Goal: Task Accomplishment & Management: Use online tool/utility

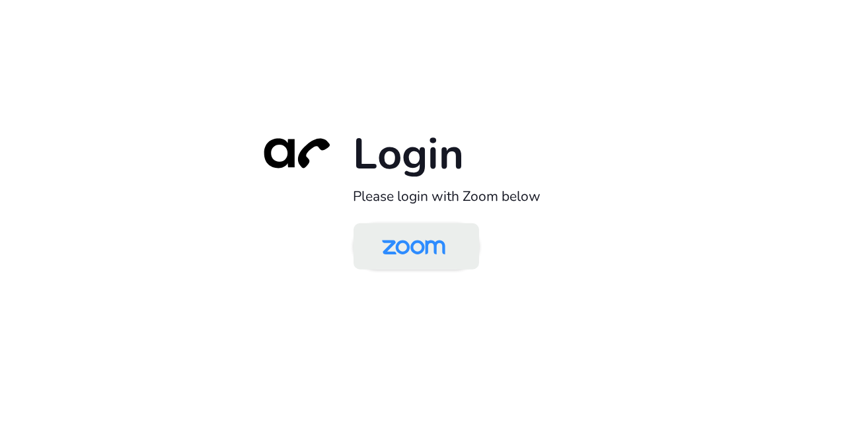
click at [402, 242] on img at bounding box center [413, 247] width 91 height 43
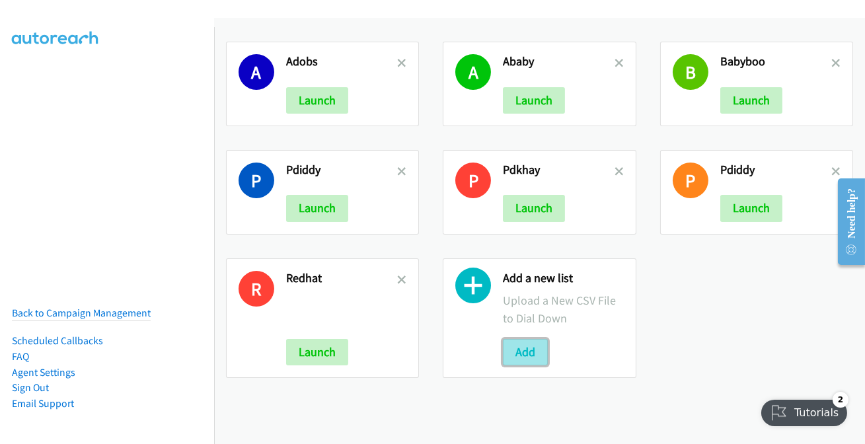
click at [529, 351] on button "Add" at bounding box center [525, 352] width 45 height 26
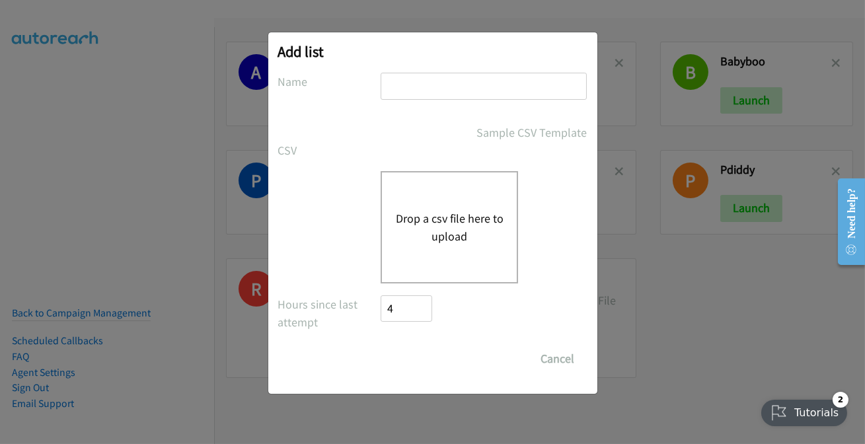
click at [450, 218] on button "Drop a csv file here to upload" at bounding box center [449, 227] width 108 height 36
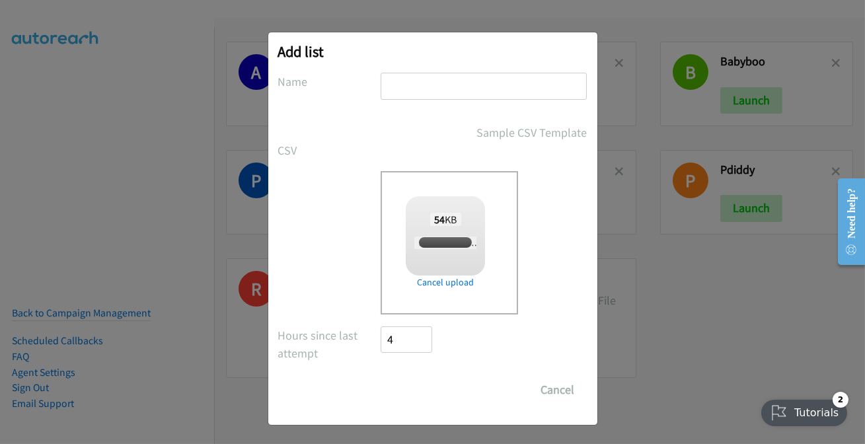
checkbox input "true"
click at [427, 86] on input "text" at bounding box center [484, 86] width 206 height 27
type input "Puffy"
click at [419, 381] on input "Save List" at bounding box center [415, 390] width 69 height 26
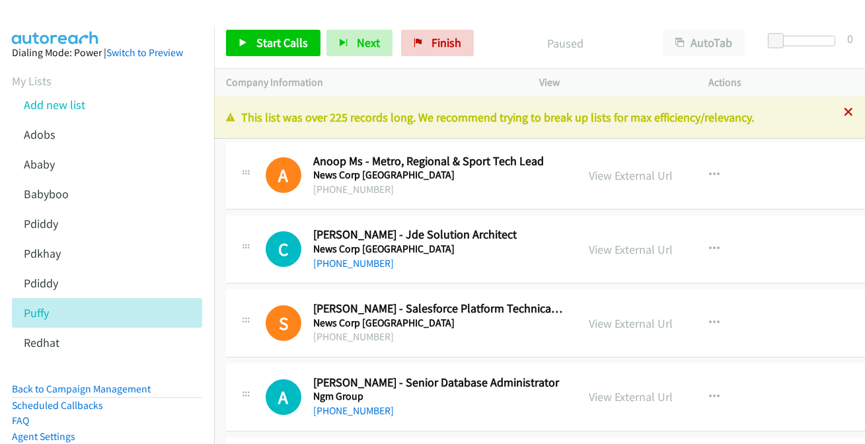
click at [844, 113] on icon at bounding box center [848, 112] width 9 height 9
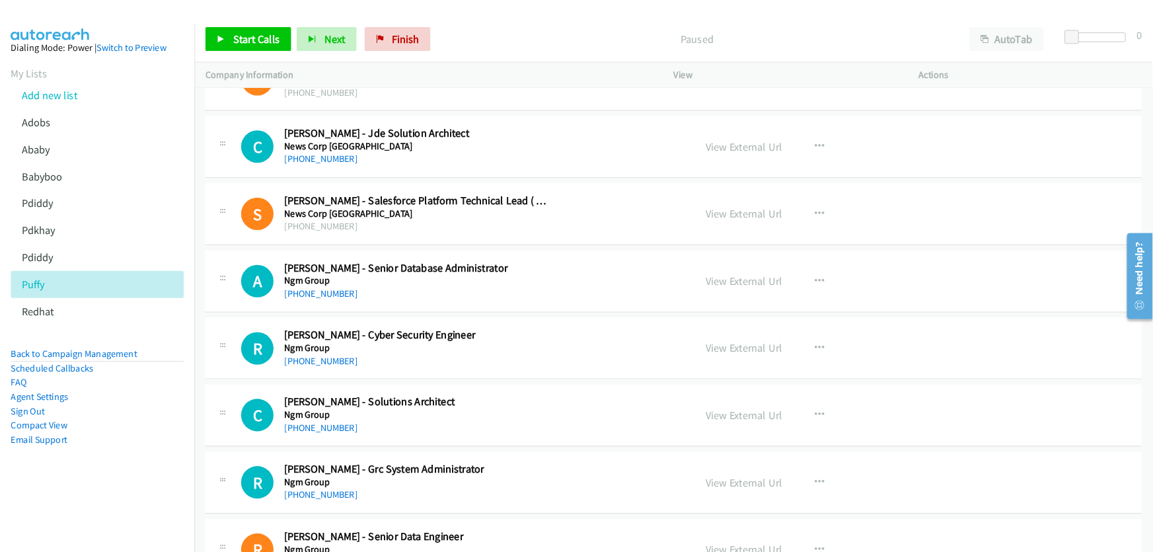
scroll to position [66, 0]
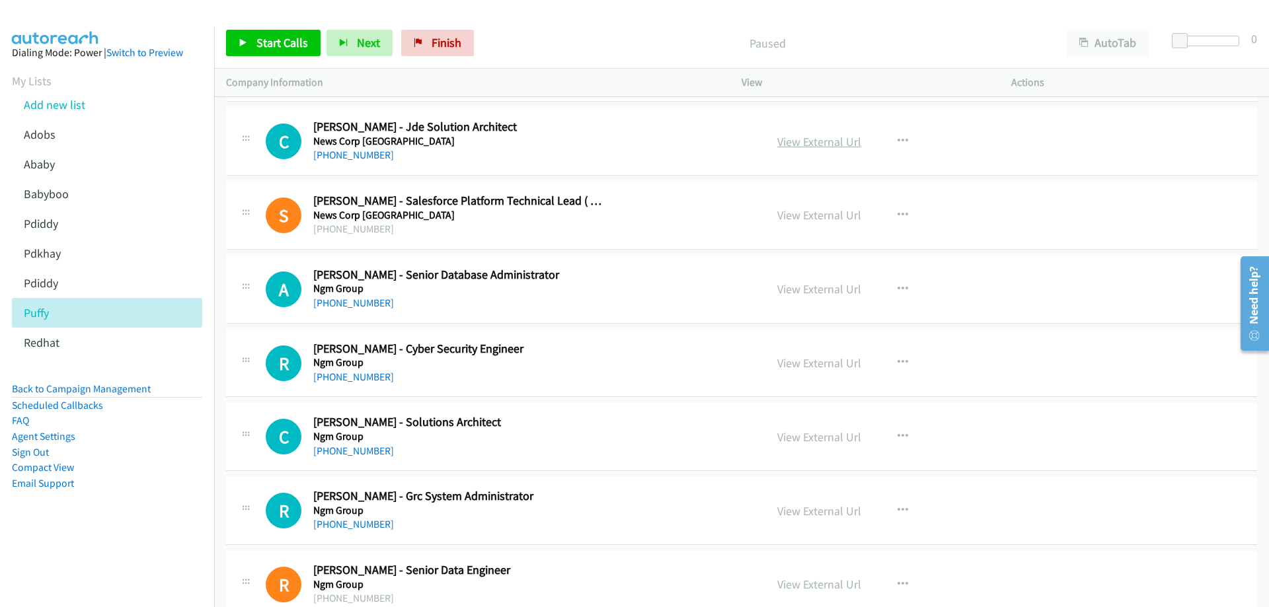
click at [809, 142] on link "View External Url" at bounding box center [819, 141] width 84 height 15
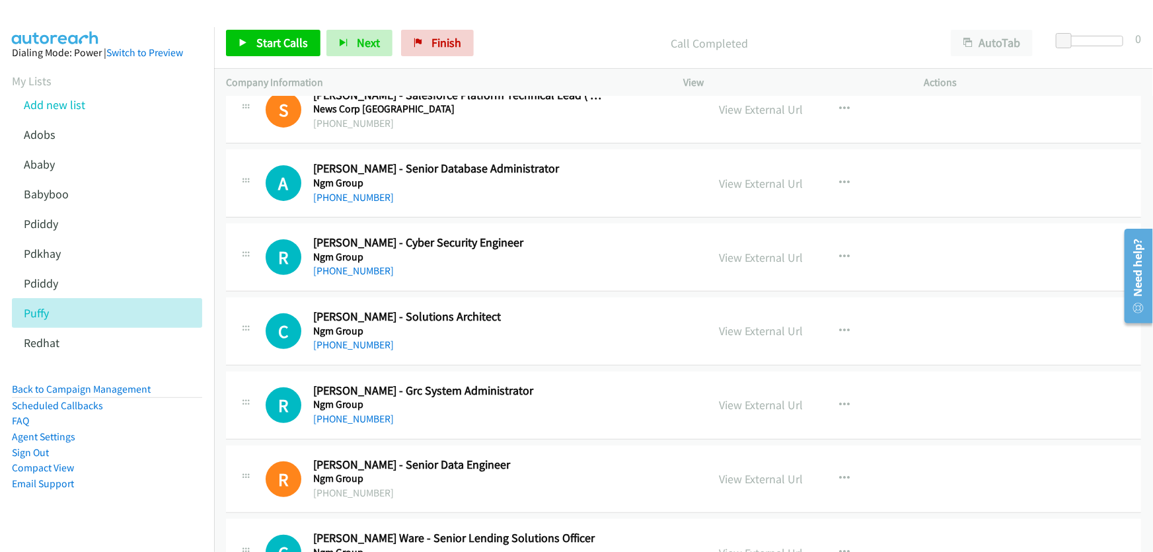
scroll to position [186, 0]
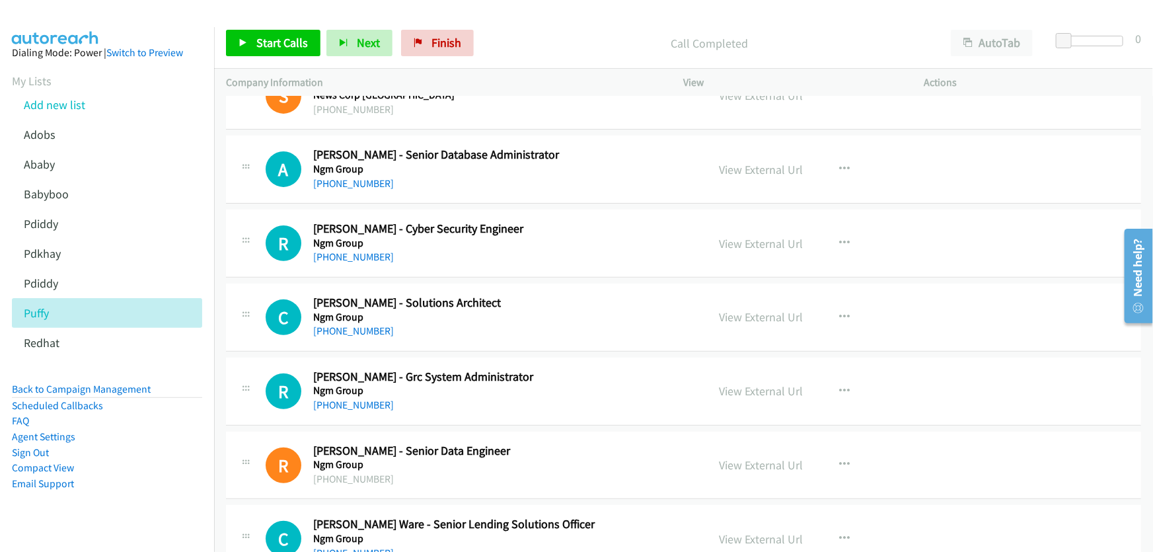
drag, startPoint x: 368, startPoint y: 182, endPoint x: 431, endPoint y: 202, distance: 65.8
click at [741, 165] on link "View External Url" at bounding box center [762, 169] width 84 height 15
click at [356, 179] on link "+61 417 413 344" at bounding box center [353, 183] width 81 height 13
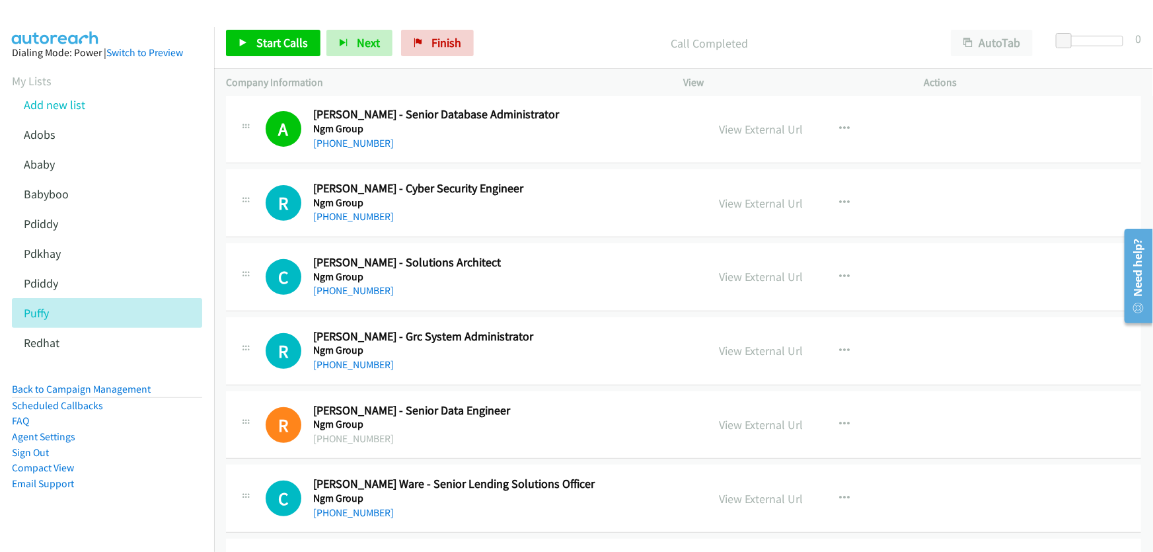
scroll to position [246, 0]
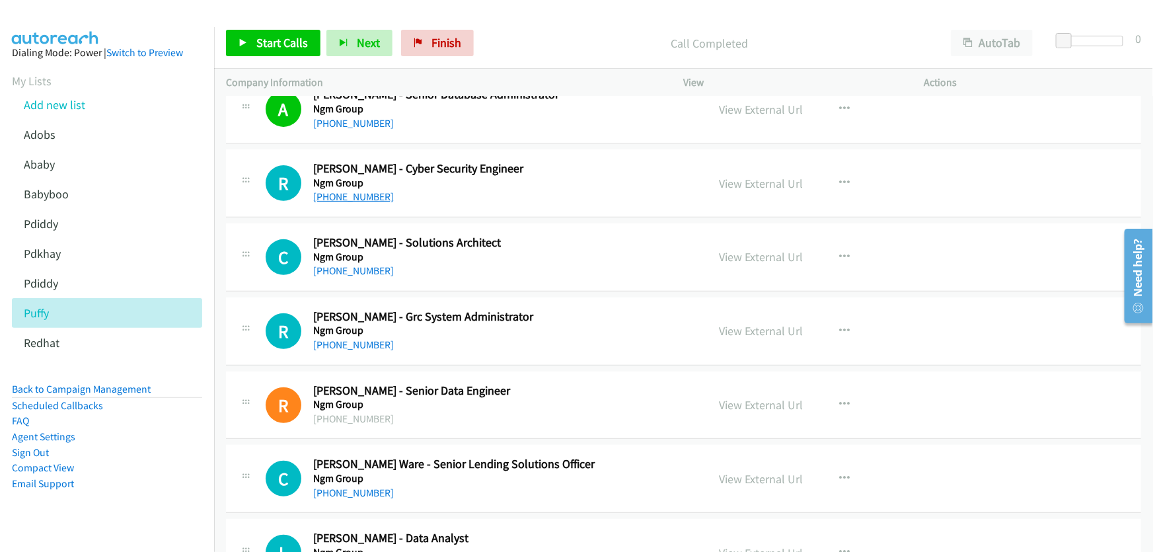
click at [359, 192] on link "+61 411 380 204" at bounding box center [353, 196] width 81 height 13
click at [766, 180] on link "View External Url" at bounding box center [762, 183] width 84 height 15
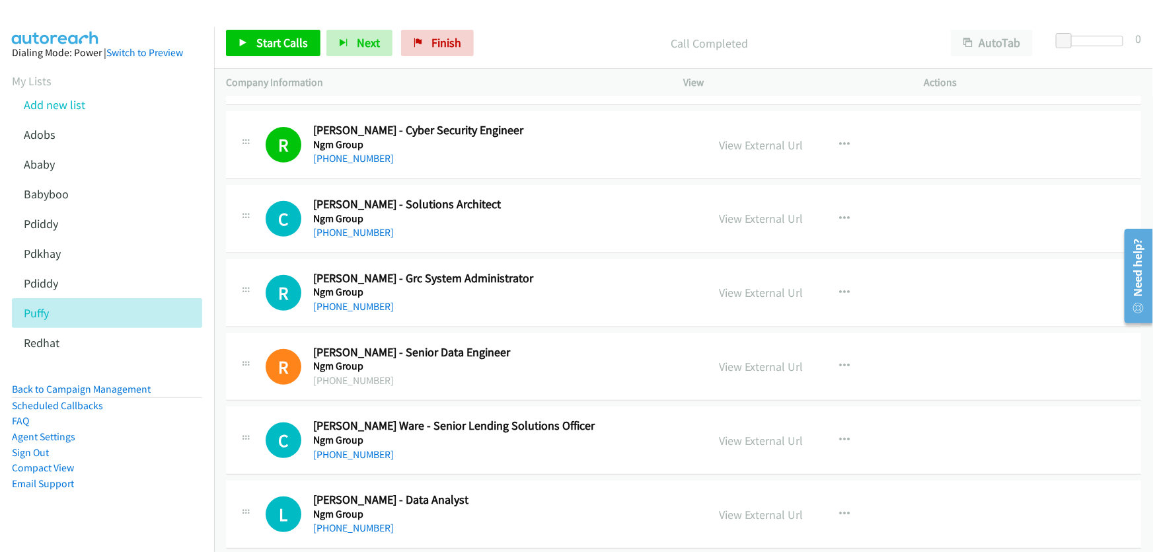
scroll to position [306, 0]
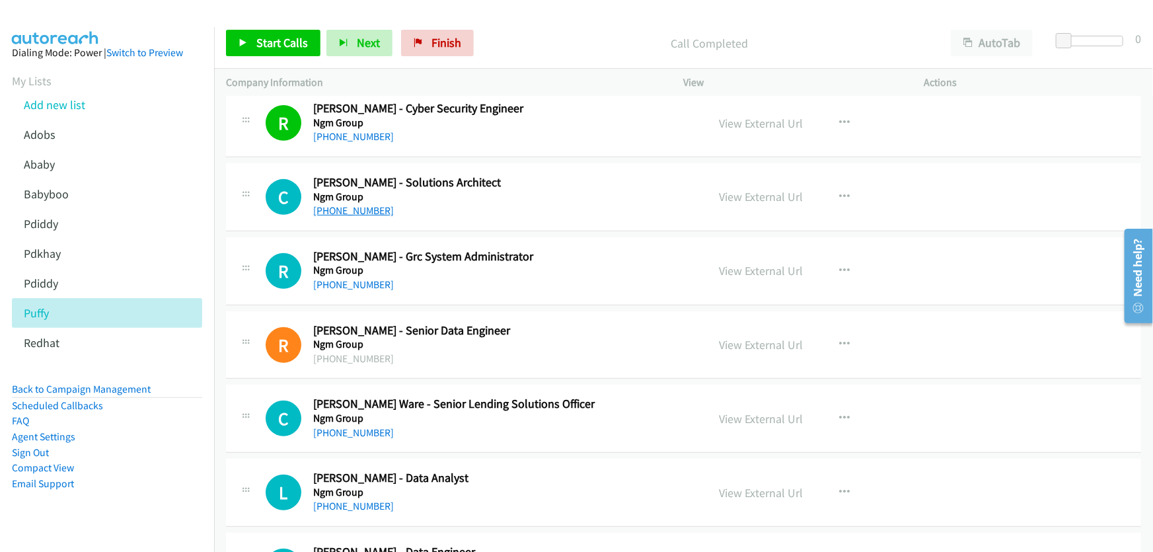
click at [359, 207] on link "+61 2 4341 1587" at bounding box center [353, 210] width 81 height 13
drag, startPoint x: 758, startPoint y: 194, endPoint x: 749, endPoint y: 192, distance: 9.3
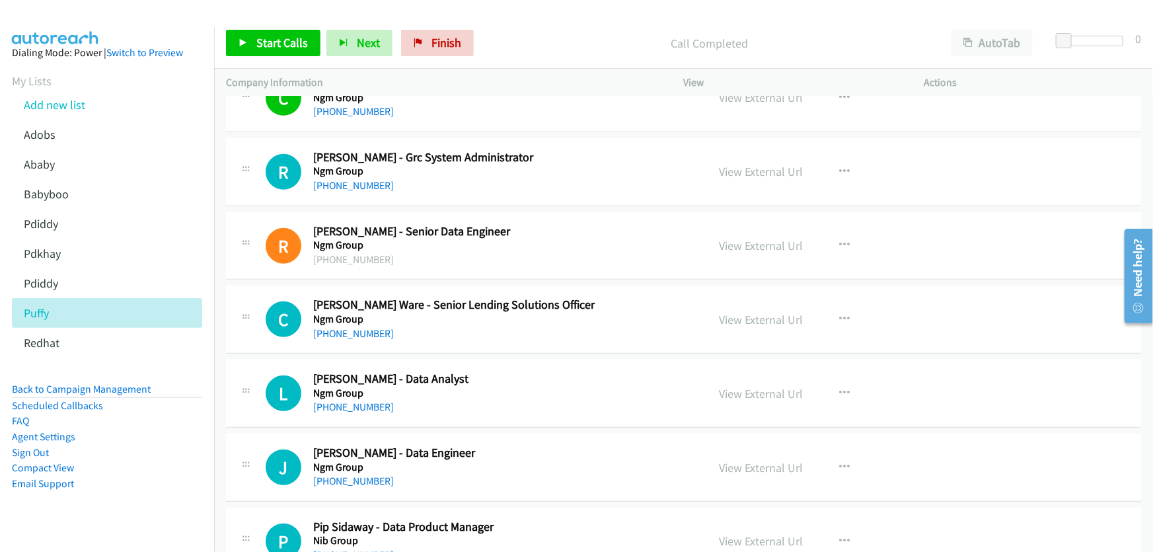
scroll to position [426, 0]
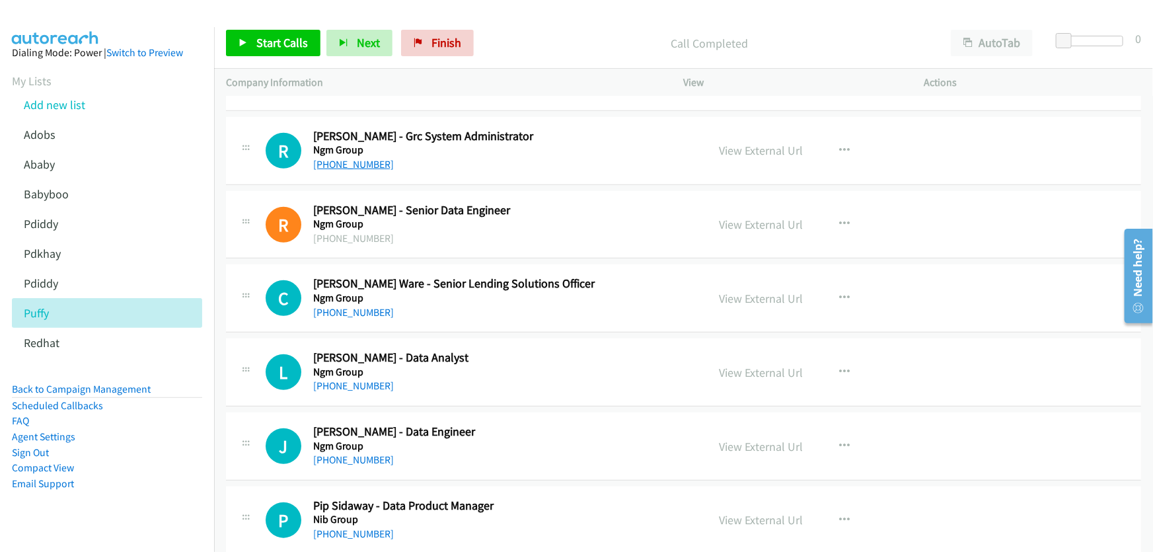
click at [362, 163] on link "+61 490 823 052" at bounding box center [353, 164] width 81 height 13
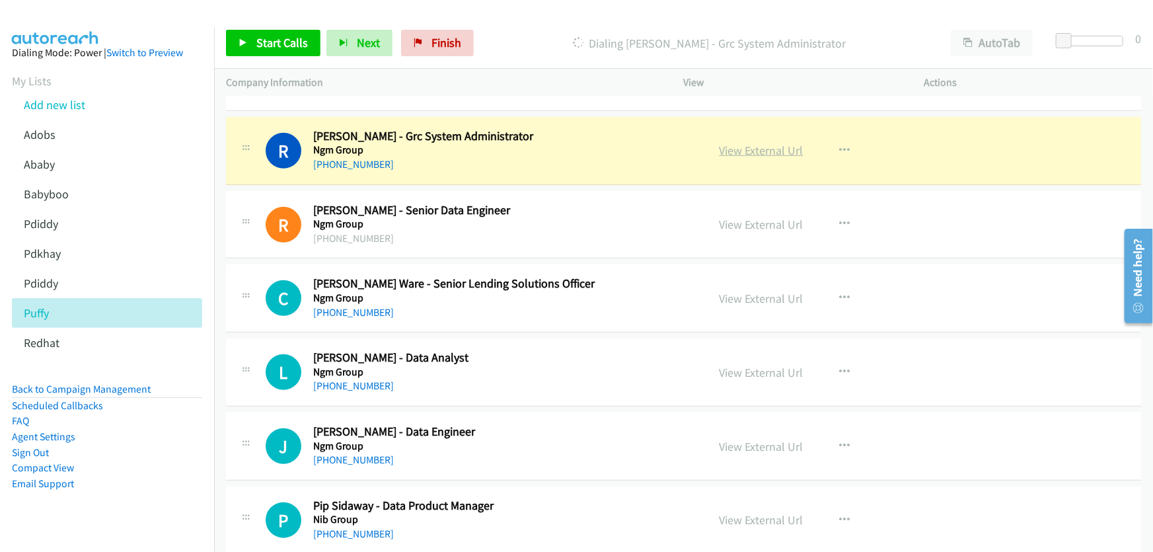
click at [750, 150] on link "View External Url" at bounding box center [762, 150] width 84 height 15
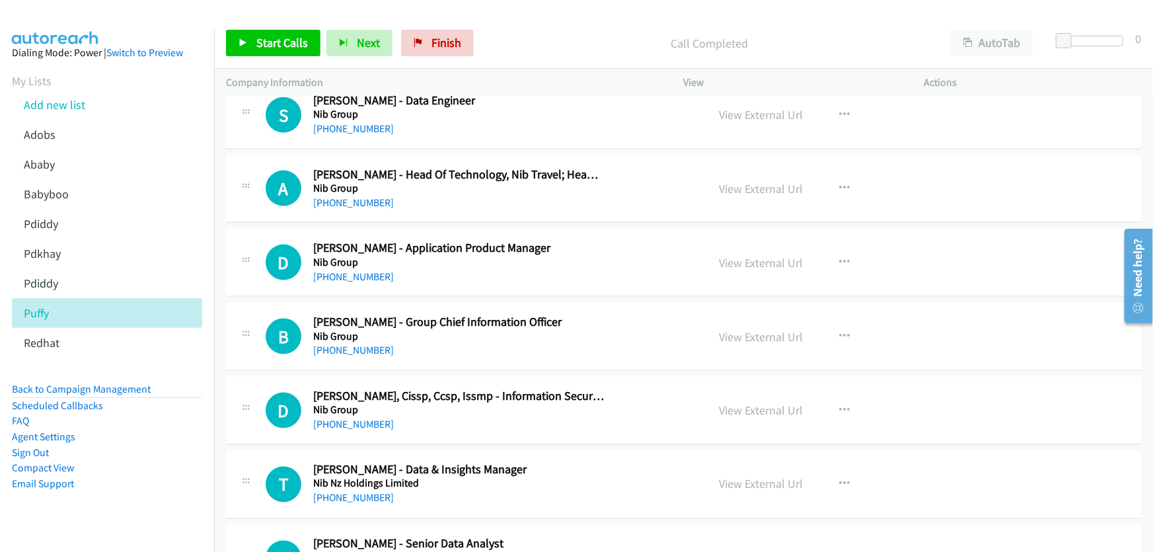
scroll to position [906, 0]
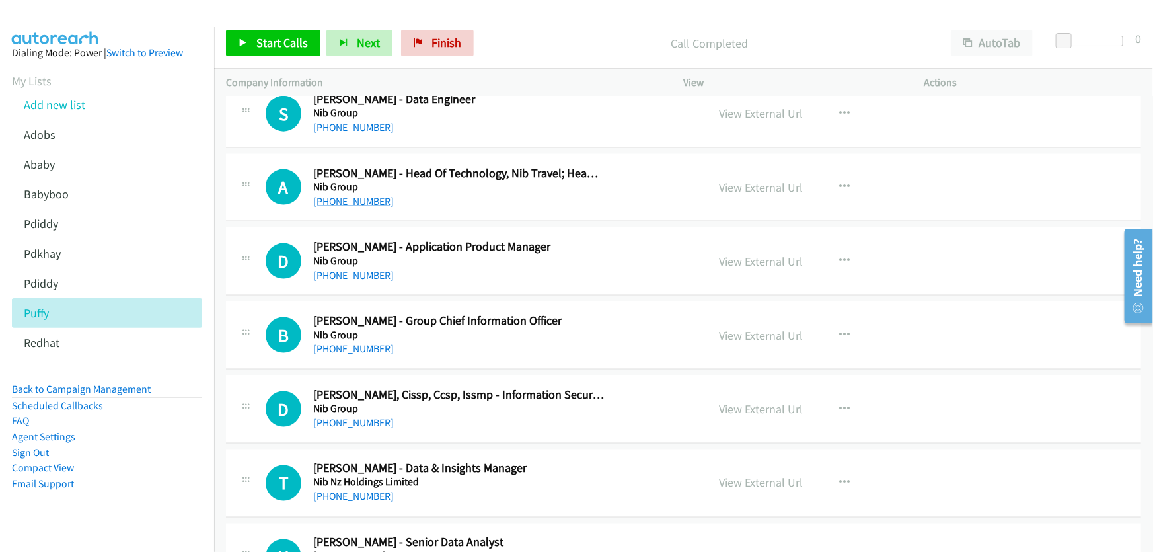
click at [358, 201] on link "+61 413 956 198" at bounding box center [353, 201] width 81 height 13
click at [773, 183] on link "View External Url" at bounding box center [762, 187] width 84 height 15
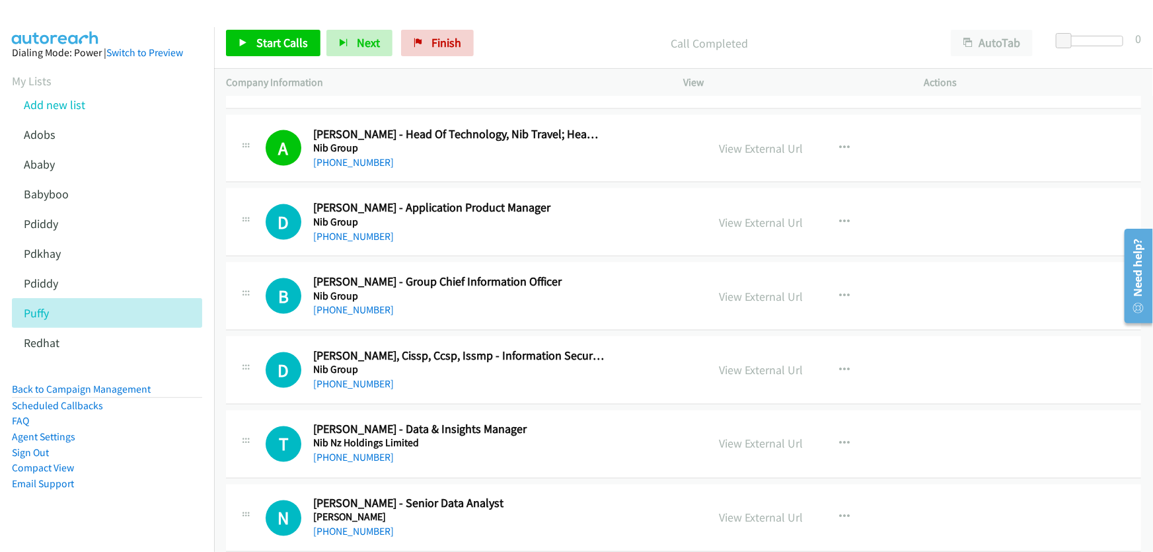
scroll to position [967, 0]
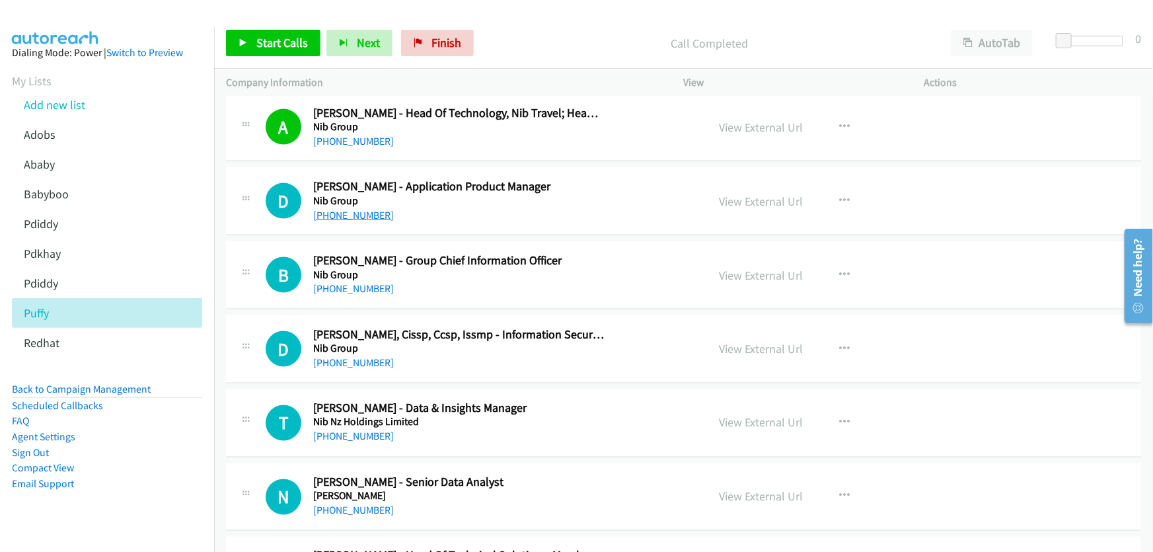
click at [359, 215] on link "+61 2 4944 9875" at bounding box center [353, 215] width 81 height 13
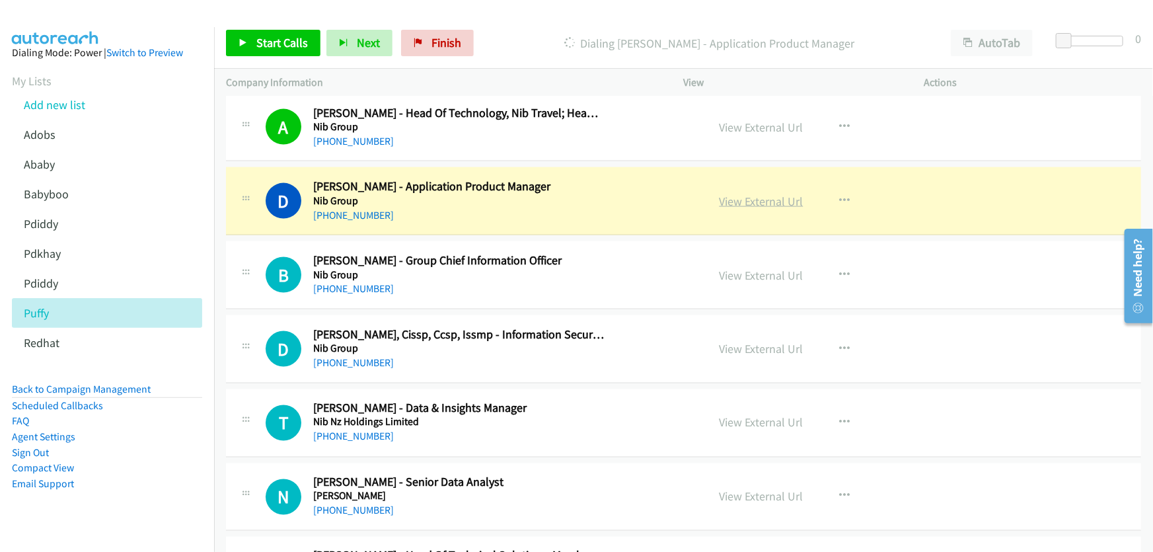
click at [762, 195] on link "View External Url" at bounding box center [762, 201] width 84 height 15
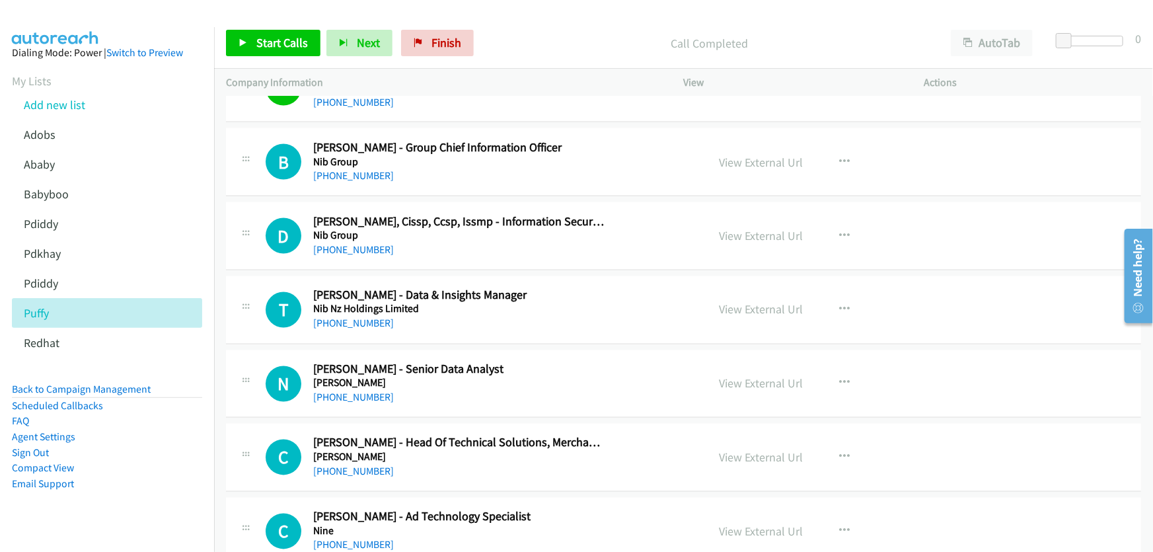
scroll to position [1087, 0]
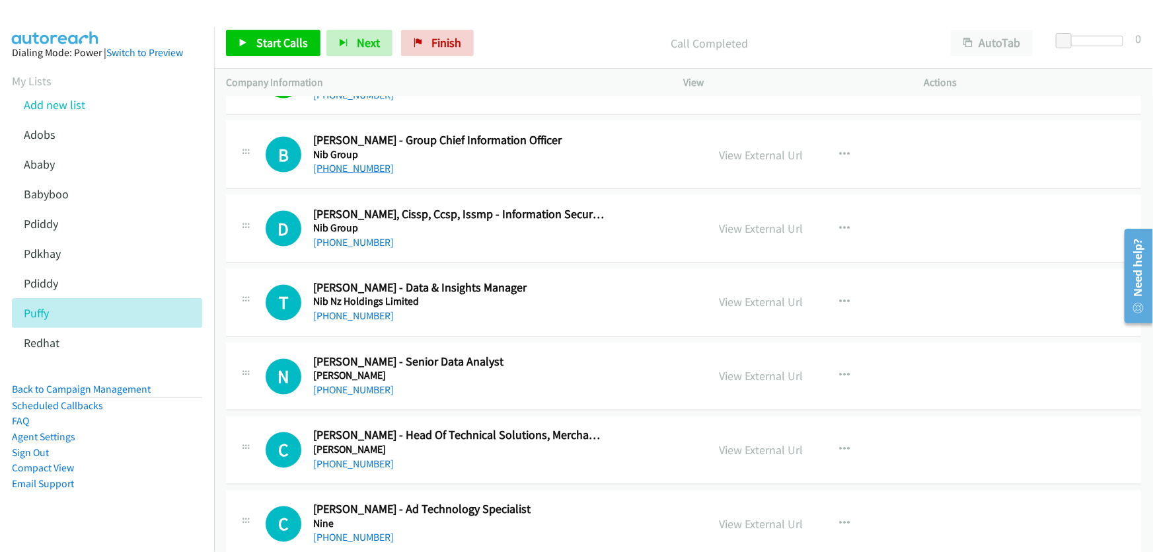
click at [363, 170] on link "+61 419 169 825" at bounding box center [353, 168] width 81 height 13
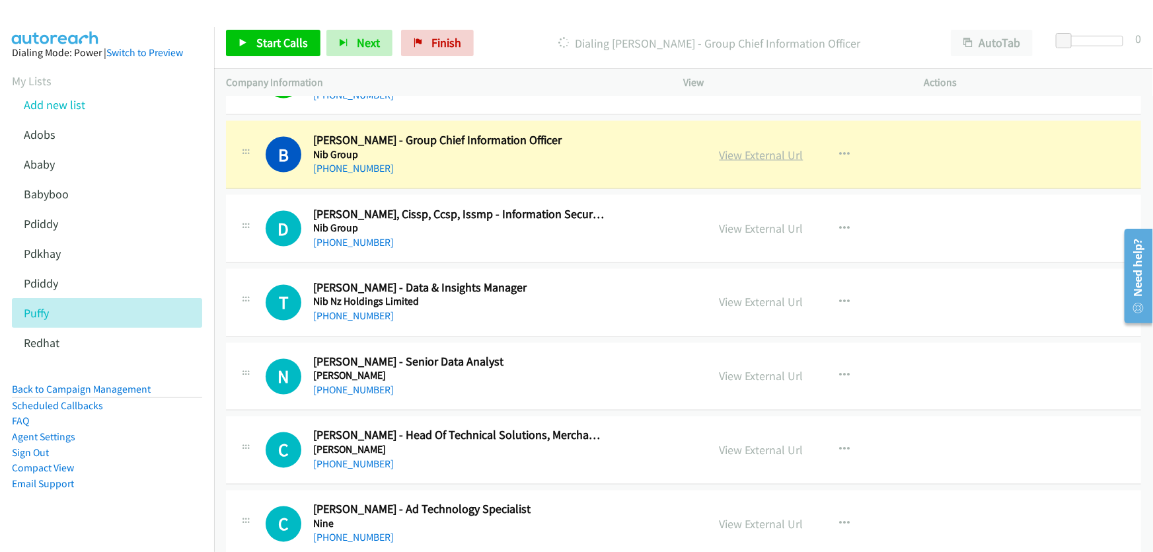
click at [746, 151] on link "View External Url" at bounding box center [762, 154] width 84 height 15
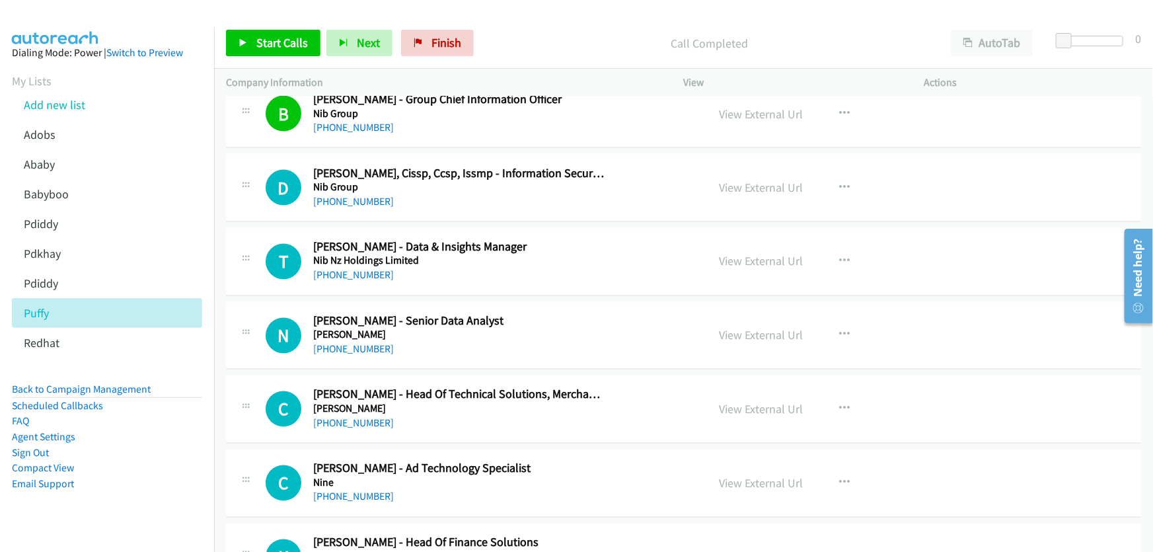
scroll to position [1147, 0]
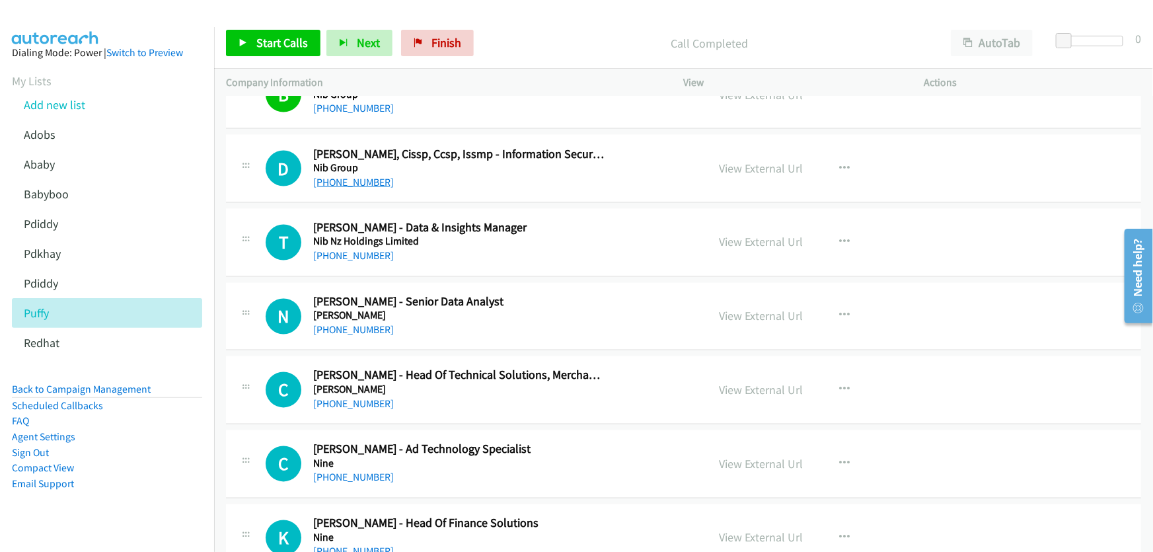
click at [354, 182] on link "+61 433 676 874" at bounding box center [353, 182] width 81 height 13
click at [729, 170] on link "View External Url" at bounding box center [762, 168] width 84 height 15
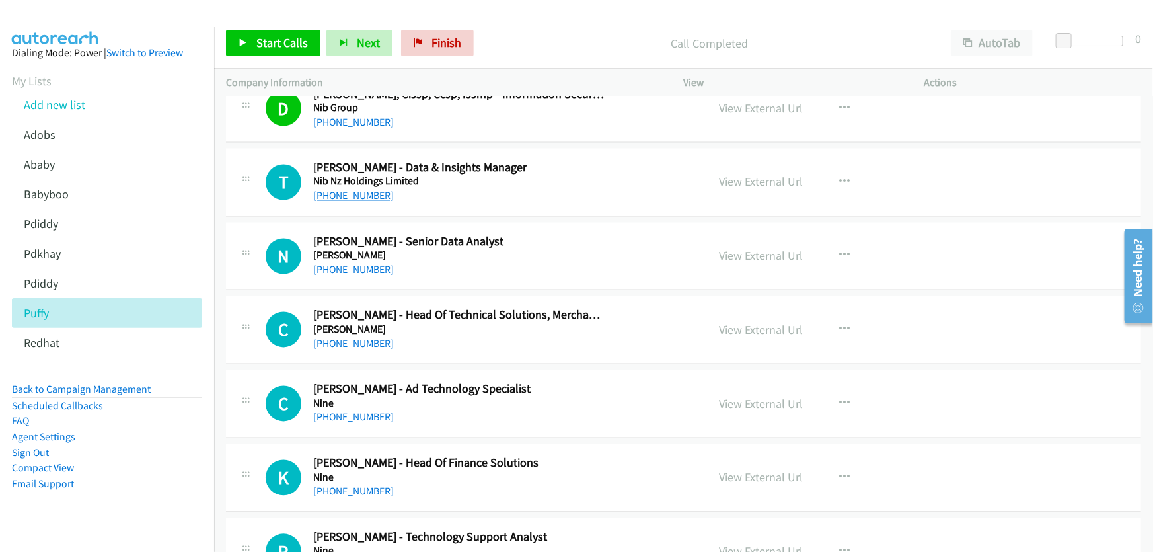
click at [357, 190] on link "+61 451 160 710" at bounding box center [353, 196] width 81 height 13
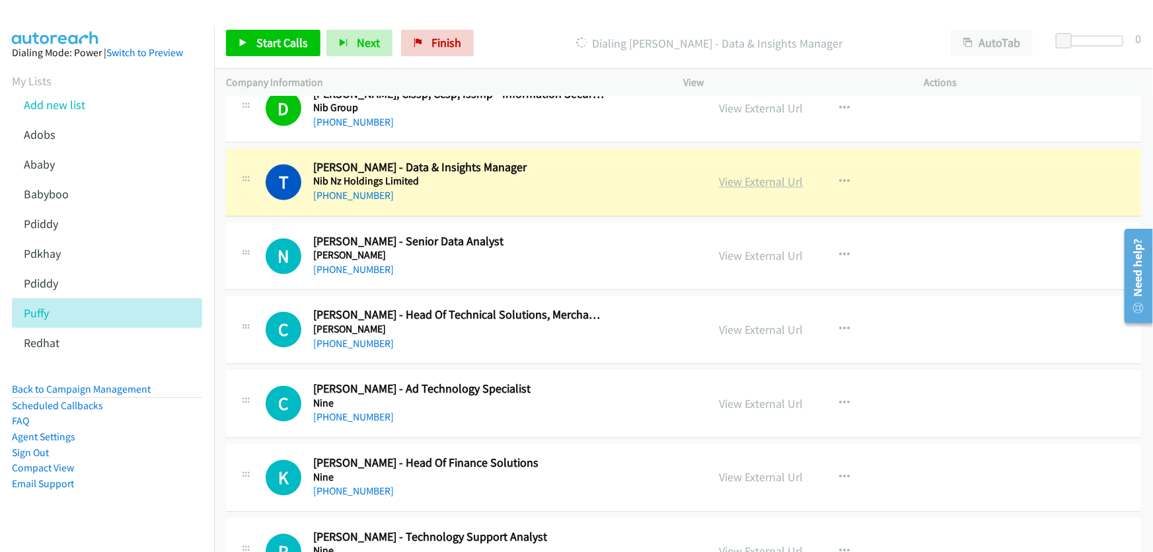
click at [729, 178] on link "View External Url" at bounding box center [762, 181] width 84 height 15
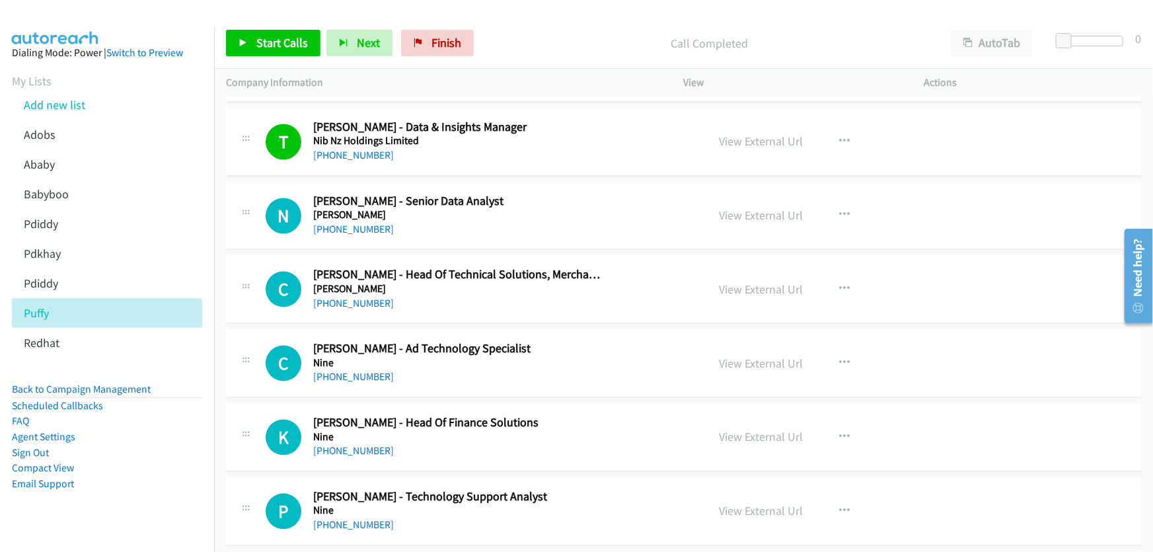
scroll to position [1267, 0]
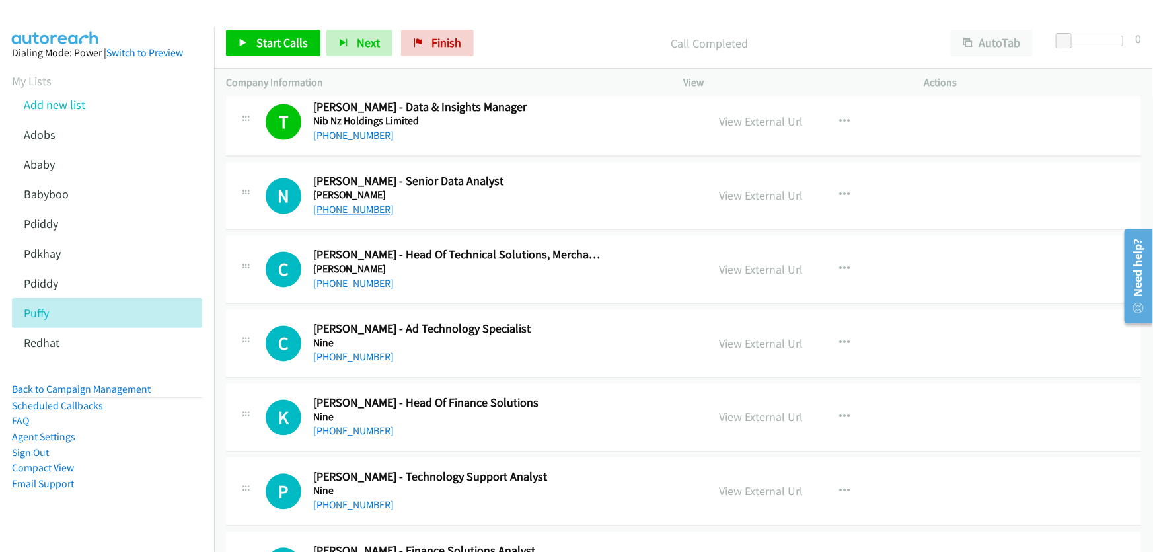
click at [353, 205] on link "+61 402 004 806" at bounding box center [353, 209] width 81 height 13
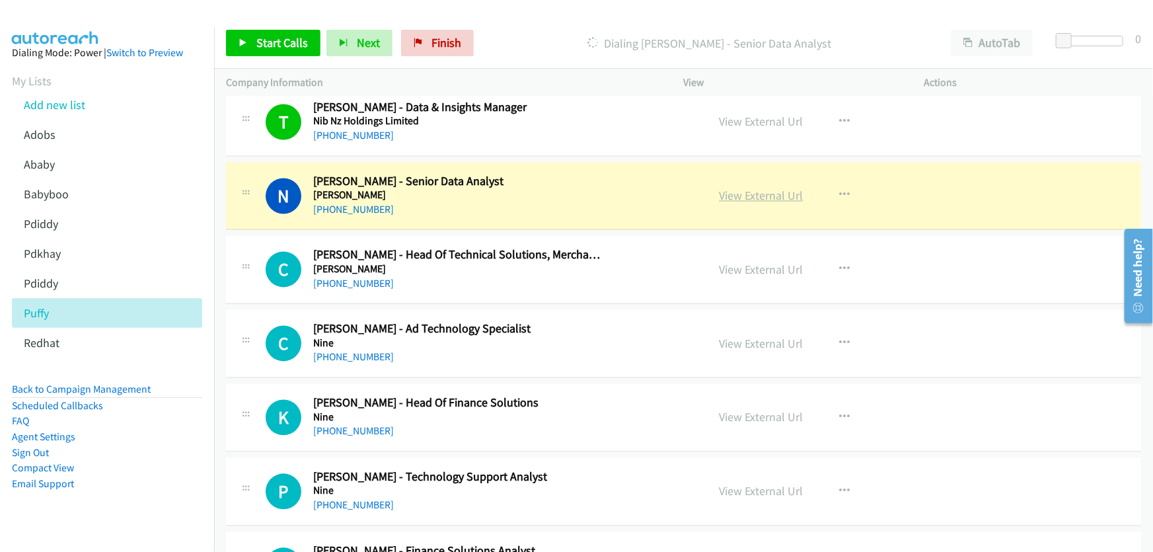
click at [778, 190] on link "View External Url" at bounding box center [762, 195] width 84 height 15
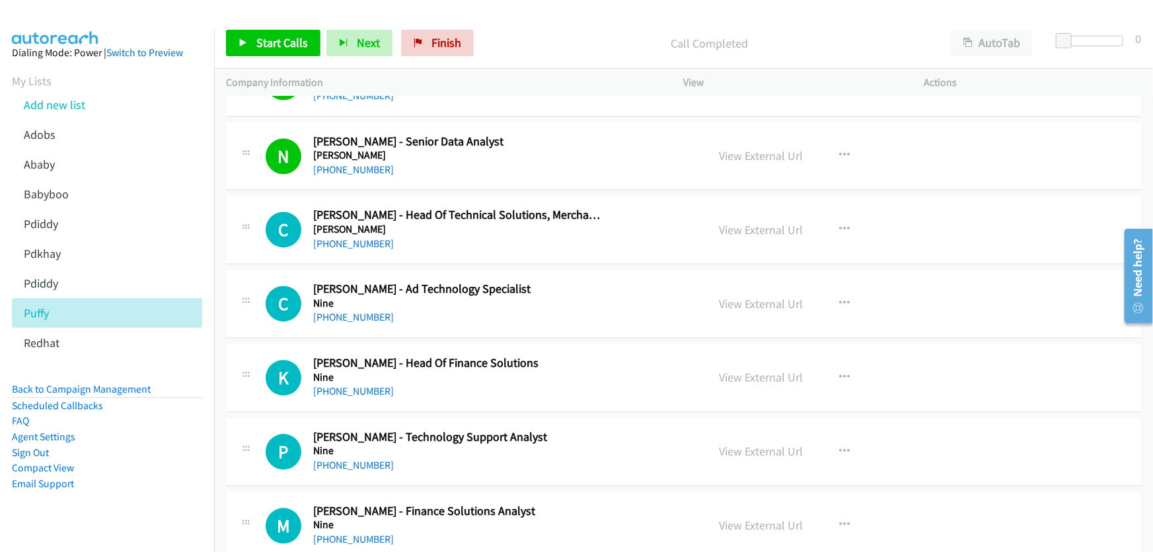
scroll to position [1327, 0]
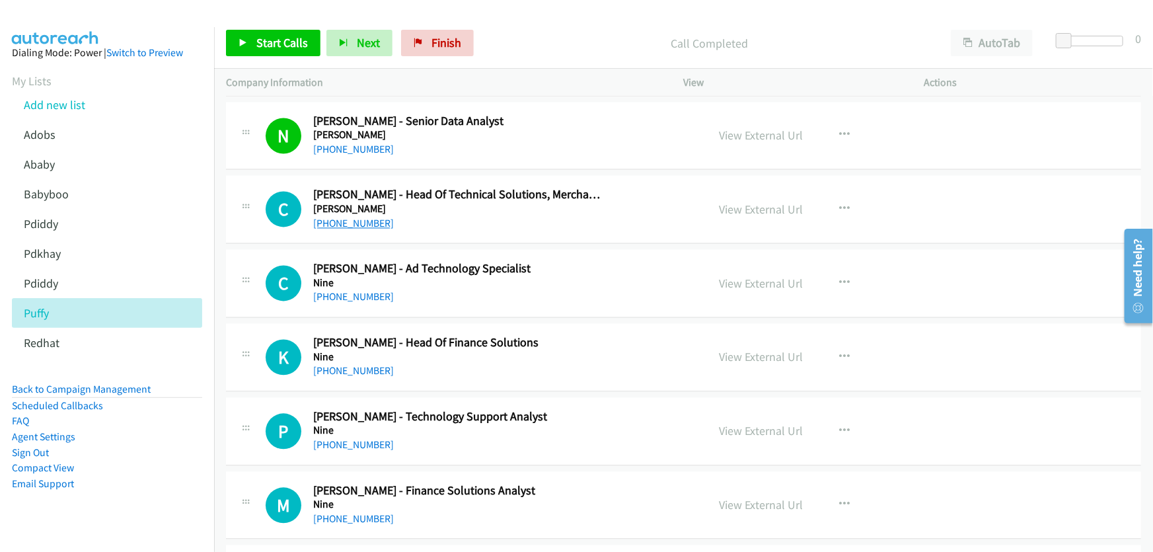
click at [348, 218] on link "+61 2 8873 7878" at bounding box center [353, 223] width 81 height 13
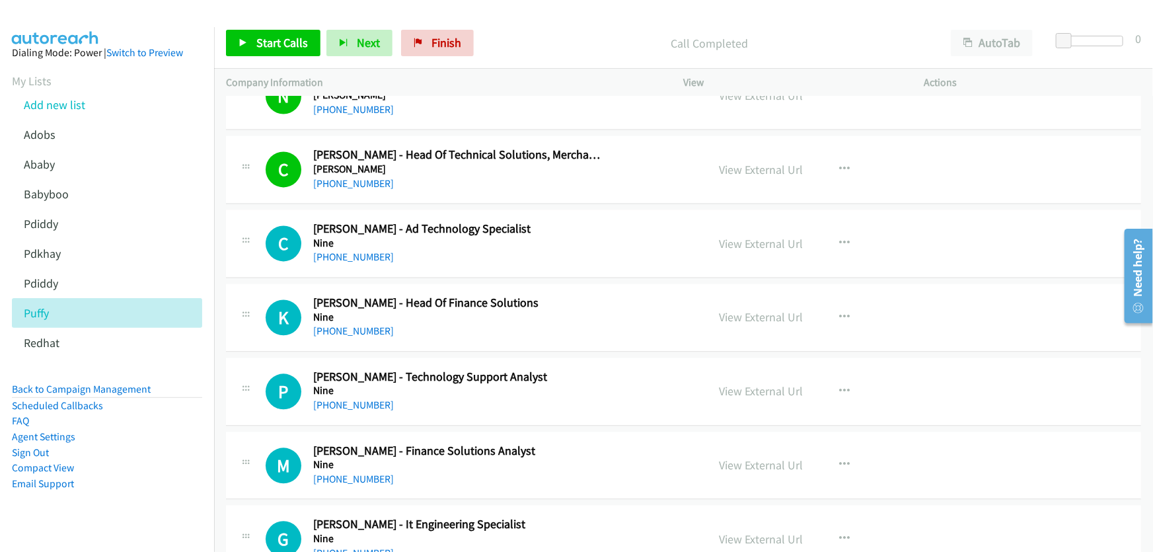
scroll to position [1387, 0]
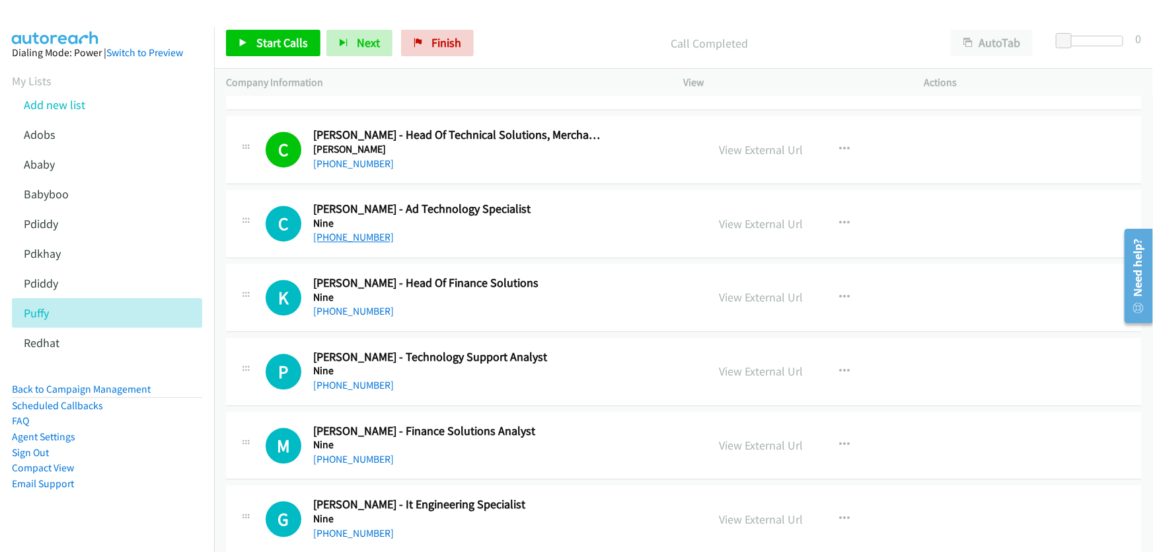
click at [367, 237] on link "+61 425 555 101" at bounding box center [353, 237] width 81 height 13
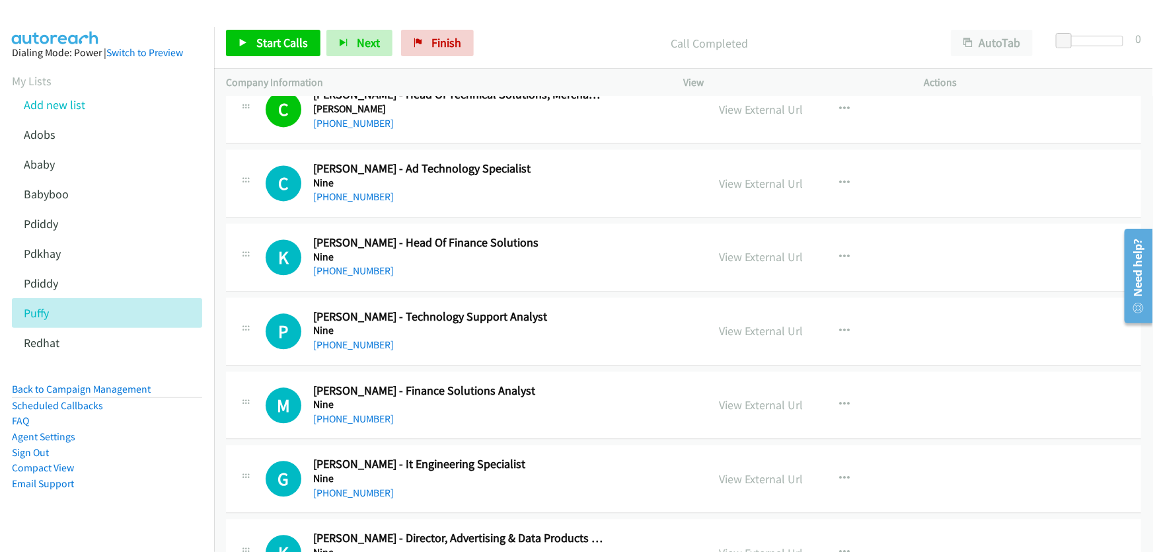
scroll to position [1447, 0]
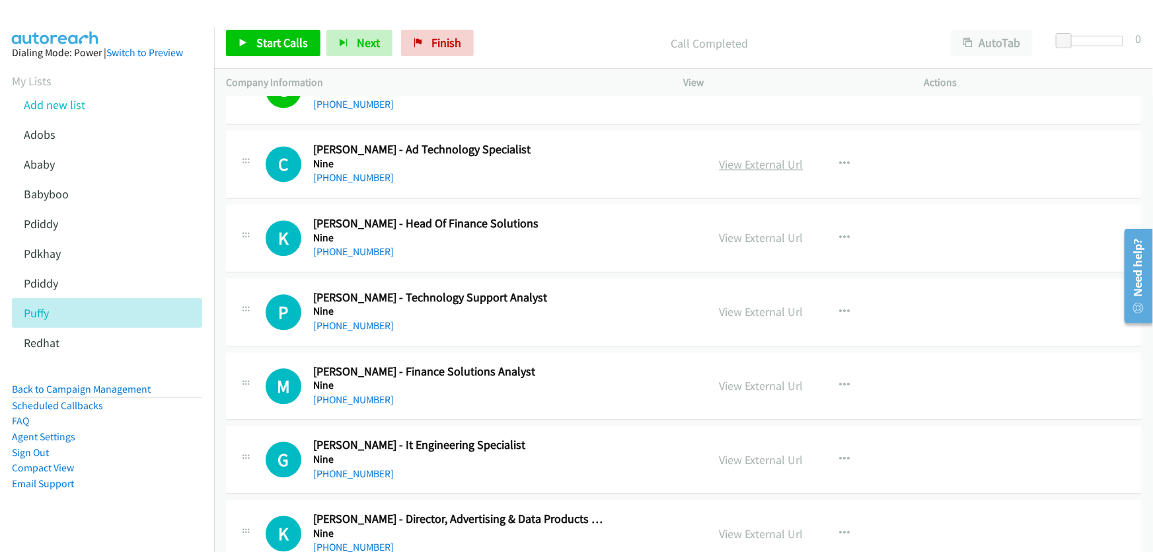
click at [762, 157] on link "View External Url" at bounding box center [762, 164] width 84 height 15
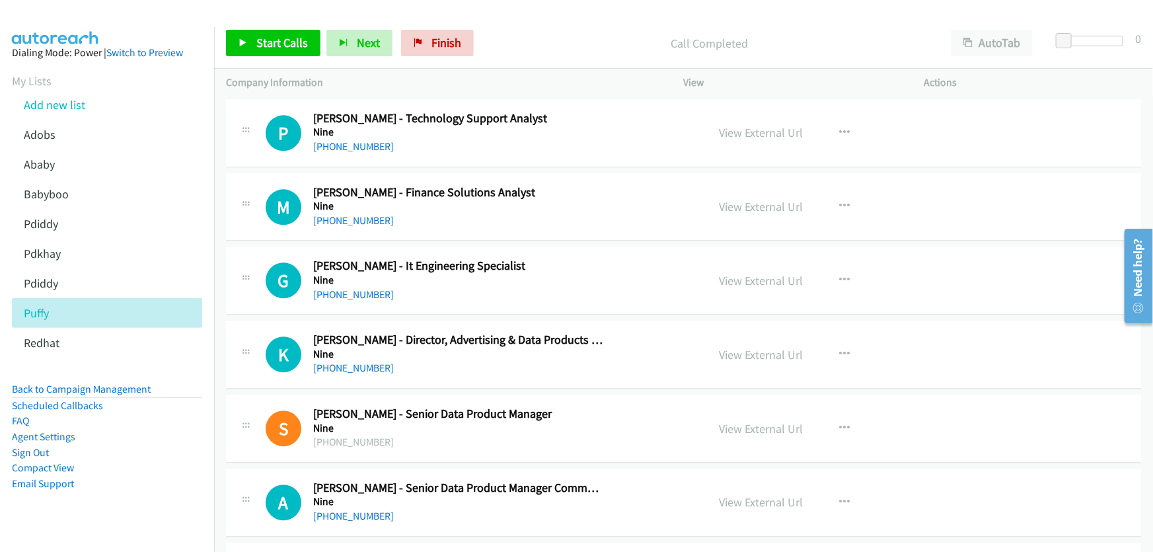
scroll to position [1627, 0]
click at [345, 141] on link "+61 8 8301 1077" at bounding box center [353, 145] width 81 height 13
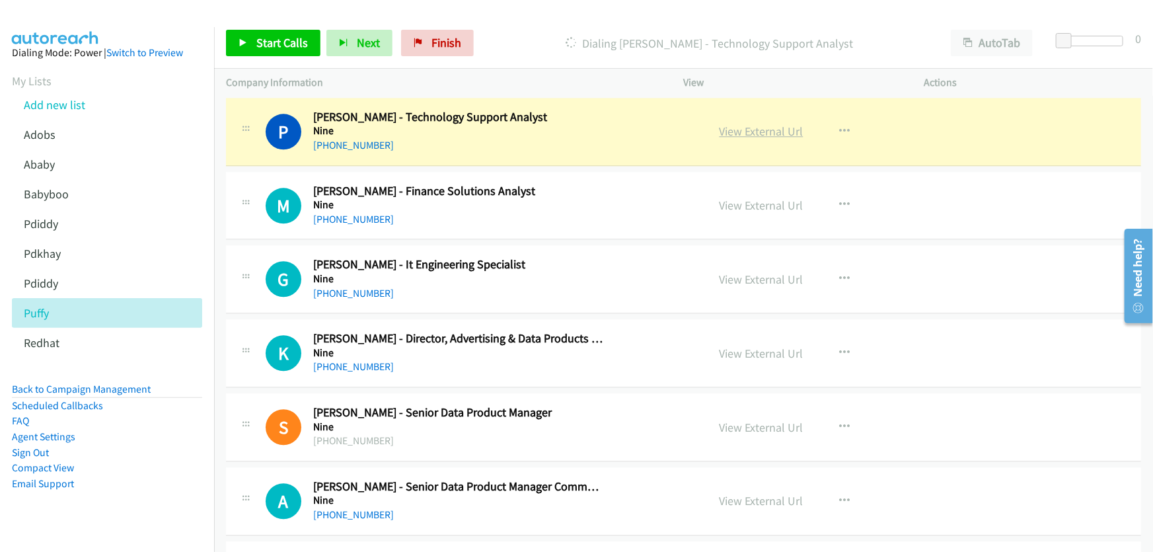
click at [772, 127] on link "View External Url" at bounding box center [762, 131] width 84 height 15
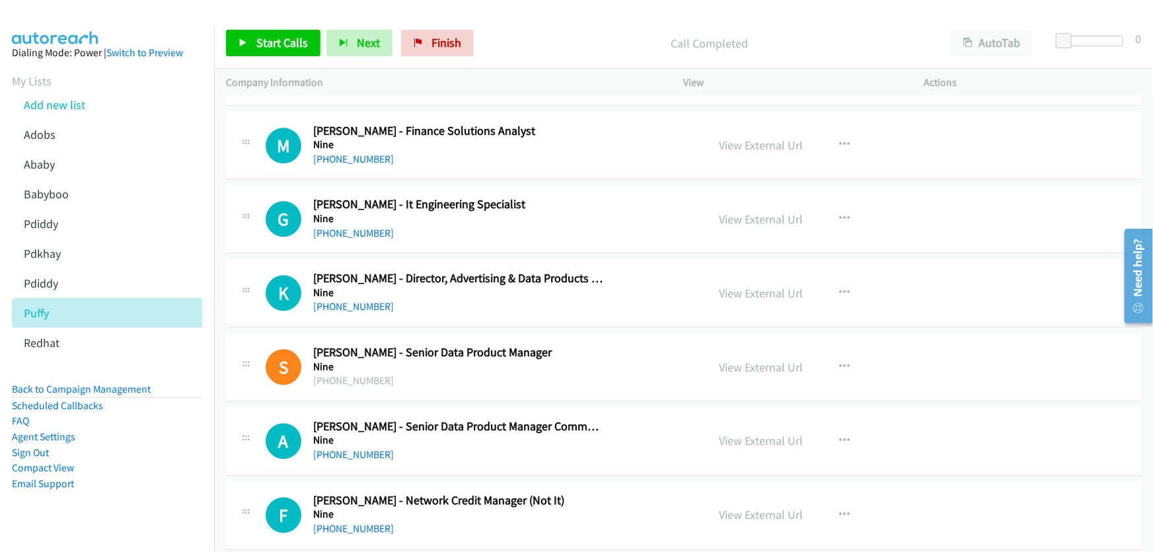
scroll to position [1748, 0]
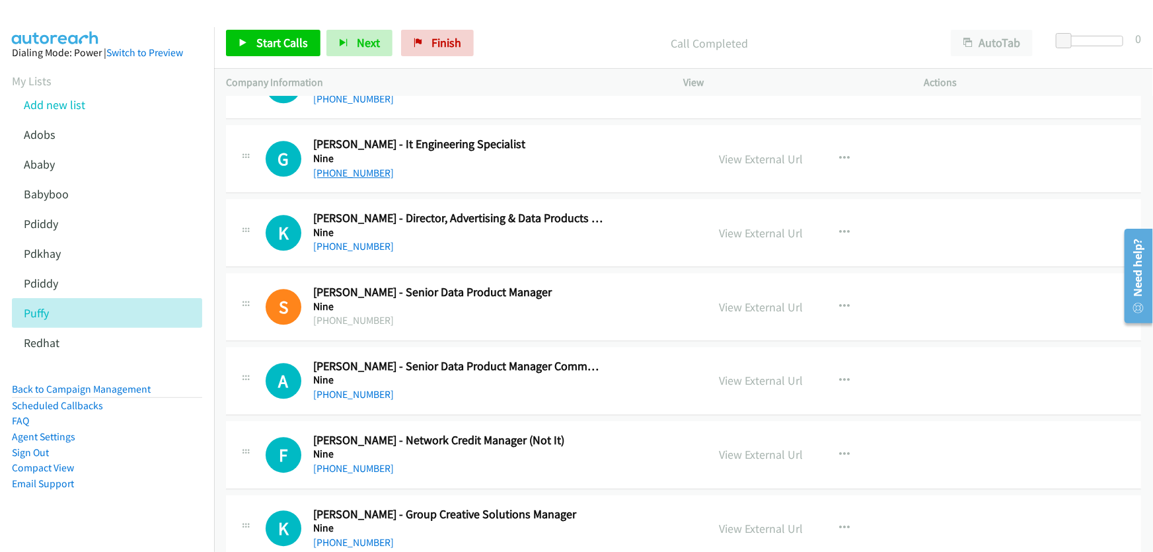
click at [355, 170] on link "+61 2 8596 4444" at bounding box center [353, 172] width 81 height 13
click at [756, 157] on link "View External Url" at bounding box center [762, 158] width 84 height 15
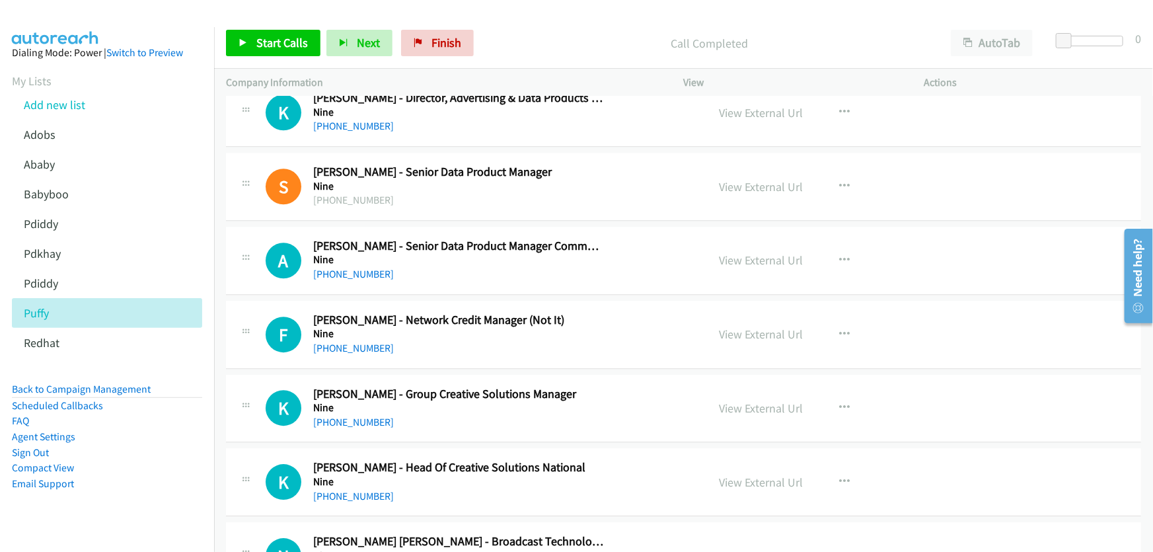
scroll to position [1928, 0]
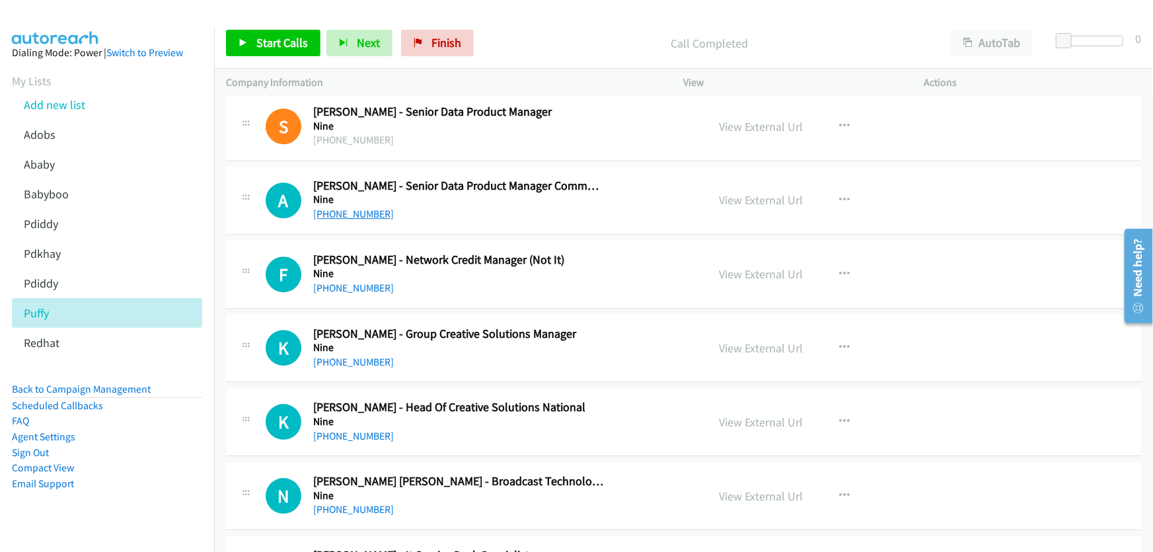
click at [359, 208] on link "+61 2 8001 4254" at bounding box center [353, 213] width 81 height 13
click at [757, 198] on link "View External Url" at bounding box center [762, 199] width 84 height 15
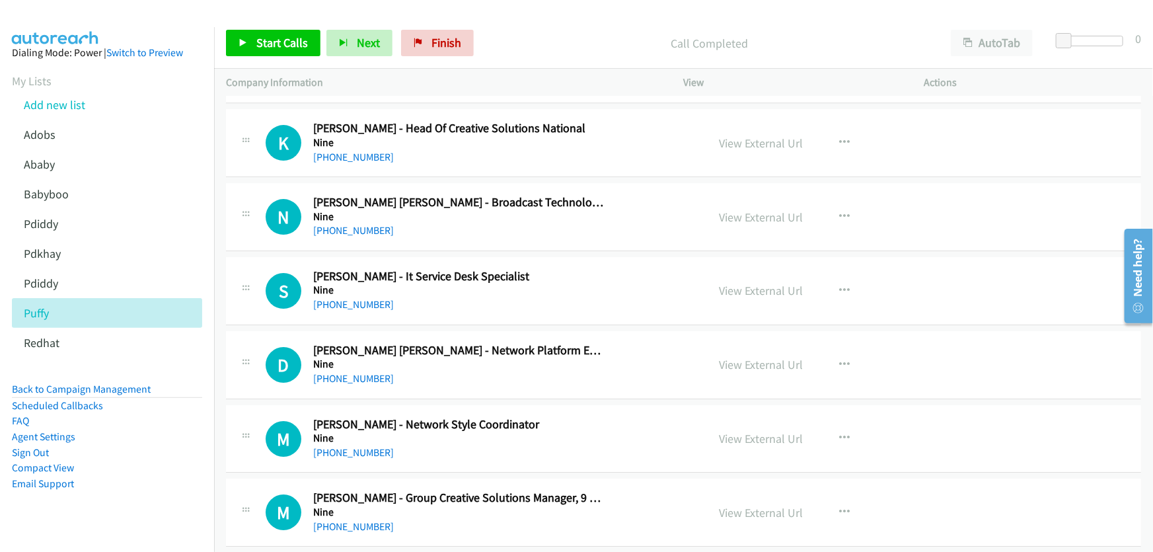
scroll to position [2228, 0]
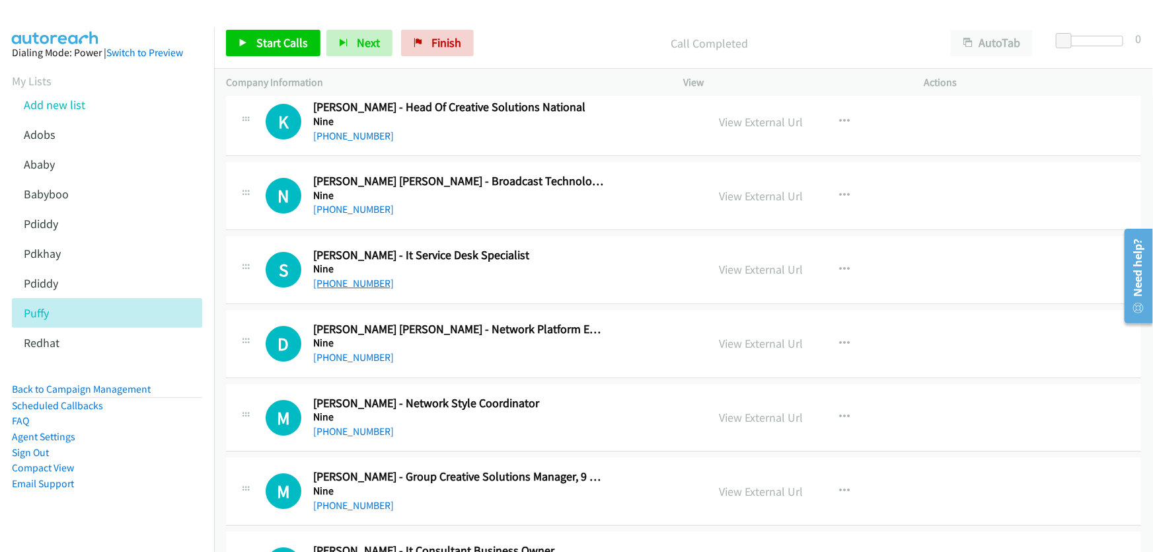
click at [359, 279] on link "+61 403 299 644" at bounding box center [353, 283] width 81 height 13
click at [770, 263] on link "View External Url" at bounding box center [762, 269] width 84 height 15
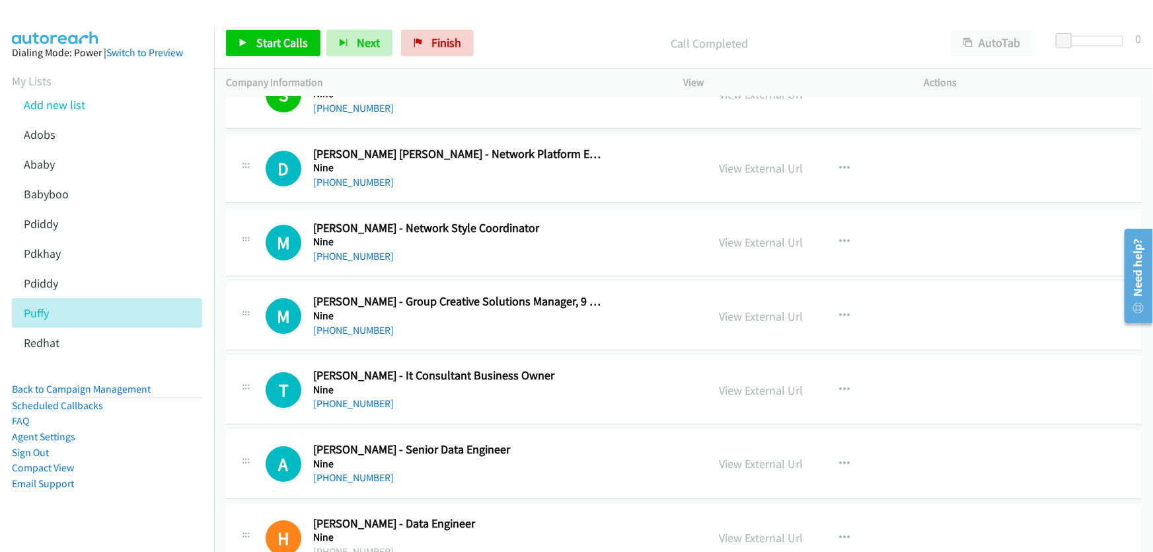
scroll to position [2408, 0]
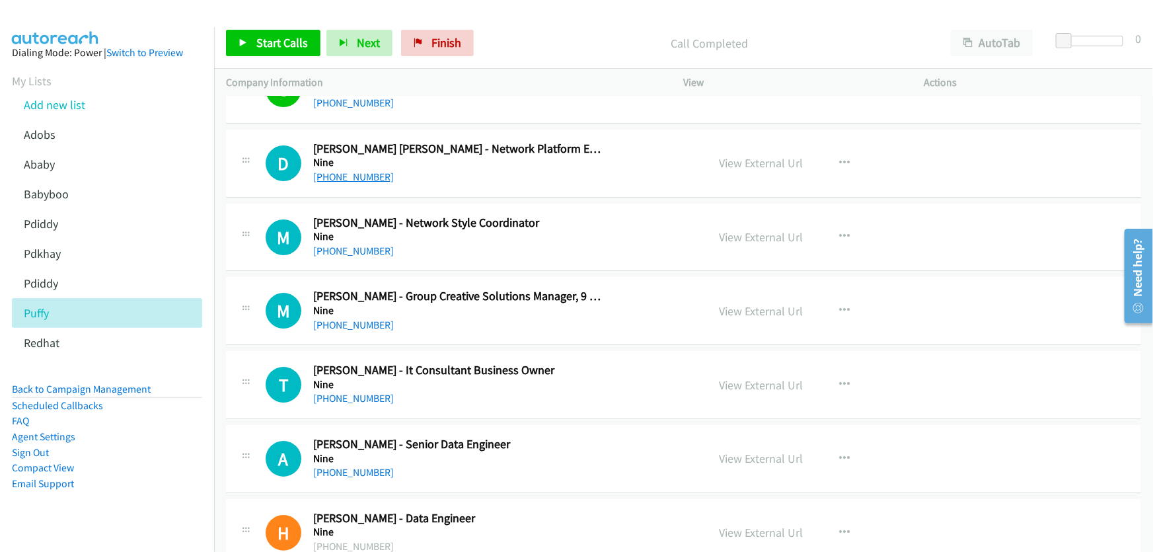
click at [361, 176] on link "+61 423 959 406" at bounding box center [353, 176] width 81 height 13
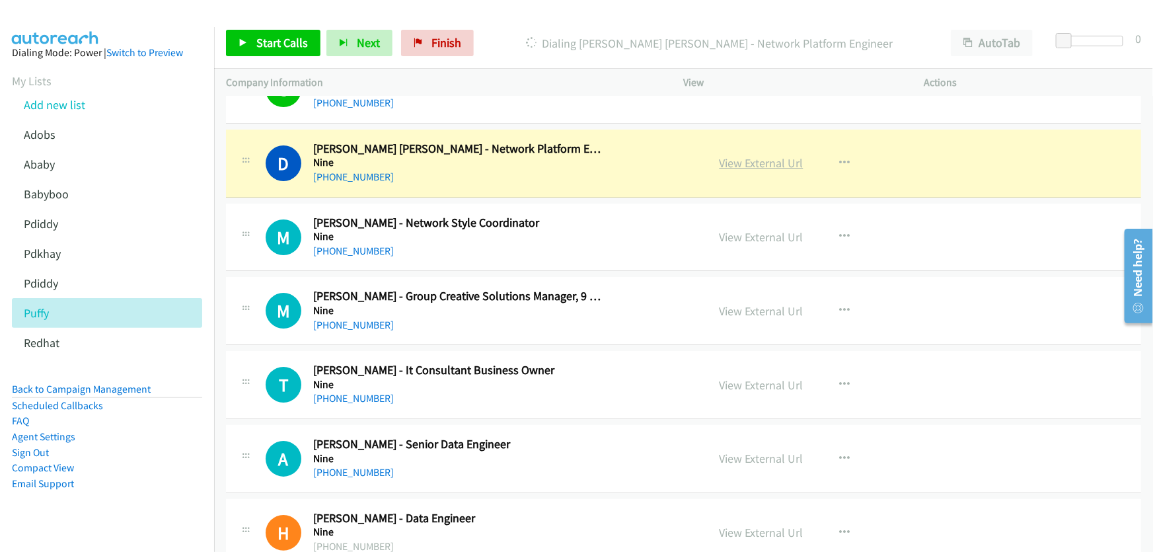
click at [770, 158] on link "View External Url" at bounding box center [762, 162] width 84 height 15
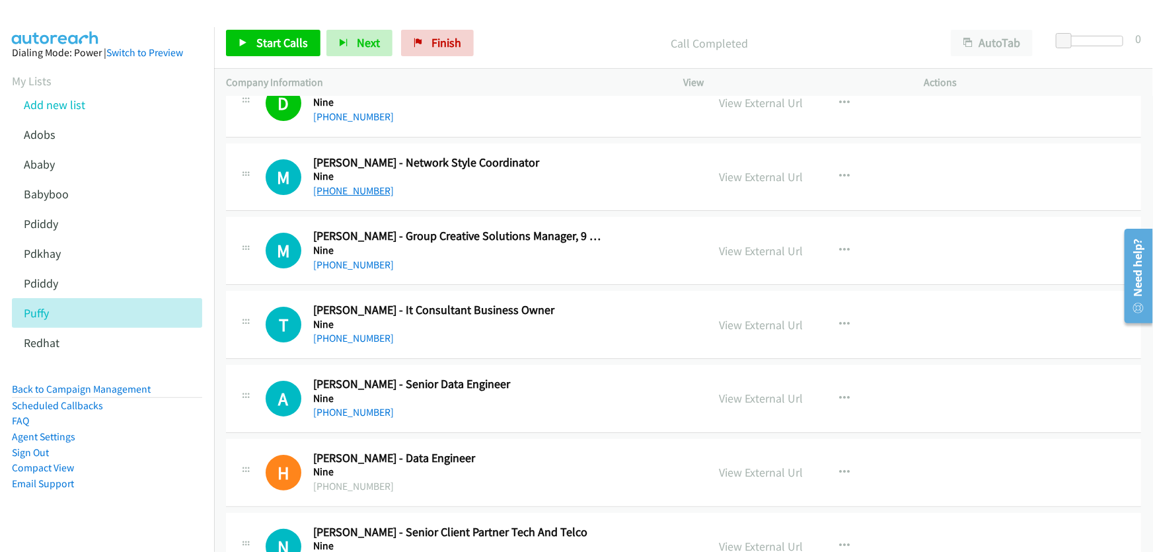
click at [357, 184] on link "+61 2 9965 2858" at bounding box center [353, 190] width 81 height 13
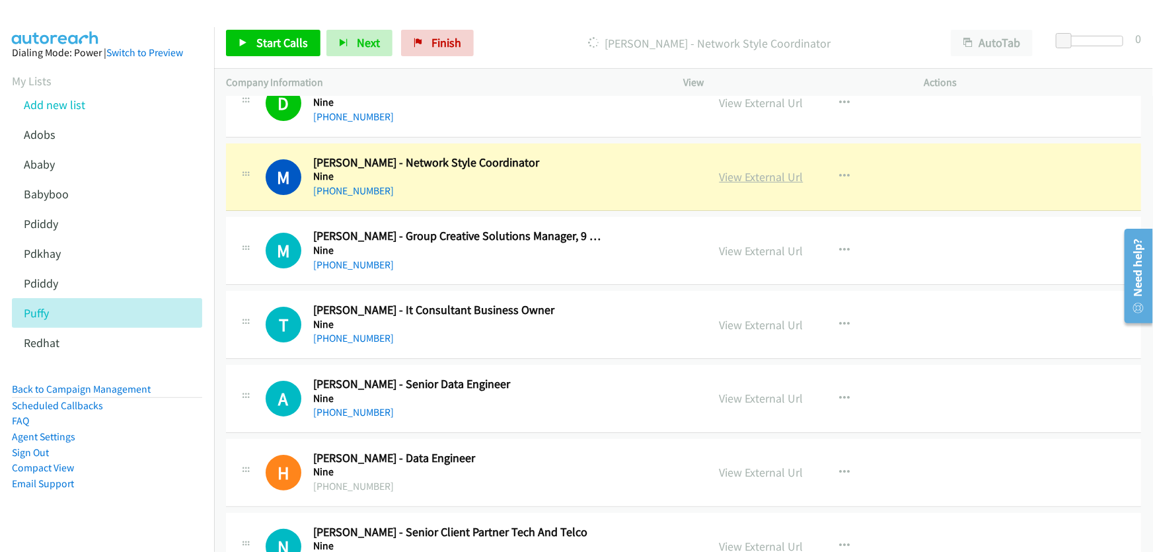
click at [755, 174] on link "View External Url" at bounding box center [762, 176] width 84 height 15
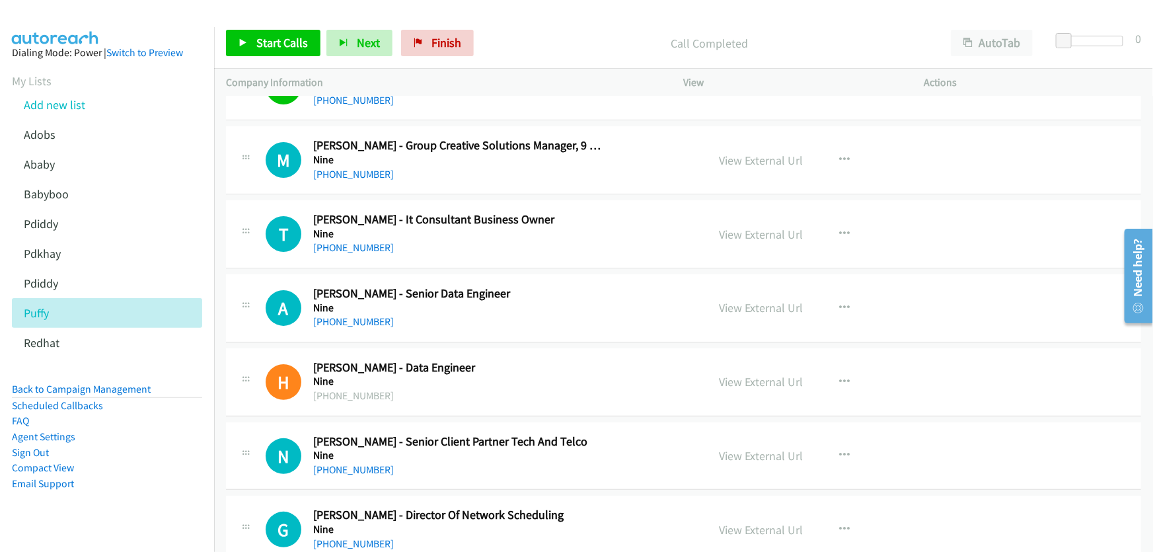
scroll to position [2589, 0]
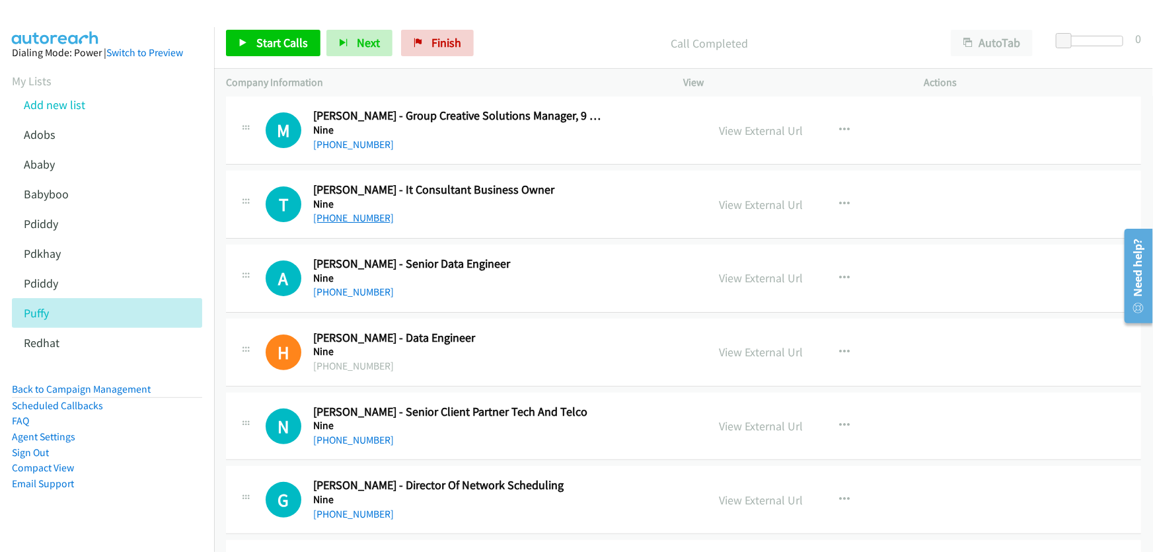
click at [359, 212] on link "+61 2 9680 1058" at bounding box center [353, 217] width 81 height 13
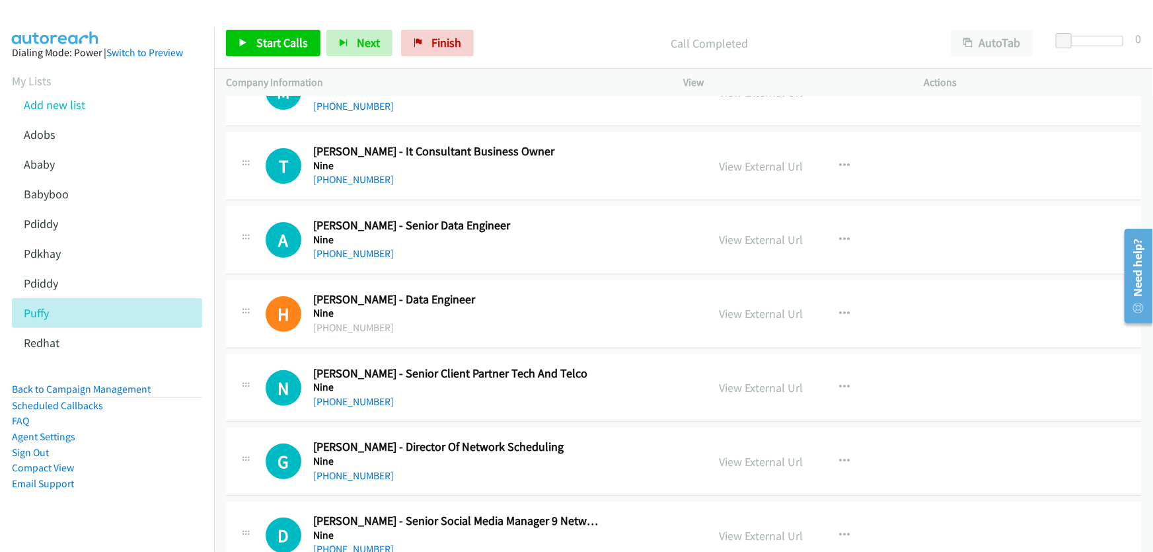
scroll to position [2649, 0]
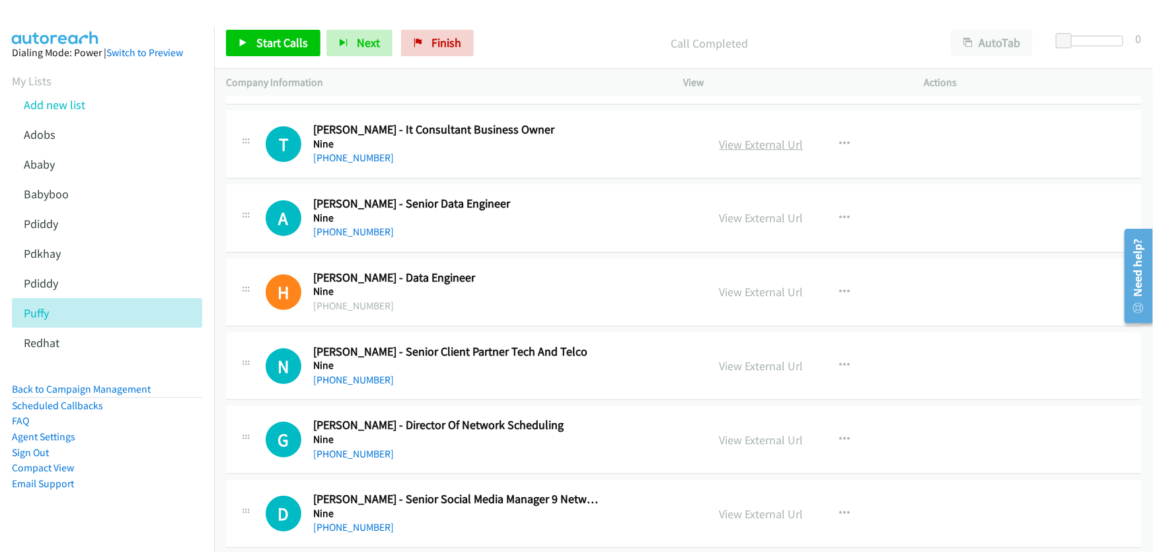
click at [768, 141] on link "View External Url" at bounding box center [762, 144] width 84 height 15
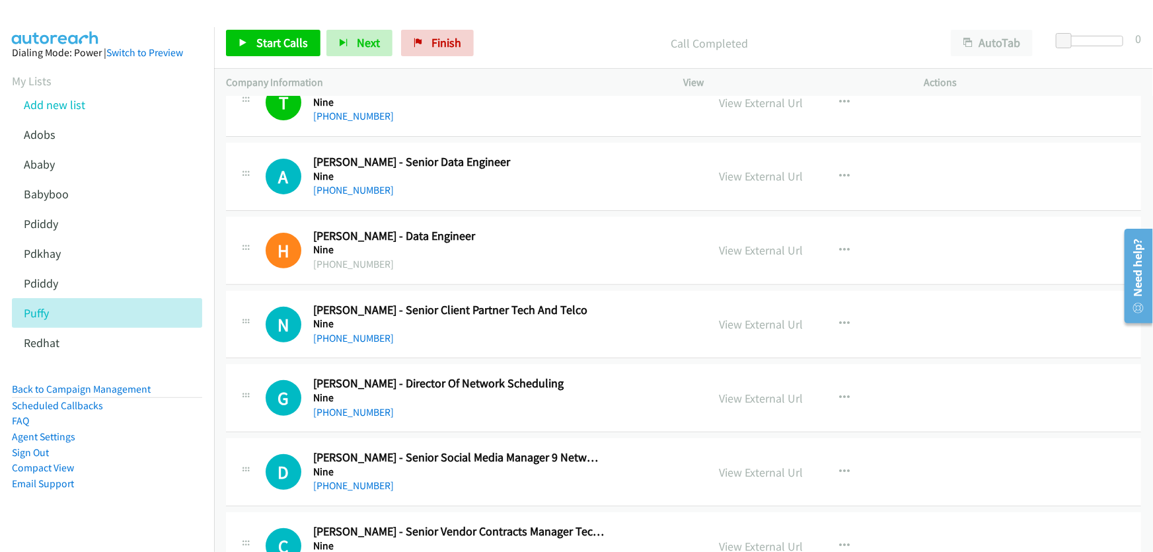
scroll to position [2709, 0]
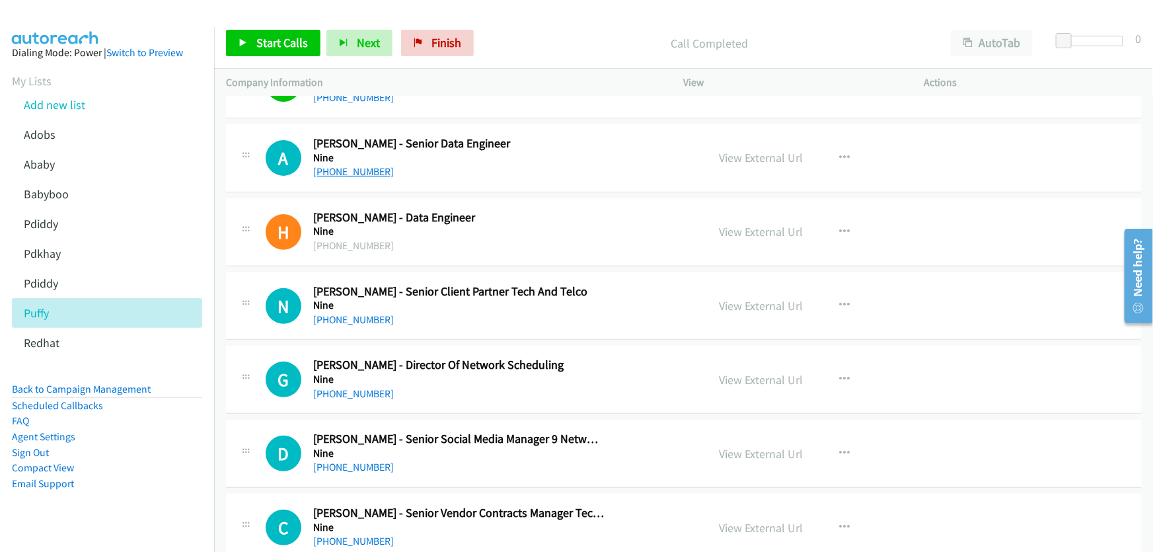
click at [356, 168] on link "+61 452 398 163" at bounding box center [353, 171] width 81 height 13
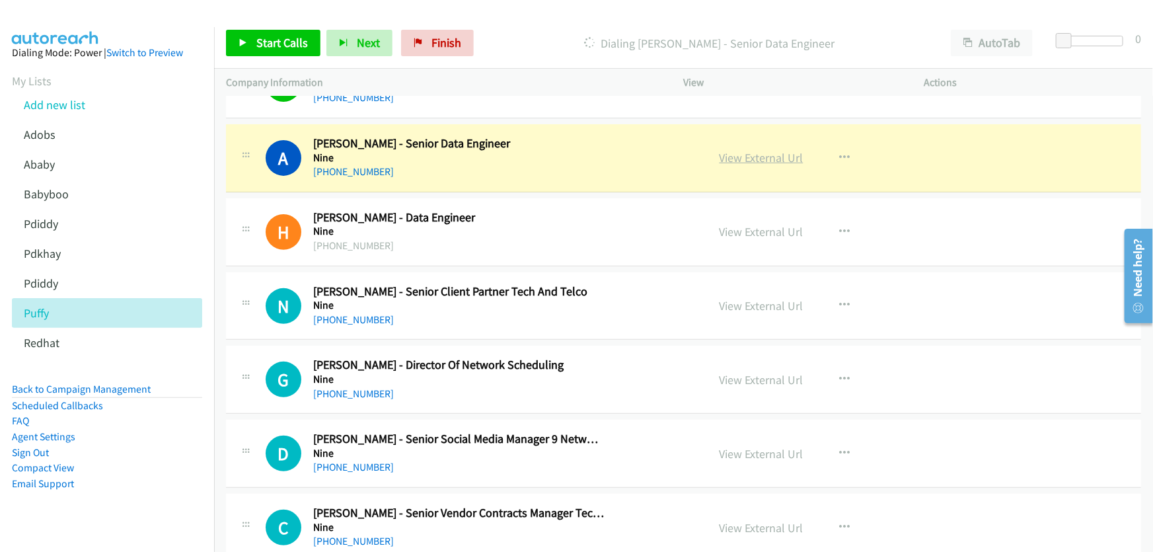
click at [761, 153] on link "View External Url" at bounding box center [762, 157] width 84 height 15
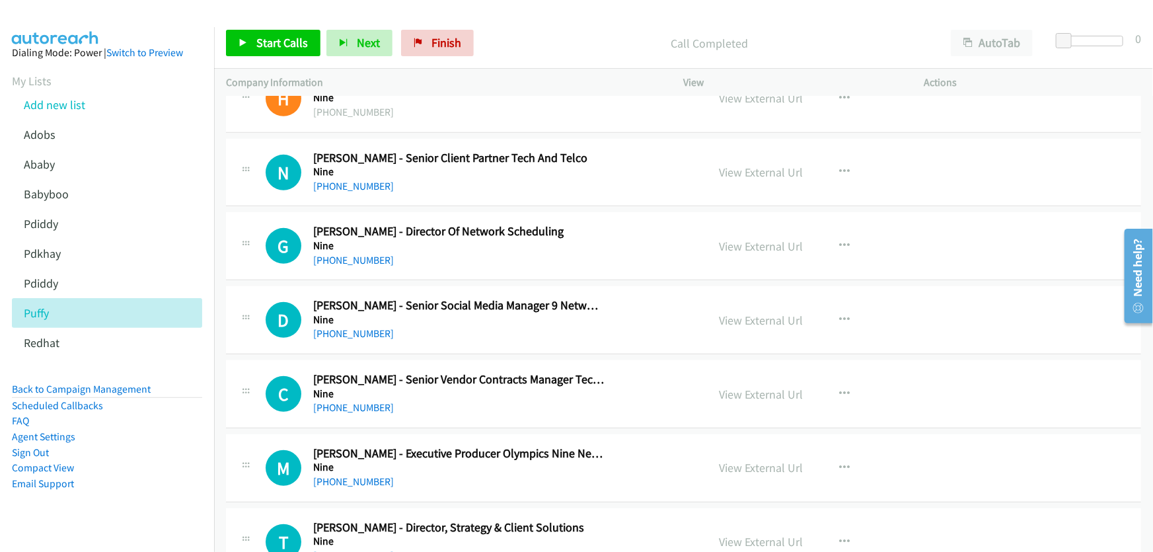
scroll to position [2829, 0]
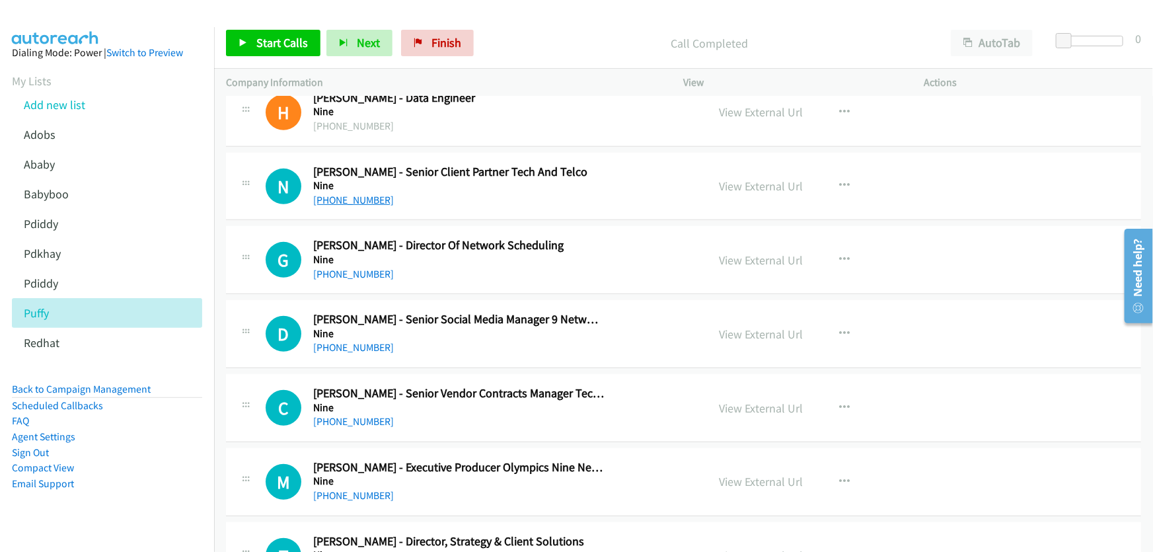
click at [365, 196] on link "+61 466 211 989" at bounding box center [353, 200] width 81 height 13
click at [761, 178] on link "View External Url" at bounding box center [762, 185] width 84 height 15
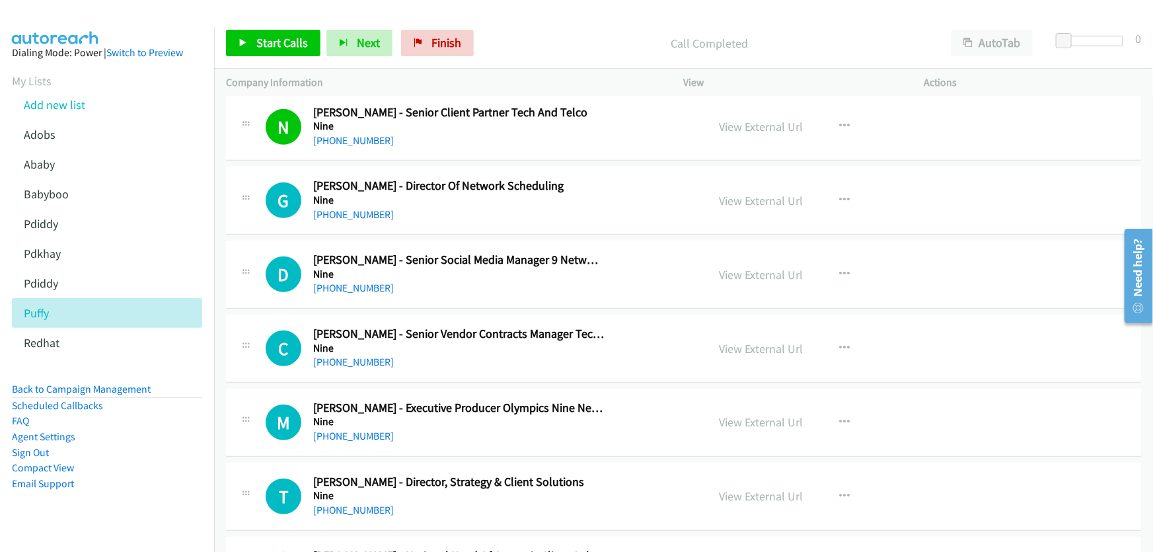
scroll to position [2889, 0]
click at [359, 209] on link "+61 408 119 816" at bounding box center [353, 213] width 81 height 13
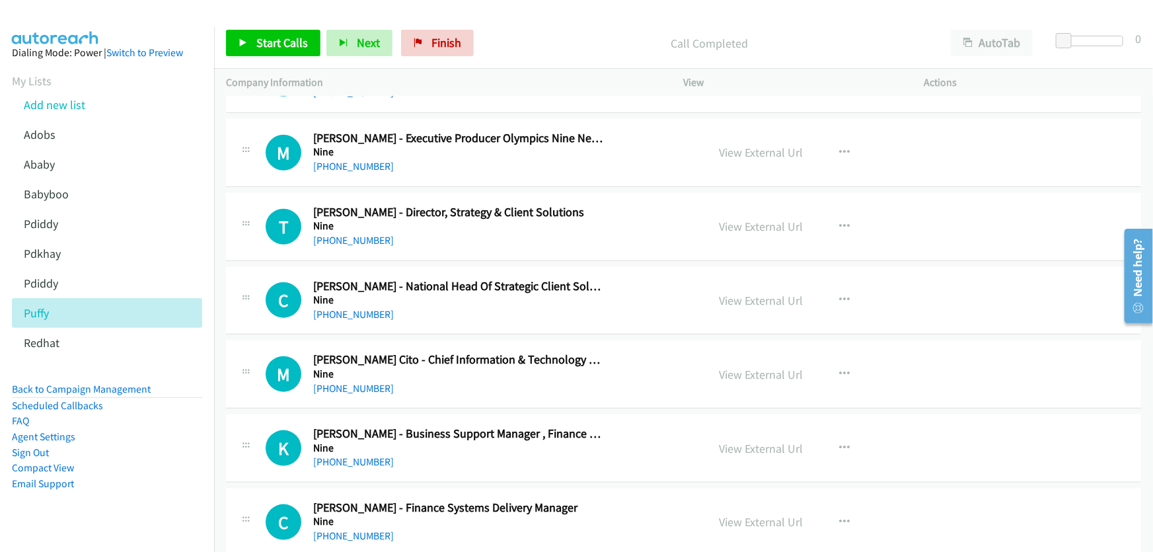
scroll to position [3189, 0]
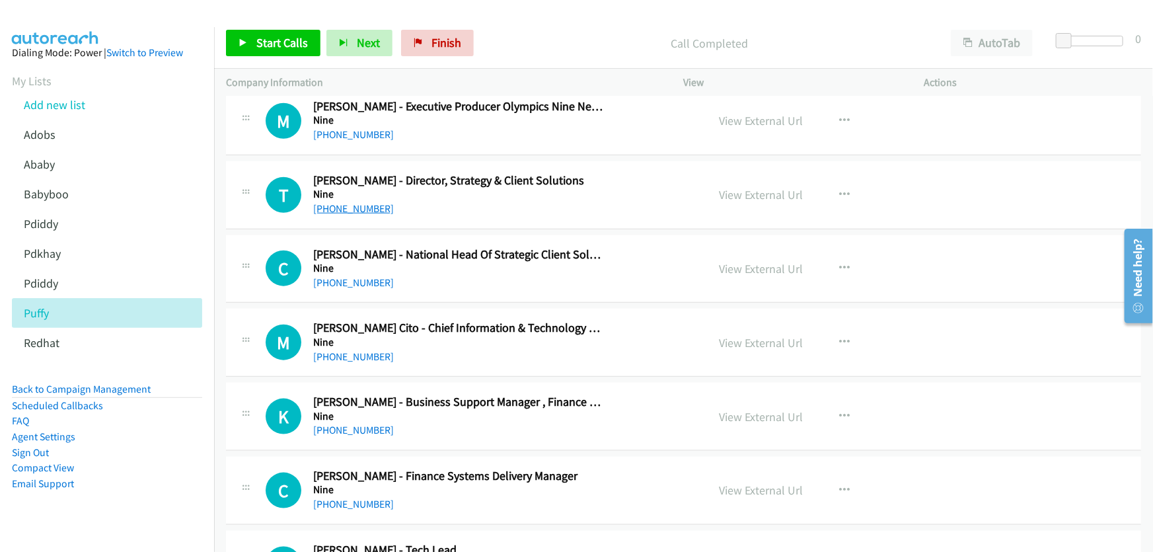
click at [349, 203] on link "+61 481 115 393" at bounding box center [353, 208] width 81 height 13
click at [766, 190] on link "View External Url" at bounding box center [762, 194] width 84 height 15
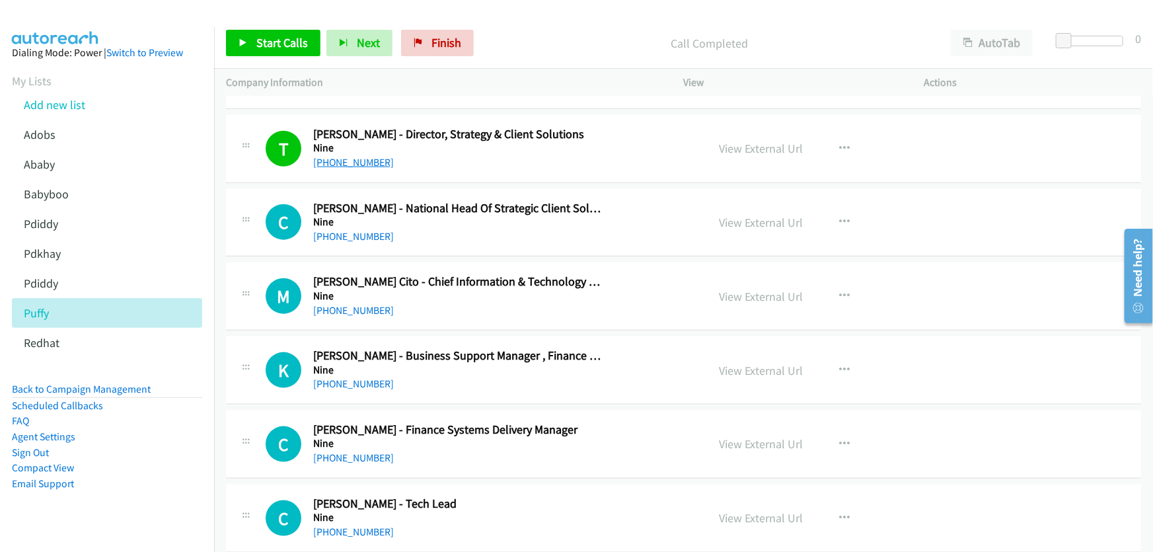
scroll to position [3249, 0]
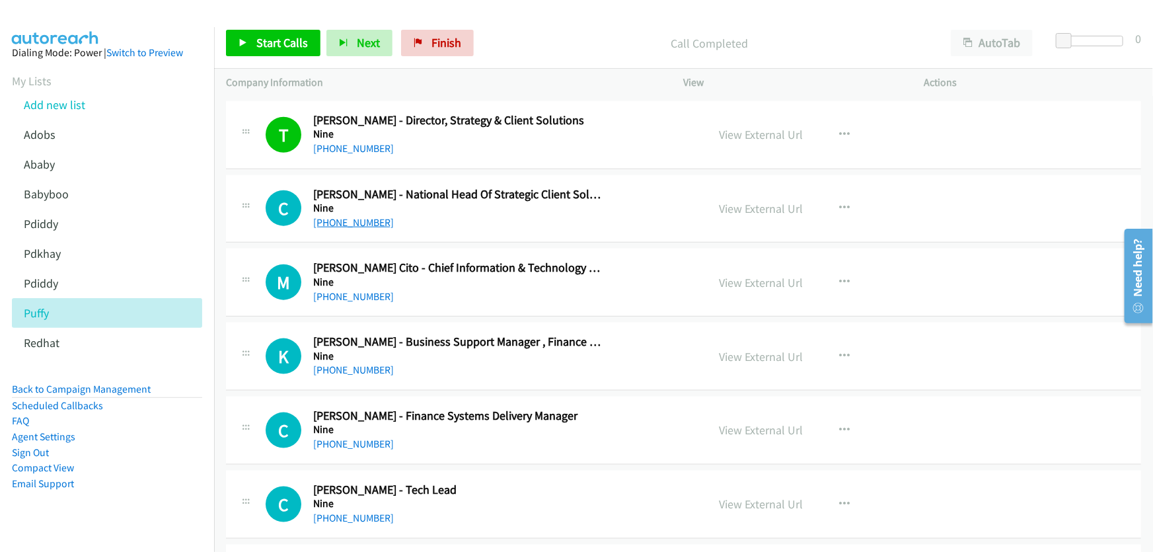
click at [366, 219] on link "+61 421 270 170" at bounding box center [353, 222] width 81 height 13
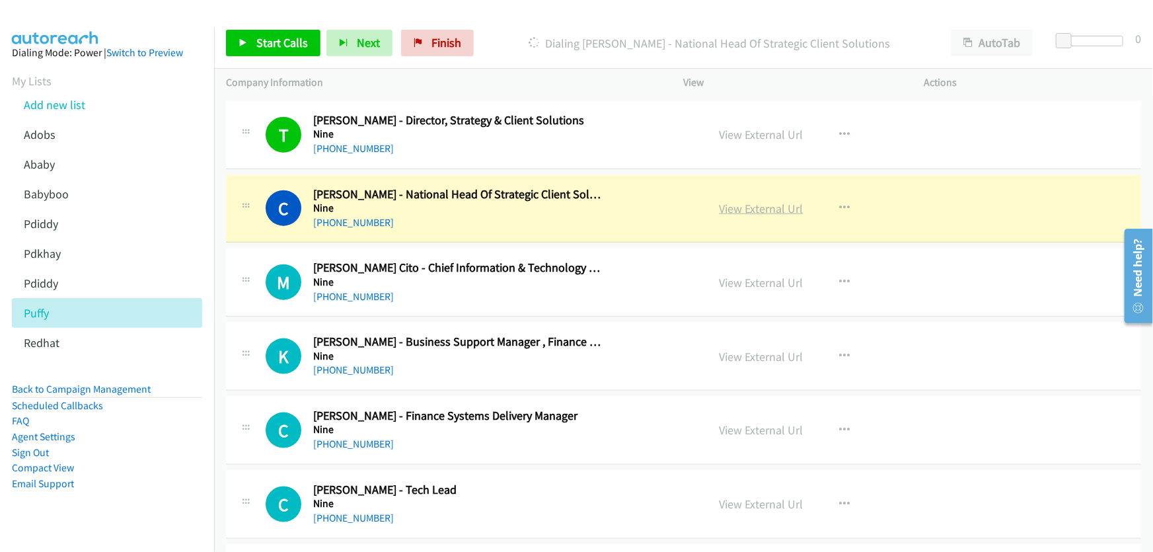
click at [760, 201] on link "View External Url" at bounding box center [762, 208] width 84 height 15
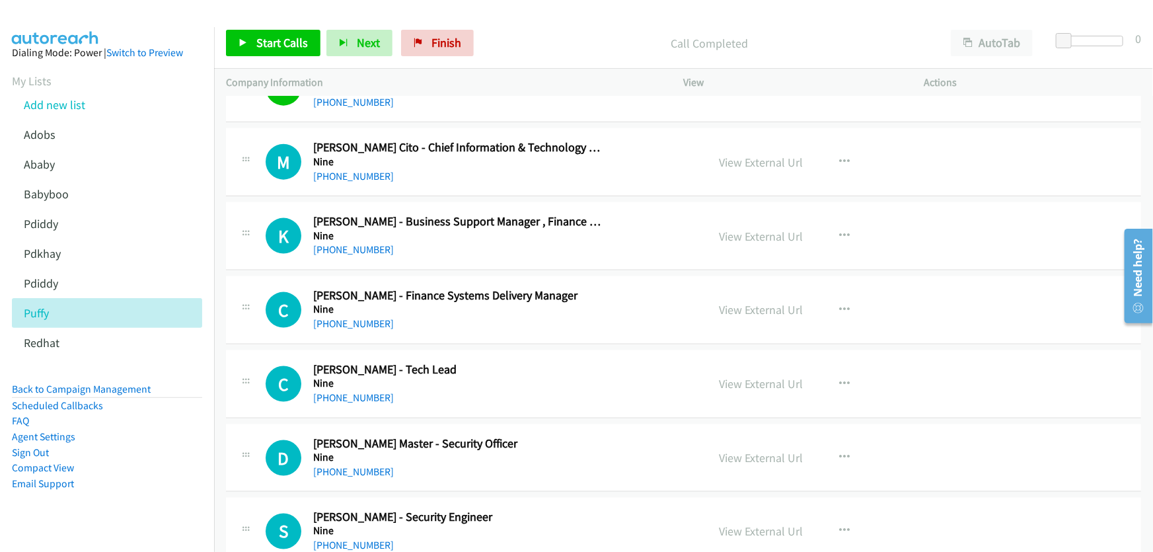
scroll to position [3310, 0]
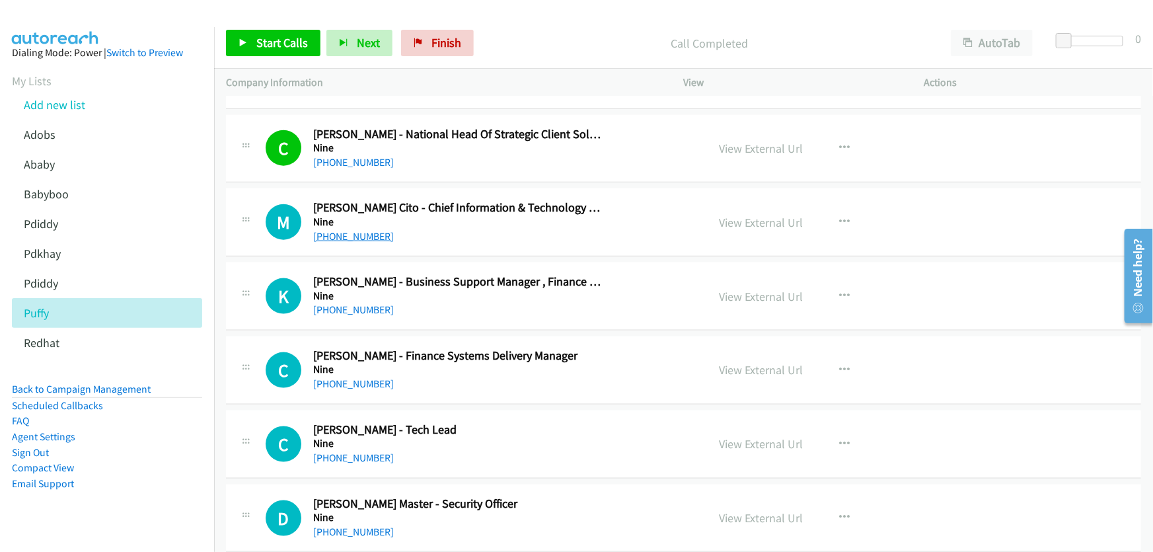
click at [362, 231] on link "+61 411 877 885" at bounding box center [353, 236] width 81 height 13
click at [751, 217] on link "View External Url" at bounding box center [762, 222] width 84 height 15
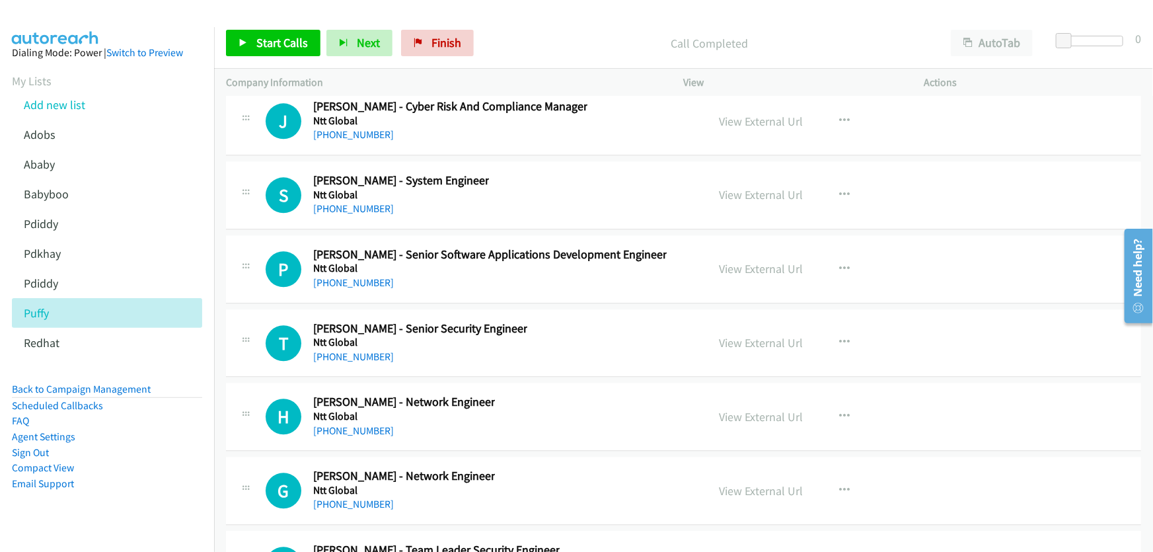
scroll to position [17047, 0]
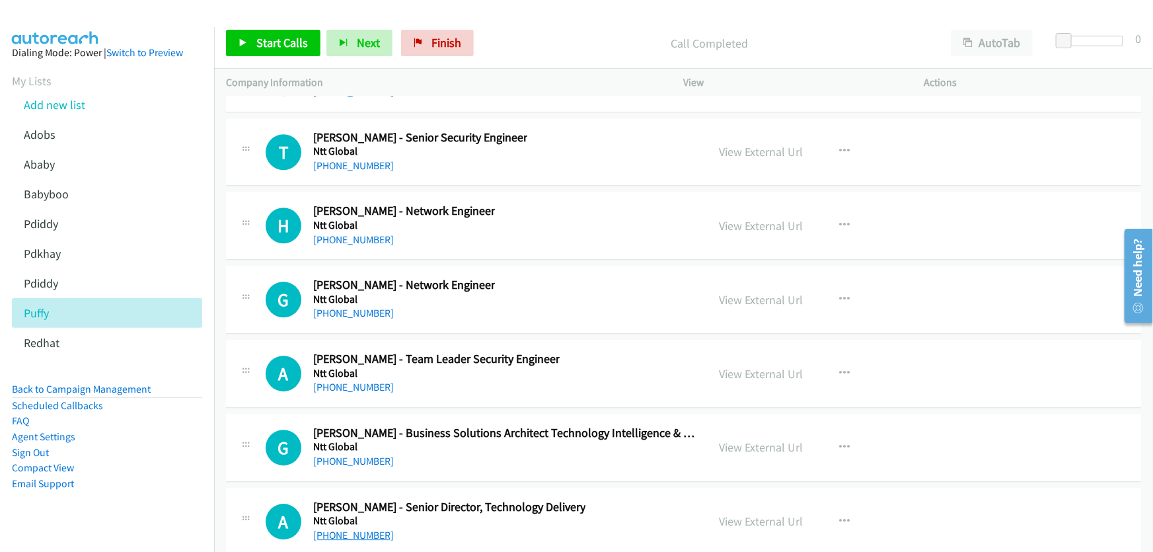
click at [363, 443] on link "+61 416 915 461" at bounding box center [353, 535] width 81 height 13
click at [771, 443] on link "View External Url" at bounding box center [762, 520] width 84 height 15
click at [344, 443] on link "+61 466 384 969" at bounding box center [353, 461] width 81 height 13
click at [740, 439] on link "View External Url" at bounding box center [762, 446] width 84 height 15
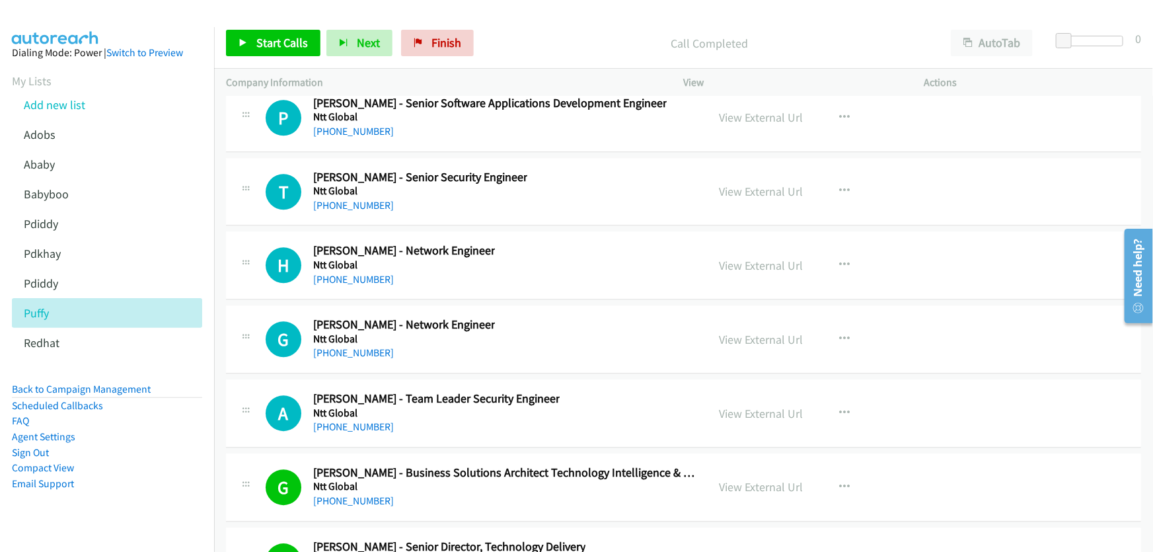
scroll to position [16987, 0]
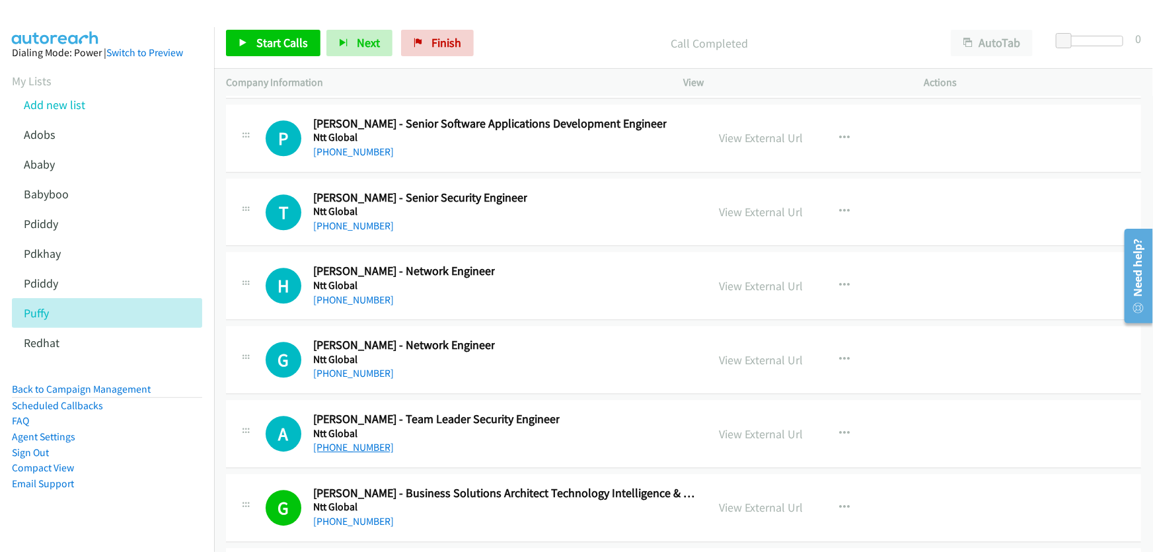
click at [360, 441] on link "+61 416 159 984" at bounding box center [353, 447] width 81 height 13
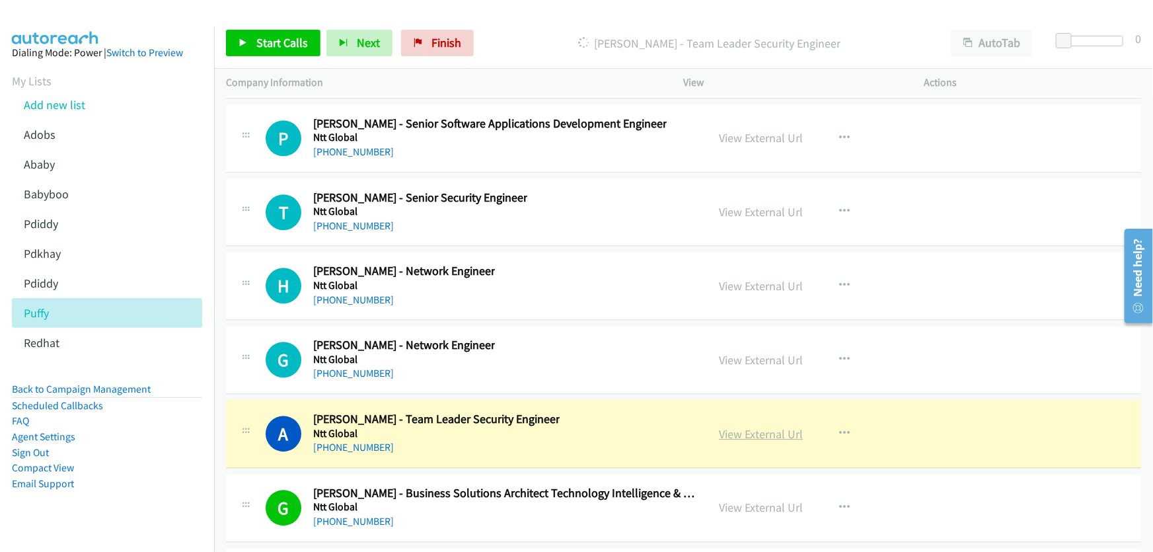
click at [740, 426] on link "View External Url" at bounding box center [762, 433] width 84 height 15
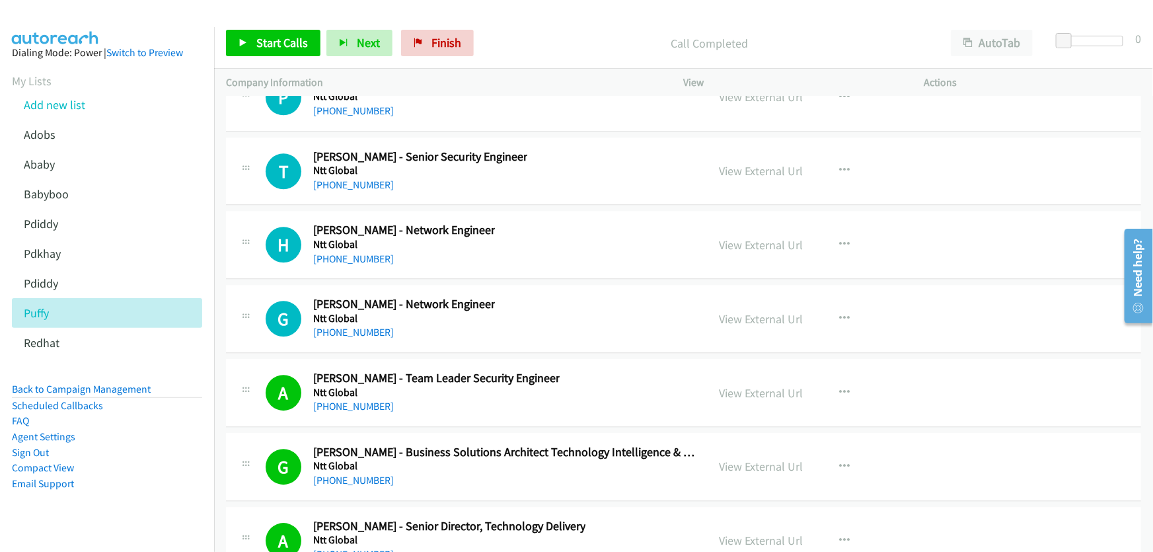
scroll to position [17047, 0]
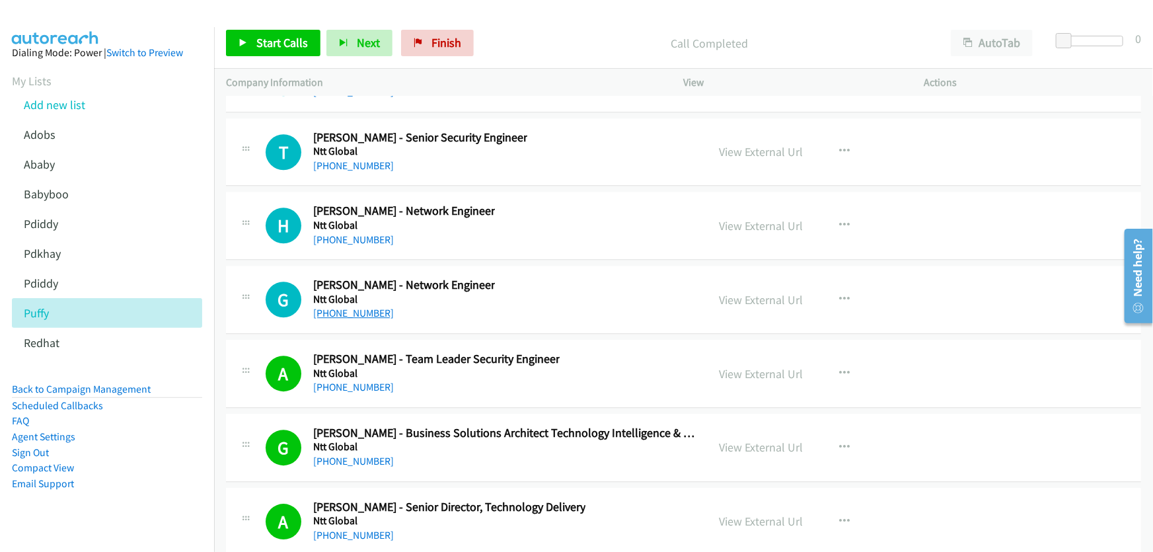
click at [355, 307] on link "+61 452 198 300" at bounding box center [353, 313] width 81 height 13
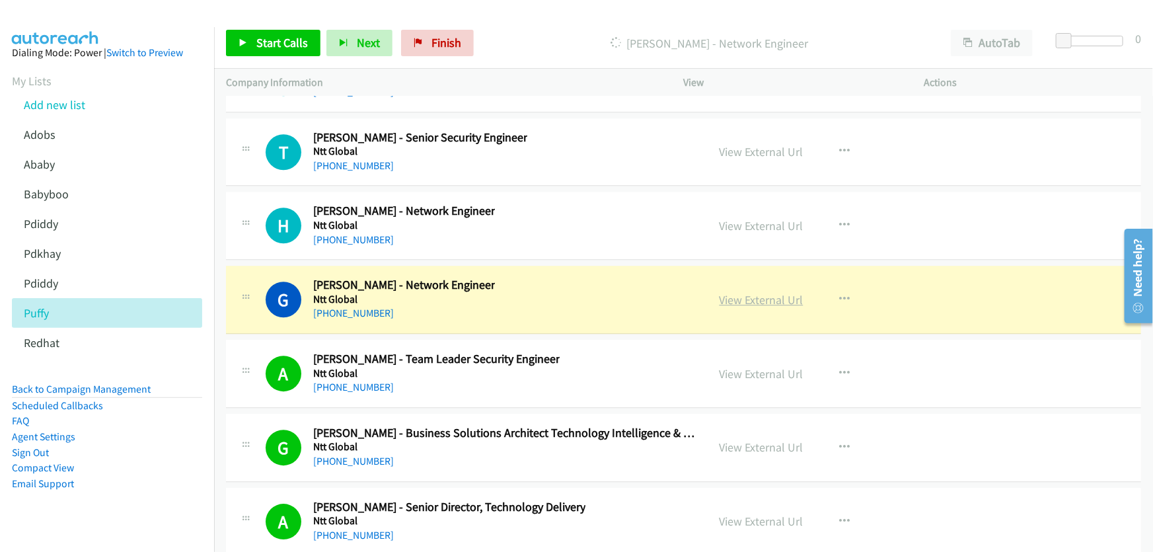
click at [741, 292] on link "View External Url" at bounding box center [762, 299] width 84 height 15
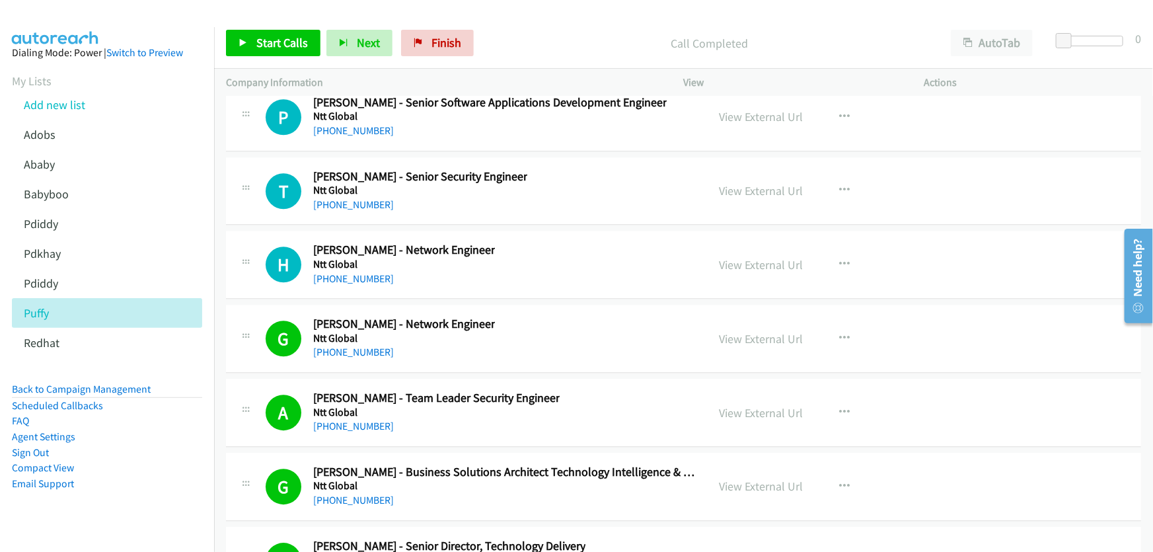
scroll to position [16927, 0]
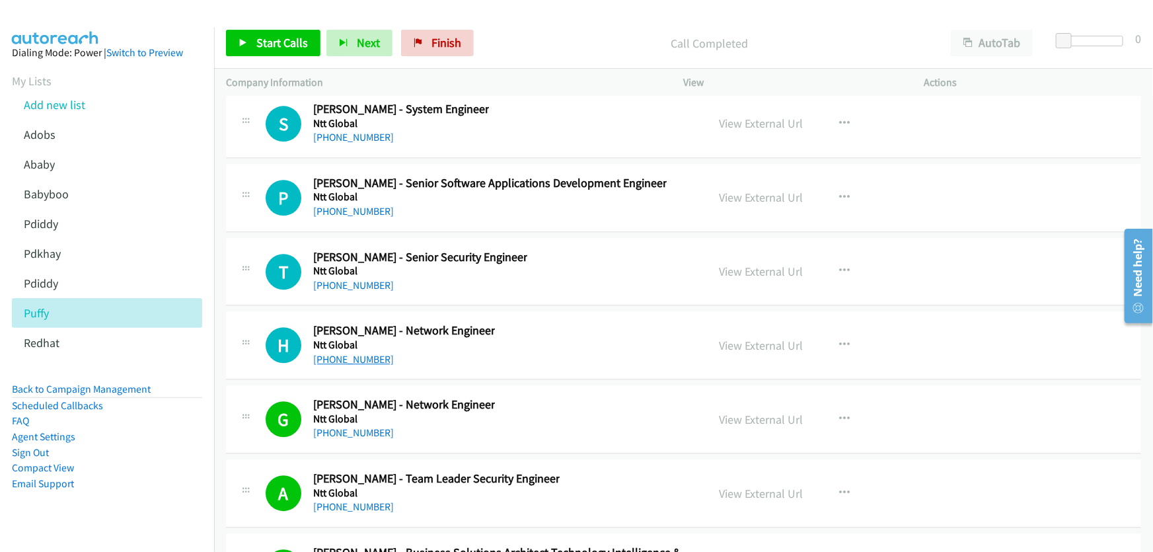
click at [357, 353] on link "+61 2 9063 5490" at bounding box center [353, 359] width 81 height 13
click at [759, 338] on link "View External Url" at bounding box center [762, 345] width 84 height 15
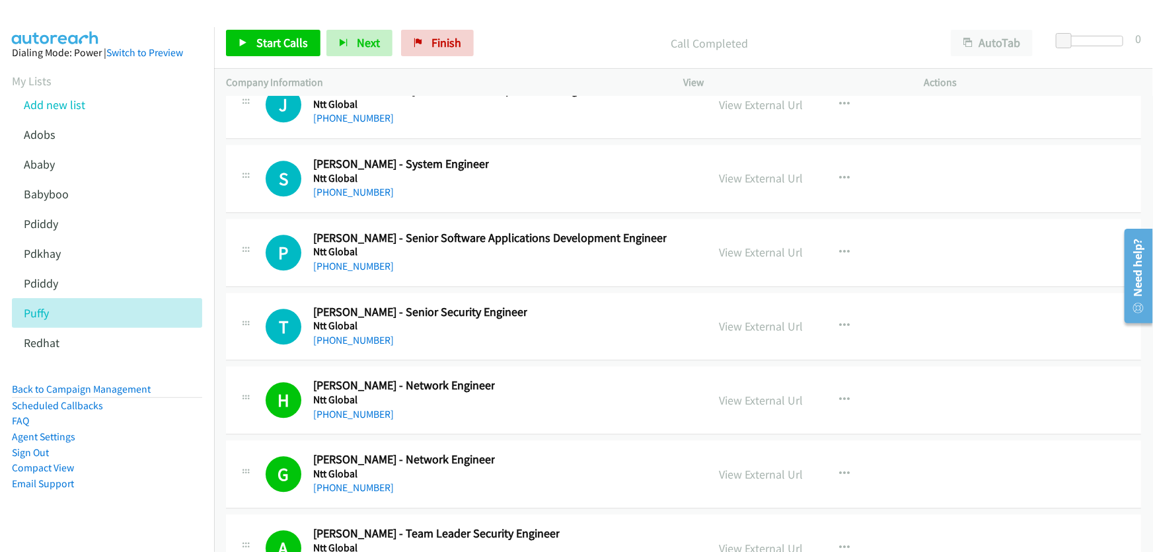
scroll to position [16867, 0]
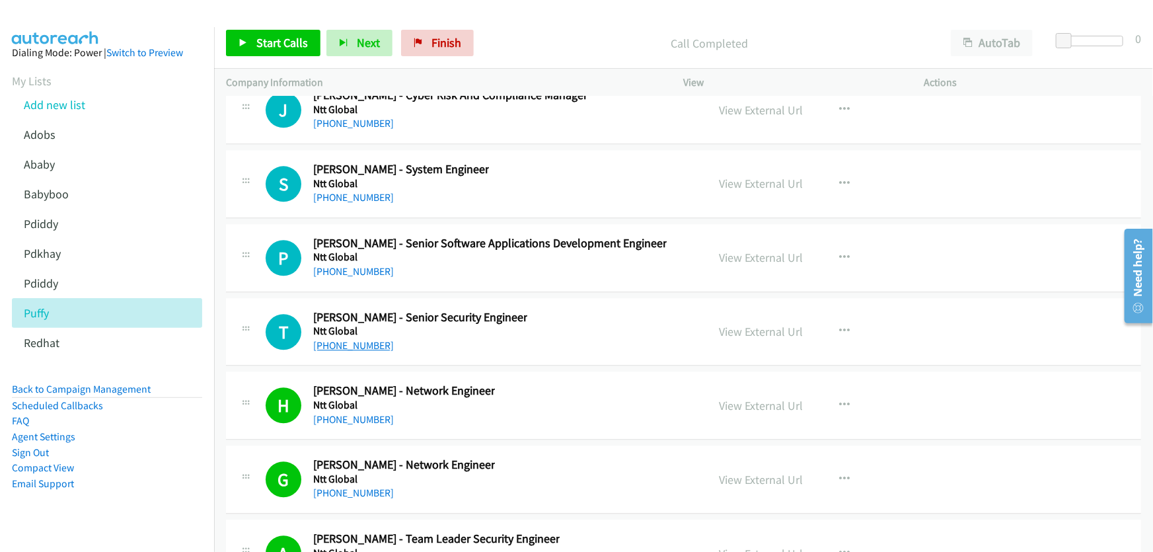
click at [368, 339] on link "+61 450 095 642" at bounding box center [353, 345] width 81 height 13
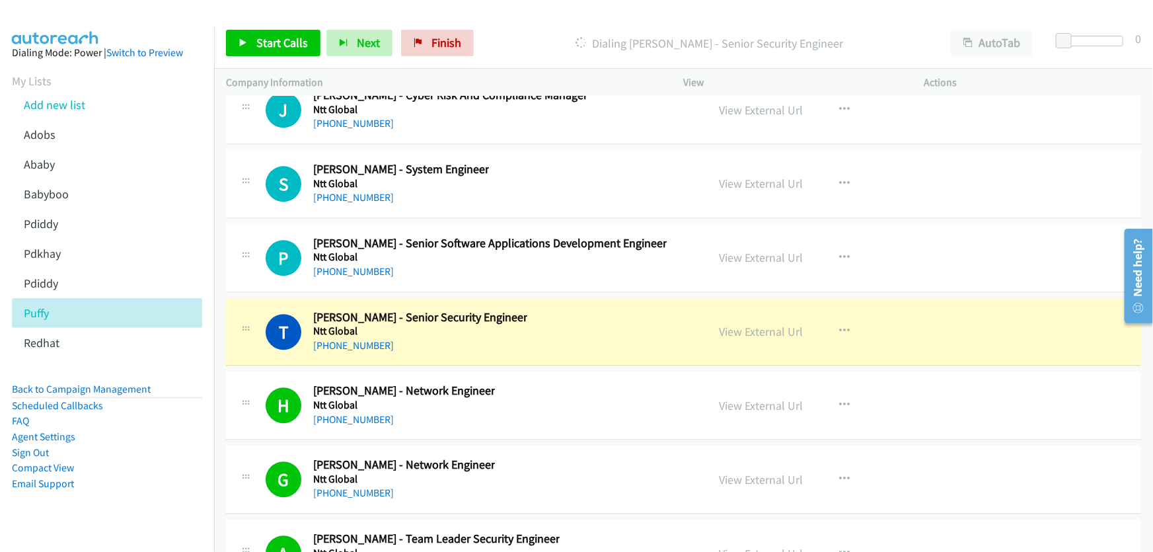
click at [762, 322] on div "View External Url" at bounding box center [762, 331] width 84 height 18
click at [763, 324] on link "View External Url" at bounding box center [762, 331] width 84 height 15
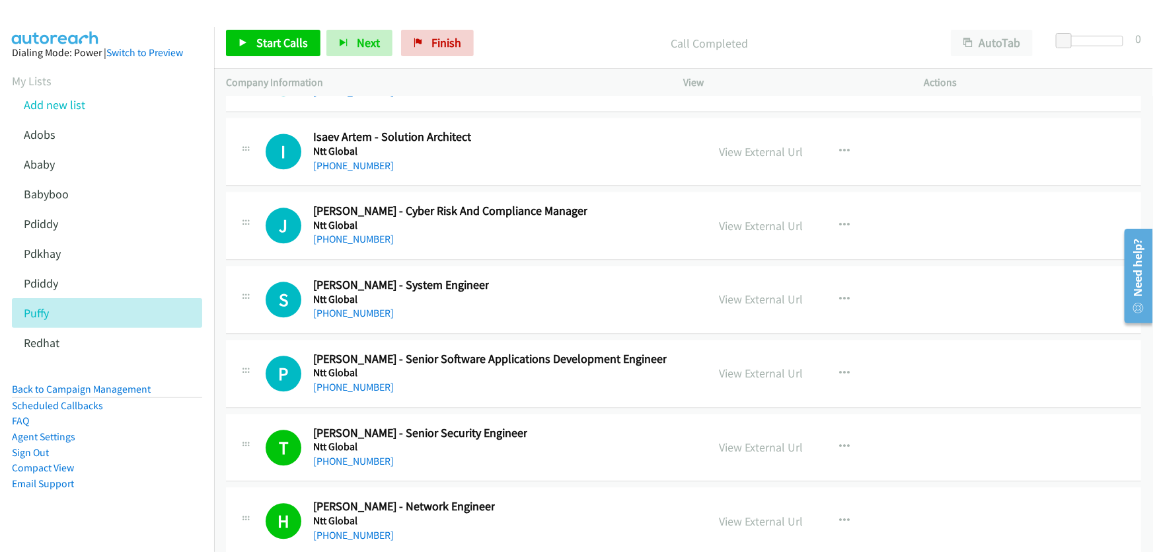
scroll to position [16747, 0]
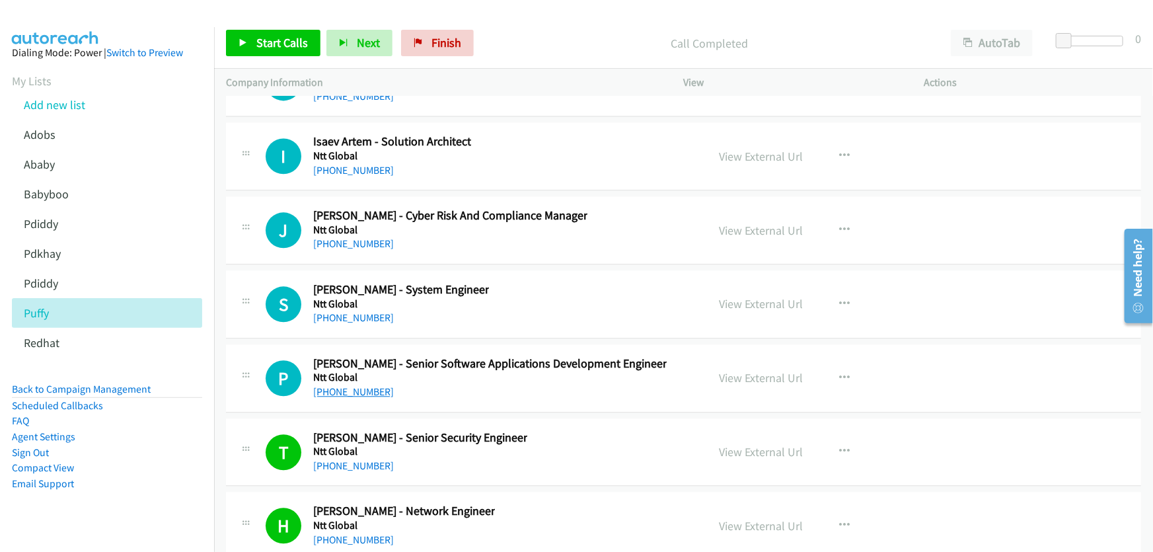
click at [363, 385] on link "+61 2 9049 0033" at bounding box center [353, 391] width 81 height 13
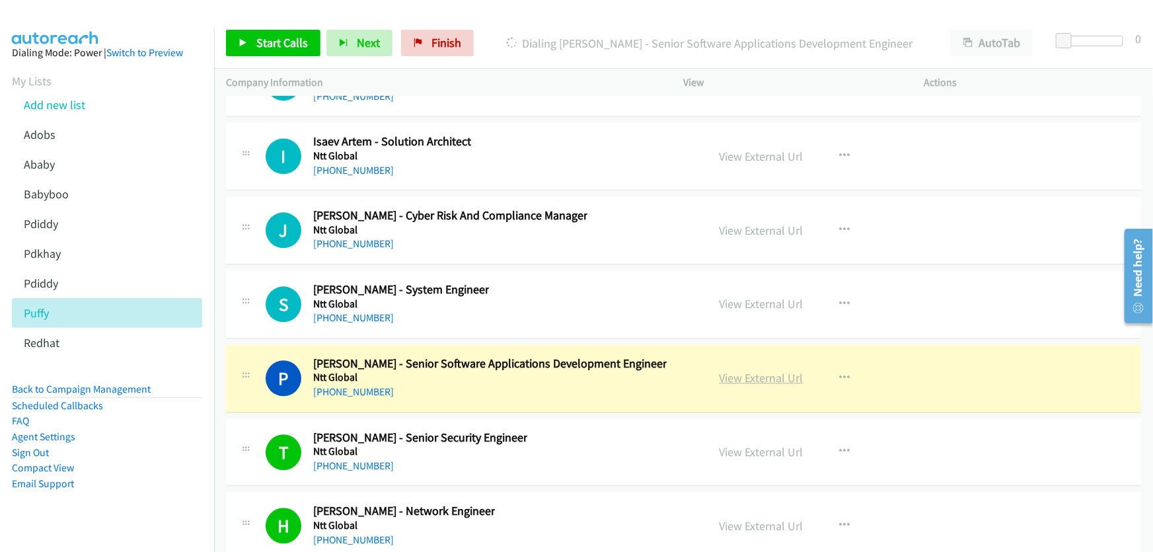
click at [758, 370] on link "View External Url" at bounding box center [762, 377] width 84 height 15
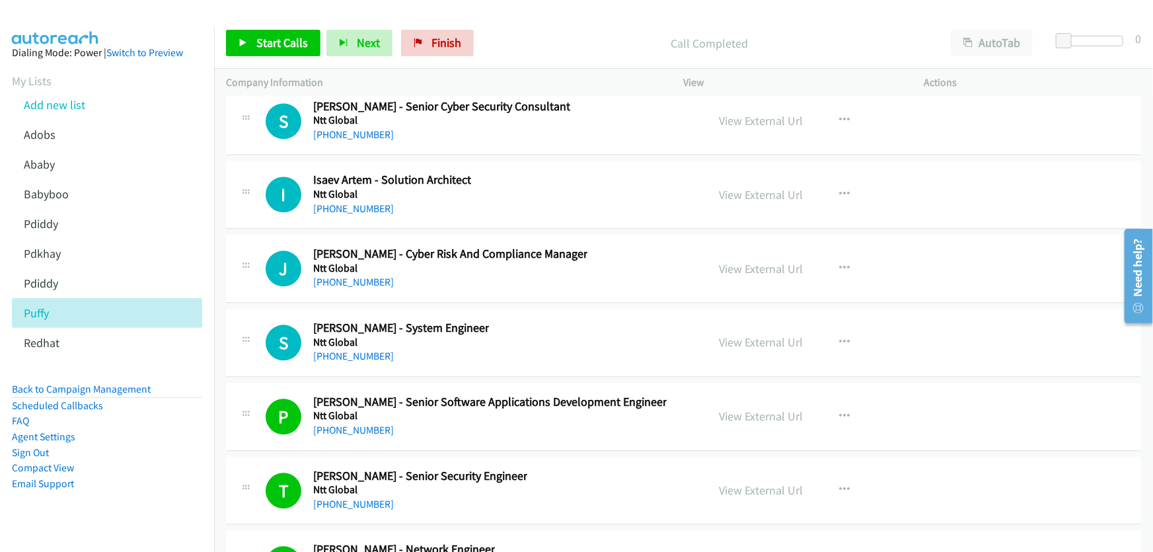
scroll to position [16687, 0]
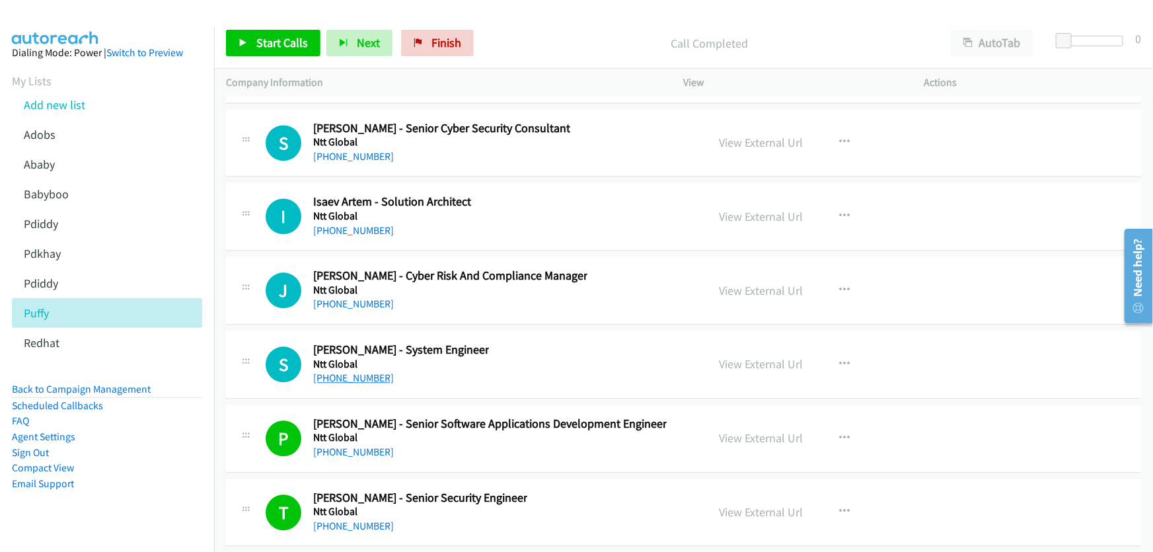
click at [362, 371] on link "+61 2 9069 0425" at bounding box center [353, 377] width 81 height 13
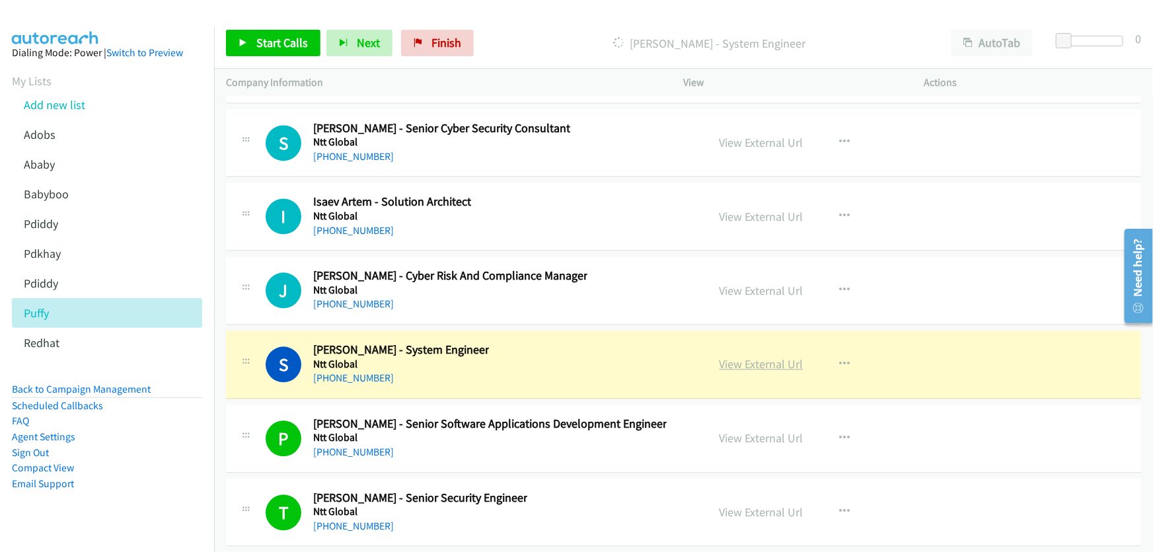
click at [751, 356] on link "View External Url" at bounding box center [762, 363] width 84 height 15
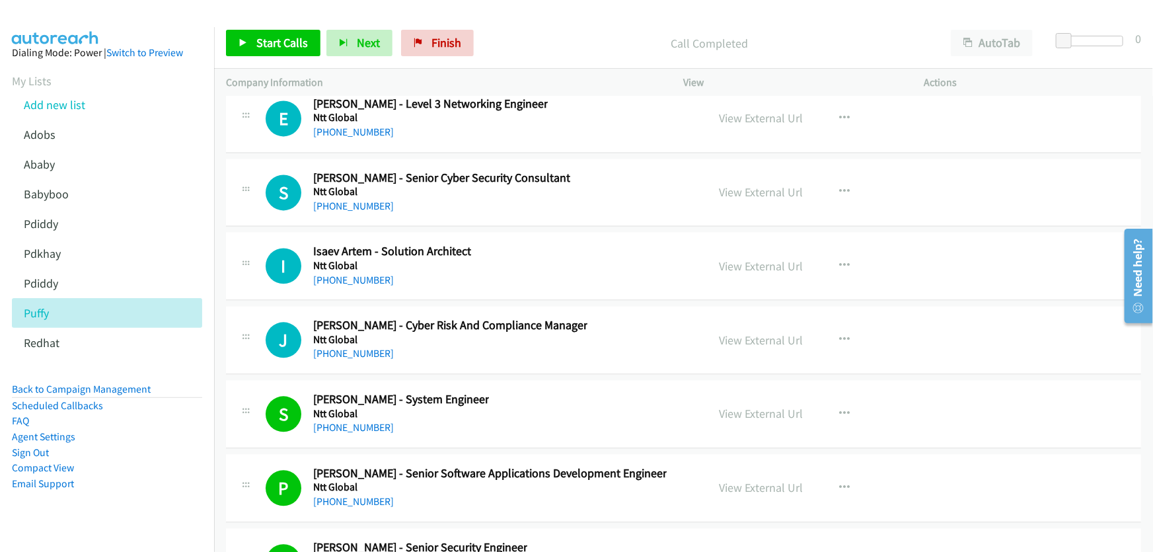
scroll to position [16627, 0]
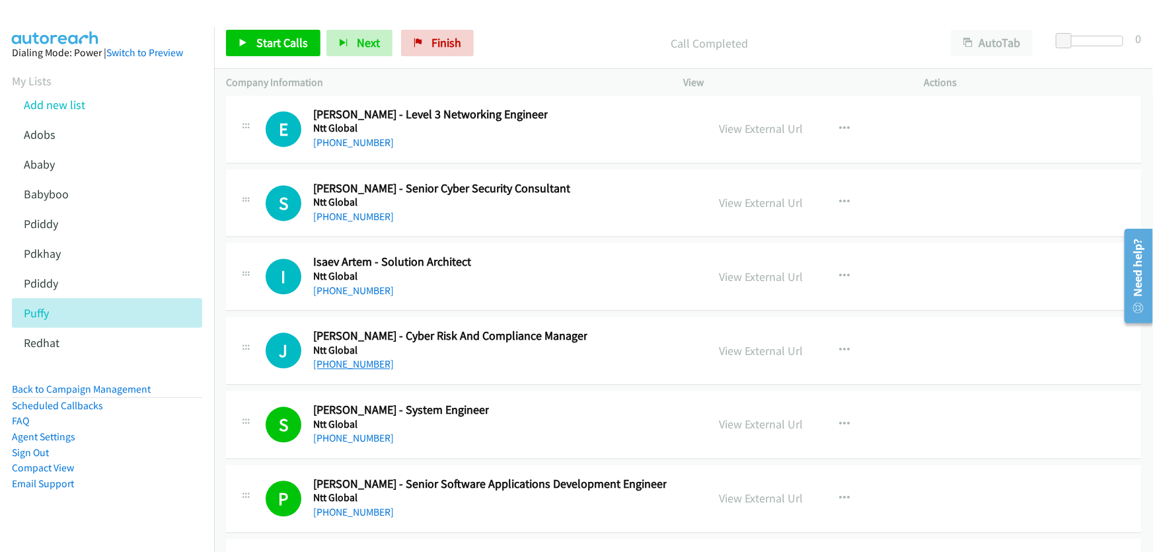
click at [369, 357] on link "+61 420 578 062" at bounding box center [353, 363] width 81 height 13
click at [774, 343] on link "View External Url" at bounding box center [762, 350] width 84 height 15
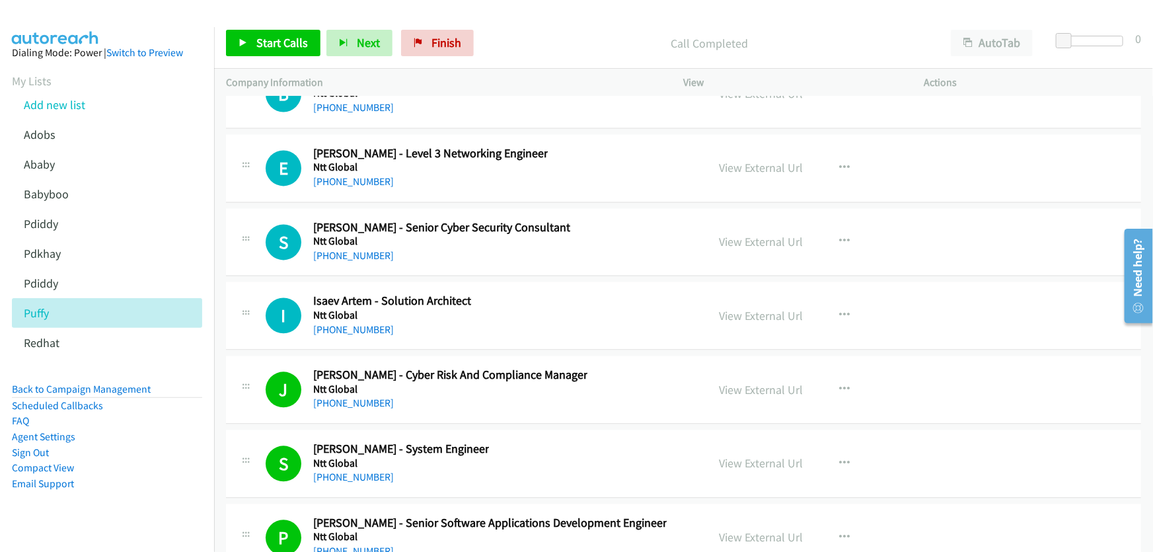
scroll to position [16567, 0]
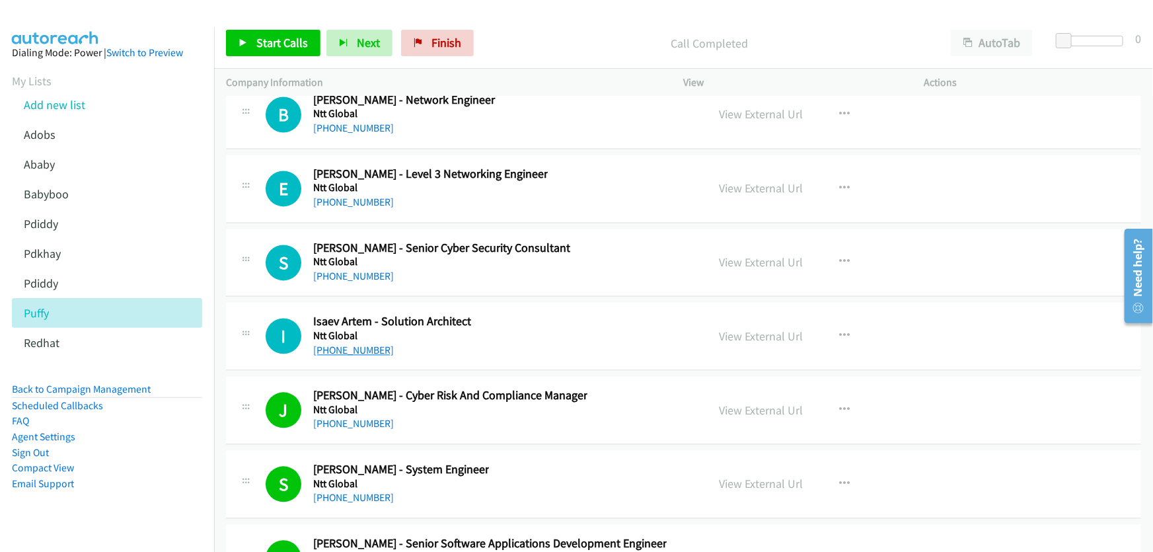
click at [357, 344] on link "+61 431 425 198" at bounding box center [353, 350] width 81 height 13
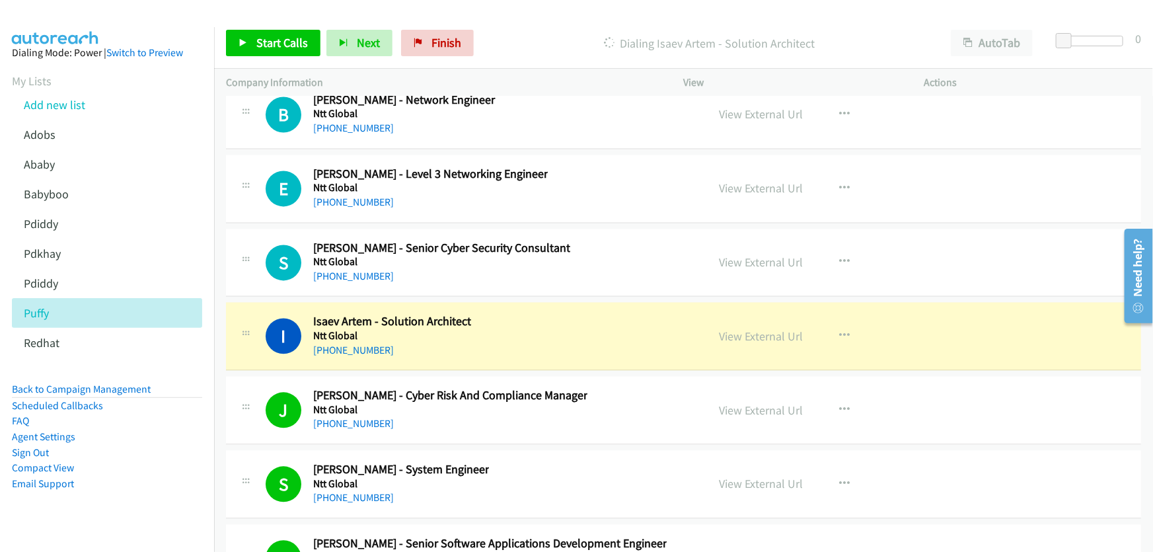
scroll to position [16627, 0]
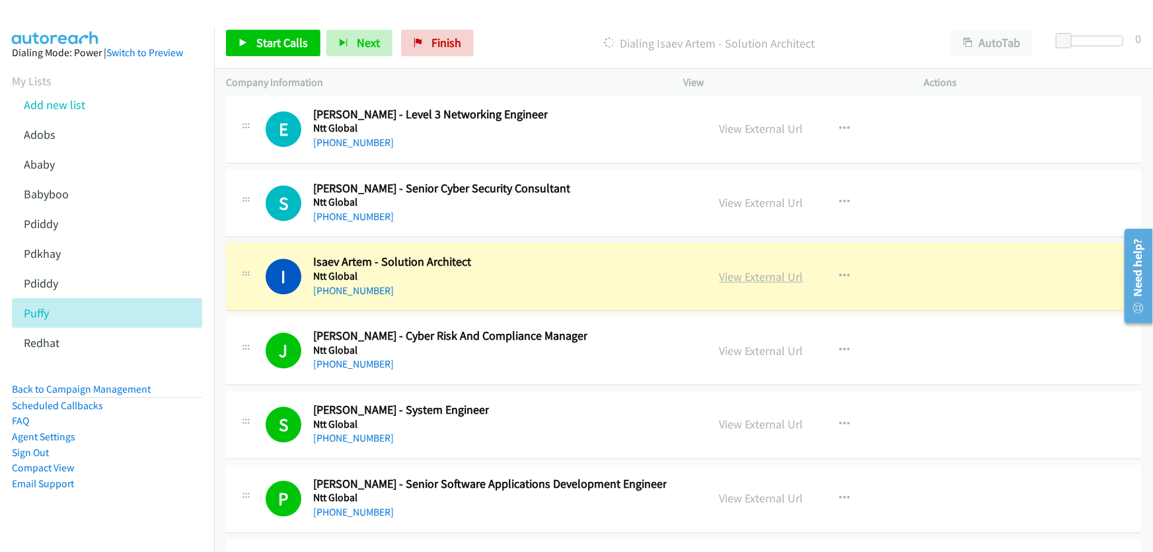
click at [752, 269] on link "View External Url" at bounding box center [762, 276] width 84 height 15
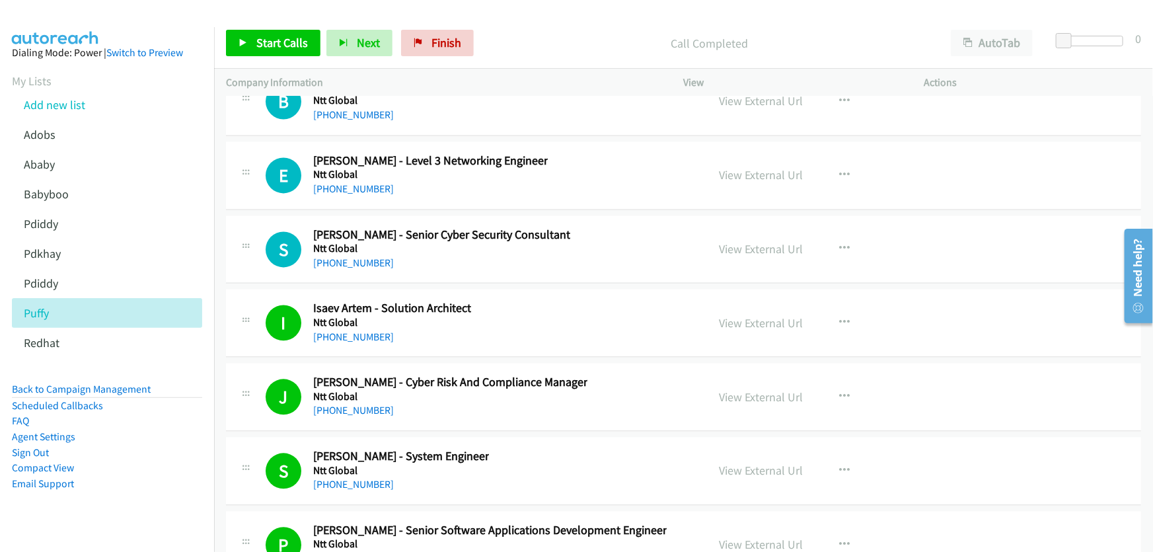
scroll to position [16567, 0]
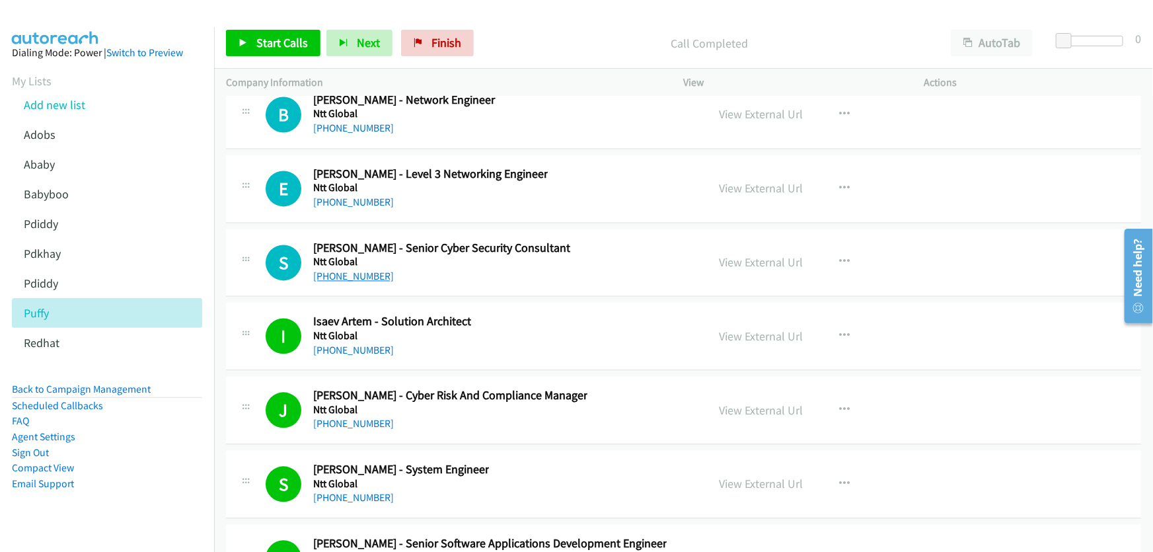
click at [341, 270] on link "+61 452 058 274" at bounding box center [353, 276] width 81 height 13
click at [747, 255] on link "View External Url" at bounding box center [762, 262] width 84 height 15
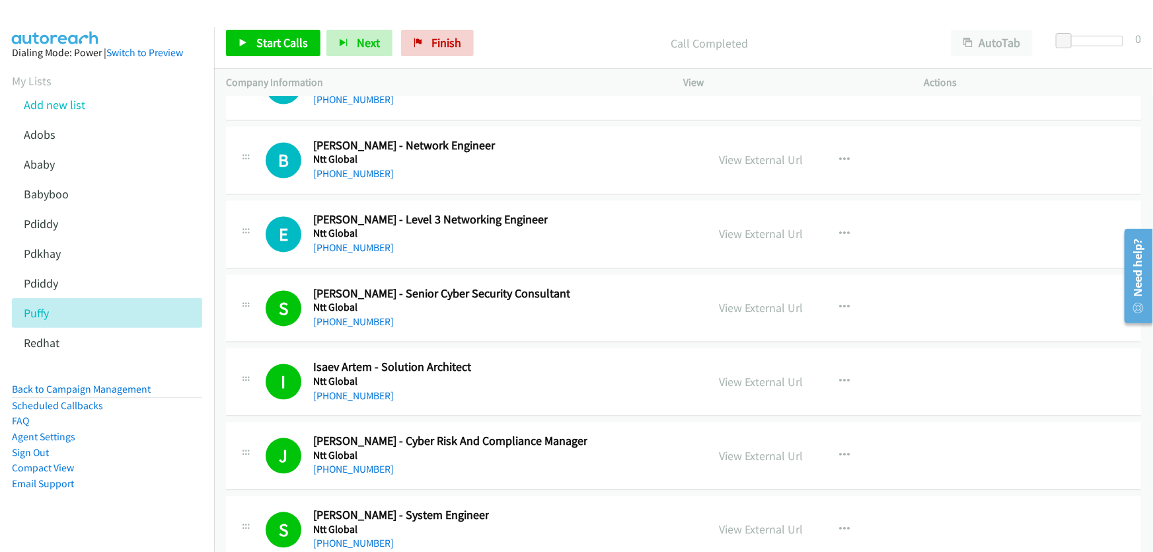
scroll to position [16446, 0]
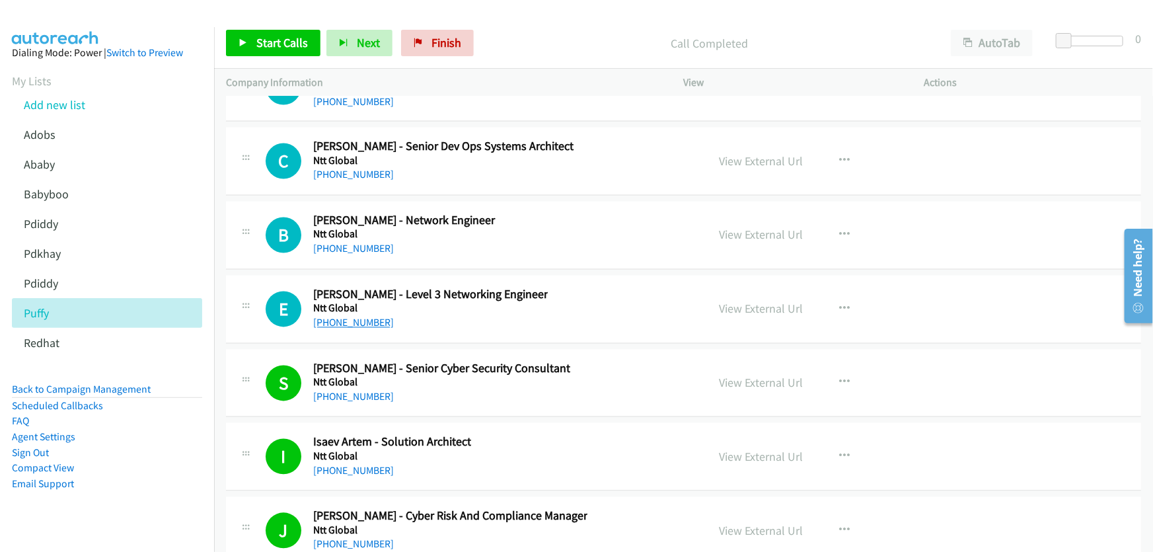
click at [357, 316] on link "+61 426 279 490" at bounding box center [353, 322] width 81 height 13
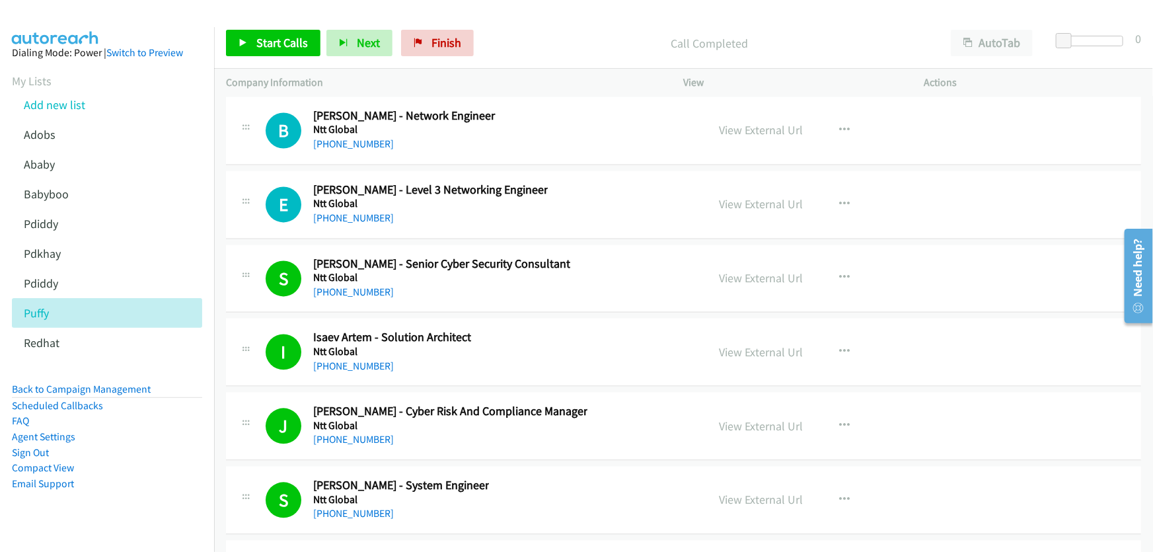
scroll to position [16567, 0]
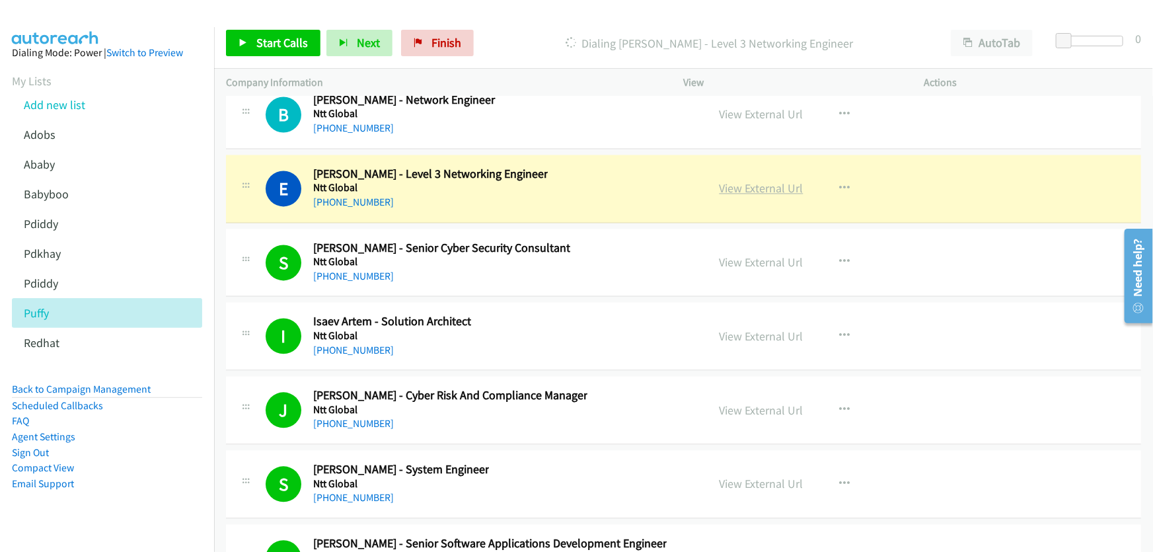
click at [755, 181] on link "View External Url" at bounding box center [762, 188] width 84 height 15
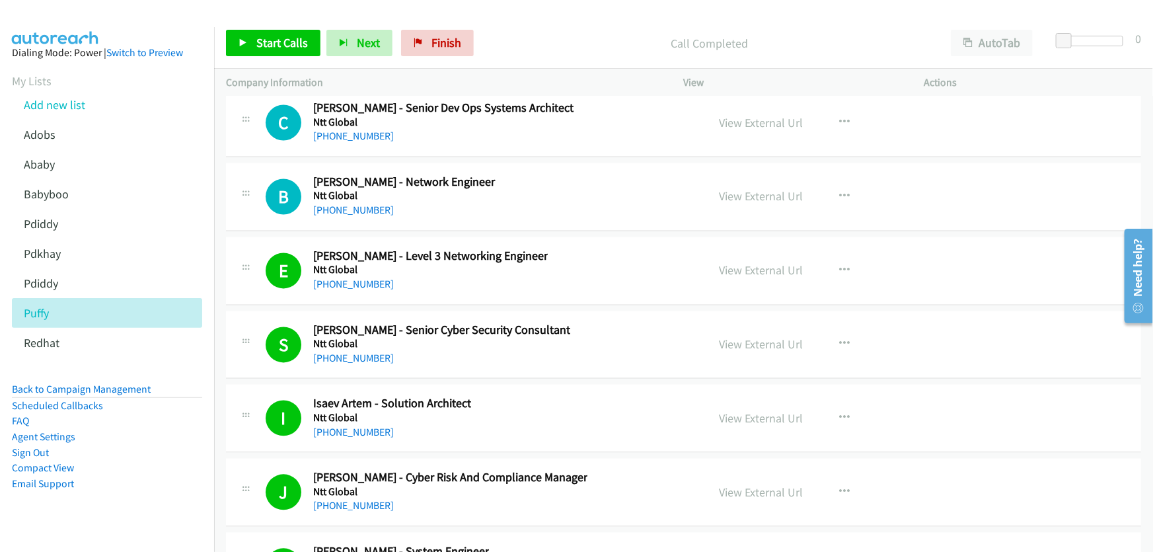
scroll to position [16507, 0]
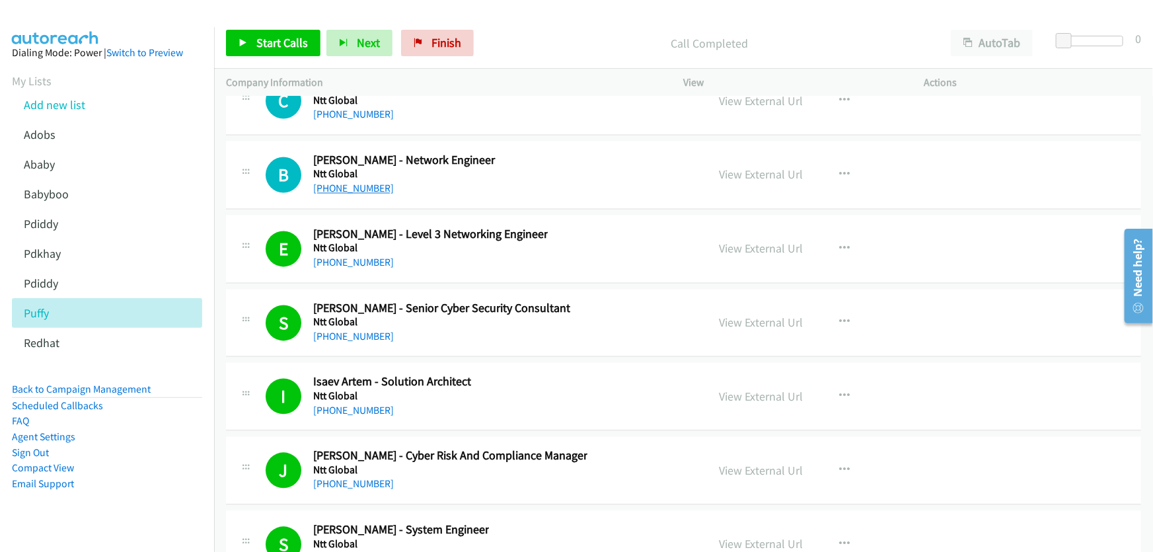
click at [351, 182] on link "+61 408 829 696" at bounding box center [353, 188] width 81 height 13
click at [757, 167] on link "View External Url" at bounding box center [762, 174] width 84 height 15
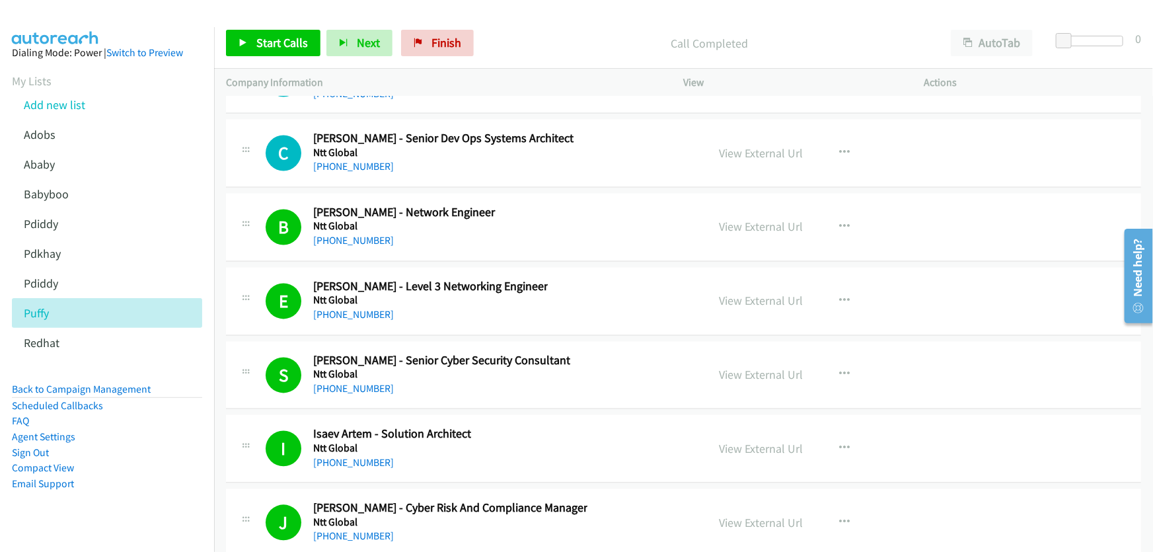
scroll to position [16326, 0]
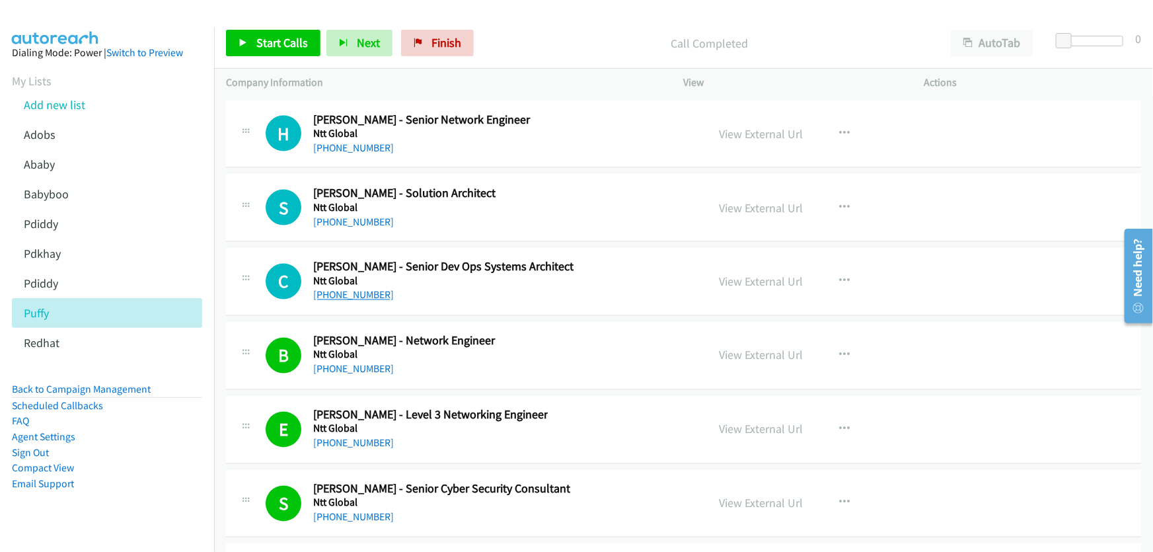
click at [348, 289] on link "+61 418 118 279" at bounding box center [353, 295] width 81 height 13
click at [753, 200] on link "View External Url" at bounding box center [762, 207] width 84 height 15
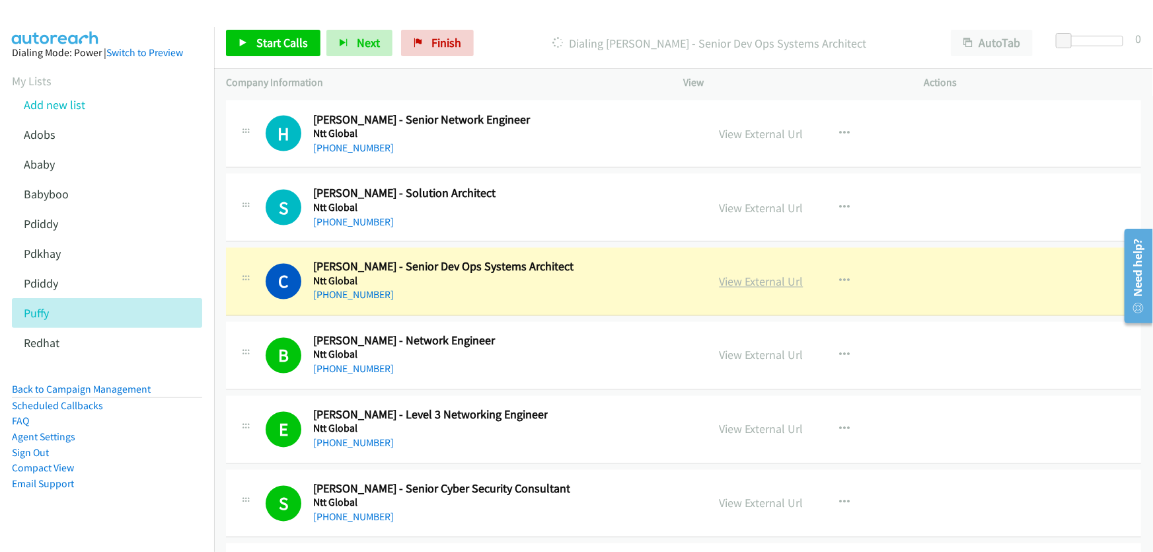
click at [742, 274] on link "View External Url" at bounding box center [762, 281] width 84 height 15
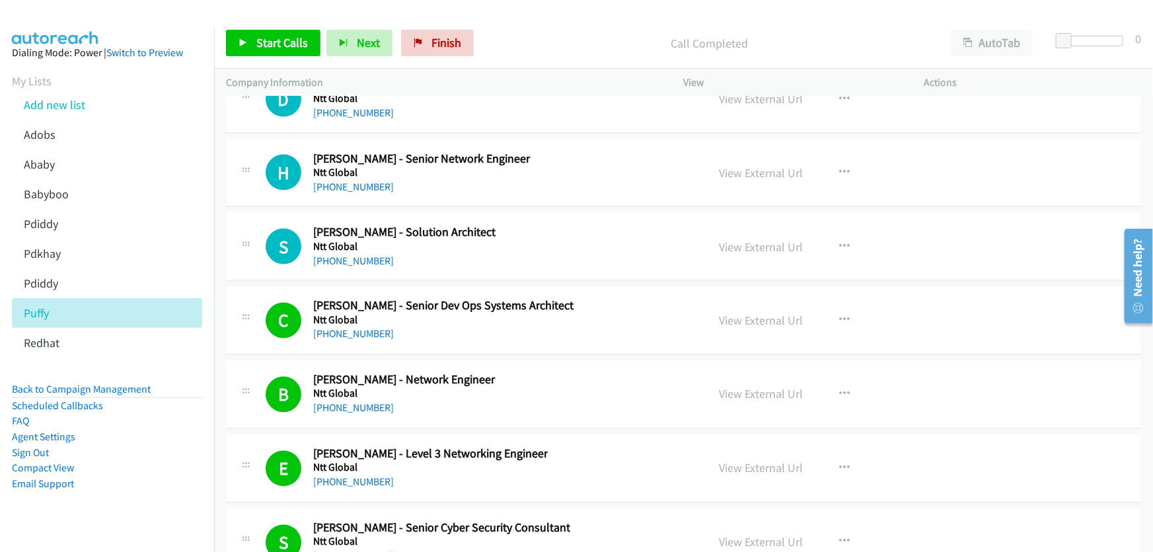
scroll to position [16207, 0]
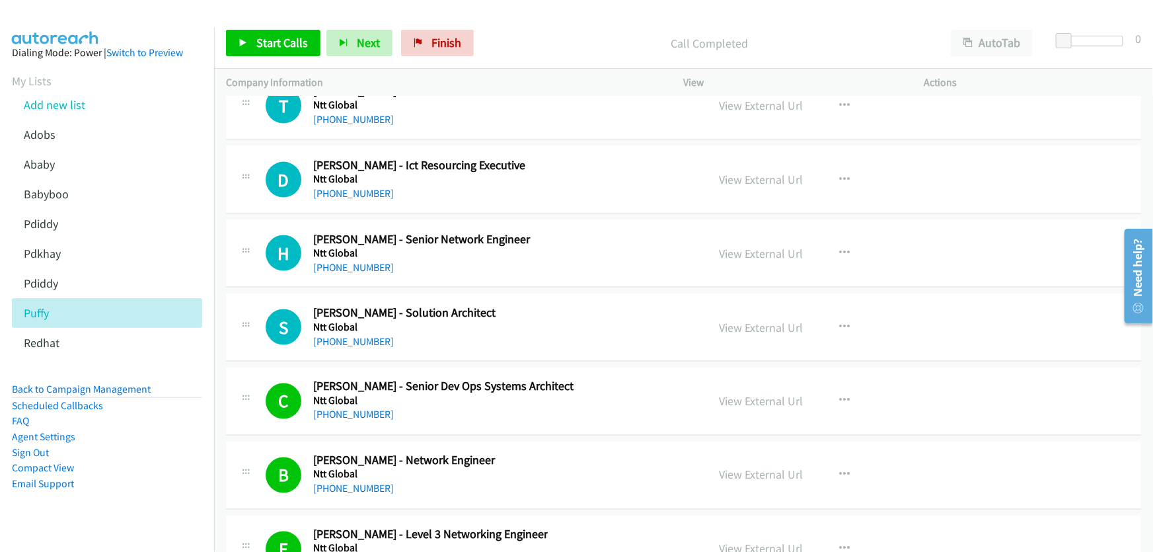
click at [353, 334] on div "+61 414 349 891" at bounding box center [458, 342] width 291 height 16
click at [357, 335] on link "+61 414 349 891" at bounding box center [353, 341] width 81 height 13
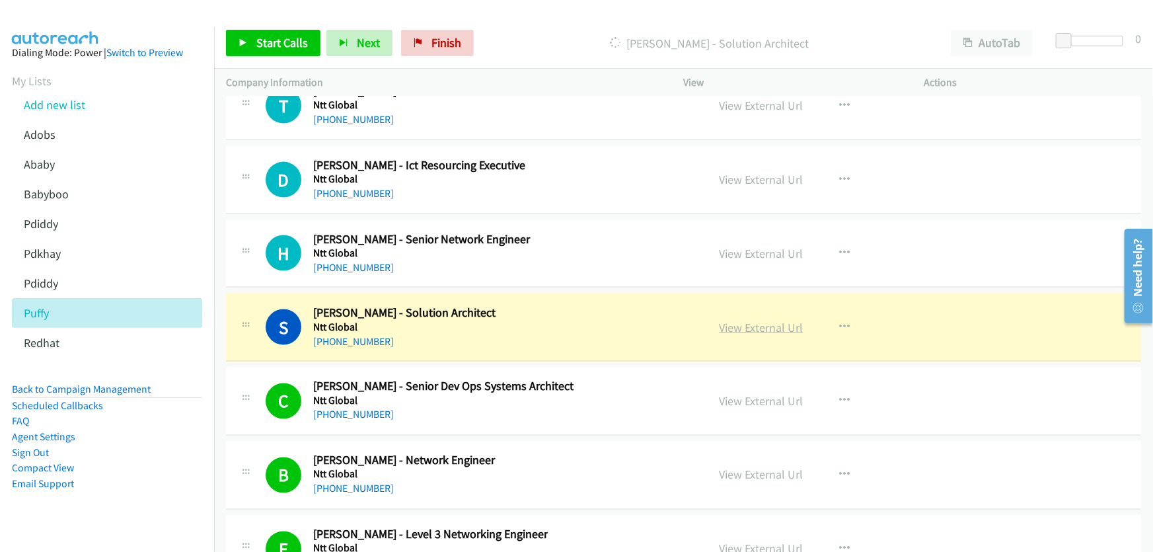
click at [756, 320] on link "View External Url" at bounding box center [762, 327] width 84 height 15
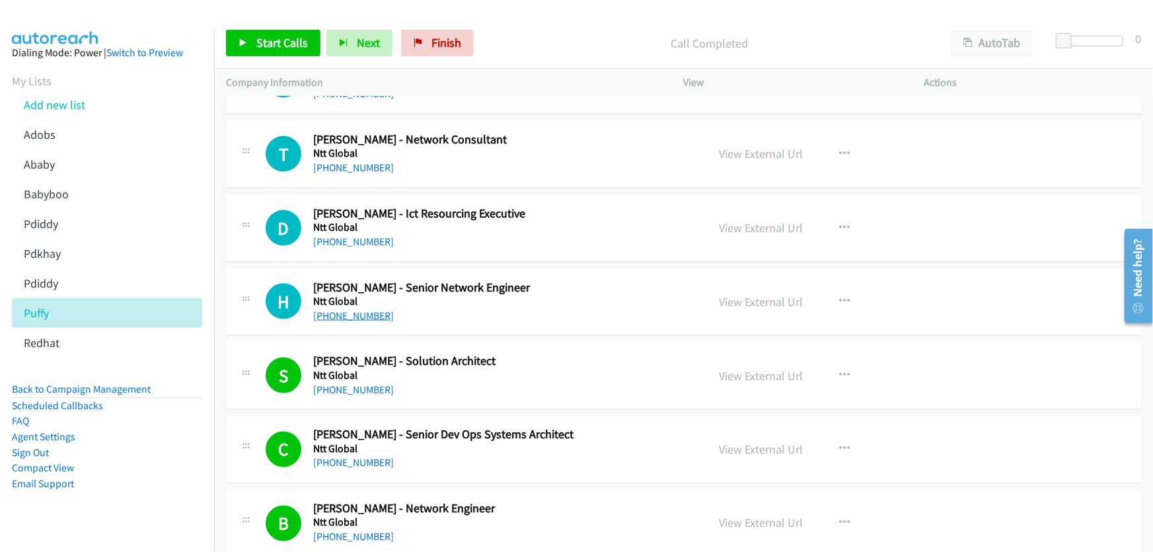
scroll to position [16146, 0]
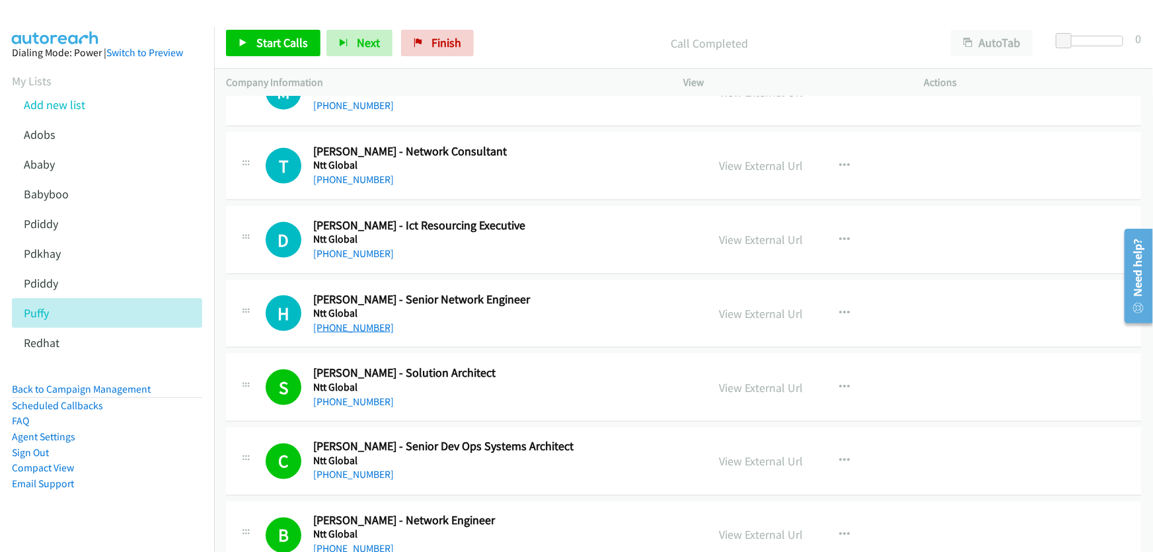
click at [356, 321] on link "+61 452 632 840" at bounding box center [353, 327] width 81 height 13
click at [760, 306] on link "View External Url" at bounding box center [762, 313] width 84 height 15
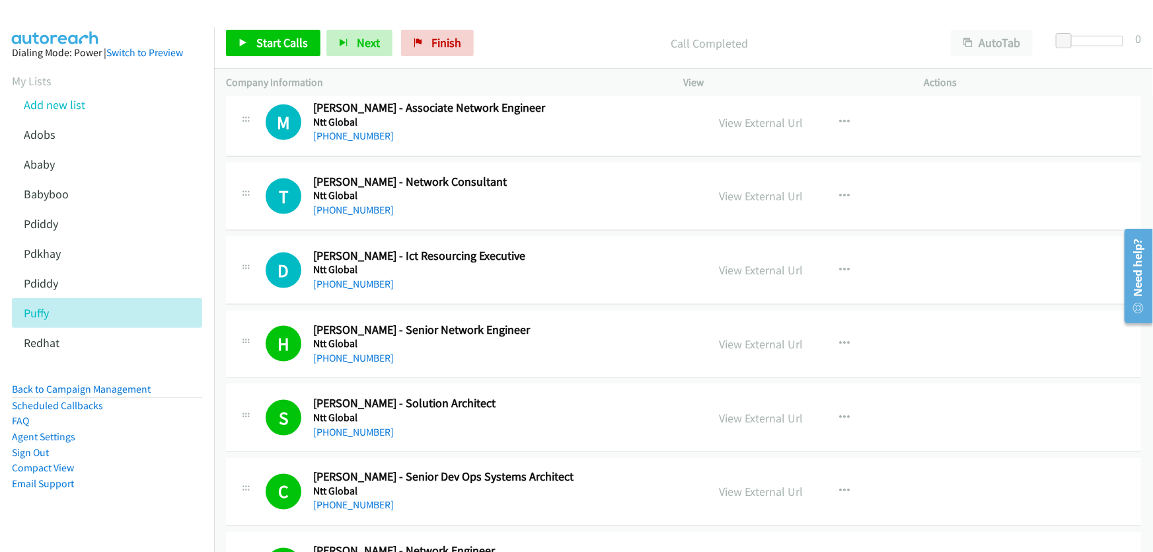
scroll to position [16086, 0]
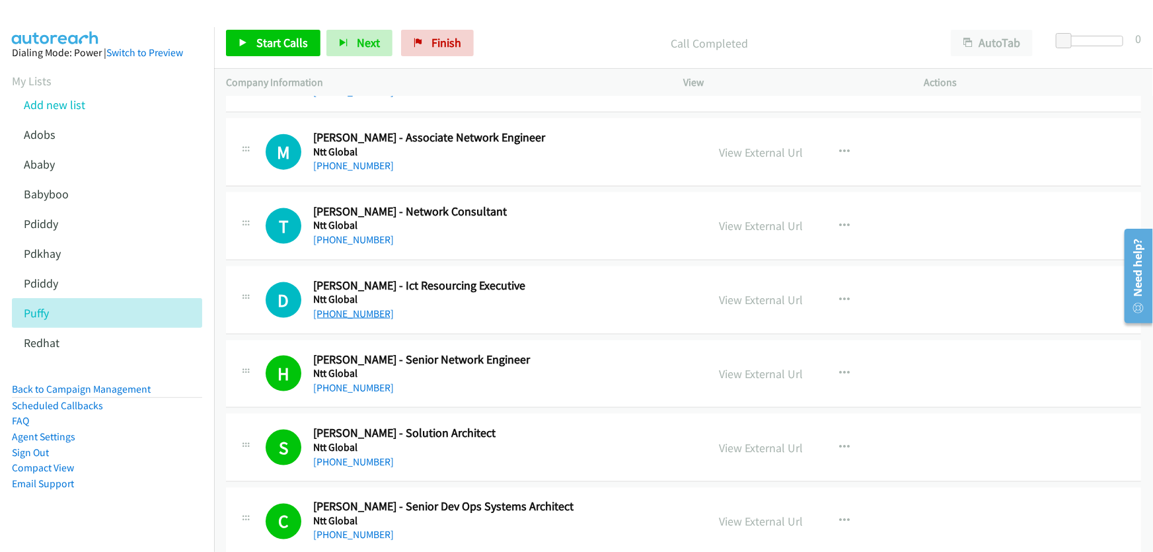
click at [354, 307] on link "+61 2 8423 1013" at bounding box center [353, 313] width 81 height 13
click at [749, 292] on link "View External Url" at bounding box center [762, 299] width 84 height 15
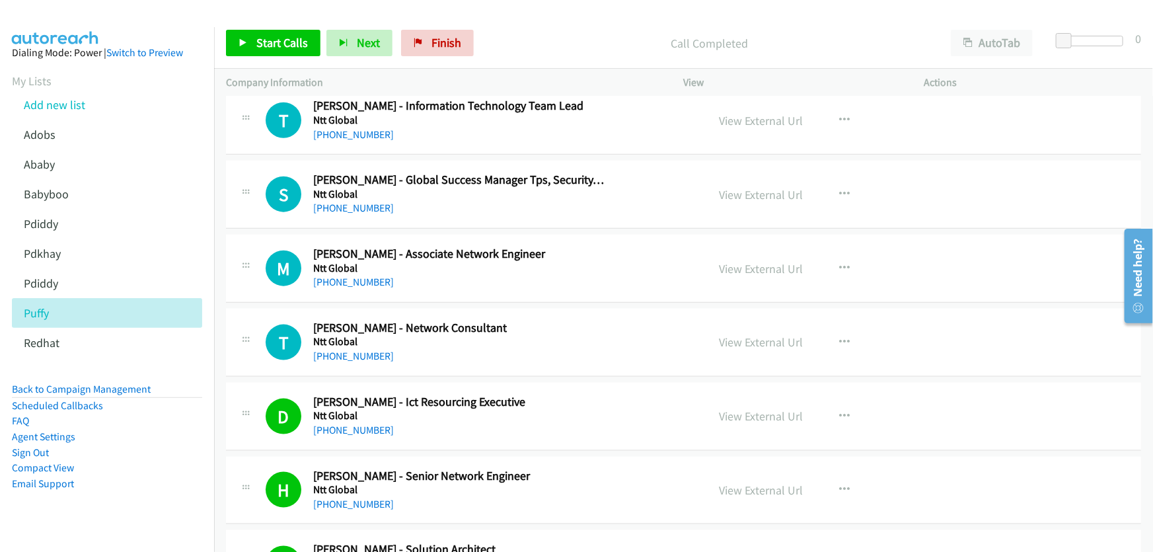
scroll to position [15966, 0]
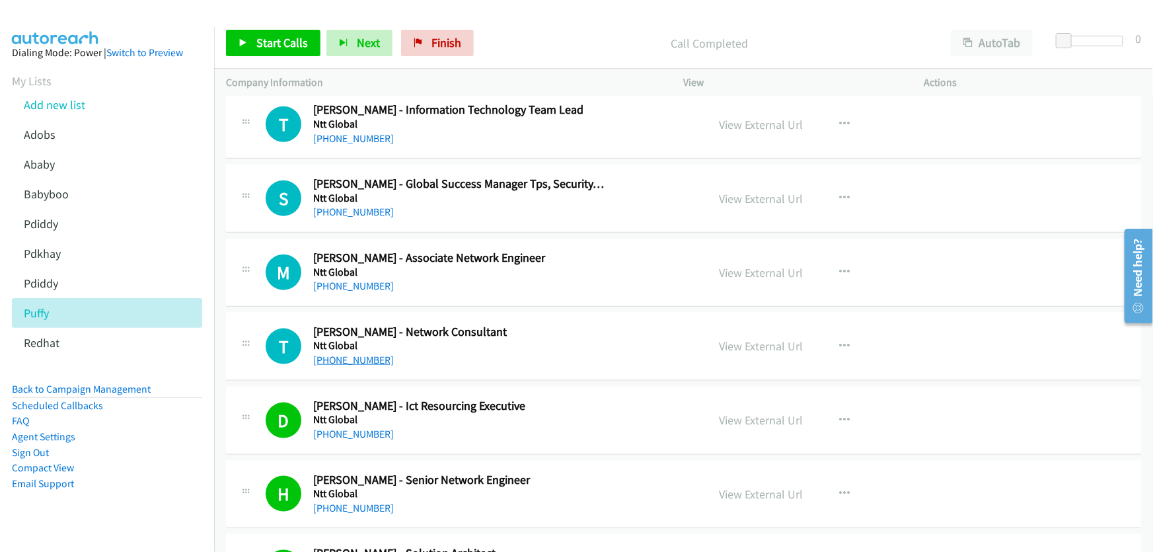
click at [355, 353] on link "+61 401 213 068" at bounding box center [353, 359] width 81 height 13
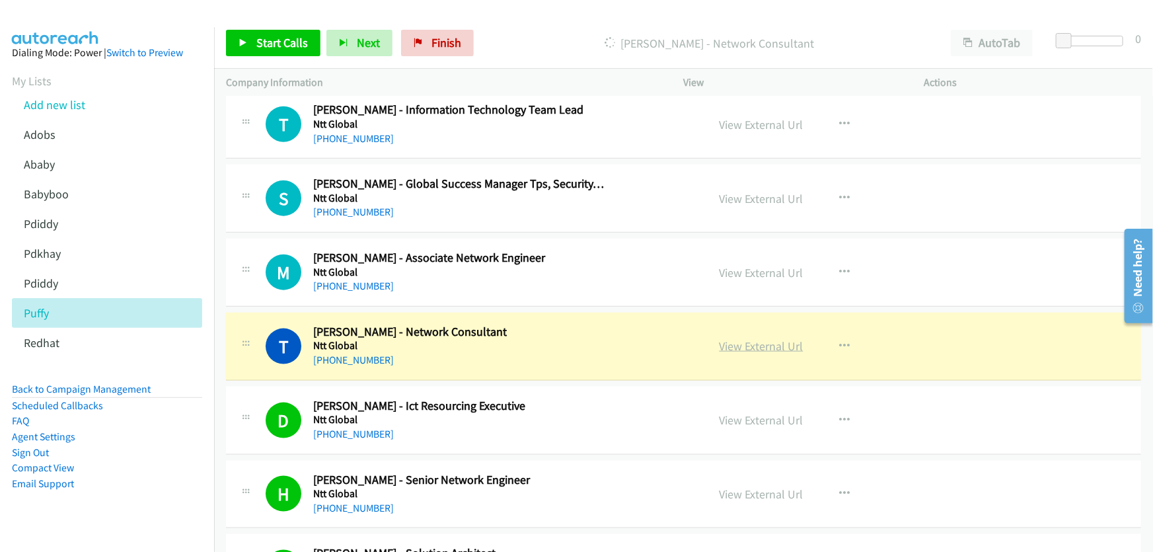
click at [772, 338] on link "View External Url" at bounding box center [762, 345] width 84 height 15
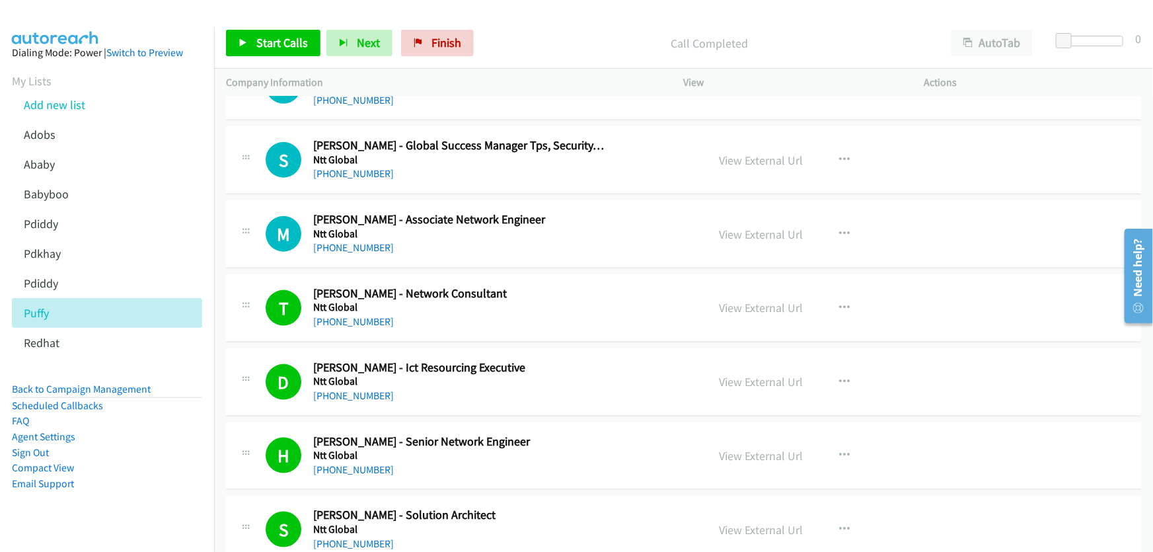
scroll to position [16026, 0]
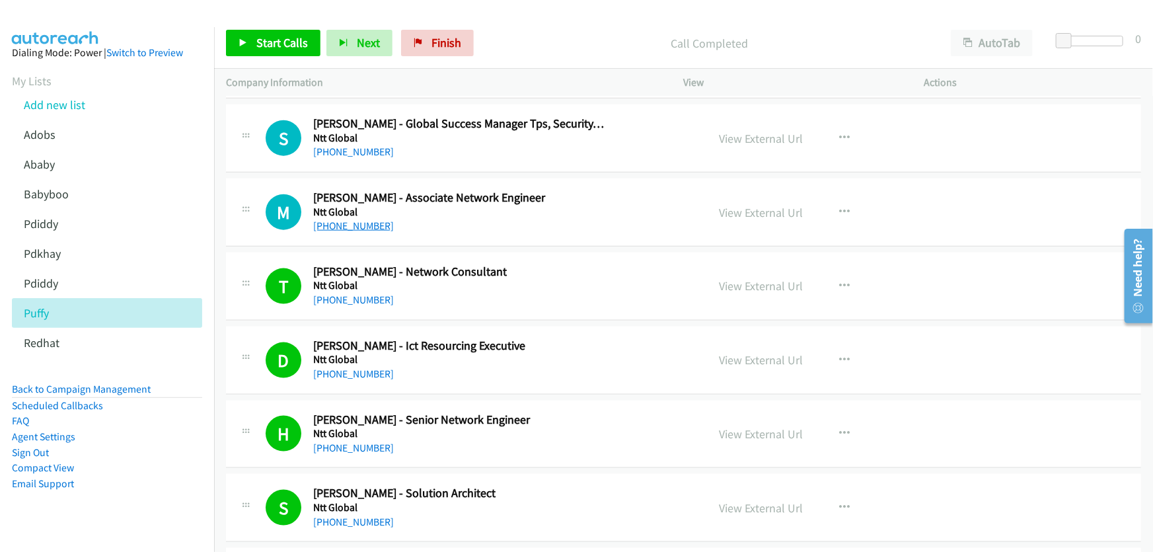
click at [354, 219] on link "+61 411 576 824" at bounding box center [353, 225] width 81 height 13
click at [743, 205] on link "View External Url" at bounding box center [762, 212] width 84 height 15
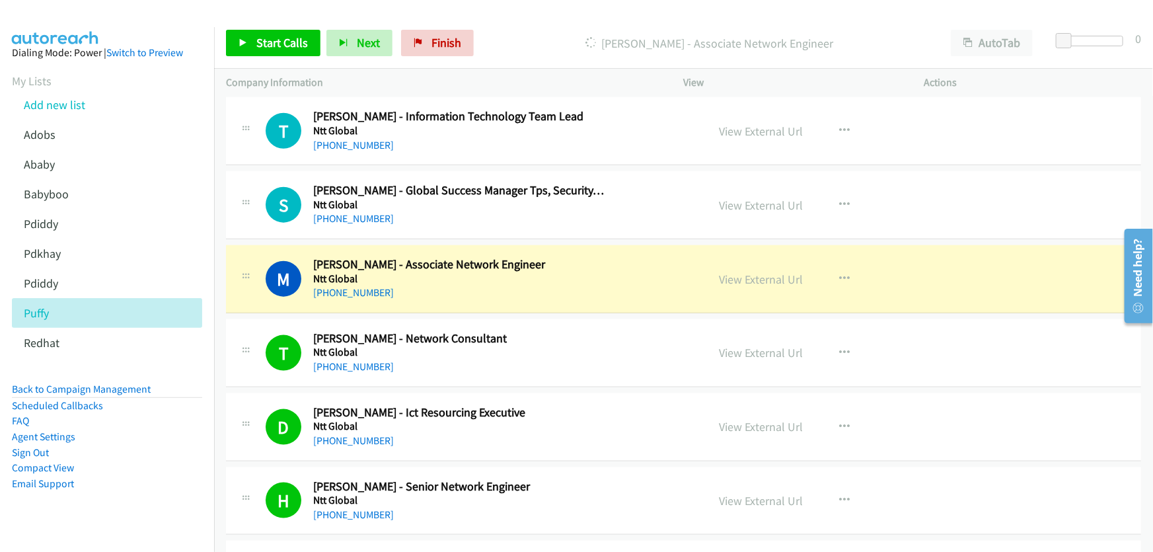
scroll to position [15906, 0]
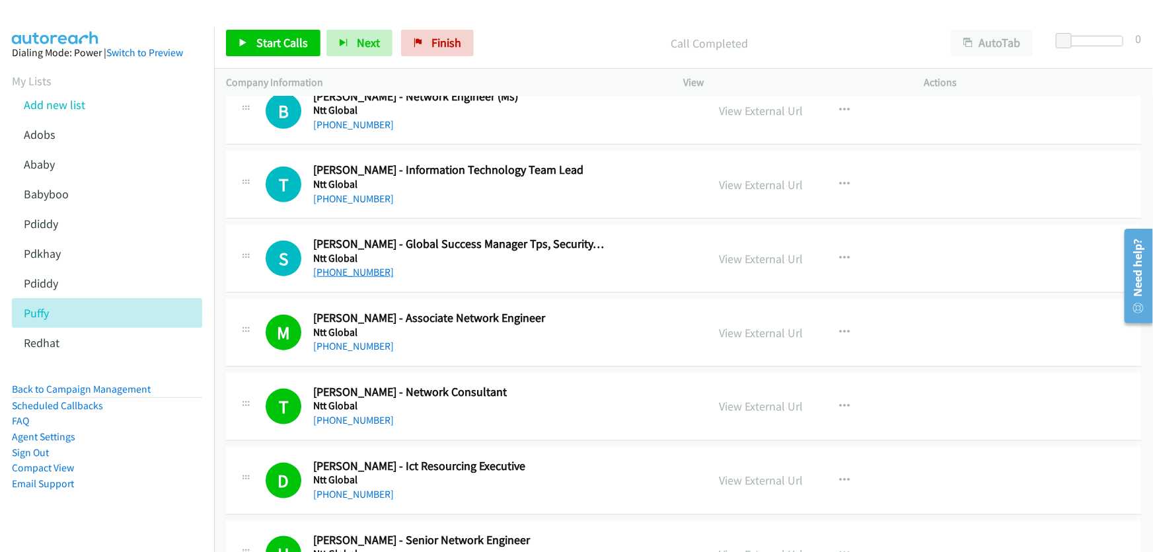
click at [353, 266] on link "+61 414 853 614" at bounding box center [353, 272] width 81 height 13
click at [763, 251] on link "View External Url" at bounding box center [762, 258] width 84 height 15
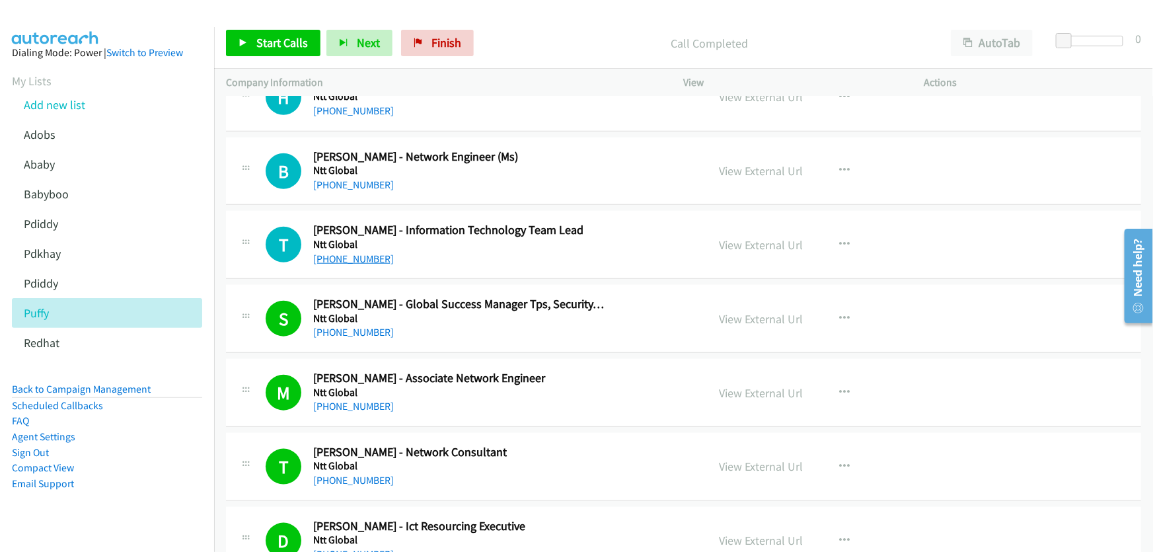
click at [356, 252] on link "+61 439 419 168" at bounding box center [353, 258] width 81 height 13
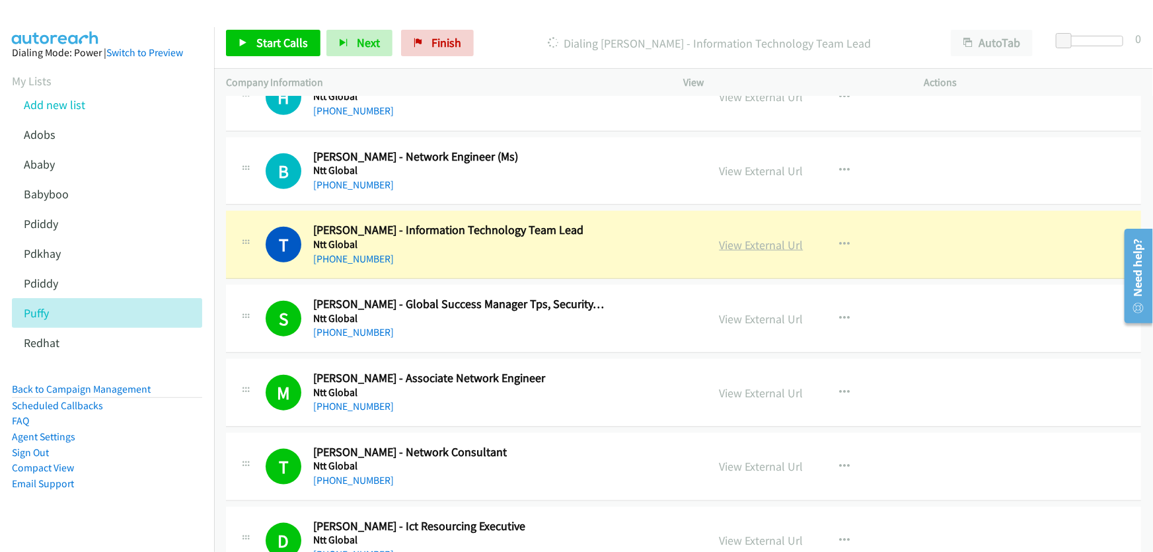
click at [750, 237] on link "View External Url" at bounding box center [762, 244] width 84 height 15
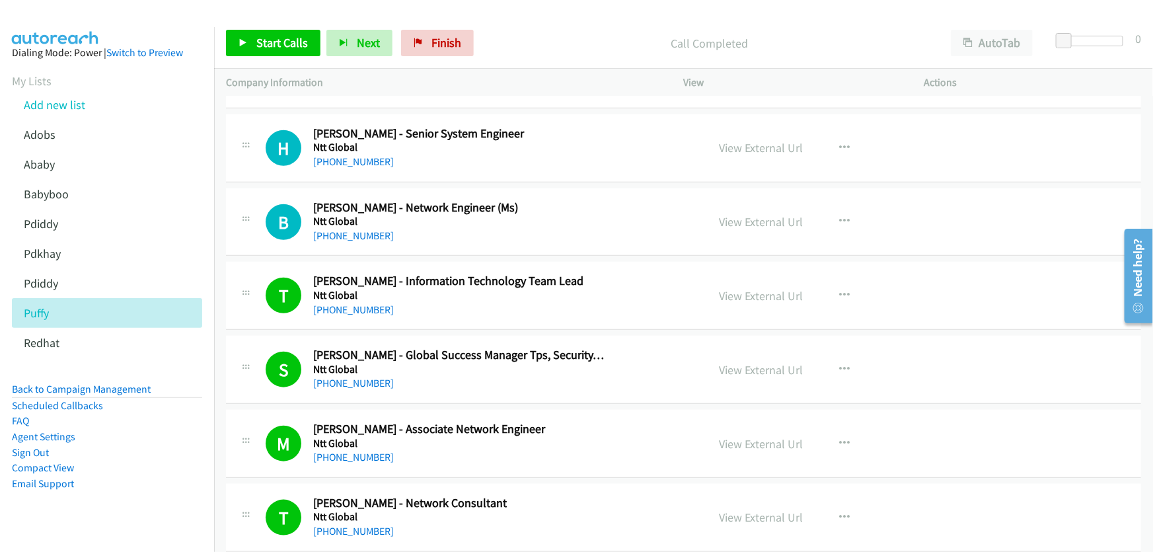
scroll to position [15726, 0]
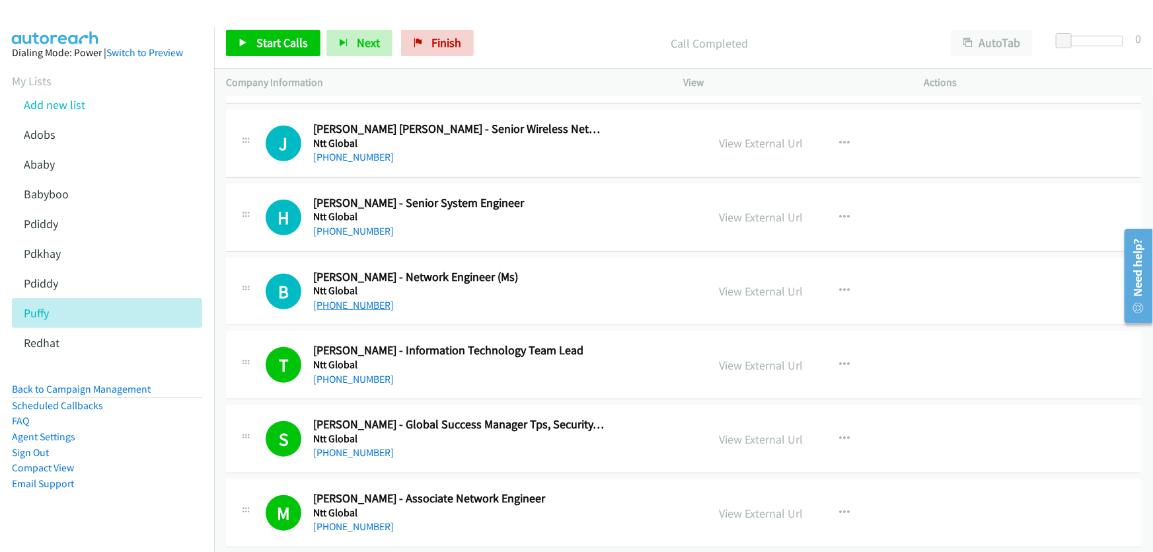
click at [356, 299] on link "+61 452 346 188" at bounding box center [353, 305] width 81 height 13
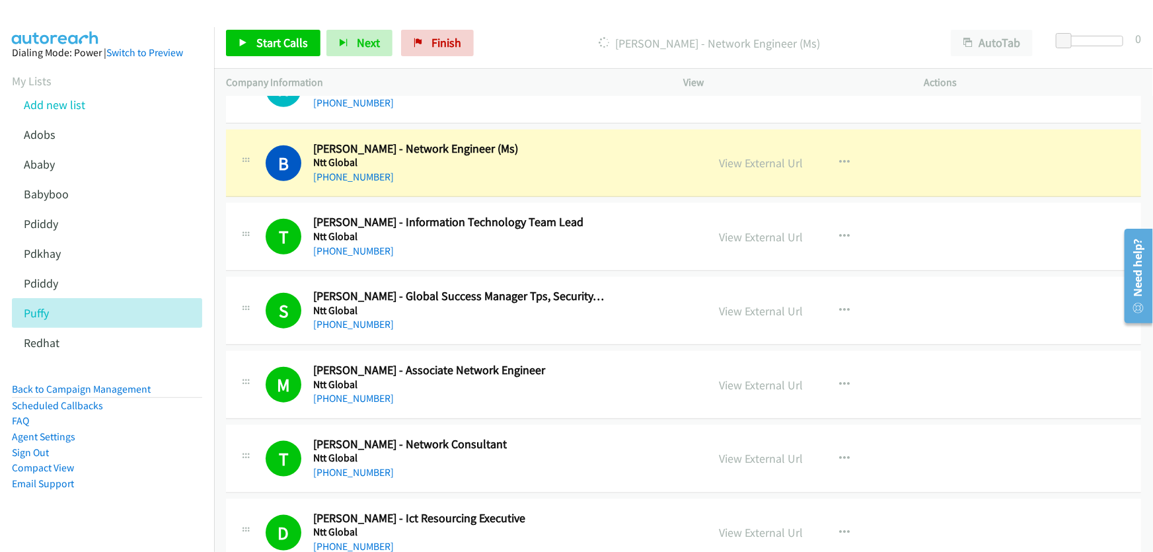
scroll to position [15786, 0]
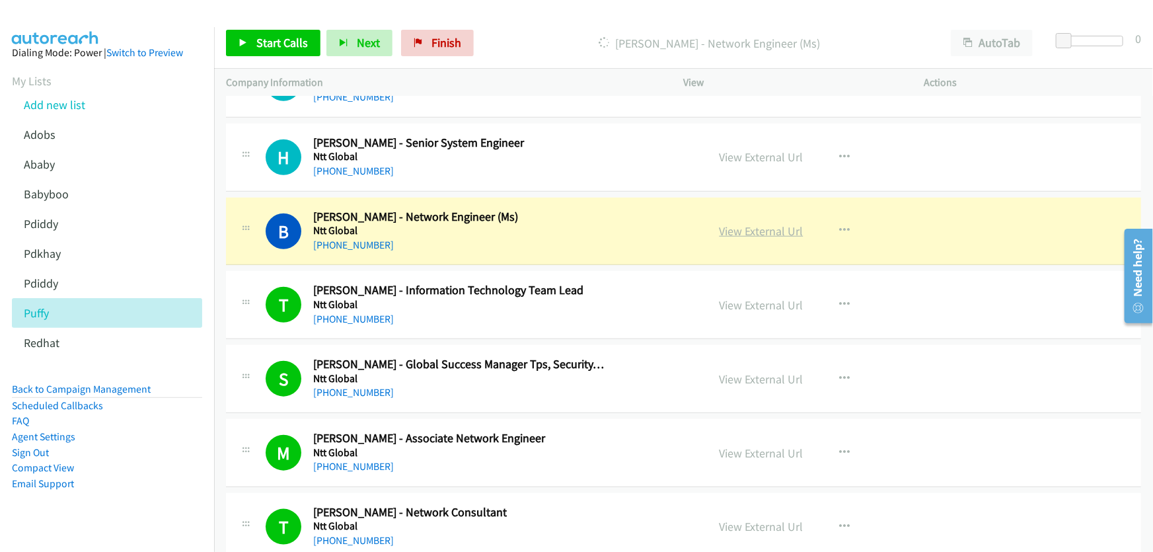
click at [753, 223] on link "View External Url" at bounding box center [762, 230] width 84 height 15
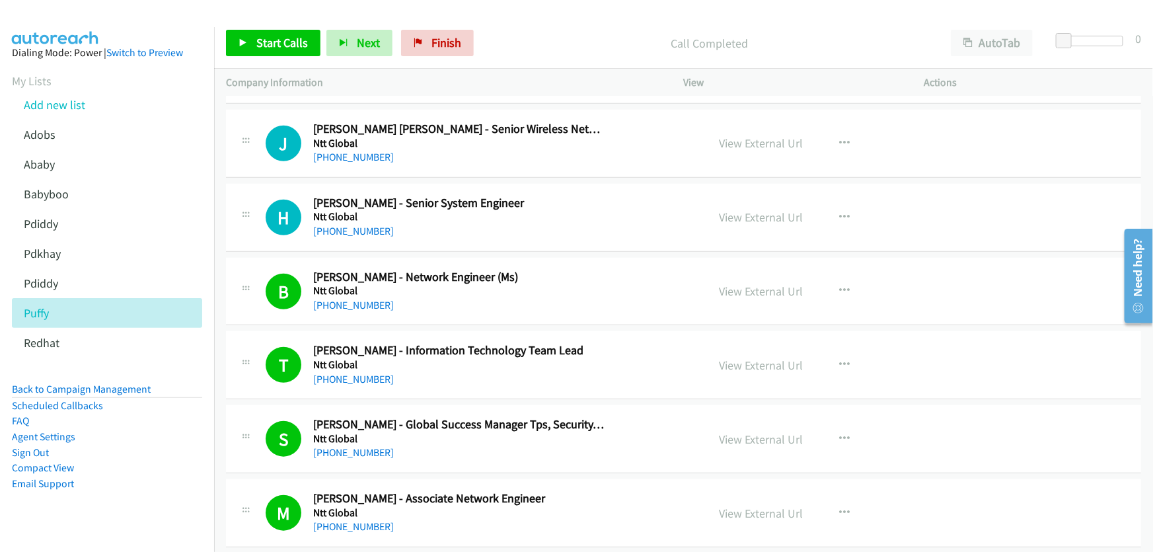
scroll to position [15706, 0]
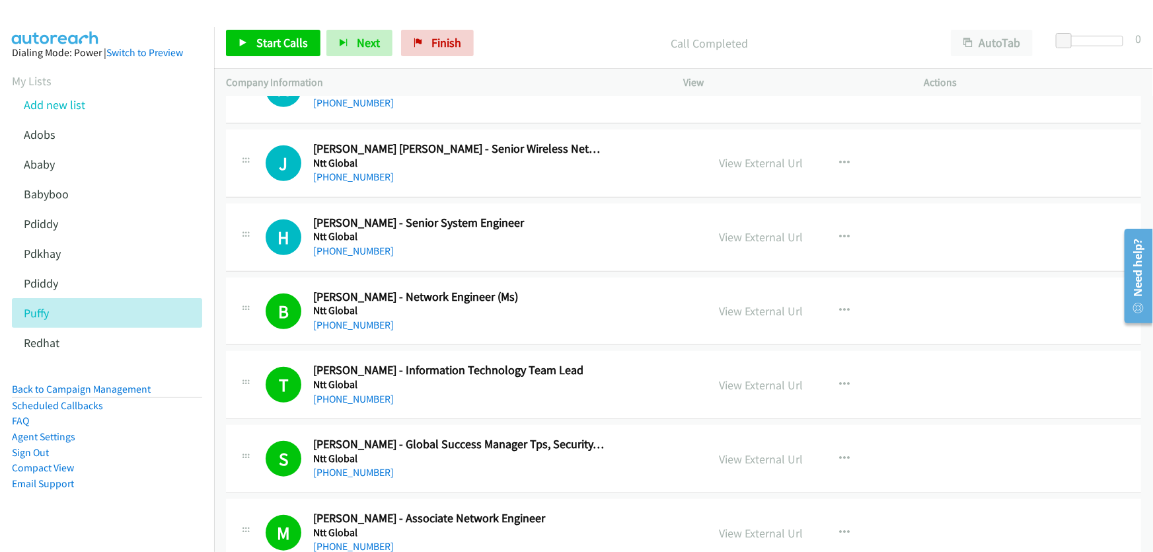
drag, startPoint x: 345, startPoint y: 229, endPoint x: 336, endPoint y: 215, distance: 15.8
click at [370, 244] on link "+61 410 792 989" at bounding box center [353, 250] width 81 height 13
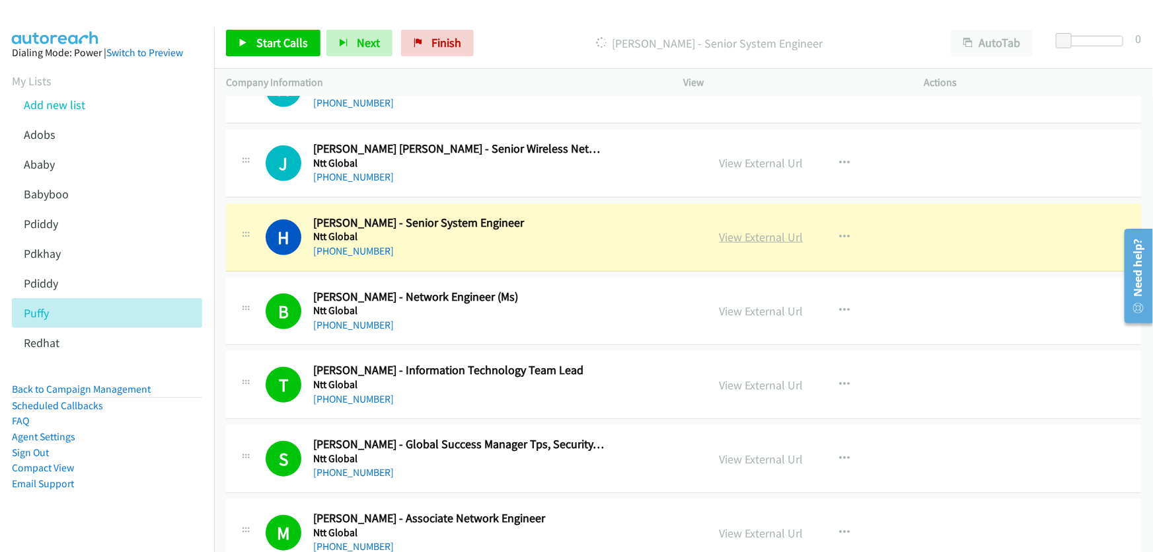
click at [778, 229] on link "View External Url" at bounding box center [762, 236] width 84 height 15
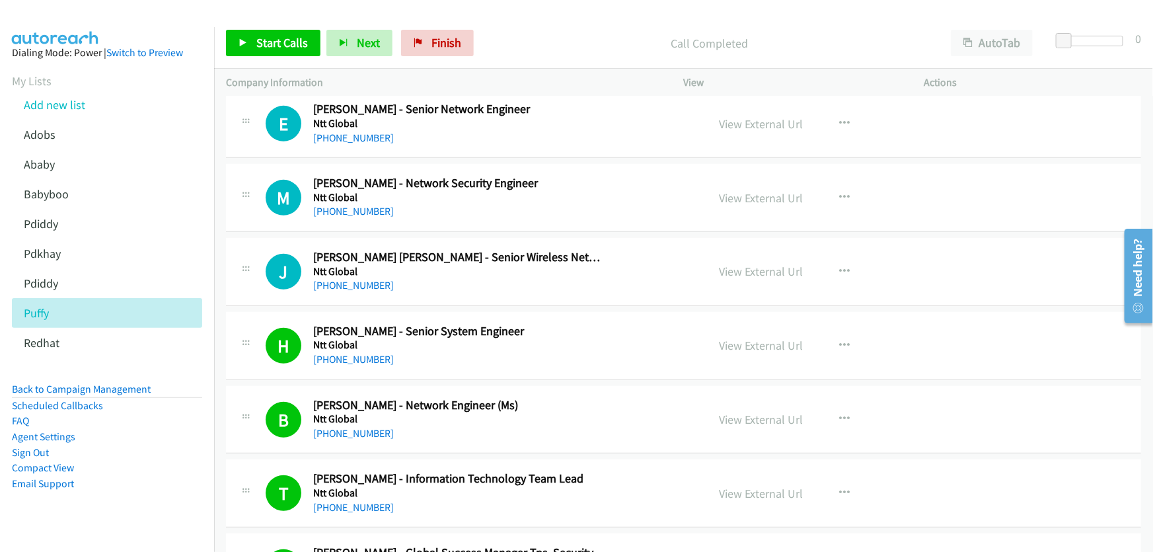
scroll to position [15586, 0]
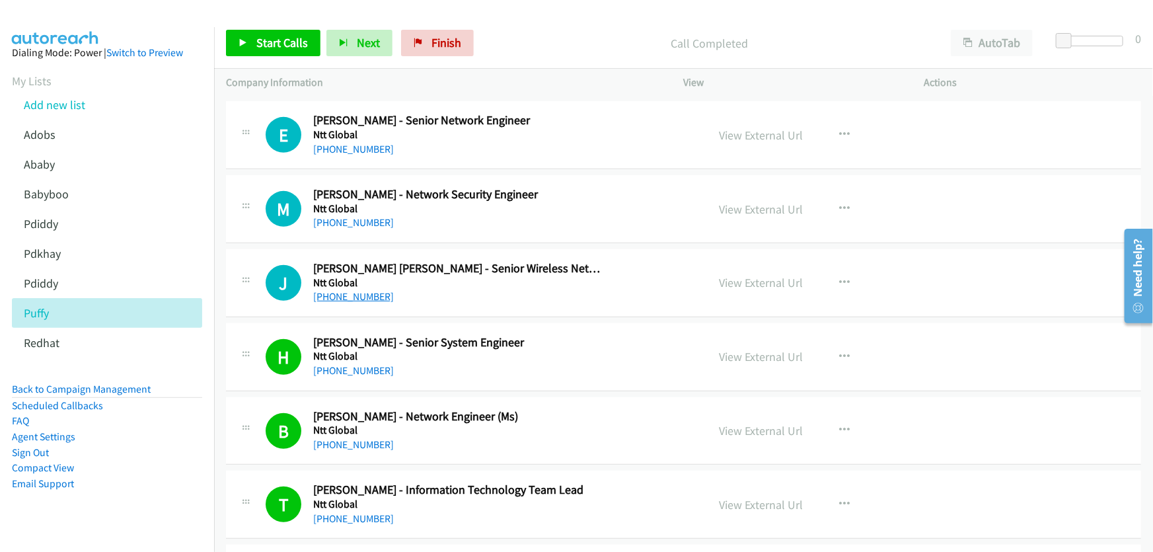
click at [357, 290] on link "+61 426 605 283" at bounding box center [353, 296] width 81 height 13
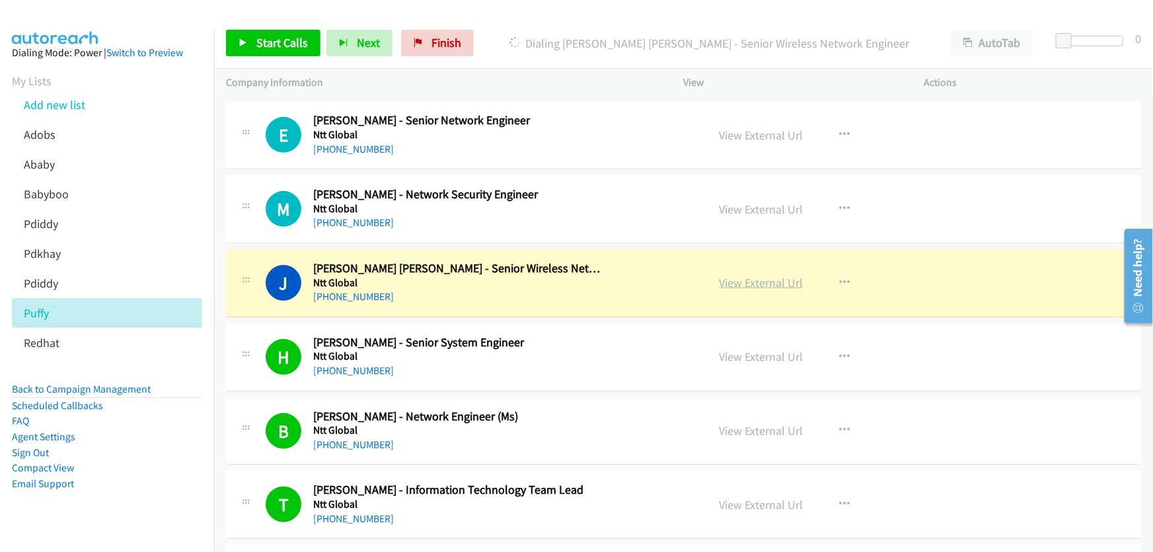
click at [756, 275] on link "View External Url" at bounding box center [762, 282] width 84 height 15
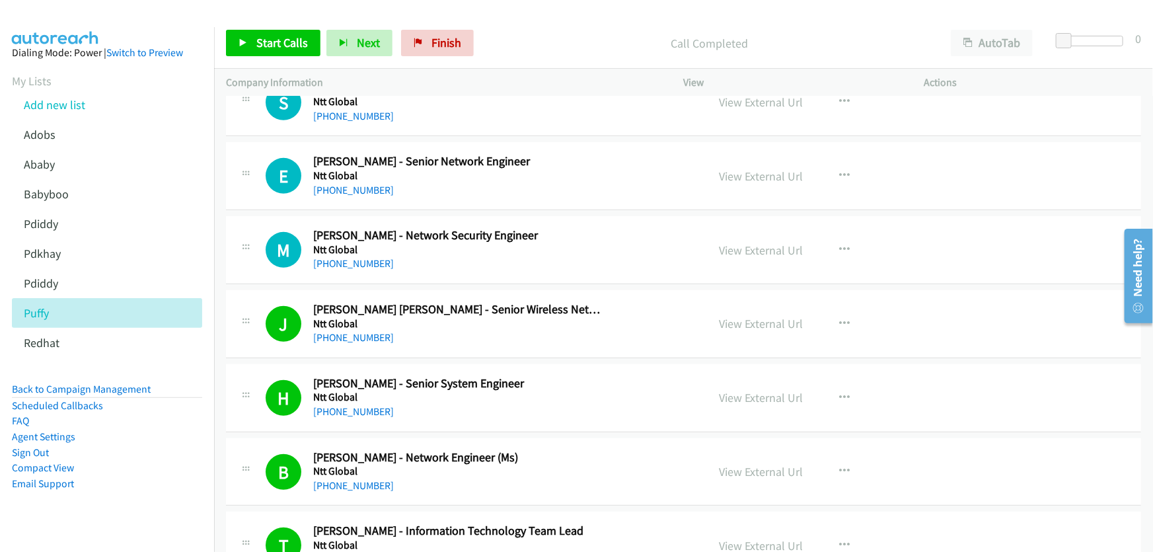
scroll to position [15526, 0]
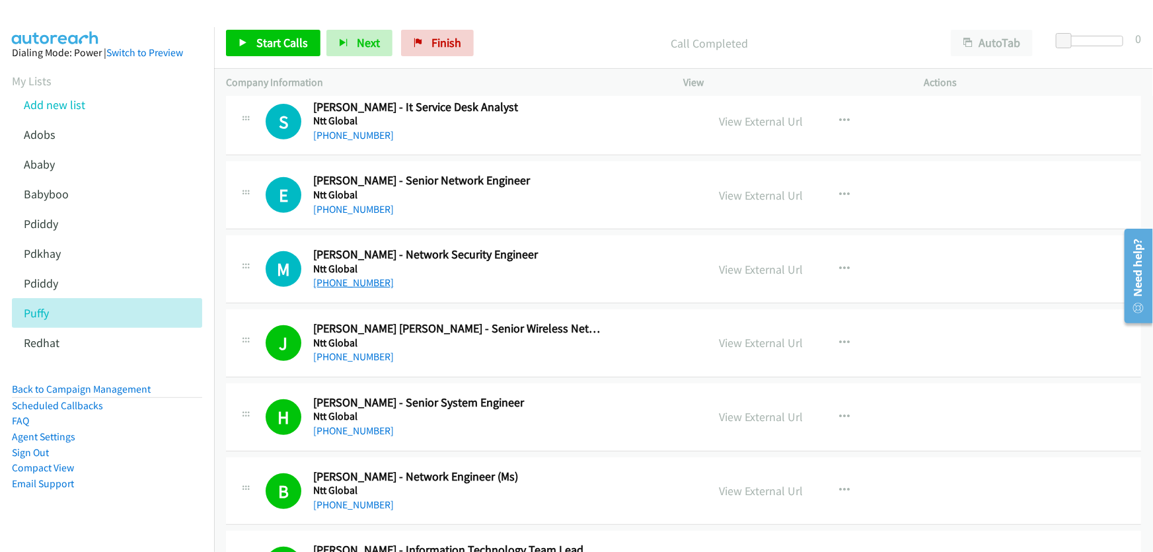
click at [354, 276] on link "+61 481 337 001" at bounding box center [353, 282] width 81 height 13
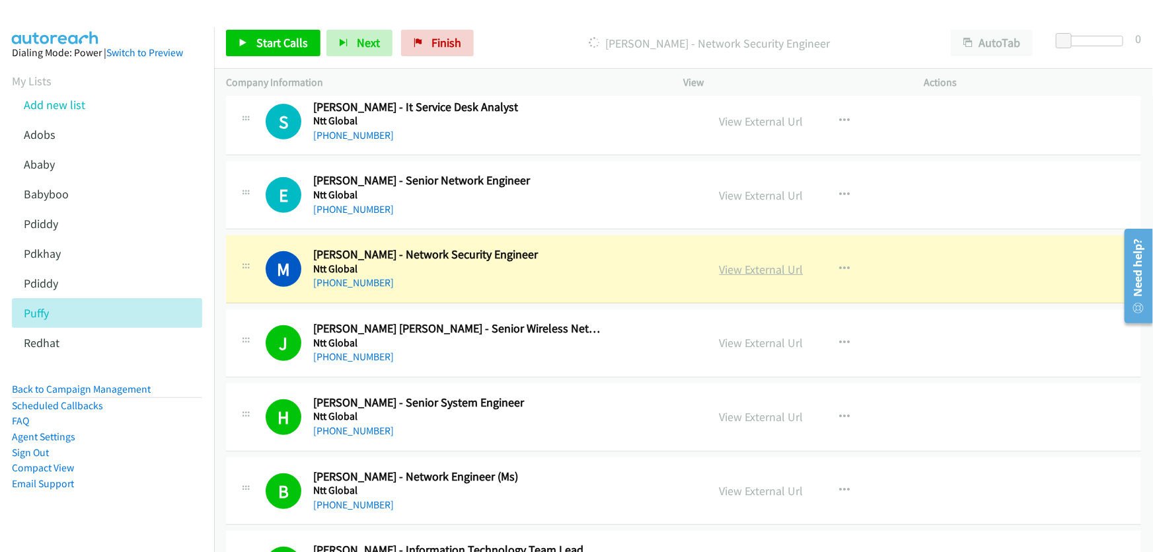
click at [751, 262] on link "View External Url" at bounding box center [762, 269] width 84 height 15
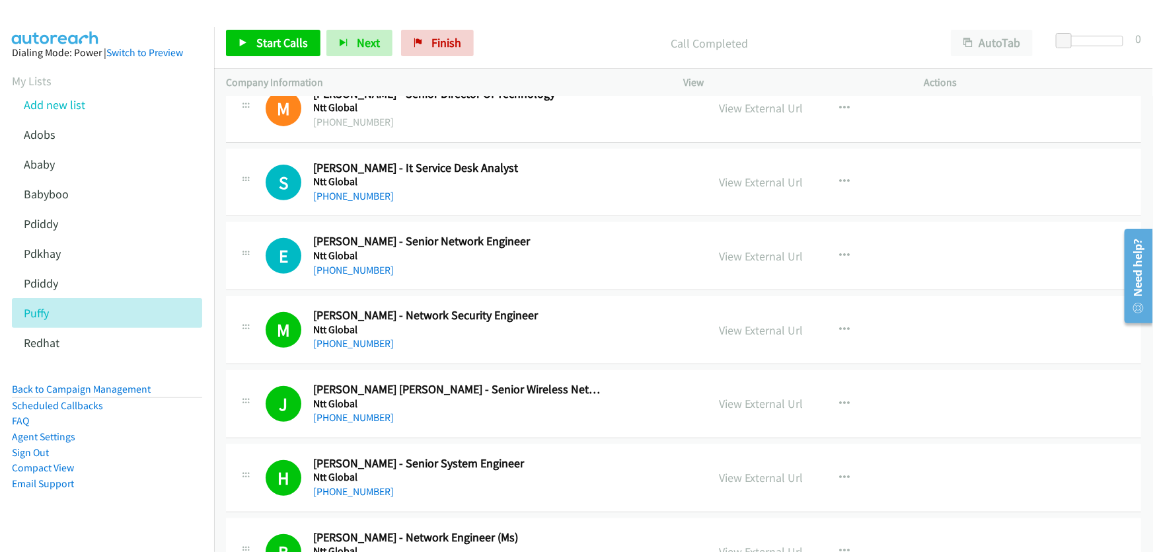
scroll to position [15406, 0]
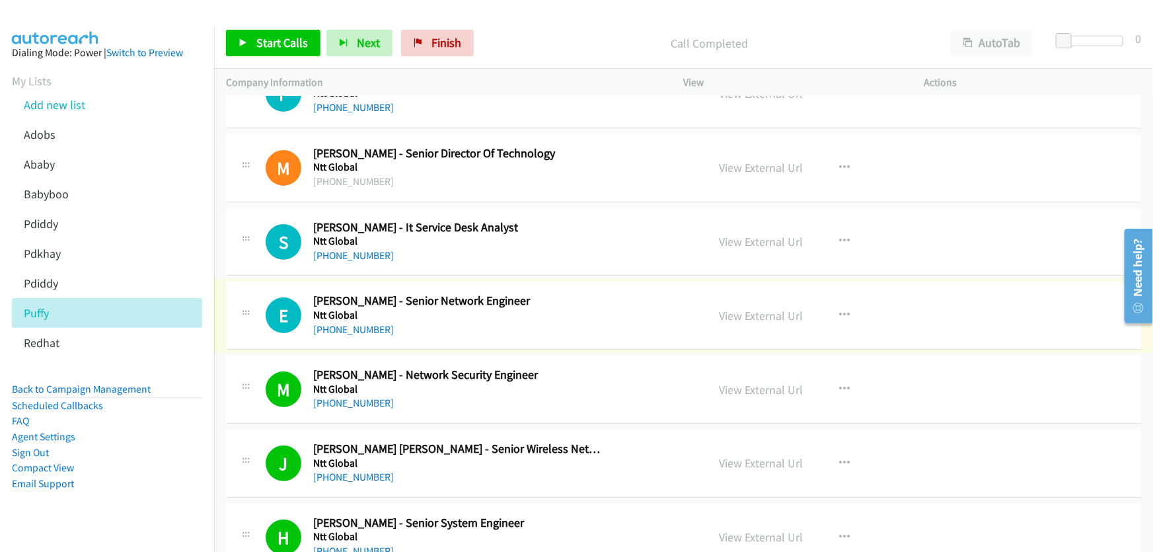
click at [352, 323] on link "+61 413 042 628" at bounding box center [353, 329] width 81 height 13
click at [743, 308] on link "View External Url" at bounding box center [762, 315] width 84 height 15
click at [361, 249] on link "+61 426 622 908" at bounding box center [353, 255] width 81 height 13
click at [766, 234] on link "View External Url" at bounding box center [762, 241] width 84 height 15
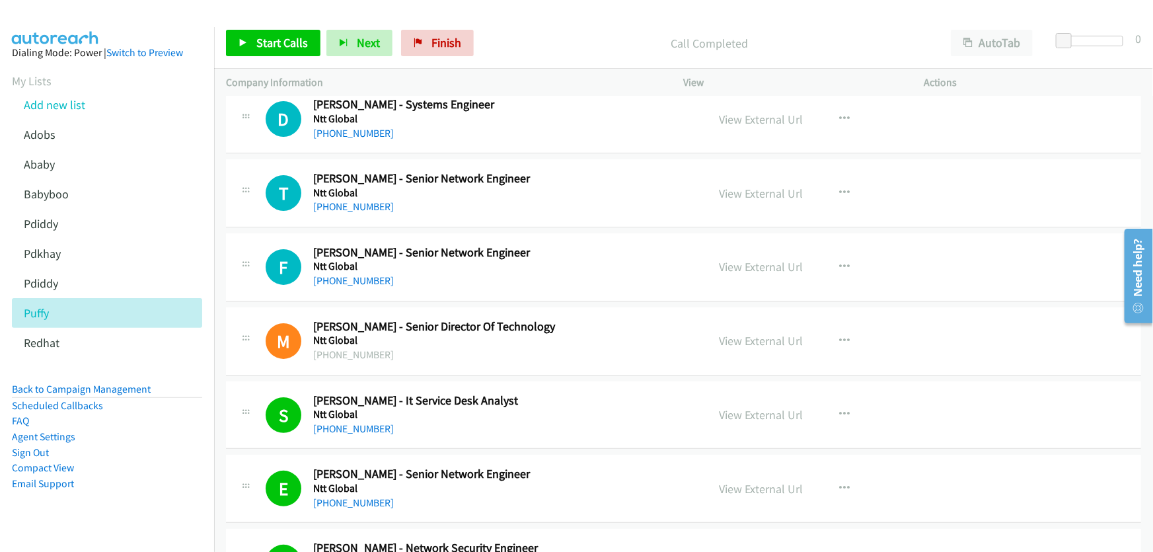
scroll to position [15165, 0]
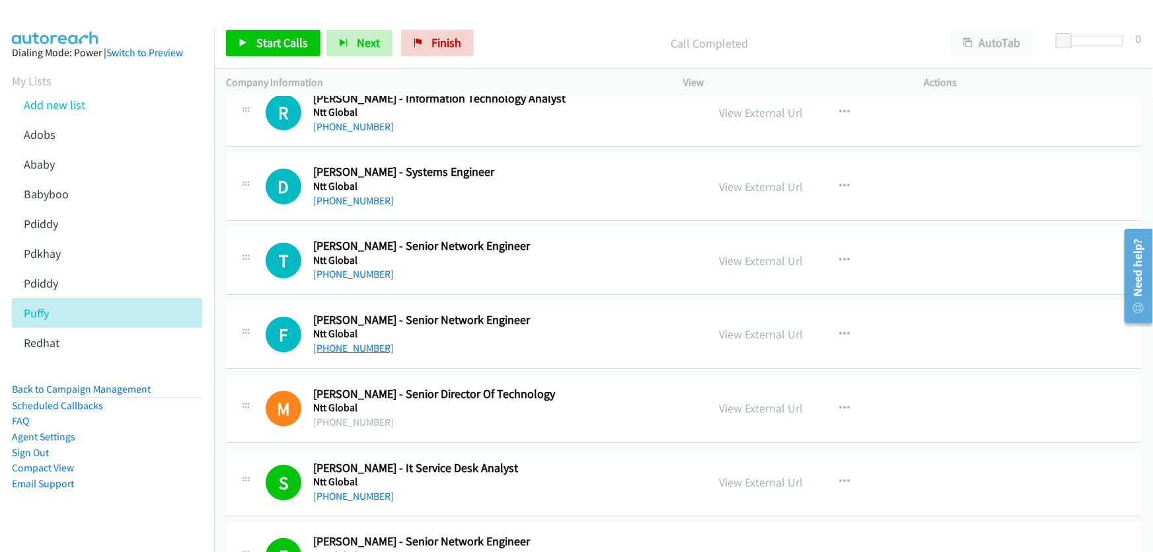
click at [350, 342] on link "+61 448 062 721" at bounding box center [353, 348] width 81 height 13
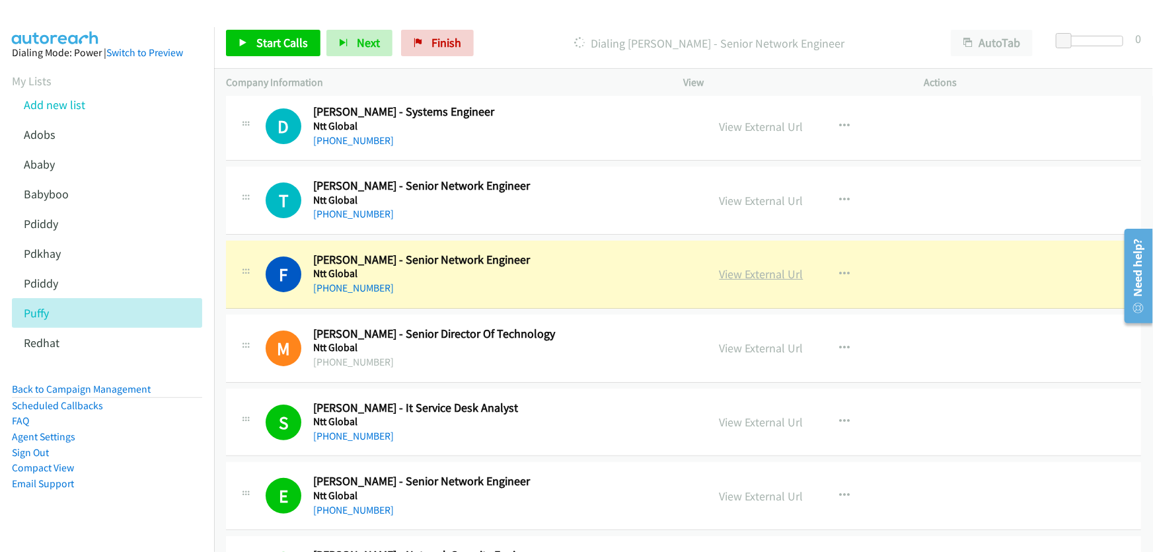
click at [774, 266] on link "View External Url" at bounding box center [762, 273] width 84 height 15
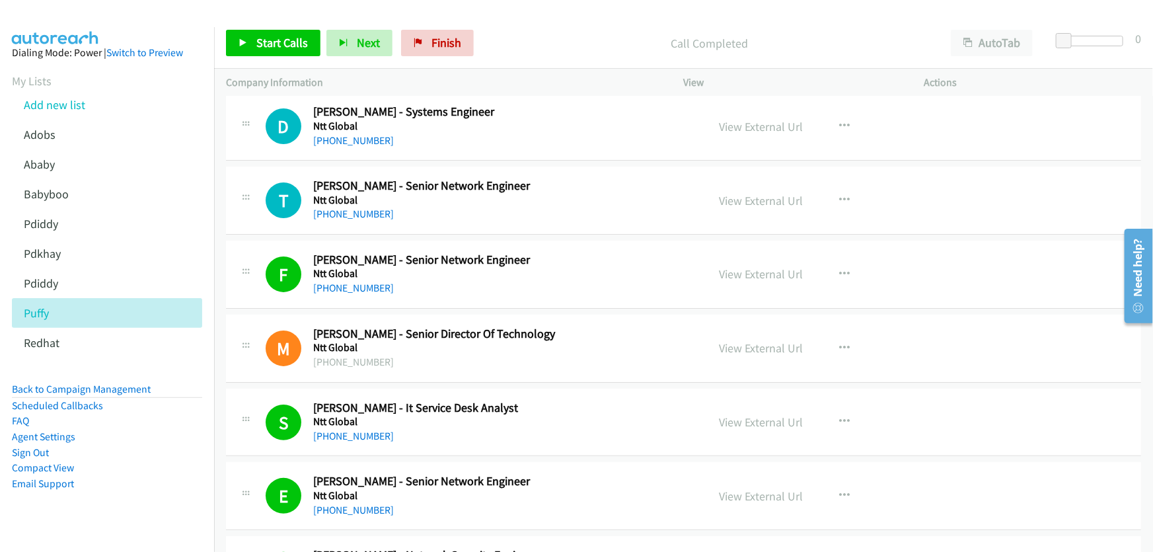
scroll to position [15165, 0]
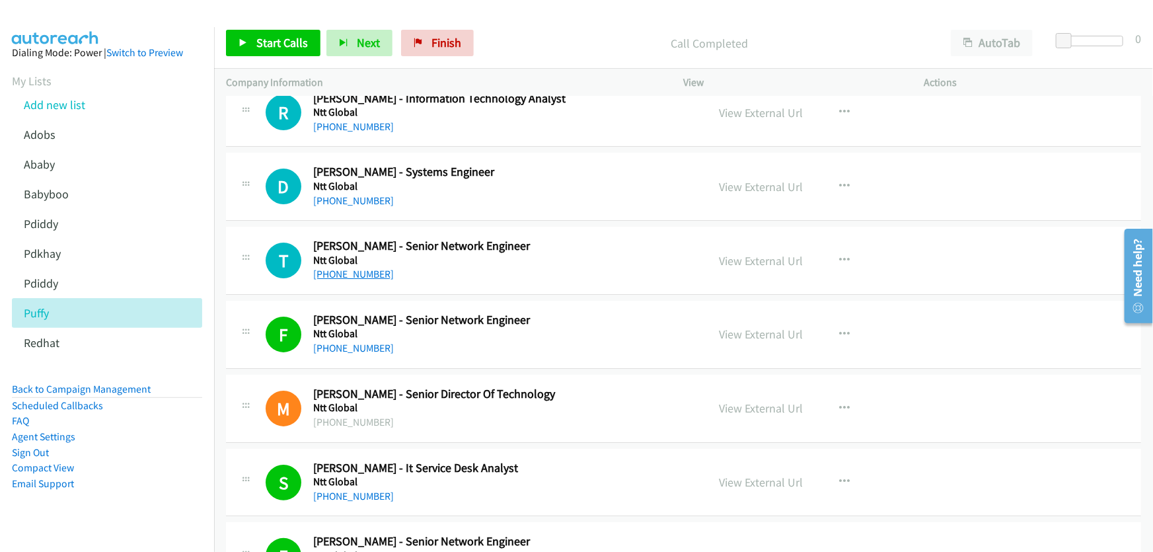
click at [338, 268] on link "+61 404 750 051" at bounding box center [353, 274] width 81 height 13
click at [773, 253] on link "View External Url" at bounding box center [762, 260] width 84 height 15
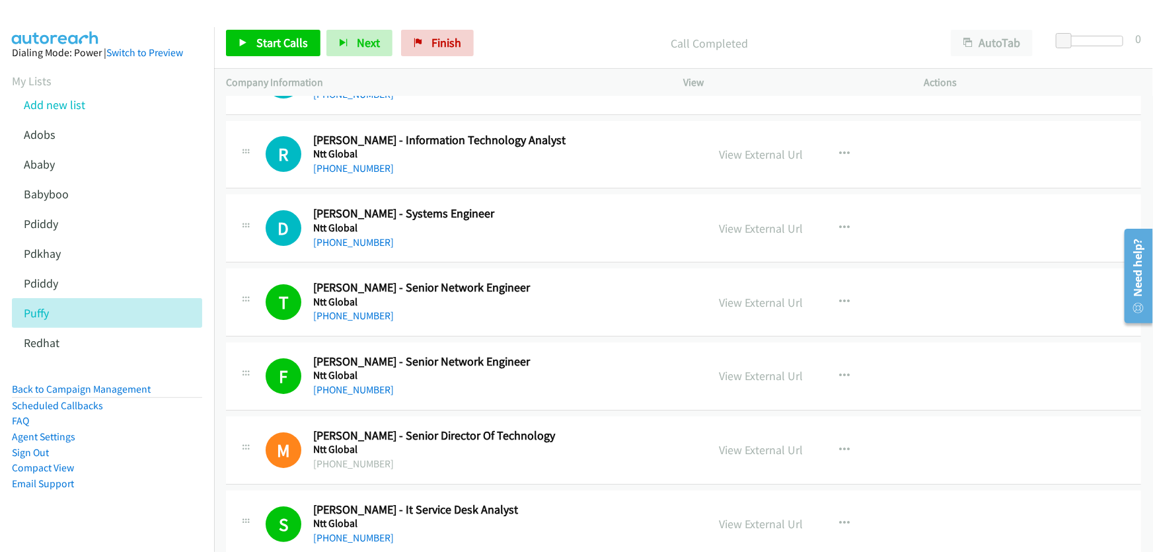
scroll to position [15105, 0]
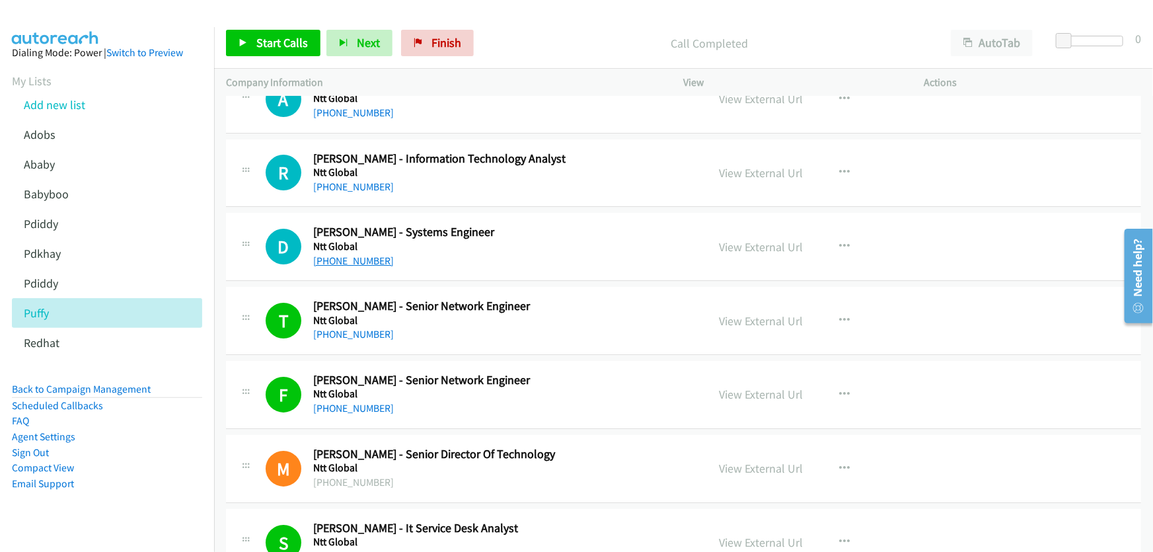
click at [363, 254] on link "+61 2 4982 0625" at bounding box center [353, 260] width 81 height 13
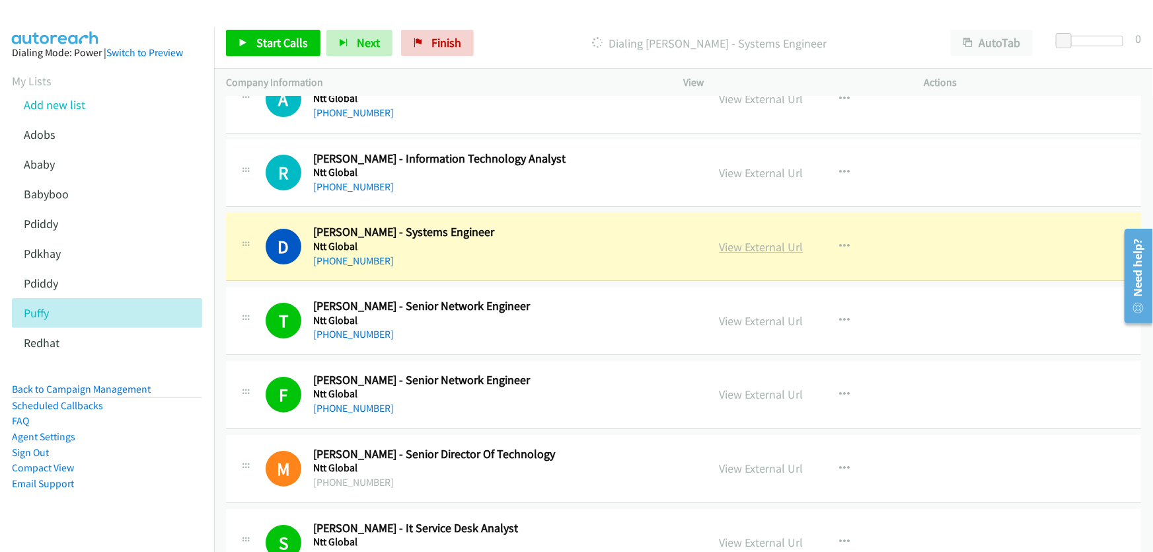
click at [747, 239] on link "View External Url" at bounding box center [762, 246] width 84 height 15
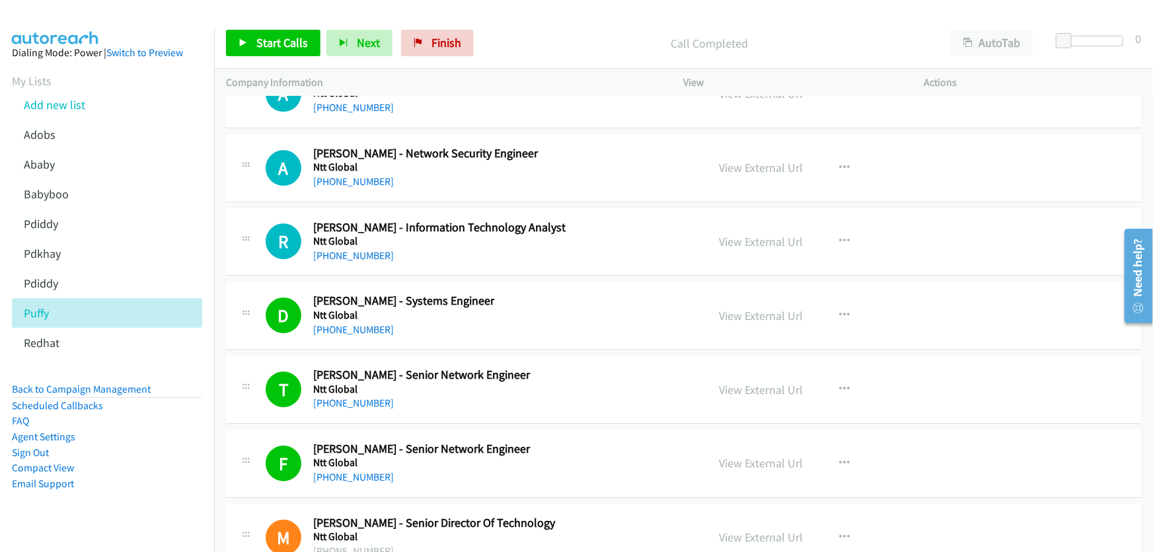
scroll to position [14985, 0]
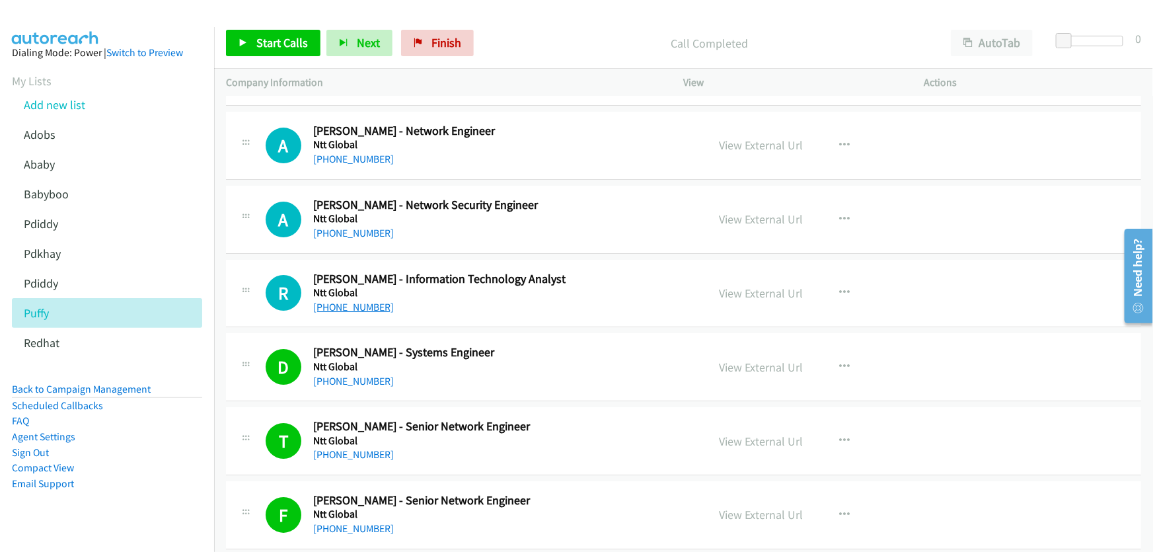
click at [359, 301] on link "+61 410 852 310" at bounding box center [353, 307] width 81 height 13
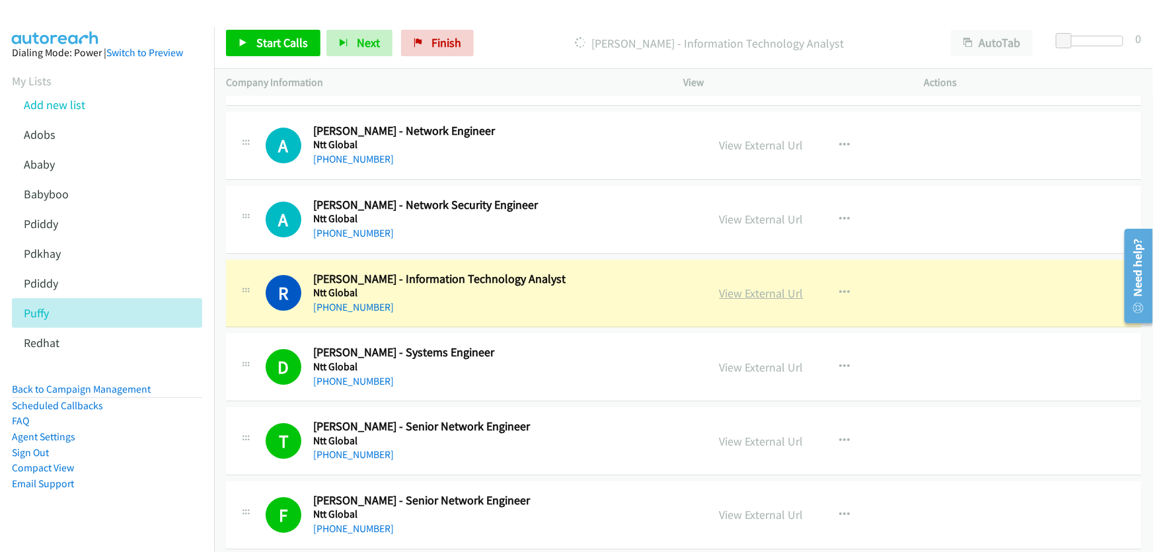
click at [759, 285] on link "View External Url" at bounding box center [762, 292] width 84 height 15
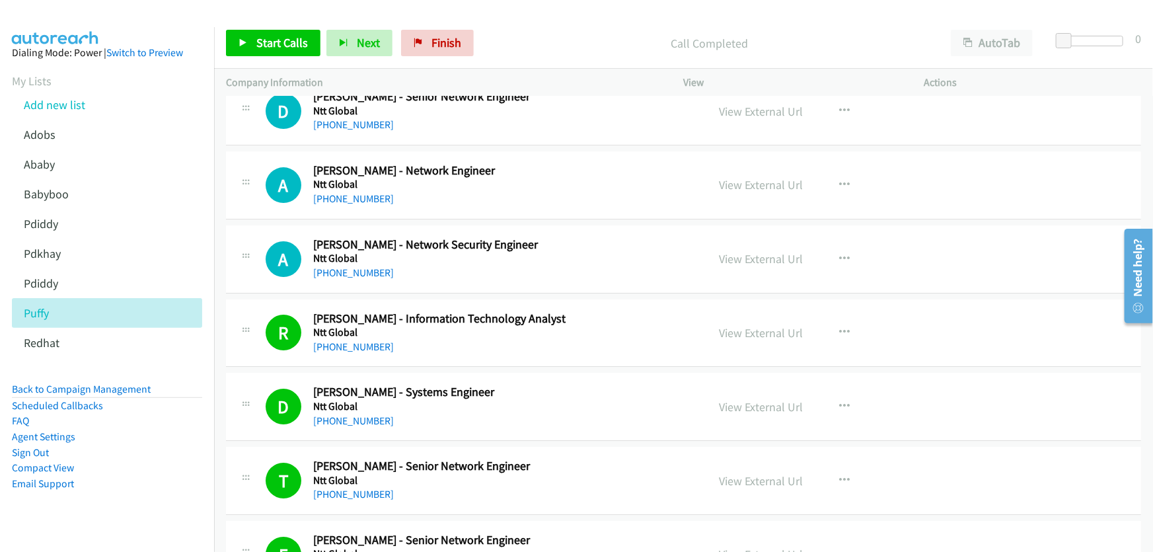
scroll to position [14925, 0]
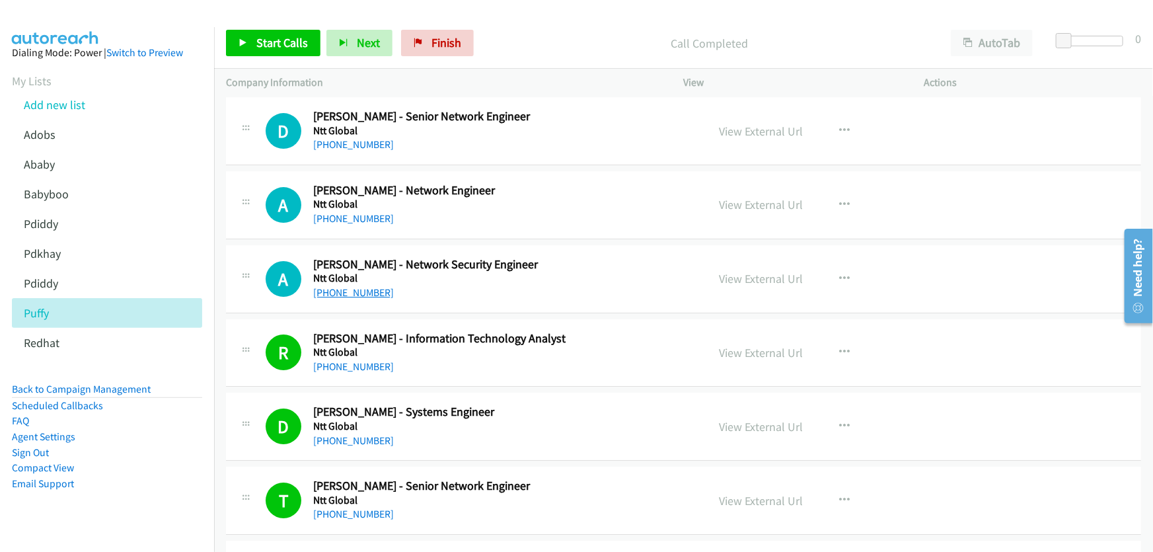
click at [352, 286] on link "+61 423 677 989" at bounding box center [353, 292] width 81 height 13
click at [778, 271] on link "View External Url" at bounding box center [762, 278] width 84 height 15
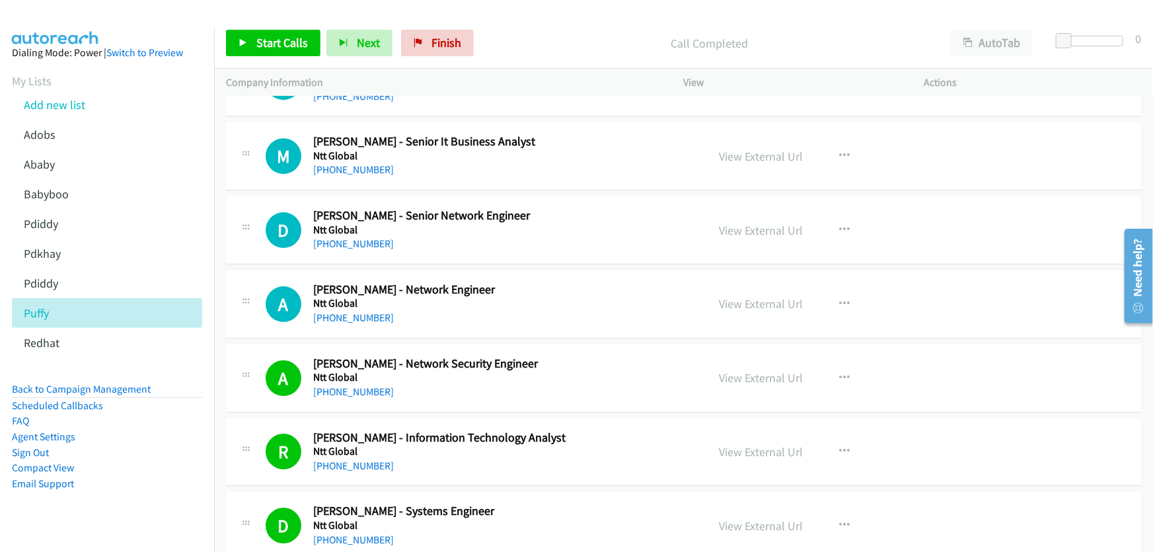
scroll to position [14805, 0]
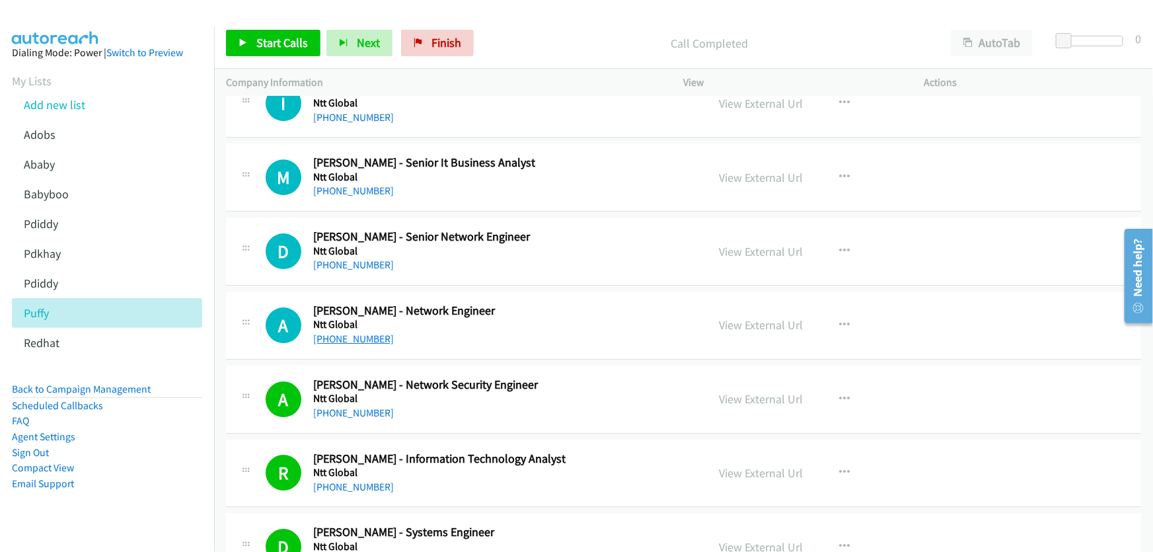
click at [355, 332] on link "+61 420 635 942" at bounding box center [353, 338] width 81 height 13
click at [370, 332] on link "+61 420 635 942" at bounding box center [353, 338] width 81 height 13
click at [778, 317] on link "View External Url" at bounding box center [762, 324] width 84 height 15
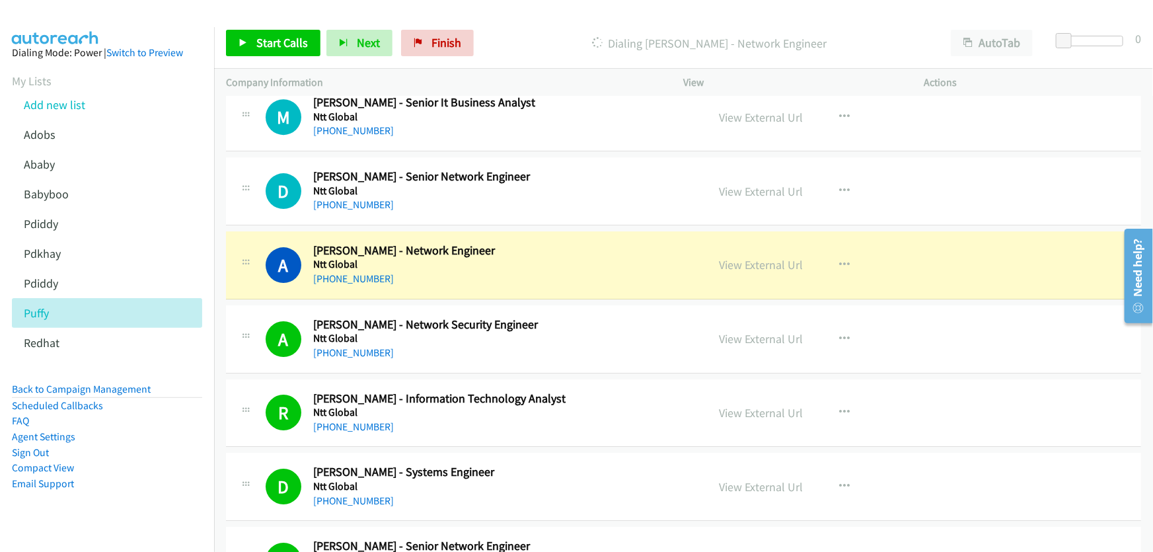
scroll to position [14925, 0]
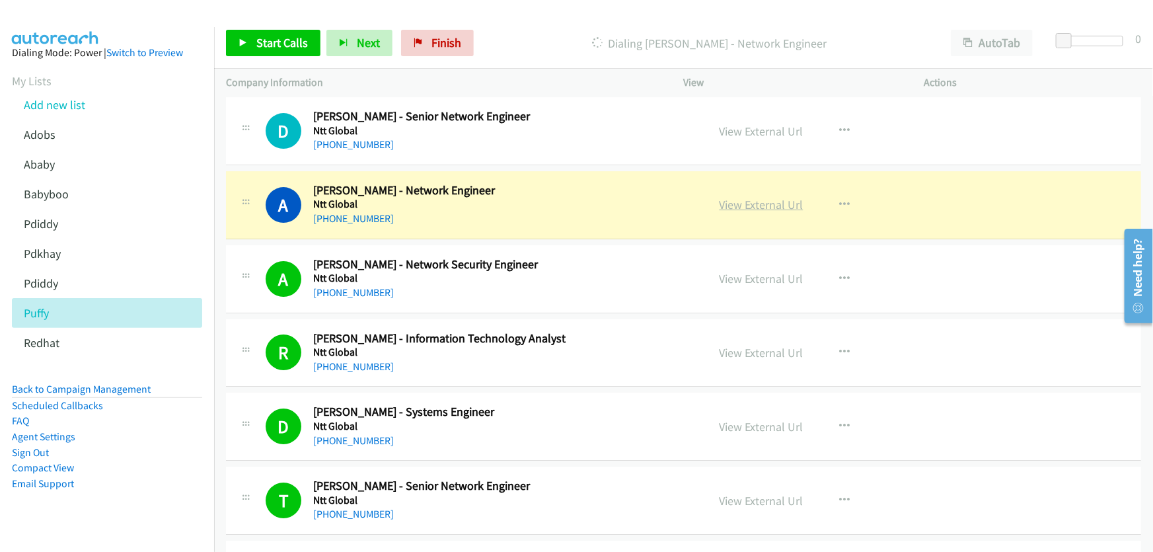
click at [741, 197] on link "View External Url" at bounding box center [762, 204] width 84 height 15
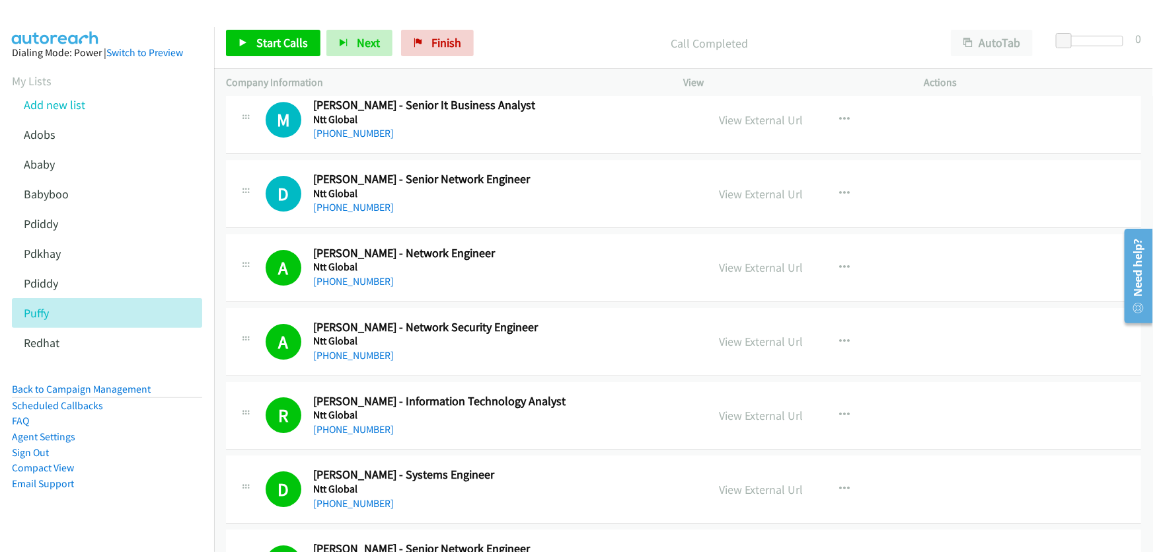
scroll to position [14805, 0]
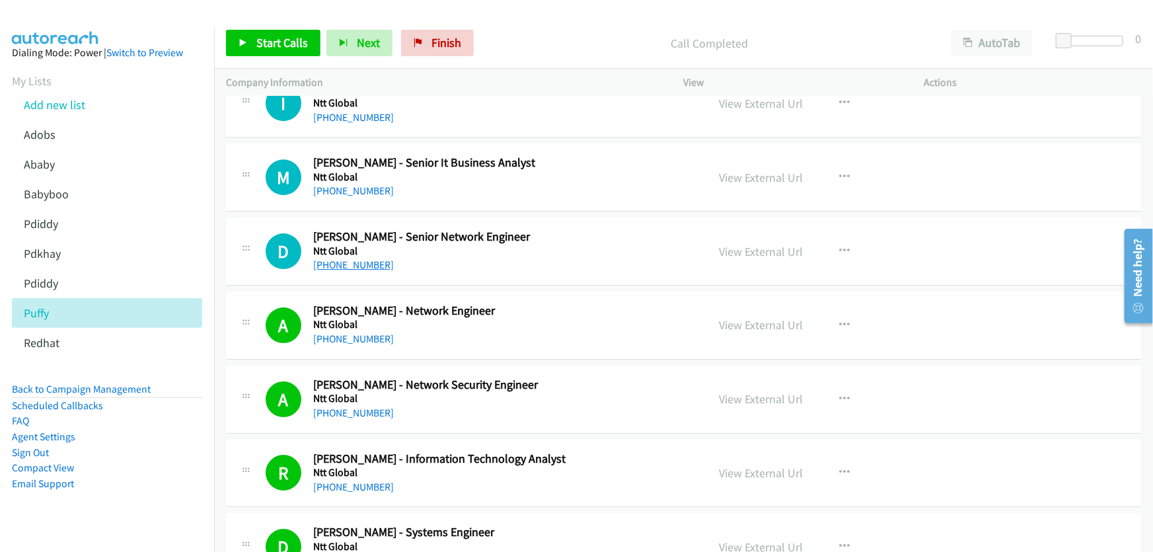
click at [363, 258] on link "+61 2 9063 5429" at bounding box center [353, 264] width 81 height 13
click at [776, 244] on link "View External Url" at bounding box center [762, 251] width 84 height 15
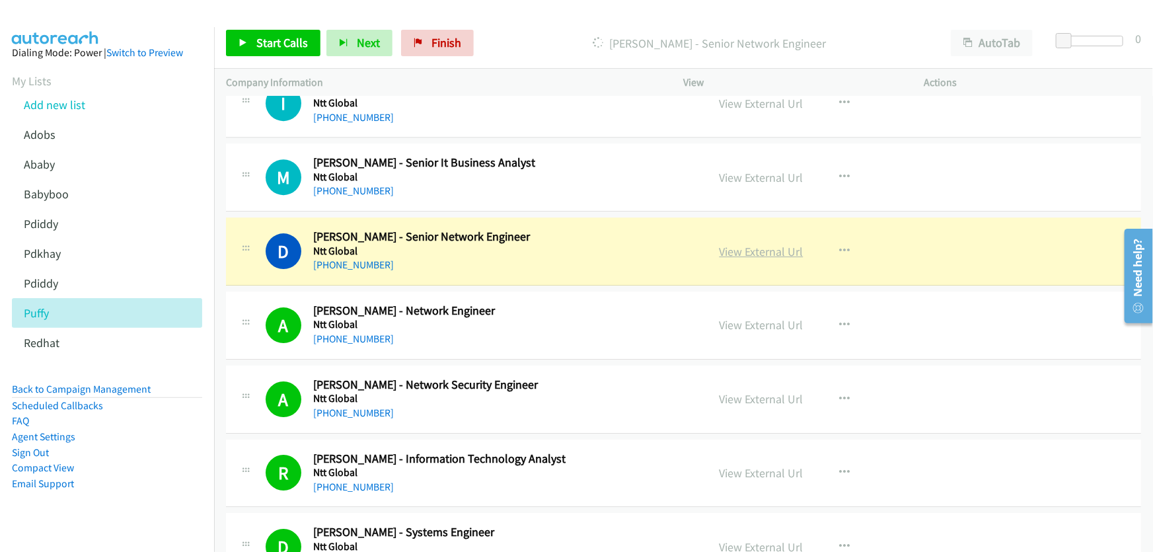
click at [772, 244] on link "View External Url" at bounding box center [762, 251] width 84 height 15
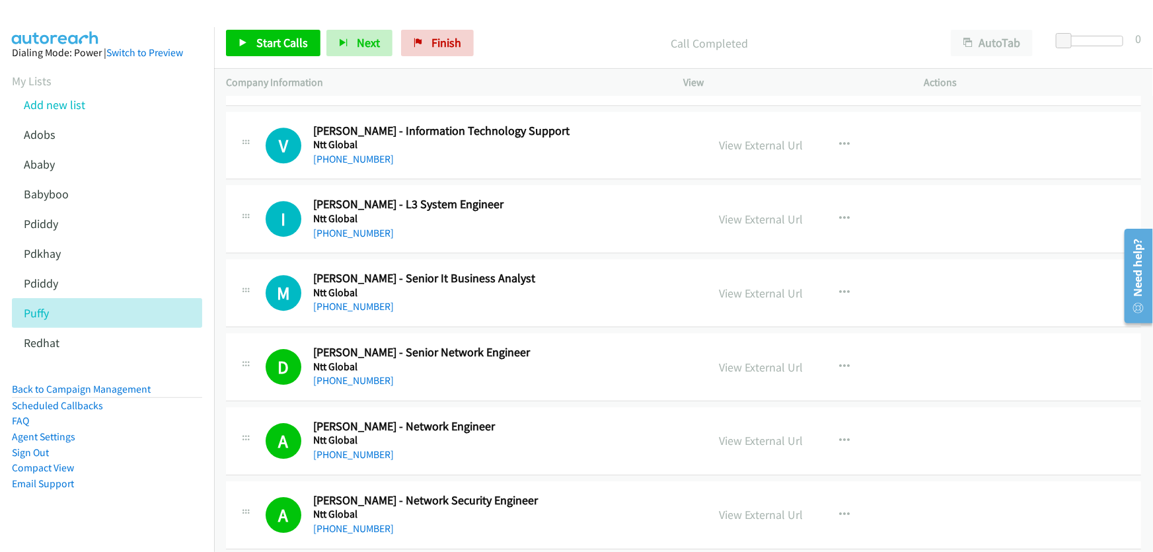
scroll to position [14685, 0]
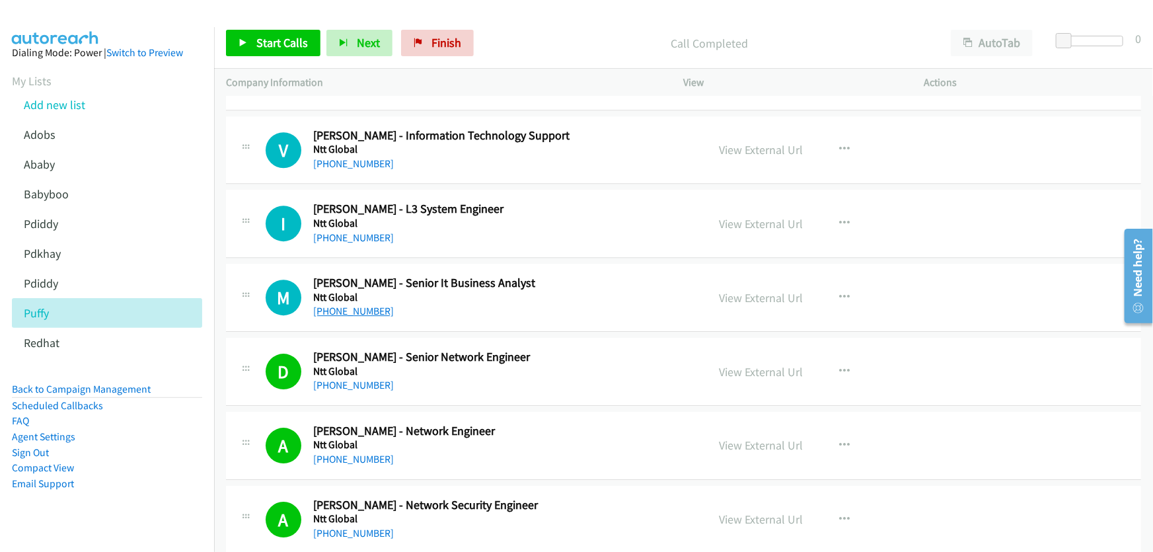
click at [353, 305] on link "+61 2 9563 2762" at bounding box center [353, 311] width 81 height 13
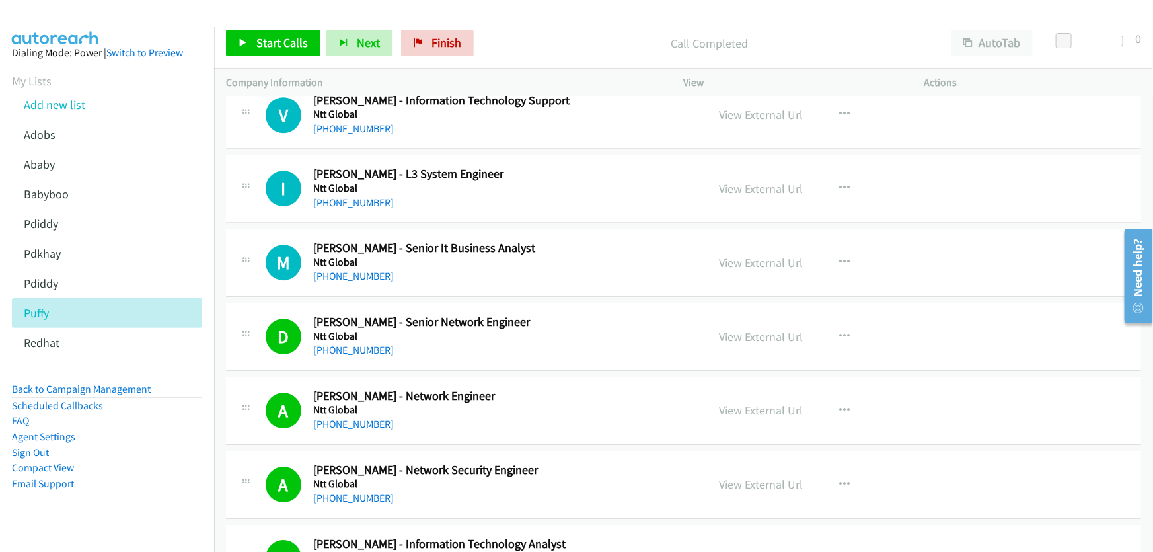
scroll to position [14745, 0]
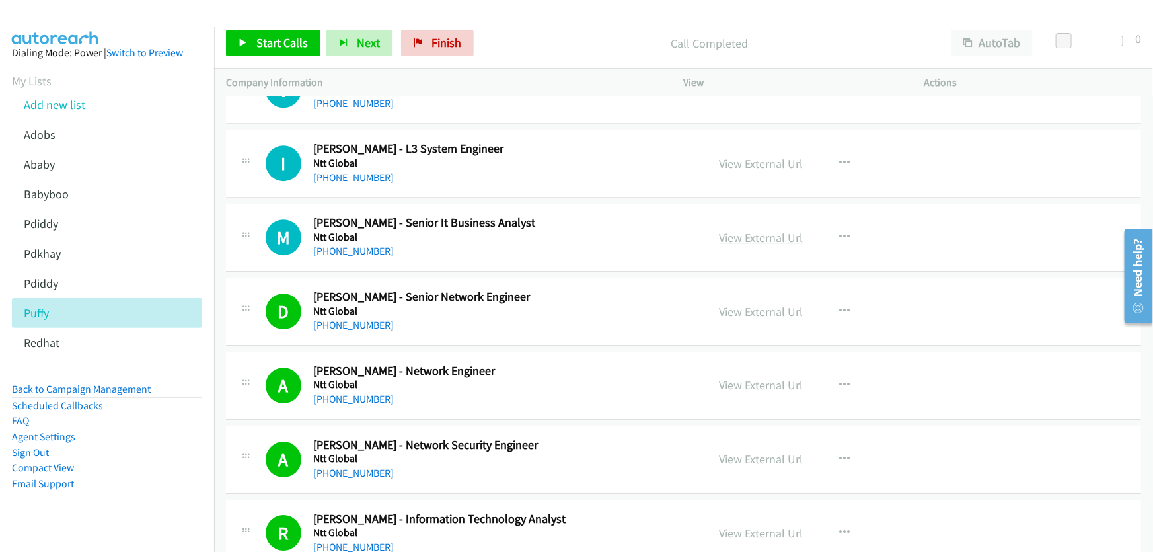
click at [767, 230] on link "View External Url" at bounding box center [762, 237] width 84 height 15
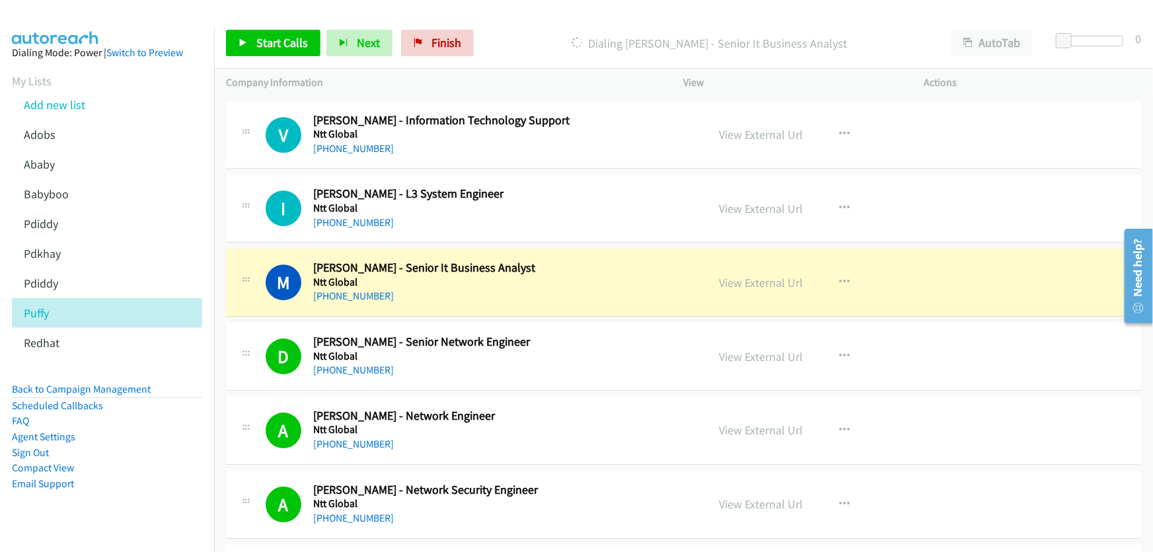
scroll to position [14625, 0]
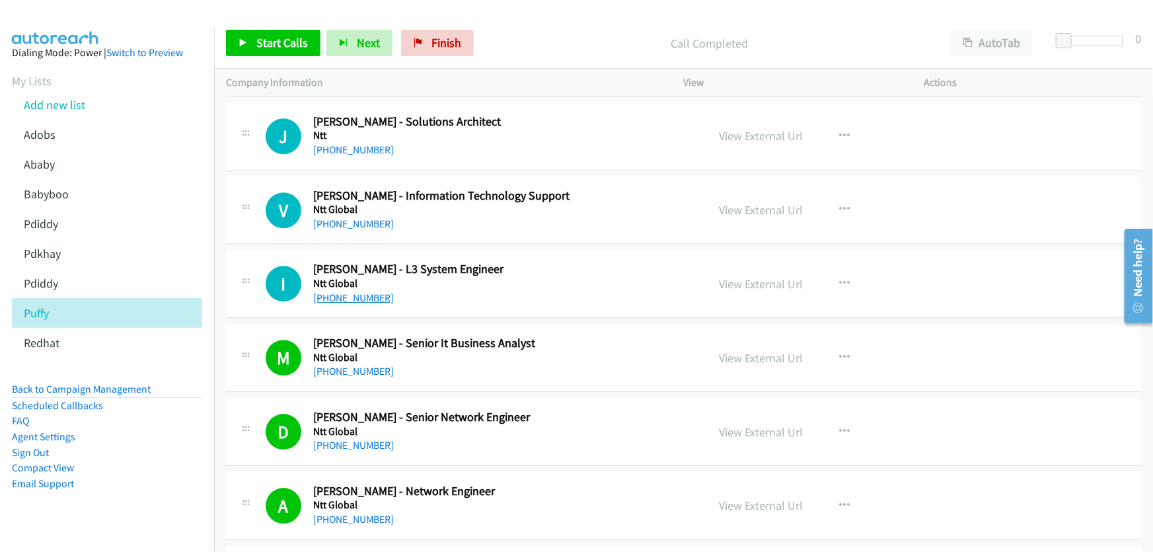
click at [356, 291] on link "+61 404 456 975" at bounding box center [353, 297] width 81 height 13
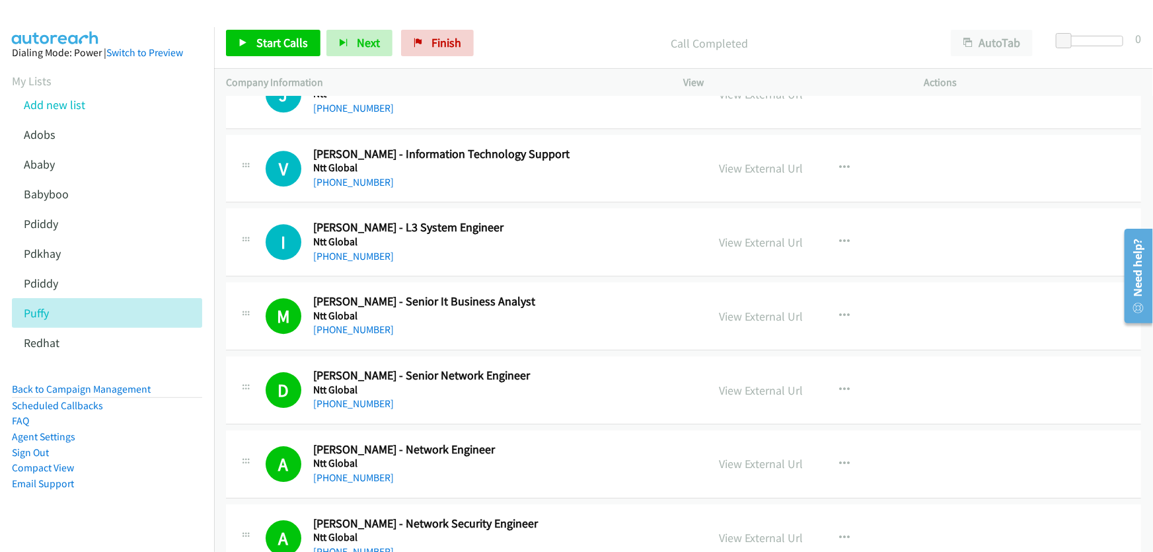
scroll to position [14685, 0]
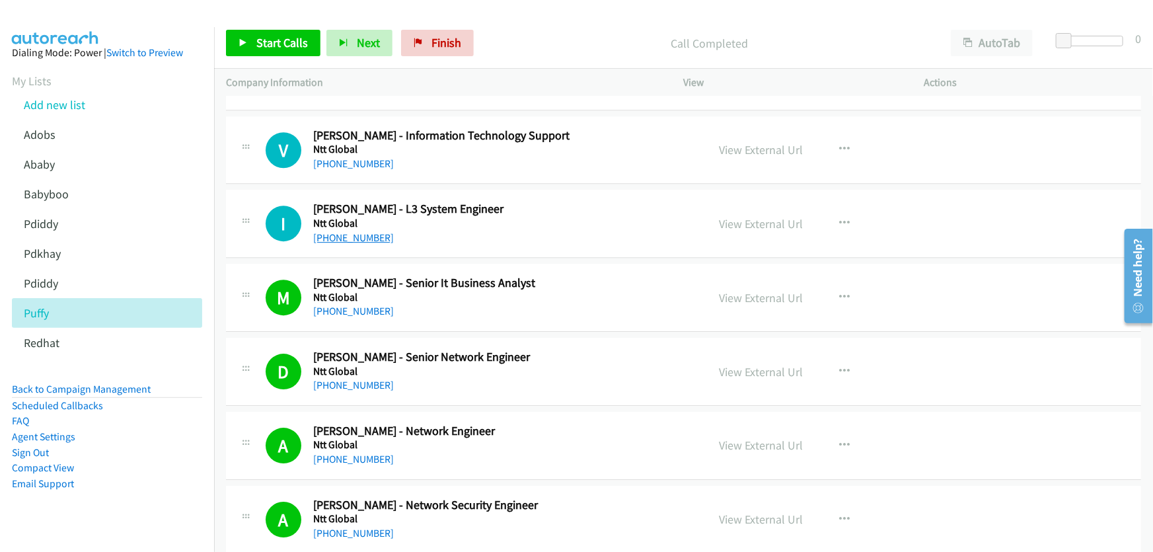
click at [363, 231] on link "+61 404 456 975" at bounding box center [353, 237] width 81 height 13
click at [747, 216] on link "View External Url" at bounding box center [762, 223] width 84 height 15
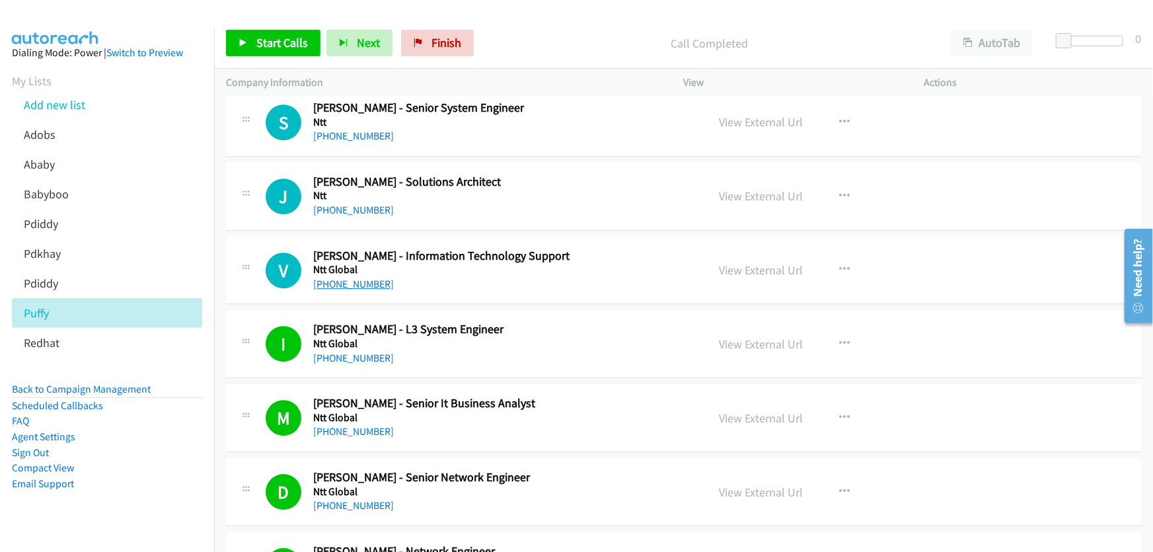
click at [344, 277] on link "+61 2 8026 6598" at bounding box center [353, 283] width 81 height 13
click at [758, 262] on link "View External Url" at bounding box center [762, 269] width 84 height 15
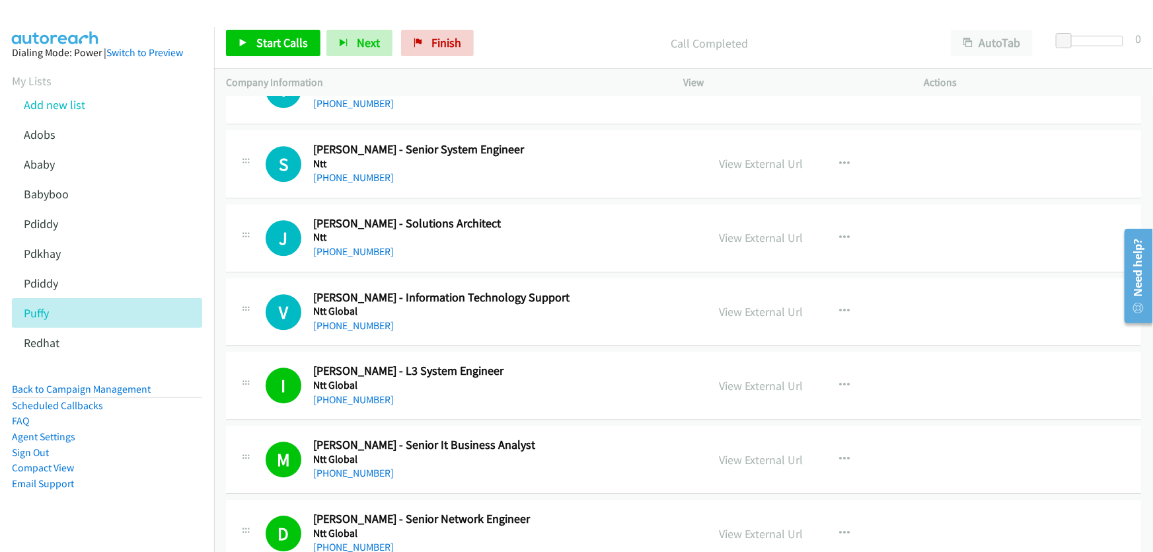
scroll to position [14505, 0]
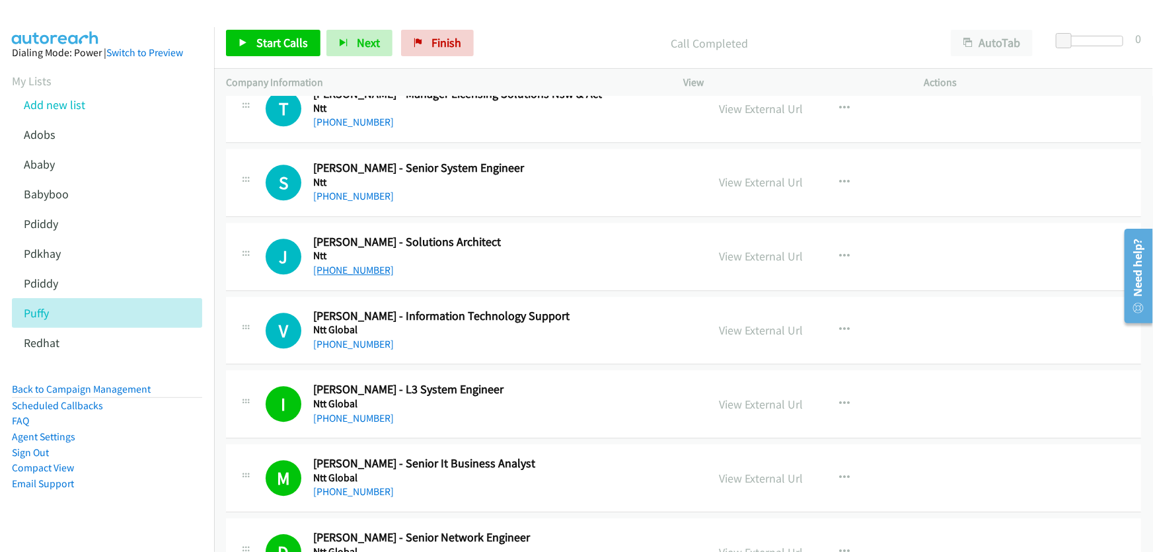
click at [373, 264] on link "+61 400 405 964" at bounding box center [353, 270] width 81 height 13
click at [761, 248] on link "View External Url" at bounding box center [762, 255] width 84 height 15
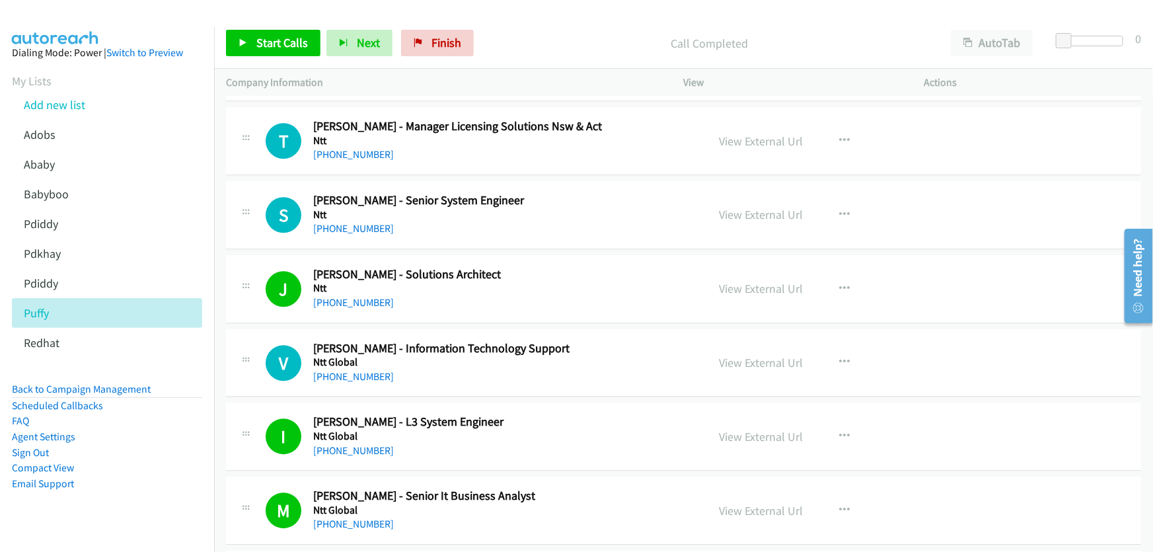
scroll to position [14444, 0]
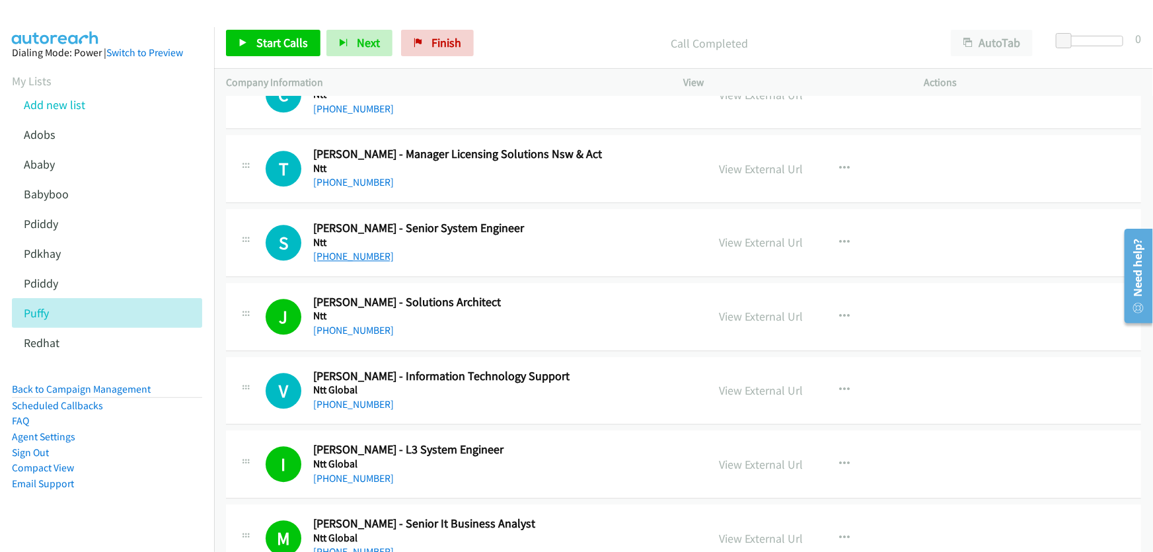
click at [350, 250] on link "+61 426 669 248" at bounding box center [353, 256] width 81 height 13
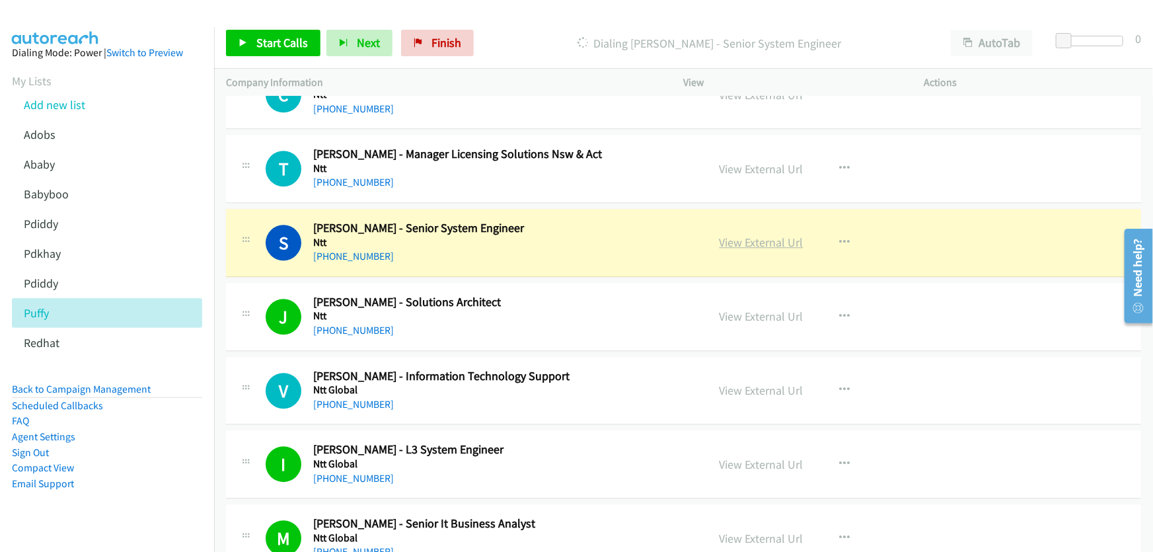
click at [765, 235] on link "View External Url" at bounding box center [762, 242] width 84 height 15
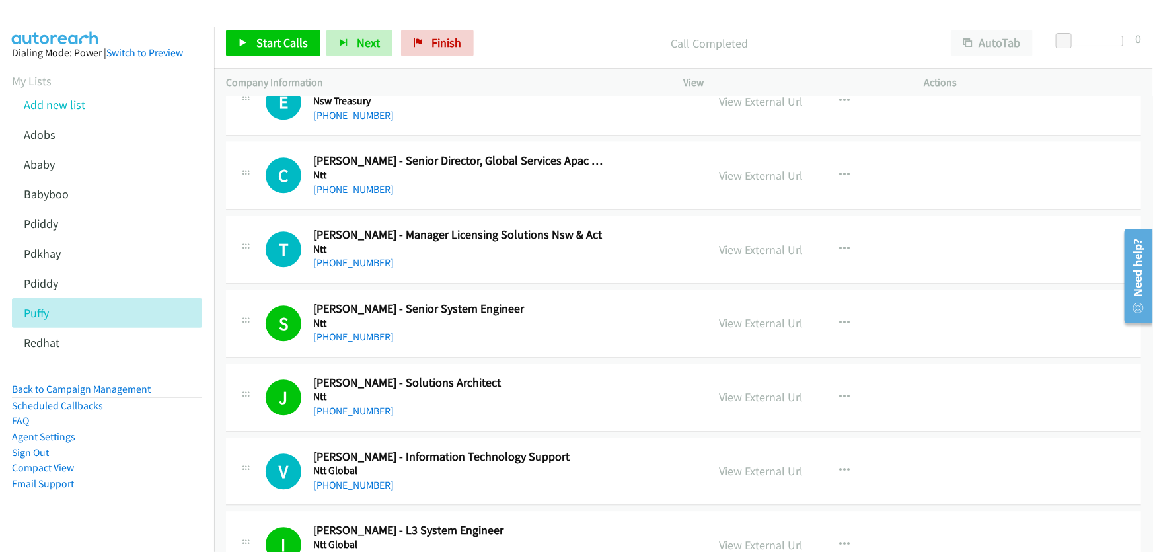
scroll to position [14384, 0]
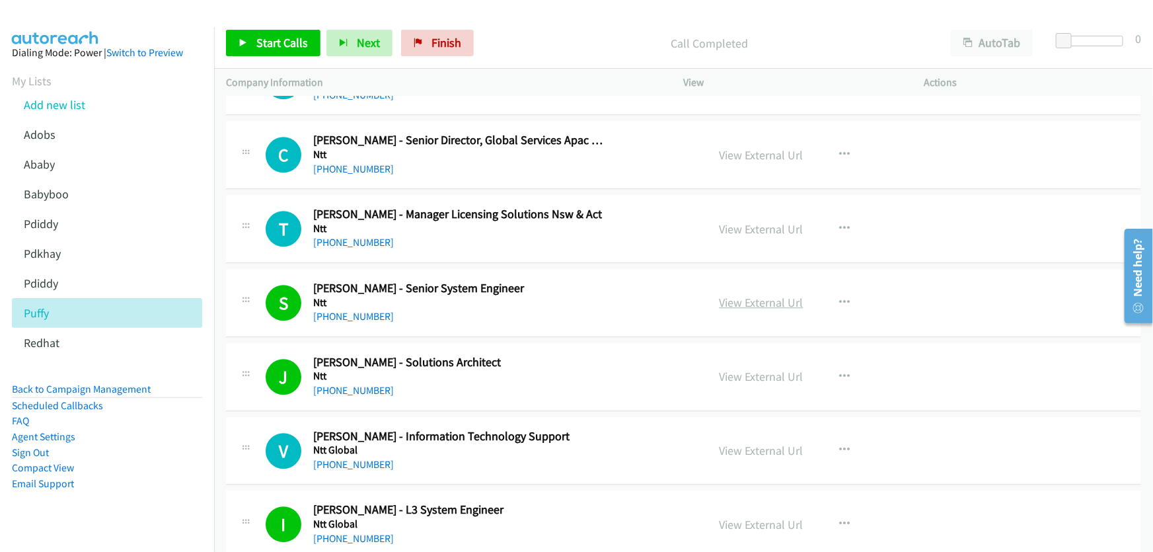
click at [757, 295] on link "View External Url" at bounding box center [762, 302] width 84 height 15
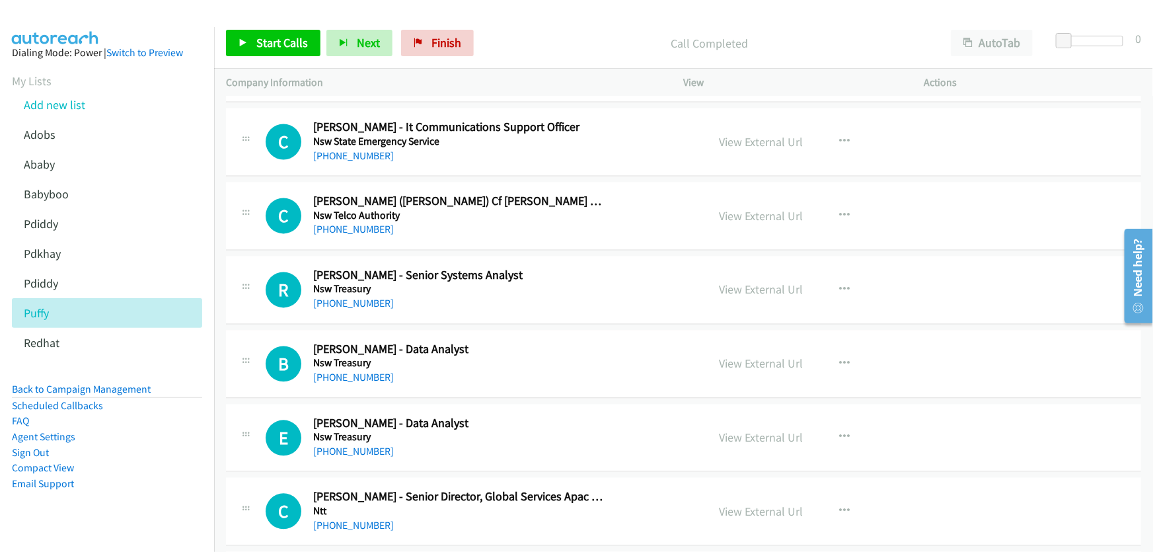
scroll to position [14024, 0]
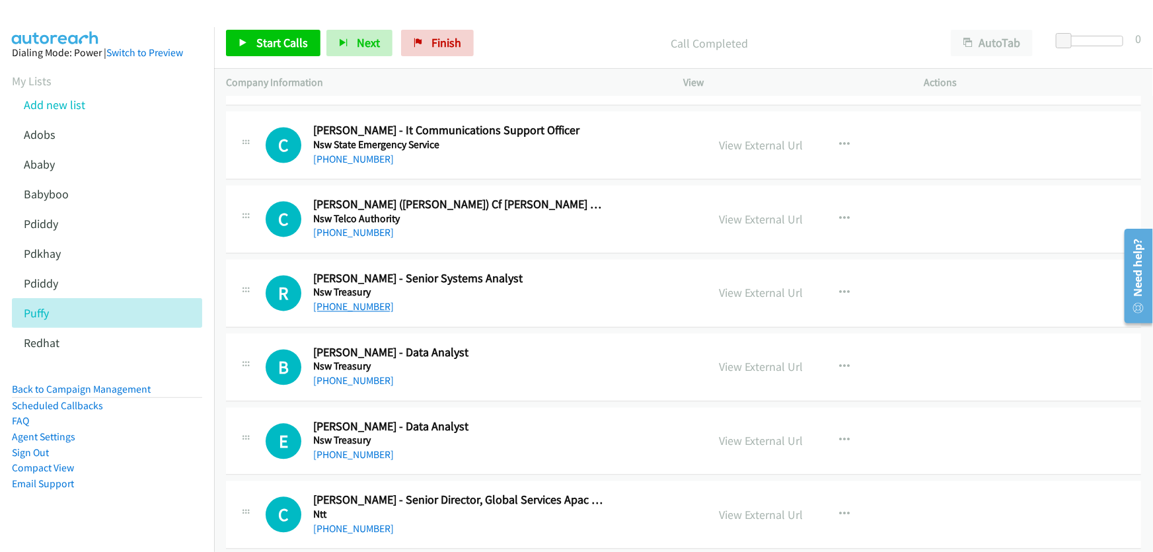
click at [346, 301] on link "+61 2 9228 3751" at bounding box center [353, 307] width 81 height 13
click at [753, 285] on link "View External Url" at bounding box center [762, 292] width 84 height 15
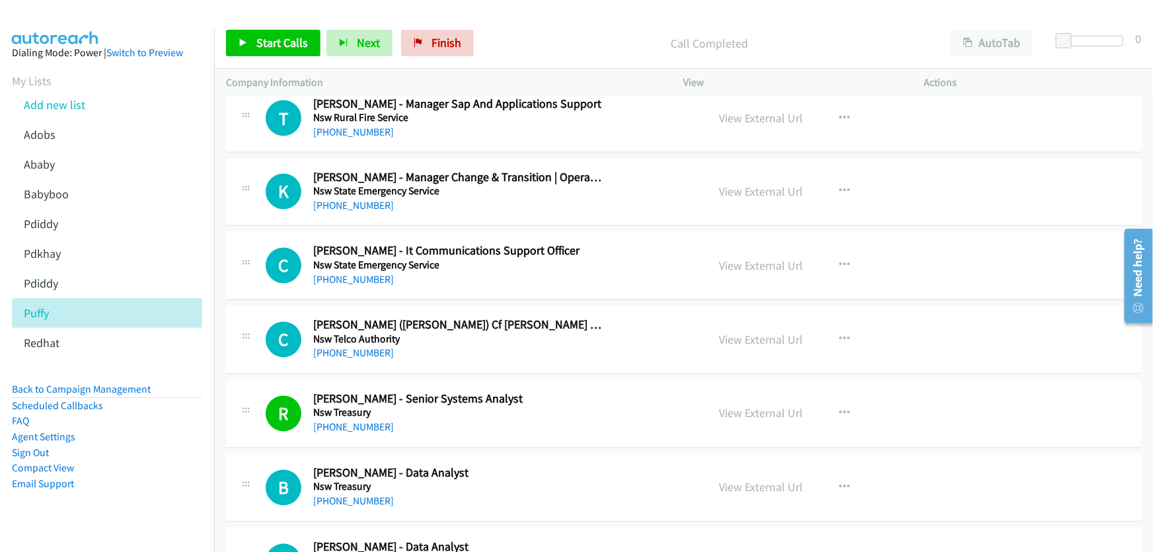
scroll to position [13964, 0]
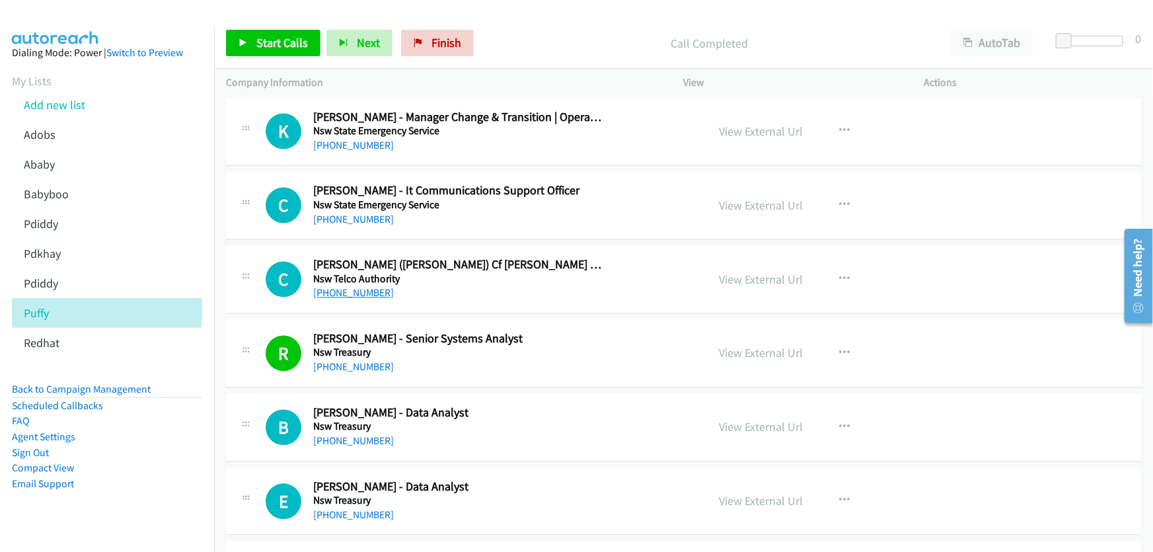
click at [356, 287] on link "+61 407 792 120" at bounding box center [353, 293] width 81 height 13
click at [754, 272] on link "View External Url" at bounding box center [762, 279] width 84 height 15
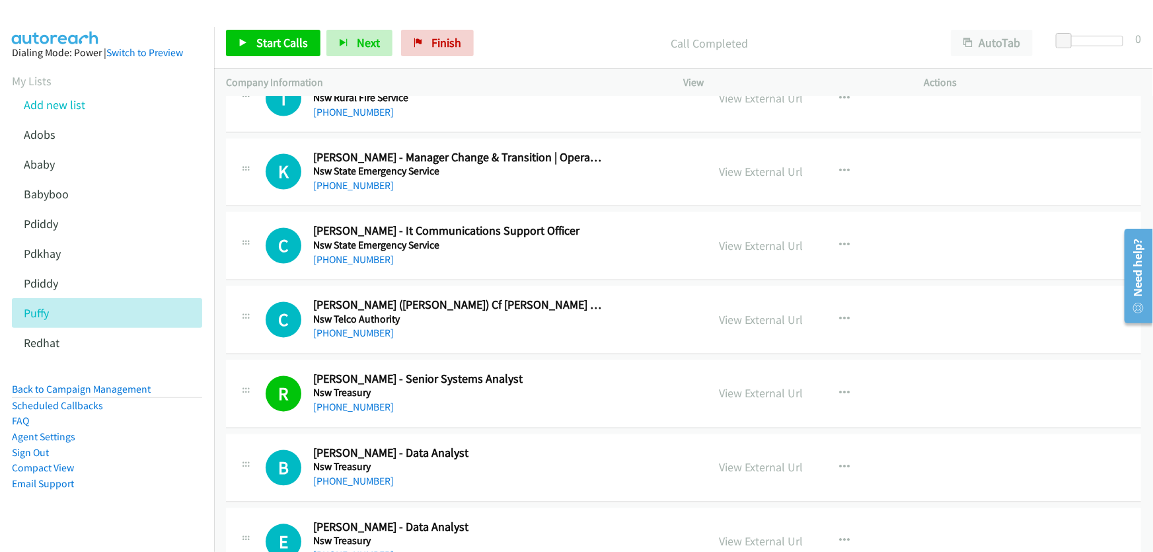
scroll to position [13904, 0]
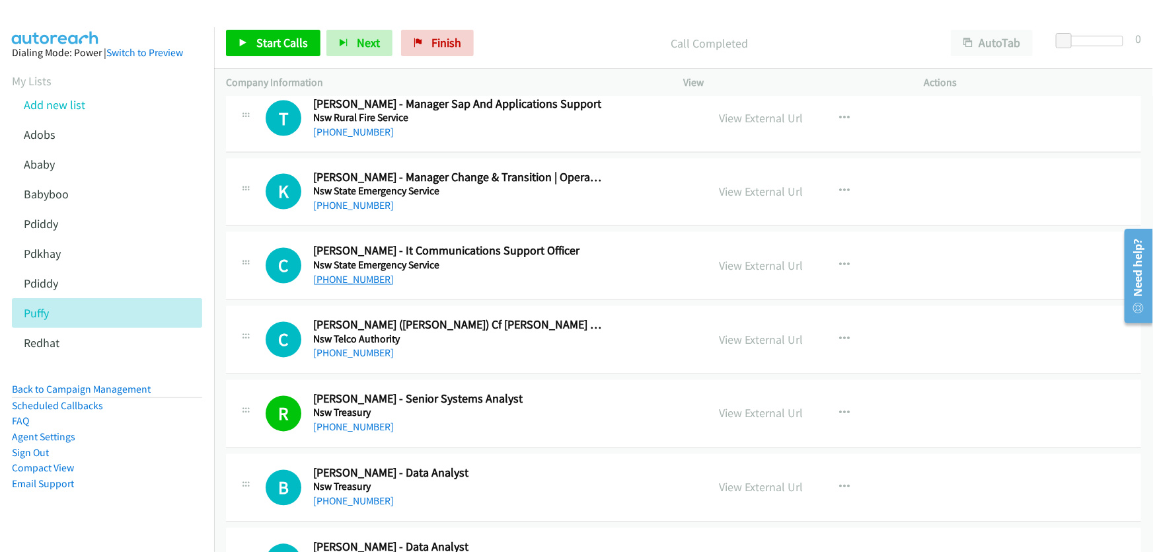
click at [365, 274] on link "+61 409 317 889" at bounding box center [353, 280] width 81 height 13
click at [741, 258] on link "View External Url" at bounding box center [762, 265] width 84 height 15
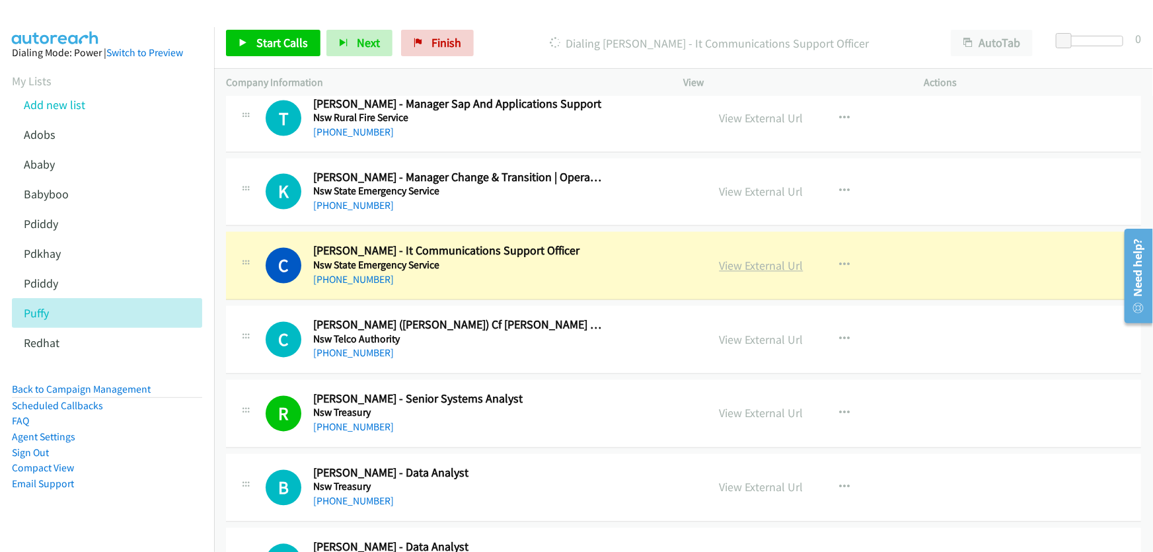
click at [737, 258] on link "View External Url" at bounding box center [762, 265] width 84 height 15
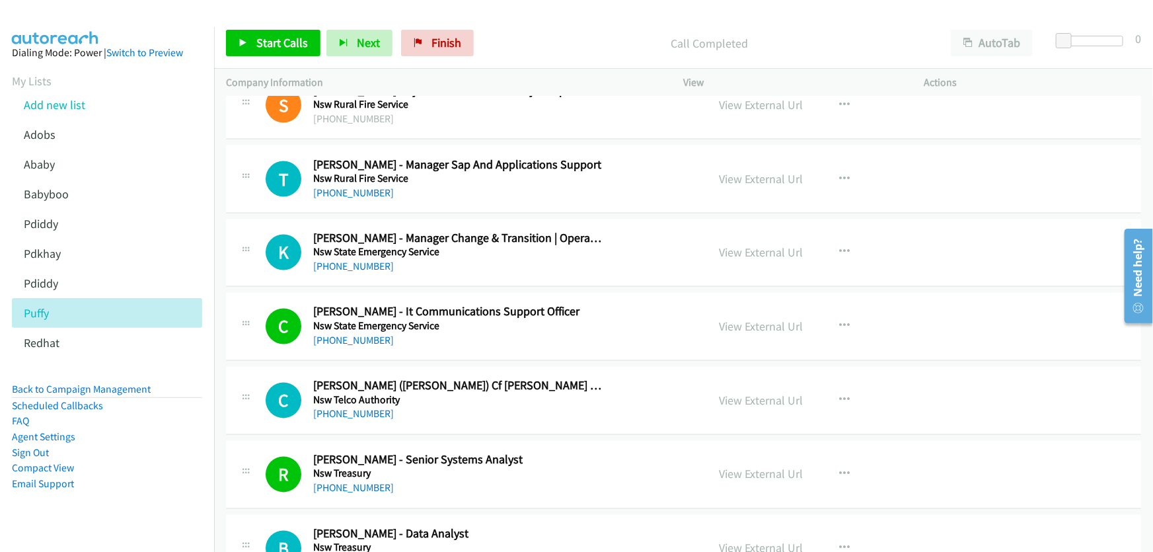
scroll to position [13784, 0]
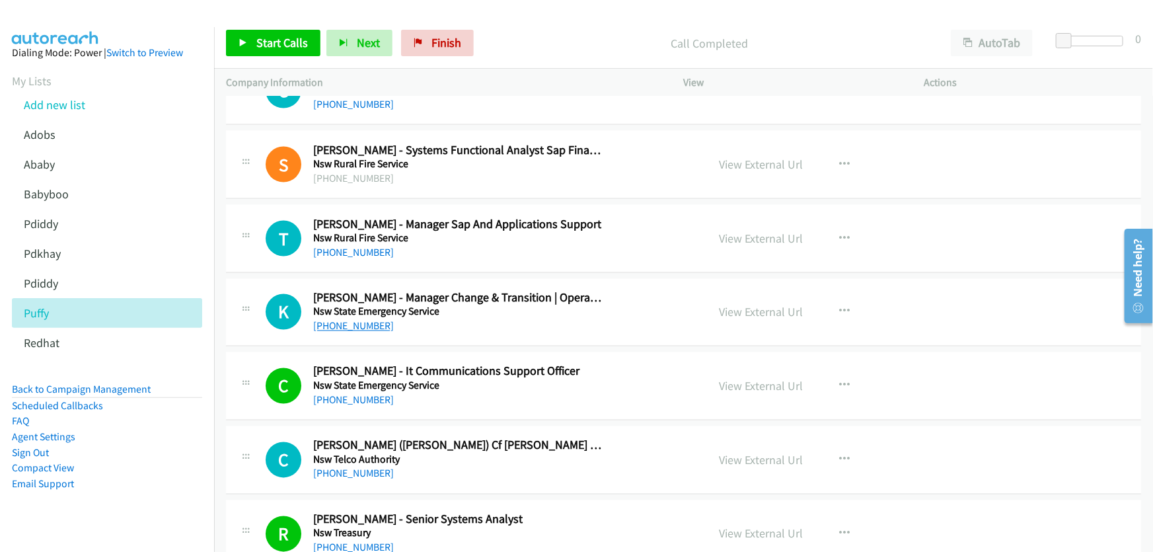
click at [366, 320] on link "+61 477 327 713" at bounding box center [353, 326] width 81 height 13
click at [752, 305] on link "View External Url" at bounding box center [762, 312] width 84 height 15
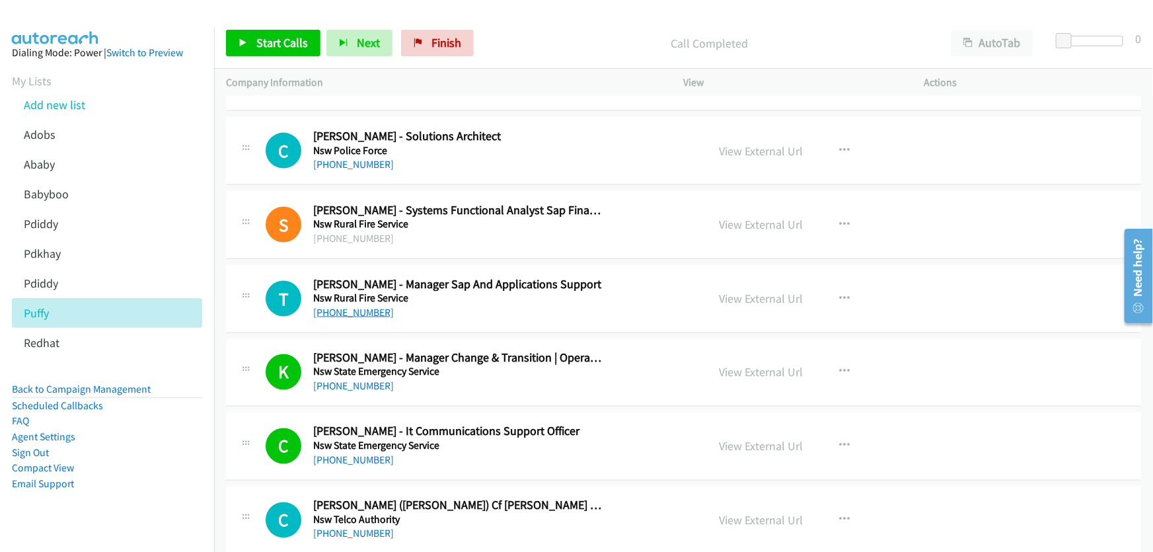
click at [353, 306] on link "+61 418 278 566" at bounding box center [353, 312] width 81 height 13
click at [755, 291] on link "View External Url" at bounding box center [762, 298] width 84 height 15
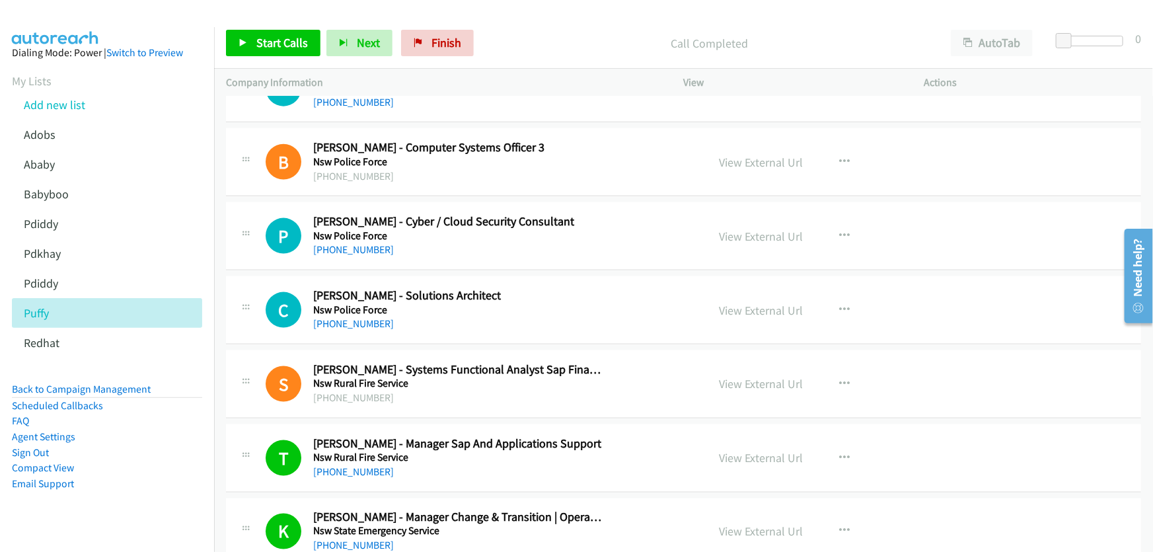
scroll to position [13544, 0]
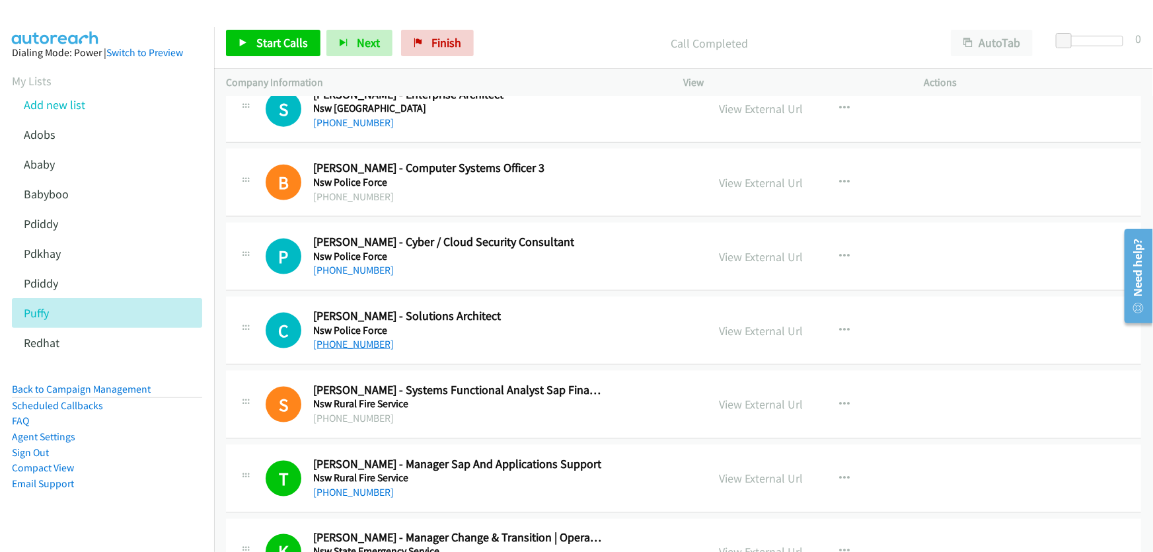
click at [358, 338] on link "+61 423 802 677" at bounding box center [353, 344] width 81 height 13
click at [765, 323] on link "View External Url" at bounding box center [762, 330] width 84 height 15
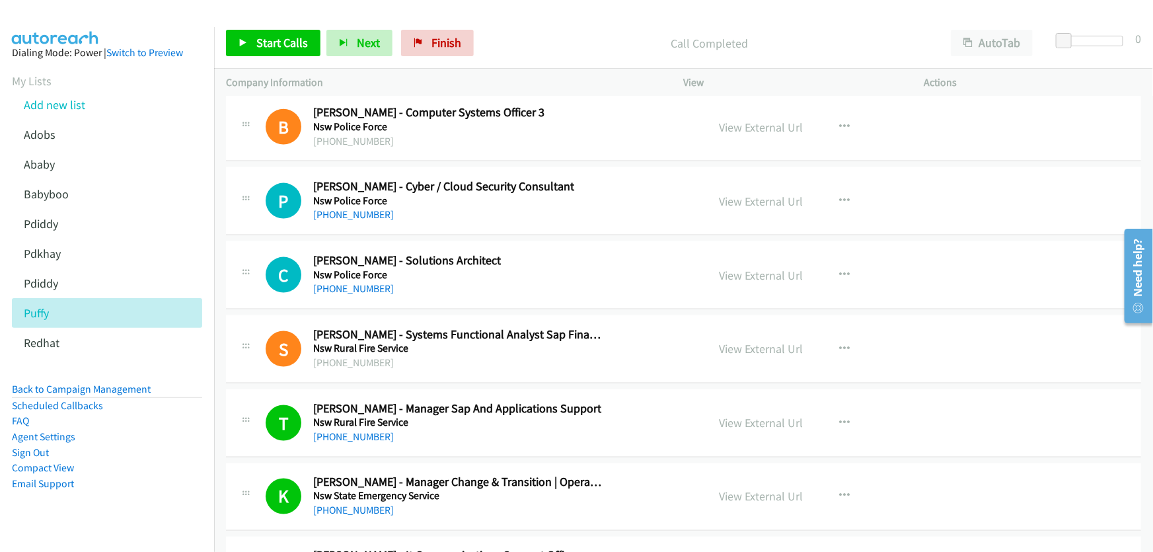
scroll to position [13484, 0]
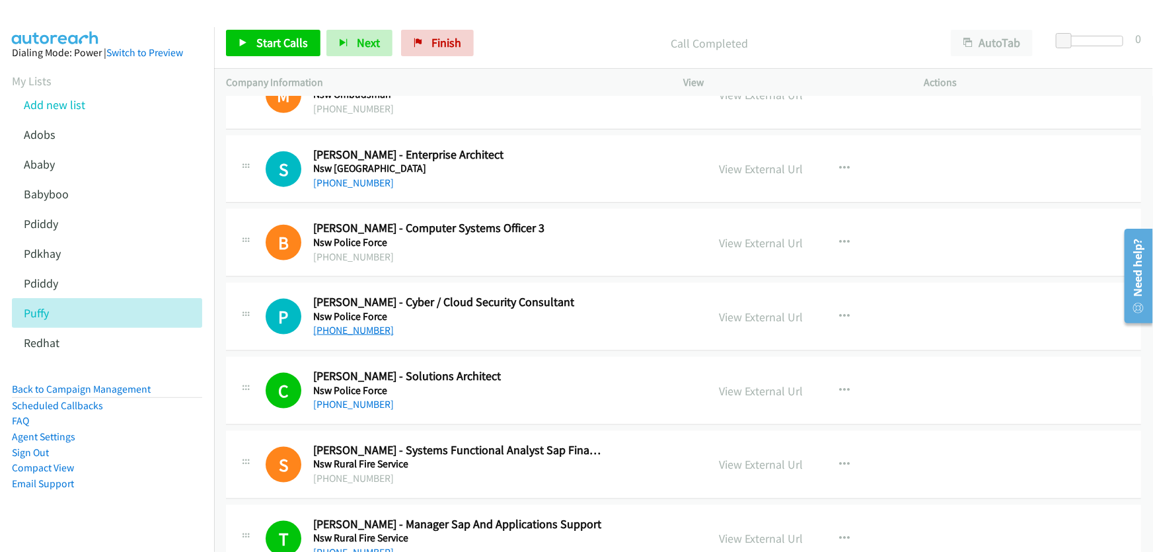
click at [352, 324] on link "+61 2 9833 9139" at bounding box center [353, 330] width 81 height 13
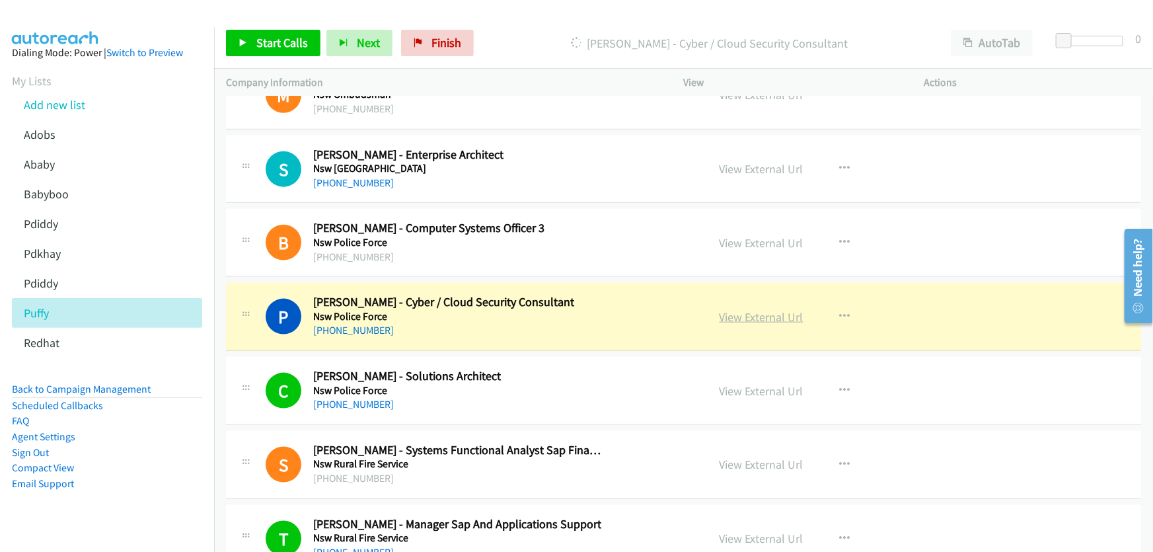
click at [749, 309] on link "View External Url" at bounding box center [762, 316] width 84 height 15
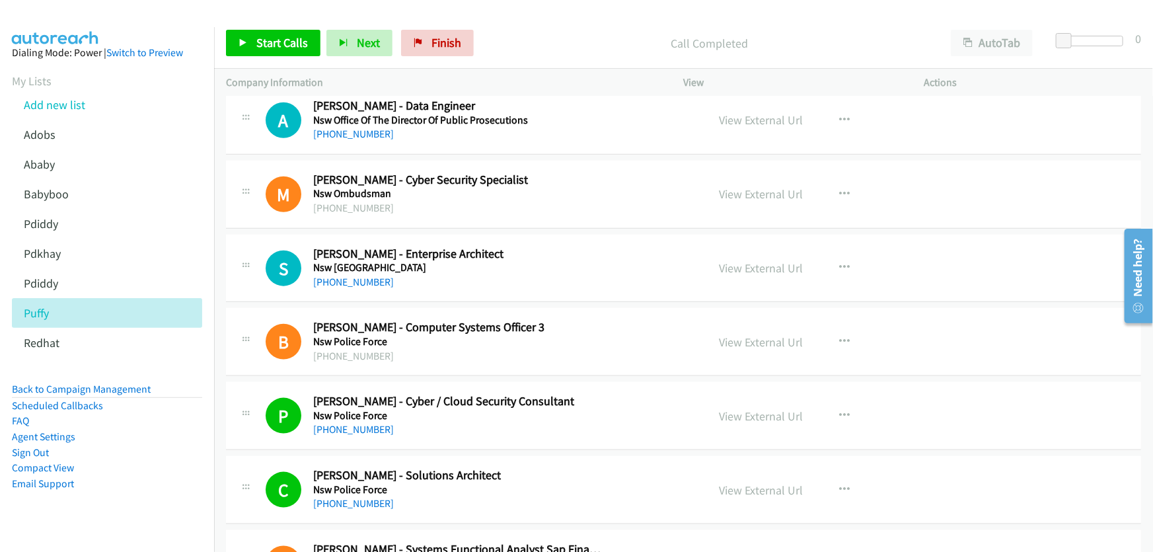
scroll to position [13364, 0]
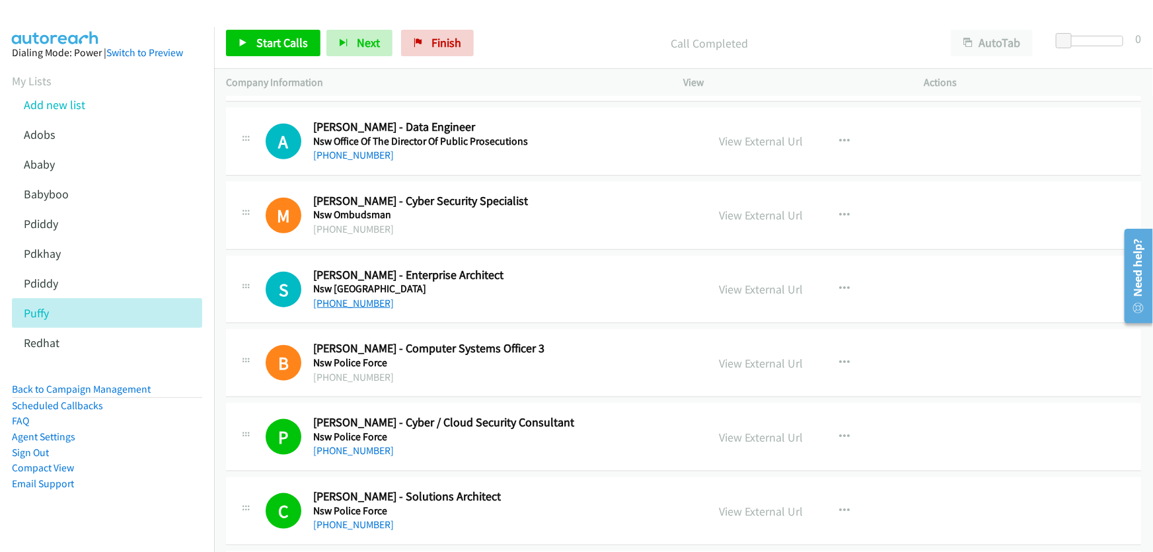
click at [362, 297] on link "+61 437 349 600" at bounding box center [353, 303] width 81 height 13
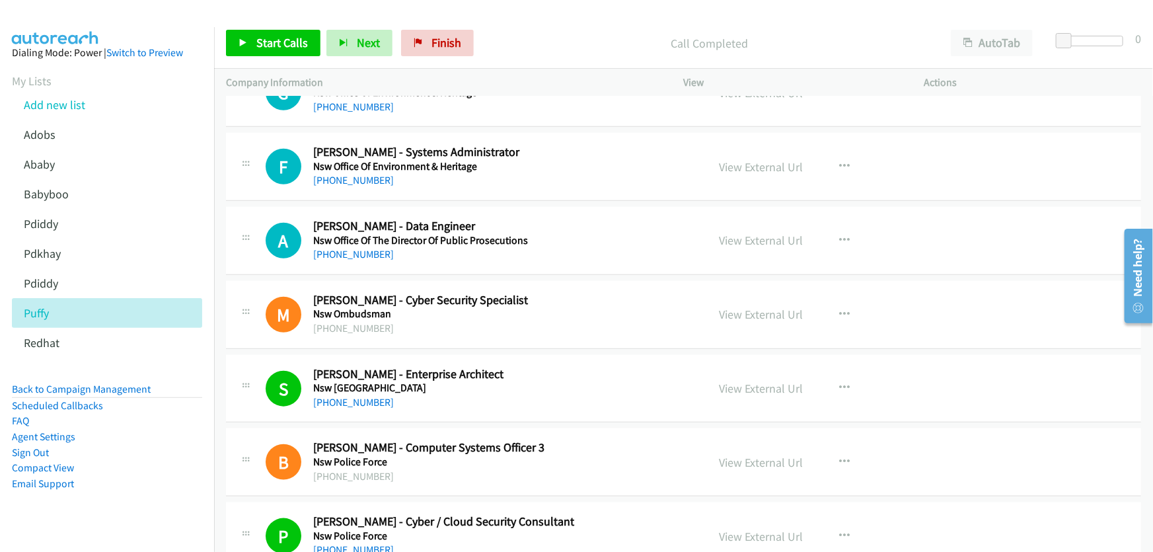
scroll to position [13243, 0]
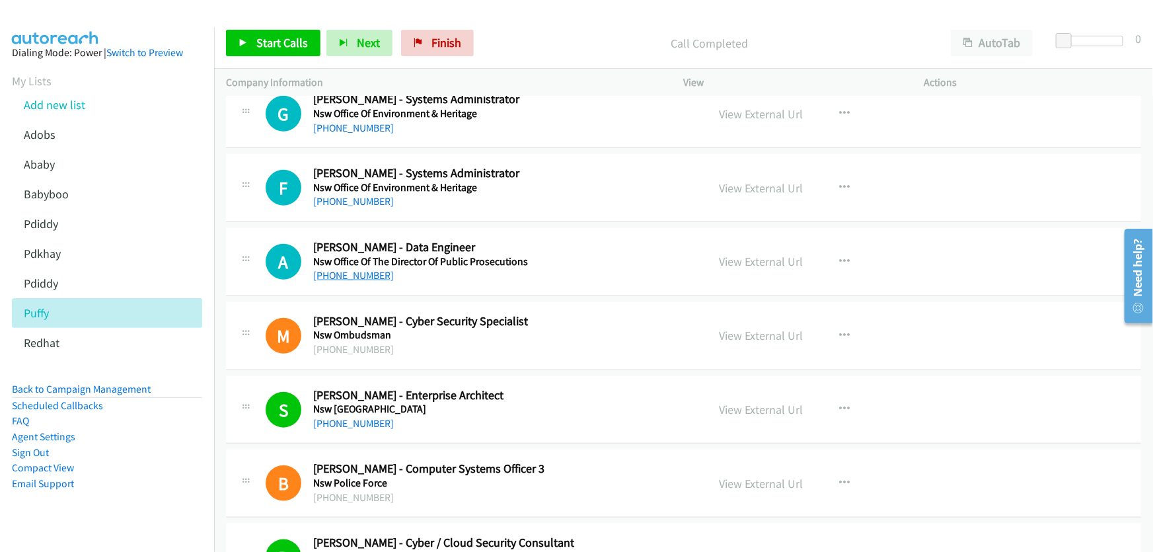
click at [347, 269] on link "+61 402 457 208" at bounding box center [353, 275] width 81 height 13
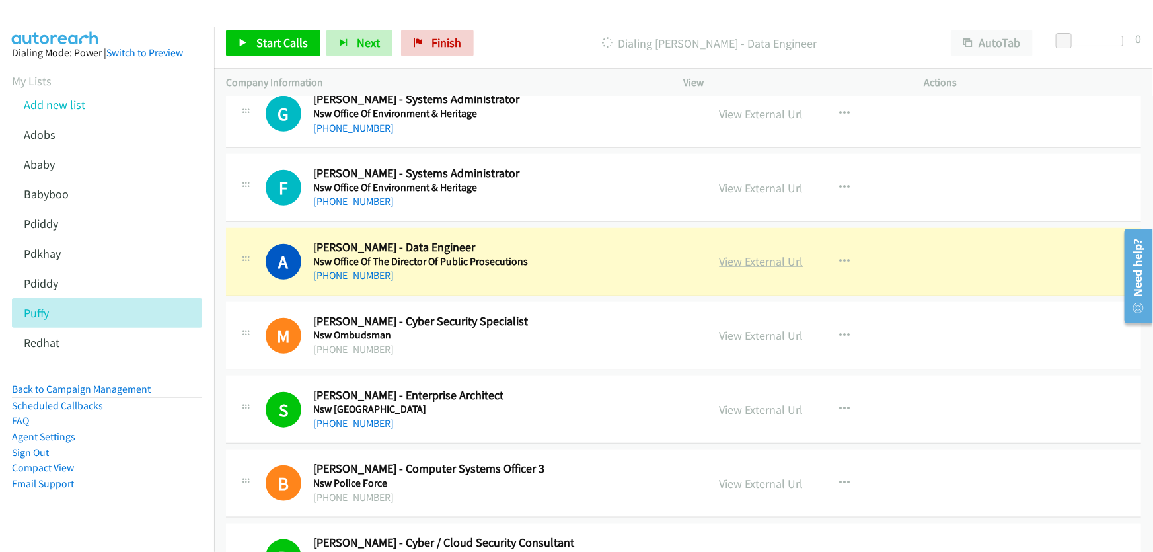
click at [771, 254] on link "View External Url" at bounding box center [762, 261] width 84 height 15
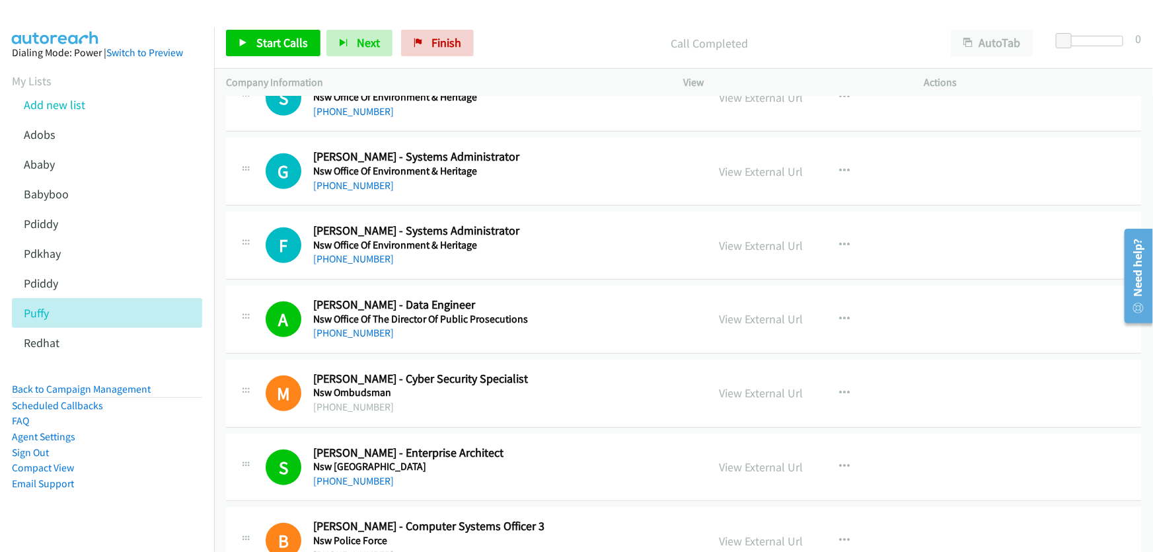
scroll to position [13123, 0]
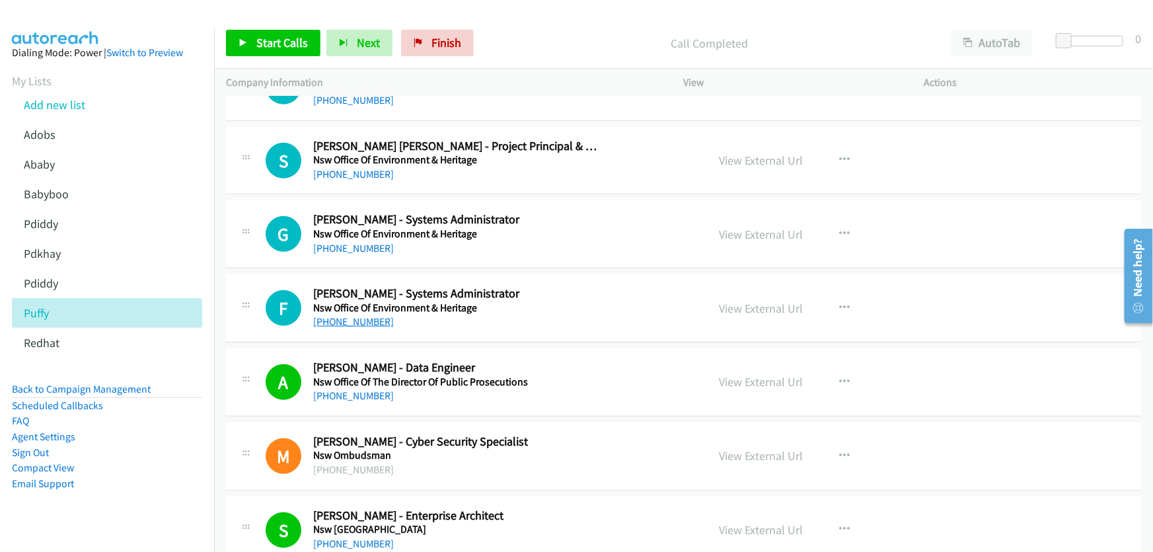
click at [348, 315] on link "+61 2 4221 6916" at bounding box center [353, 321] width 81 height 13
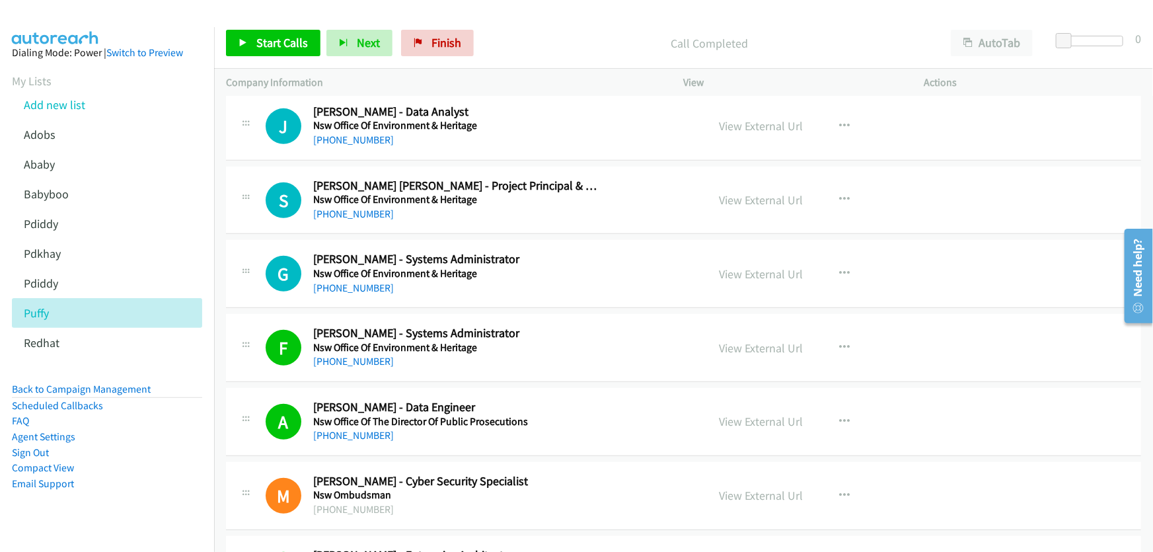
scroll to position [13063, 0]
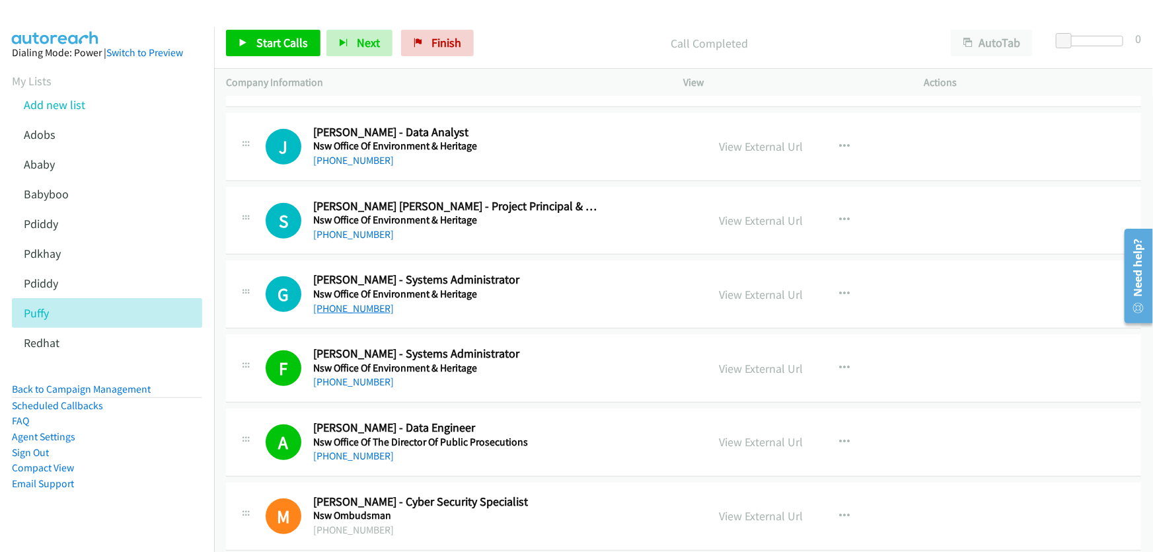
click at [342, 302] on link "+61 411 287 954" at bounding box center [353, 308] width 81 height 13
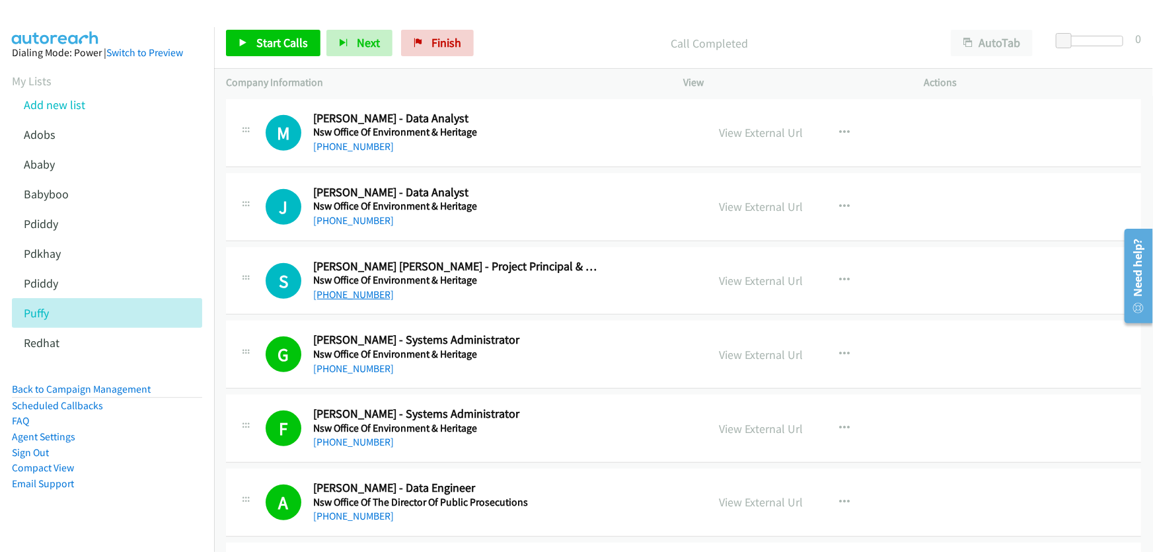
click at [351, 288] on link "+61 419 724 866" at bounding box center [353, 294] width 81 height 13
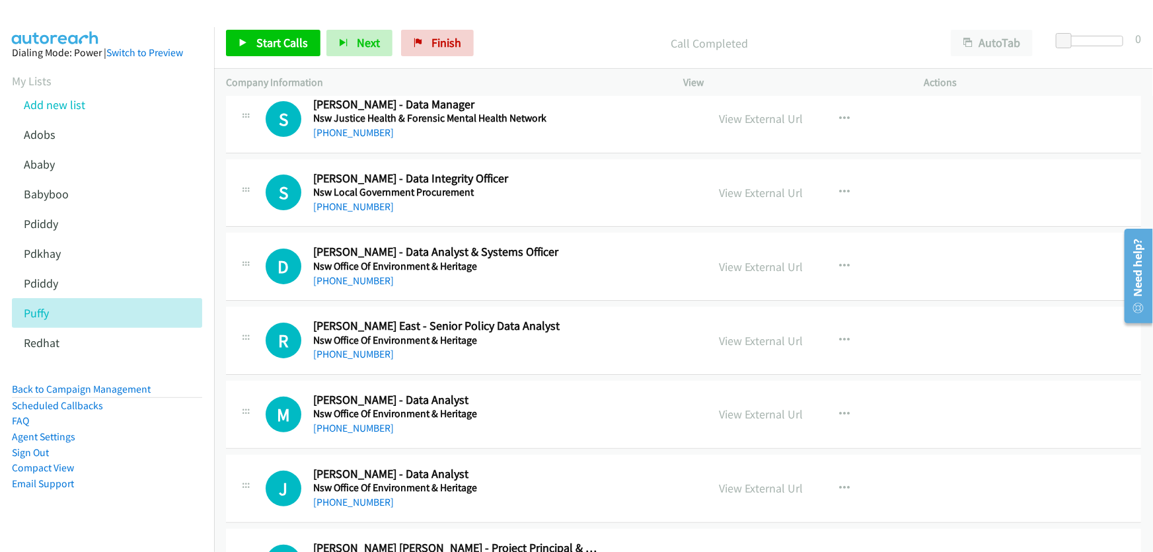
scroll to position [12643, 0]
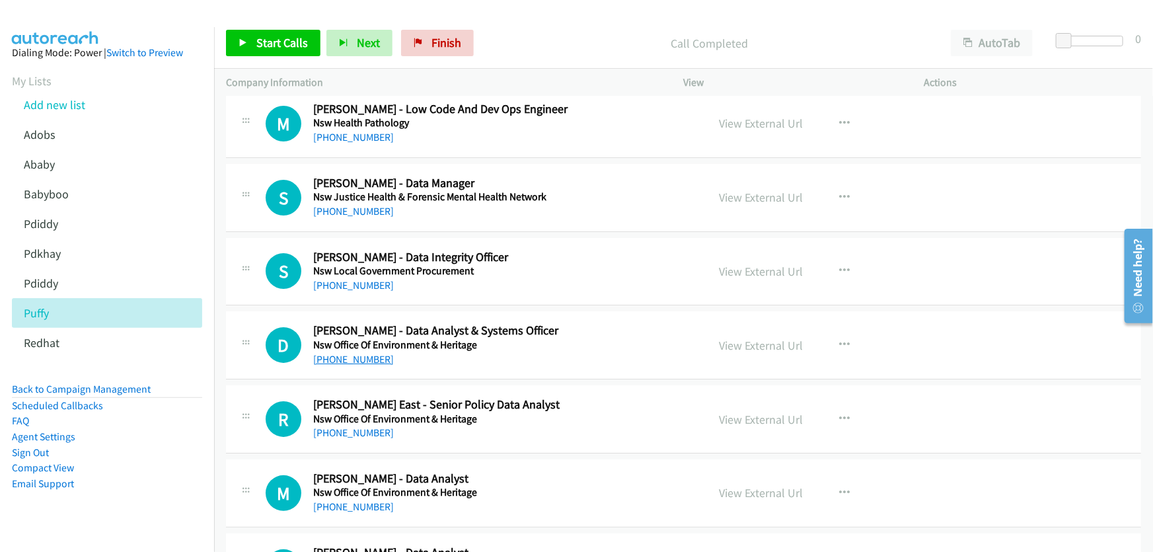
click at [357, 353] on link "+61 2 8907 0164" at bounding box center [353, 359] width 81 height 13
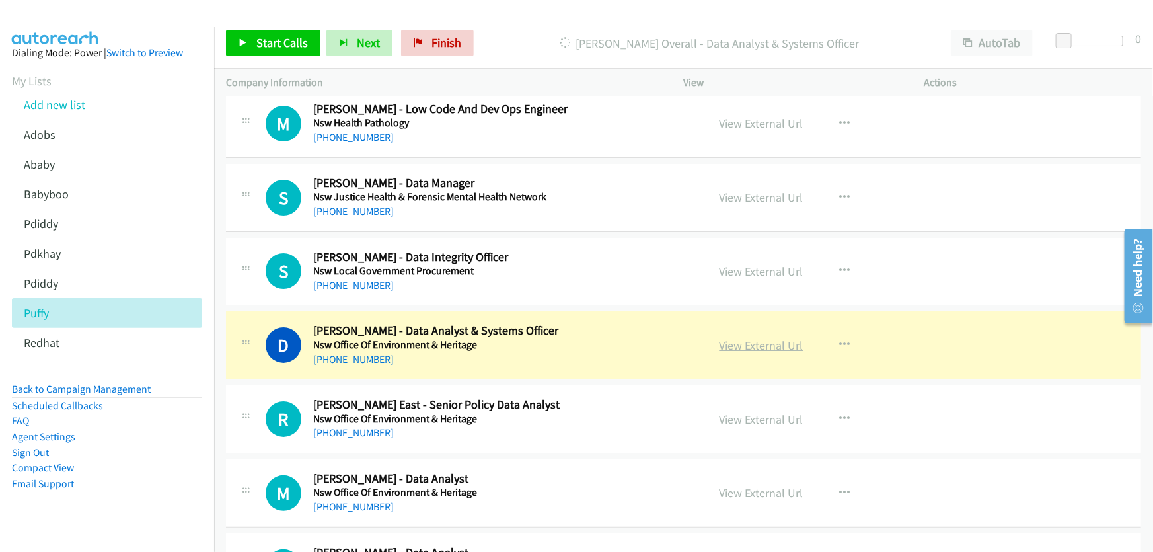
click at [757, 338] on link "View External Url" at bounding box center [762, 345] width 84 height 15
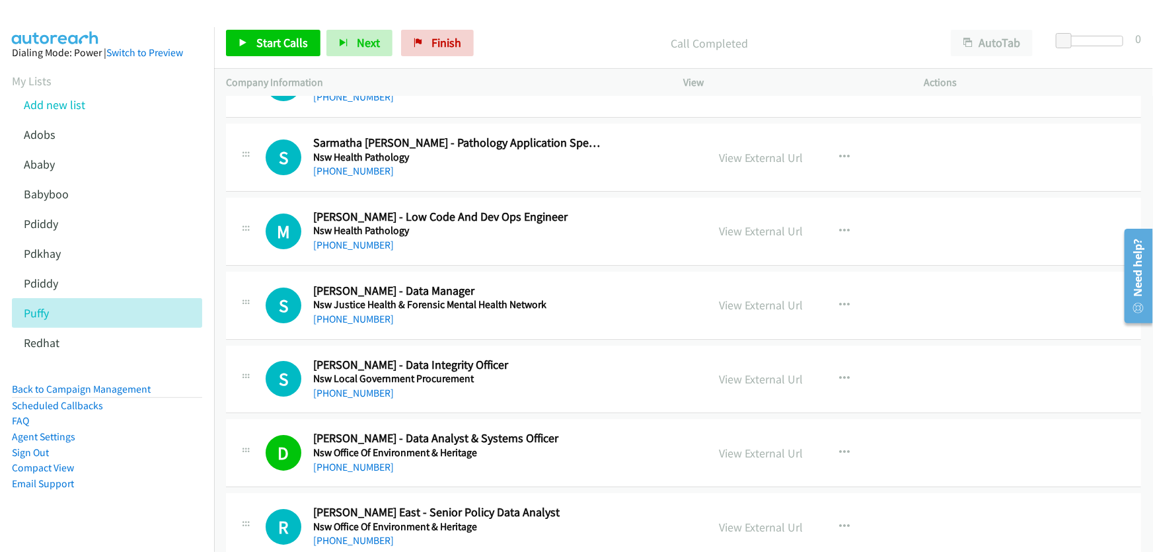
scroll to position [12462, 0]
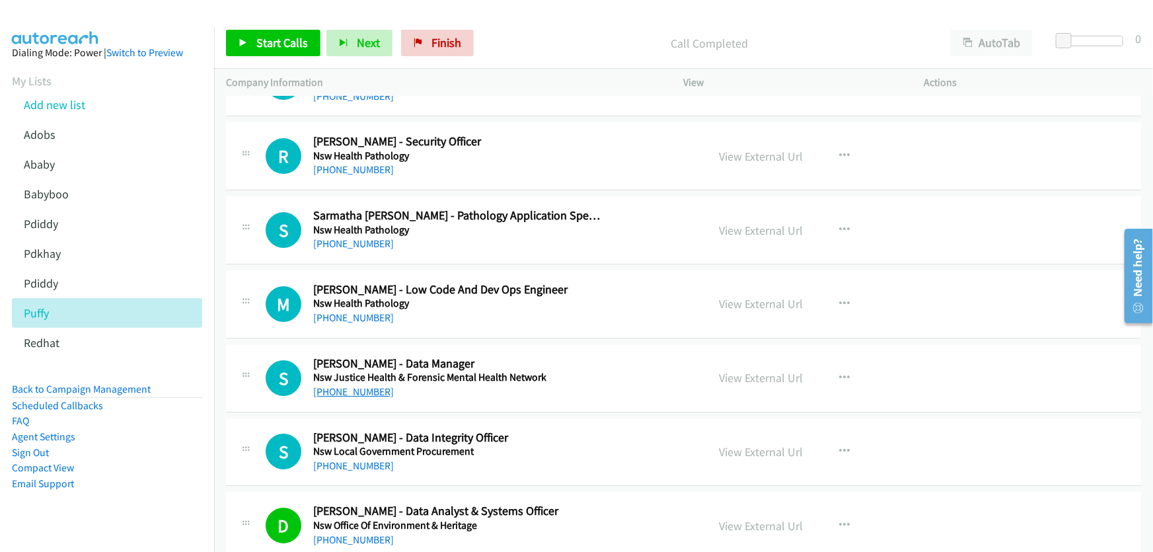
click at [358, 385] on link "+61 2 9700 3021" at bounding box center [353, 391] width 81 height 13
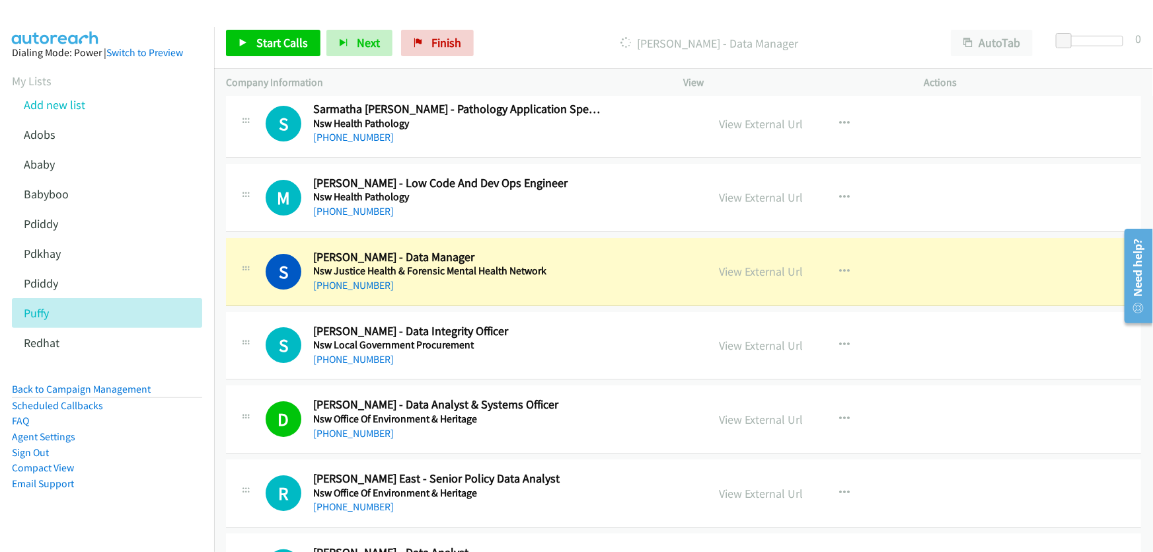
scroll to position [12583, 0]
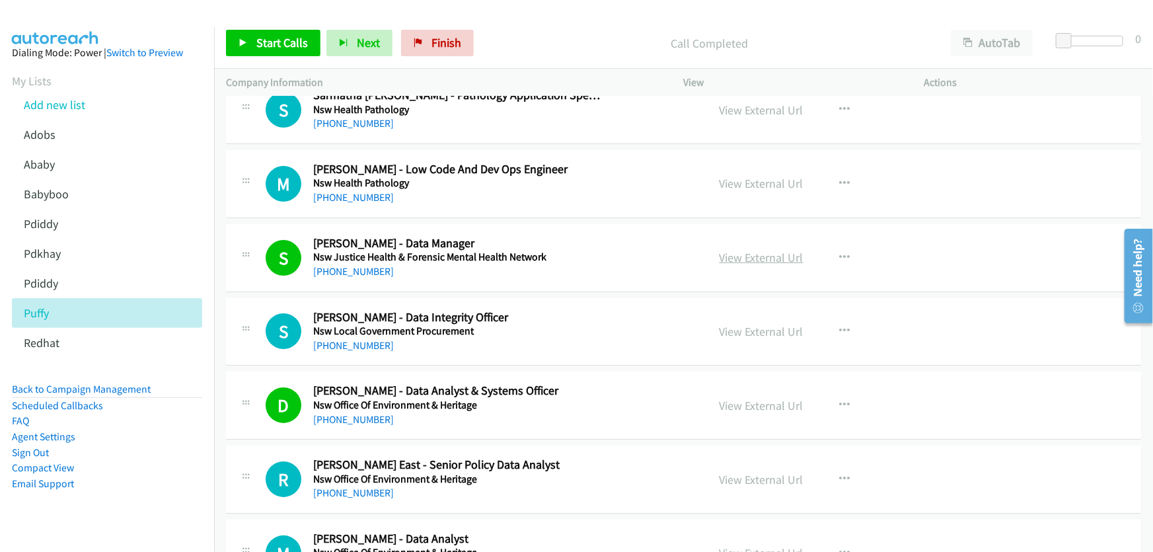
click at [746, 250] on link "View External Url" at bounding box center [762, 257] width 84 height 15
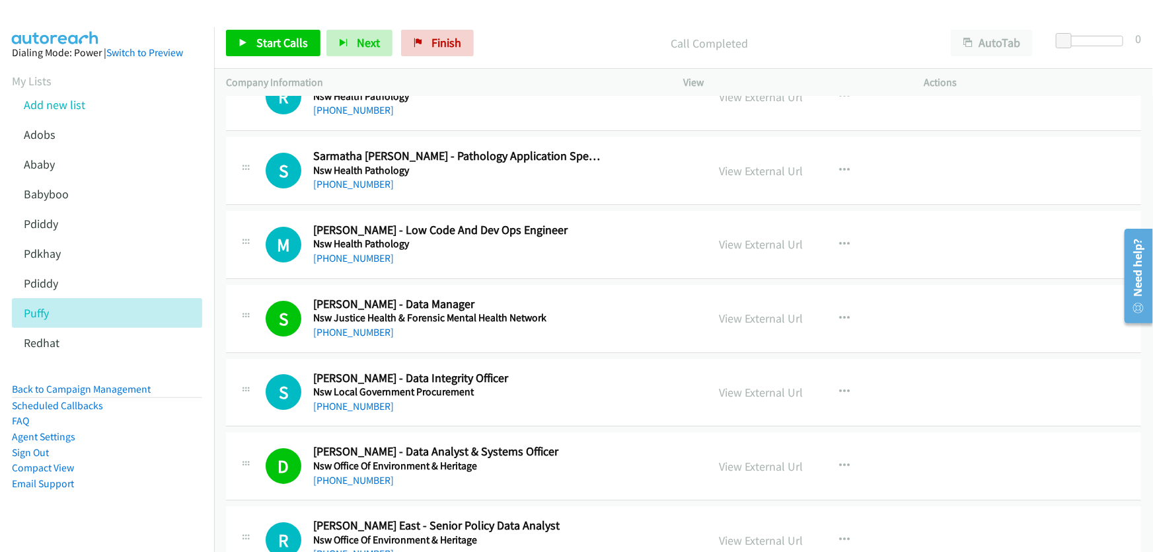
scroll to position [12522, 0]
click at [365, 251] on link "+61 412 046 563" at bounding box center [353, 257] width 81 height 13
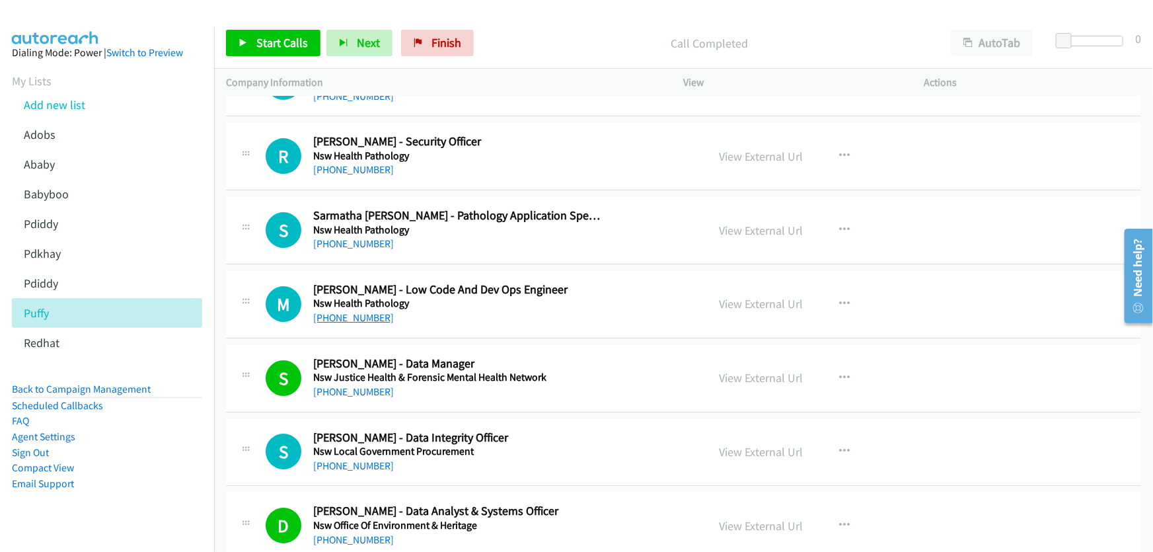
click at [357, 311] on link "+61 412 046 563" at bounding box center [353, 317] width 81 height 13
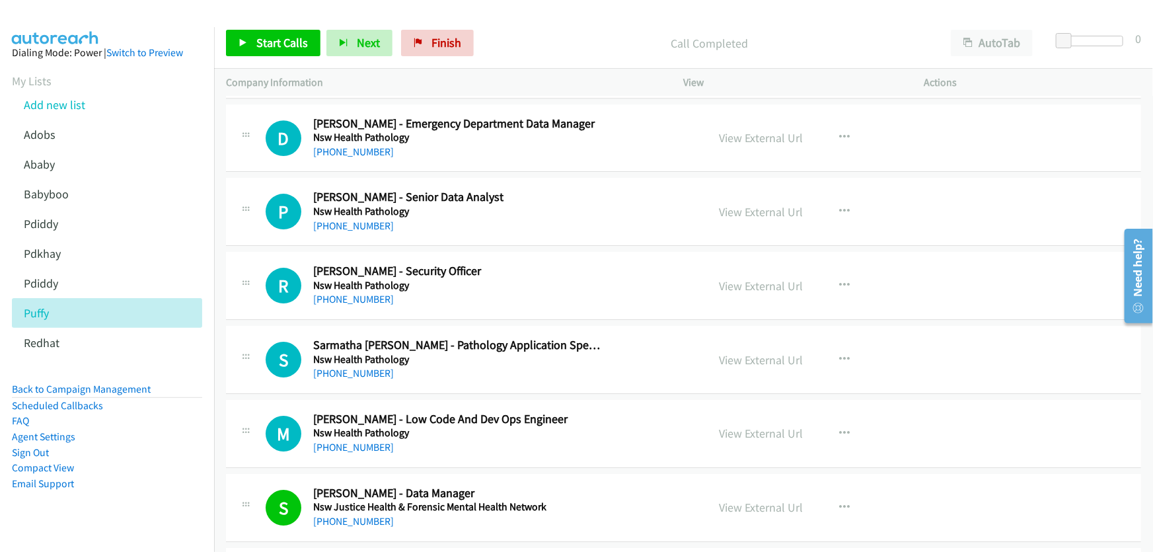
scroll to position [12402, 0]
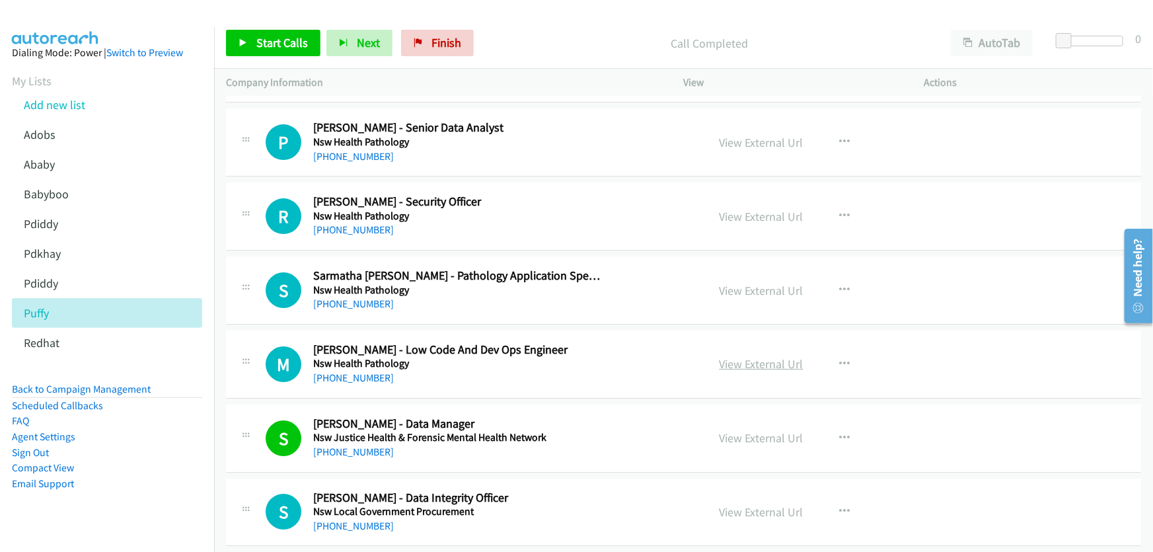
click at [750, 356] on link "View External Url" at bounding box center [762, 363] width 84 height 15
click at [370, 297] on link "+61 405 385 422" at bounding box center [353, 303] width 81 height 13
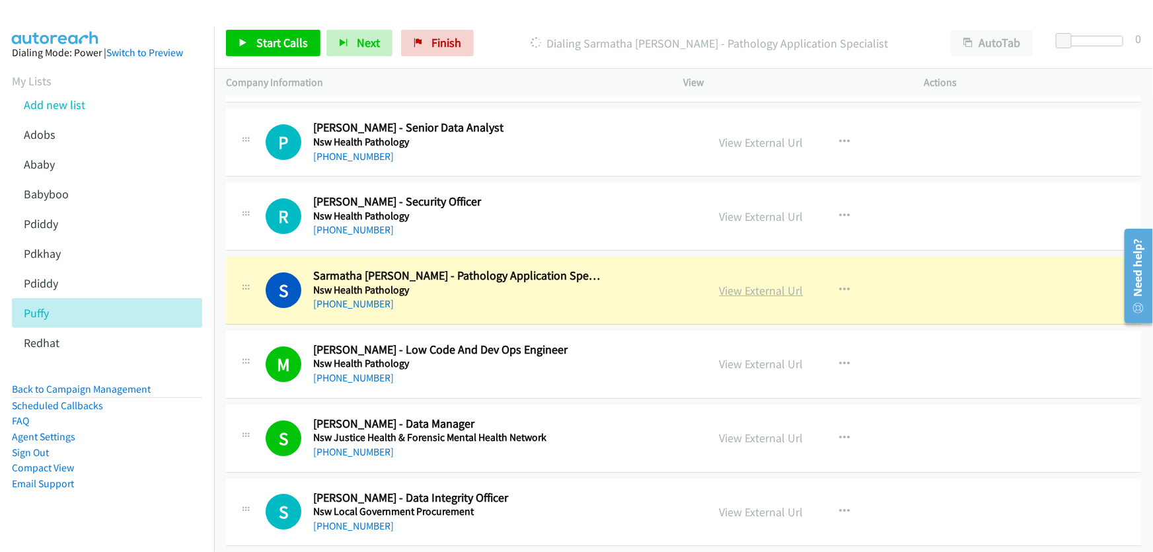
click at [747, 283] on link "View External Url" at bounding box center [762, 290] width 84 height 15
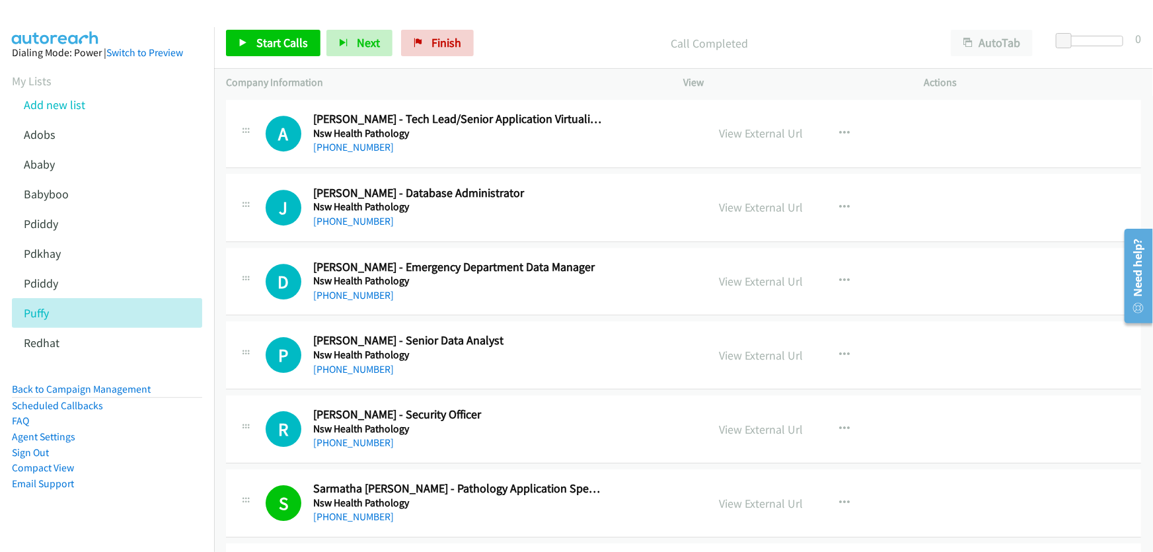
scroll to position [12162, 0]
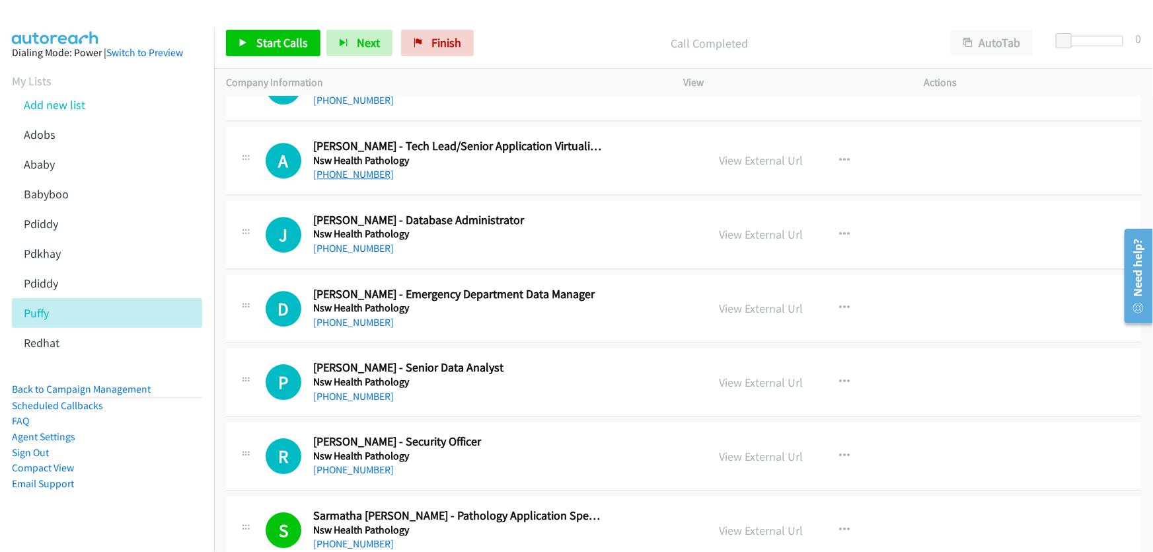
click at [357, 168] on link "+61 401 899 992" at bounding box center [353, 174] width 81 height 13
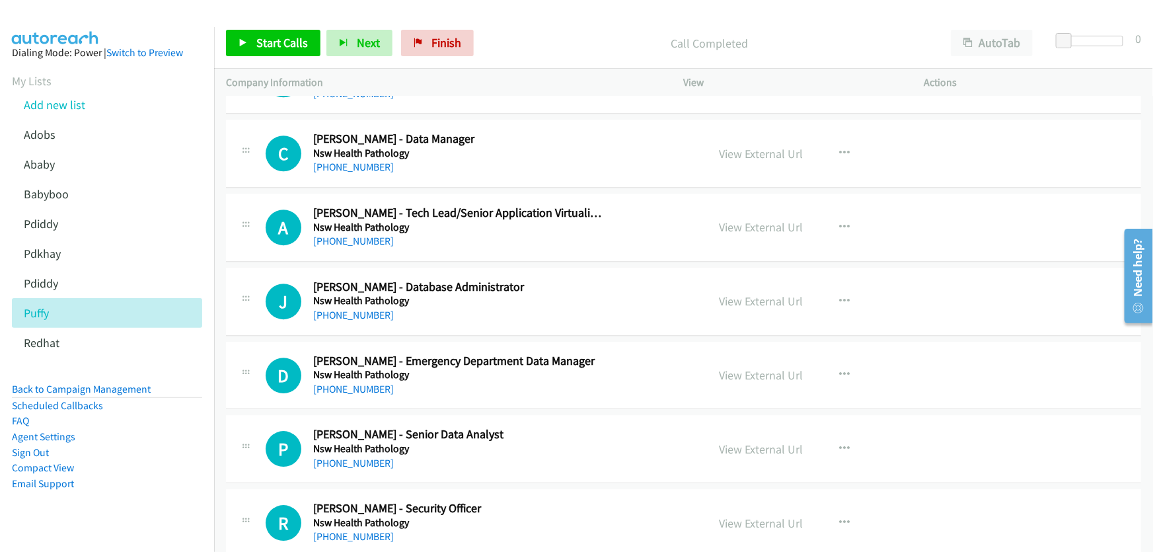
scroll to position [12042, 0]
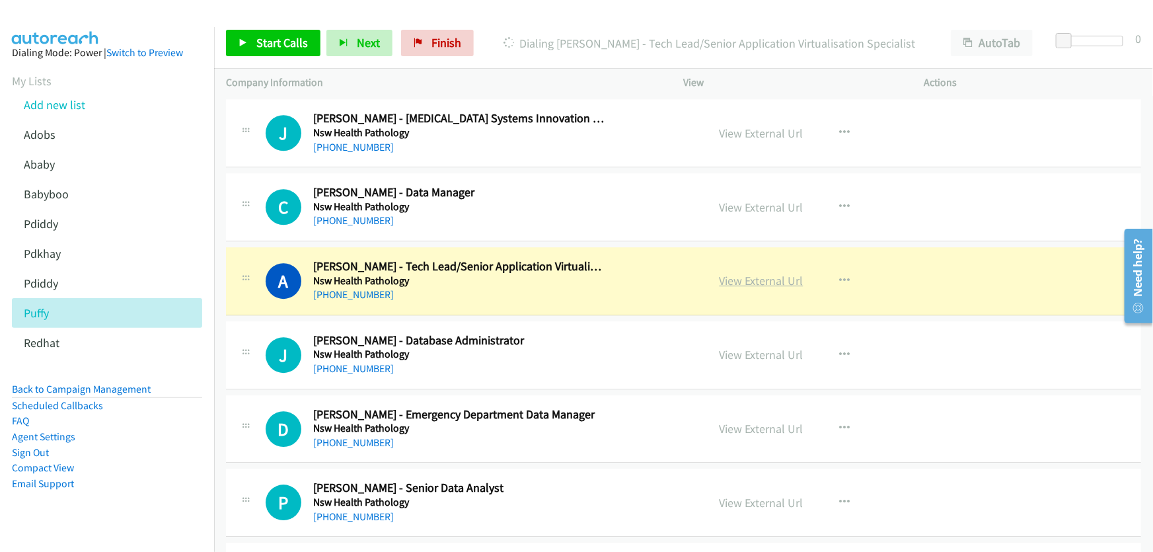
click at [751, 273] on link "View External Url" at bounding box center [762, 280] width 84 height 15
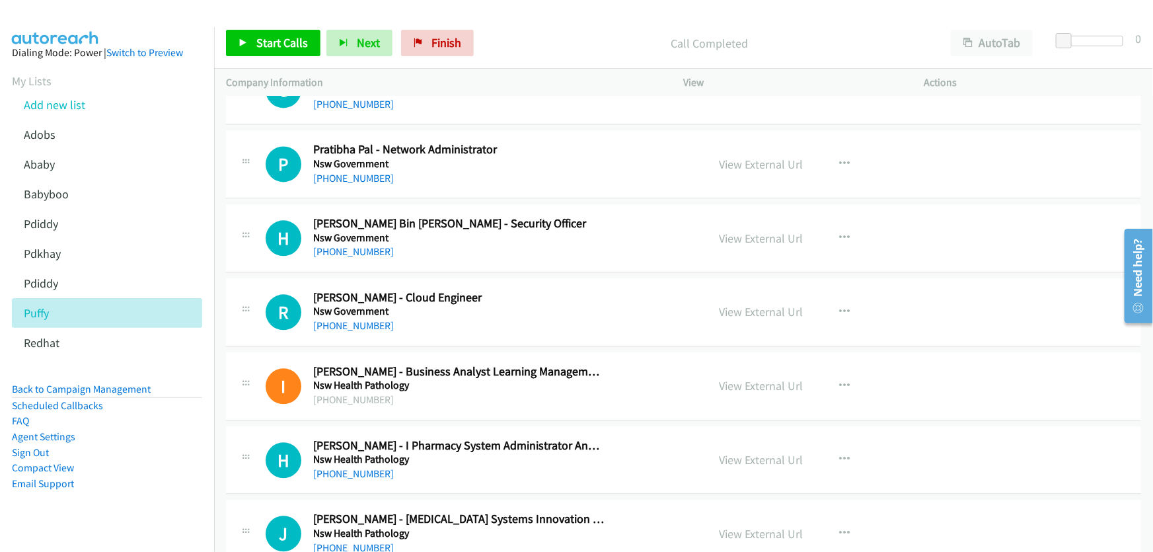
scroll to position [11622, 0]
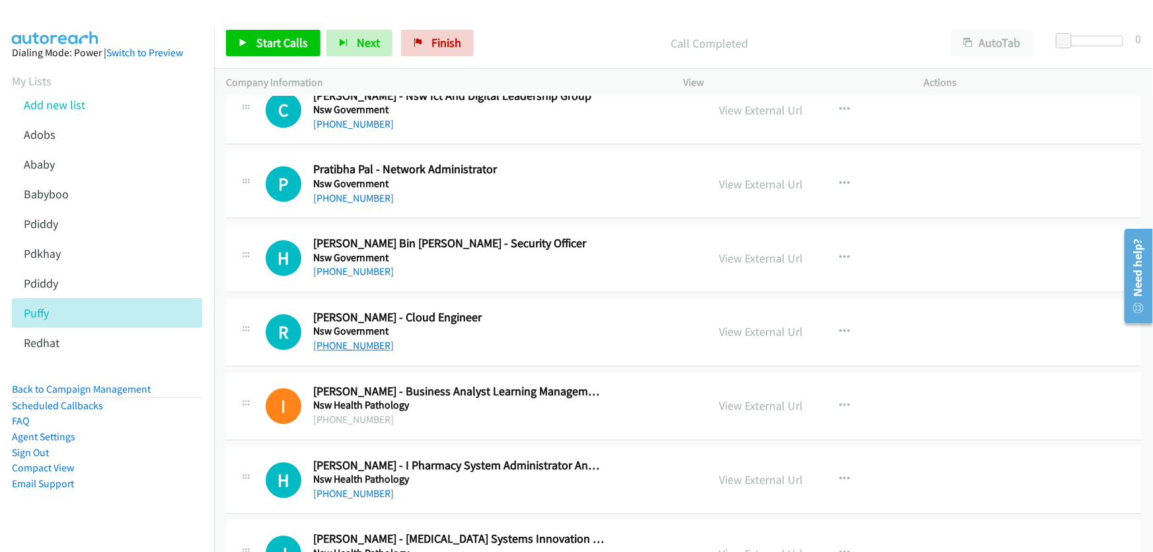
click at [347, 339] on link "+61 481 518 977" at bounding box center [353, 345] width 81 height 13
click at [747, 324] on link "View External Url" at bounding box center [762, 331] width 84 height 15
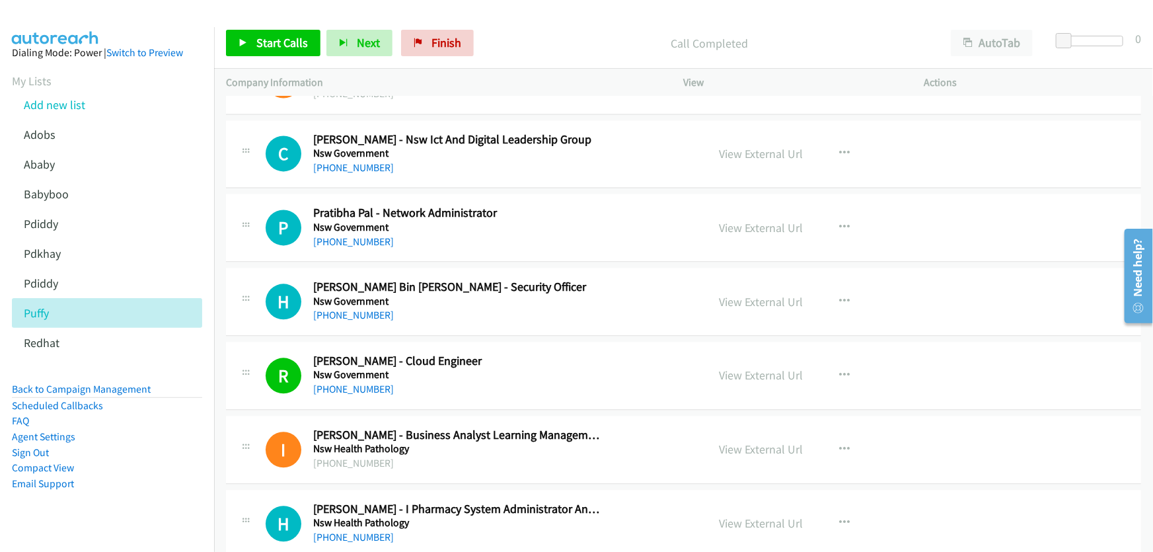
scroll to position [11562, 0]
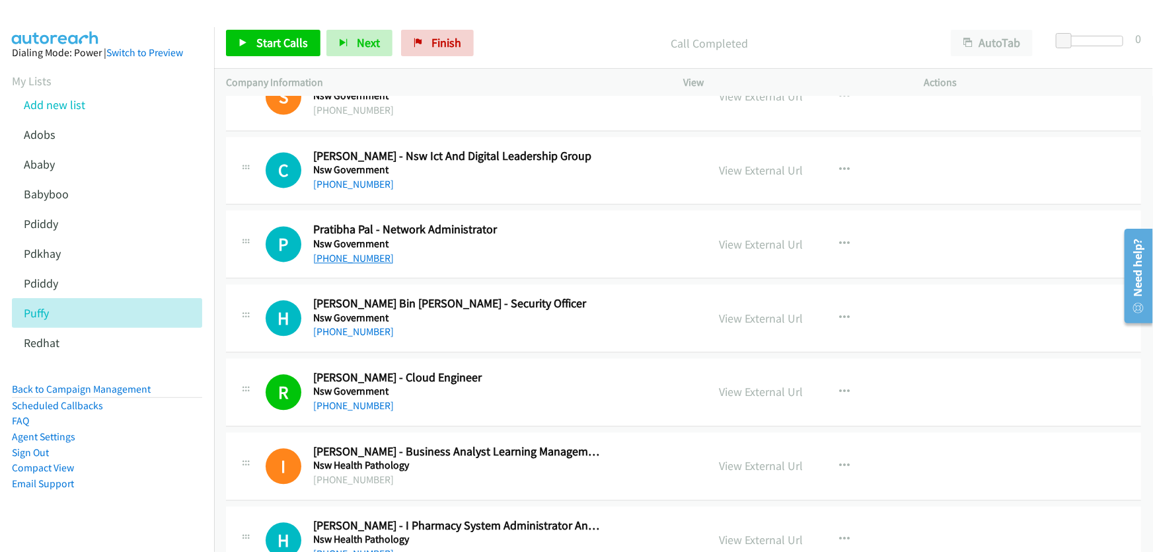
click at [352, 252] on link "+61 423 136 451" at bounding box center [353, 258] width 81 height 13
click at [720, 237] on link "View External Url" at bounding box center [762, 244] width 84 height 15
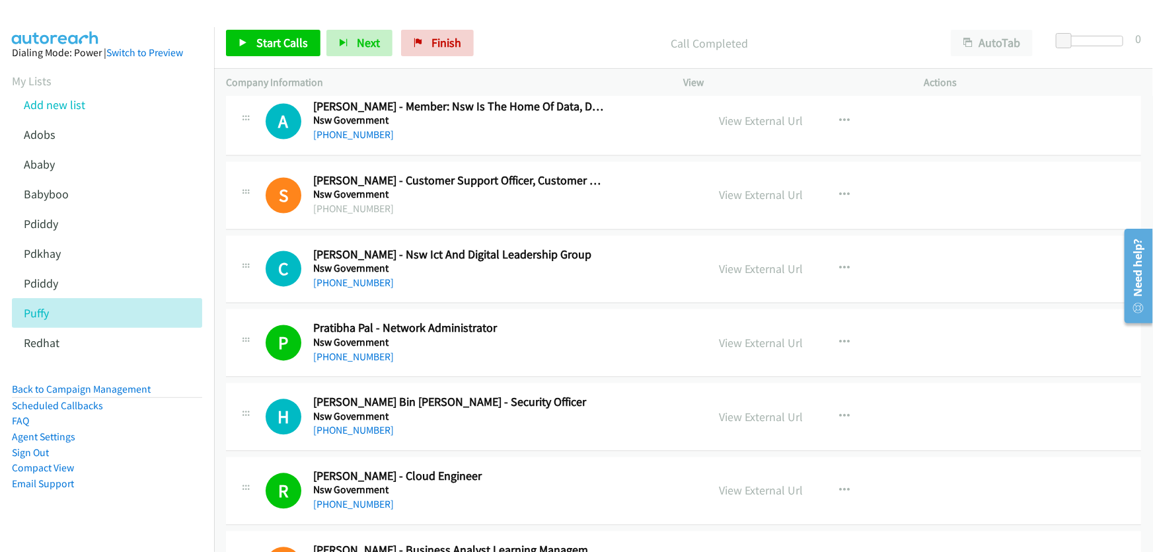
scroll to position [11442, 0]
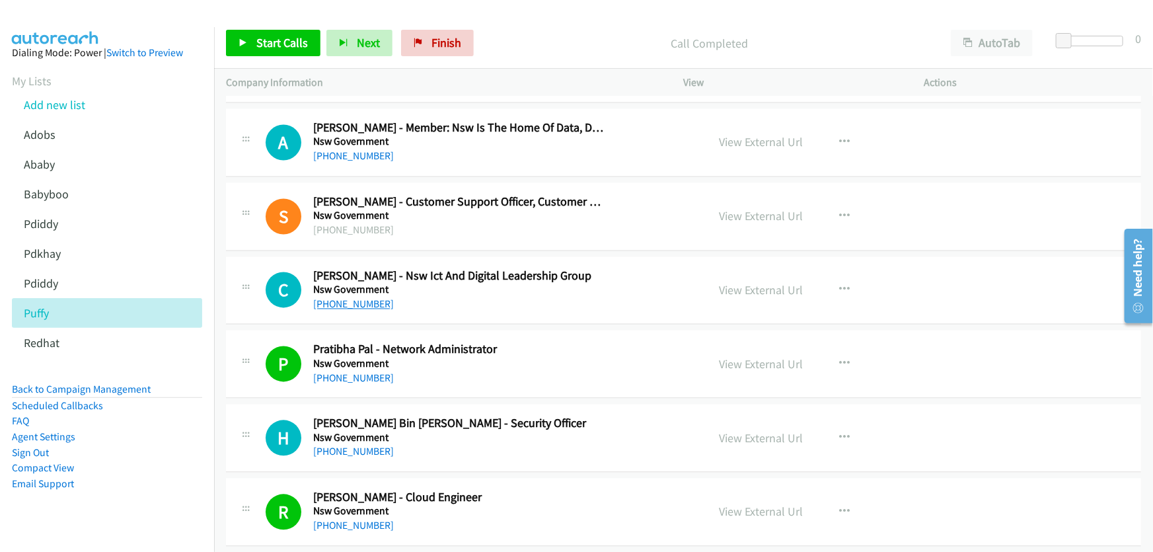
click at [355, 298] on link "+61 499 263 543" at bounding box center [353, 304] width 81 height 13
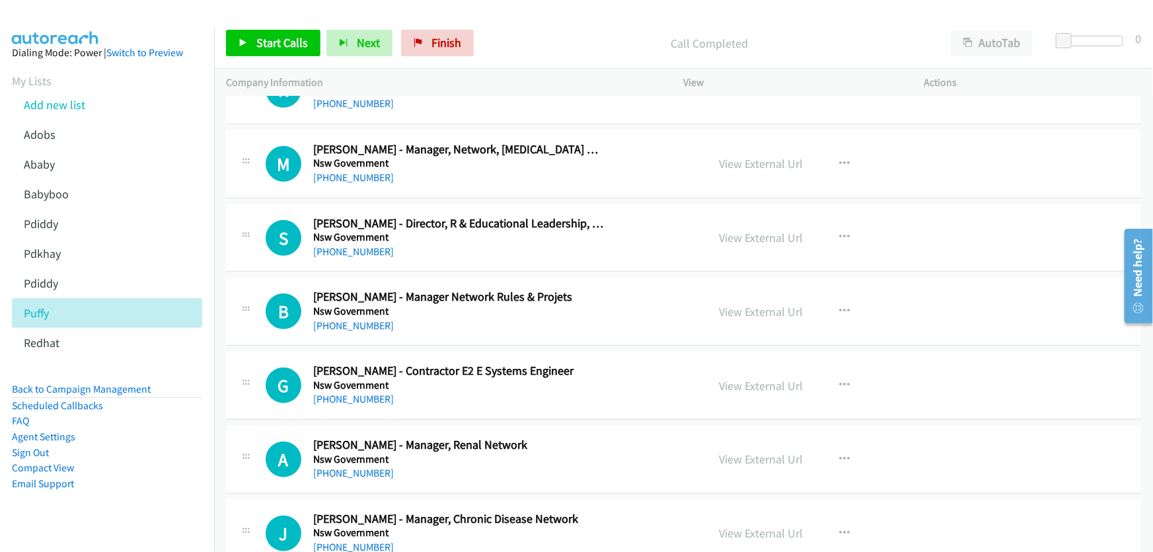
scroll to position [10661, 0]
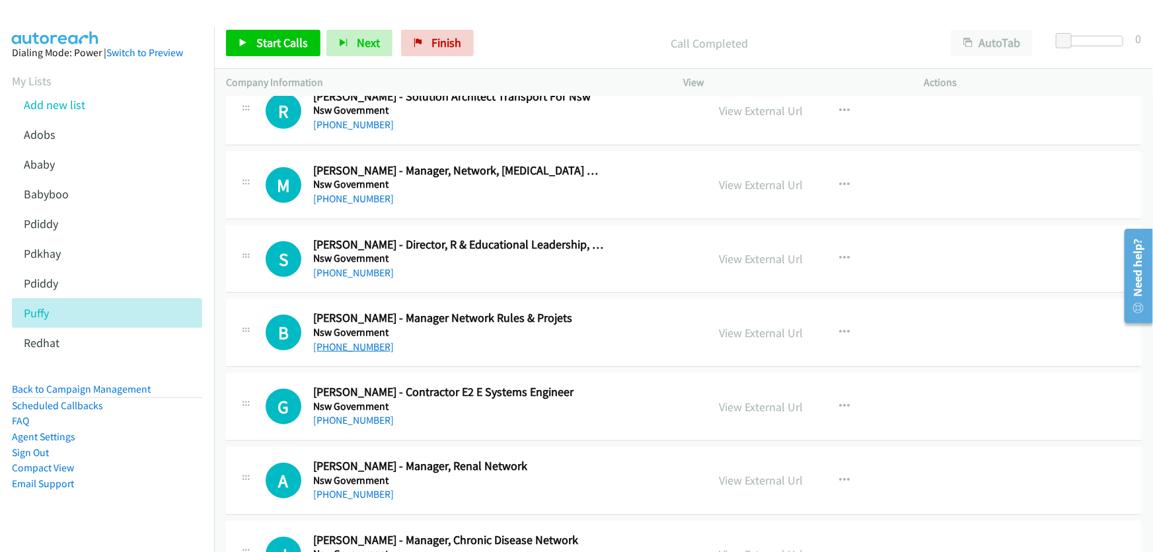
click at [363, 340] on link "+61 407 107 504" at bounding box center [353, 346] width 81 height 13
click at [747, 325] on link "View External Url" at bounding box center [762, 332] width 84 height 15
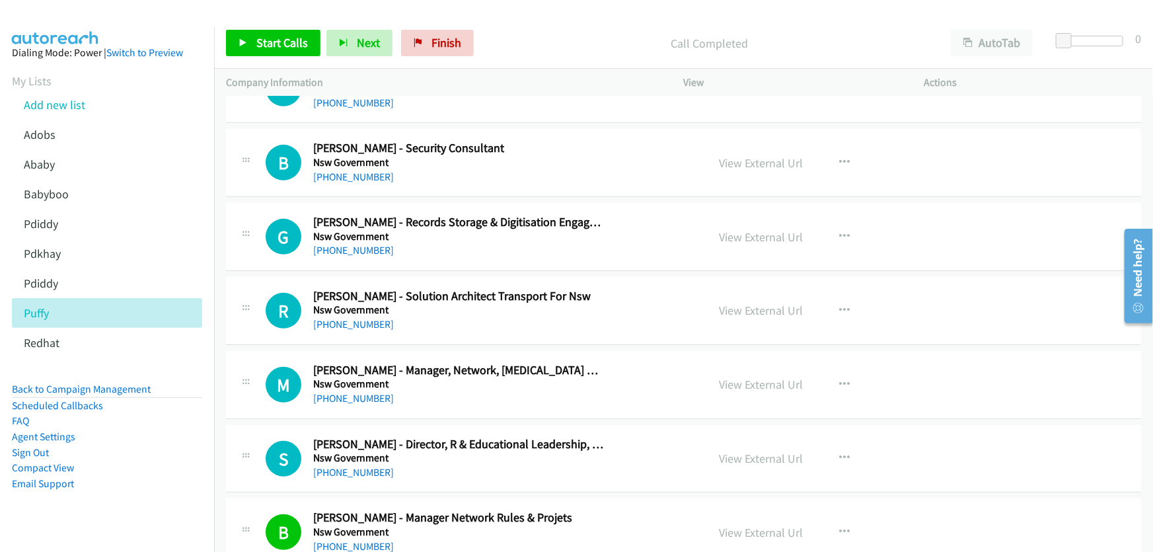
scroll to position [10480, 0]
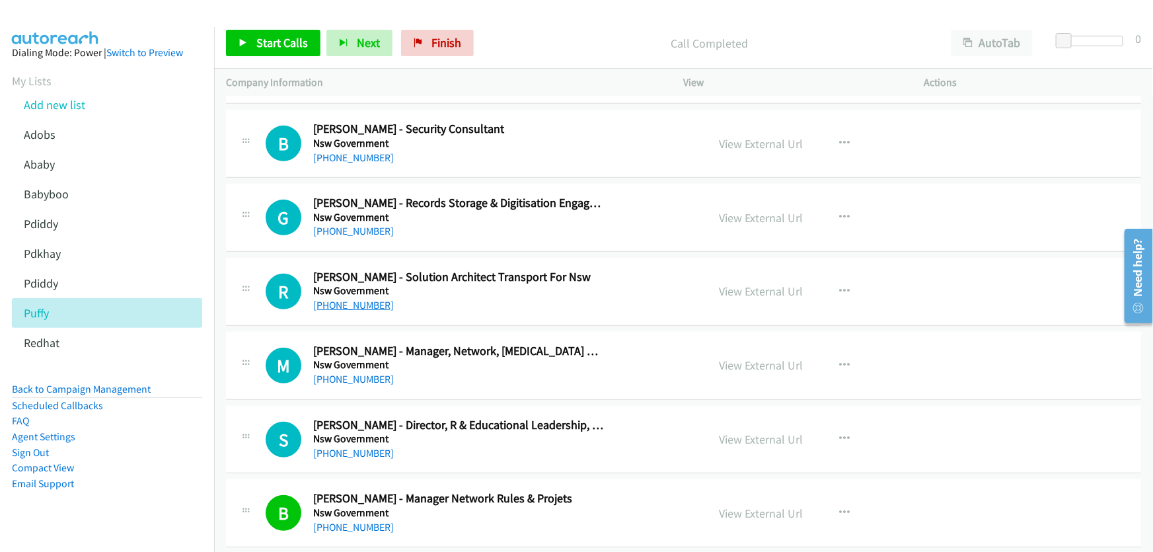
click at [359, 299] on link "+61 490 437 362" at bounding box center [353, 305] width 81 height 13
click at [755, 283] on link "View External Url" at bounding box center [762, 290] width 84 height 15
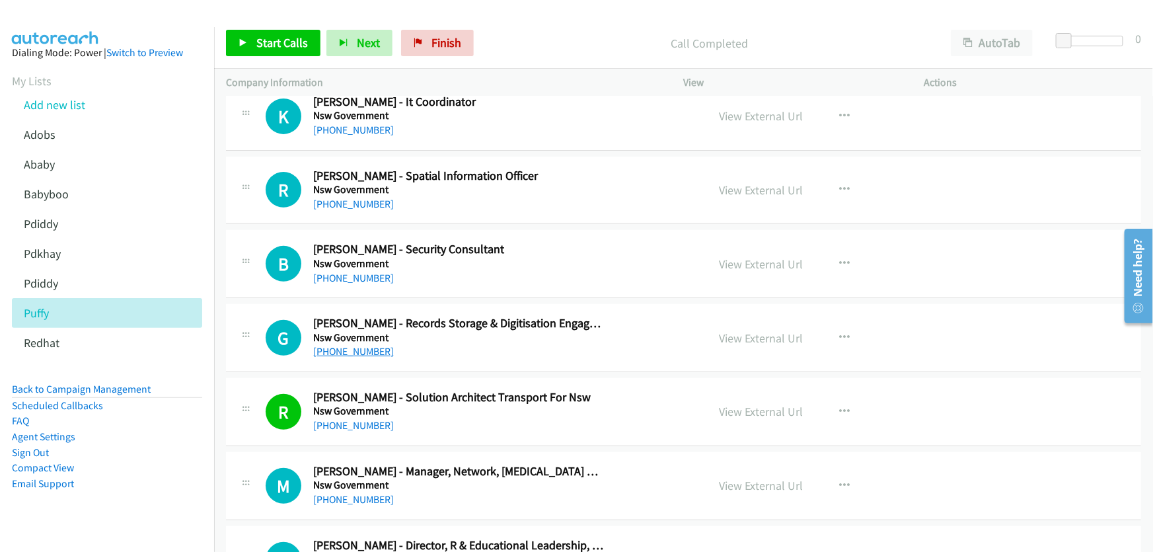
click at [351, 345] on link "+61 2 6648 4197" at bounding box center [353, 351] width 81 height 13
click at [743, 330] on link "View External Url" at bounding box center [762, 337] width 84 height 15
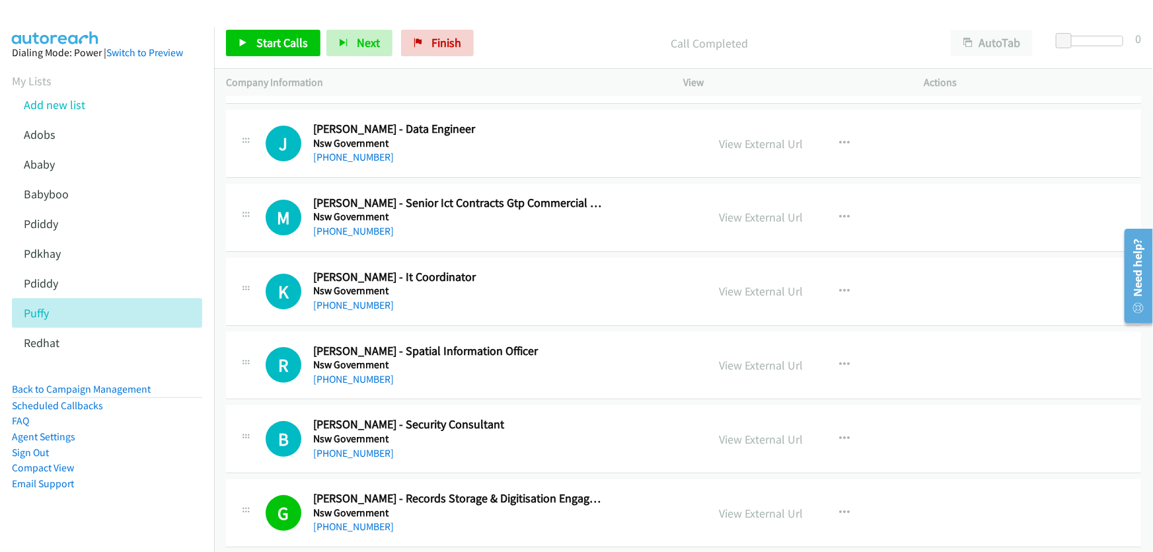
scroll to position [10180, 0]
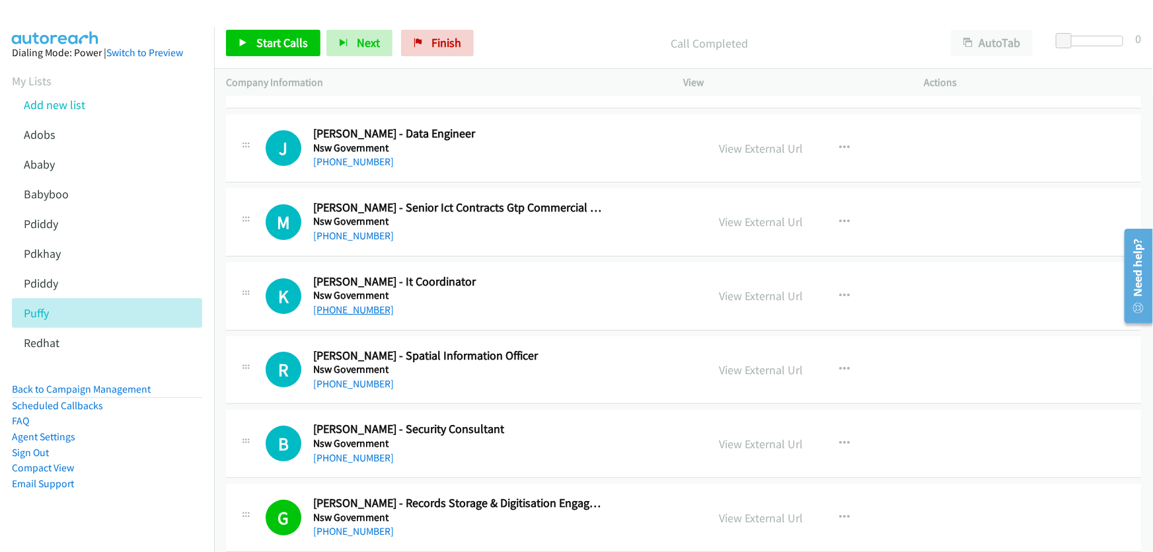
click at [349, 303] on link "+61 2 9718 3083" at bounding box center [353, 309] width 81 height 13
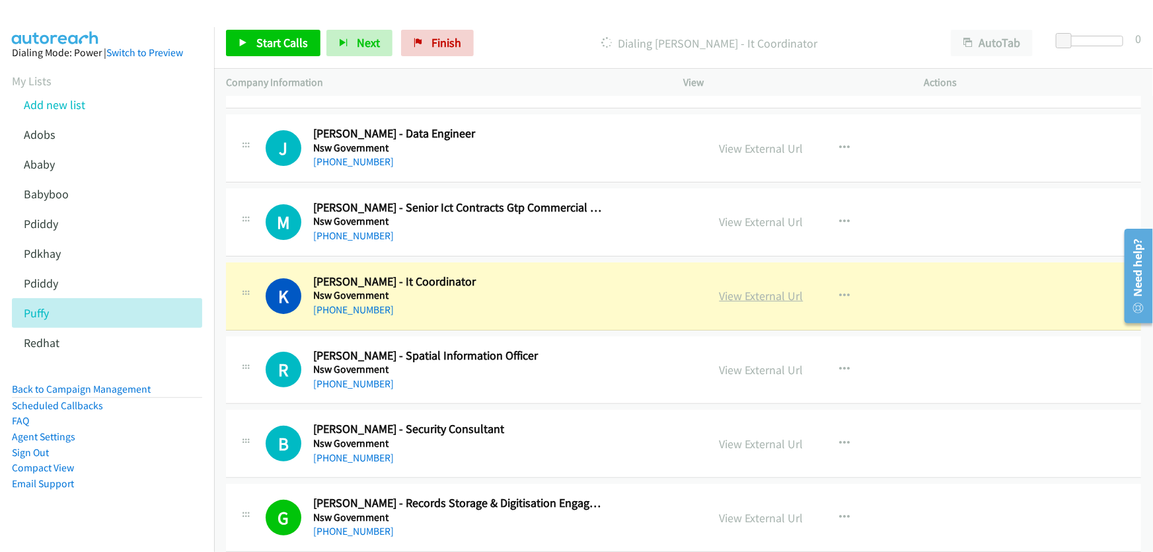
click at [733, 288] on link "View External Url" at bounding box center [762, 295] width 84 height 15
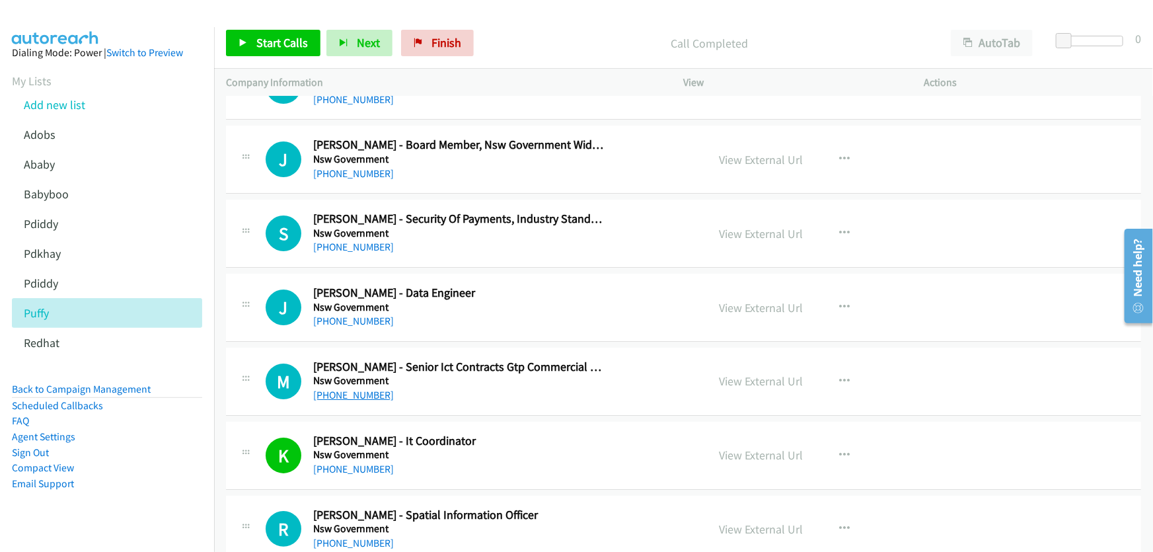
scroll to position [10000, 0]
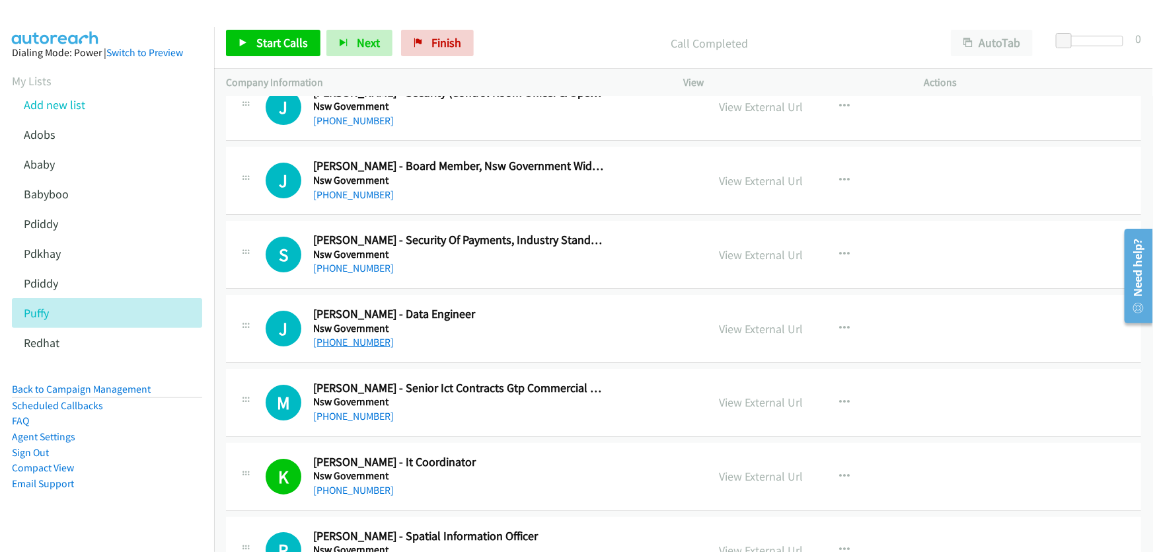
click at [354, 336] on link "+61 2 4927 3189" at bounding box center [353, 342] width 81 height 13
click at [760, 321] on link "View External Url" at bounding box center [762, 328] width 84 height 15
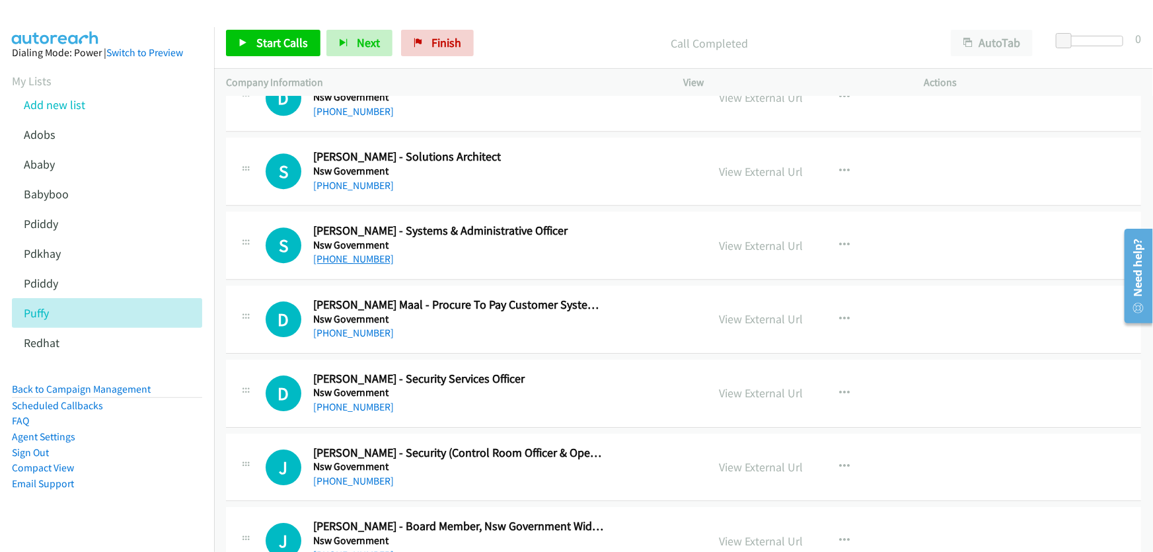
scroll to position [9580, 0]
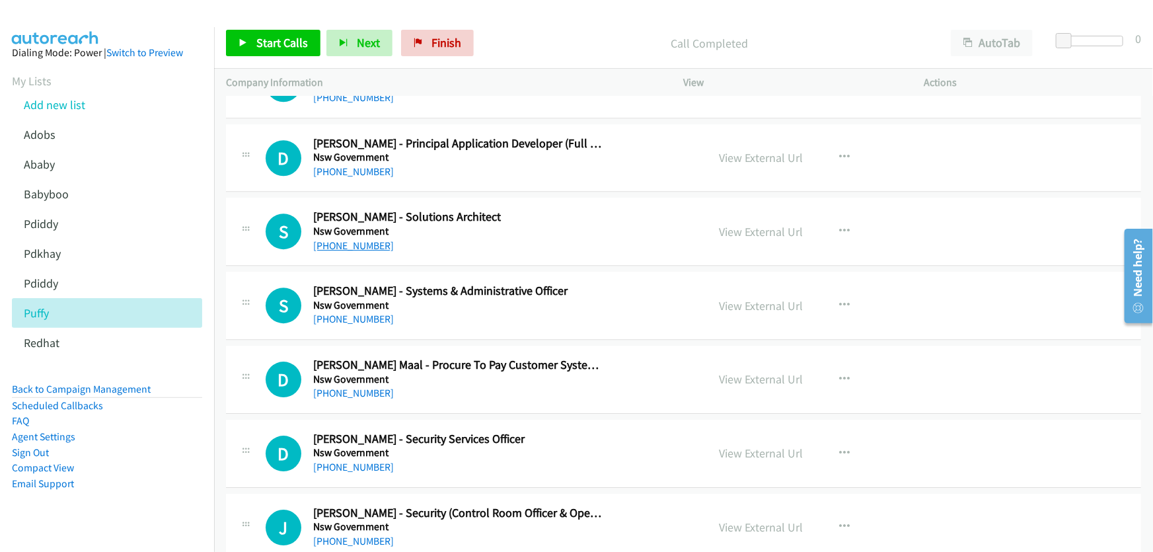
click at [350, 239] on link "+61 2 8082 5292" at bounding box center [353, 245] width 81 height 13
click at [765, 224] on link "View External Url" at bounding box center [762, 231] width 84 height 15
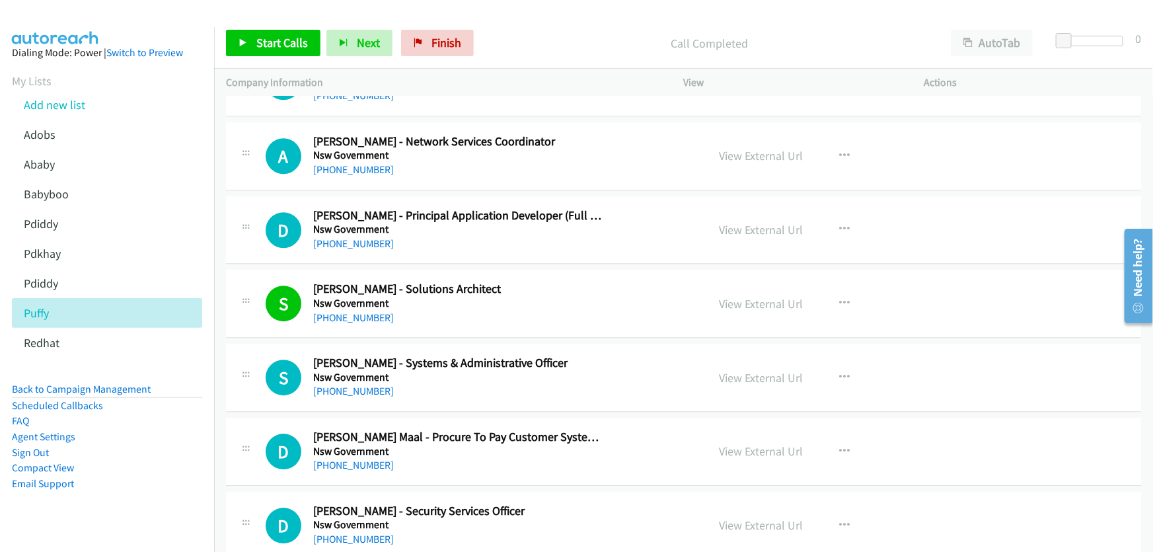
scroll to position [9399, 0]
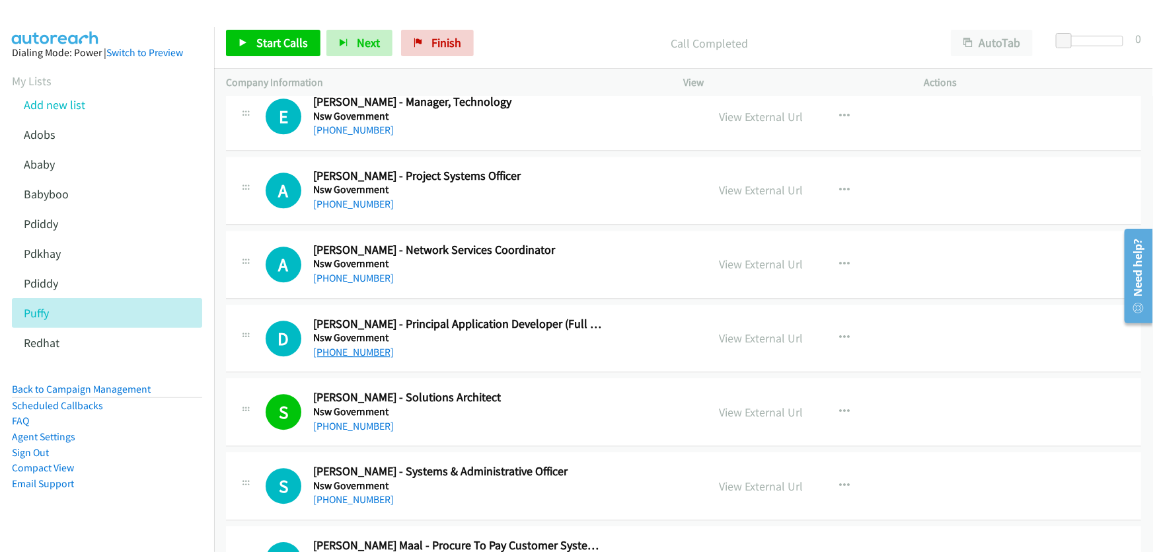
click at [365, 346] on link "+61 2 9289 6553" at bounding box center [353, 352] width 81 height 13
click at [770, 330] on link "View External Url" at bounding box center [762, 337] width 84 height 15
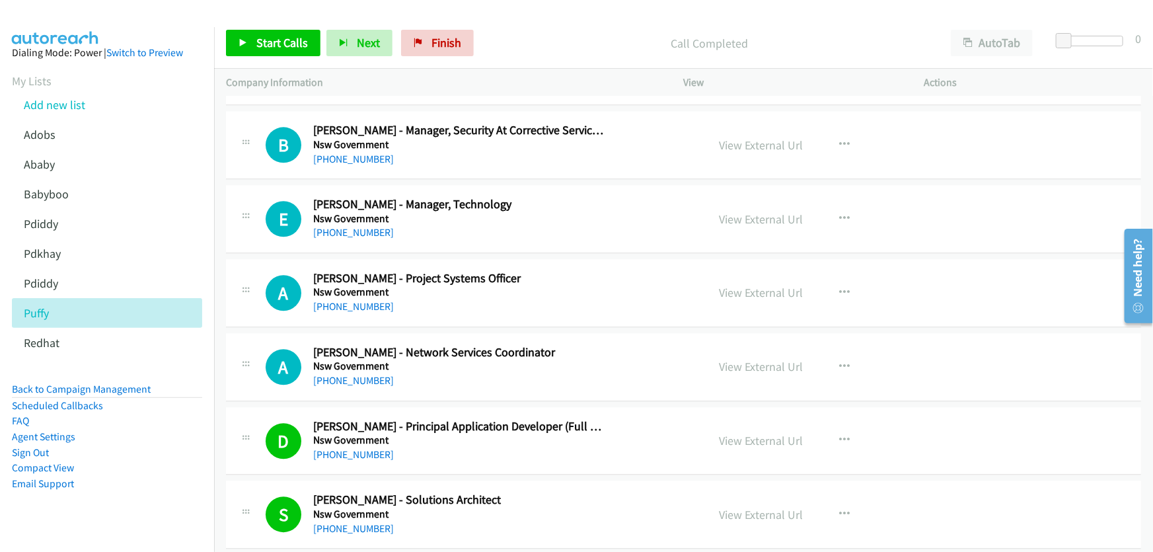
scroll to position [9279, 0]
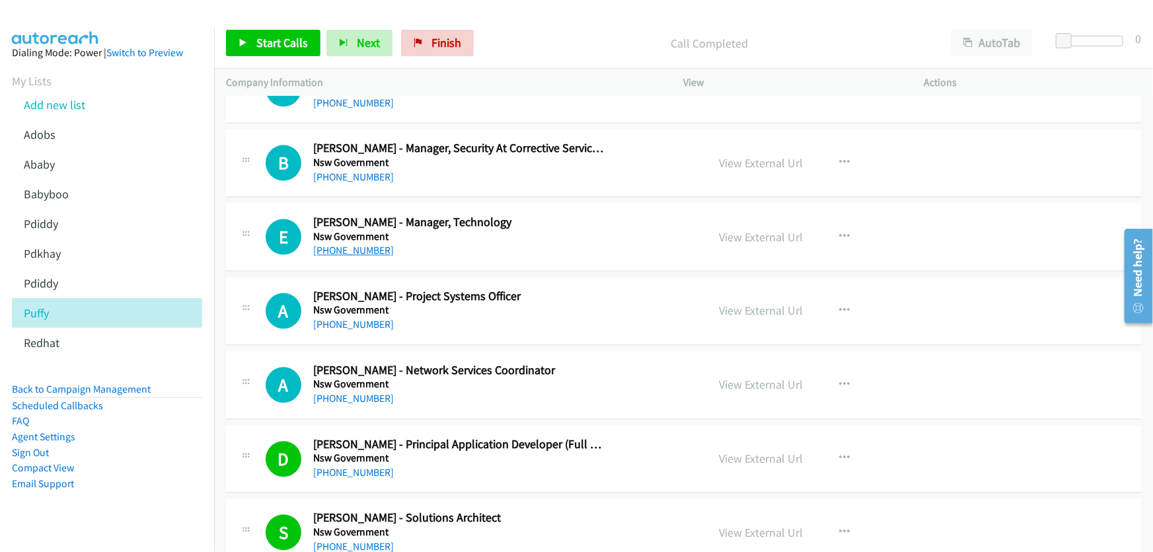
click at [344, 244] on link "+61 2 9604 3333" at bounding box center [353, 250] width 81 height 13
click at [763, 229] on link "View External Url" at bounding box center [762, 236] width 84 height 15
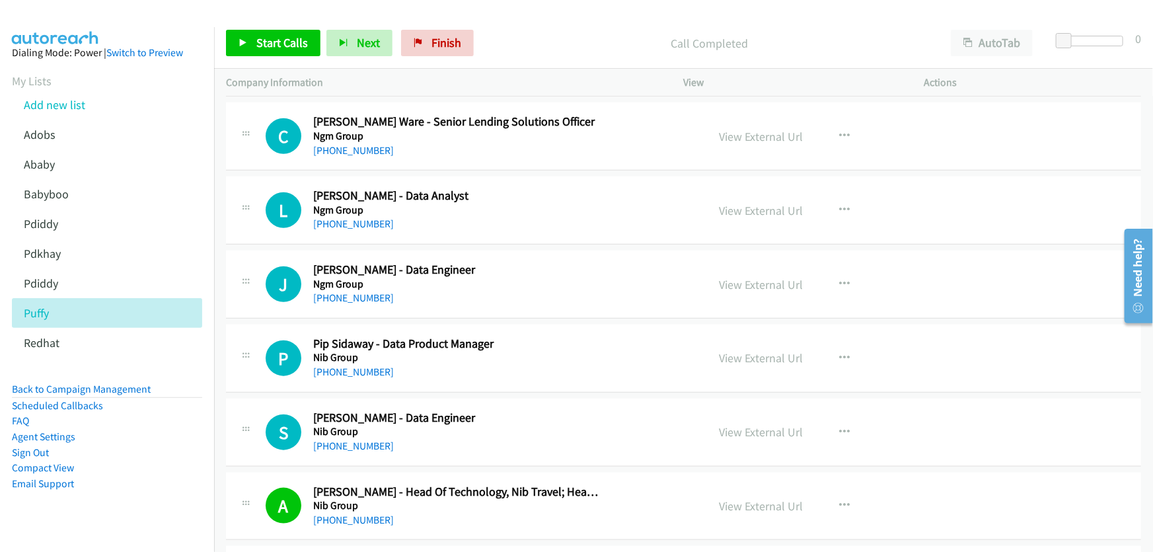
scroll to position [661, 0]
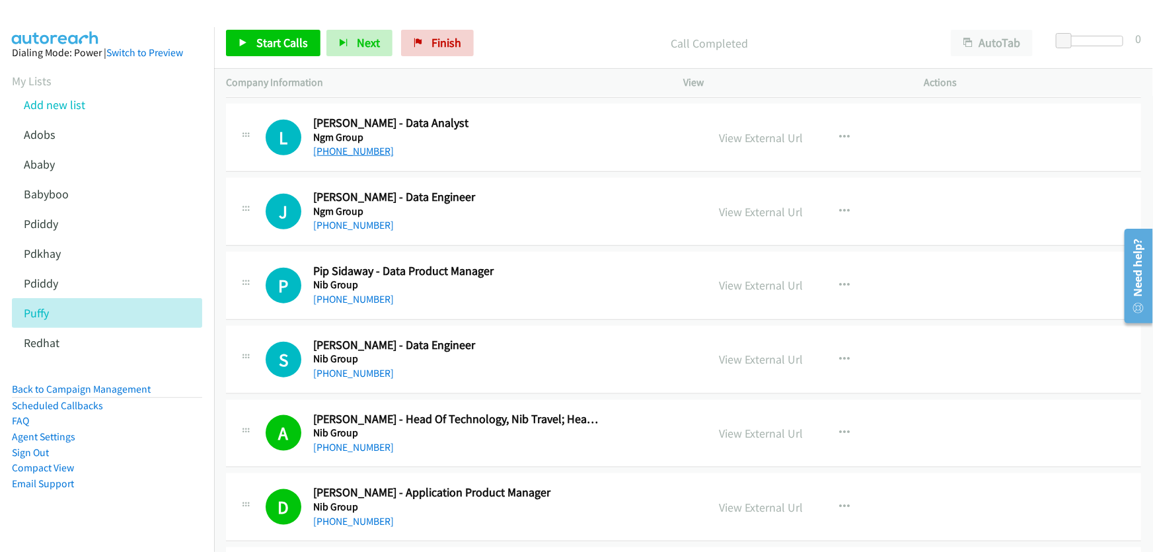
click at [364, 155] on link "+61 2 9240 9945" at bounding box center [353, 151] width 81 height 13
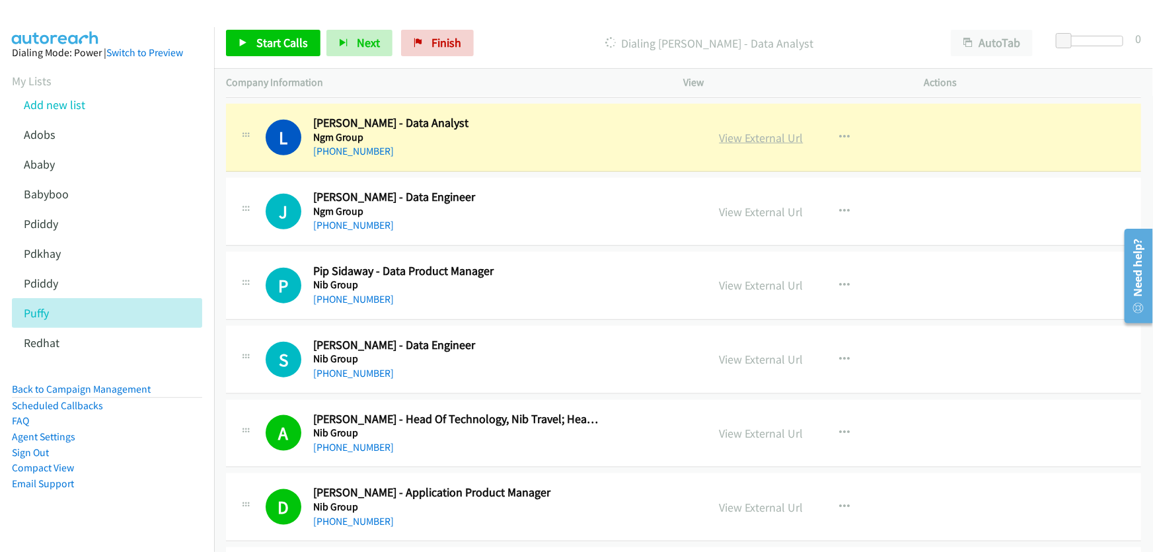
click at [739, 139] on link "View External Url" at bounding box center [762, 137] width 84 height 15
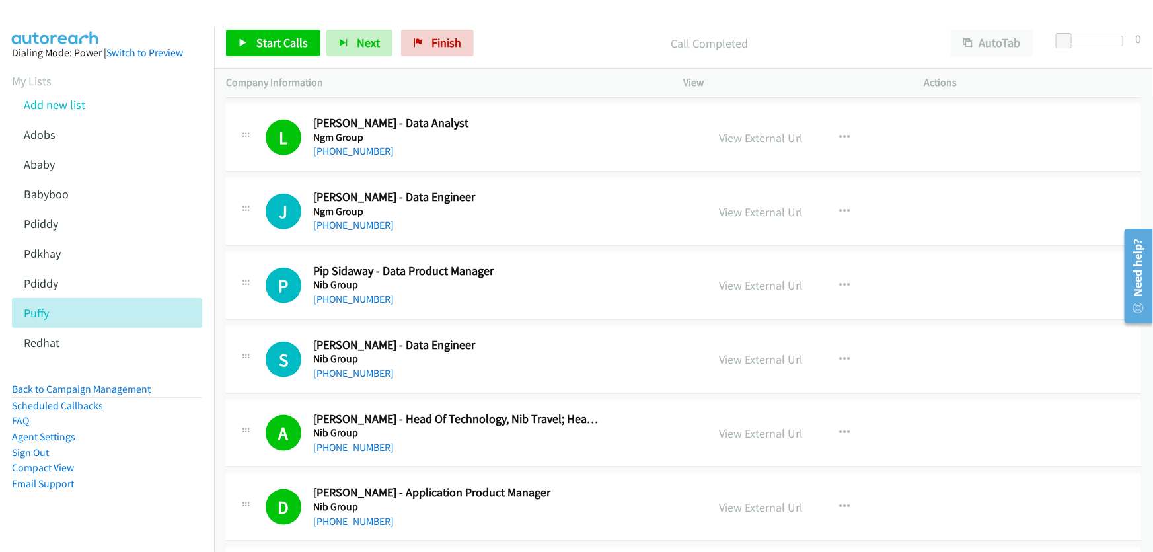
scroll to position [720, 0]
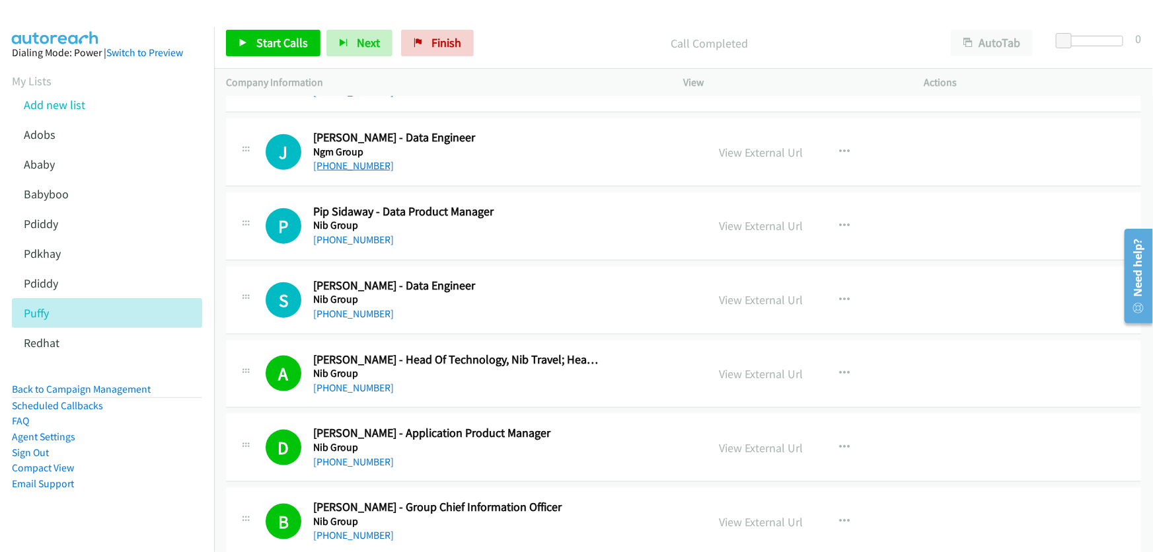
click at [350, 159] on link "+61 466 287 308" at bounding box center [353, 165] width 81 height 13
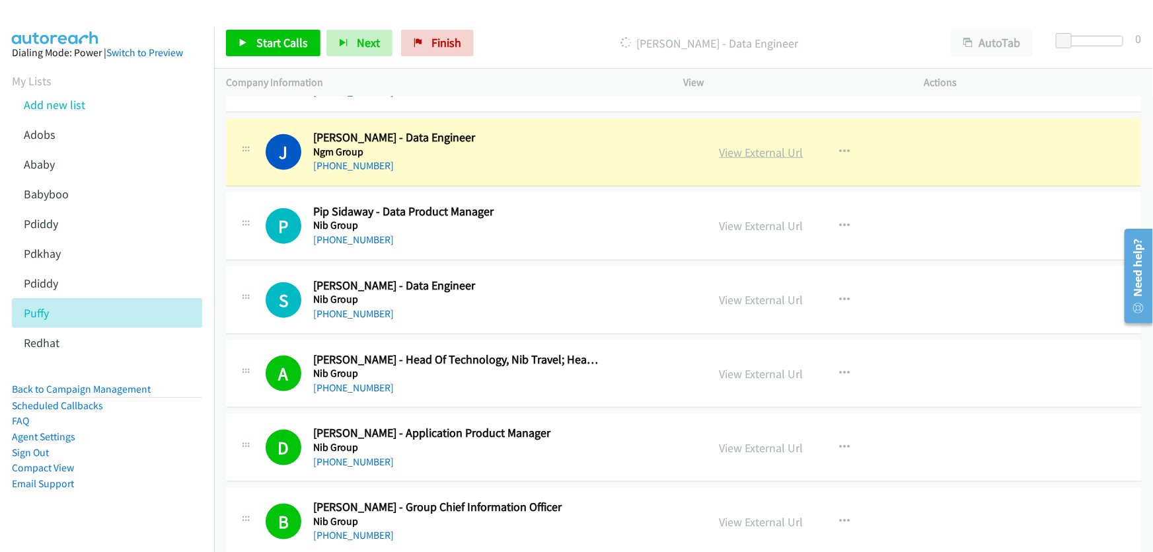
click at [737, 151] on link "View External Url" at bounding box center [762, 152] width 84 height 15
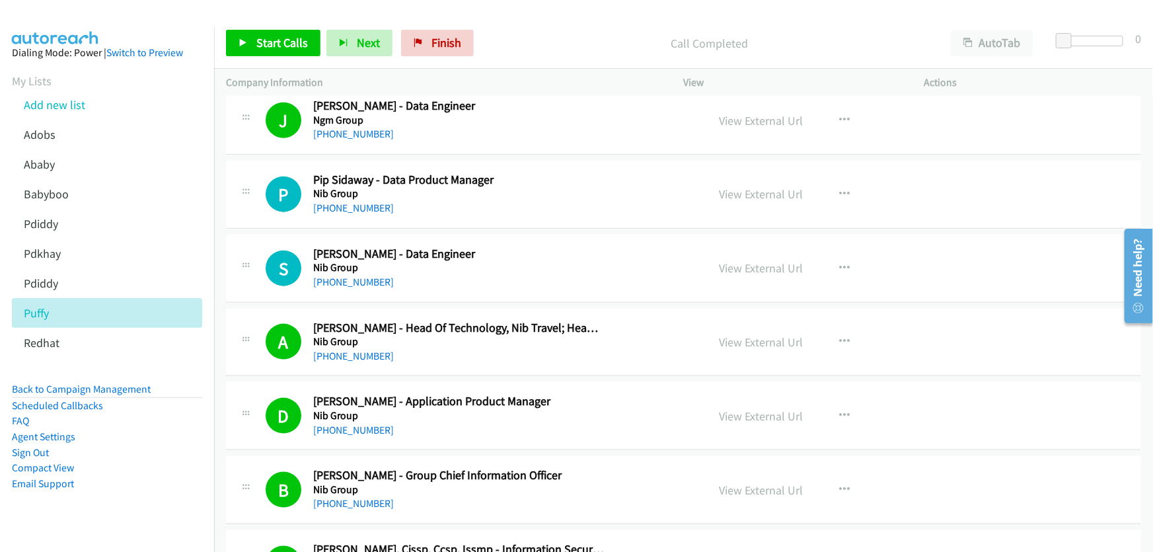
scroll to position [780, 0]
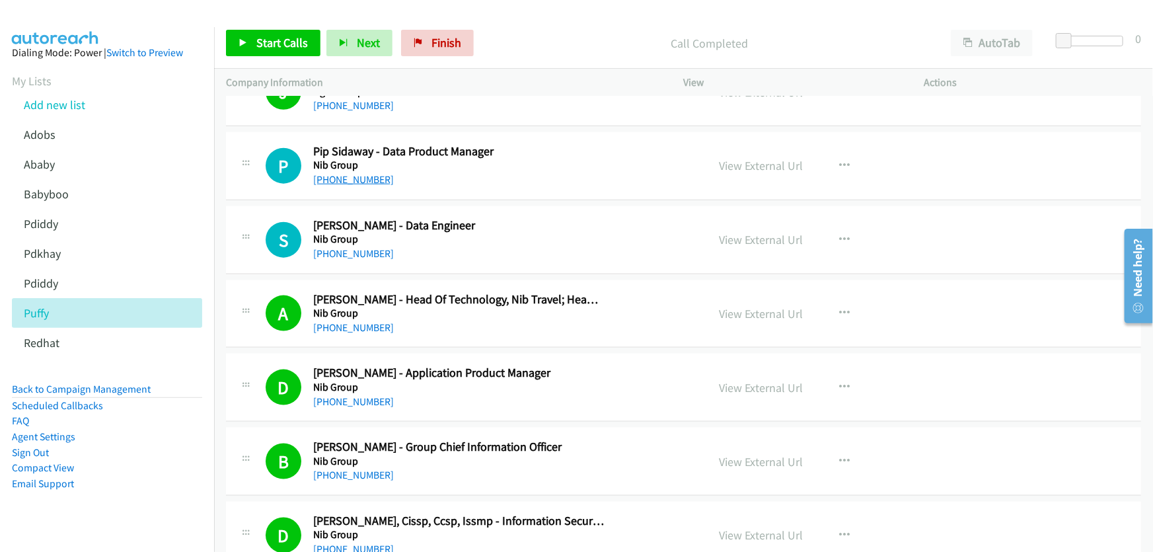
click at [356, 173] on link "+61 2 4914 1777" at bounding box center [353, 179] width 81 height 13
click at [733, 162] on link "View External Url" at bounding box center [762, 165] width 84 height 15
click at [360, 251] on link "+61 435 879 468" at bounding box center [353, 253] width 81 height 13
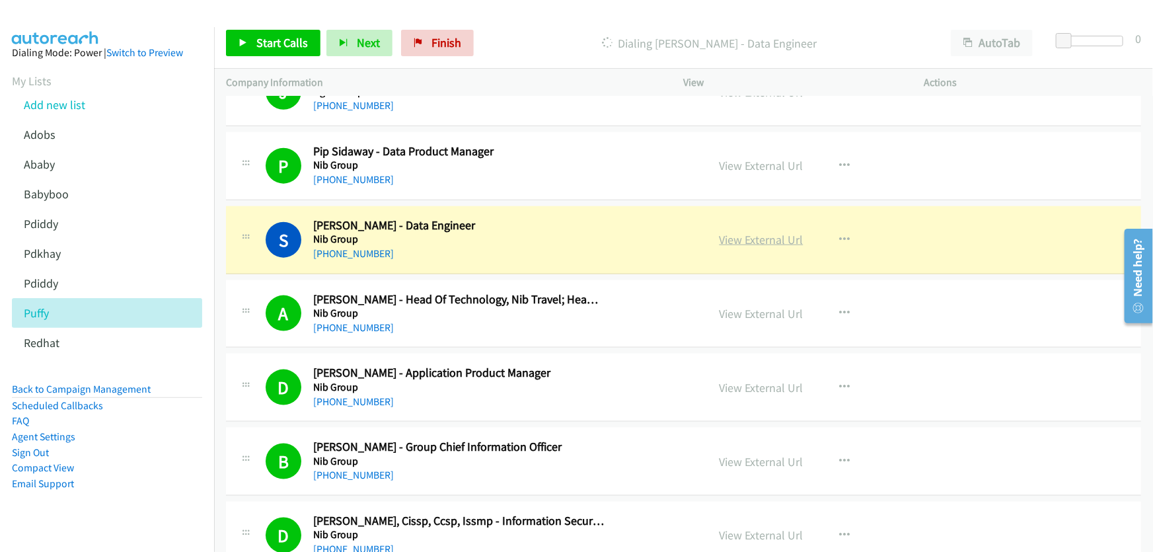
click at [778, 239] on link "View External Url" at bounding box center [762, 239] width 84 height 15
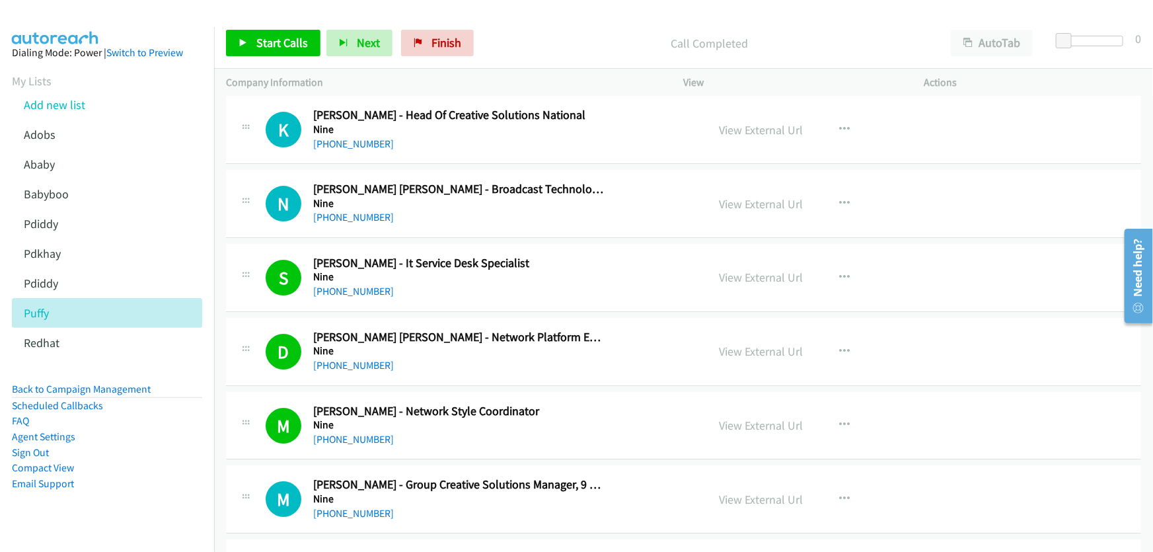
scroll to position [2222, 0]
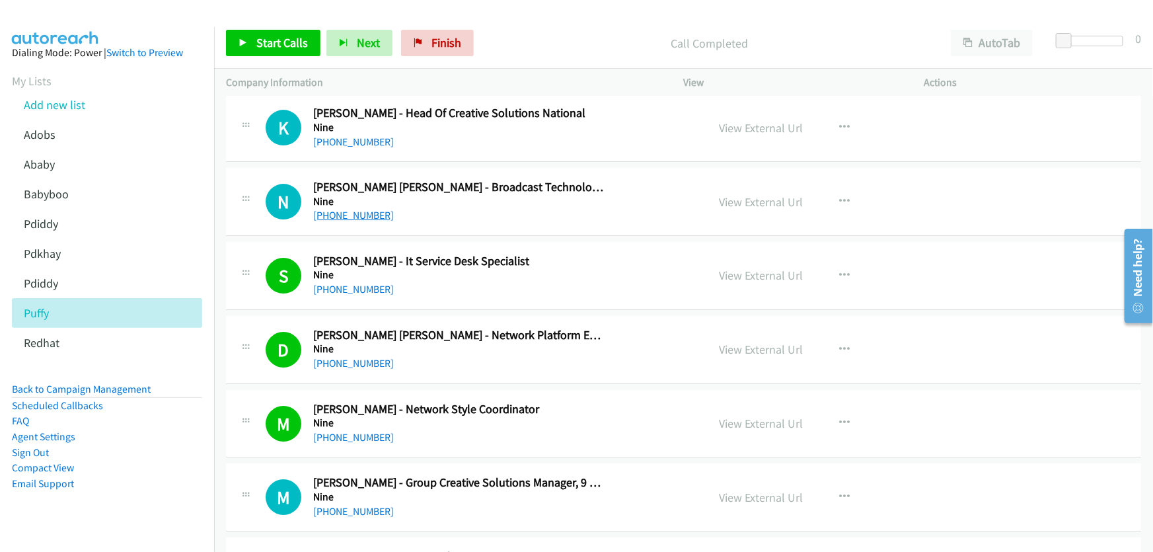
click at [355, 211] on link "+61 449 832 600" at bounding box center [353, 215] width 81 height 13
click at [737, 195] on link "View External Url" at bounding box center [762, 201] width 84 height 15
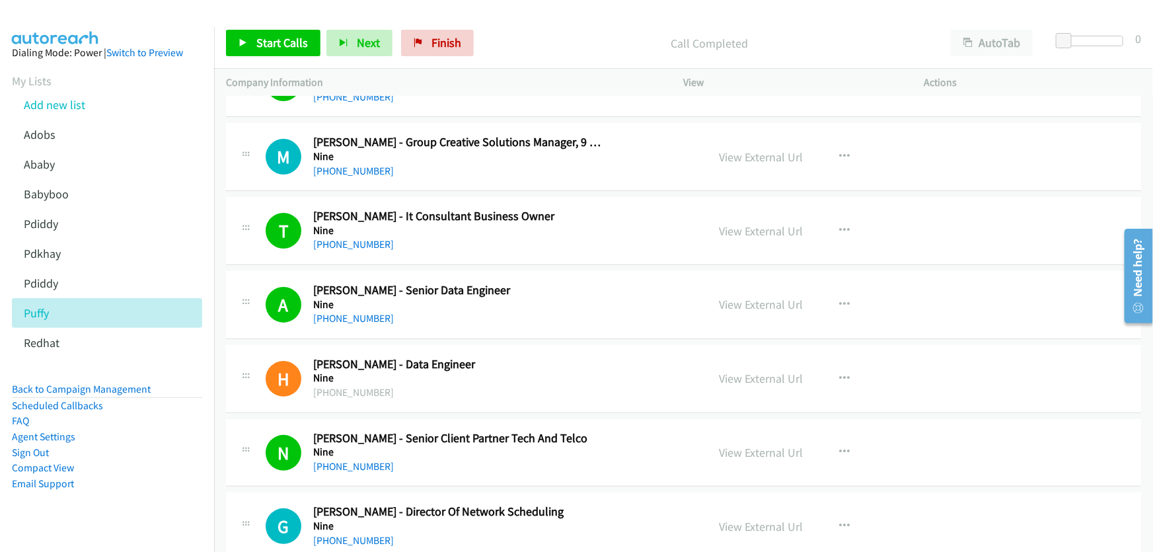
scroll to position [2583, 0]
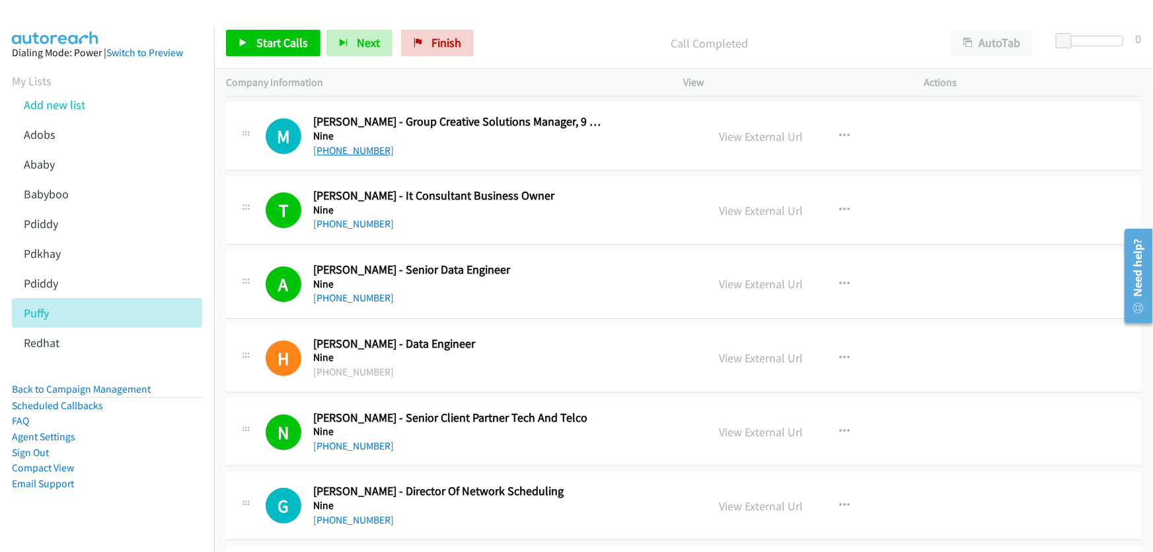
click at [355, 149] on link "+61 452 202 468" at bounding box center [353, 150] width 81 height 13
click at [727, 132] on link "View External Url" at bounding box center [762, 136] width 84 height 15
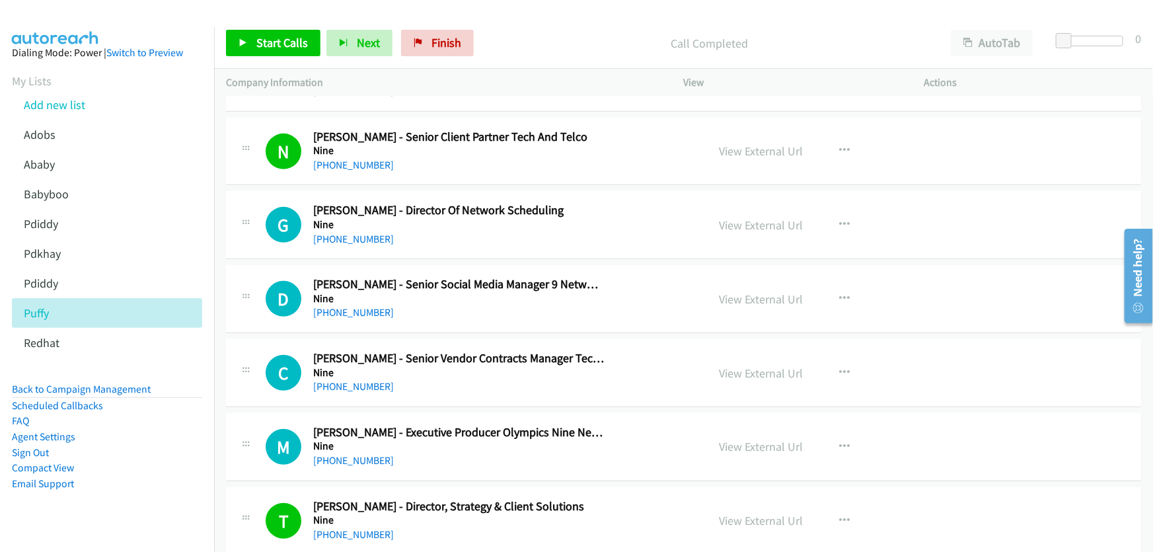
scroll to position [2883, 0]
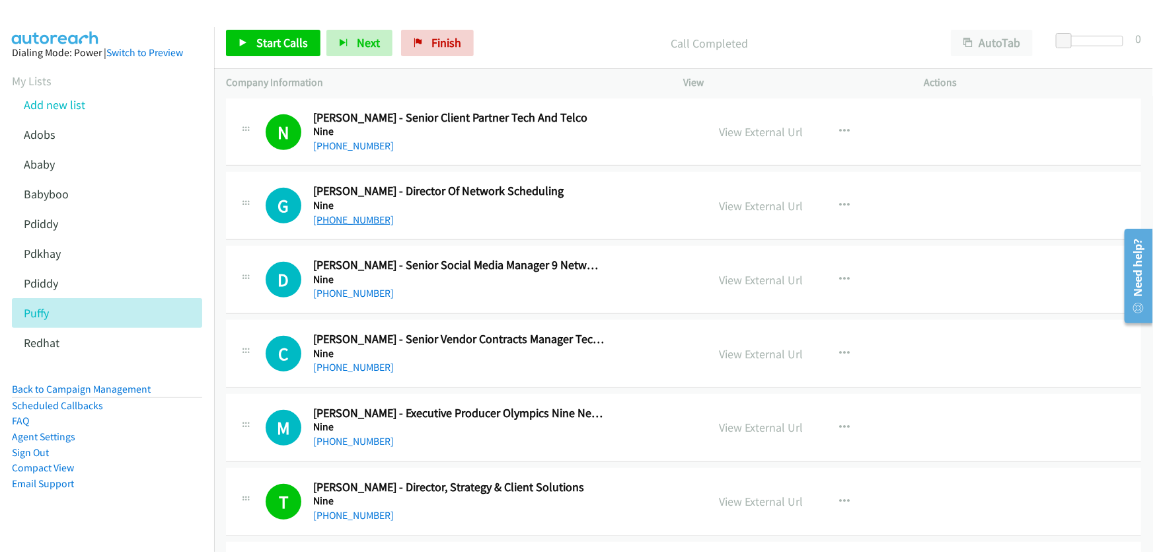
click at [371, 218] on link "+61 408 119 816" at bounding box center [353, 219] width 81 height 13
click at [736, 204] on link "View External Url" at bounding box center [762, 205] width 84 height 15
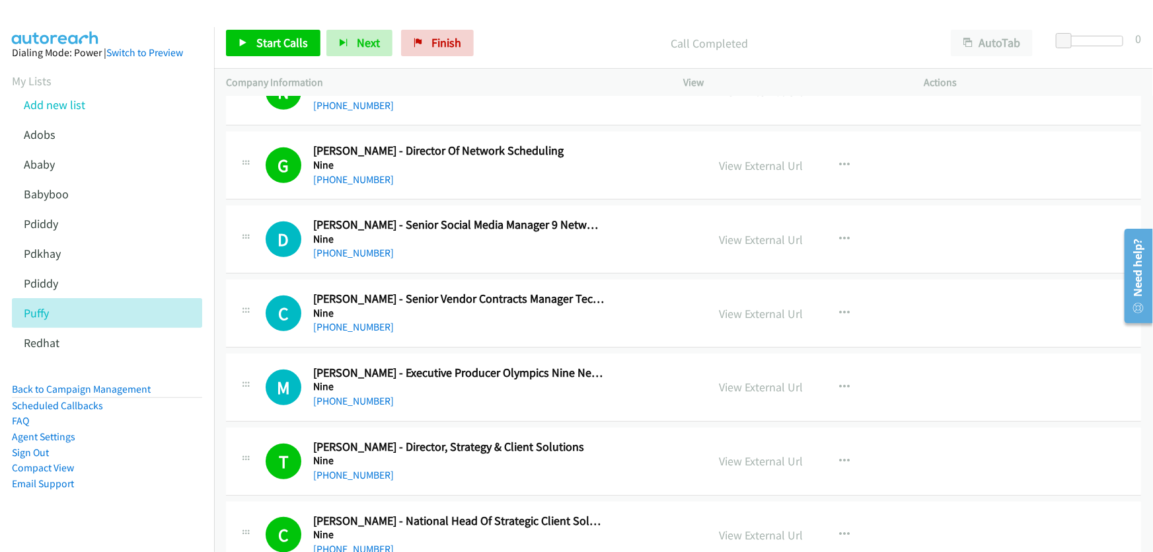
scroll to position [2963, 0]
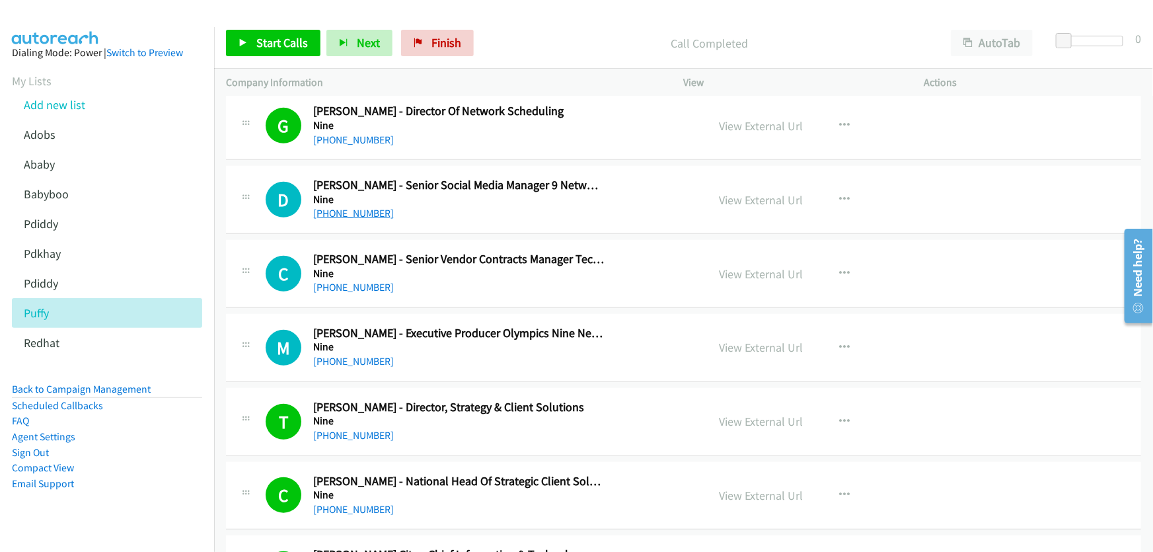
click at [352, 208] on link "+61 406 449 456" at bounding box center [353, 213] width 81 height 13
click at [741, 193] on link "View External Url" at bounding box center [762, 199] width 84 height 15
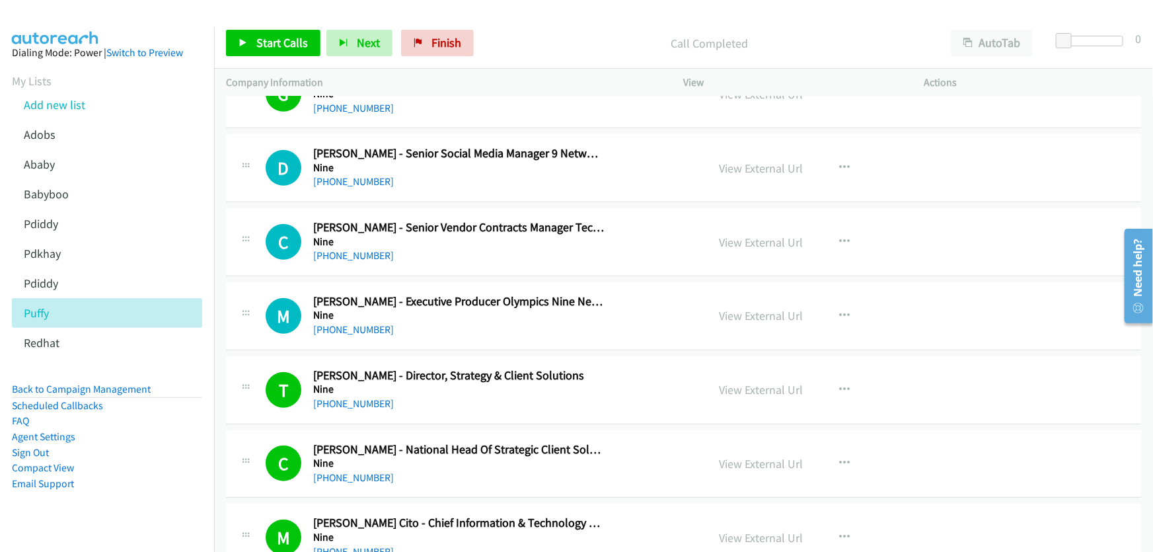
scroll to position [3023, 0]
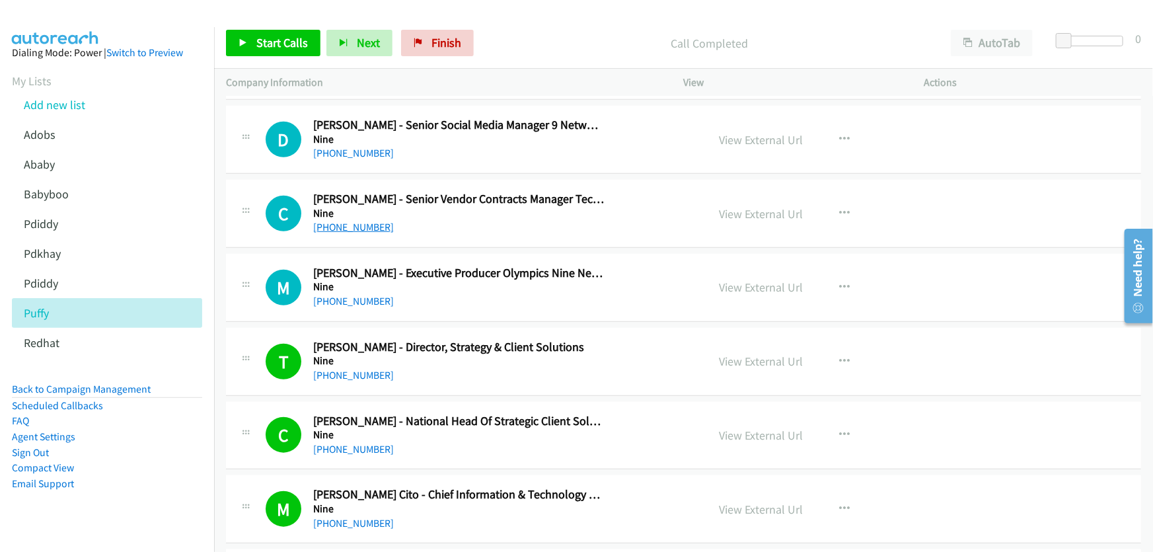
click at [352, 223] on link "+61 406 088 741" at bounding box center [353, 227] width 81 height 13
click at [766, 207] on link "View External Url" at bounding box center [762, 213] width 84 height 15
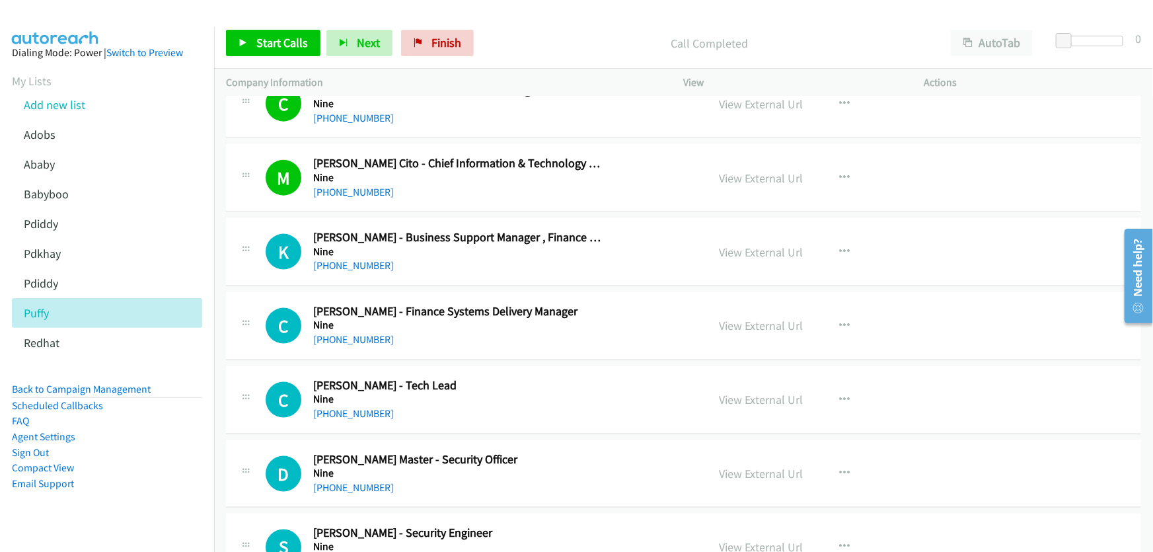
scroll to position [3383, 0]
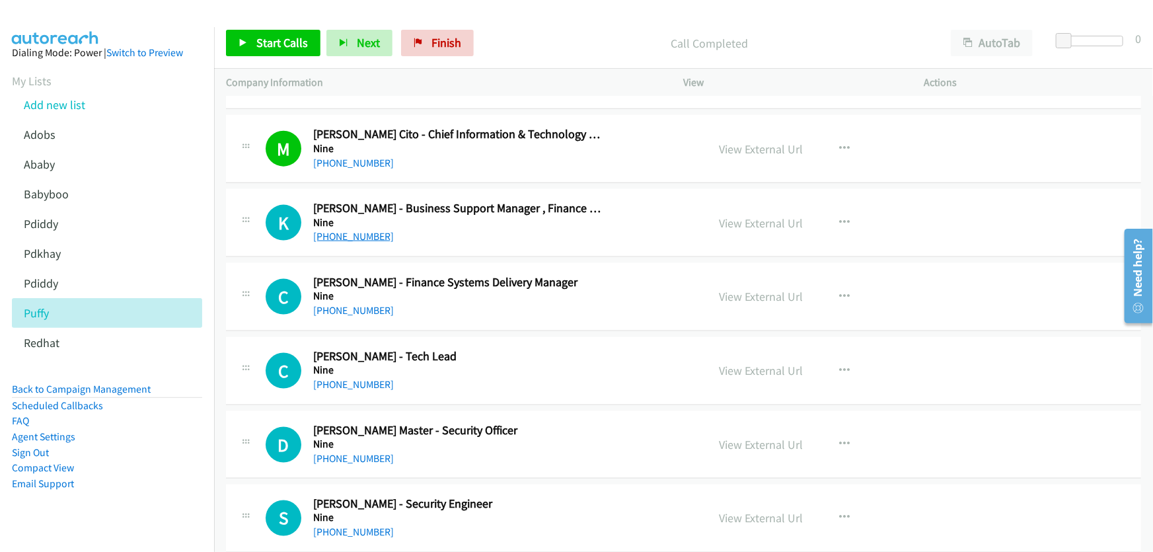
click at [353, 230] on link "+61 429 077 052" at bounding box center [353, 236] width 81 height 13
click at [764, 219] on link "View External Url" at bounding box center [762, 222] width 84 height 15
click at [764, 215] on link "View External Url" at bounding box center [762, 222] width 84 height 15
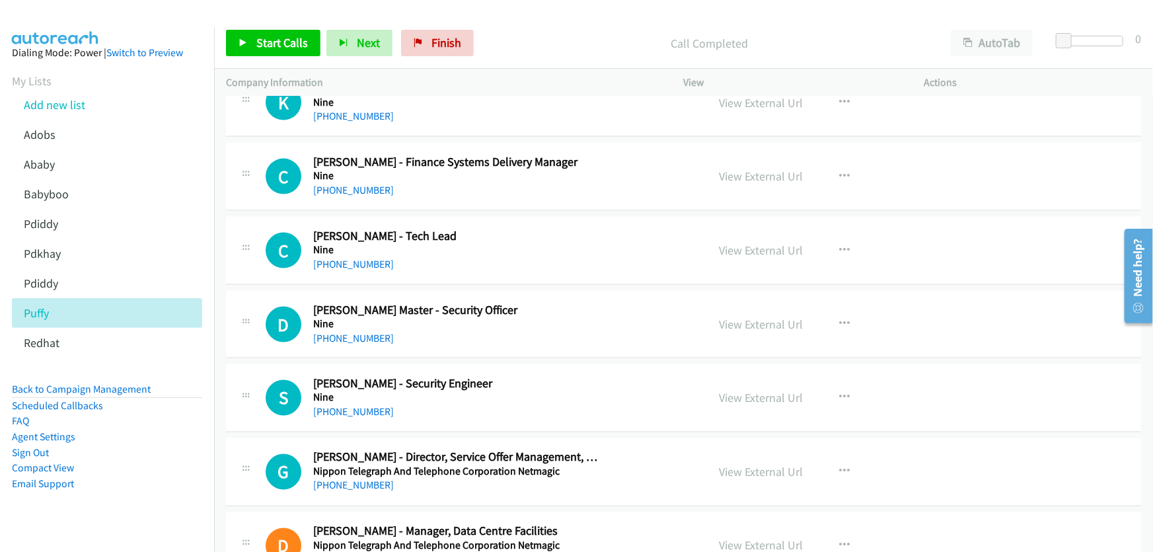
scroll to position [3563, 0]
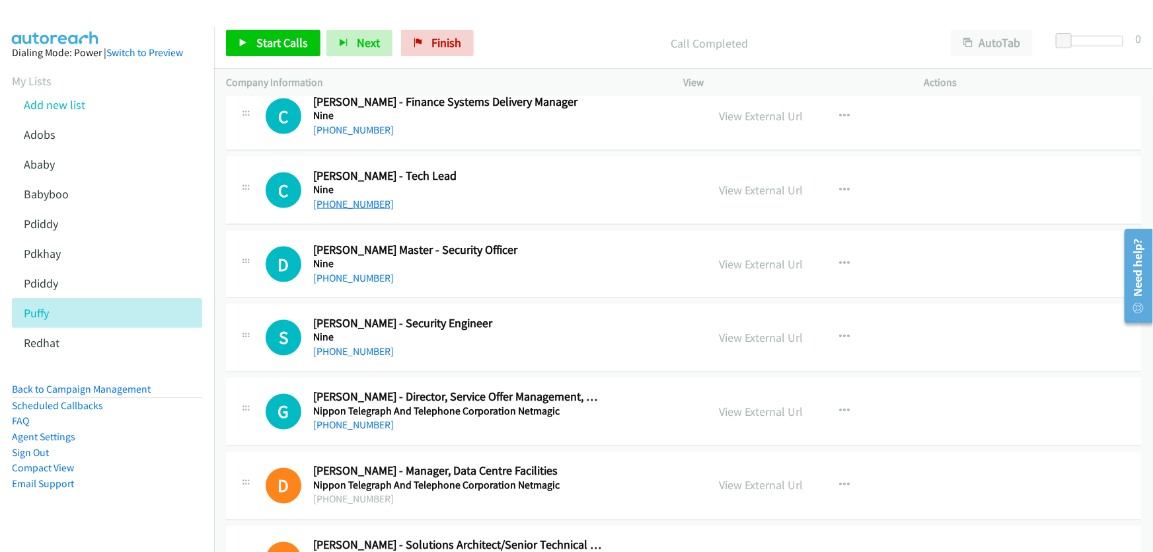
click at [359, 198] on link "+61 432 159 659" at bounding box center [353, 204] width 81 height 13
click at [747, 182] on link "View External Url" at bounding box center [762, 189] width 84 height 15
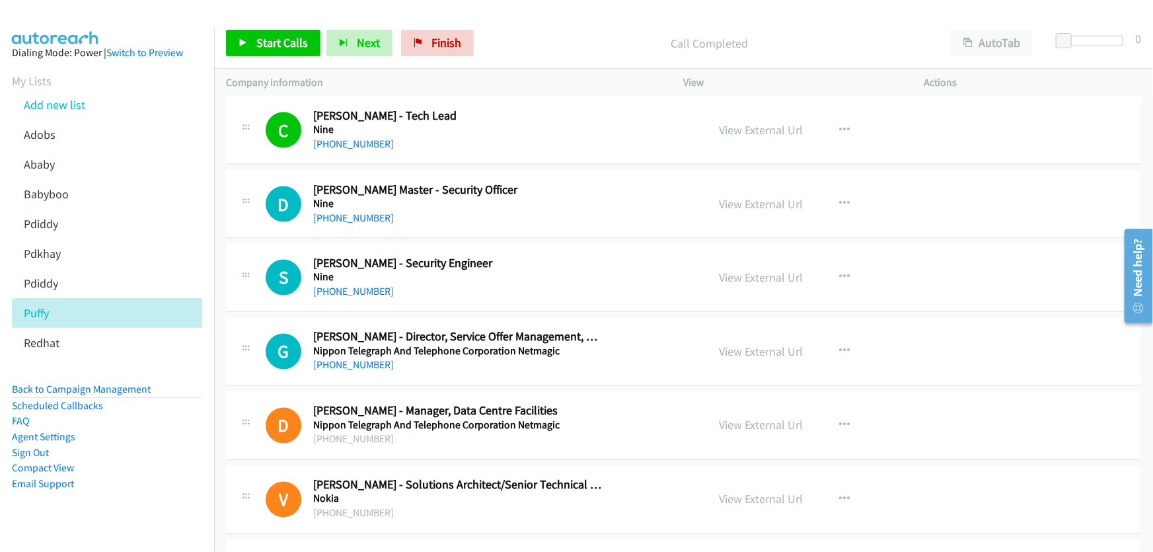
scroll to position [3683, 0]
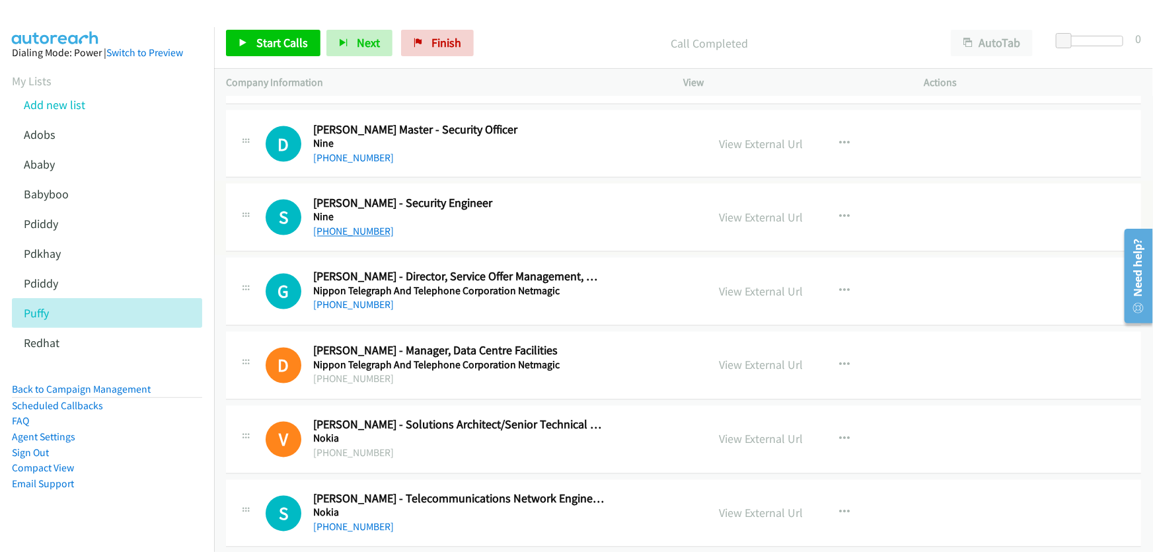
click at [361, 225] on link "+61 405 660 643" at bounding box center [353, 231] width 81 height 13
click at [743, 212] on link "View External Url" at bounding box center [762, 217] width 84 height 15
click at [350, 225] on link "+61 405 660 643" at bounding box center [353, 231] width 81 height 13
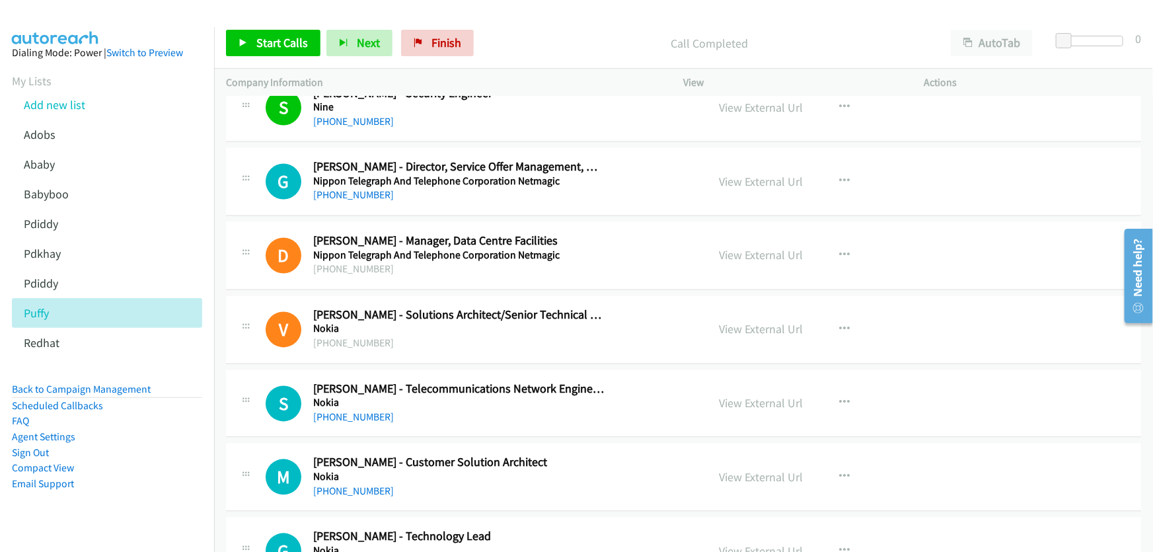
scroll to position [3804, 0]
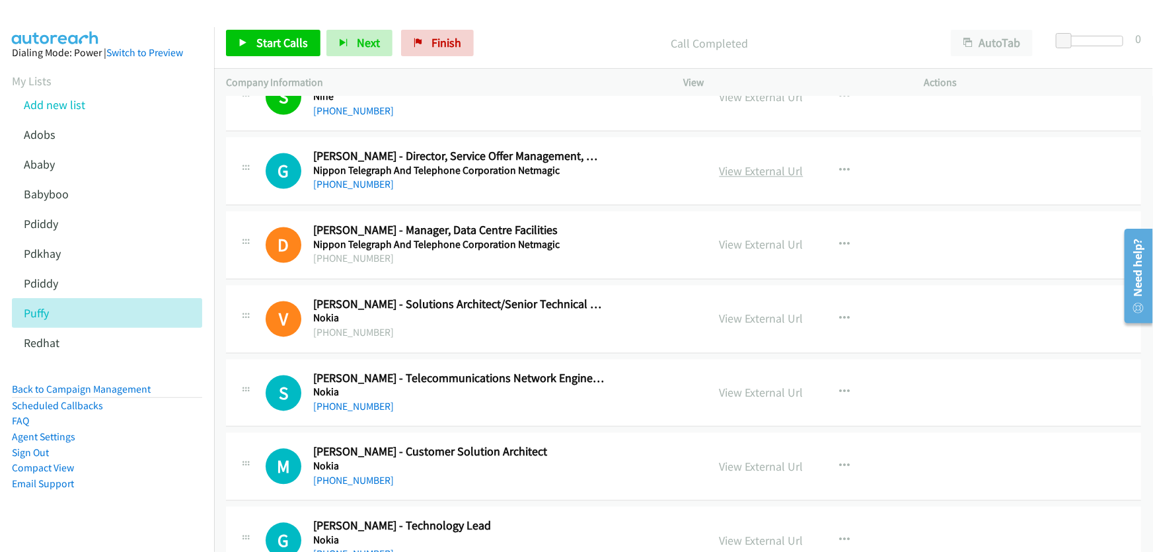
click at [759, 165] on link "View External Url" at bounding box center [762, 171] width 84 height 15
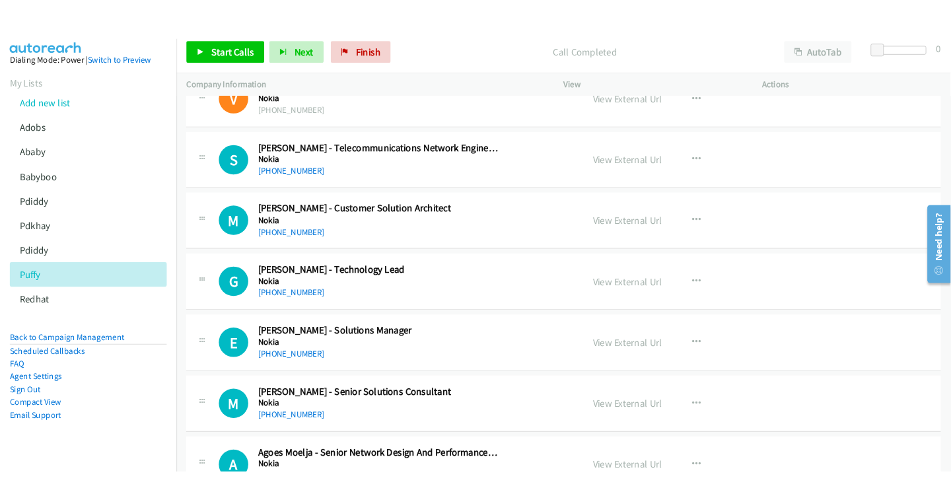
scroll to position [4044, 0]
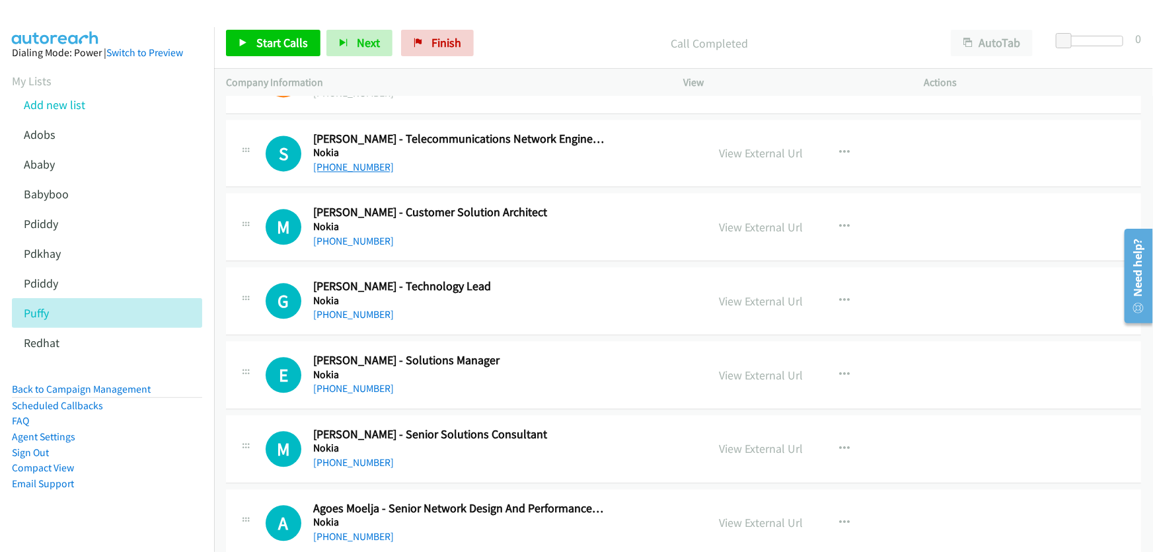
click at [366, 161] on link "+61 450 590 139" at bounding box center [353, 167] width 81 height 13
click at [747, 148] on link "View External Url" at bounding box center [762, 152] width 84 height 15
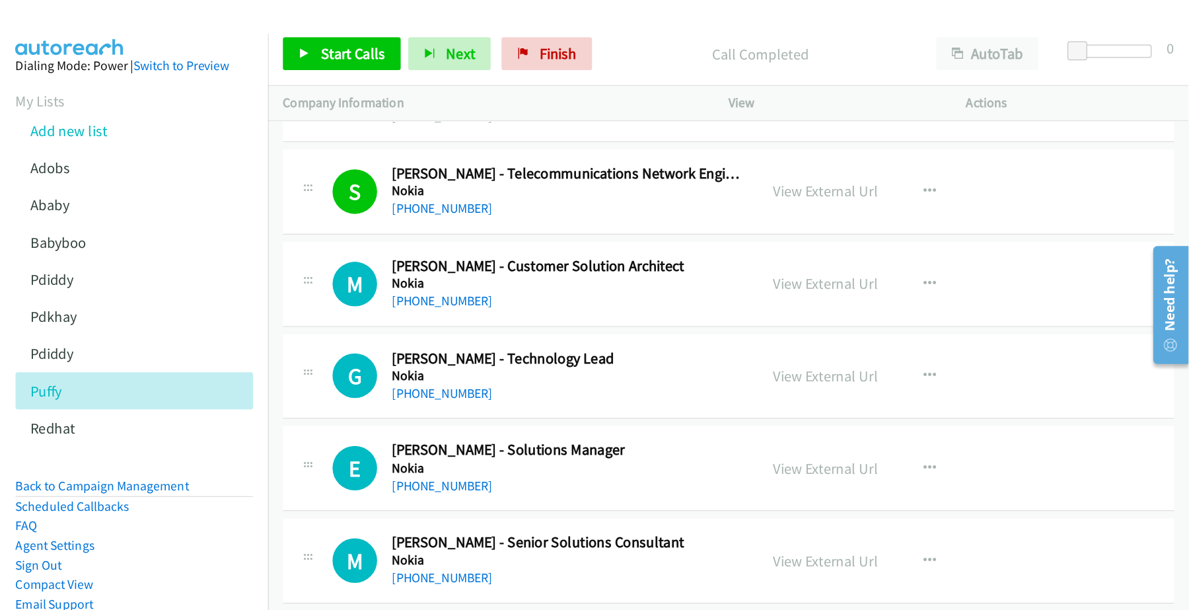
scroll to position [4044, 0]
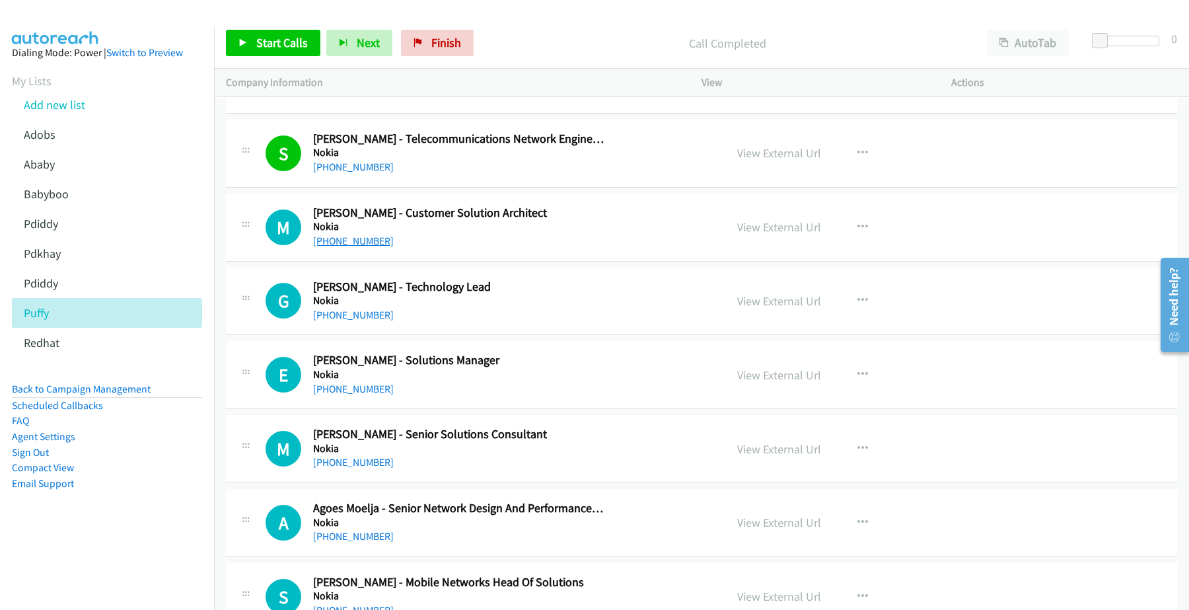
click at [338, 246] on link "+61 417 698 540" at bounding box center [353, 241] width 81 height 13
click at [758, 231] on link "View External Url" at bounding box center [779, 226] width 84 height 15
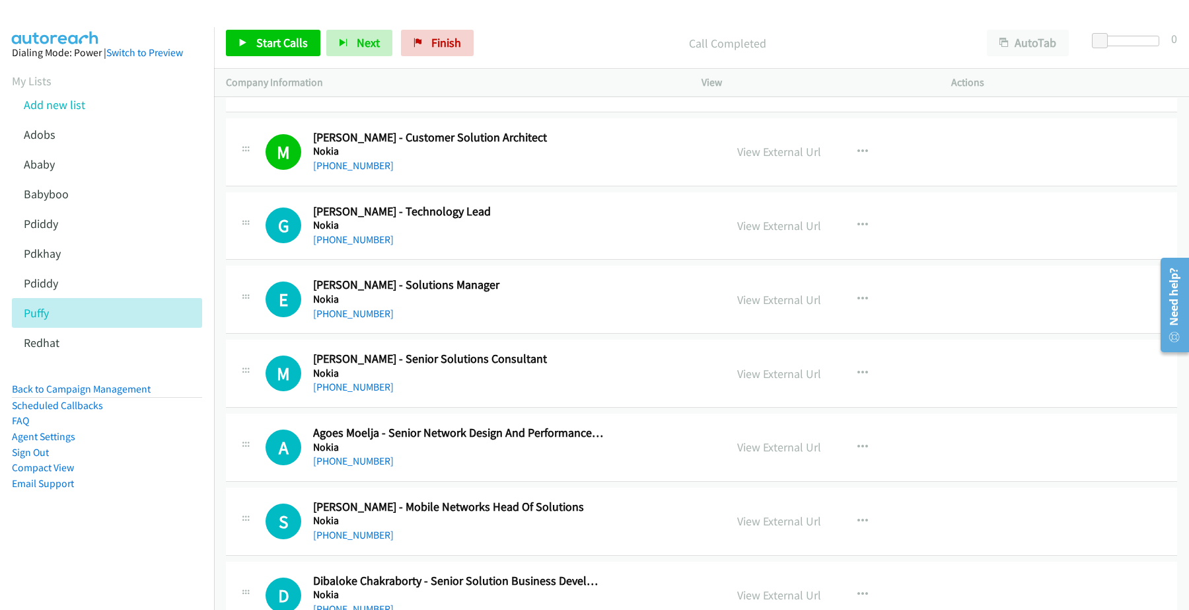
scroll to position [4209, 0]
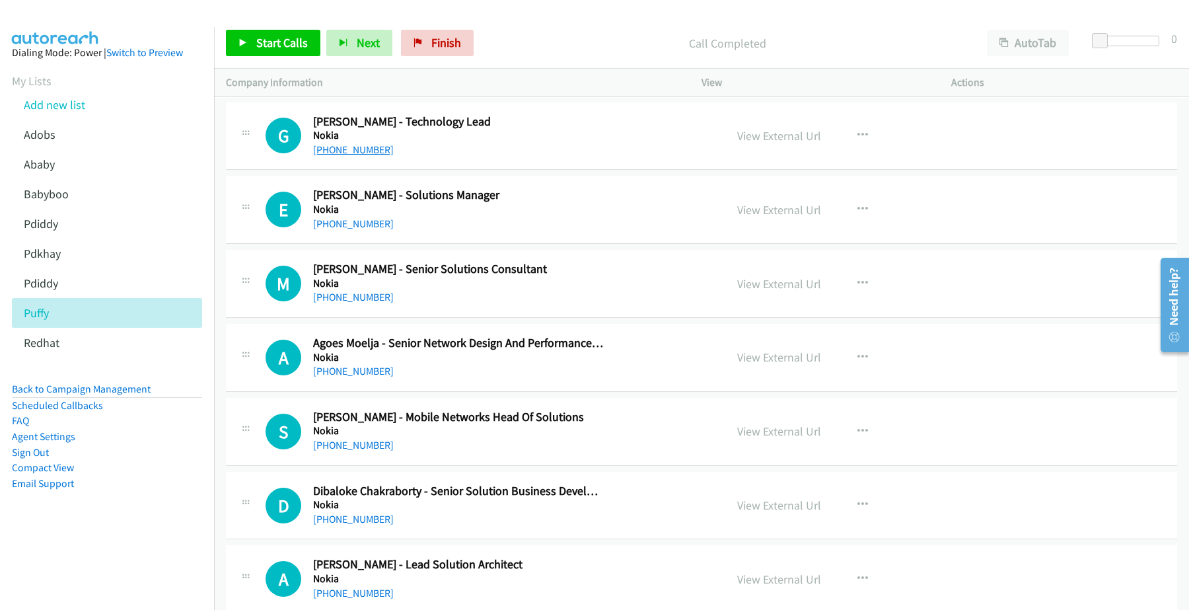
click at [346, 156] on link "+61 468 483 599" at bounding box center [353, 149] width 81 height 13
click at [797, 141] on link "View External Url" at bounding box center [779, 135] width 84 height 15
click at [365, 229] on link "+61 447 504 456" at bounding box center [353, 223] width 81 height 13
click at [360, 230] on link "+61 447 504 456" at bounding box center [353, 223] width 81 height 13
click at [785, 211] on link "View External Url" at bounding box center [779, 209] width 84 height 15
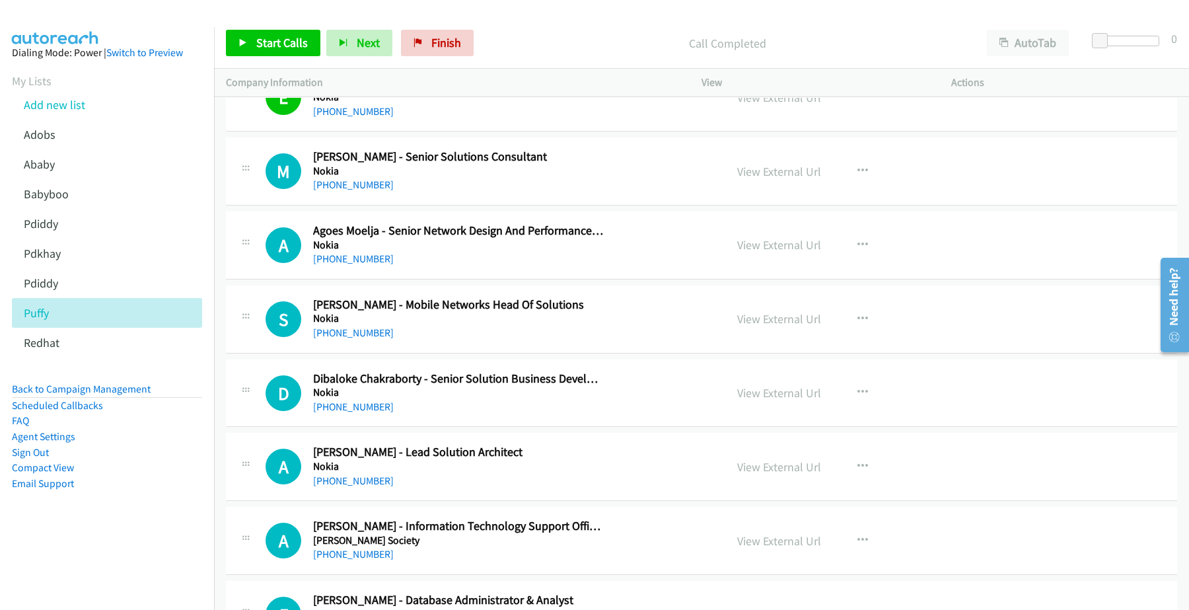
scroll to position [4375, 0]
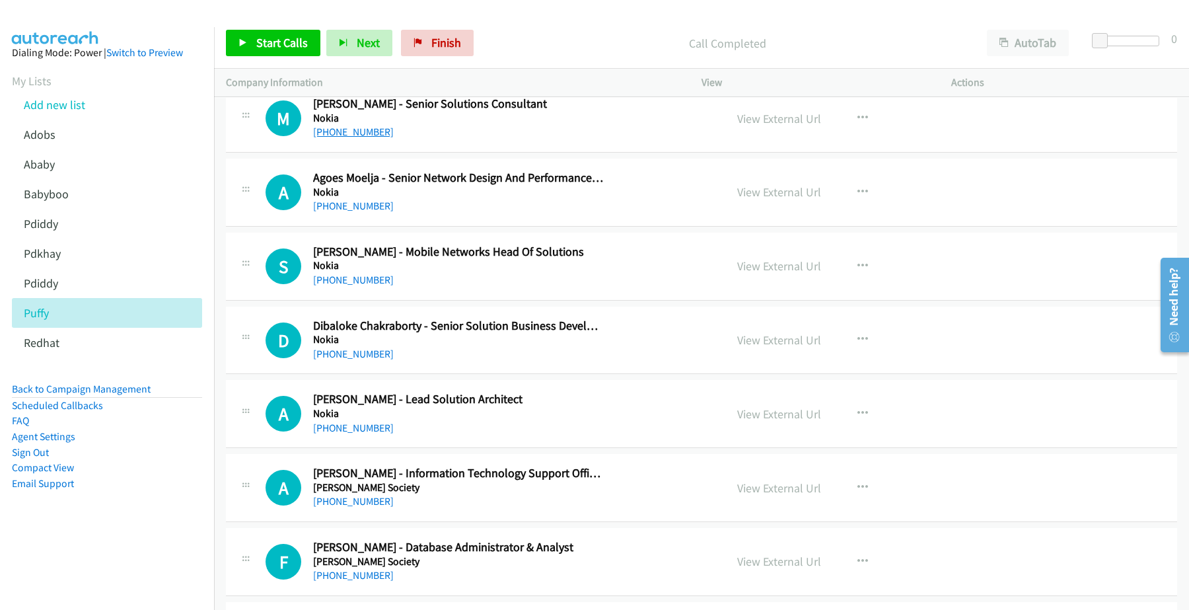
click at [369, 138] on link "+61 423 798 186" at bounding box center [353, 132] width 81 height 13
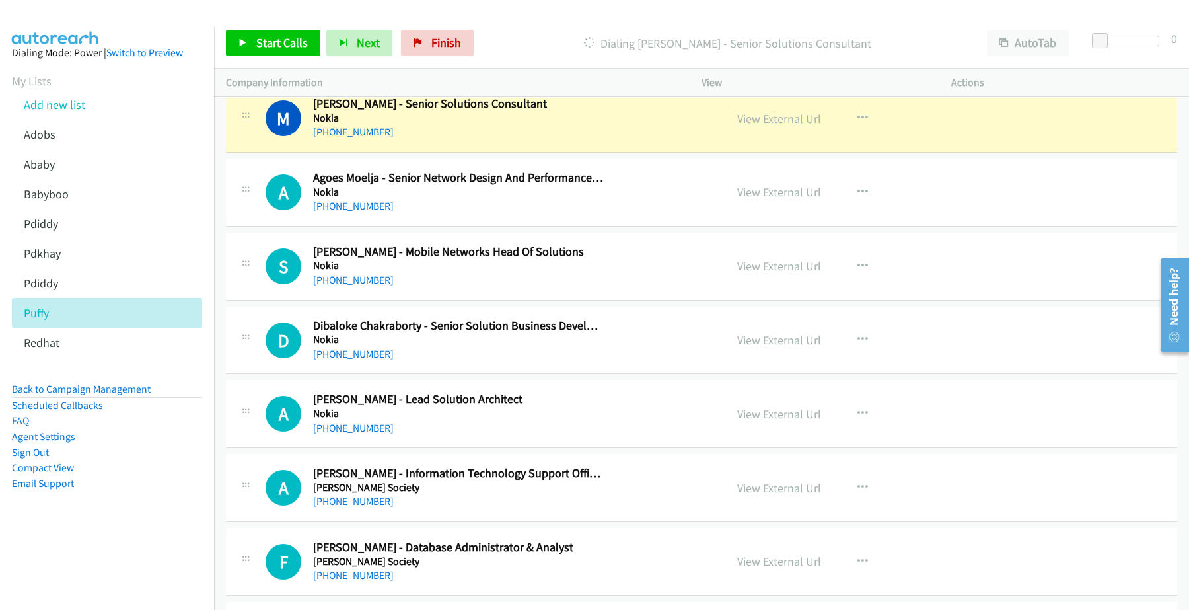
click at [777, 121] on link "View External Url" at bounding box center [779, 118] width 84 height 15
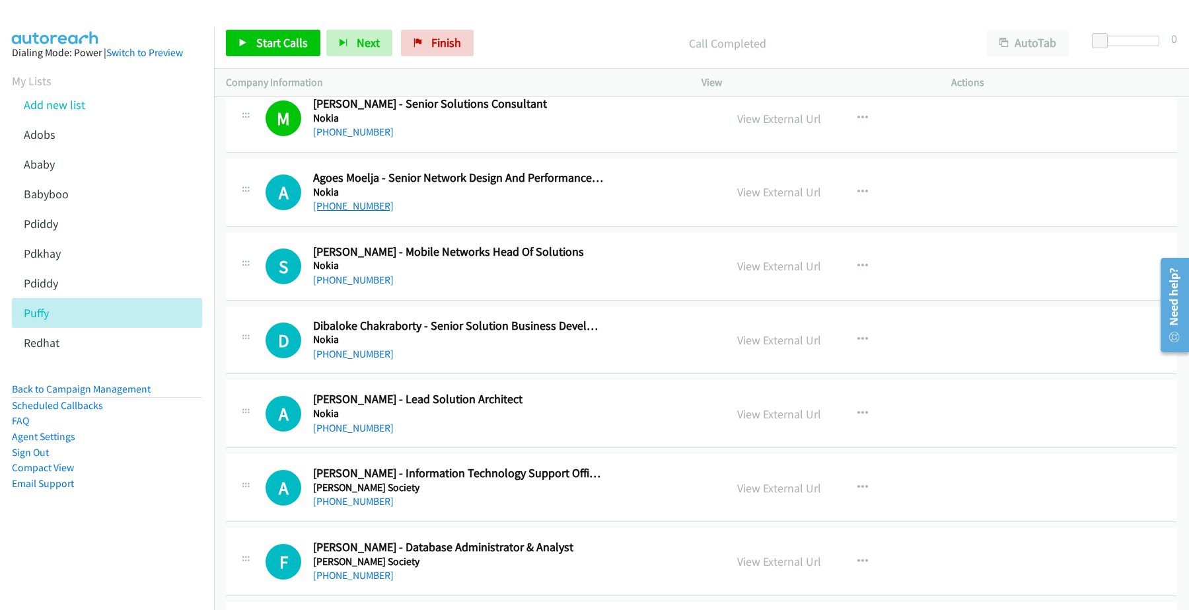
click at [367, 212] on link "+61 478 479 936" at bounding box center [353, 206] width 81 height 13
click at [770, 200] on link "View External Url" at bounding box center [779, 191] width 84 height 15
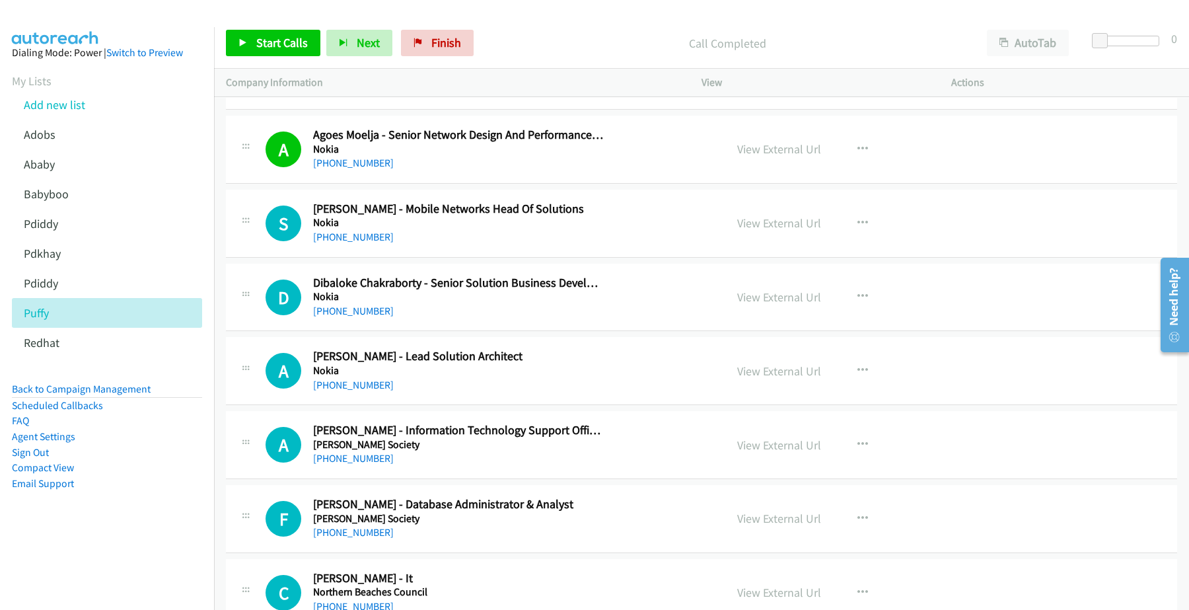
scroll to position [4457, 0]
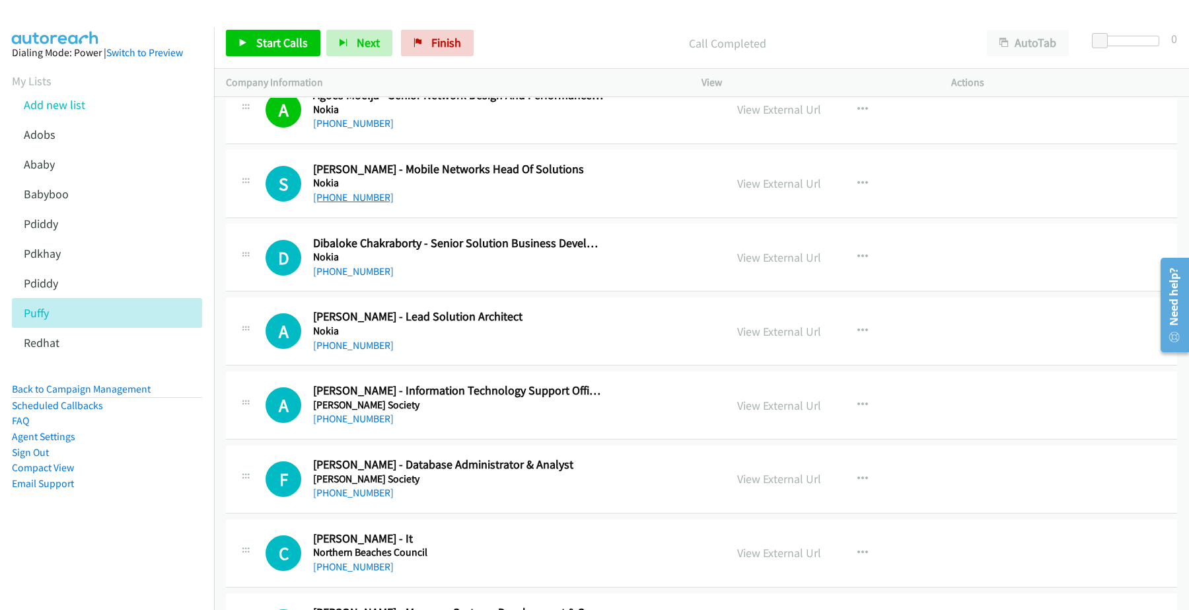
click at [351, 203] on link "+61 2 9429 9637" at bounding box center [353, 197] width 81 height 13
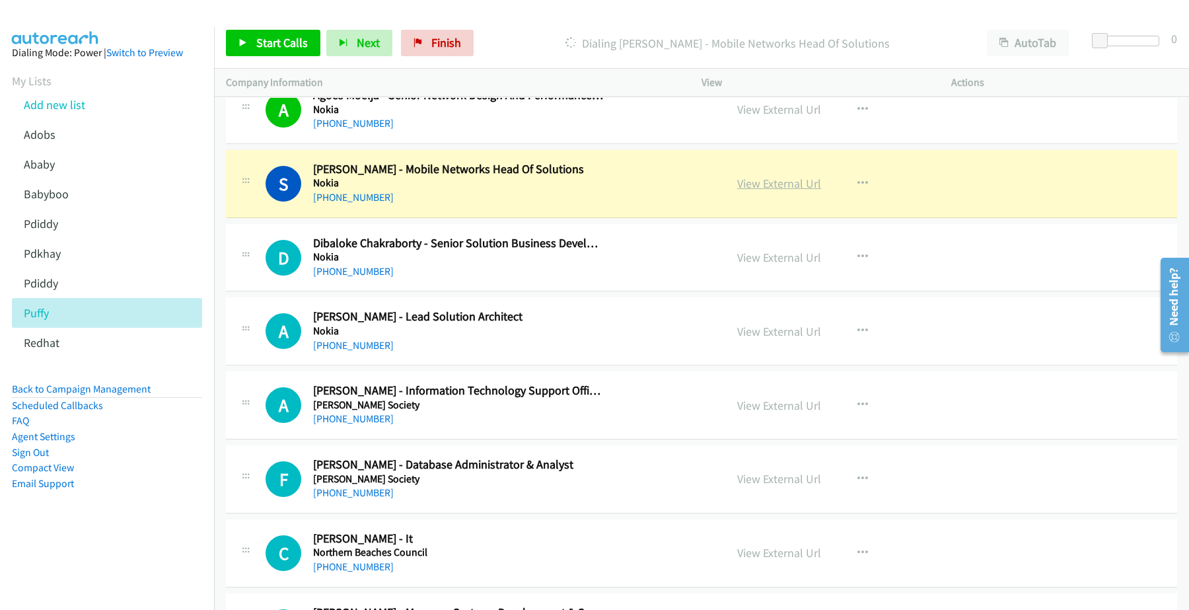
click at [767, 185] on link "View External Url" at bounding box center [779, 183] width 84 height 15
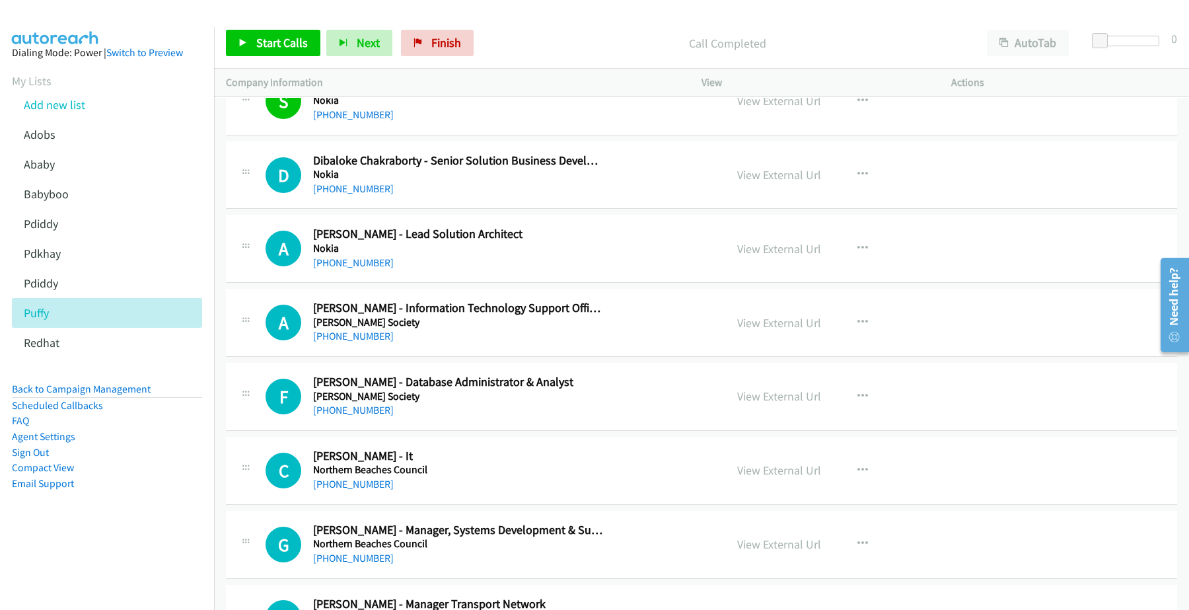
scroll to position [4622, 0]
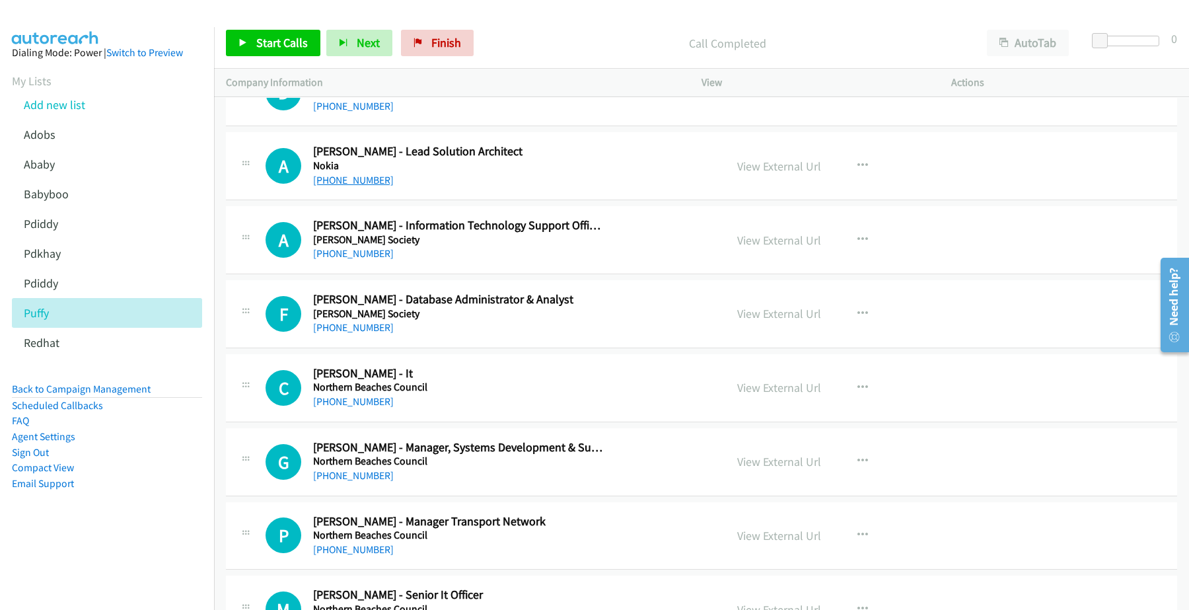
click at [348, 184] on link "+61 410 748 886" at bounding box center [353, 180] width 81 height 13
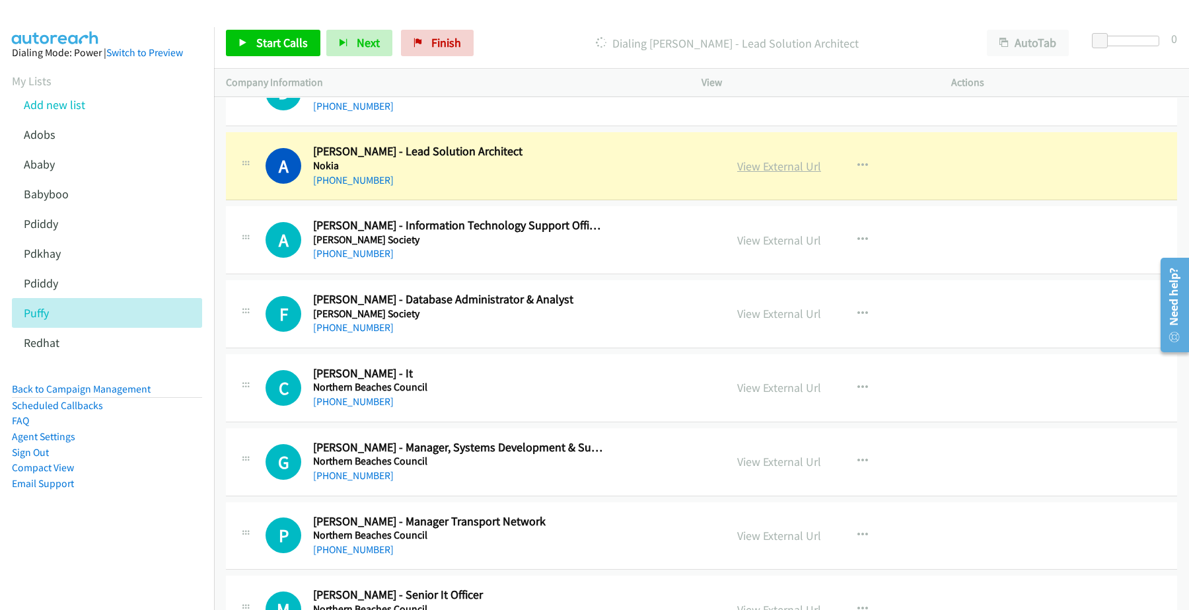
click at [767, 172] on link "View External Url" at bounding box center [779, 166] width 84 height 15
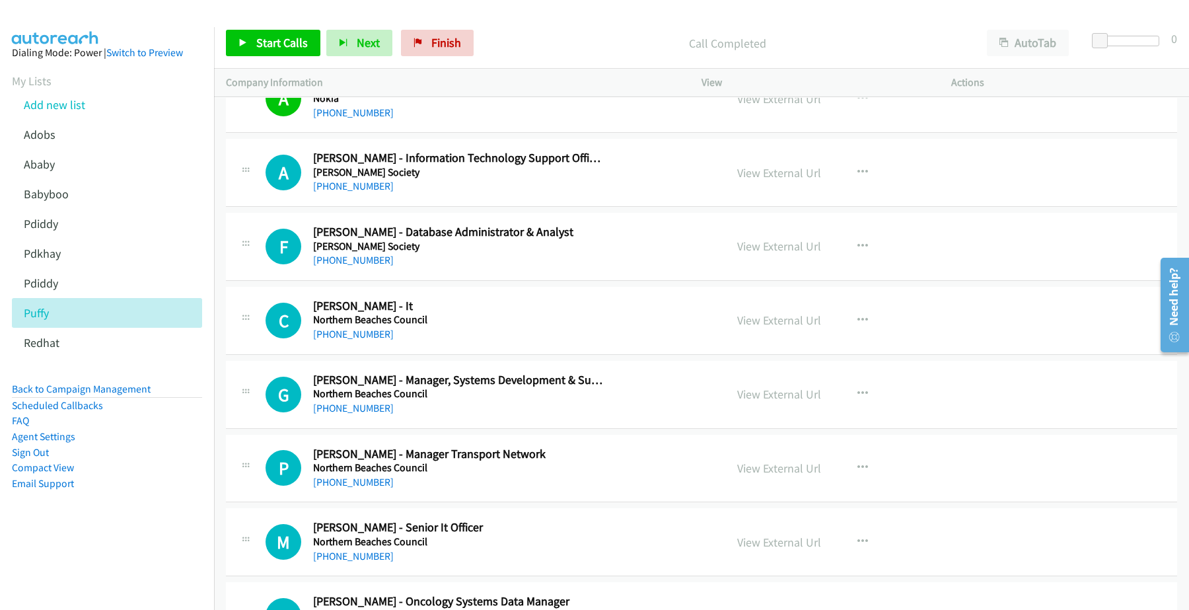
scroll to position [4705, 0]
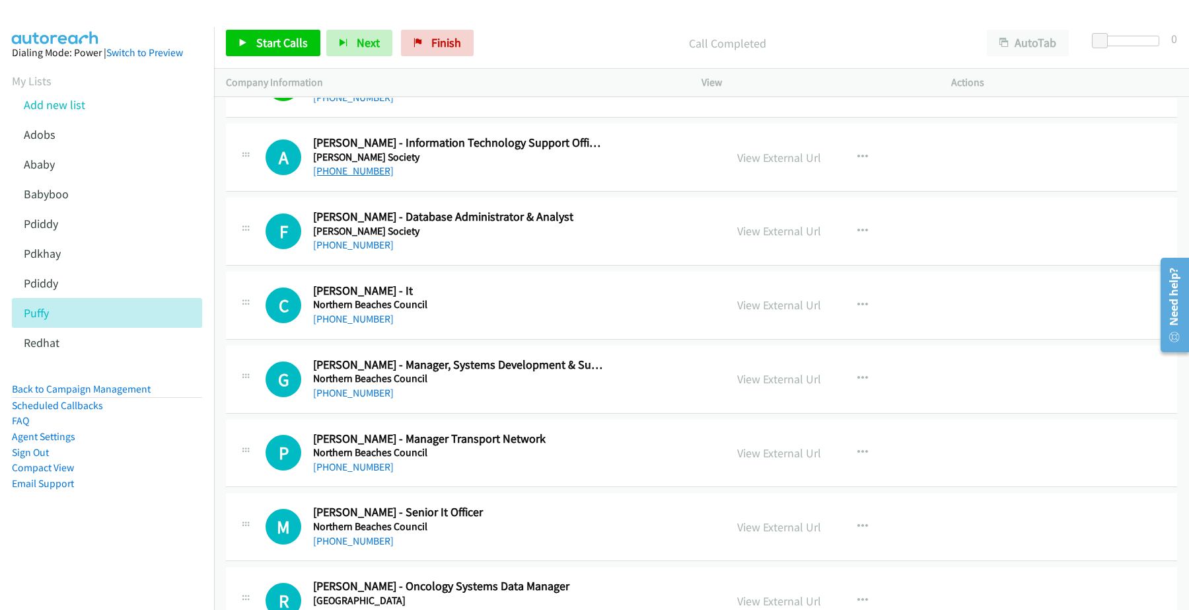
click at [350, 176] on link "+61 2 9890 0515" at bounding box center [353, 171] width 81 height 13
click at [786, 163] on link "View External Url" at bounding box center [779, 157] width 84 height 15
click at [337, 251] on link "+61 406 010 469" at bounding box center [353, 245] width 81 height 13
click at [774, 238] on link "View External Url" at bounding box center [779, 230] width 84 height 15
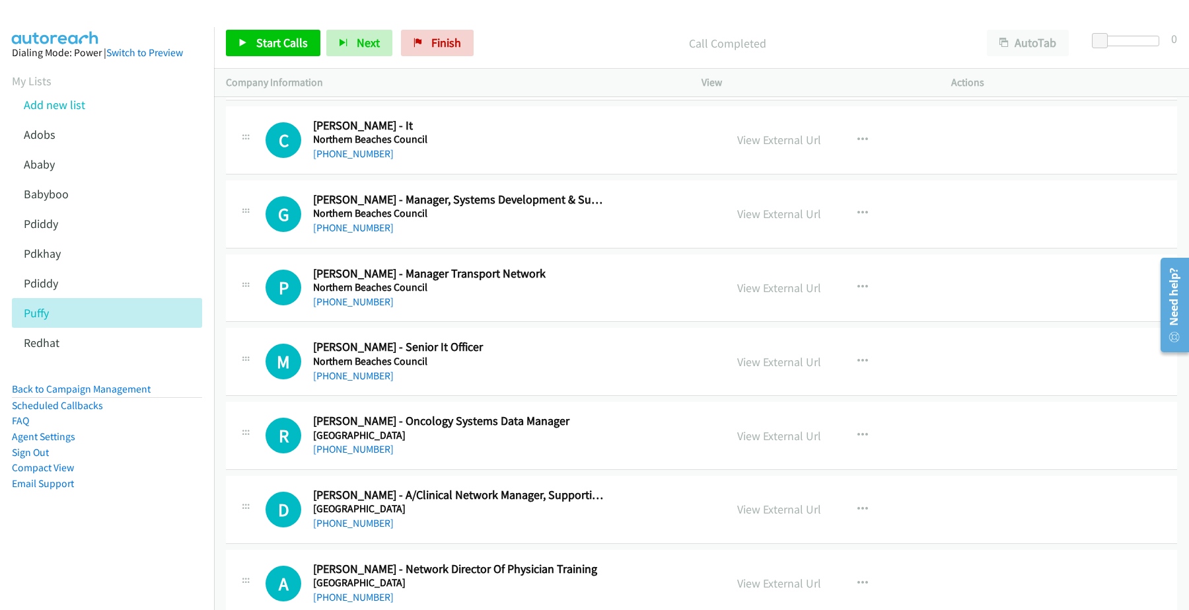
scroll to position [4953, 0]
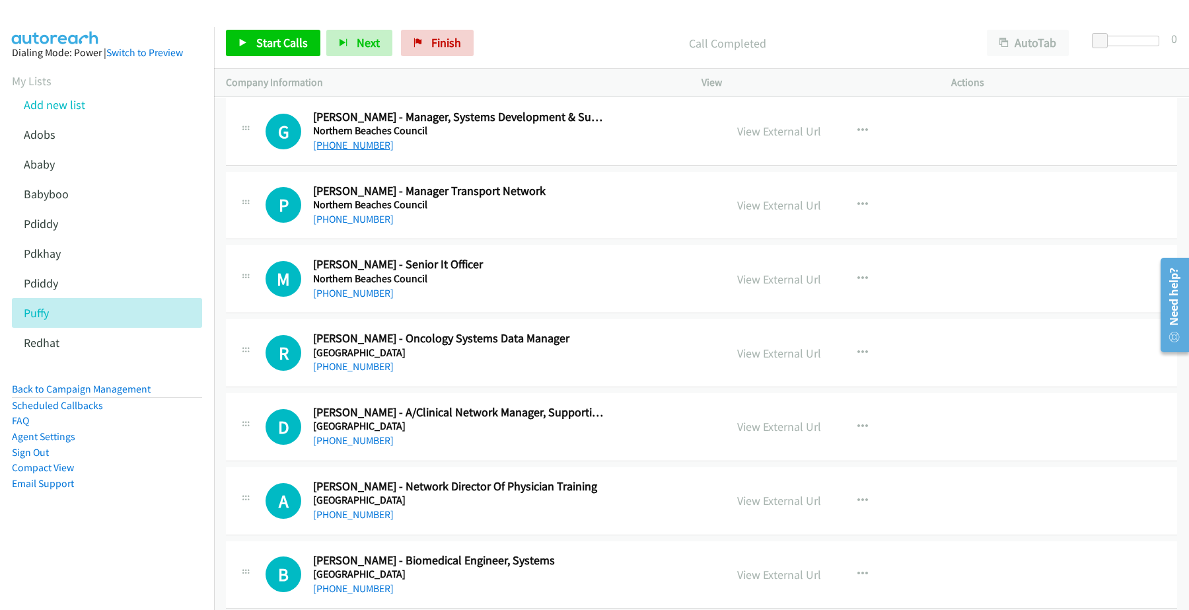
click at [350, 151] on link "+61 2 8495 6200" at bounding box center [353, 145] width 81 height 13
click at [771, 137] on link "View External Url" at bounding box center [779, 131] width 84 height 15
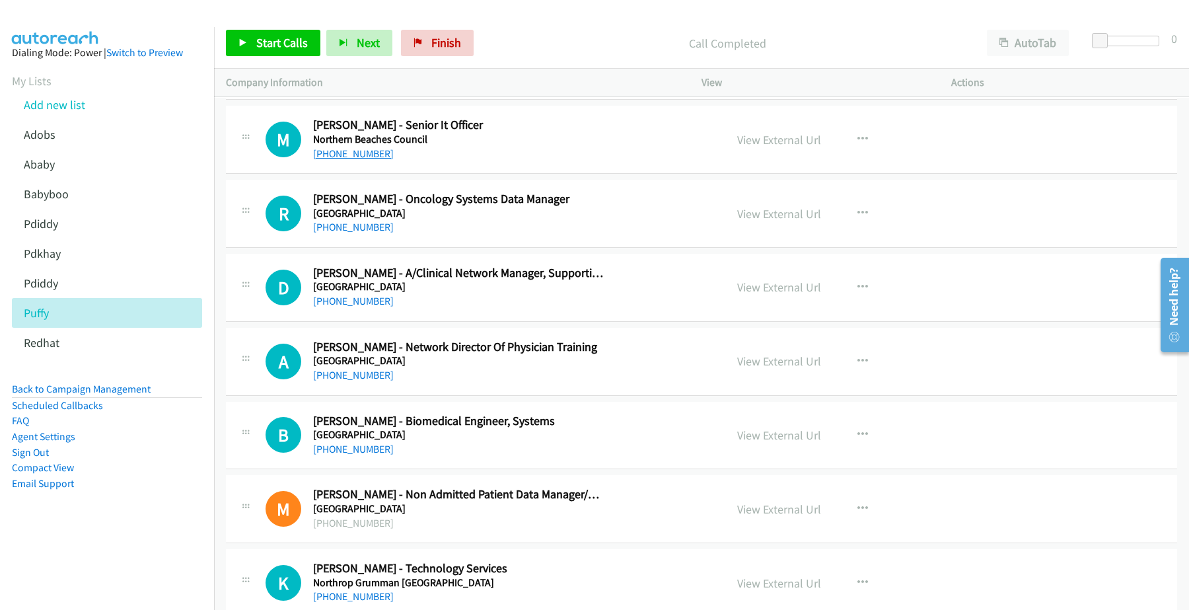
scroll to position [5118, 0]
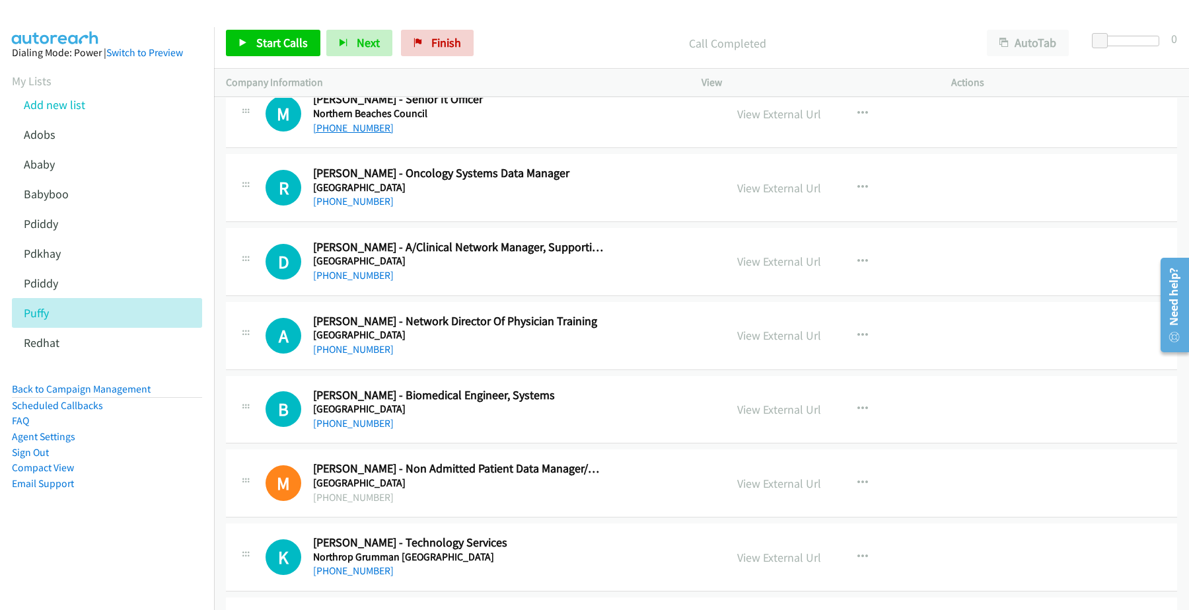
click at [351, 134] on link "+61 2 8495 6105" at bounding box center [353, 128] width 81 height 13
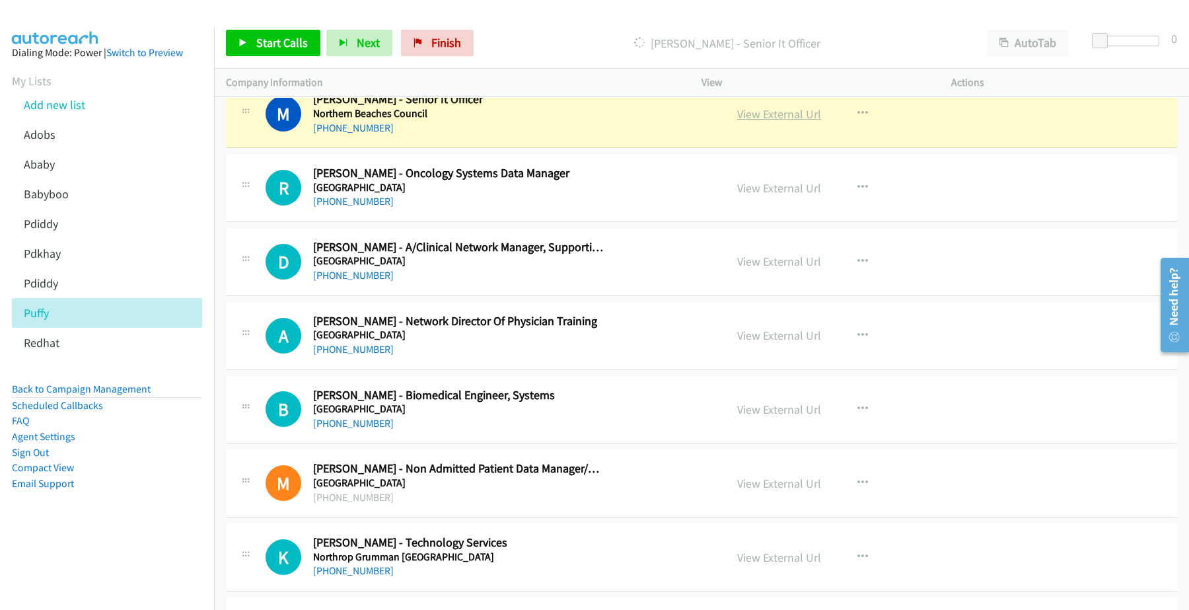
click at [780, 116] on link "View External Url" at bounding box center [779, 113] width 84 height 15
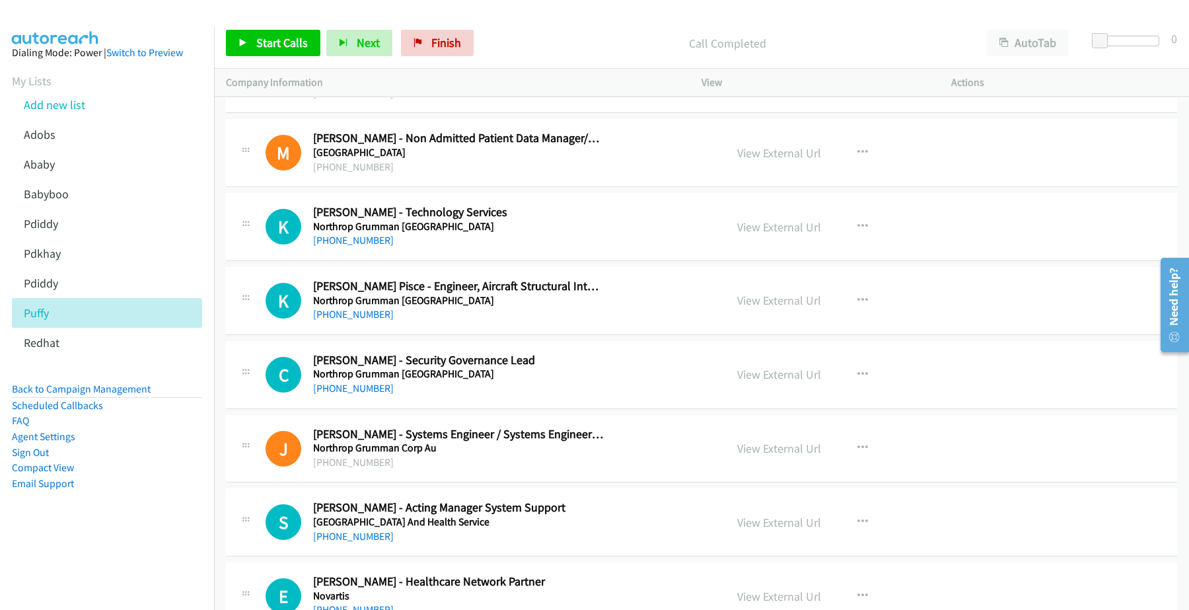
scroll to position [5531, 0]
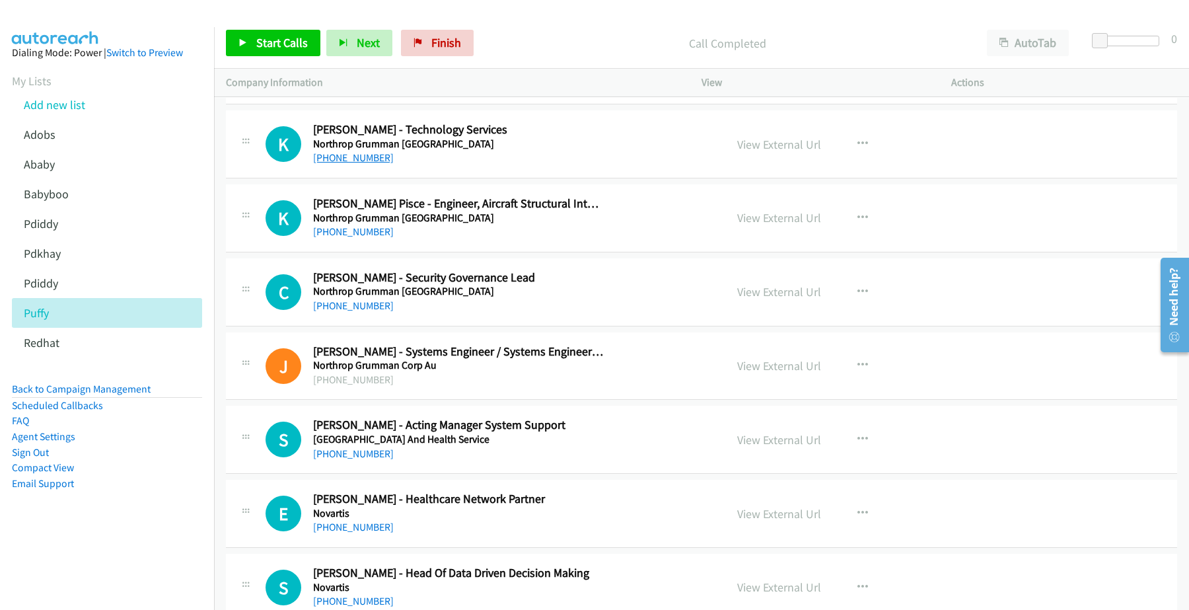
click at [332, 163] on link "+61 2 4561 0071" at bounding box center [353, 157] width 81 height 13
click at [776, 152] on link "View External Url" at bounding box center [779, 144] width 84 height 15
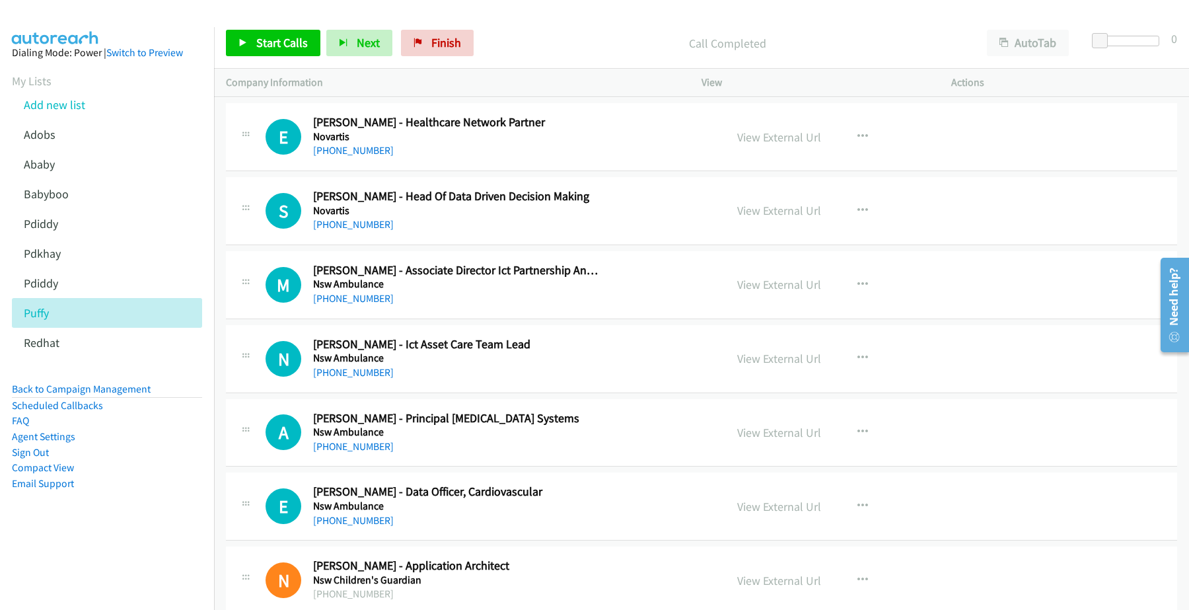
scroll to position [5944, 0]
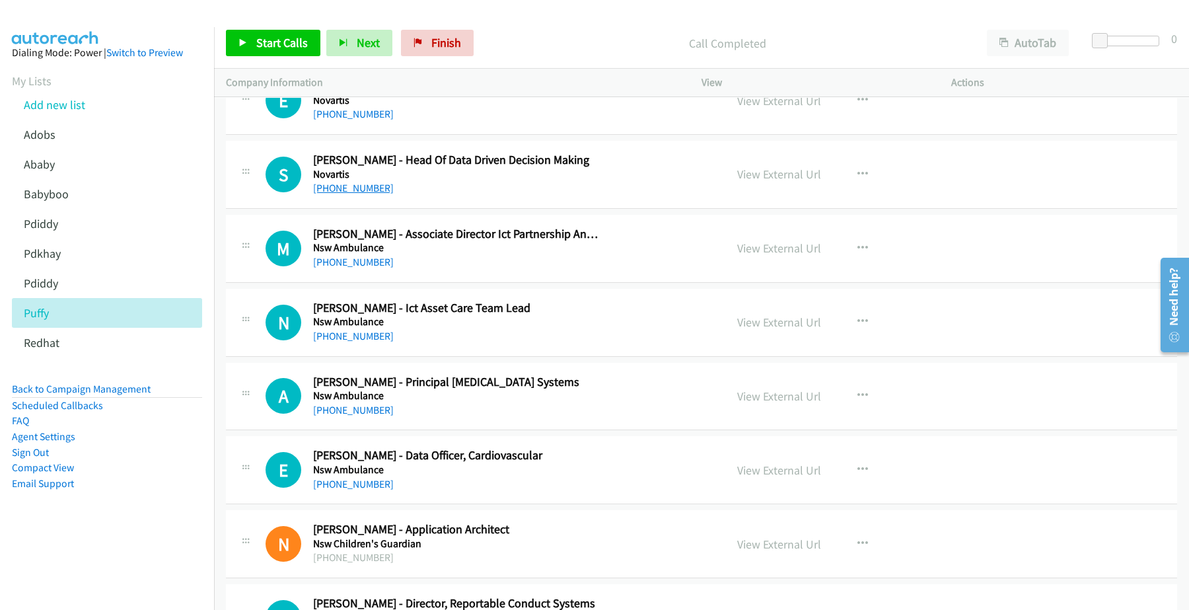
click at [342, 190] on link "+61 487 684 580" at bounding box center [353, 188] width 81 height 13
click at [762, 182] on link "View External Url" at bounding box center [779, 173] width 84 height 15
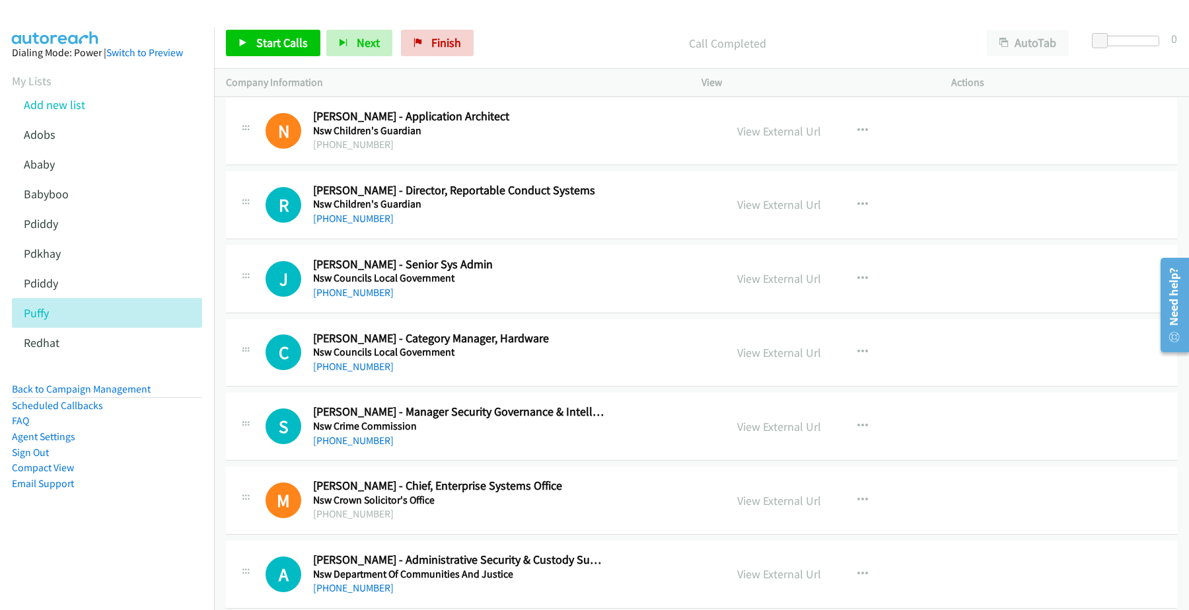
scroll to position [6439, 0]
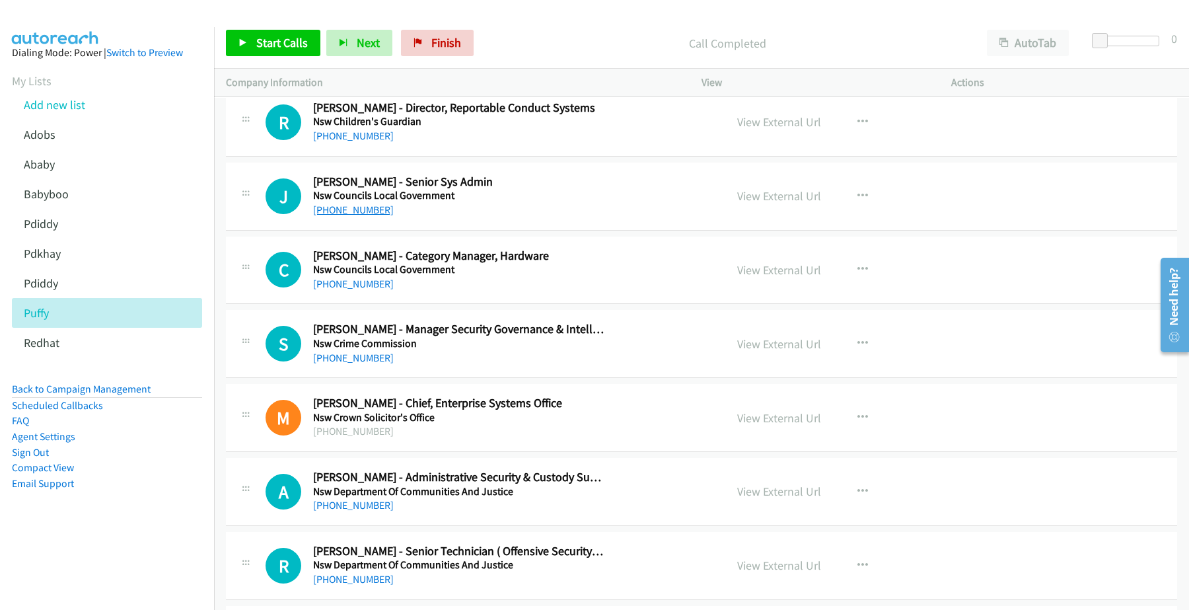
click at [361, 216] on link "+61 2 9942 9973" at bounding box center [353, 209] width 81 height 13
click at [760, 203] on link "View External Url" at bounding box center [779, 195] width 84 height 15
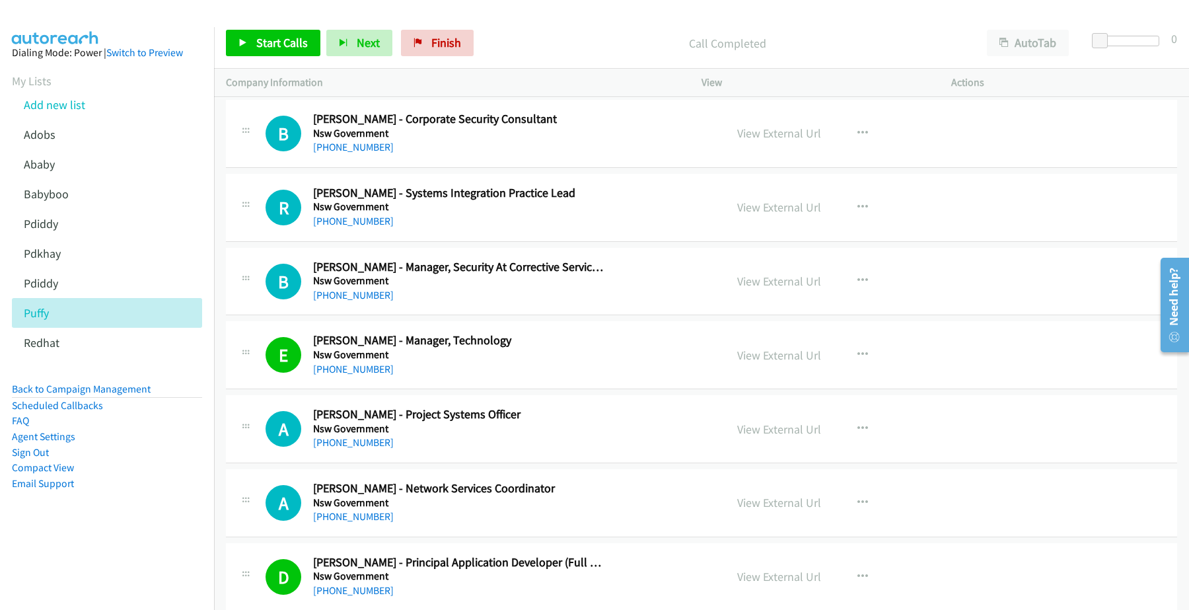
scroll to position [9247, 0]
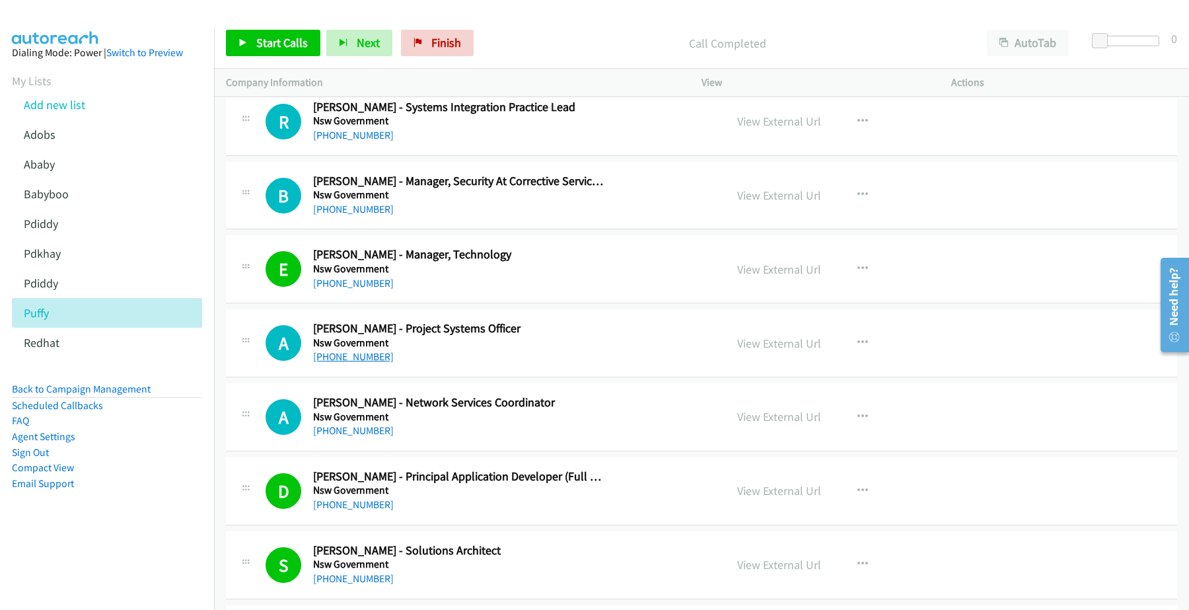
click at [359, 363] on link "+61 2 4931 1533" at bounding box center [353, 356] width 81 height 13
click at [758, 351] on link "View External Url" at bounding box center [779, 343] width 84 height 15
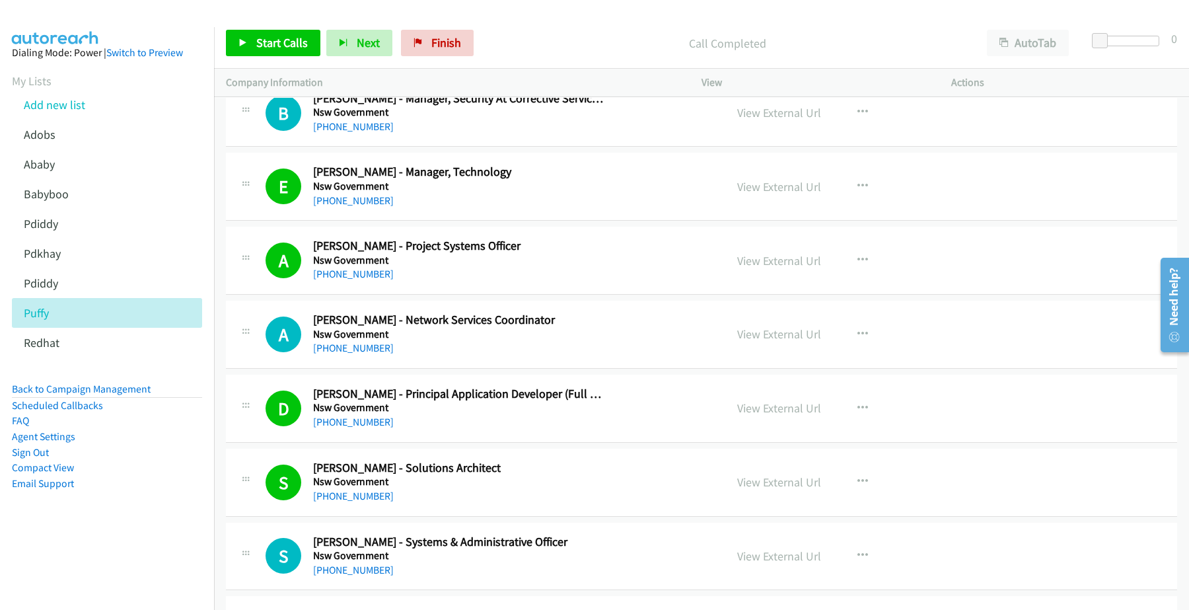
scroll to position [9412, 0]
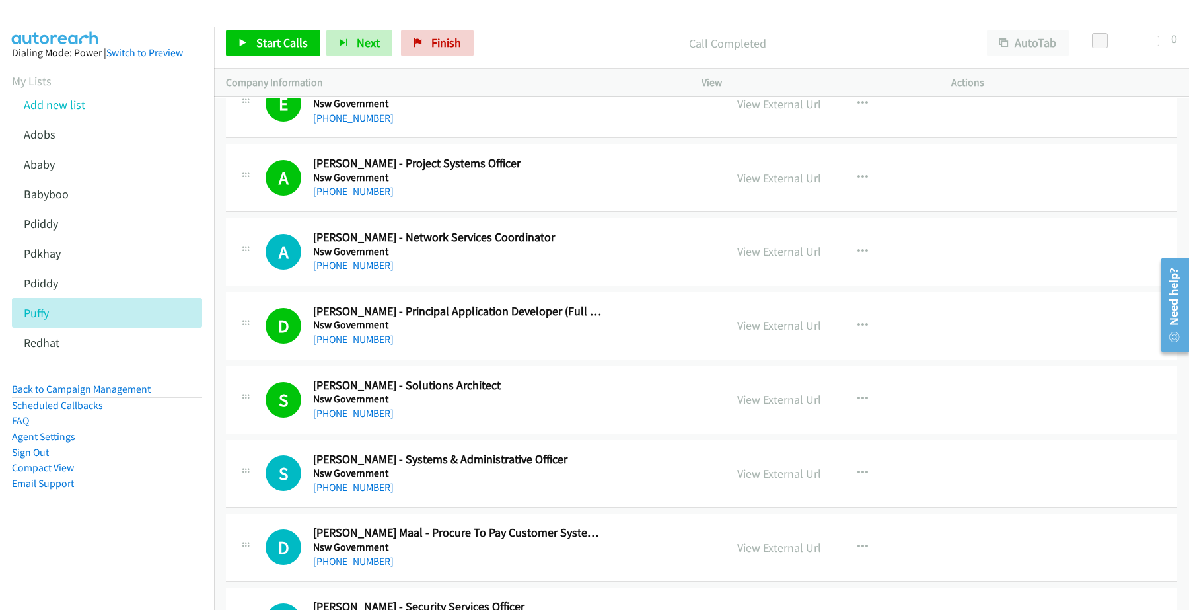
click at [357, 272] on link "+61 2 9379 1020" at bounding box center [353, 265] width 81 height 13
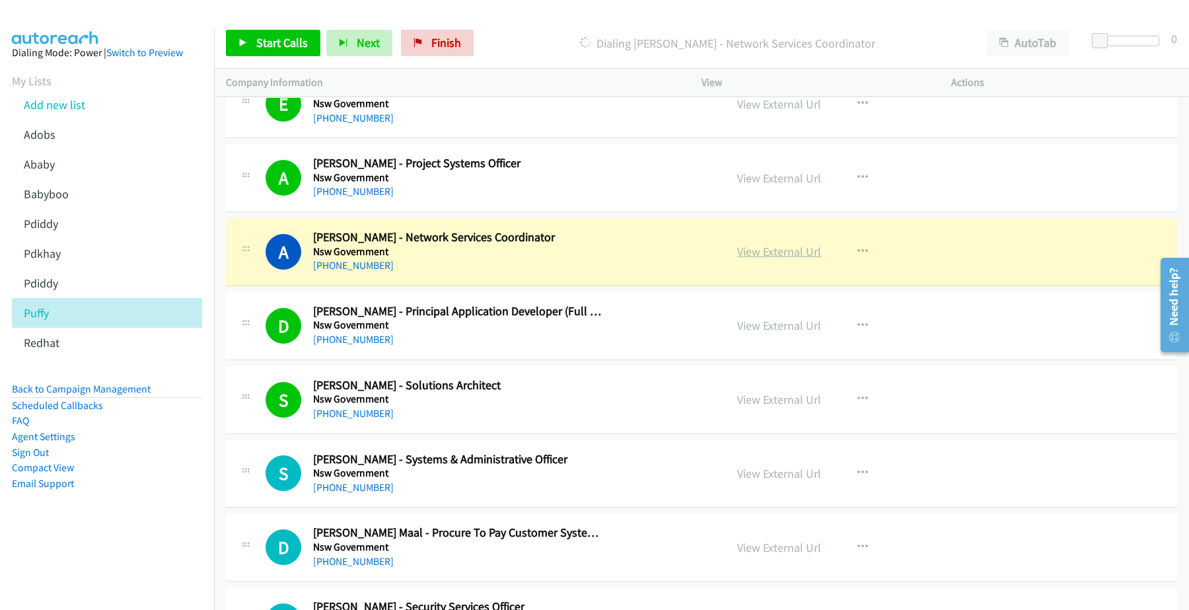
click at [757, 259] on link "View External Url" at bounding box center [779, 251] width 84 height 15
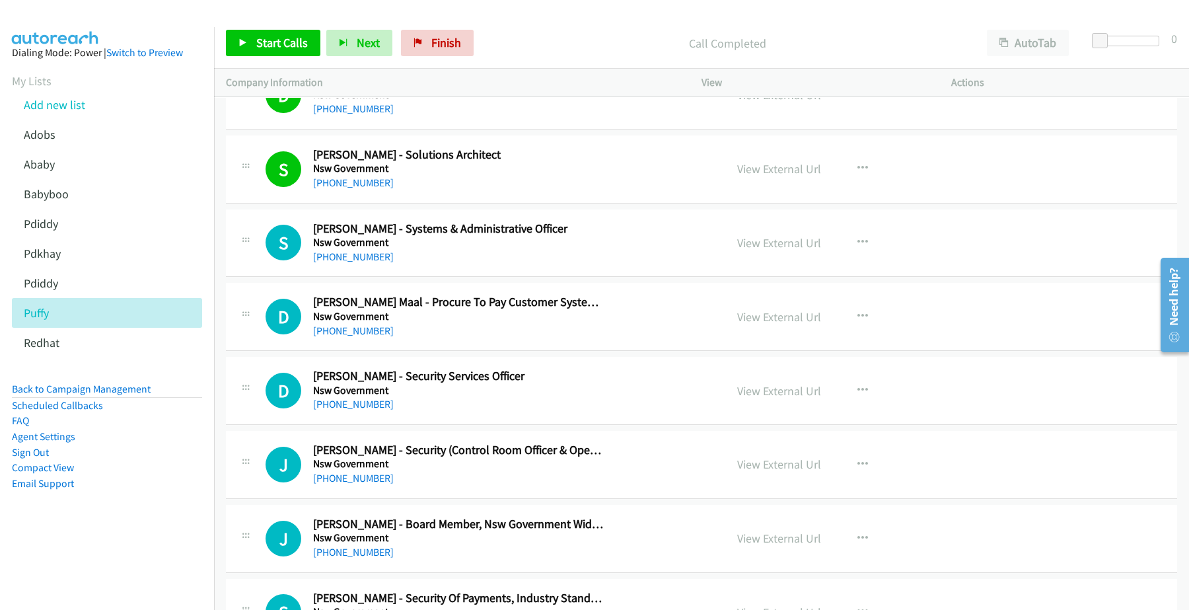
scroll to position [9660, 0]
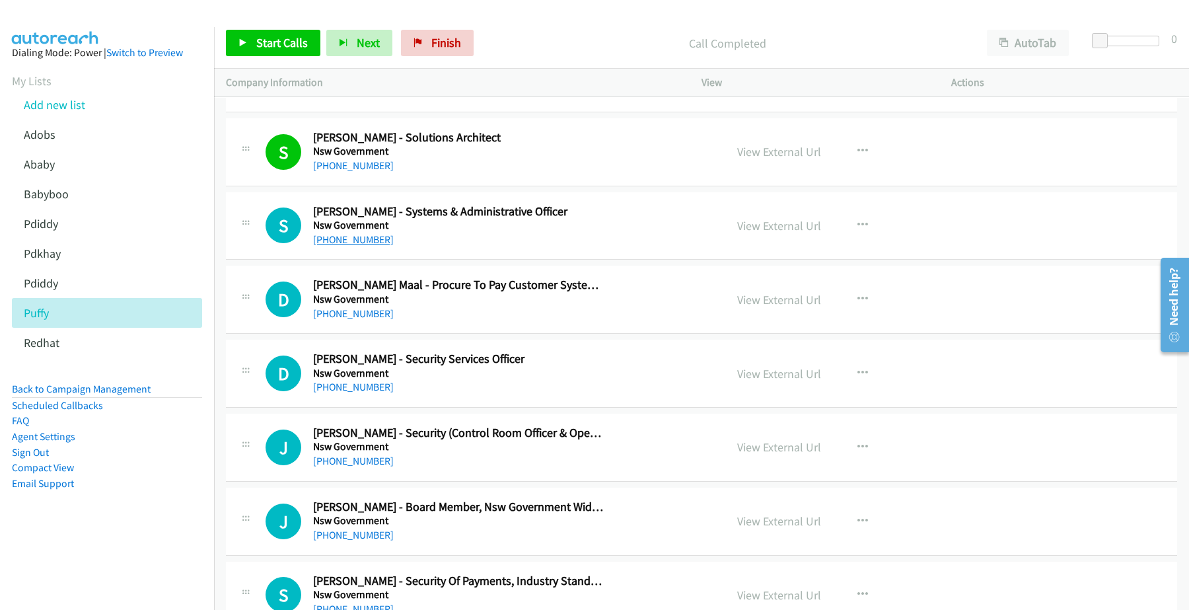
click at [352, 246] on link "+61 2 9710 5776" at bounding box center [353, 239] width 81 height 13
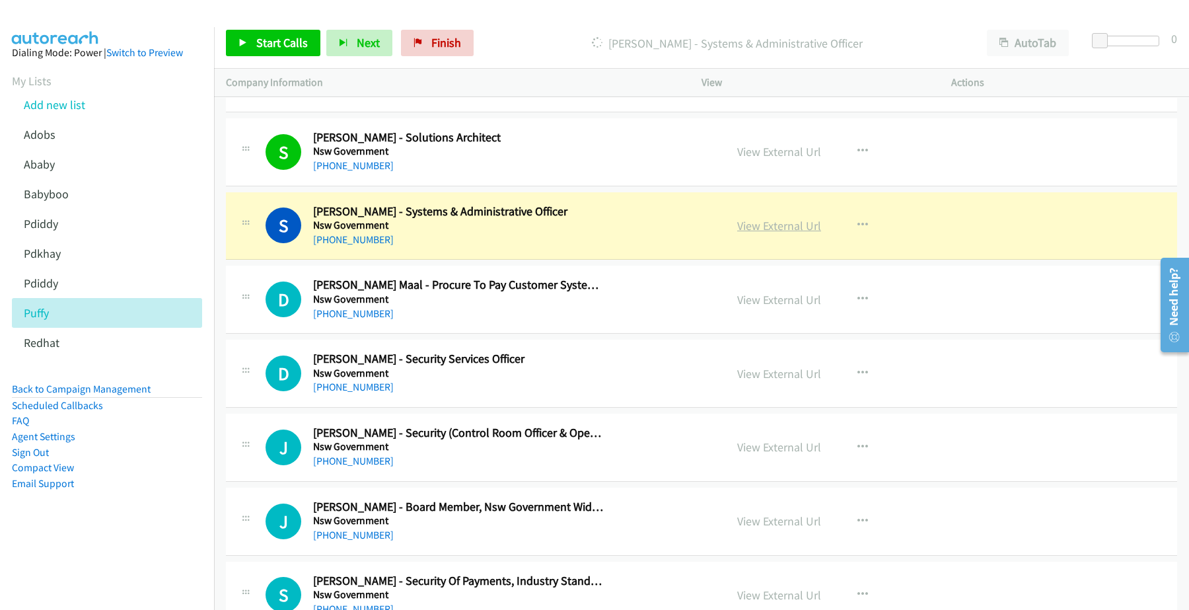
click at [764, 233] on link "View External Url" at bounding box center [779, 225] width 84 height 15
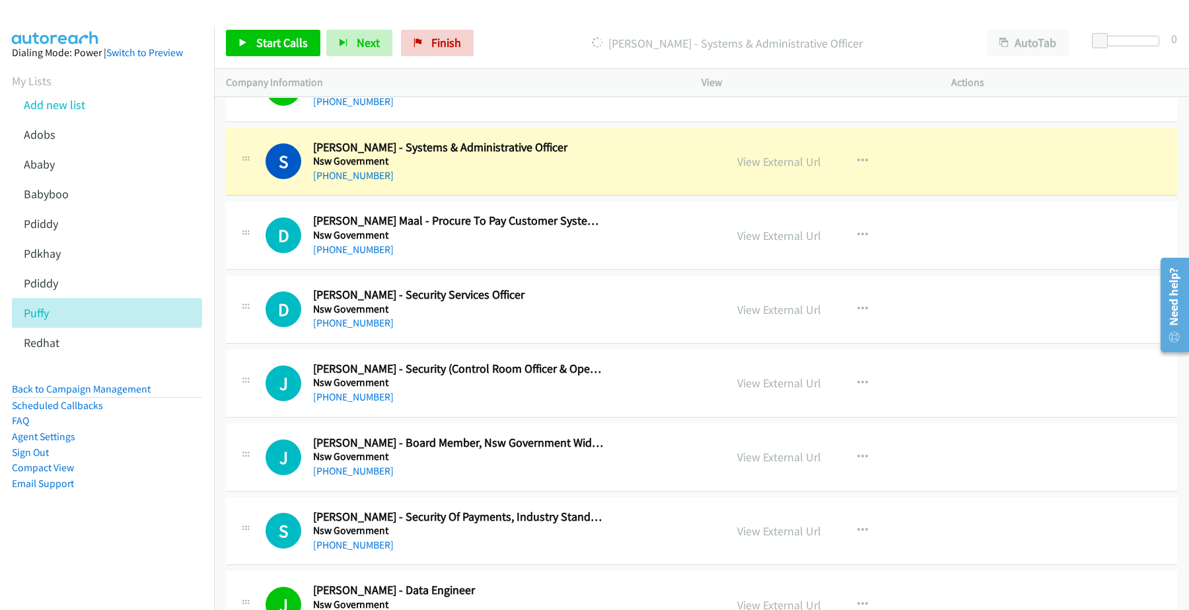
scroll to position [9743, 0]
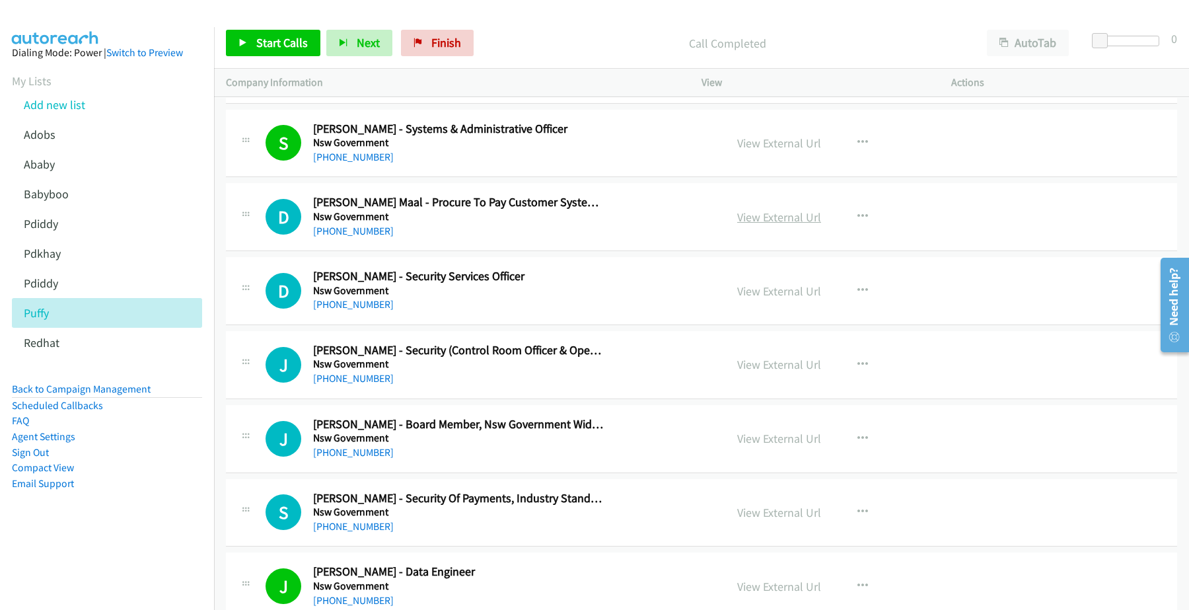
click at [797, 225] on link "View External Url" at bounding box center [779, 216] width 84 height 15
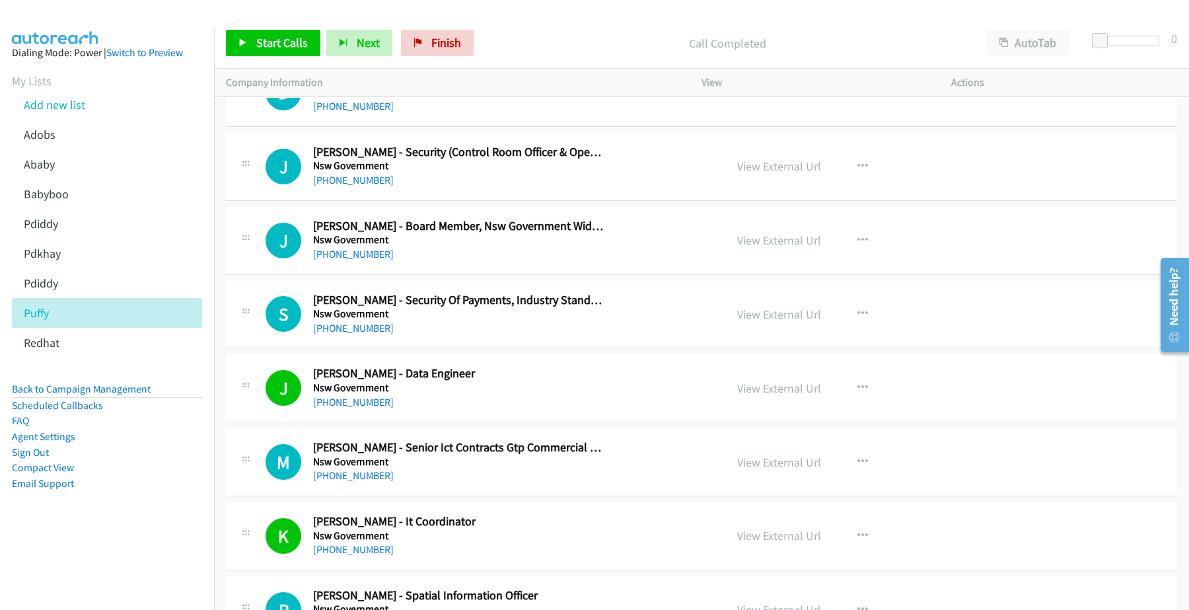
scroll to position [9991, 0]
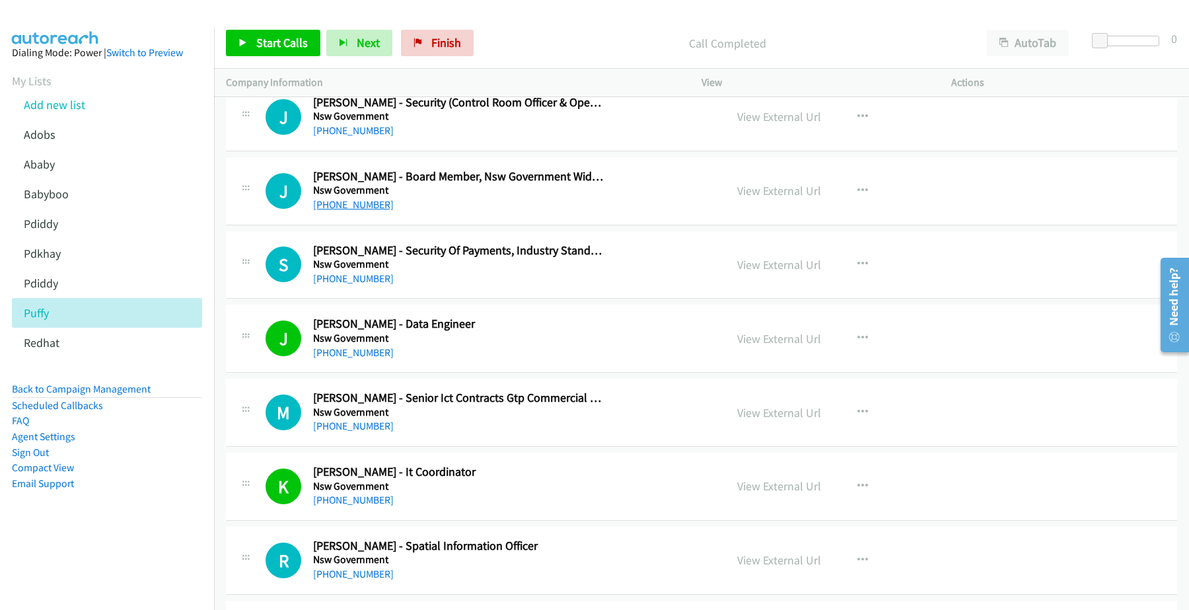
click at [355, 211] on link "+61 436 658 818" at bounding box center [353, 204] width 81 height 13
click at [752, 198] on link "View External Url" at bounding box center [779, 190] width 84 height 15
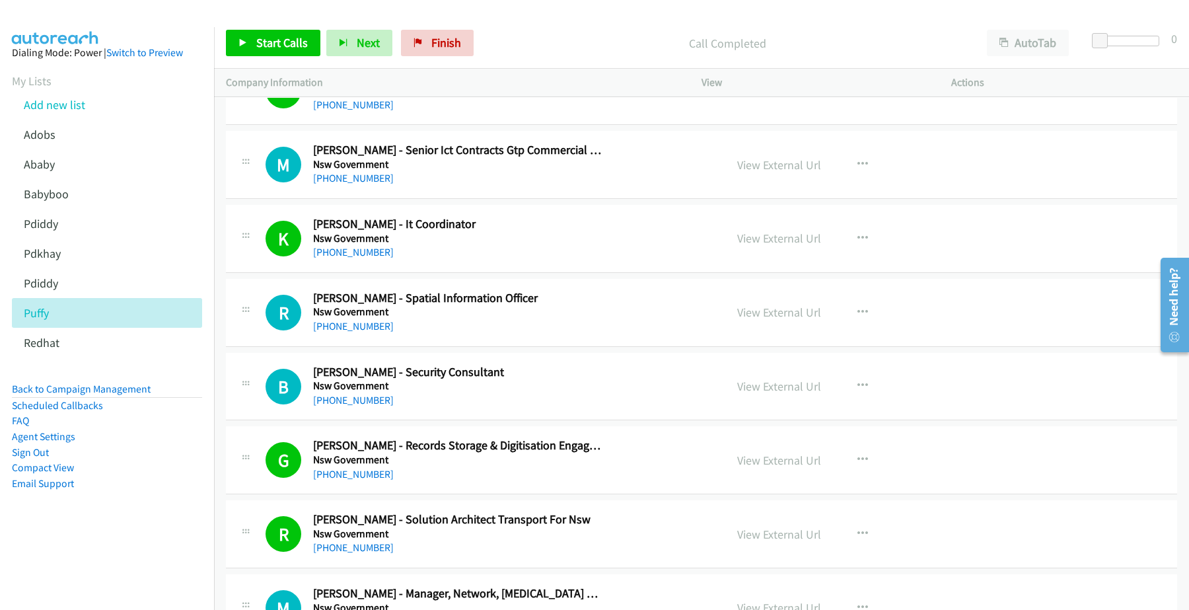
scroll to position [10321, 0]
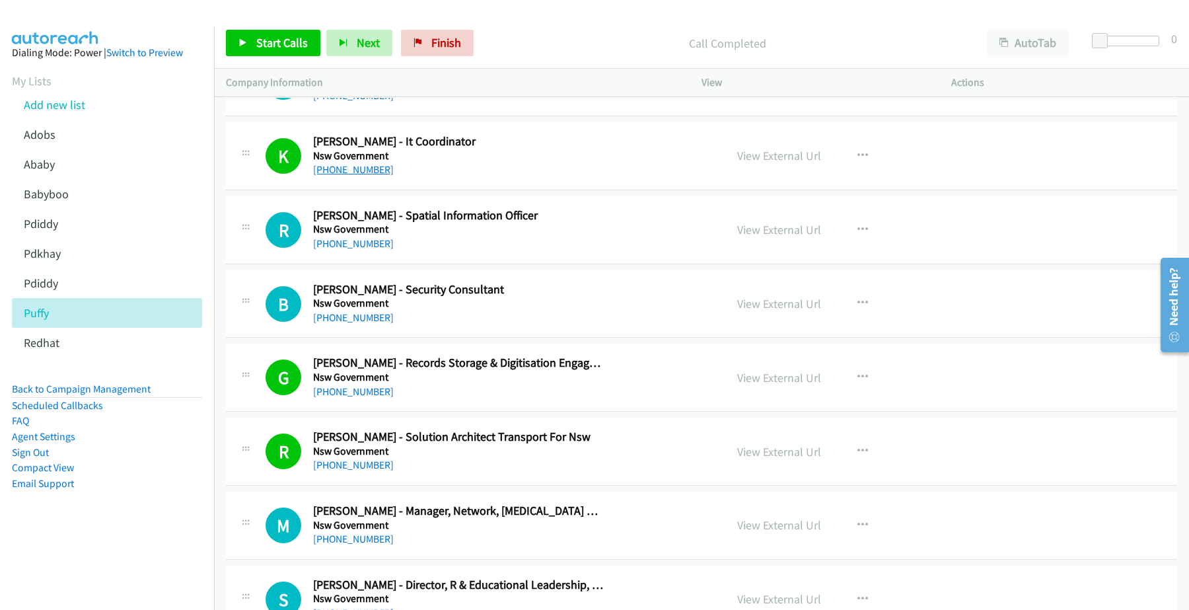
click at [349, 176] on link "+61 2 9718 3083" at bounding box center [353, 169] width 81 height 13
click at [342, 250] on link "+61 2 6332 8196" at bounding box center [353, 243] width 81 height 13
click at [783, 237] on link "View External Url" at bounding box center [779, 229] width 84 height 15
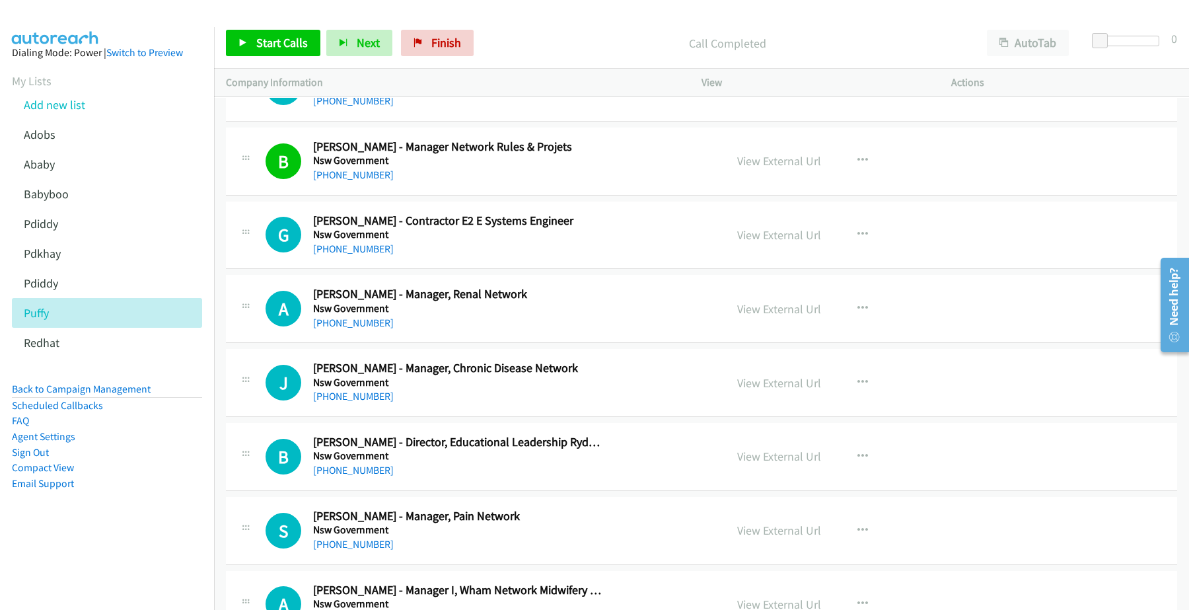
scroll to position [10899, 0]
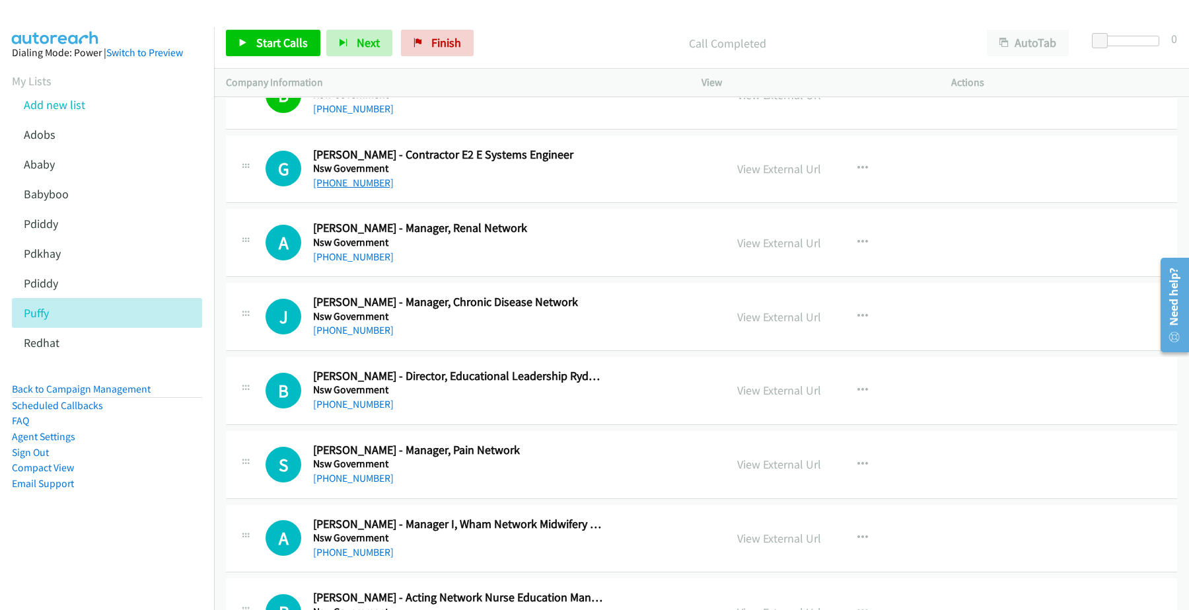
click at [365, 189] on link "+61 418 514 432" at bounding box center [353, 182] width 81 height 13
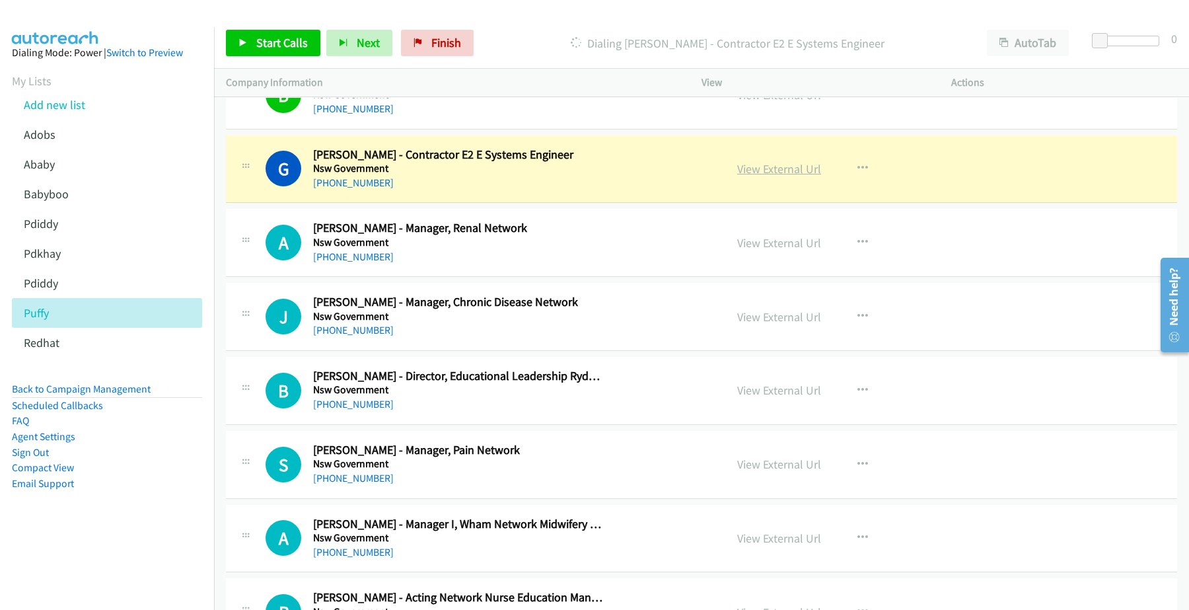
click at [786, 176] on link "View External Url" at bounding box center [779, 168] width 84 height 15
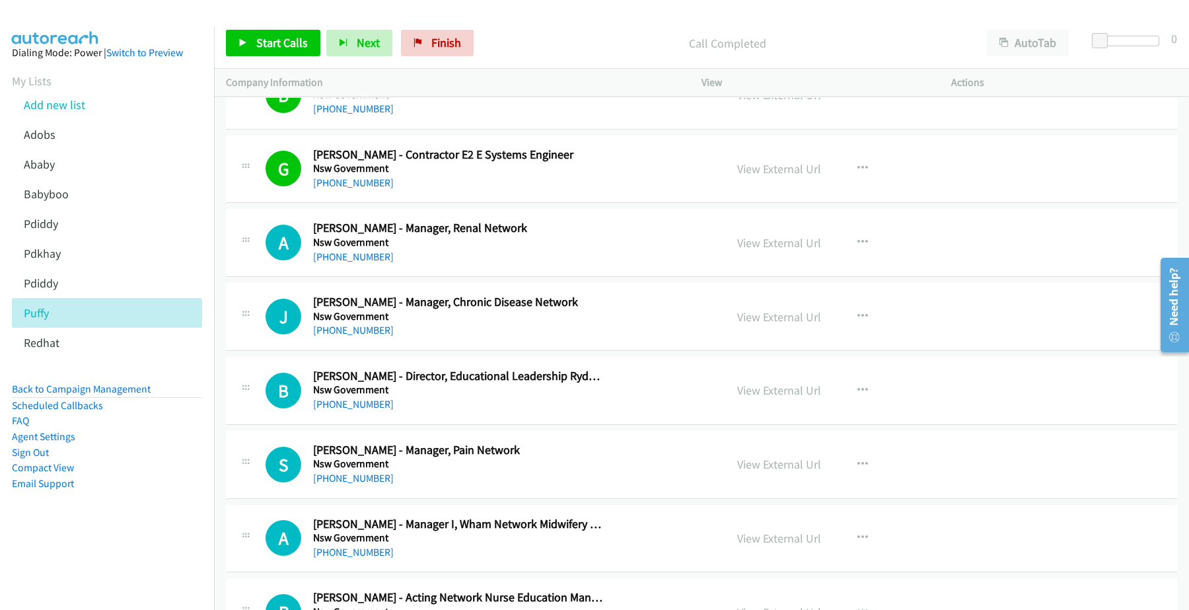
scroll to position [10982, 0]
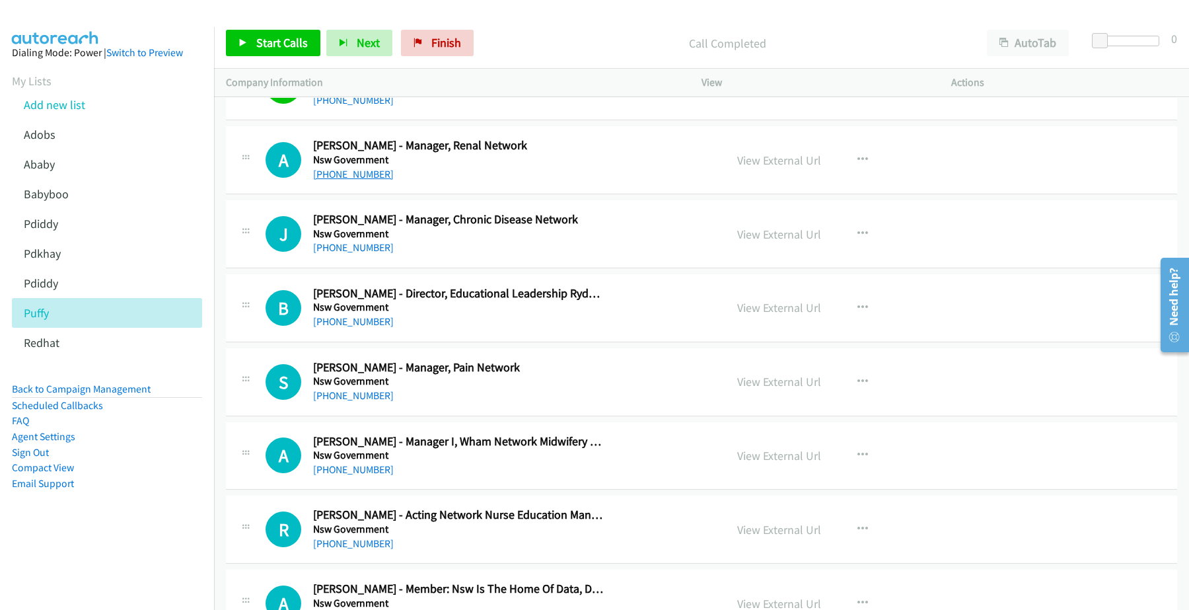
click at [363, 180] on link "+61 421 613 703" at bounding box center [353, 174] width 81 height 13
click at [780, 168] on link "View External Url" at bounding box center [779, 160] width 84 height 15
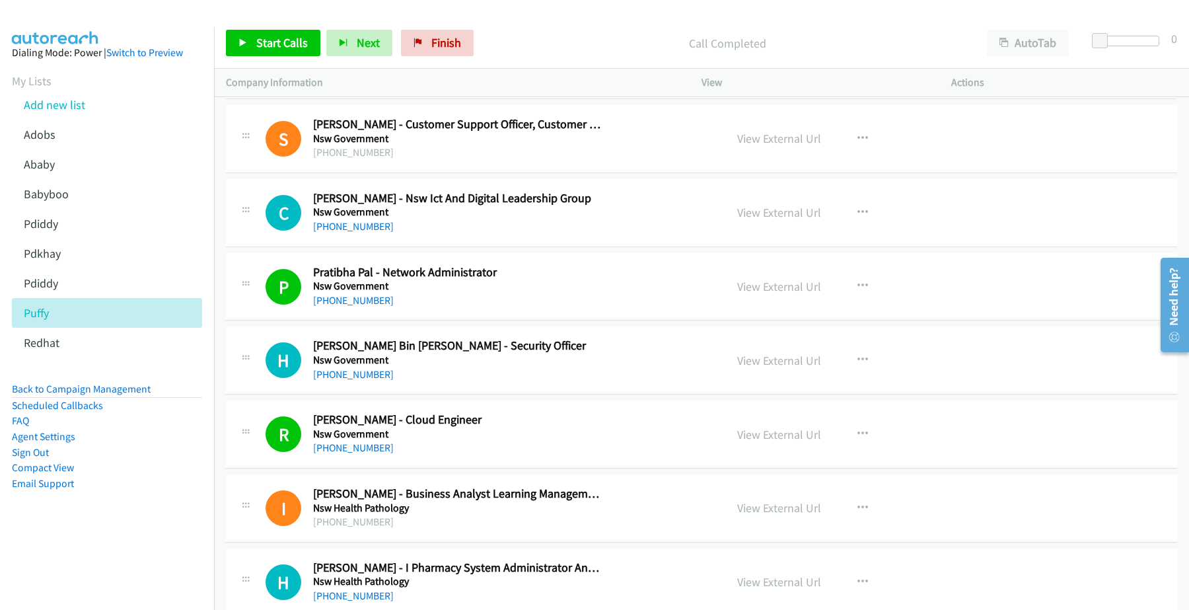
scroll to position [11560, 0]
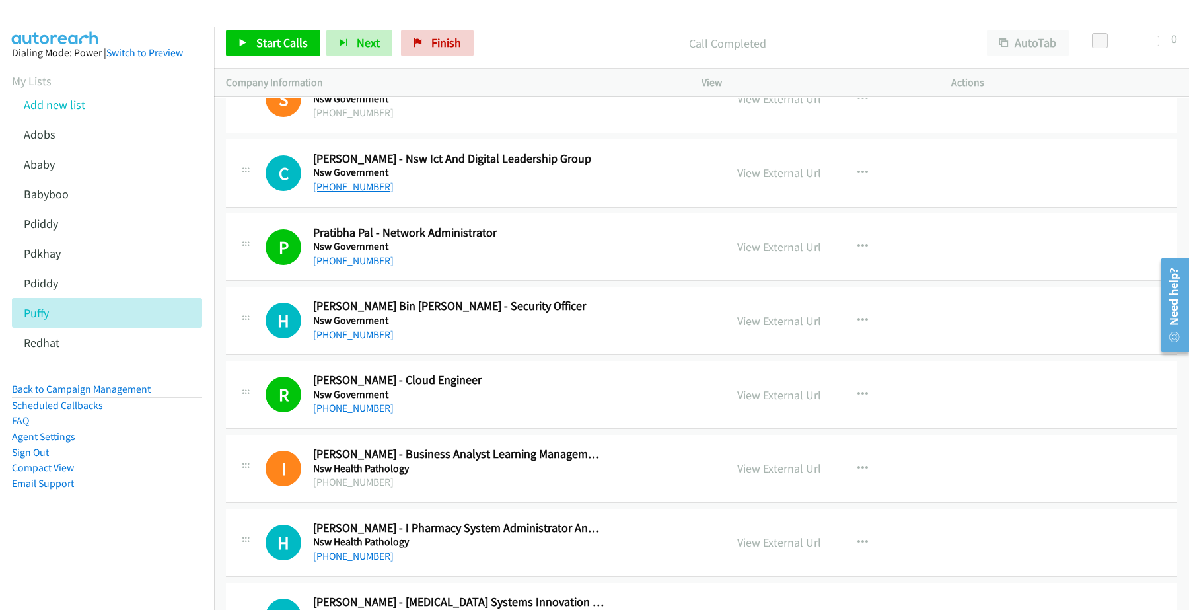
click at [362, 193] on link "+61 499 263 543" at bounding box center [353, 186] width 81 height 13
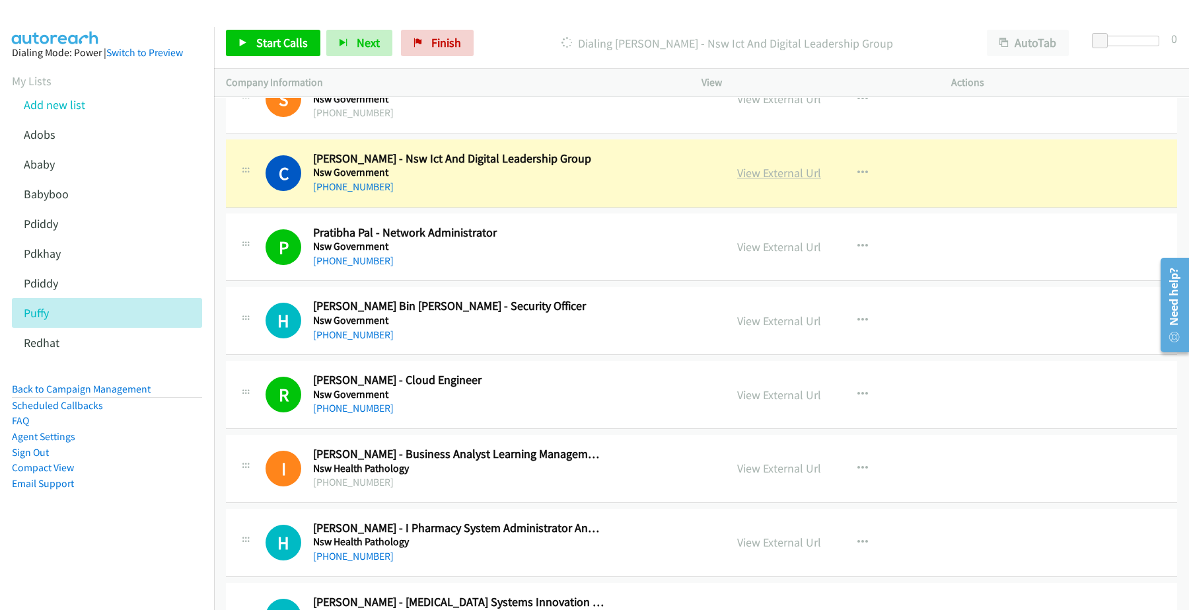
click at [752, 180] on link "View External Url" at bounding box center [779, 172] width 84 height 15
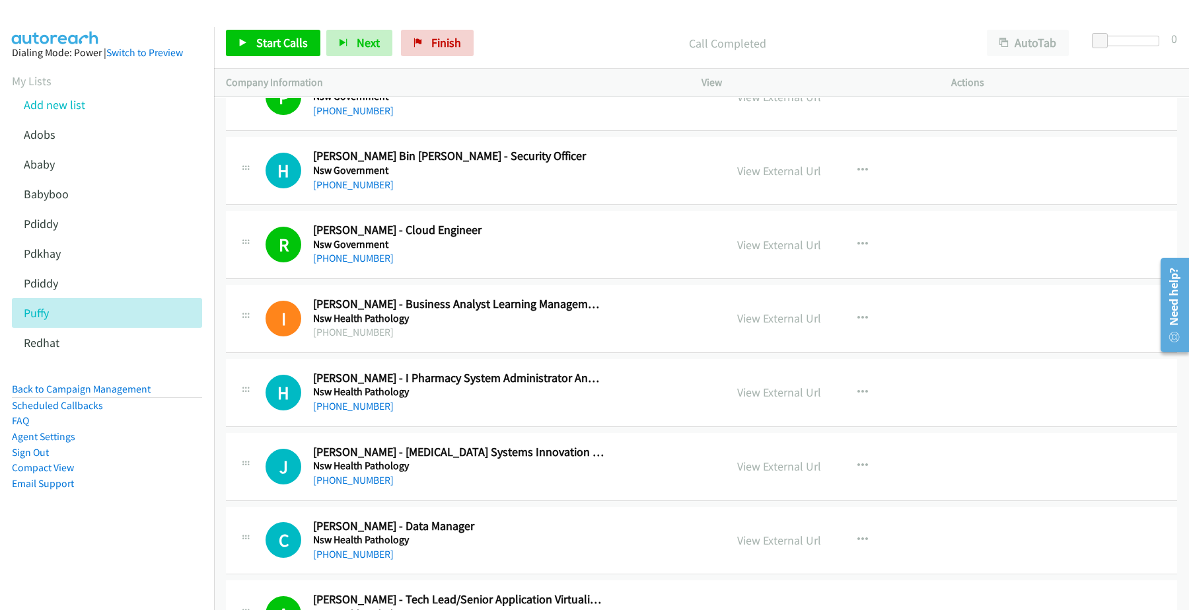
scroll to position [11725, 0]
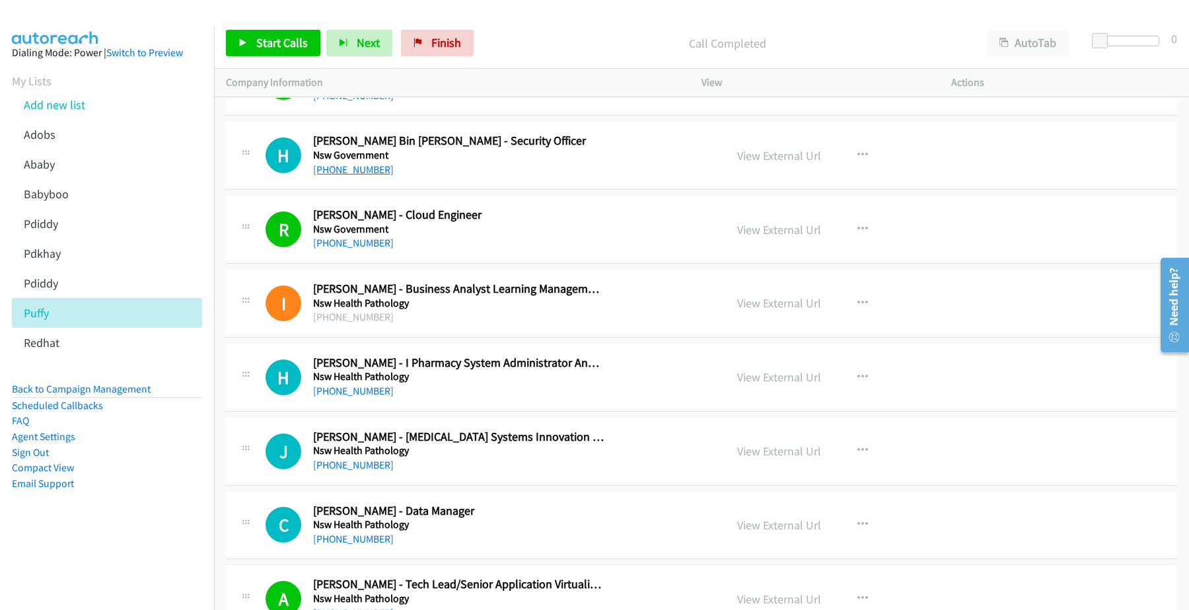
click at [361, 176] on link "+61 424 201 442" at bounding box center [353, 169] width 81 height 13
click at [763, 163] on link "View External Url" at bounding box center [779, 155] width 84 height 15
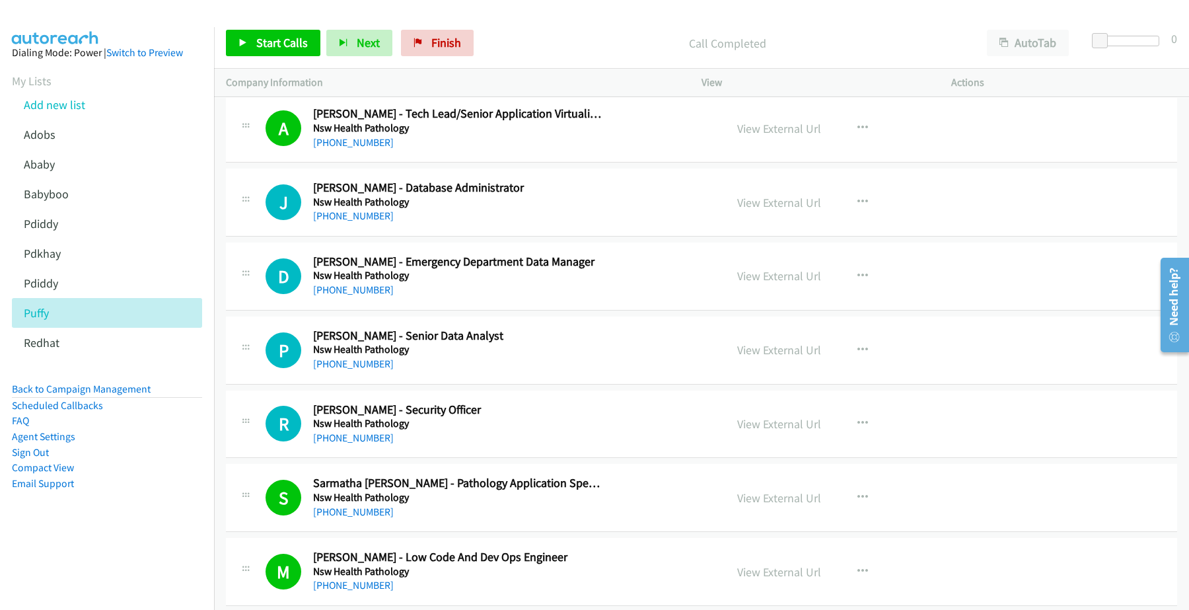
scroll to position [12221, 0]
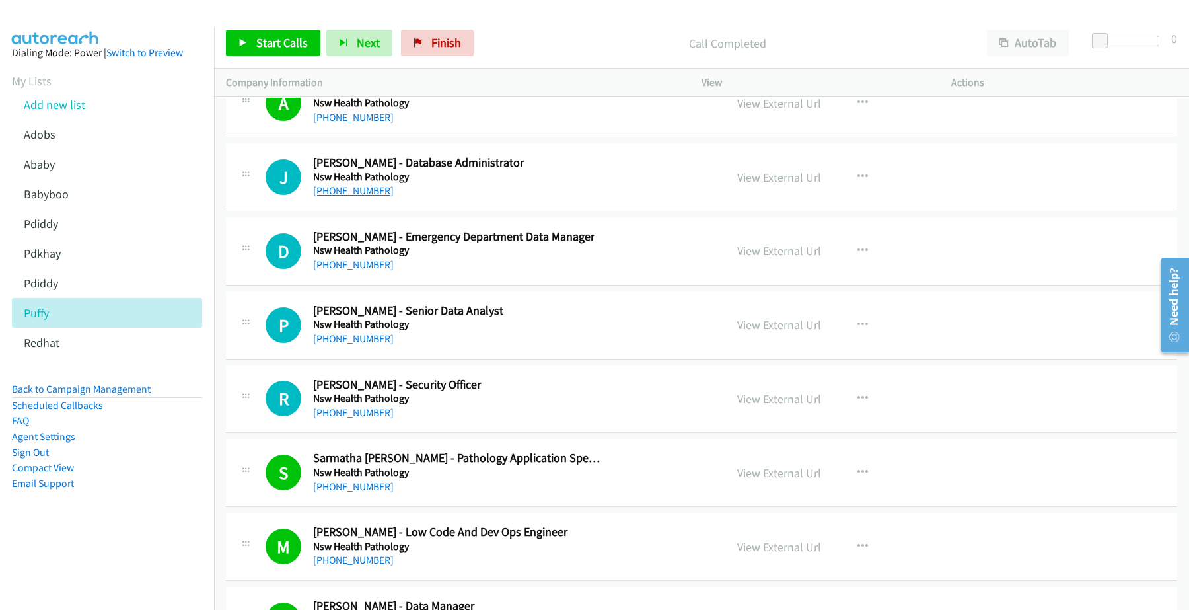
click at [351, 197] on link "+61 421 877 461" at bounding box center [353, 190] width 81 height 13
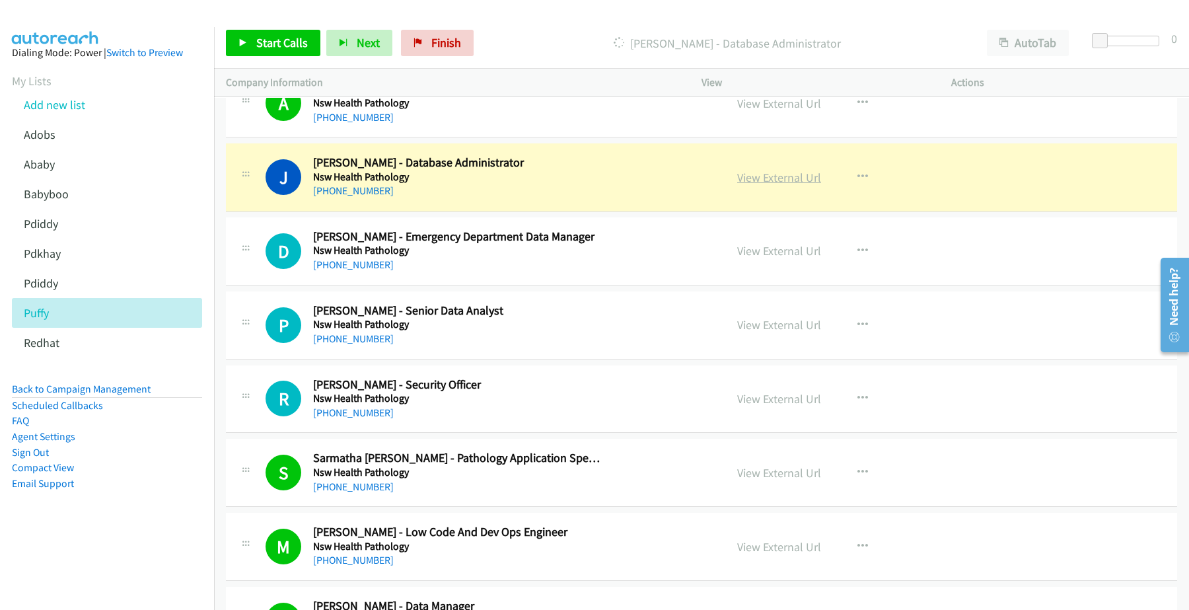
click at [785, 185] on link "View External Url" at bounding box center [779, 177] width 84 height 15
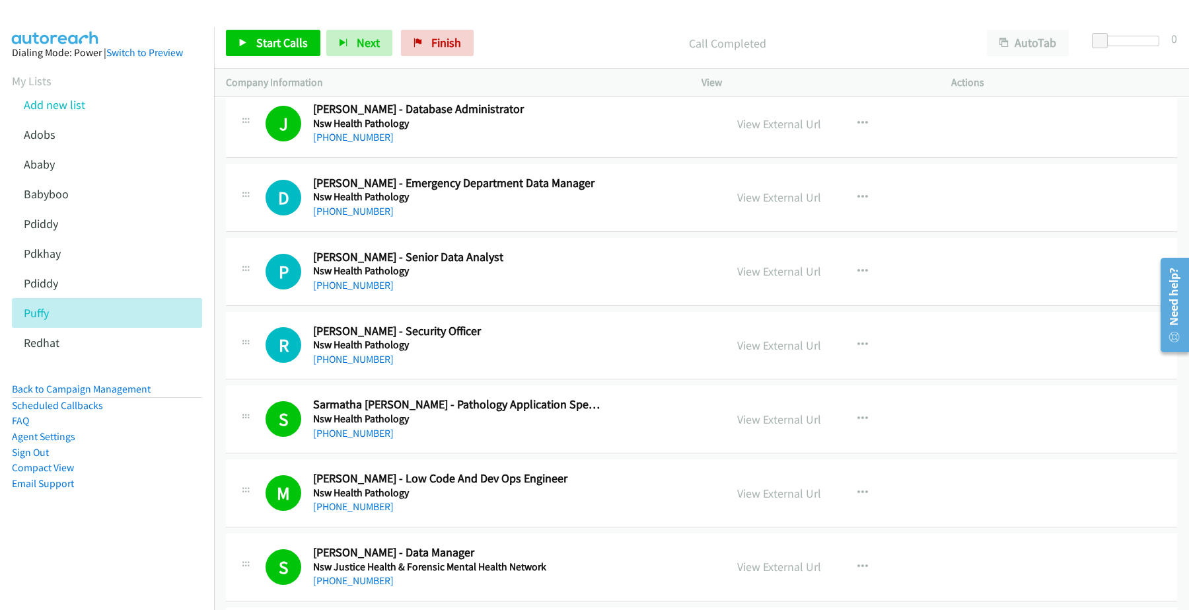
scroll to position [12303, 0]
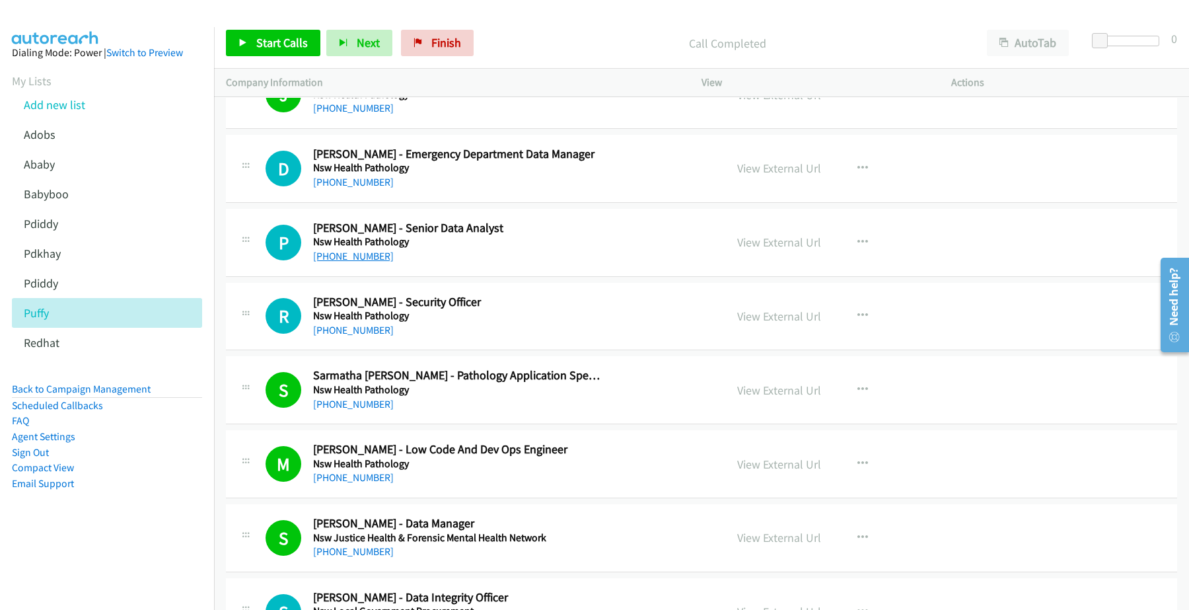
click at [341, 262] on link "+61 404 012 624" at bounding box center [353, 256] width 81 height 13
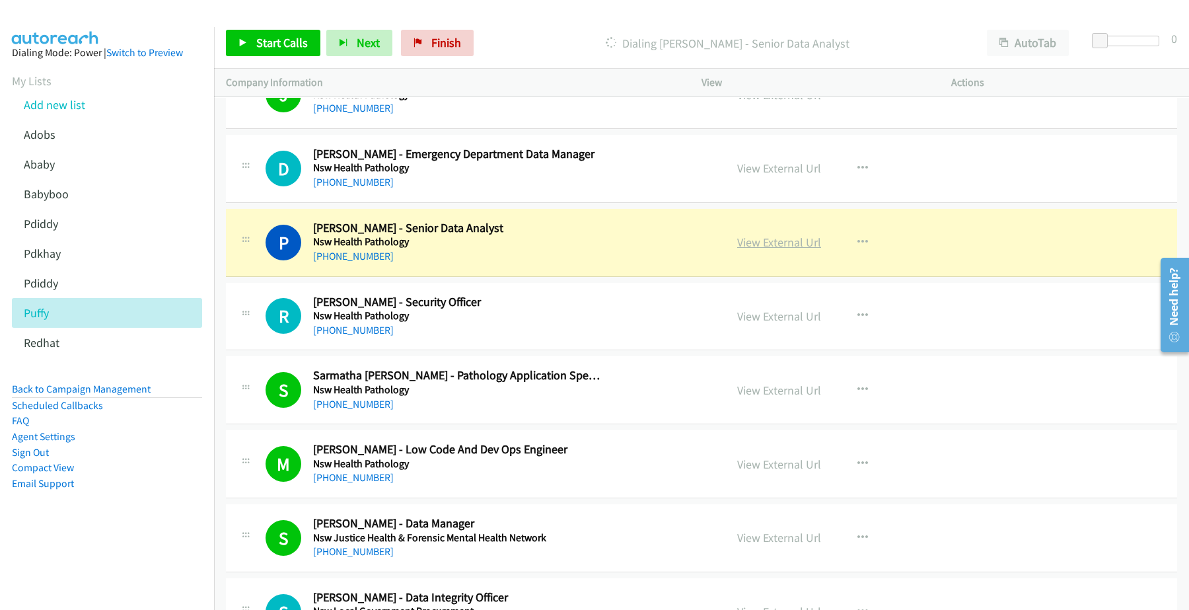
click at [760, 250] on link "View External Url" at bounding box center [779, 242] width 84 height 15
click at [774, 250] on link "View External Url" at bounding box center [779, 242] width 84 height 15
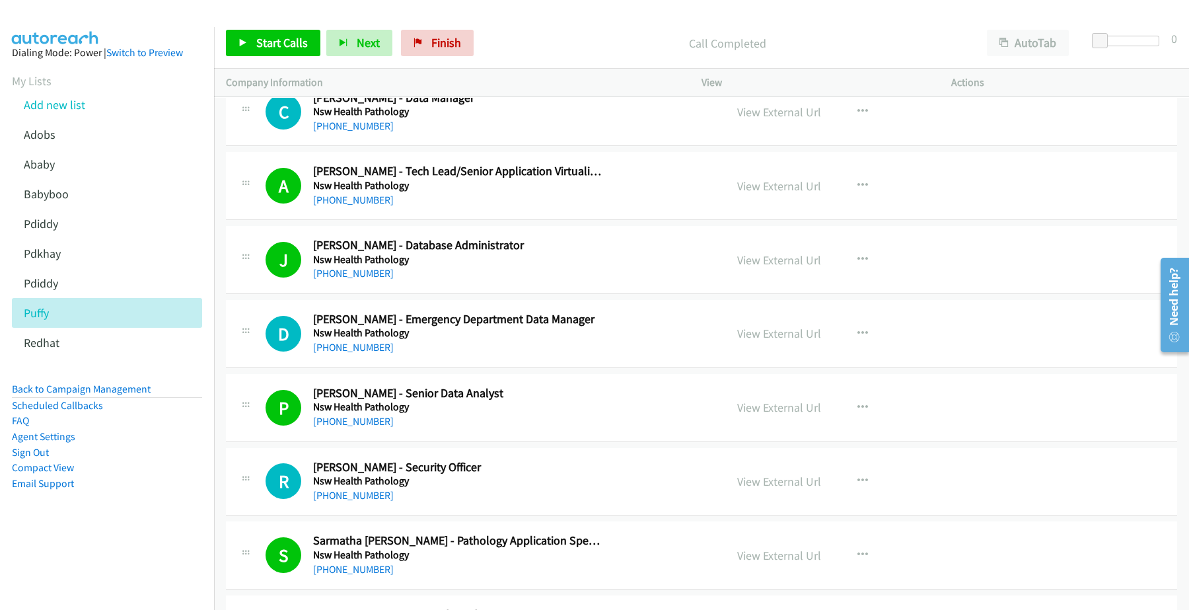
scroll to position [12055, 0]
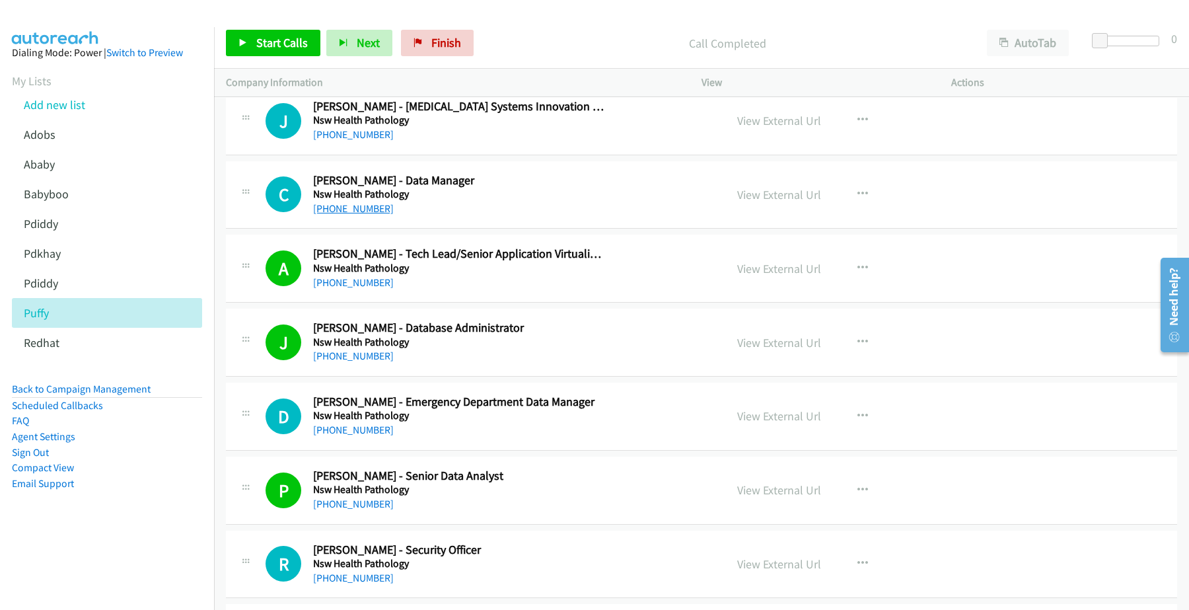
click at [339, 215] on link "+61 411 401 262" at bounding box center [353, 208] width 81 height 13
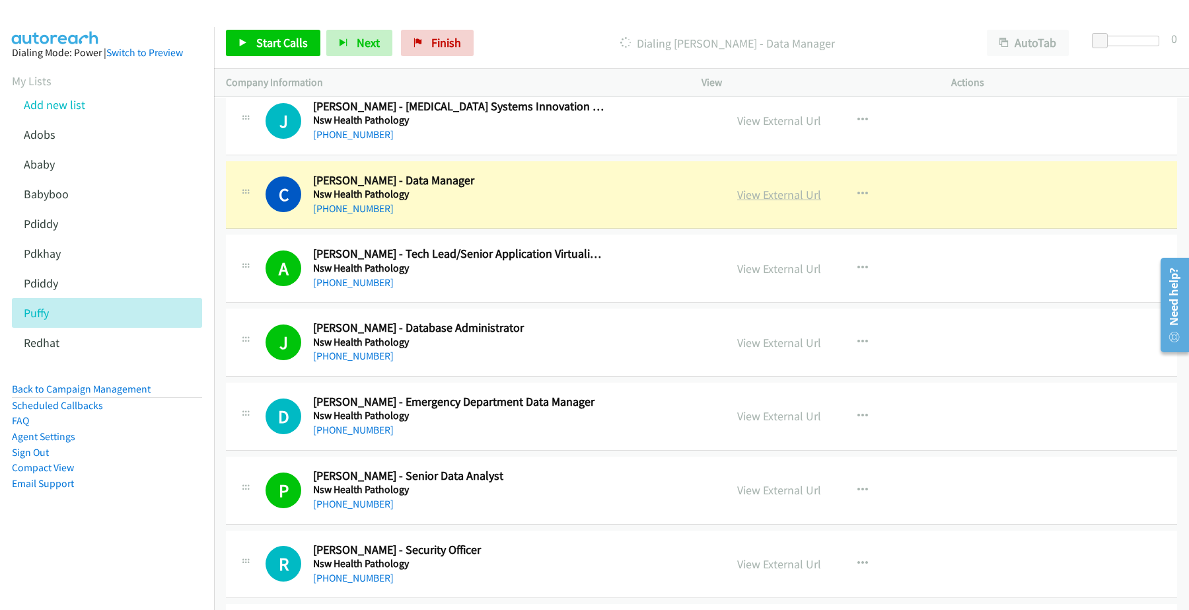
click at [772, 202] on link "View External Url" at bounding box center [779, 194] width 84 height 15
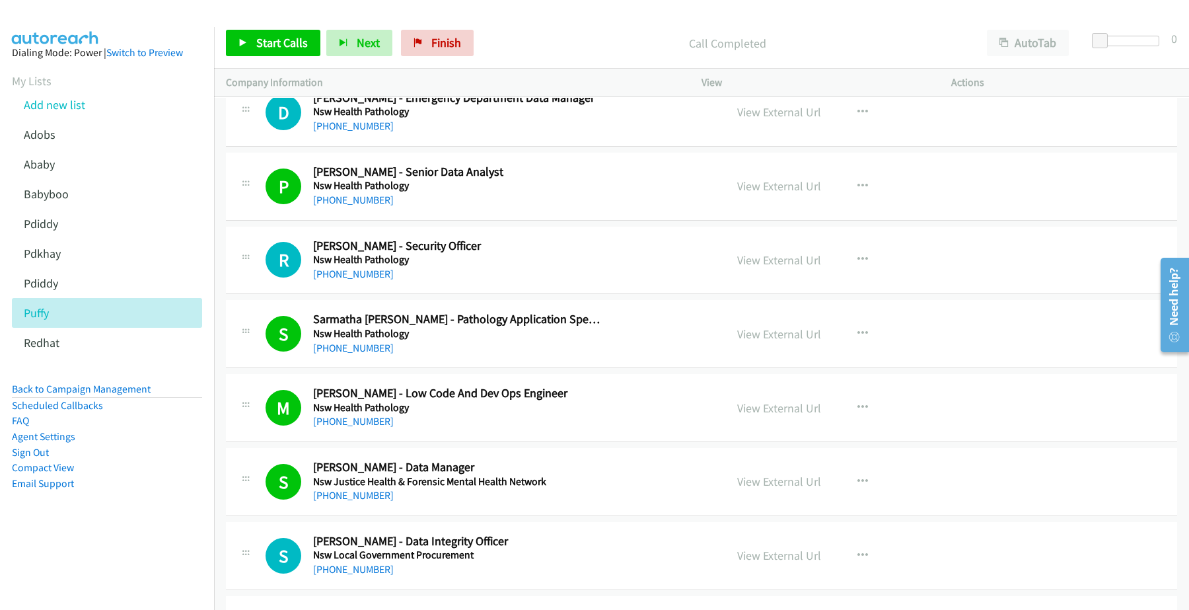
scroll to position [12386, 0]
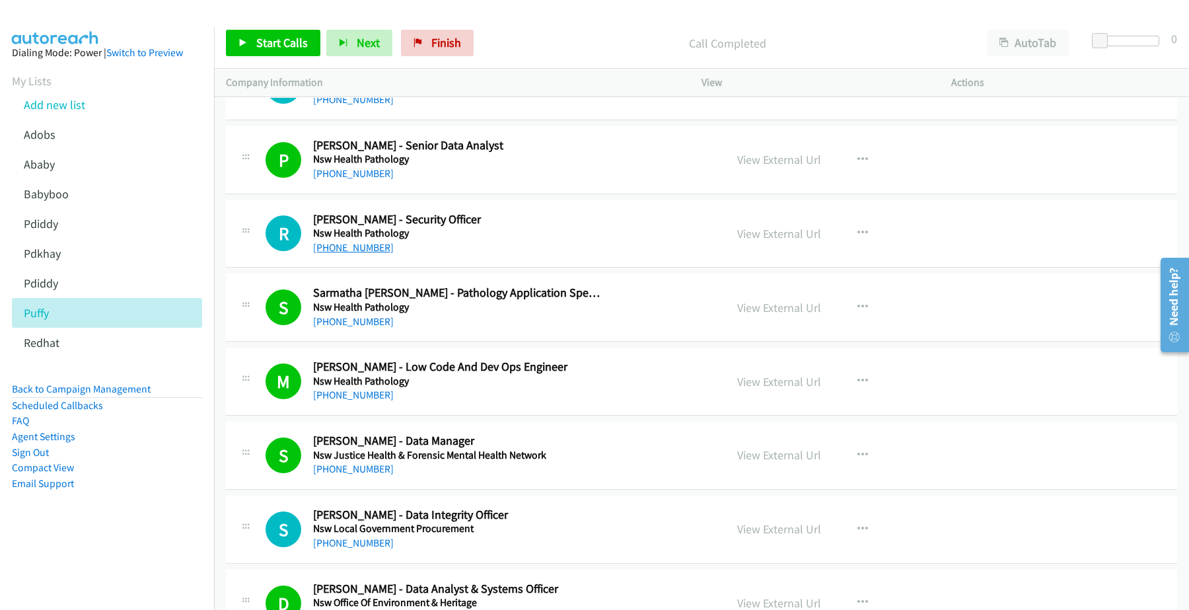
click at [357, 254] on link "+61 491 656 704" at bounding box center [353, 247] width 81 height 13
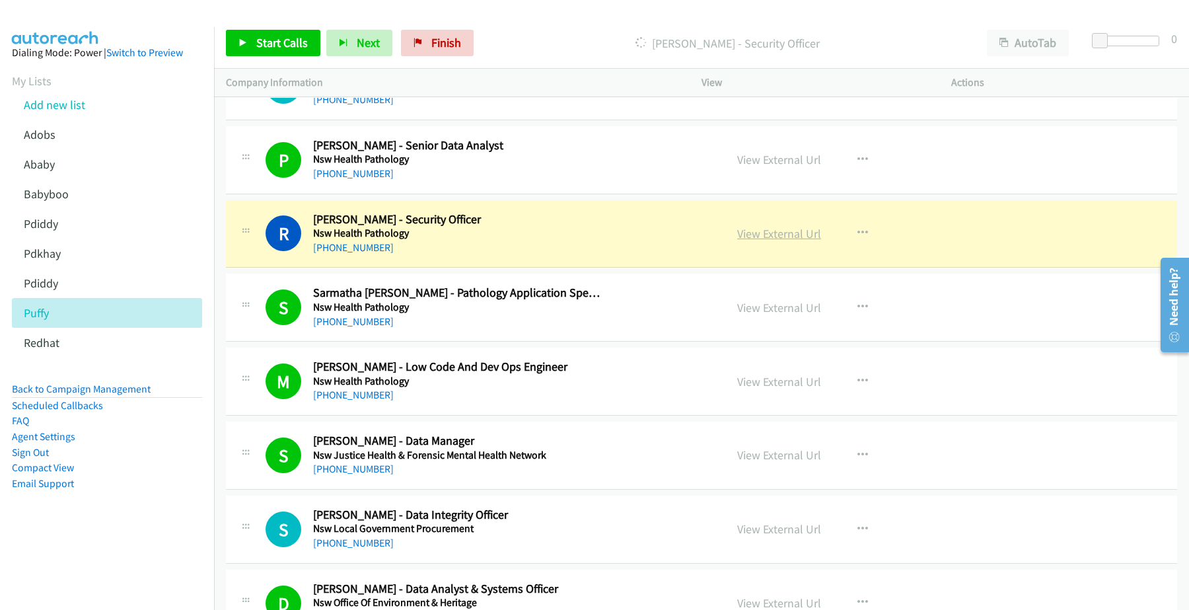
click at [780, 241] on link "View External Url" at bounding box center [779, 233] width 84 height 15
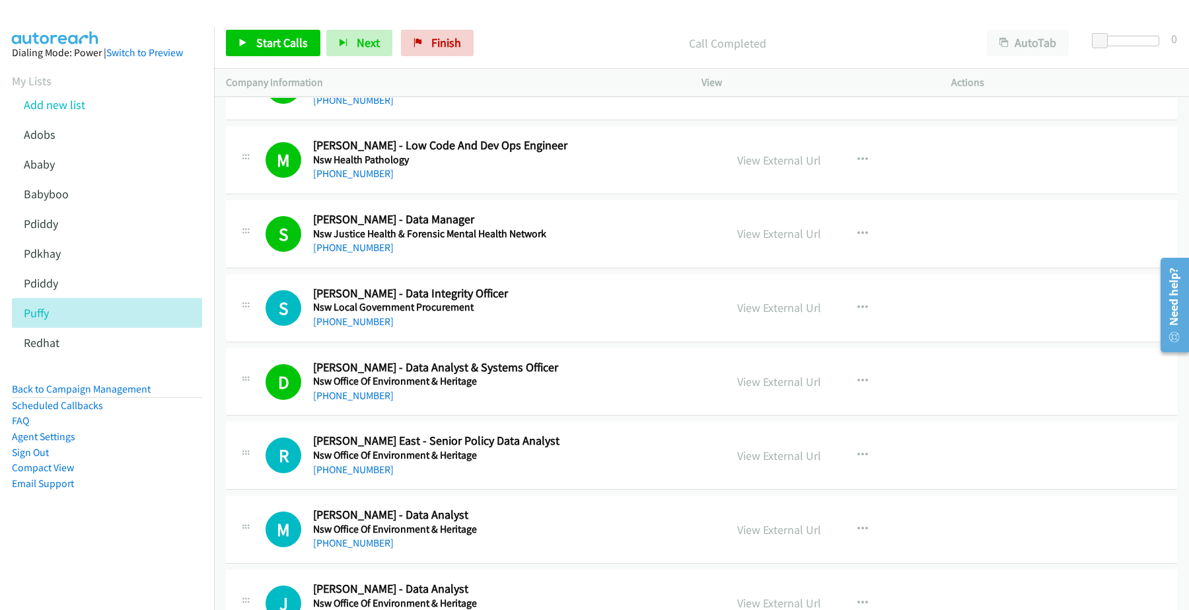
scroll to position [12633, 0]
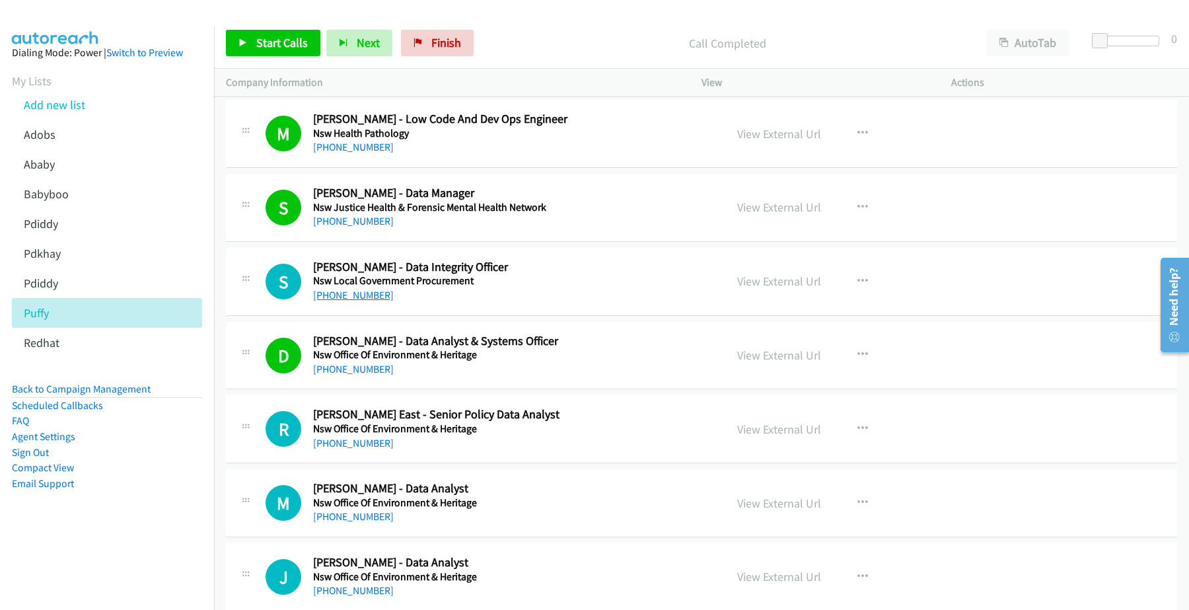
click at [360, 301] on link "+61 400 633 918" at bounding box center [353, 295] width 81 height 13
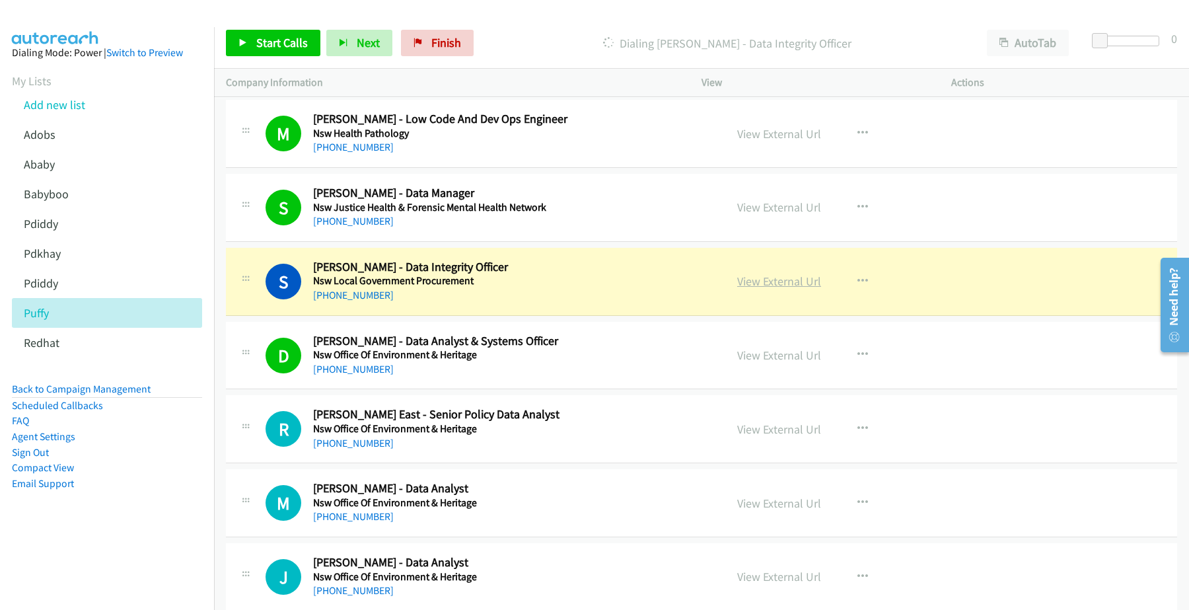
click at [780, 289] on link "View External Url" at bounding box center [779, 281] width 84 height 15
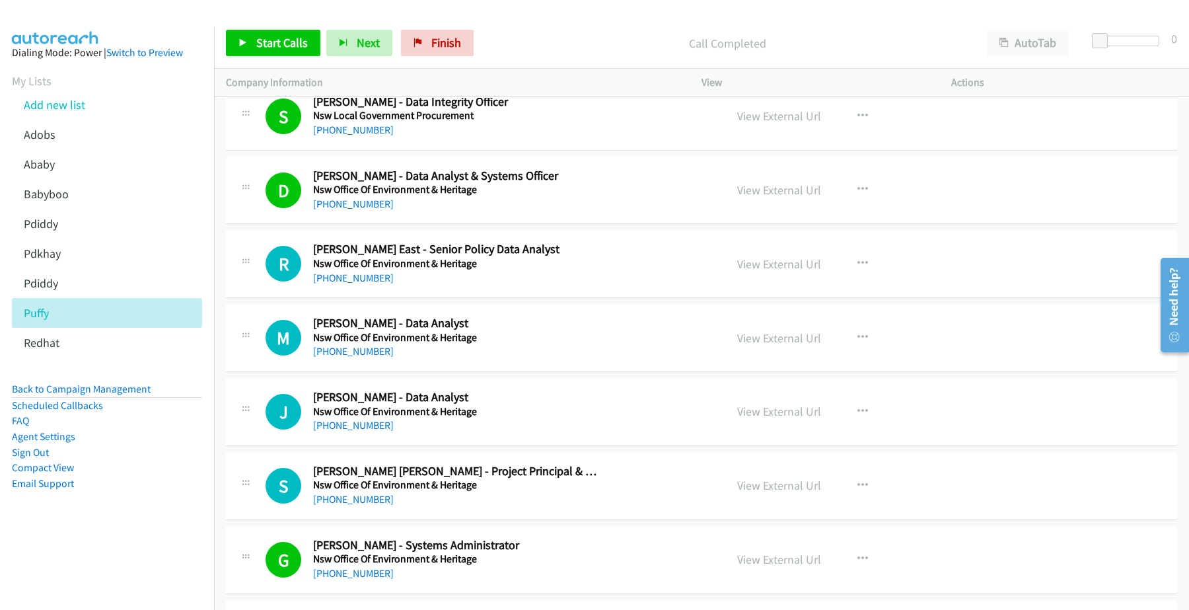
scroll to position [12881, 0]
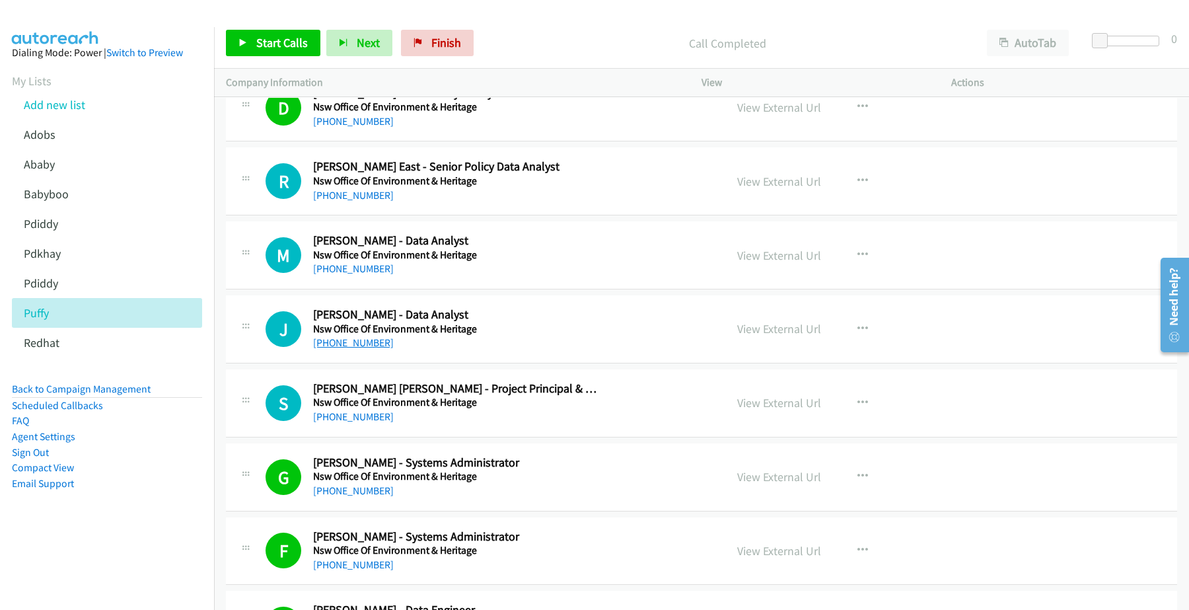
click at [362, 349] on link "+61 411 086 400" at bounding box center [353, 342] width 81 height 13
click at [757, 336] on link "View External Url" at bounding box center [779, 328] width 84 height 15
click at [345, 275] on link "+61 2 9995 5477" at bounding box center [353, 268] width 81 height 13
click at [780, 263] on link "View External Url" at bounding box center [779, 255] width 84 height 15
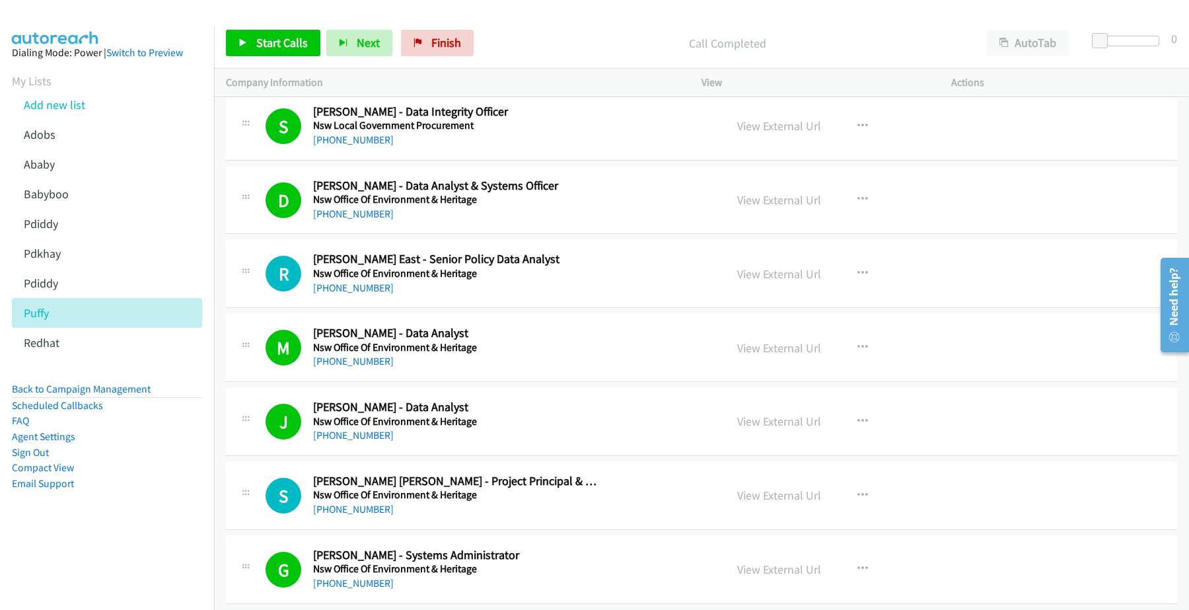
scroll to position [12716, 0]
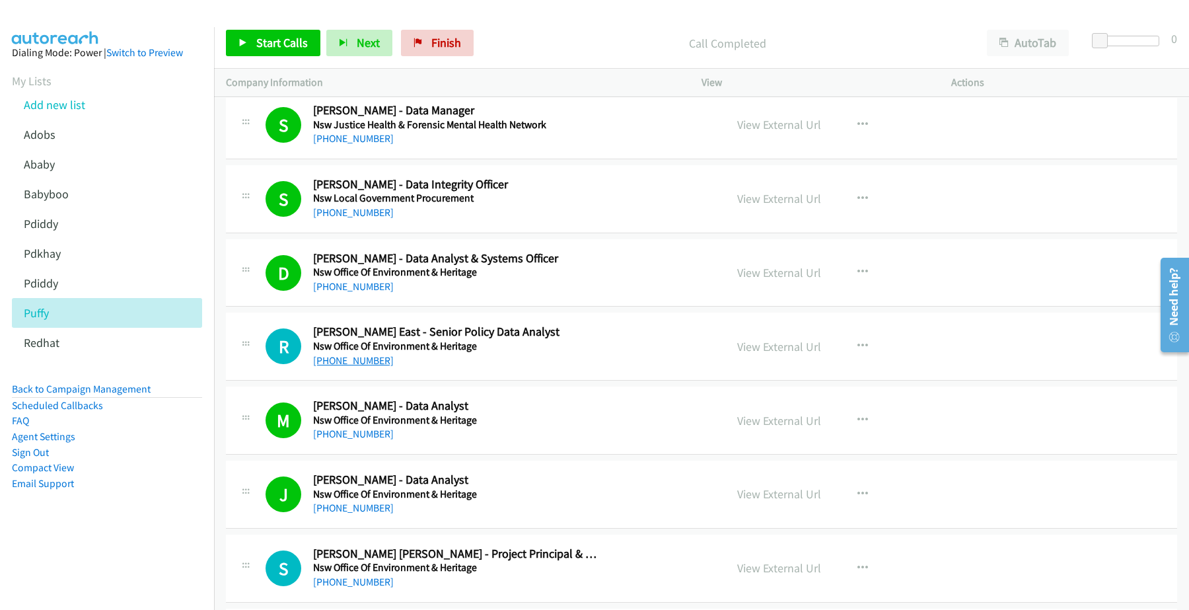
click at [361, 367] on link "+61 2 4247 1808" at bounding box center [353, 360] width 81 height 13
click at [784, 354] on link "View External Url" at bounding box center [779, 346] width 84 height 15
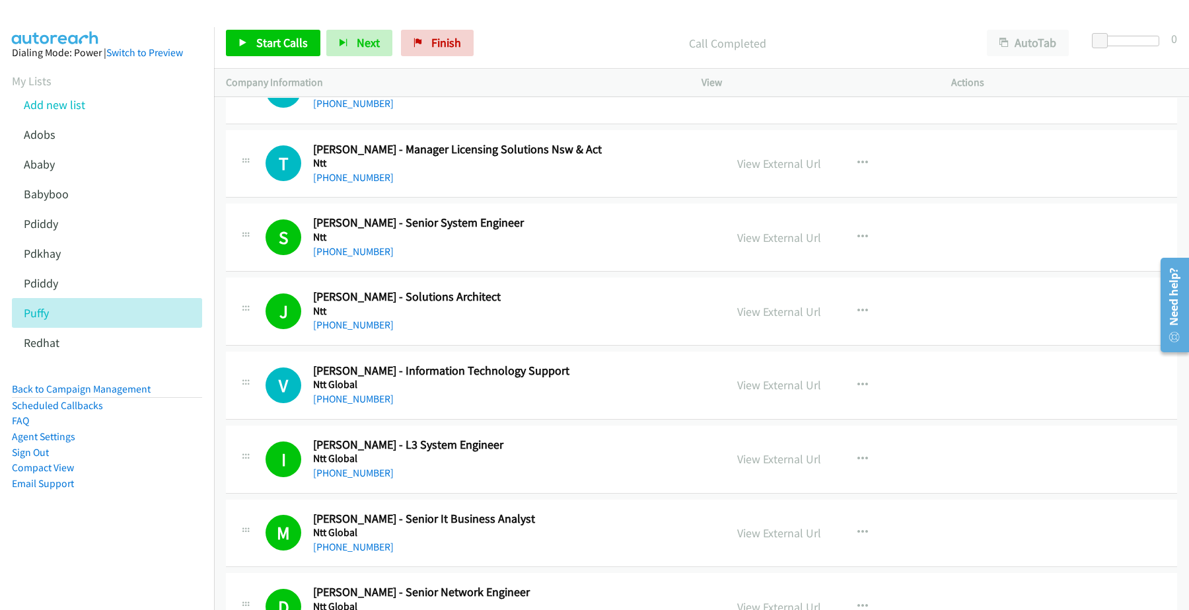
scroll to position [14533, 0]
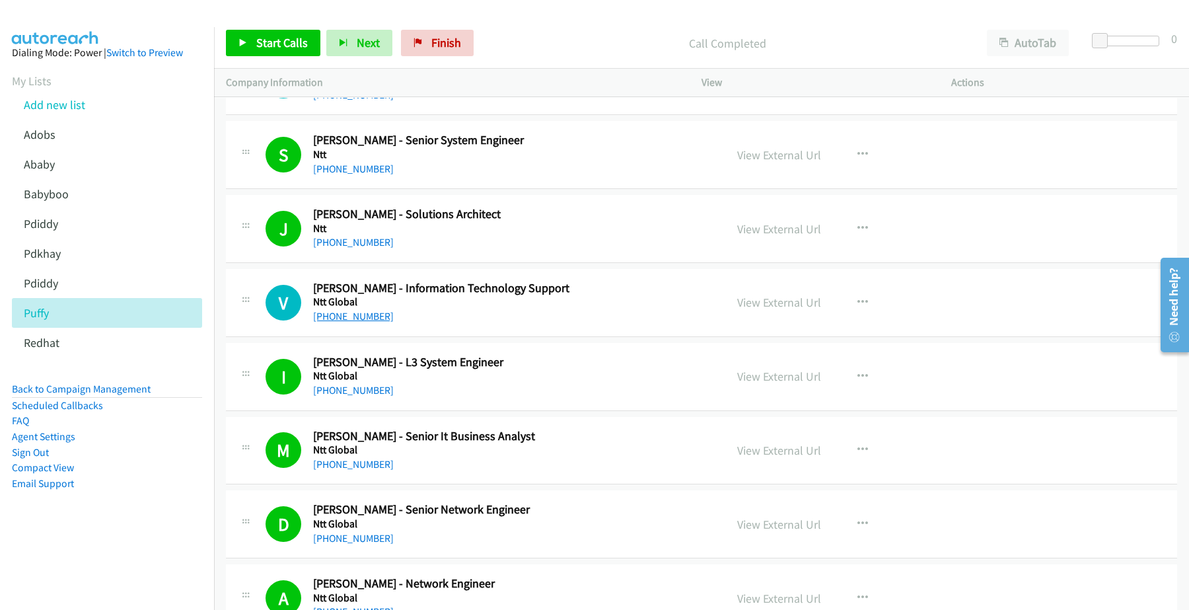
click at [344, 322] on link "+61 2 8026 6598" at bounding box center [353, 316] width 81 height 13
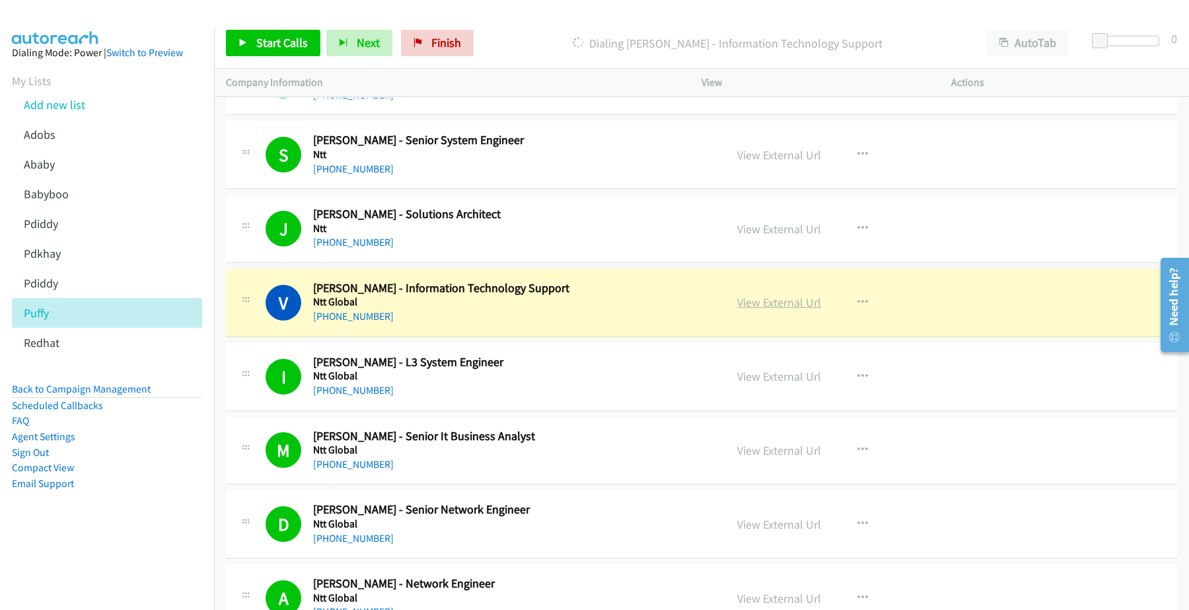
click at [780, 310] on link "View External Url" at bounding box center [779, 302] width 84 height 15
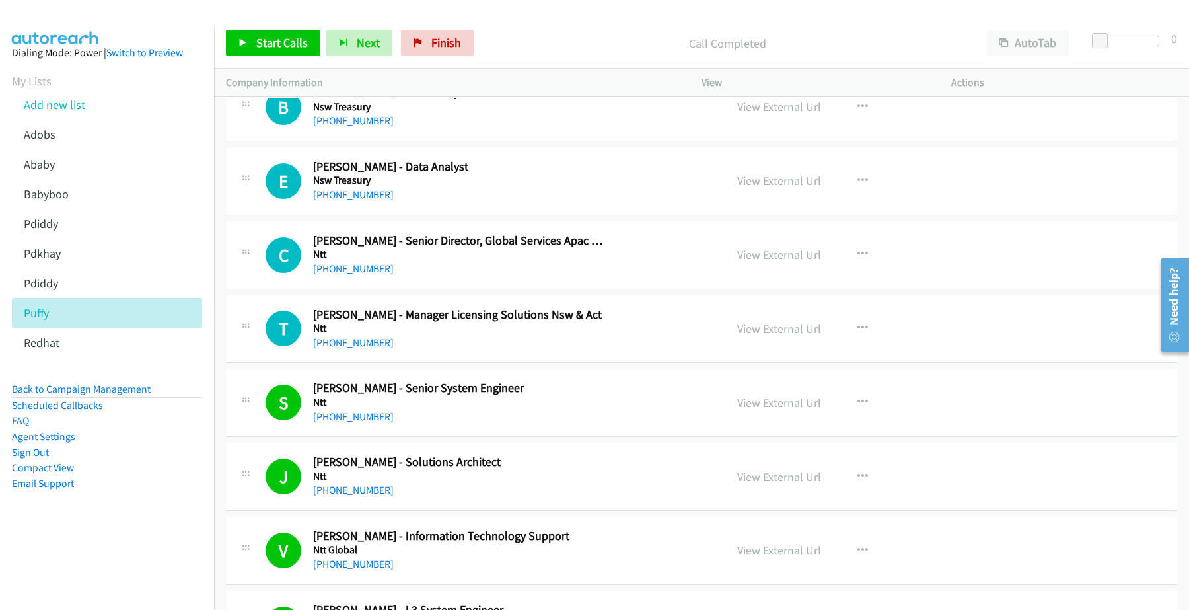
scroll to position [14203, 0]
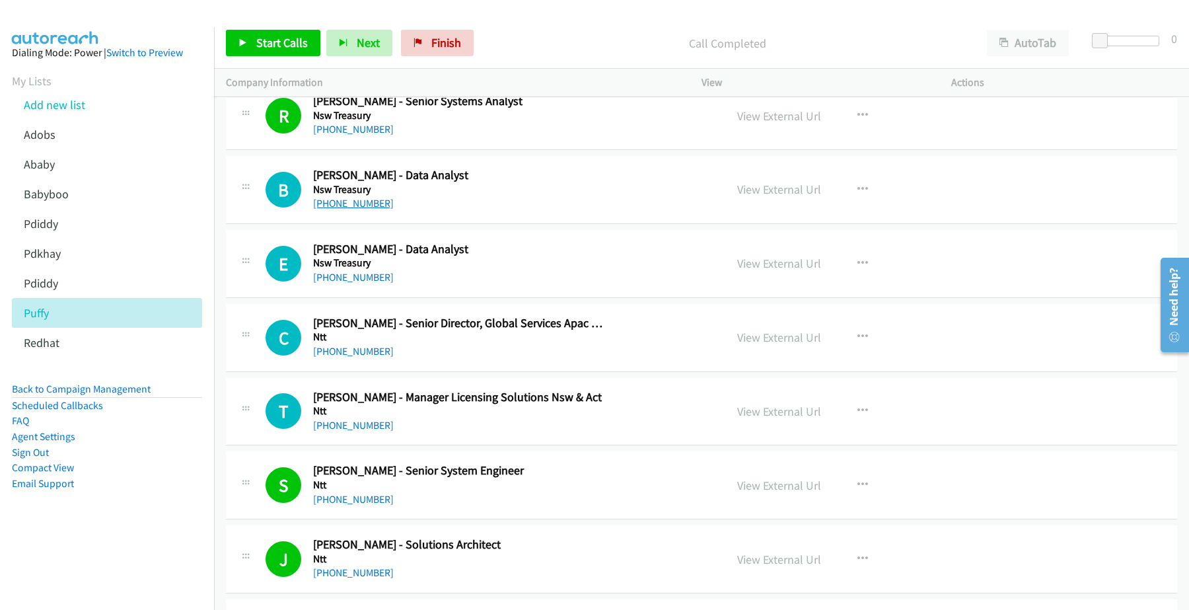
click at [355, 209] on link "+61 2 9228 4255" at bounding box center [353, 203] width 81 height 13
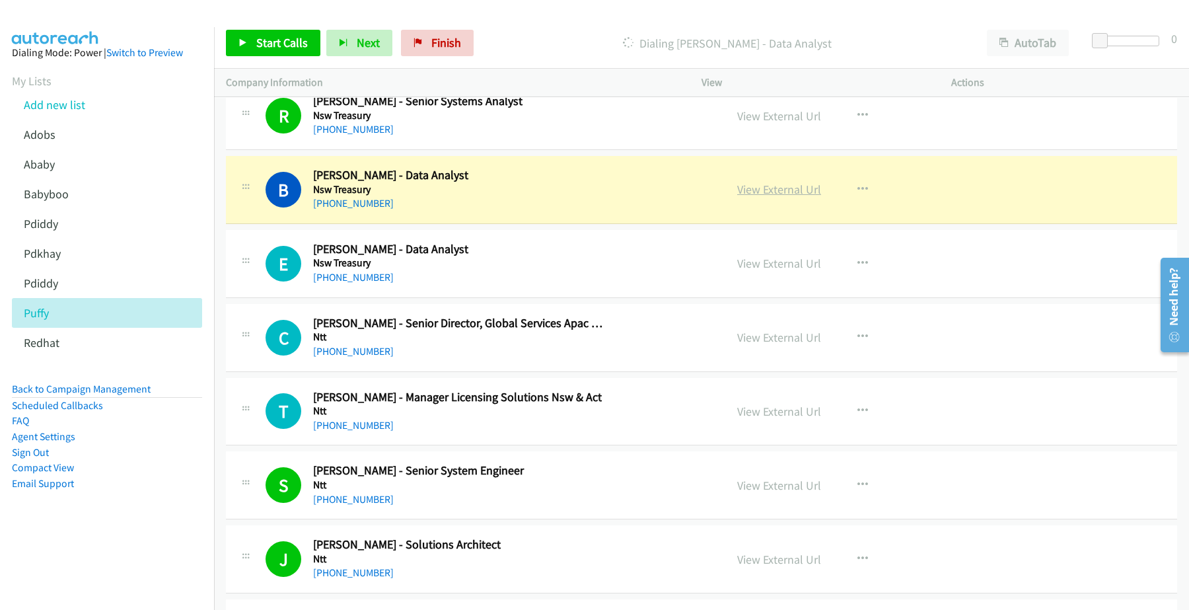
click at [760, 197] on link "View External Url" at bounding box center [779, 189] width 84 height 15
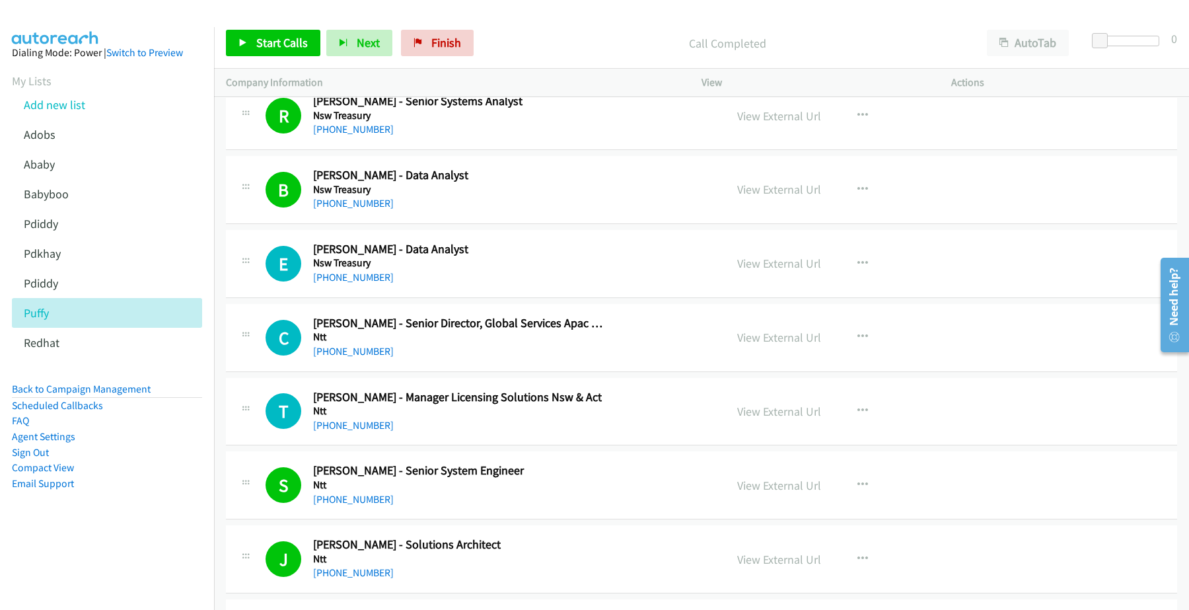
scroll to position [14285, 0]
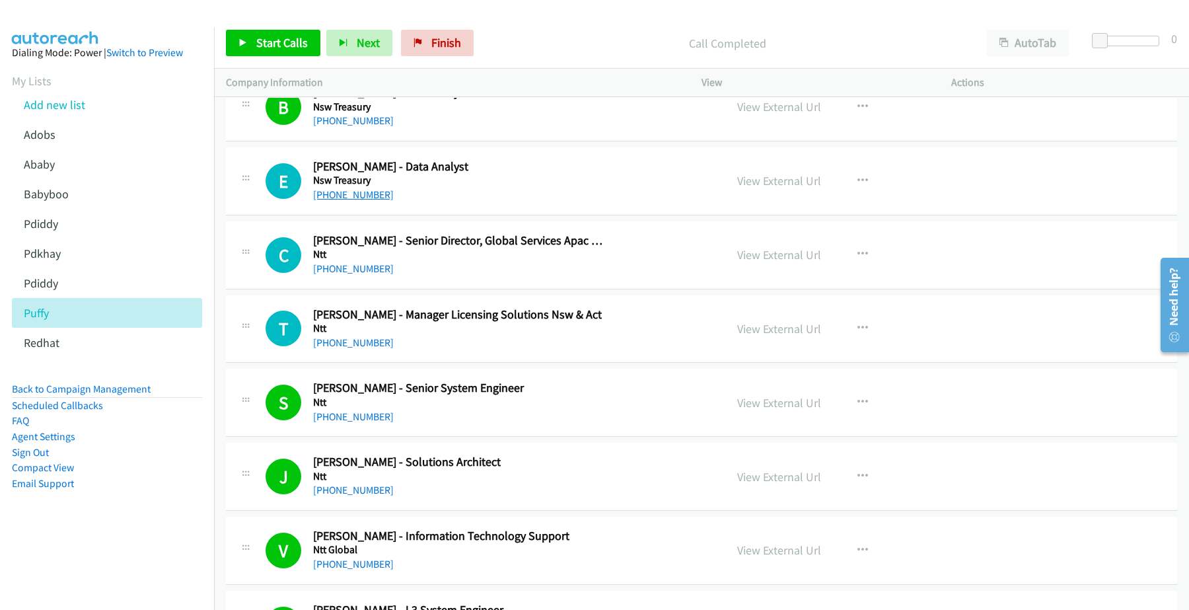
click at [361, 201] on link "+61 2 9262 5774" at bounding box center [353, 194] width 81 height 13
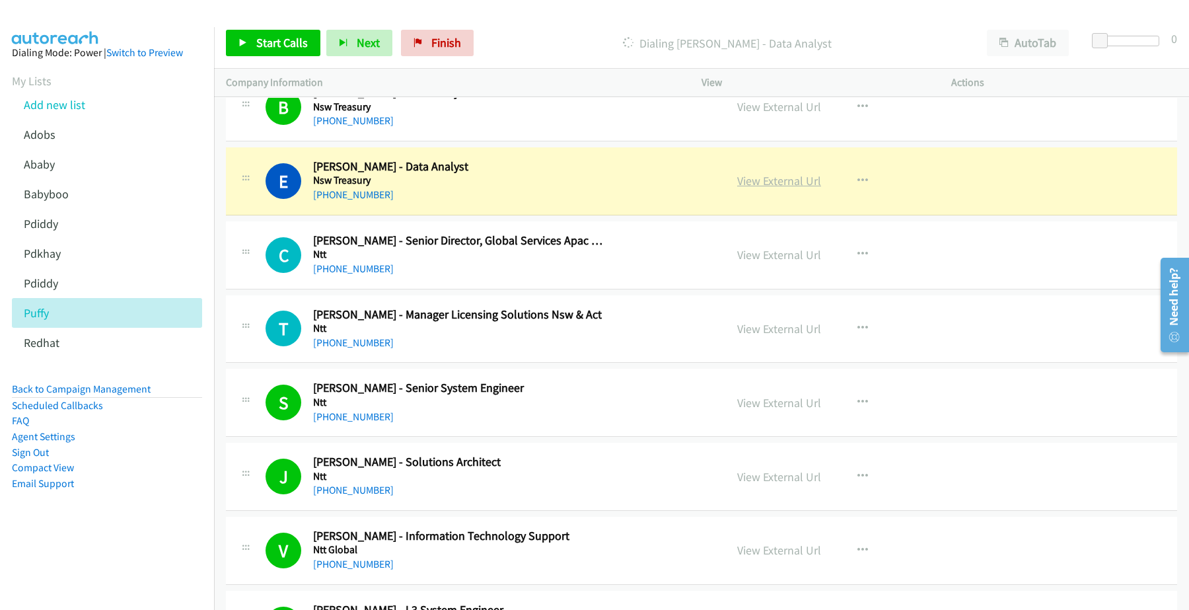
click at [796, 188] on link "View External Url" at bounding box center [779, 180] width 84 height 15
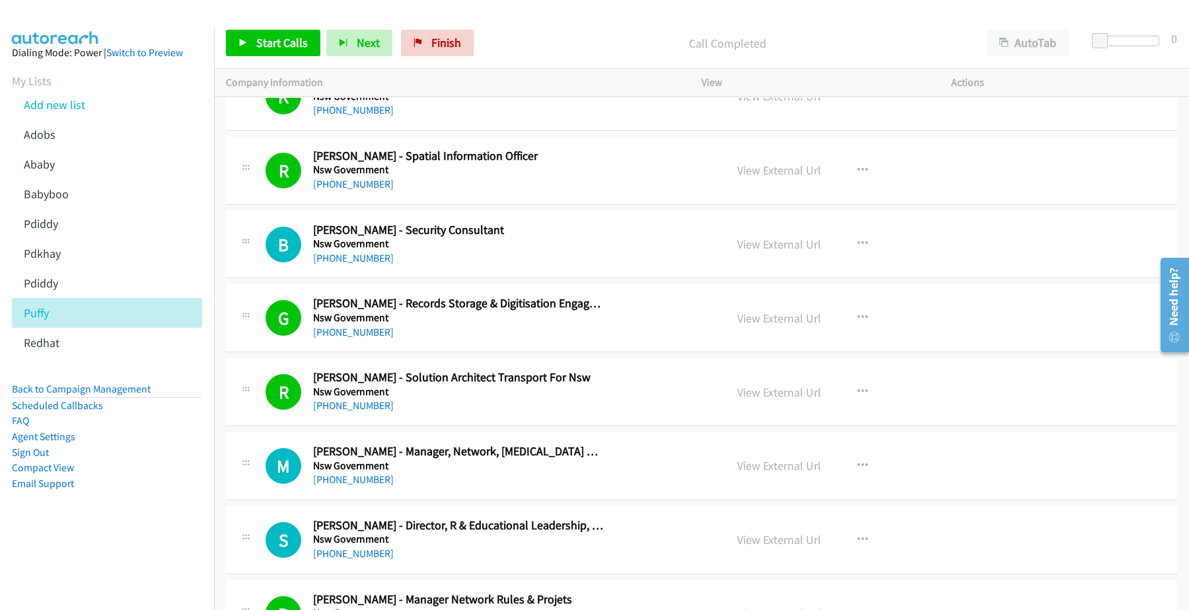
scroll to position [10353, 0]
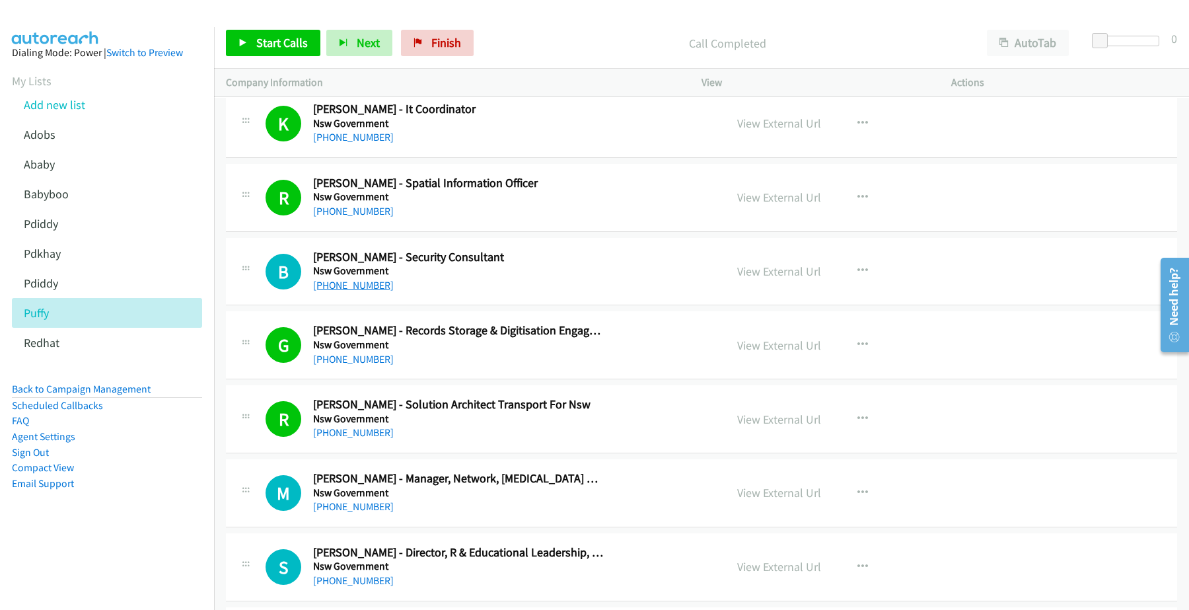
click at [357, 291] on link "+61 415 668 982" at bounding box center [353, 285] width 81 height 13
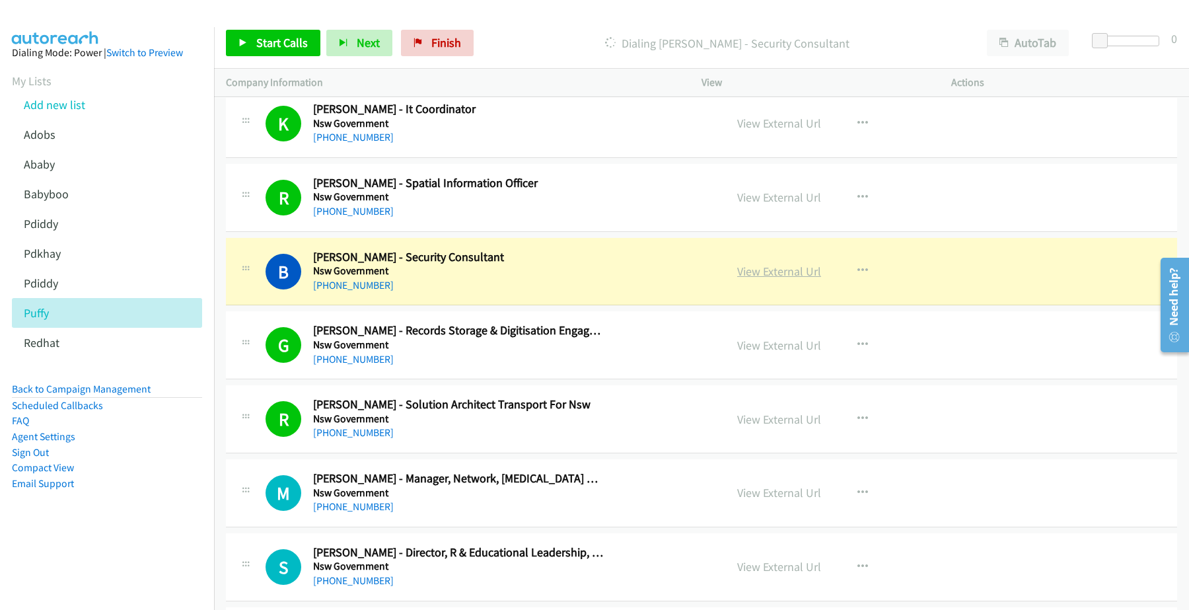
click at [784, 279] on link "View External Url" at bounding box center [779, 271] width 84 height 15
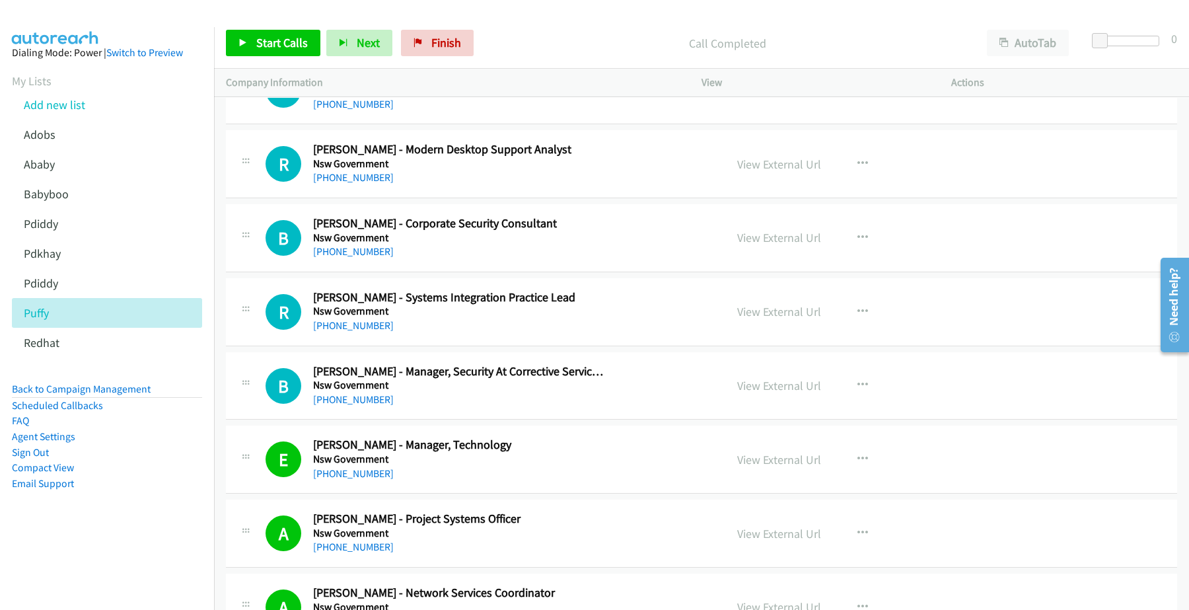
scroll to position [9032, 0]
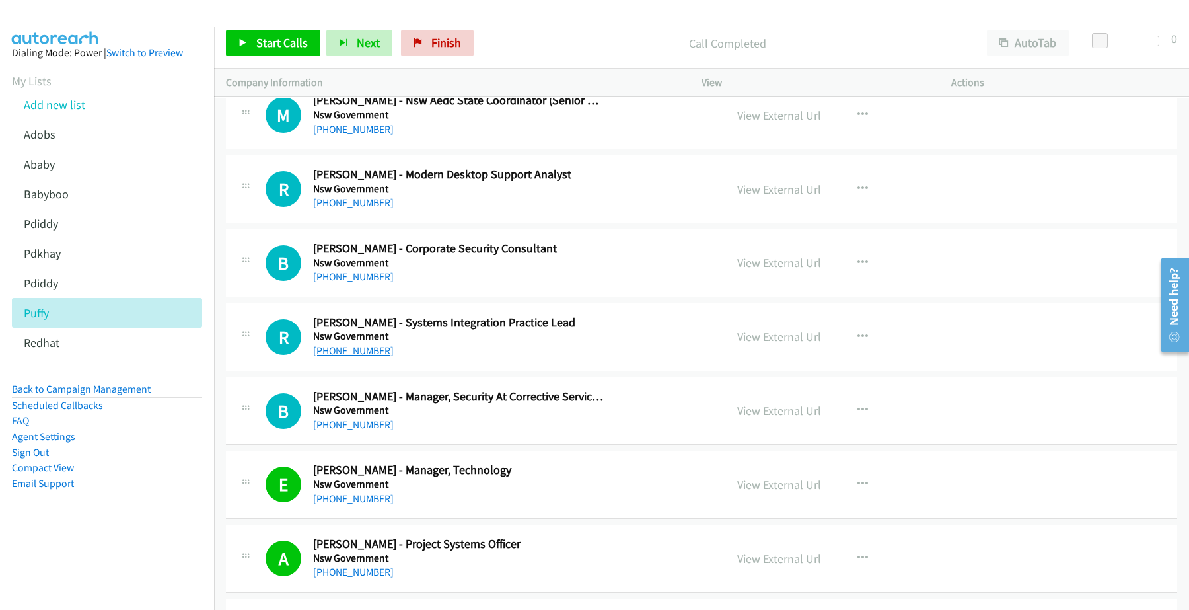
click at [361, 357] on link "+61 2 9646 9268" at bounding box center [353, 350] width 81 height 13
click at [772, 344] on link "View External Url" at bounding box center [779, 336] width 84 height 15
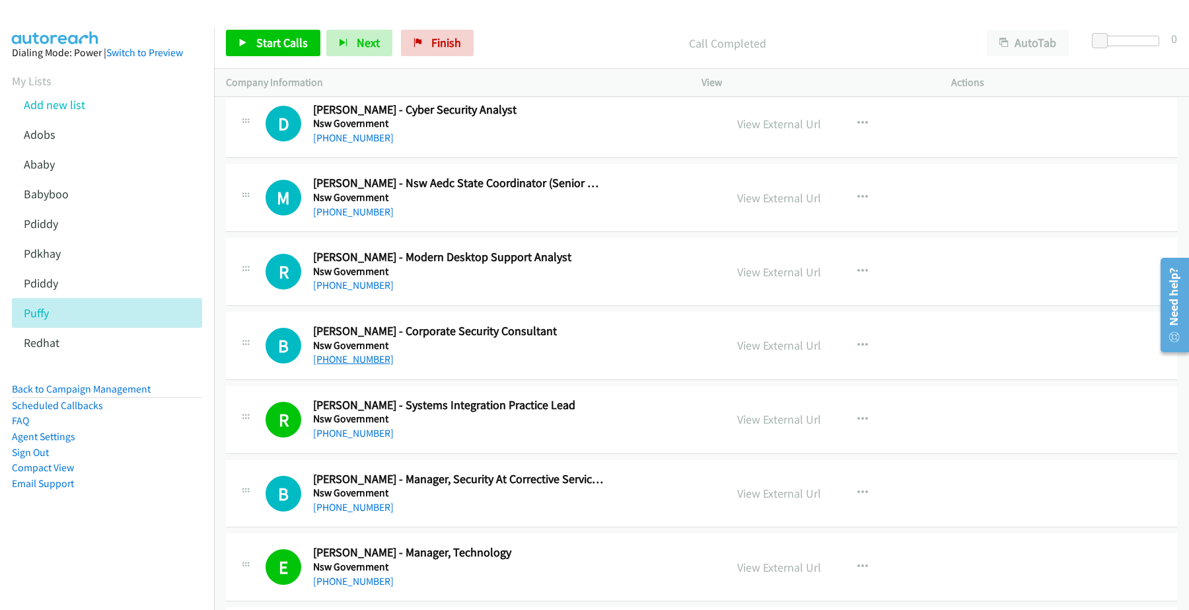
click at [351, 365] on link "+61 2 9265 4947" at bounding box center [353, 359] width 81 height 13
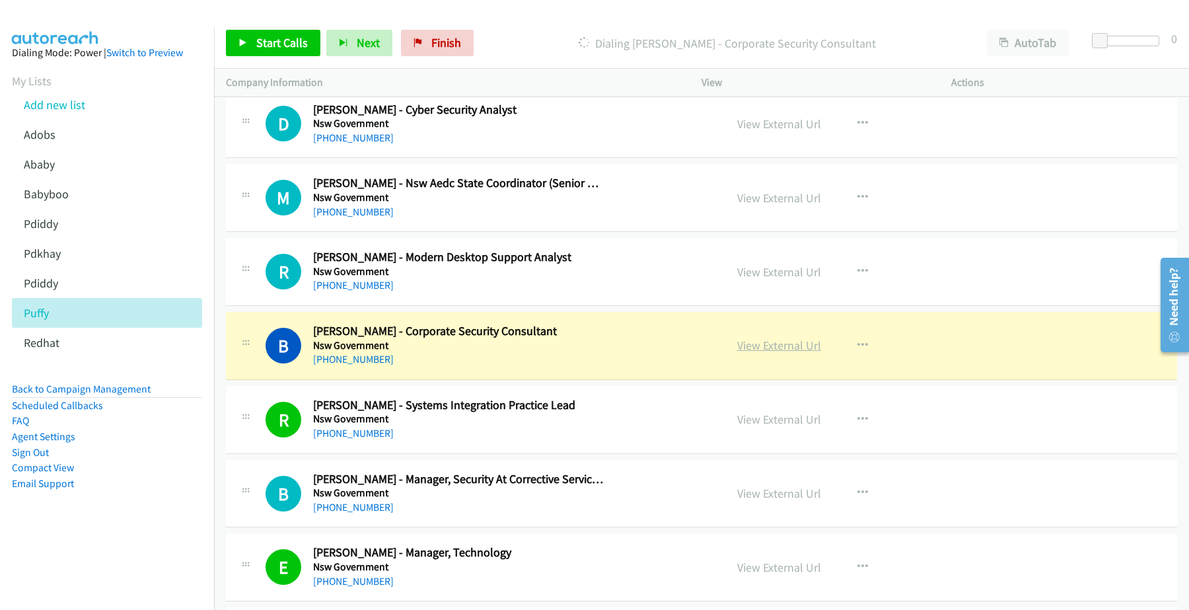
click at [772, 353] on link "View External Url" at bounding box center [779, 345] width 84 height 15
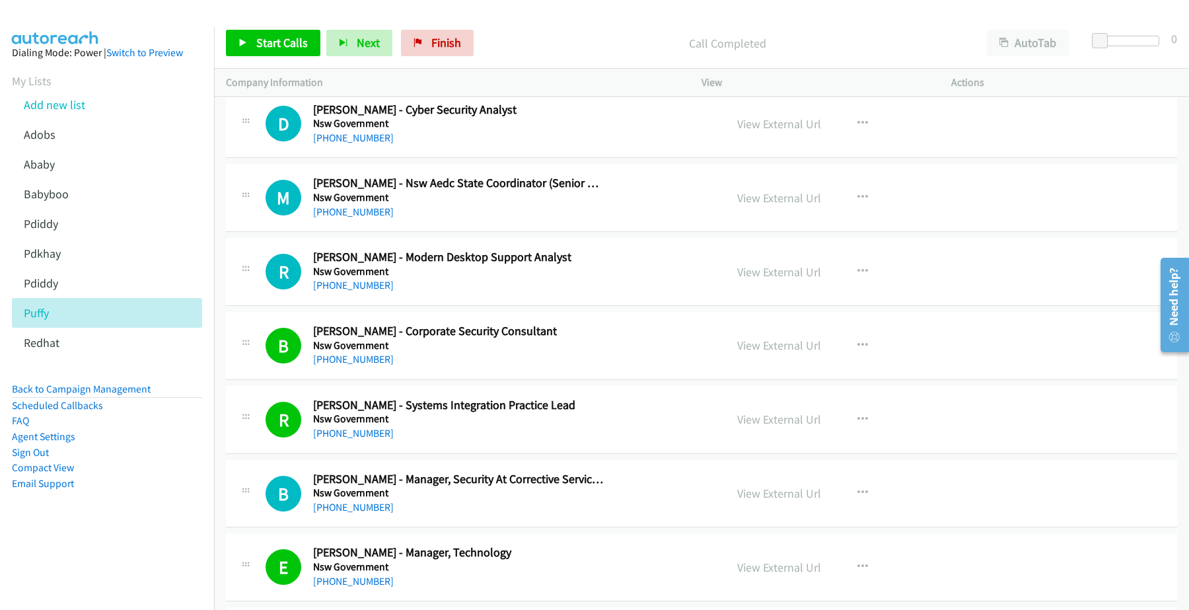
scroll to position [8867, 0]
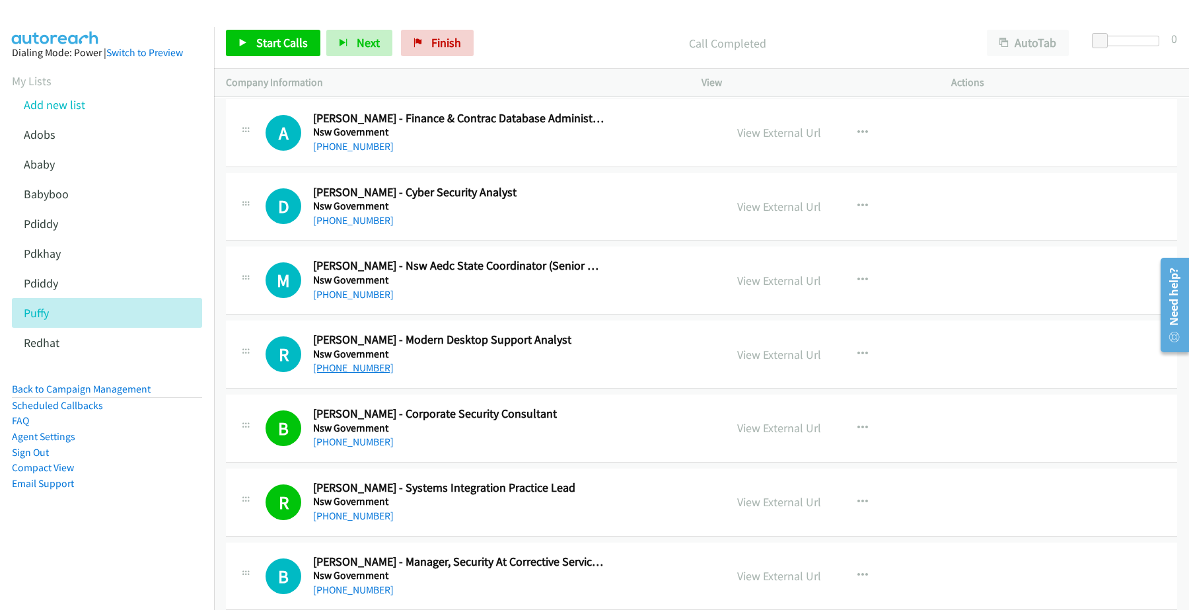
click at [346, 374] on link "+61 2 9841 8683" at bounding box center [353, 367] width 81 height 13
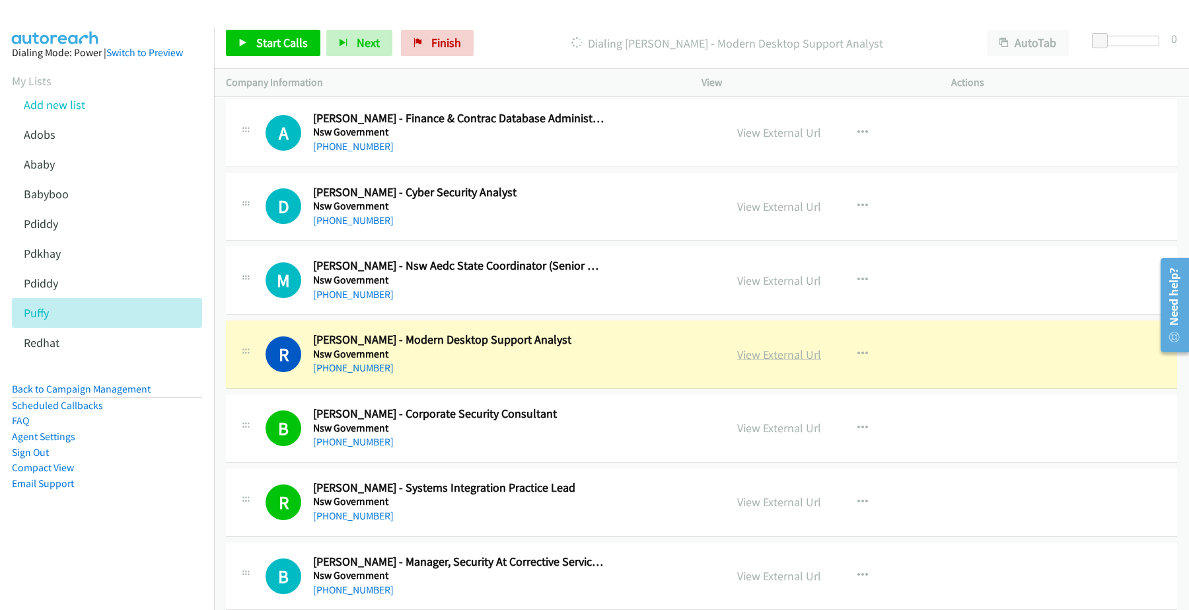
click at [790, 362] on link "View External Url" at bounding box center [779, 354] width 84 height 15
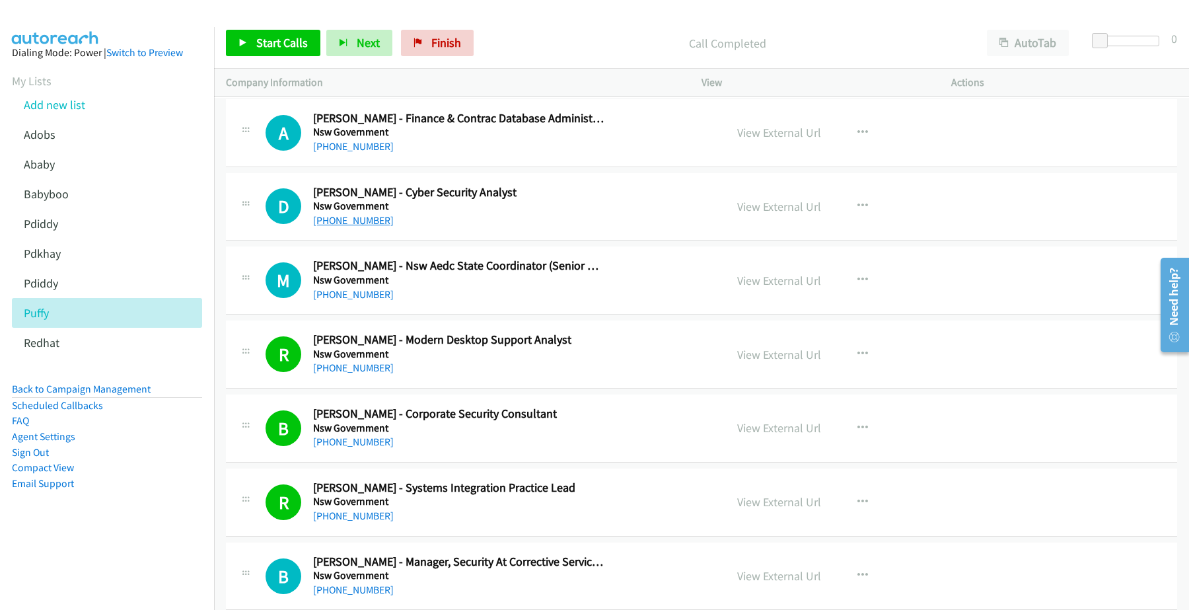
click at [355, 227] on link "+61 2 8522 7482" at bounding box center [353, 220] width 81 height 13
click at [754, 214] on link "View External Url" at bounding box center [779, 206] width 84 height 15
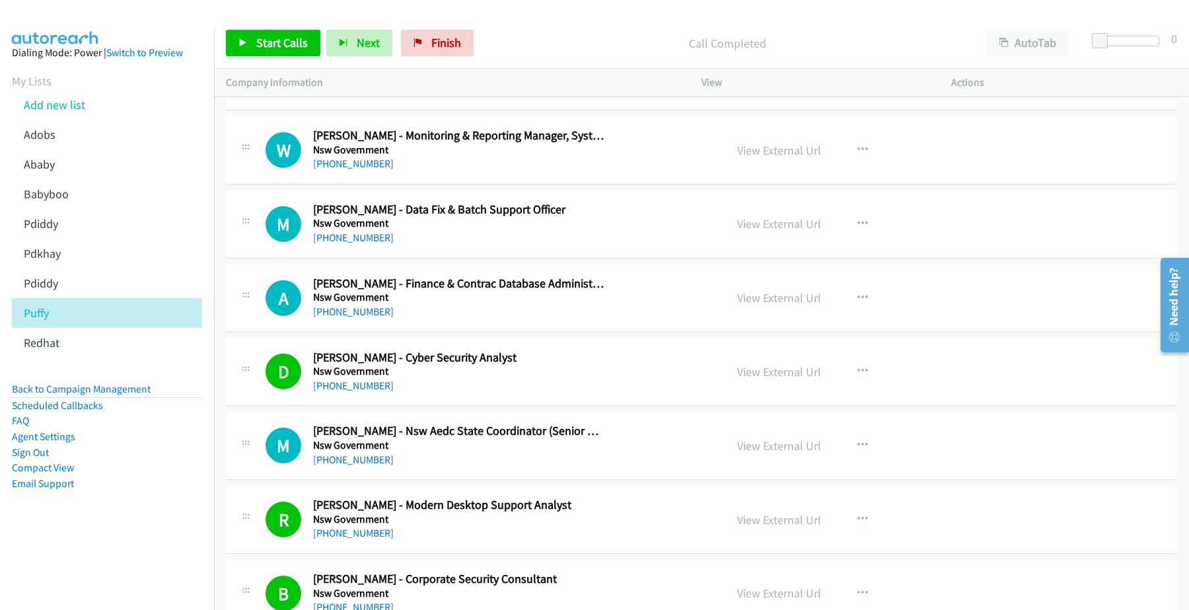
scroll to position [8619, 0]
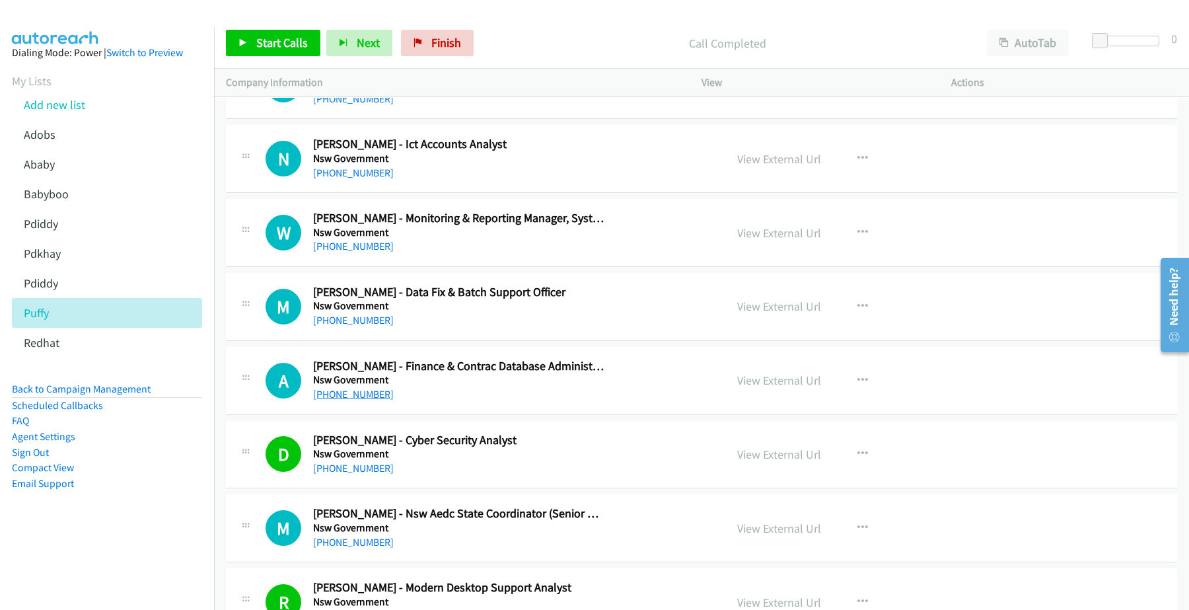
click at [355, 400] on link "+61 2 9231 8306" at bounding box center [353, 394] width 81 height 13
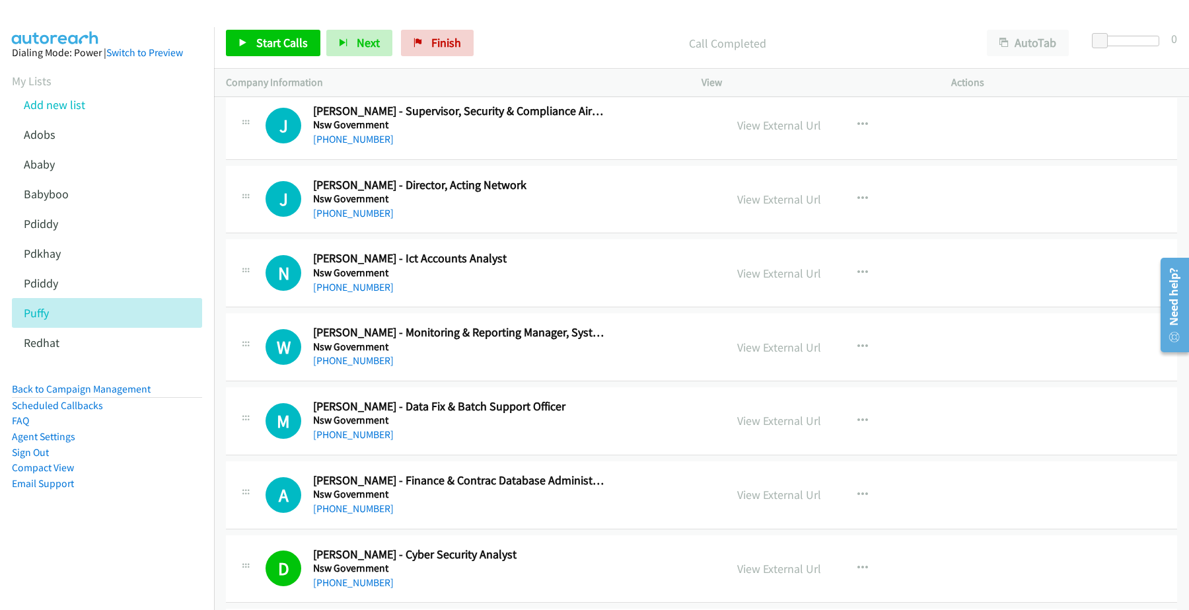
scroll to position [8454, 0]
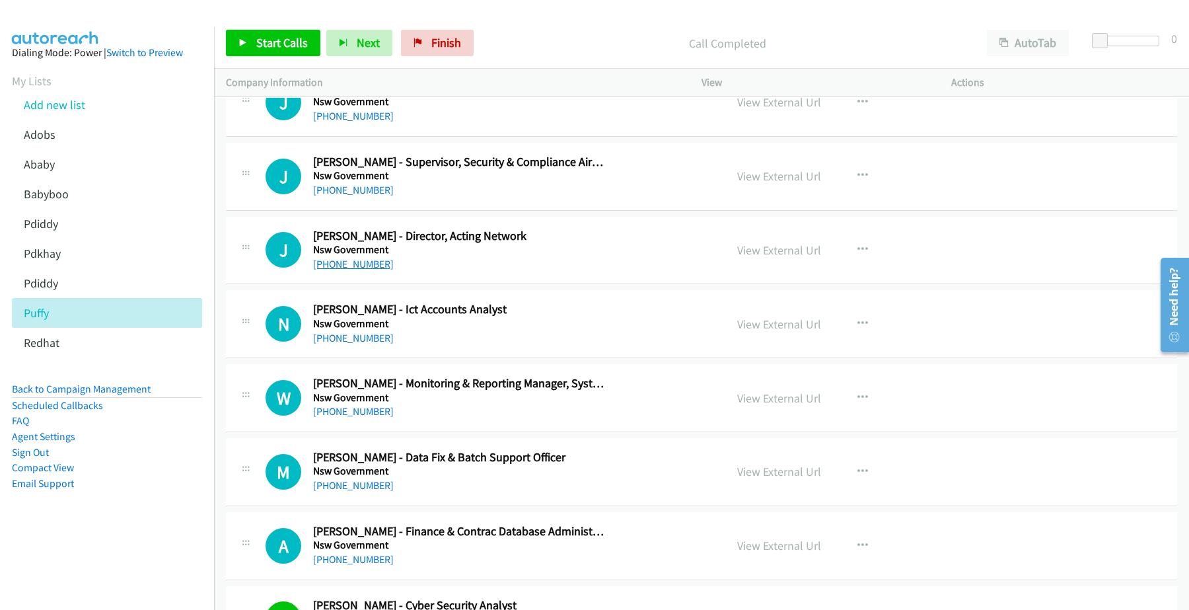
click at [339, 270] on link "+61 2 8890 7173" at bounding box center [353, 264] width 81 height 13
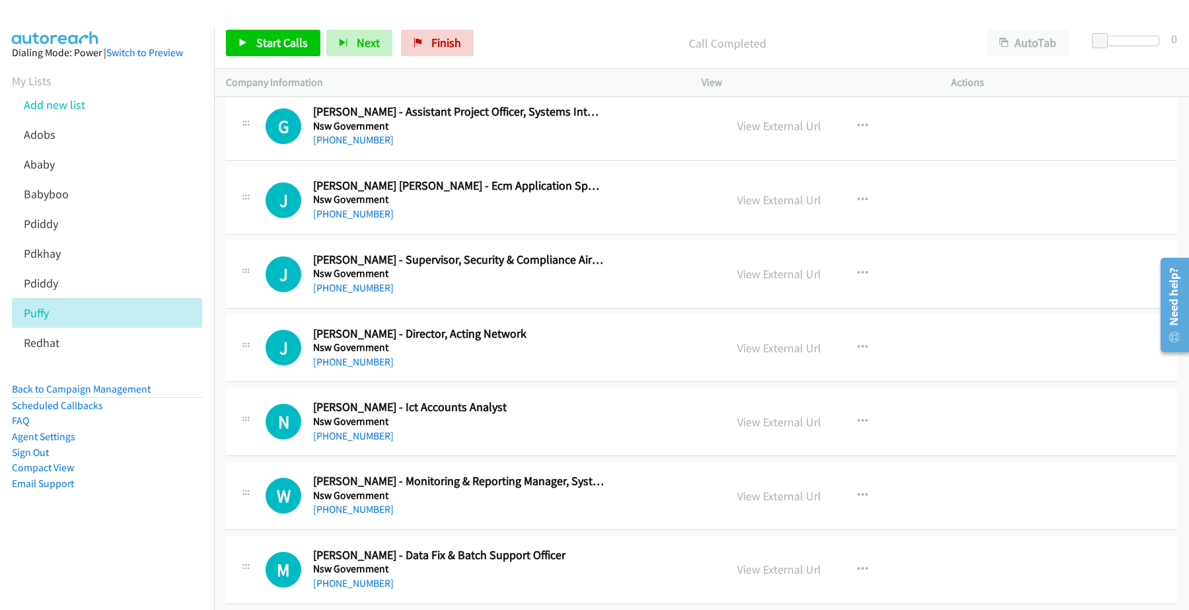
scroll to position [8206, 0]
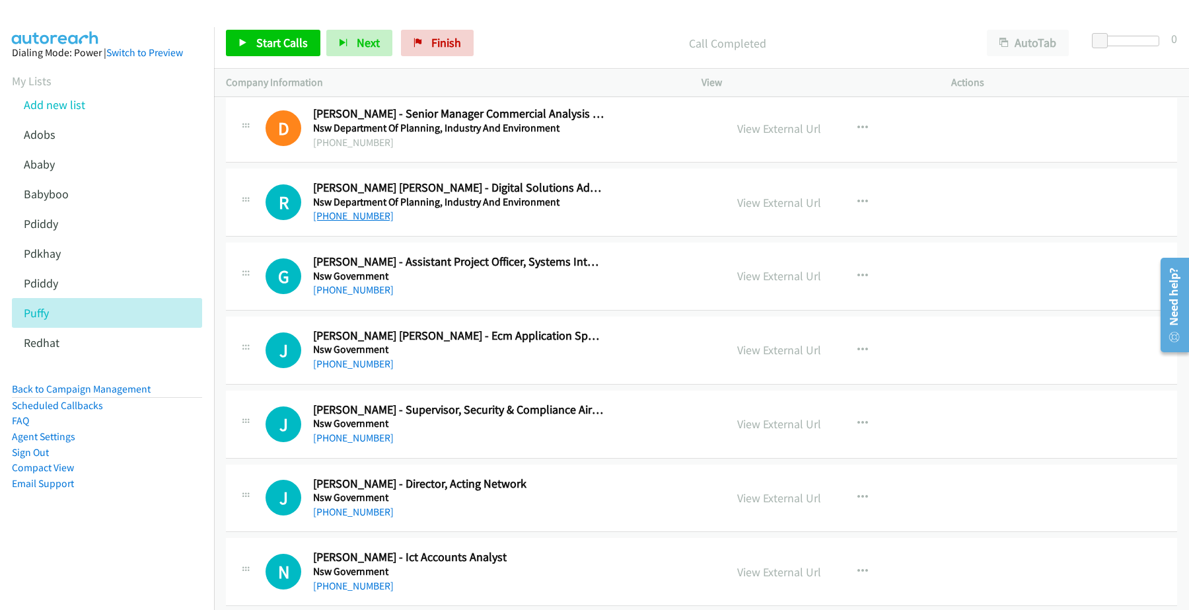
click at [372, 222] on link "+61 401 440 144" at bounding box center [353, 215] width 81 height 13
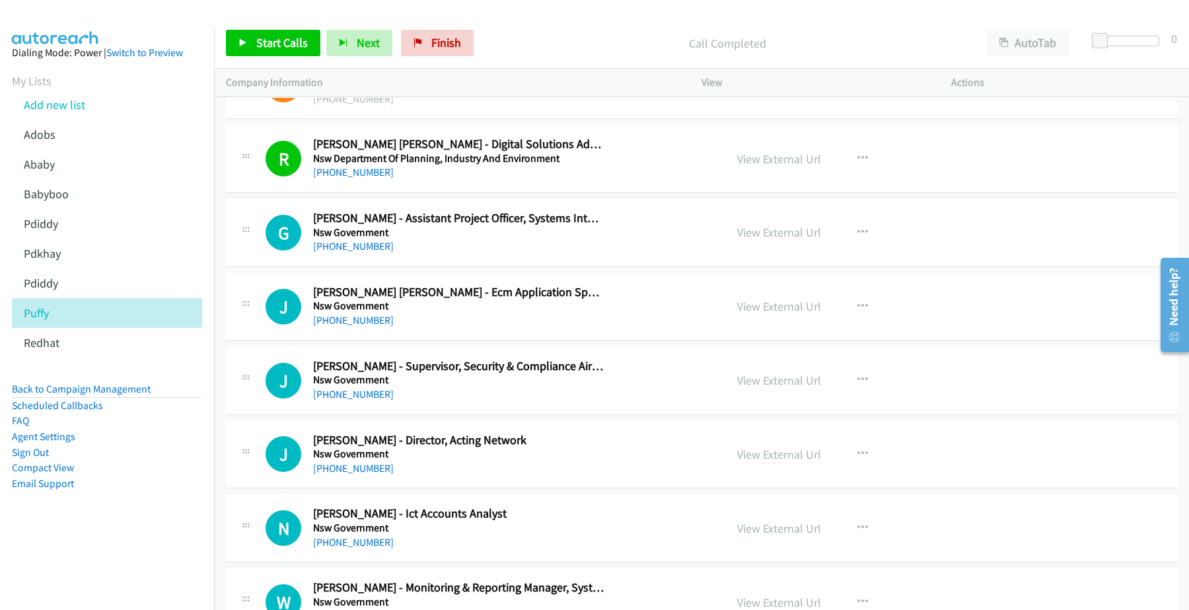
scroll to position [8289, 0]
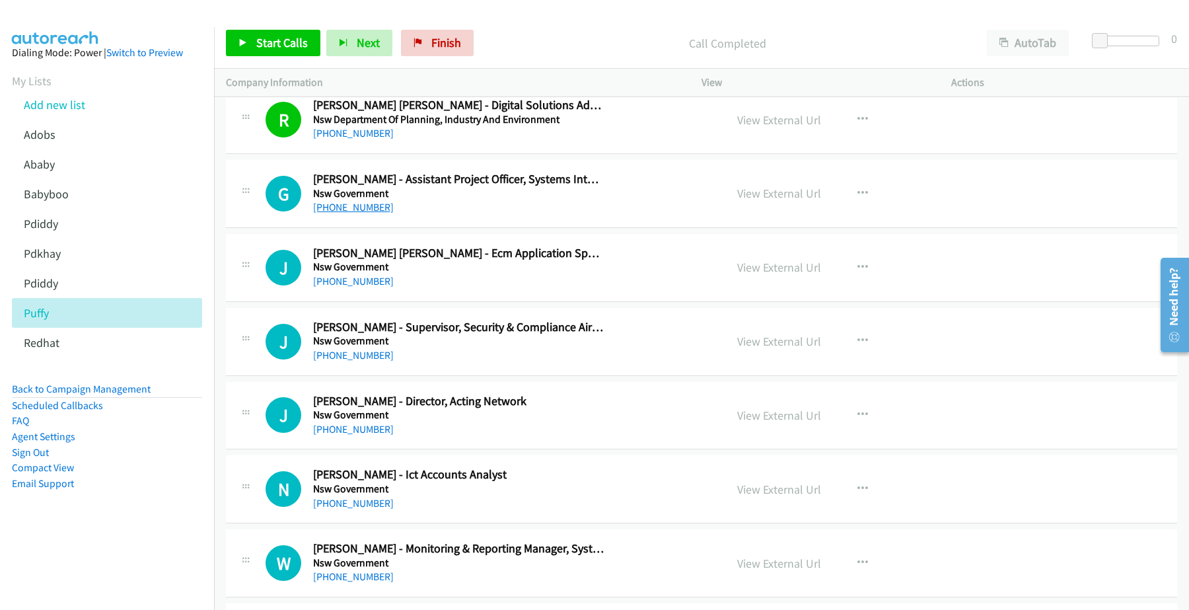
click at [361, 213] on link "+61 2 9461 7482" at bounding box center [353, 207] width 81 height 13
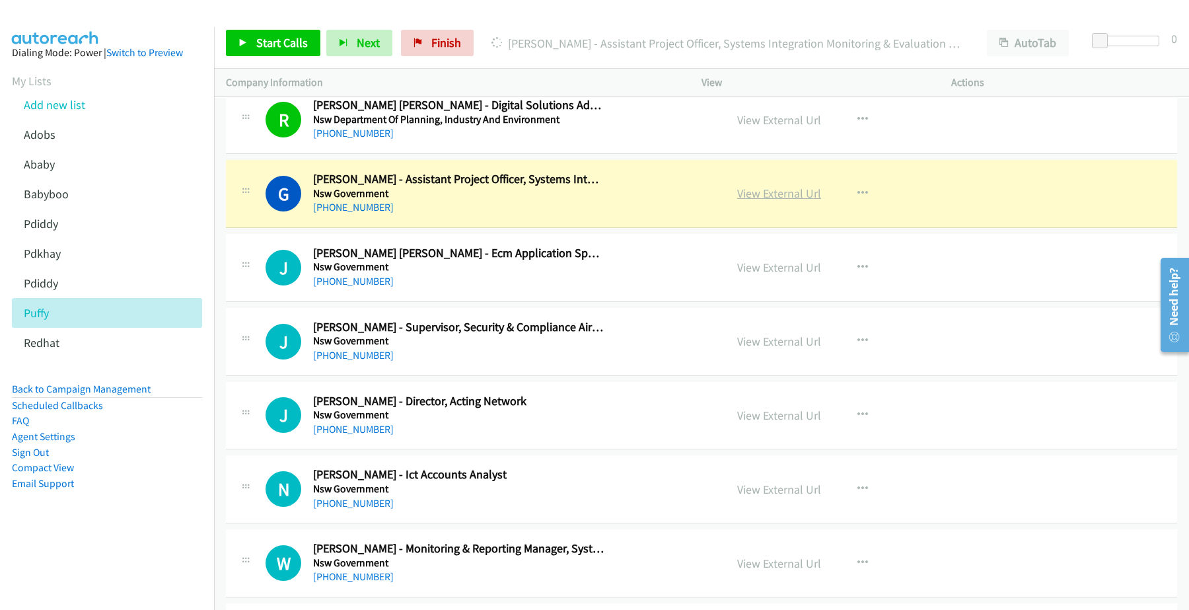
click at [750, 201] on link "View External Url" at bounding box center [779, 193] width 84 height 15
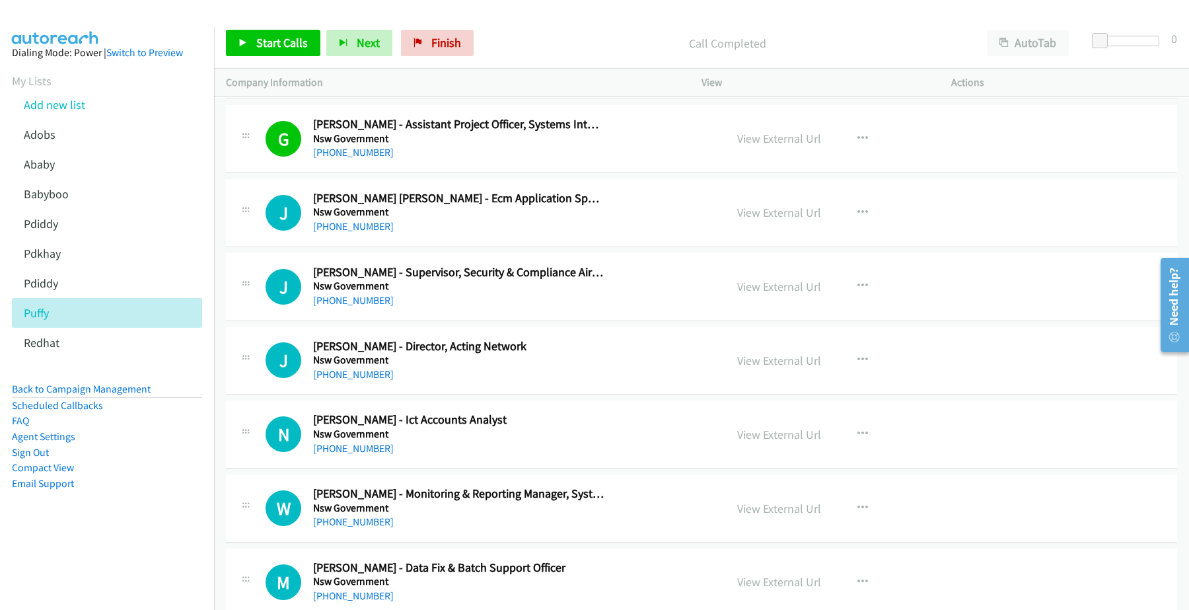
scroll to position [8371, 0]
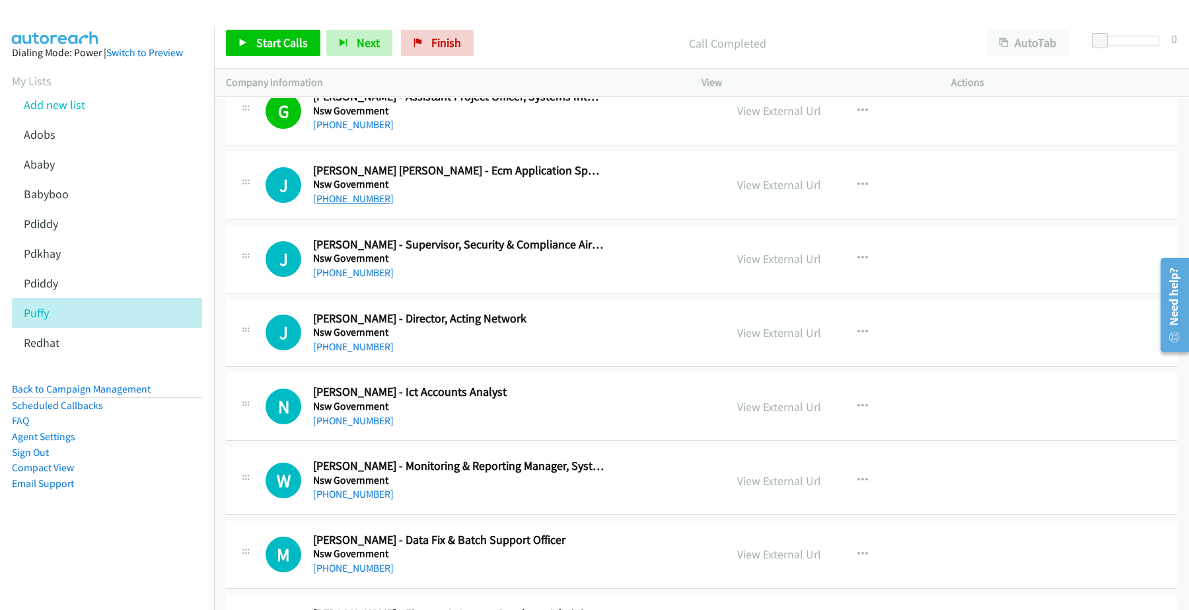
click at [361, 205] on link "+61 2 8536 2214" at bounding box center [353, 198] width 81 height 13
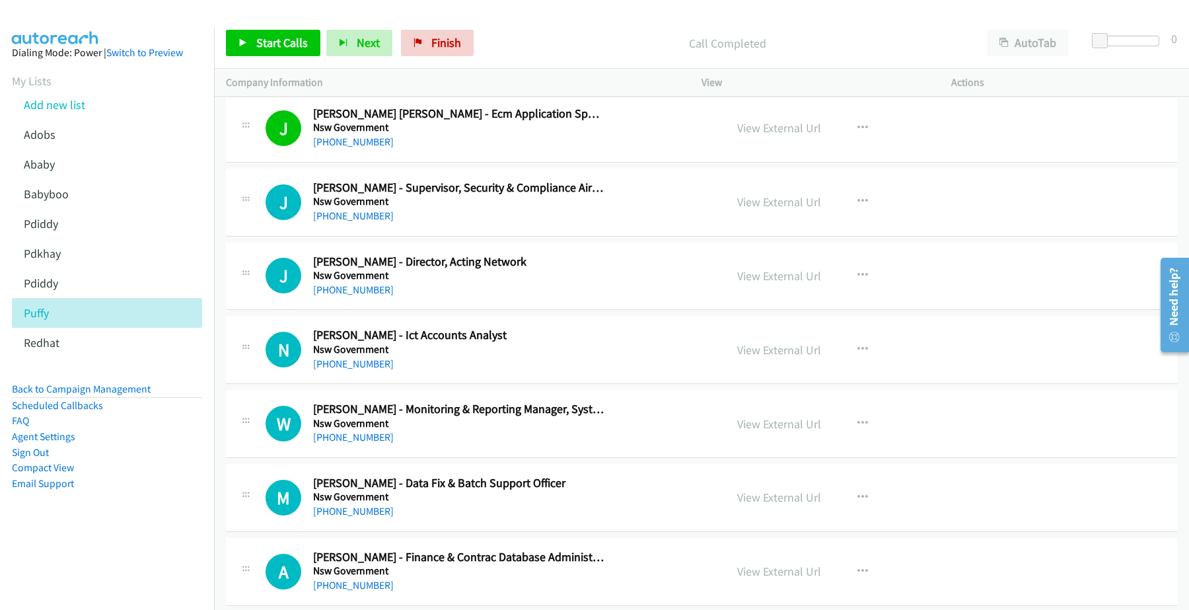
scroll to position [8454, 0]
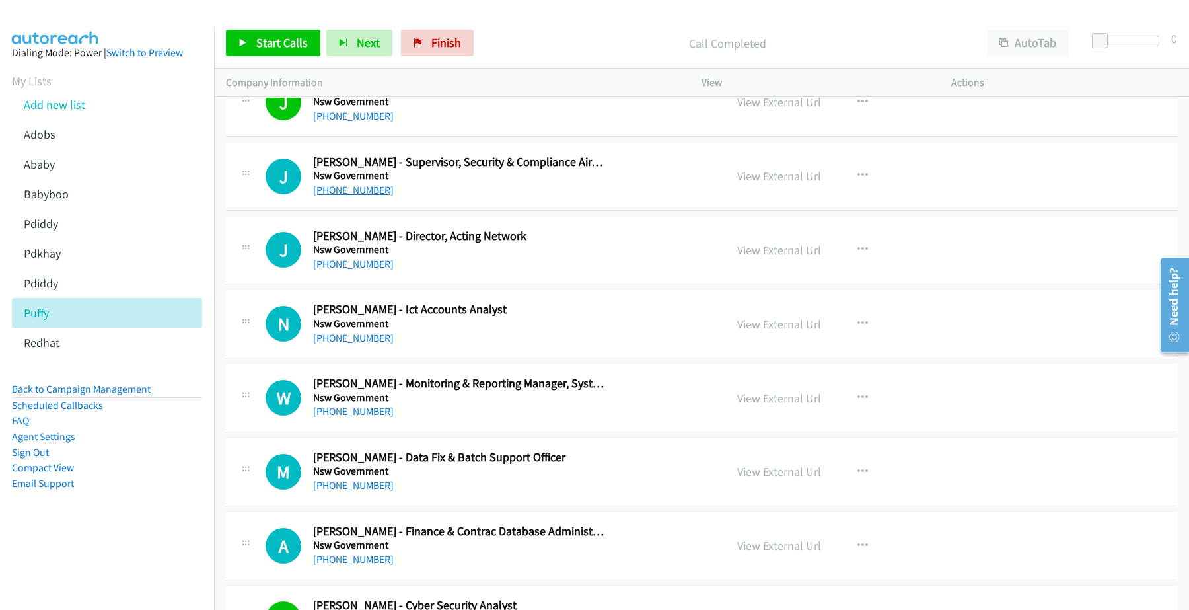
click at [361, 196] on link "+61 2 6648 4747" at bounding box center [353, 190] width 81 height 13
click at [784, 184] on link "View External Url" at bounding box center [779, 175] width 84 height 15
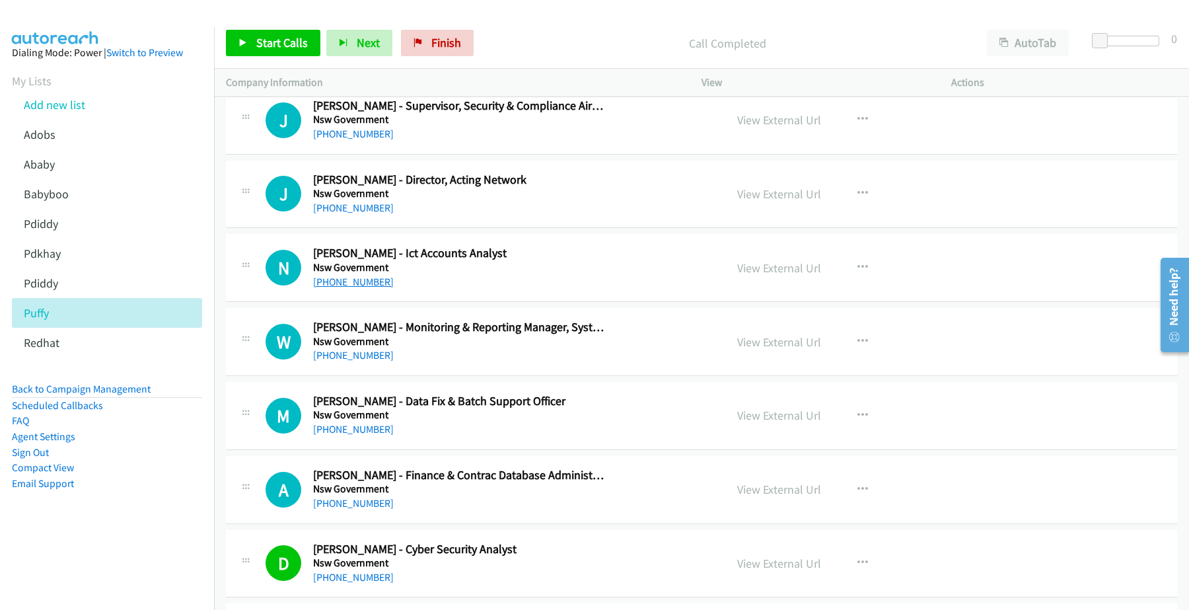
scroll to position [8536, 0]
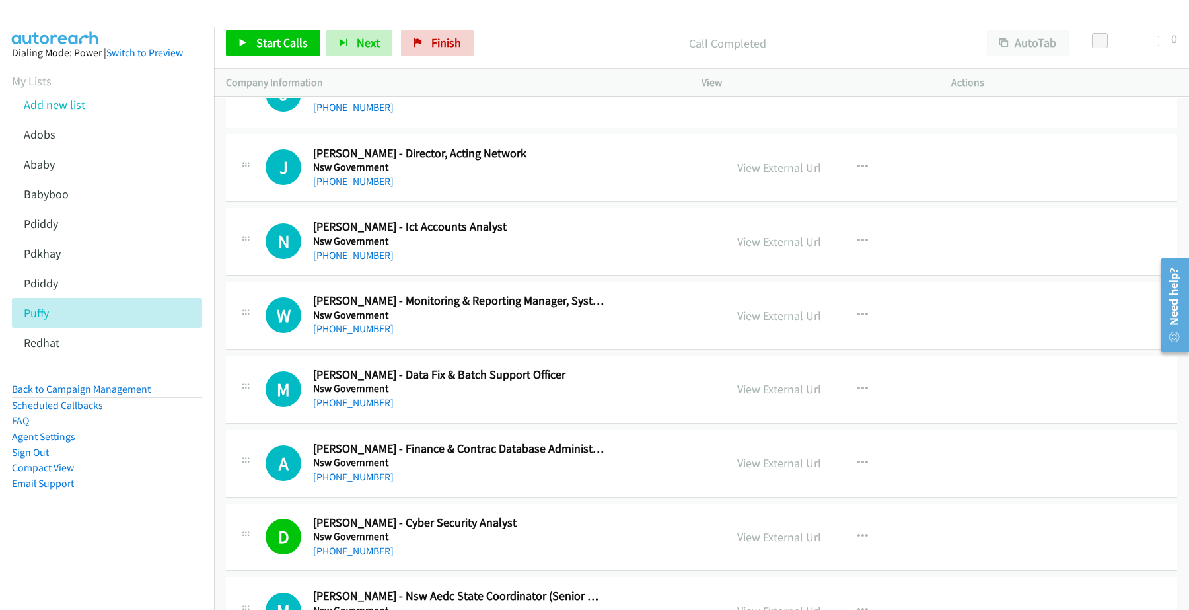
click at [350, 188] on link "+61 2 8890 7173" at bounding box center [353, 181] width 81 height 13
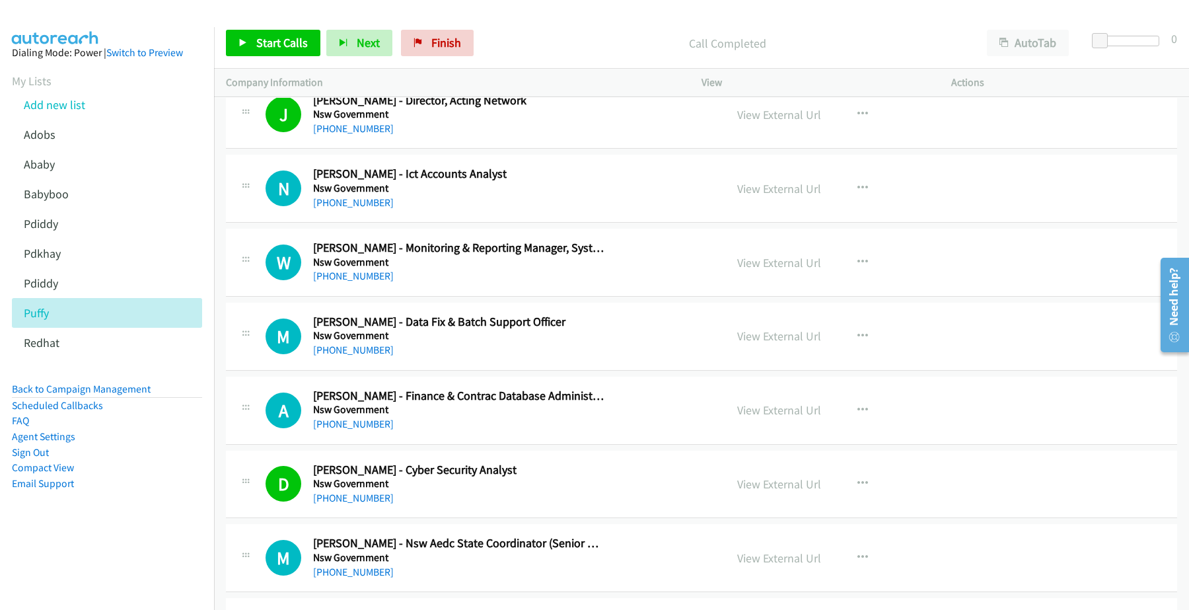
scroll to position [8619, 0]
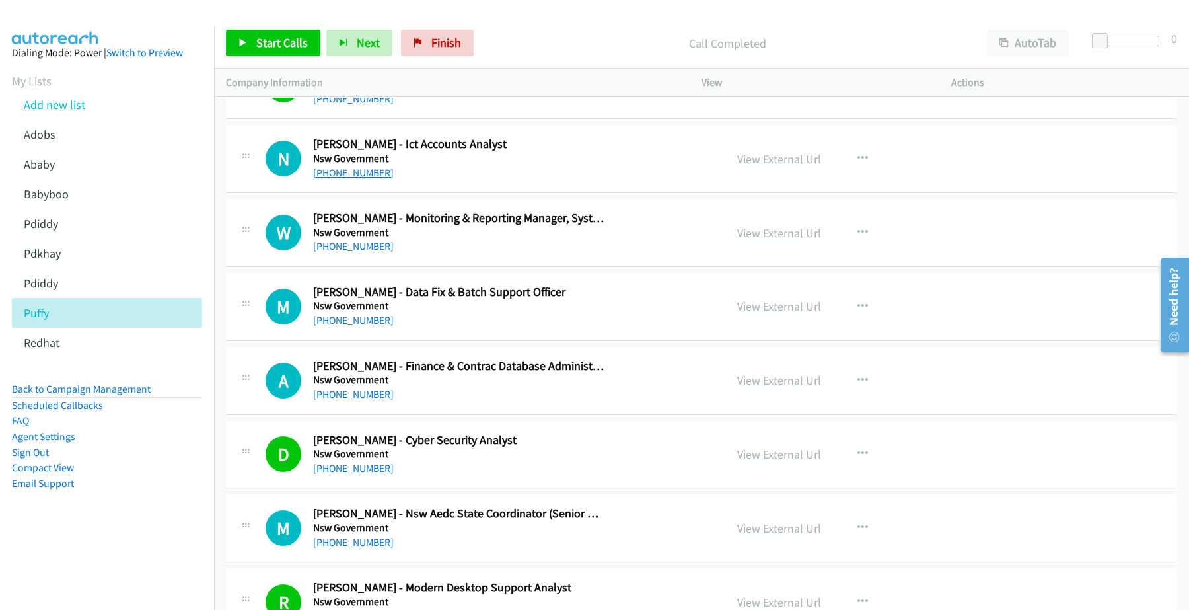
click at [342, 179] on link "+61 2 8688 7667" at bounding box center [353, 172] width 81 height 13
click at [341, 252] on link "+61 457 106 993" at bounding box center [353, 246] width 81 height 13
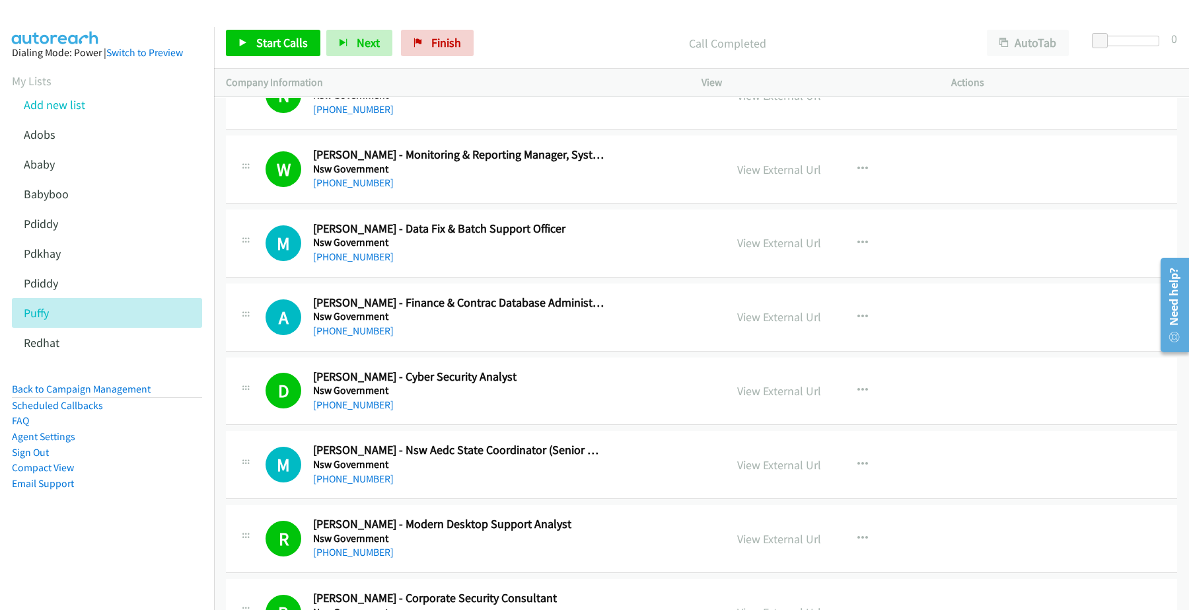
scroll to position [8702, 0]
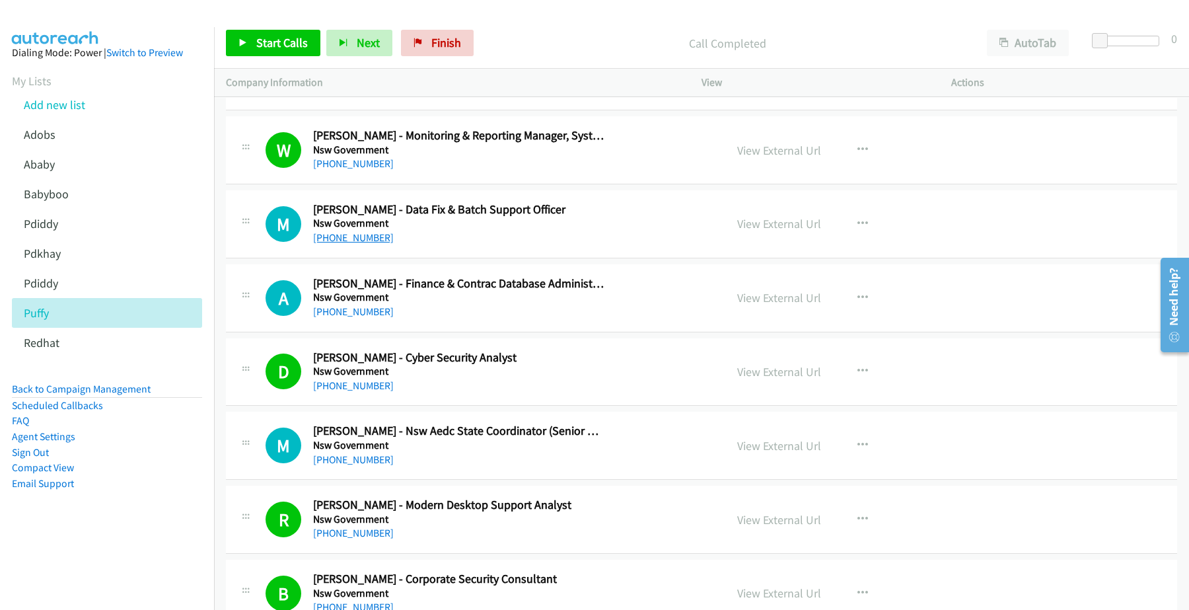
click at [364, 244] on link "+61 2 8848 8478" at bounding box center [353, 237] width 81 height 13
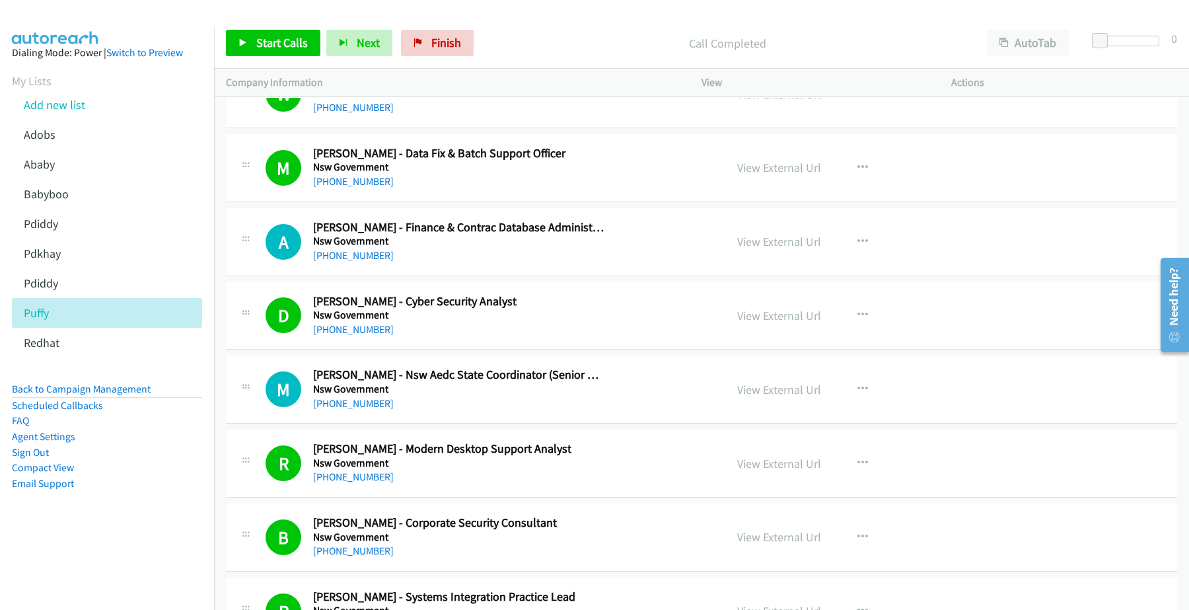
scroll to position [8784, 0]
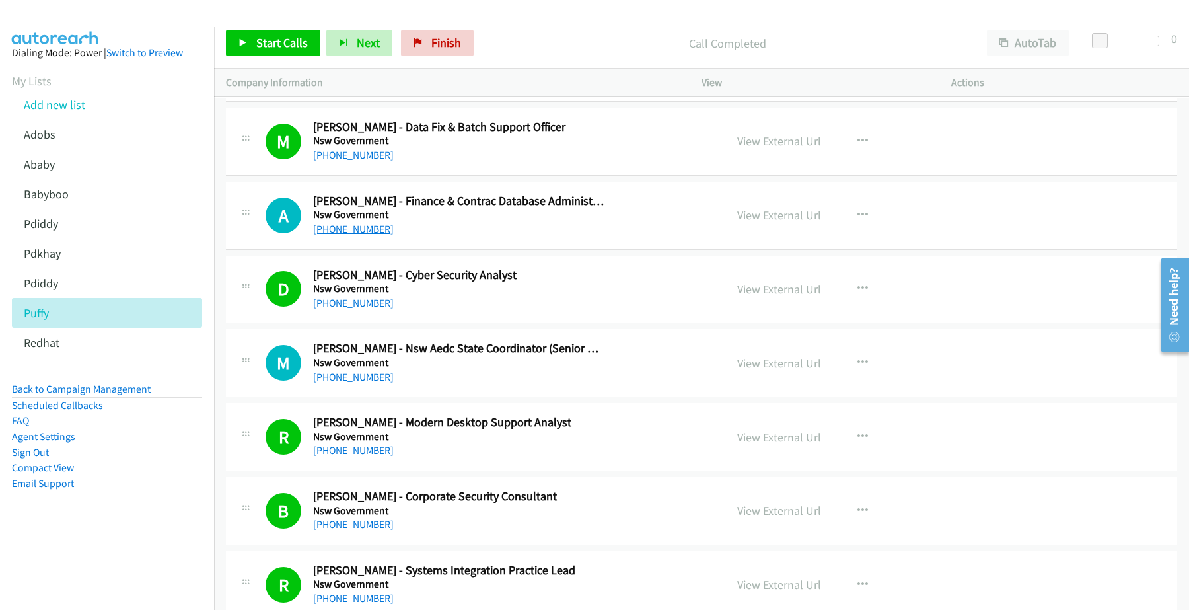
click at [349, 235] on link "+61 2 9231 8306" at bounding box center [353, 229] width 81 height 13
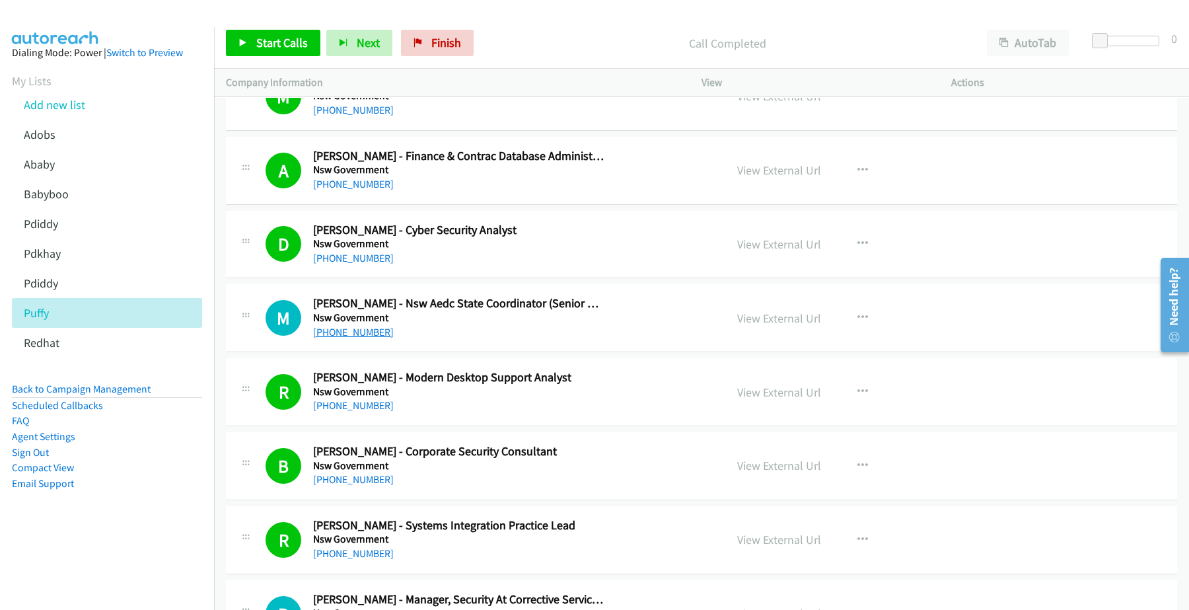
scroll to position [8867, 0]
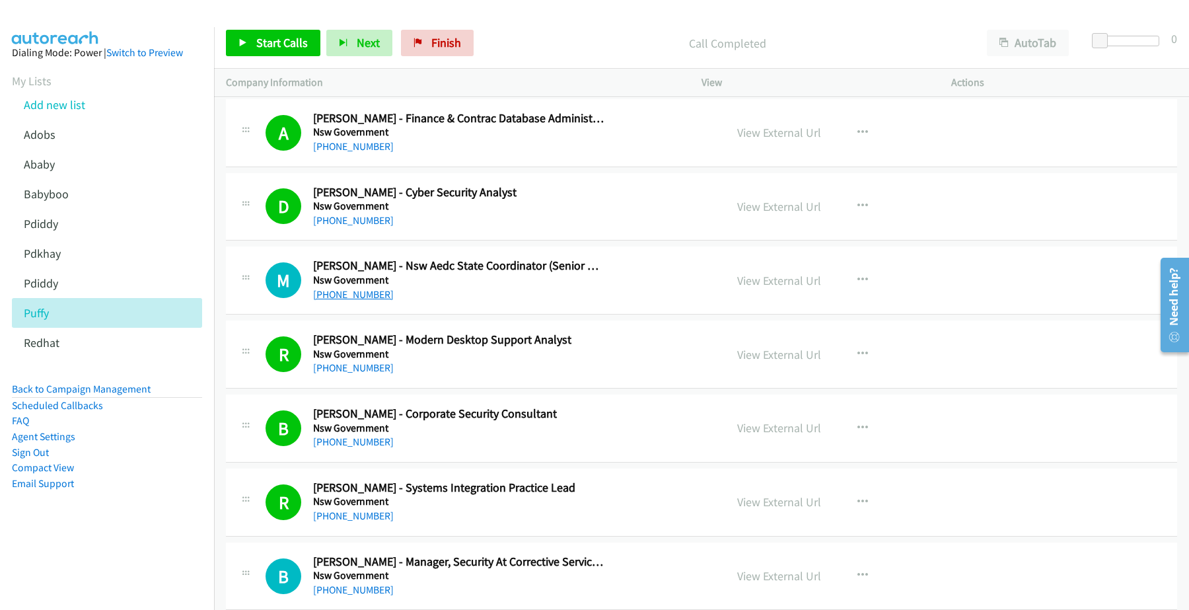
click at [359, 301] on link "+61 436 837 863" at bounding box center [353, 294] width 81 height 13
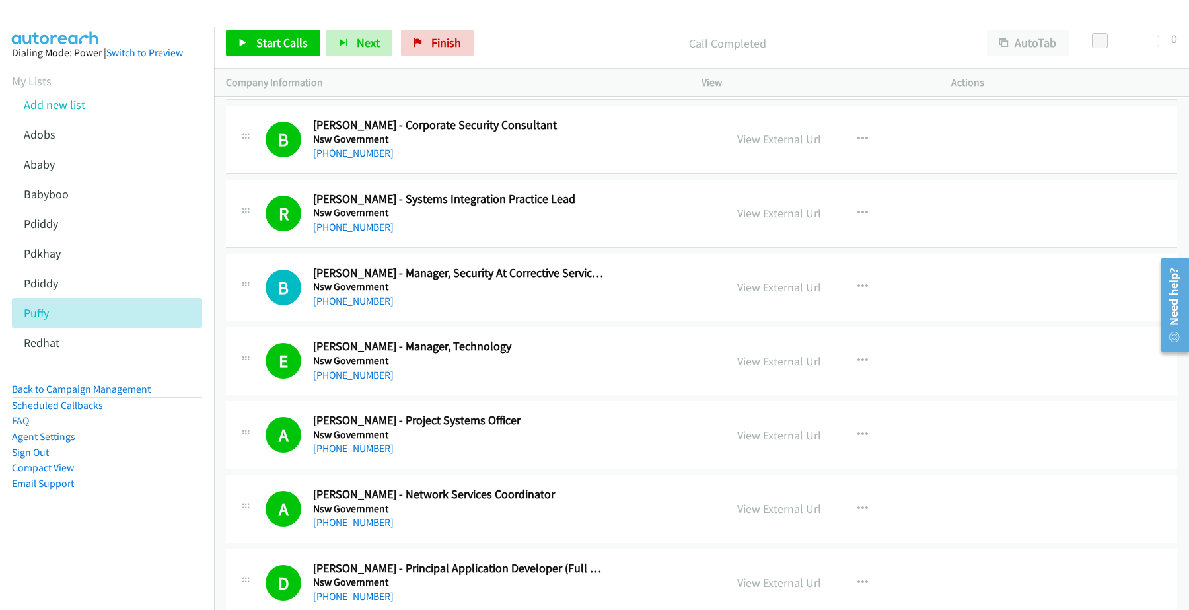
scroll to position [9197, 0]
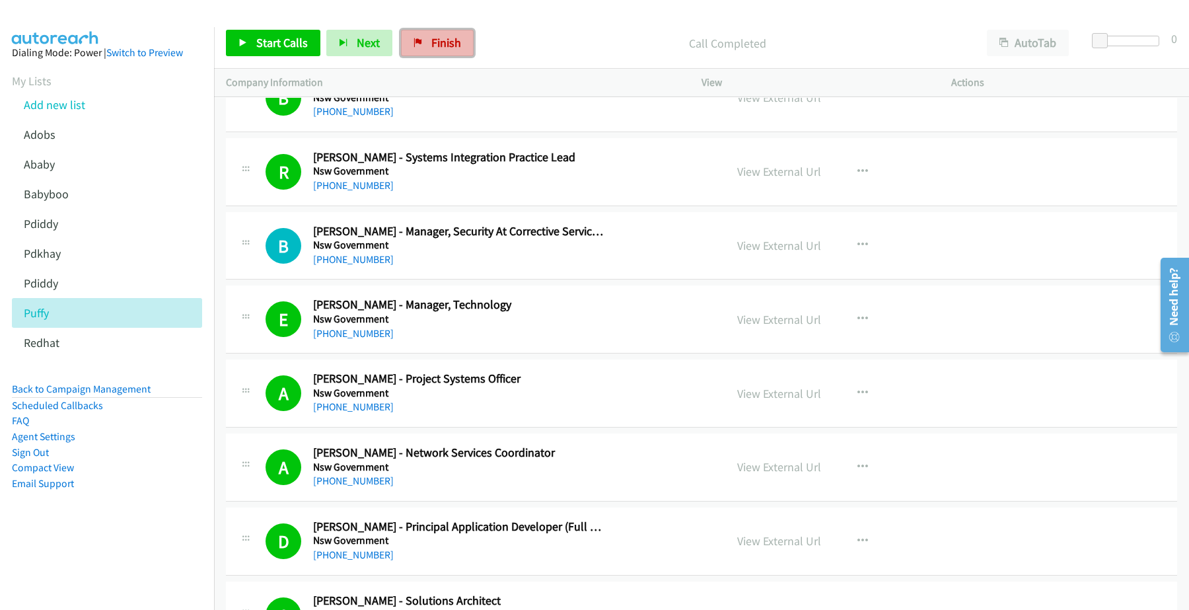
click at [437, 31] on link "Finish" at bounding box center [437, 43] width 73 height 26
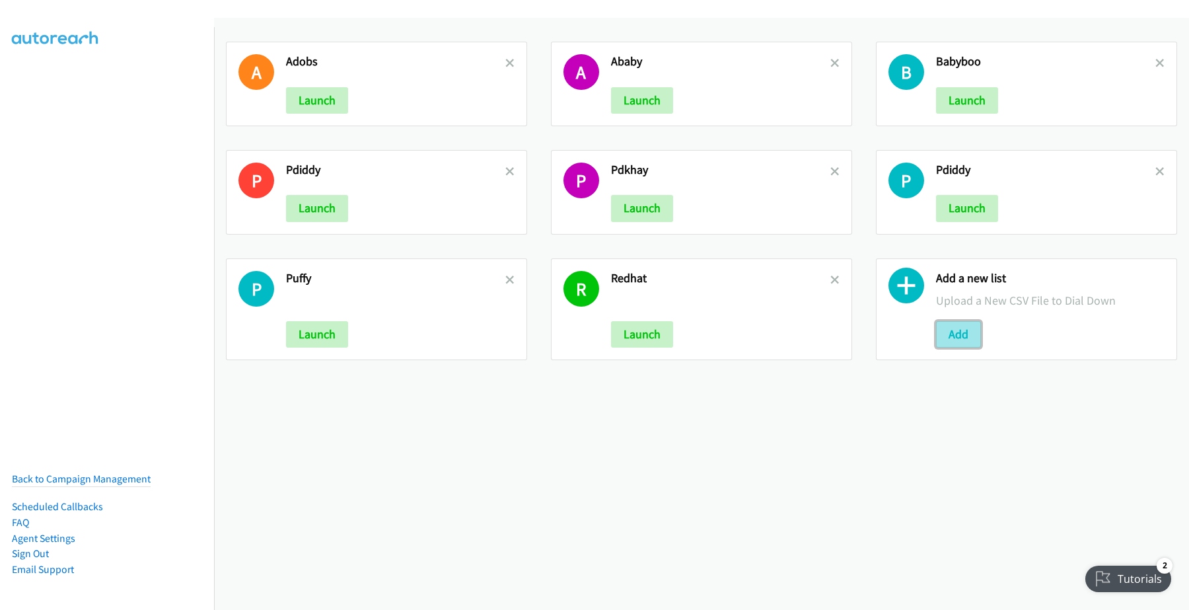
click at [960, 334] on button "Add" at bounding box center [958, 334] width 45 height 26
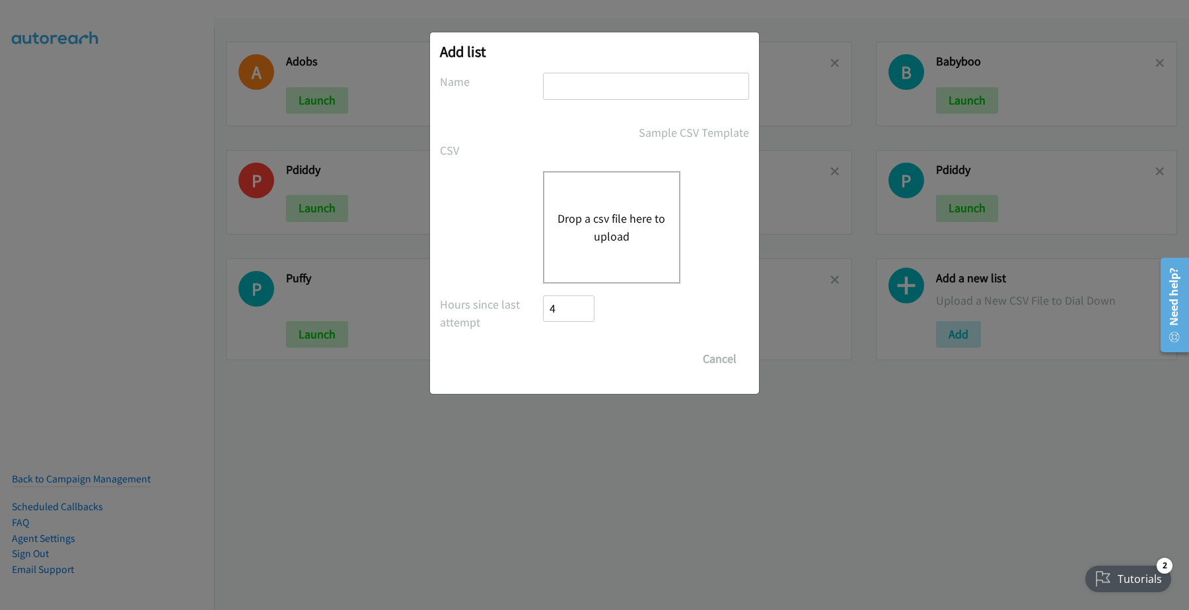
click at [622, 218] on button "Drop a csv file here to upload" at bounding box center [612, 227] width 108 height 36
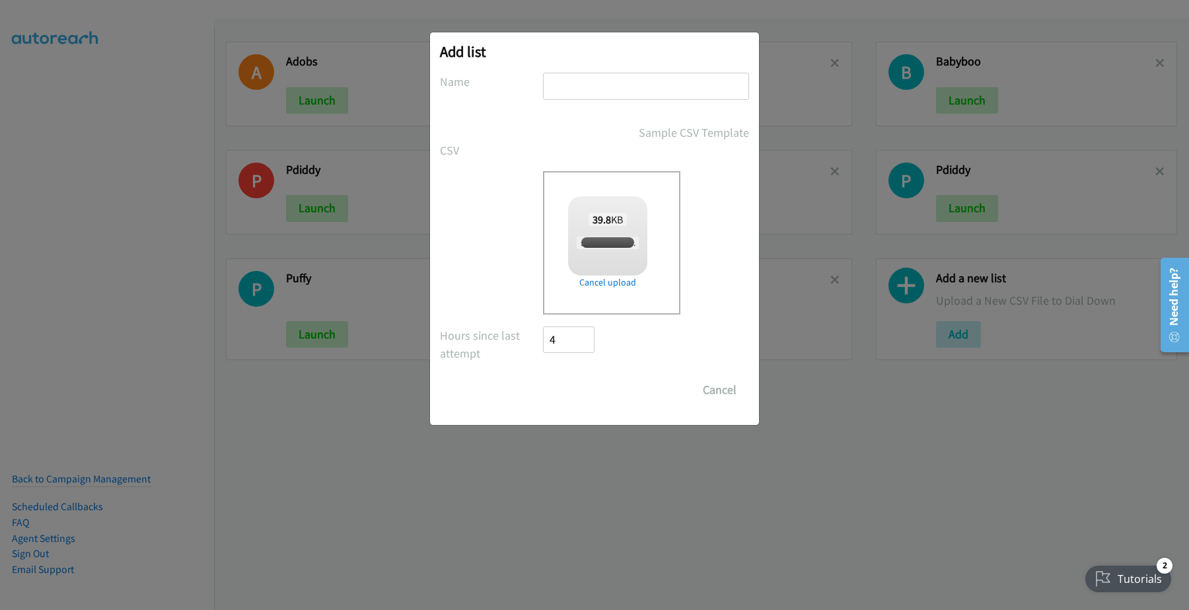
checkbox input "true"
click at [591, 84] on input "text" at bounding box center [646, 86] width 206 height 27
type input "PDKAYLAH"
click at [566, 382] on input "Save List" at bounding box center [577, 390] width 69 height 26
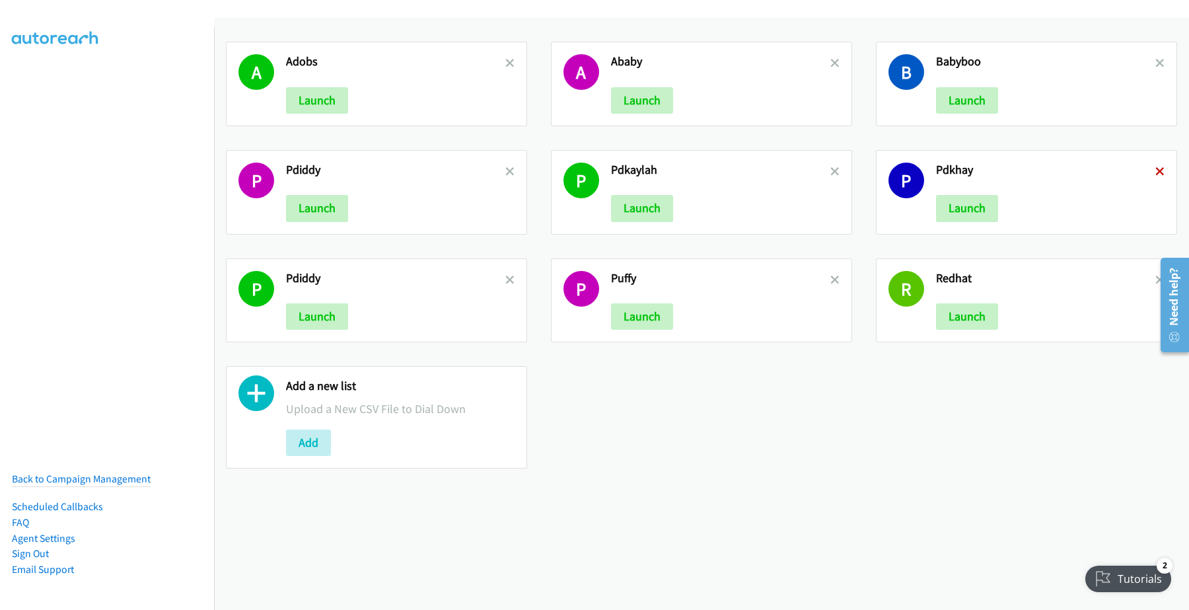
click at [1156, 169] on icon at bounding box center [1160, 172] width 9 height 9
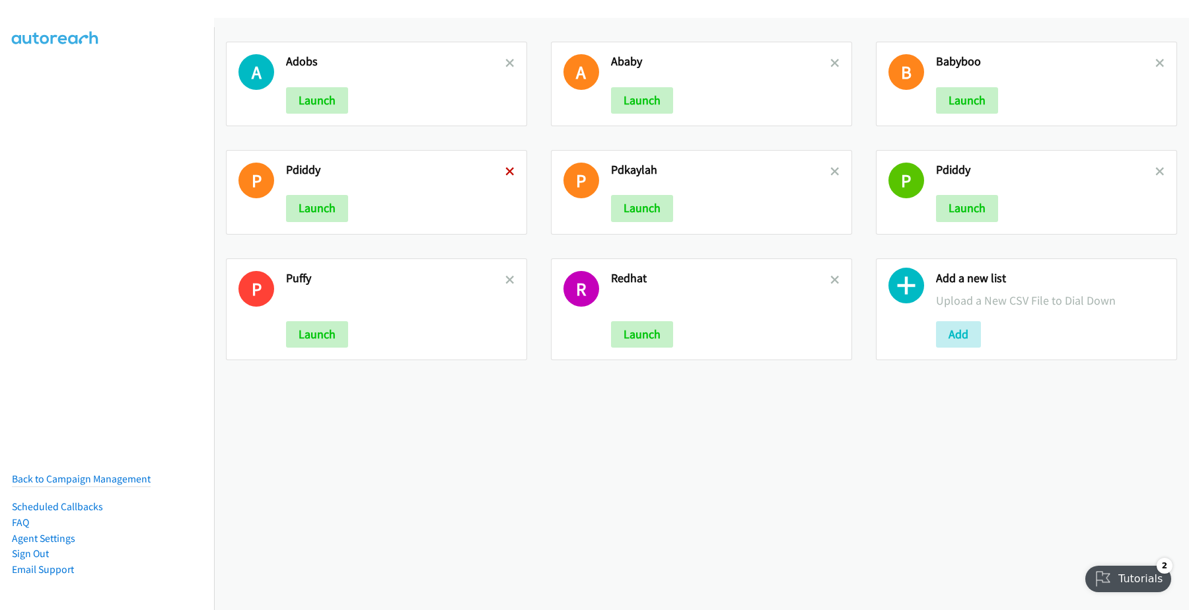
click at [509, 172] on icon at bounding box center [509, 172] width 9 height 9
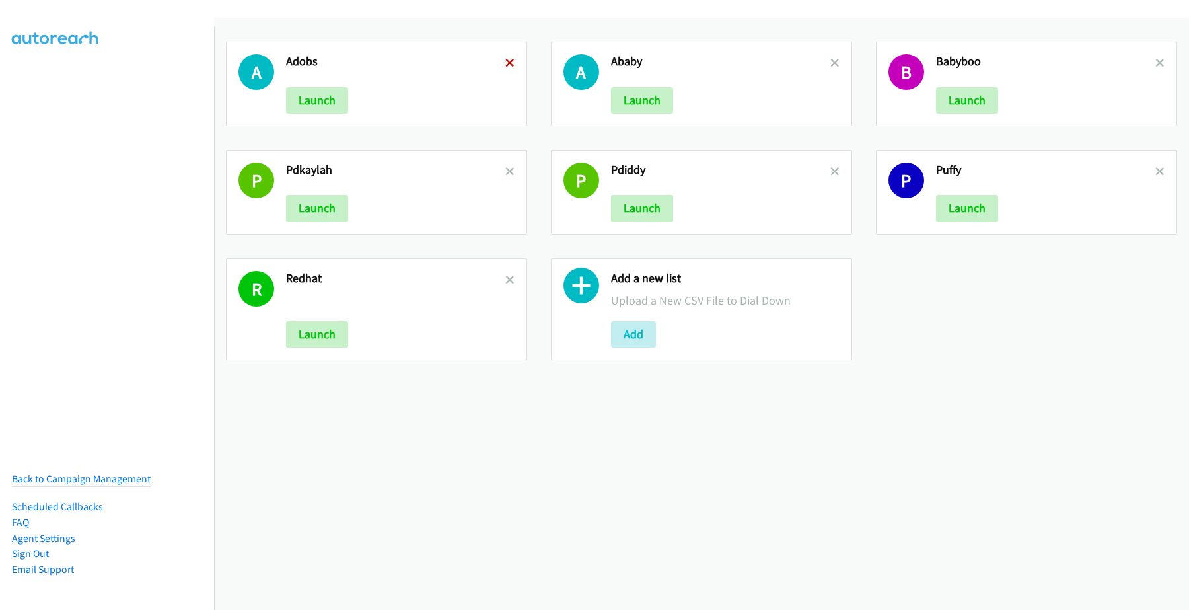
click at [509, 61] on icon at bounding box center [509, 63] width 9 height 9
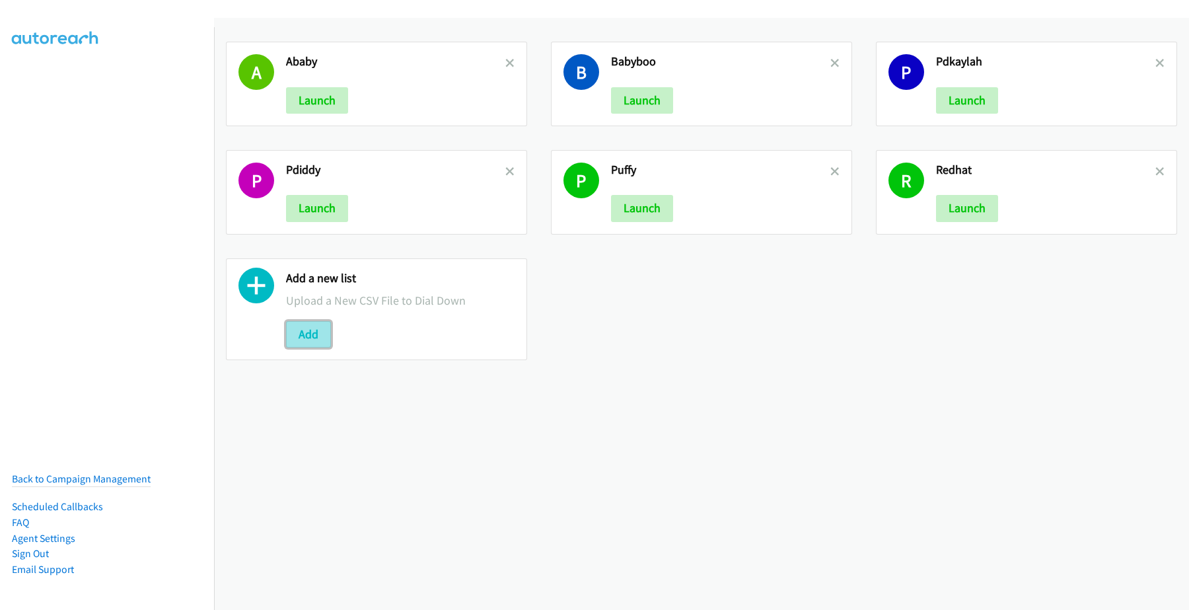
click at [288, 328] on button "Add" at bounding box center [308, 334] width 45 height 26
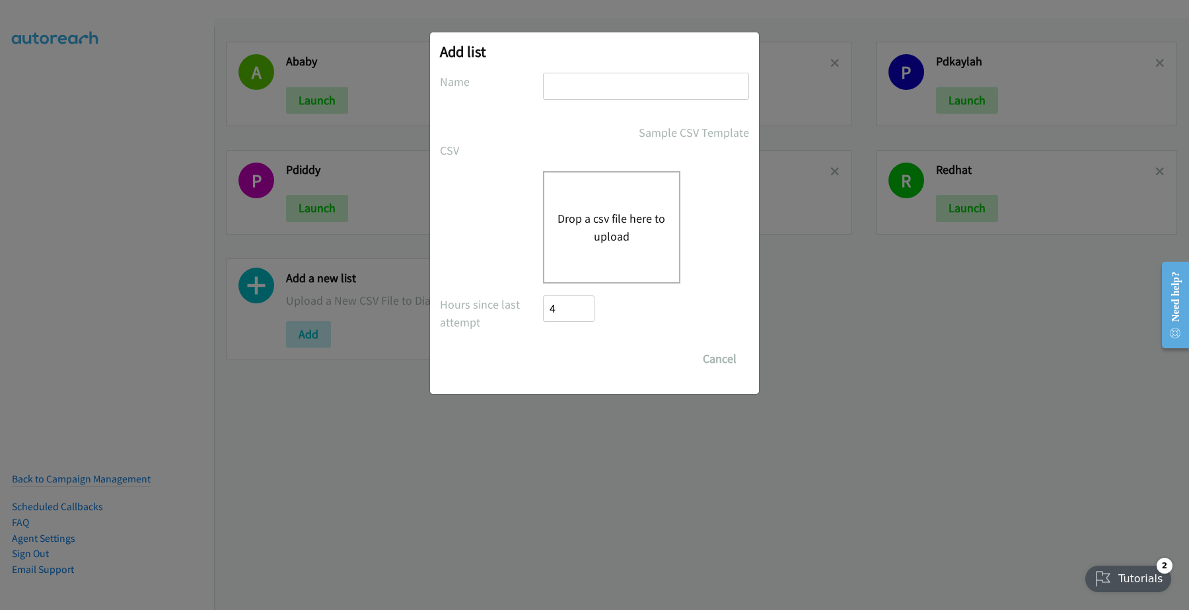
click at [619, 225] on button "Drop a csv file here to upload" at bounding box center [612, 227] width 108 height 36
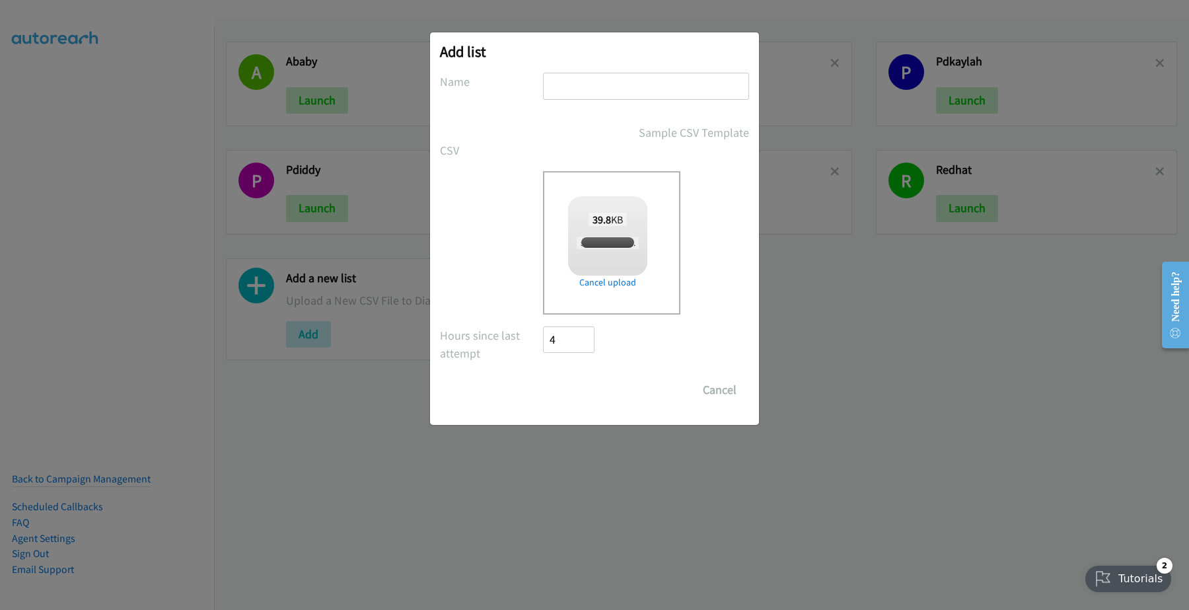
checkbox input "true"
click at [601, 86] on input "text" at bounding box center [646, 86] width 206 height 27
click at [714, 382] on button "Cancel" at bounding box center [719, 390] width 59 height 26
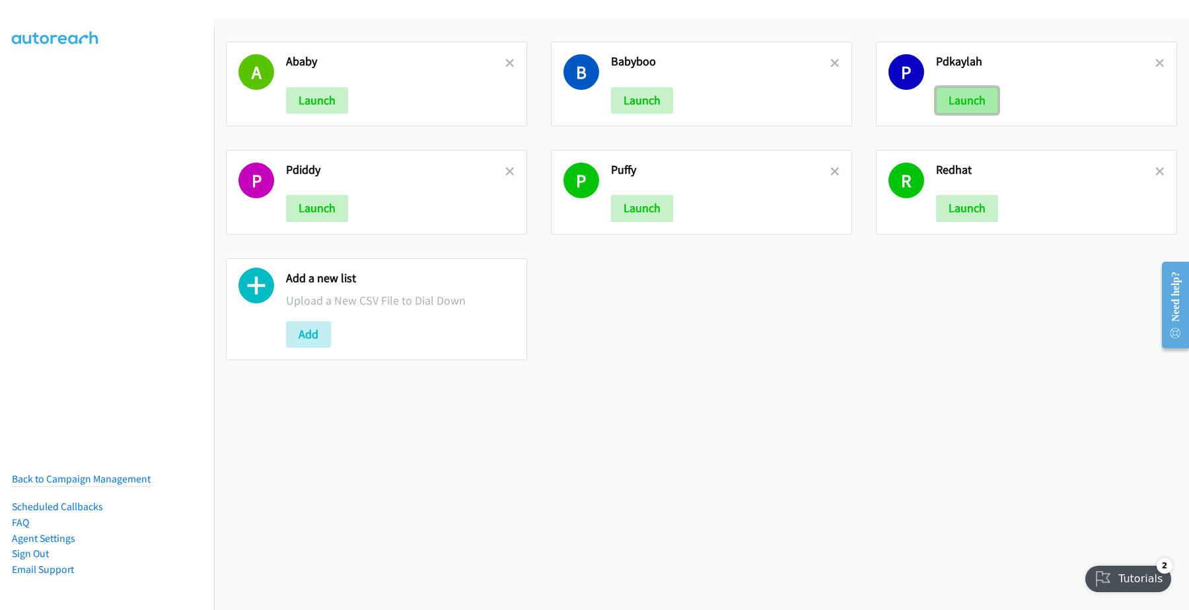
click at [973, 100] on button "Launch" at bounding box center [967, 100] width 62 height 26
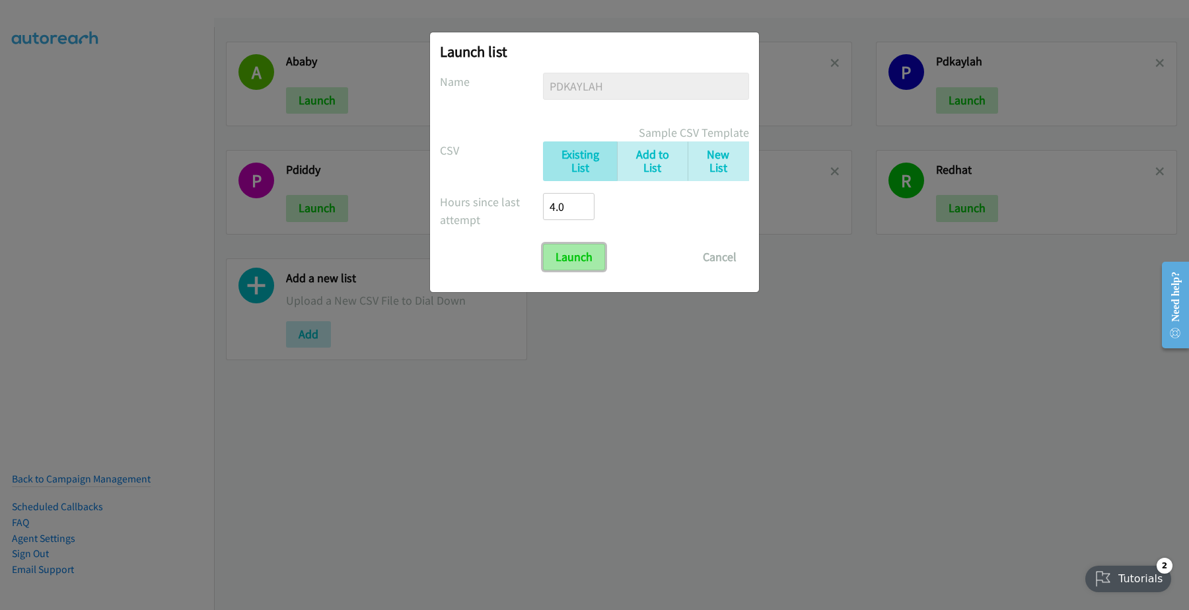
click at [585, 262] on input "Launch" at bounding box center [574, 257] width 62 height 26
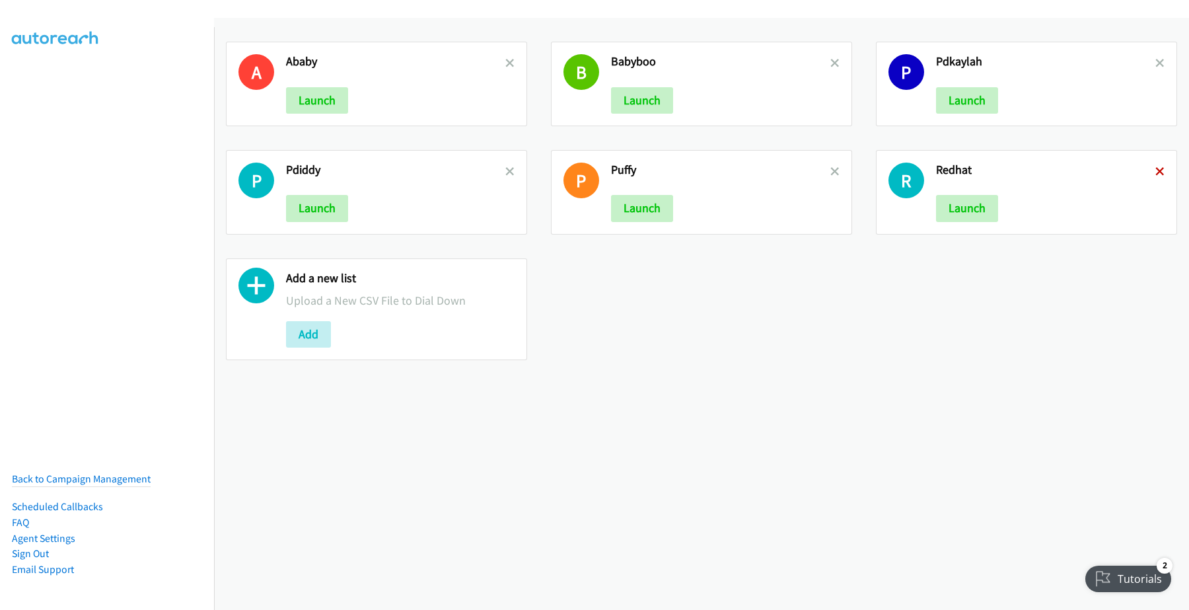
click at [1156, 169] on icon at bounding box center [1160, 172] width 9 height 9
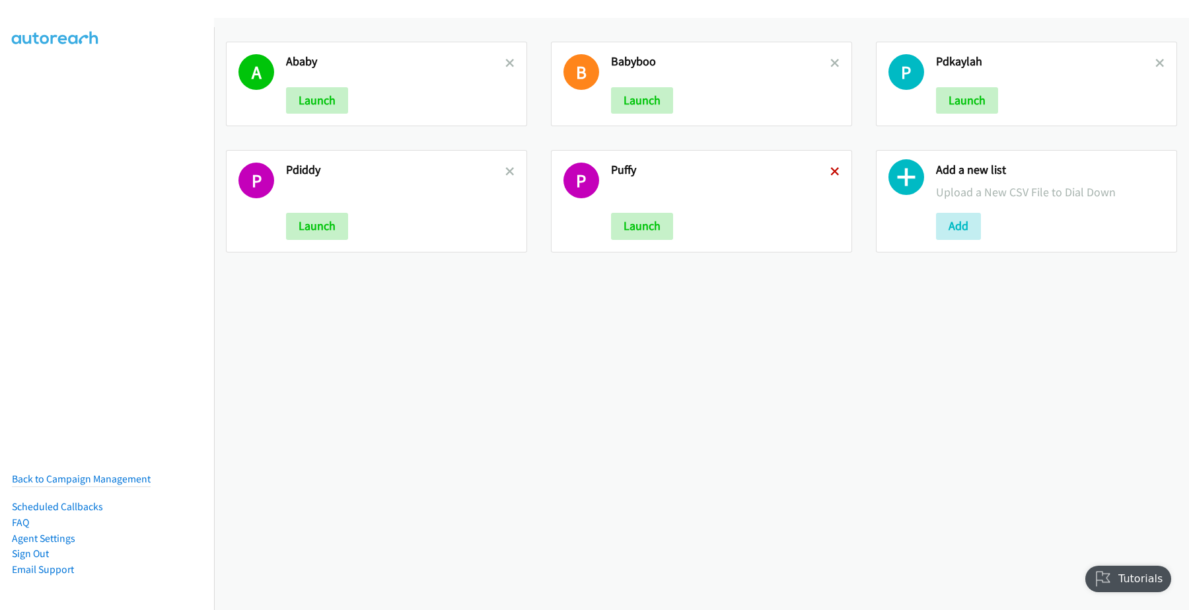
click at [831, 170] on icon at bounding box center [835, 172] width 9 height 9
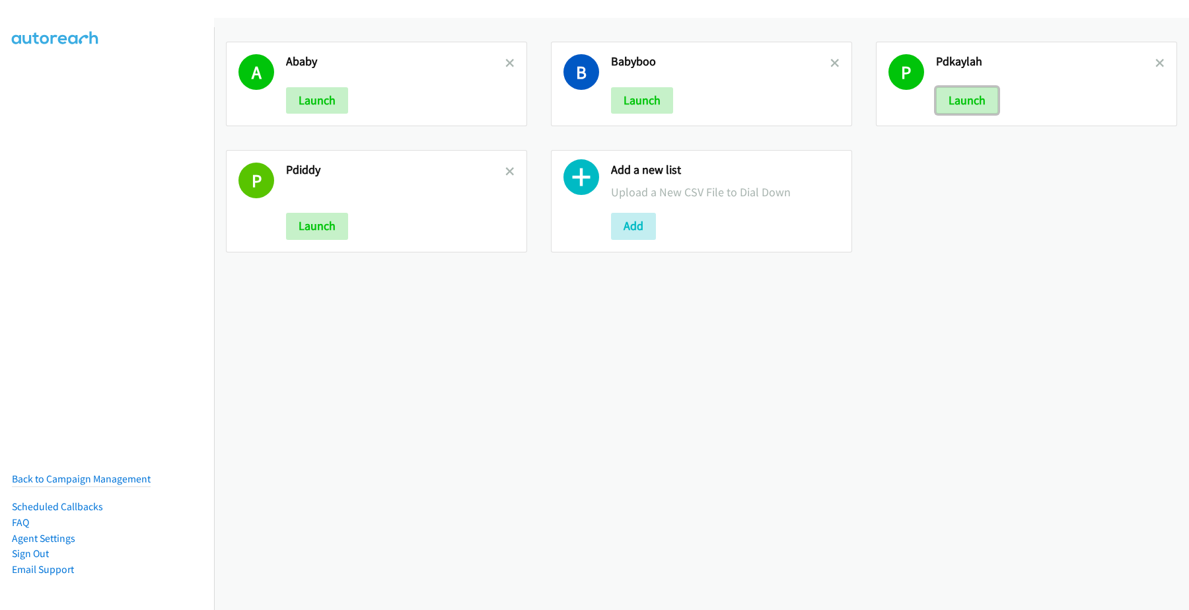
click at [969, 101] on button "Launch" at bounding box center [967, 100] width 62 height 26
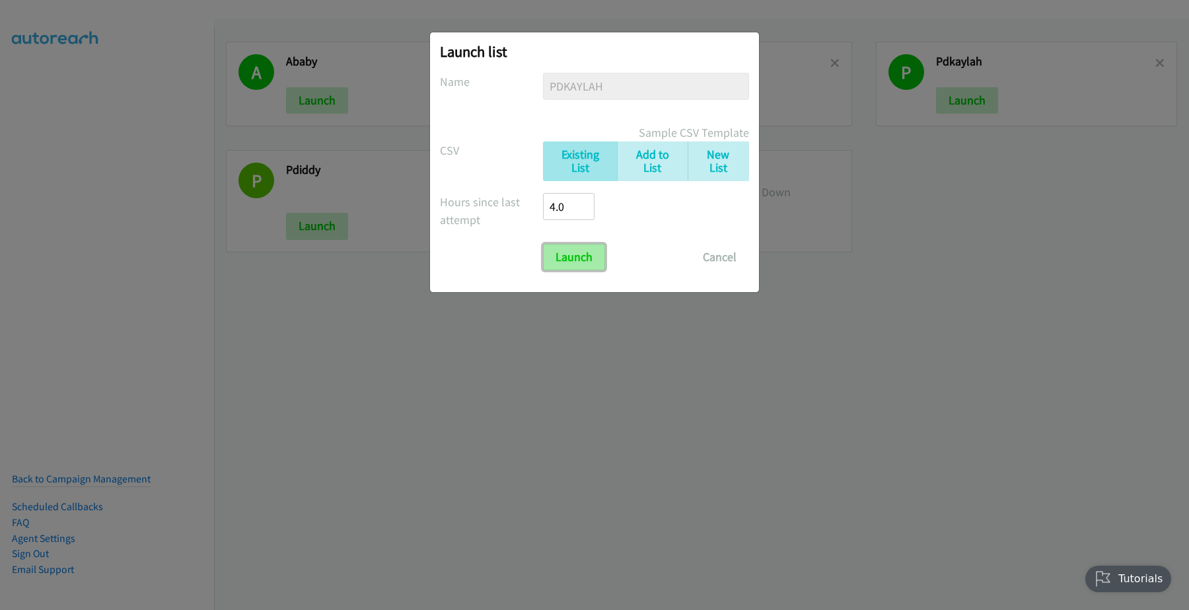
click at [564, 254] on input "Launch" at bounding box center [574, 257] width 62 height 26
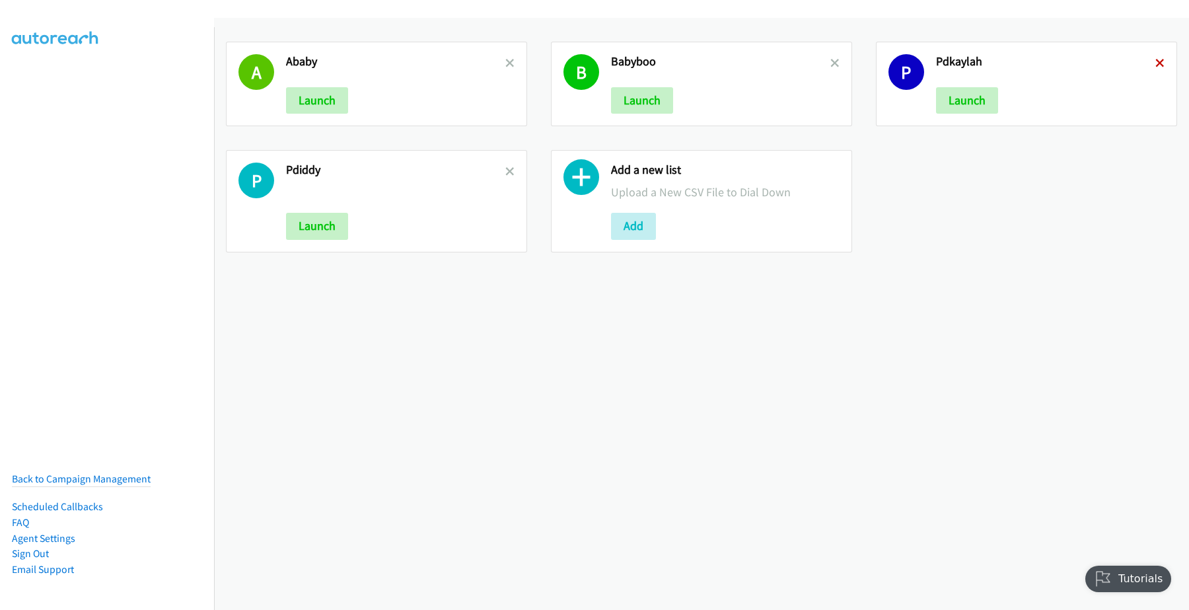
click at [1156, 61] on icon at bounding box center [1160, 63] width 9 height 9
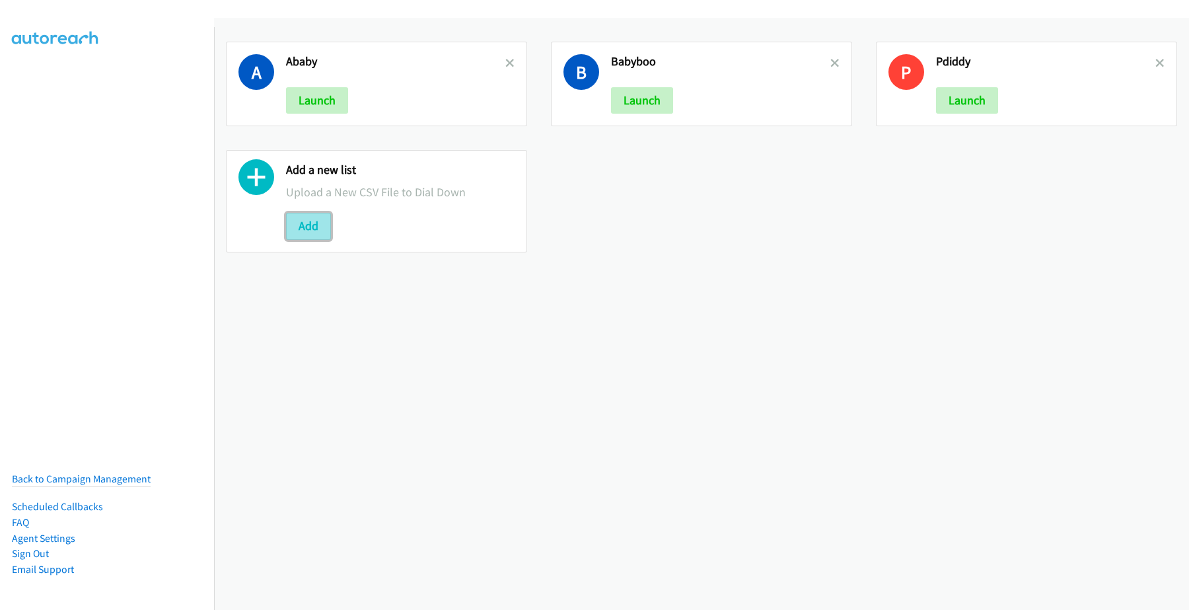
click at [318, 226] on button "Add" at bounding box center [308, 226] width 45 height 26
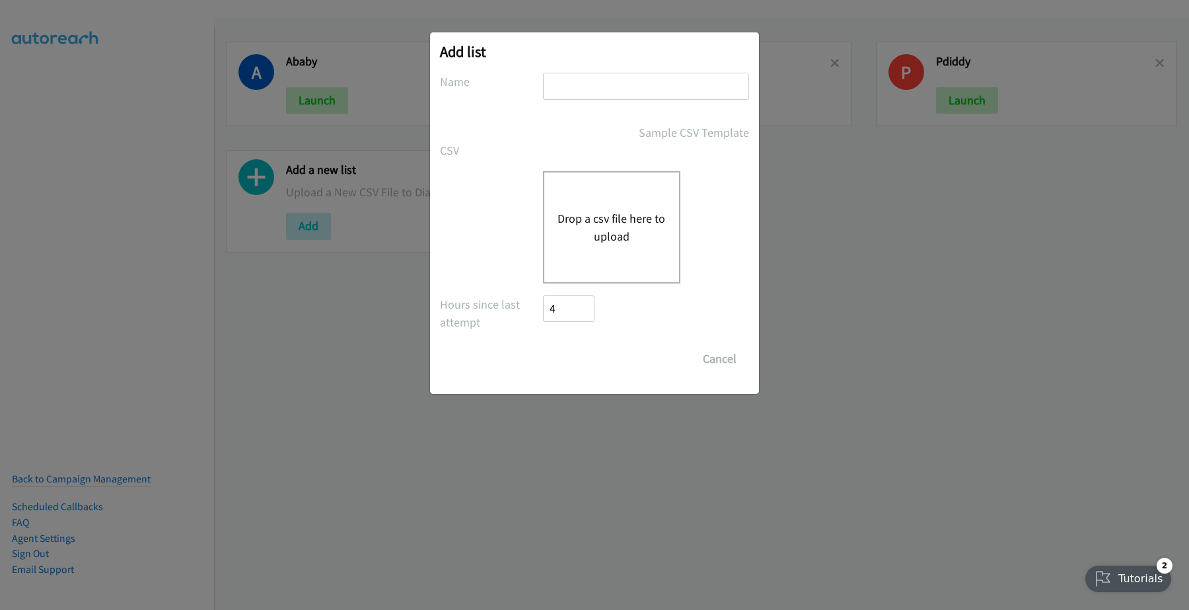
click at [628, 225] on button "Drop a csv file here to upload" at bounding box center [612, 227] width 108 height 36
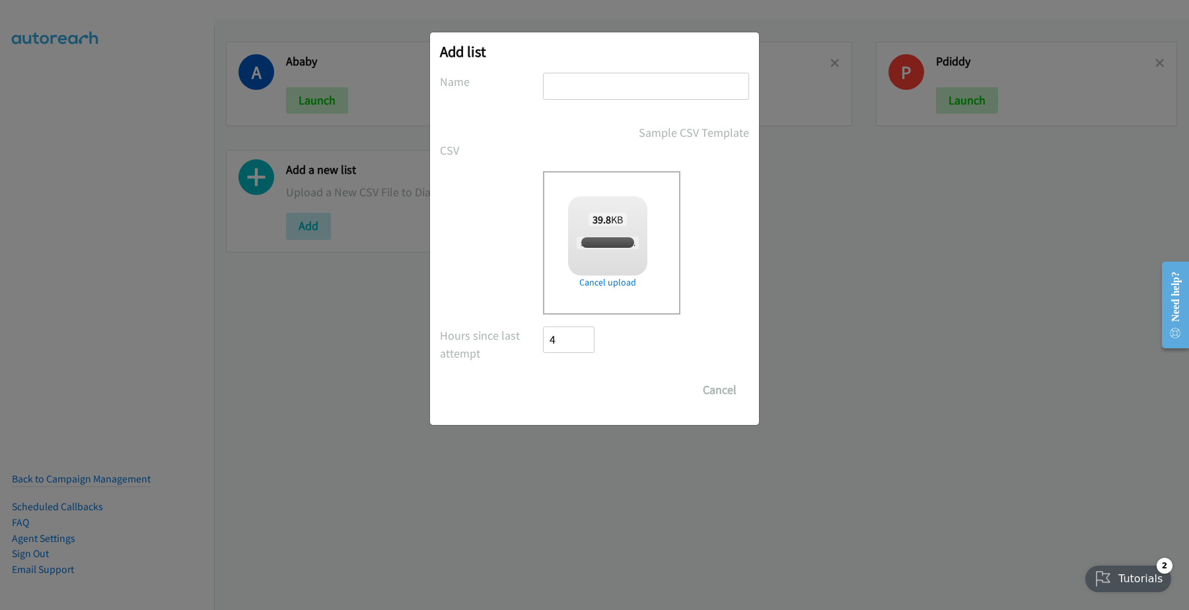
checkbox input "true"
click at [572, 92] on input "text" at bounding box center [646, 86] width 206 height 27
type input "Puffy"
click at [575, 396] on input "Save List" at bounding box center [577, 390] width 69 height 26
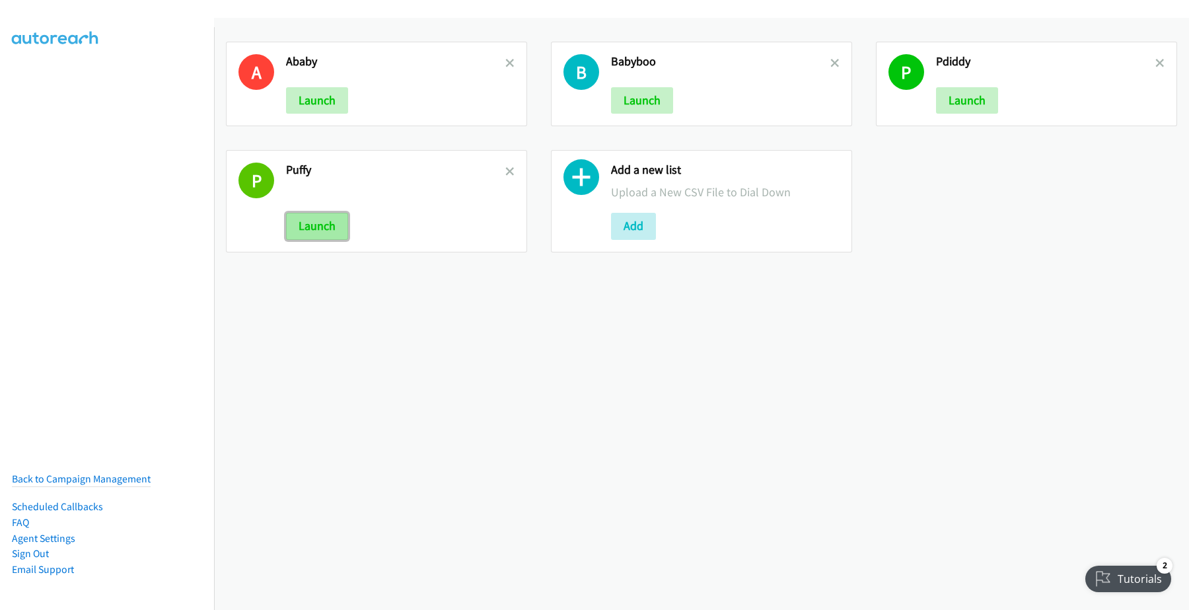
click at [331, 226] on button "Launch" at bounding box center [317, 226] width 62 height 26
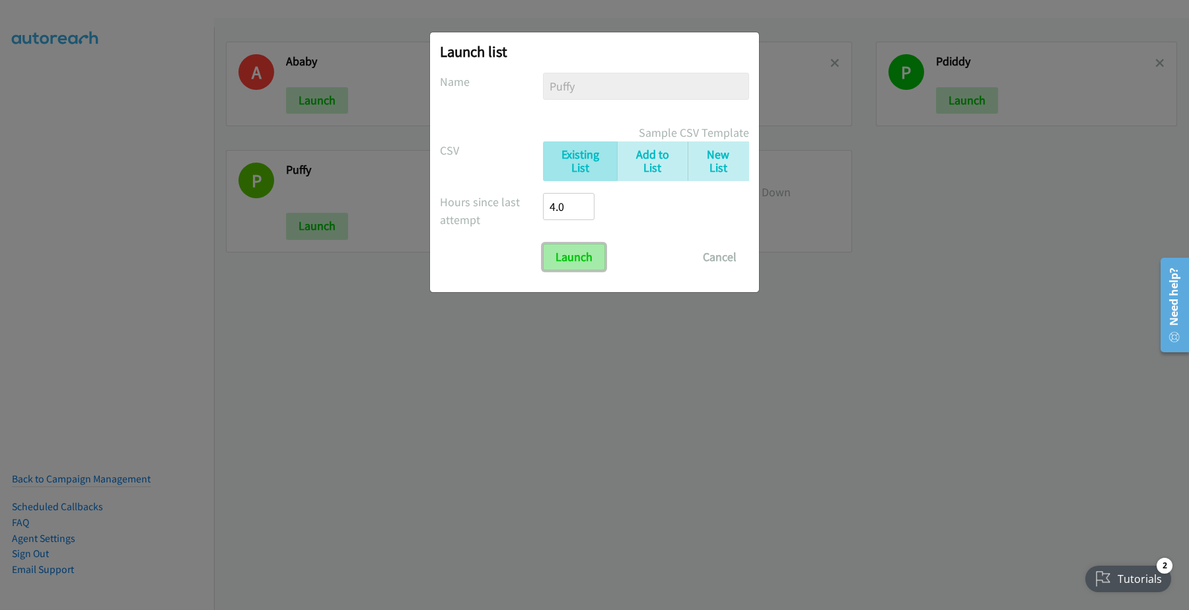
click at [573, 260] on input "Launch" at bounding box center [574, 257] width 62 height 26
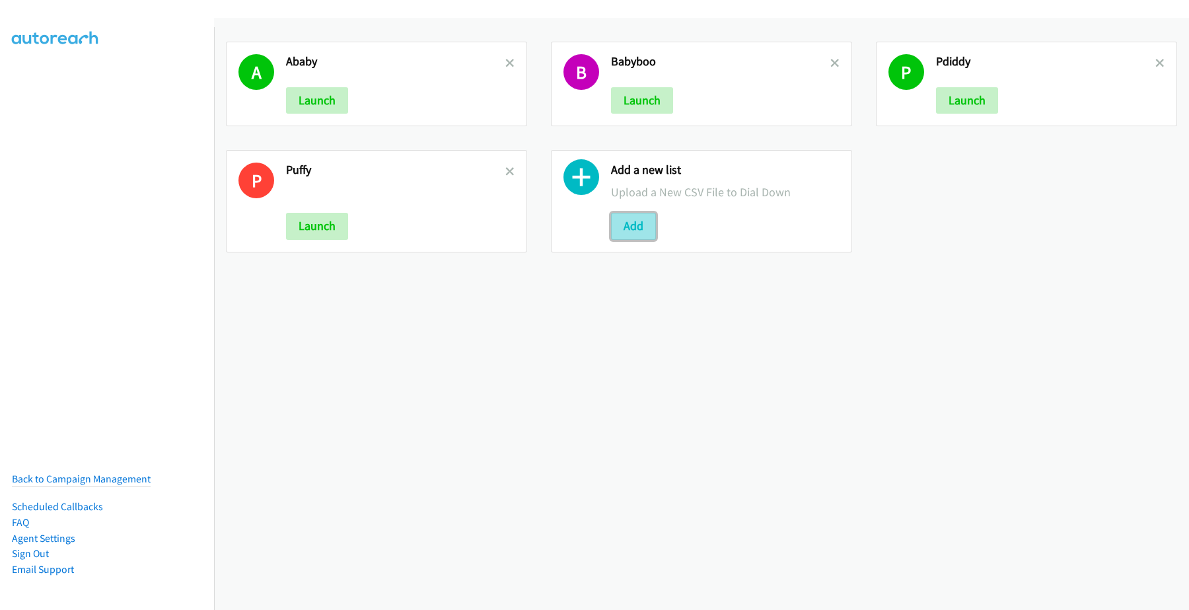
click at [642, 225] on button "Add" at bounding box center [633, 226] width 45 height 26
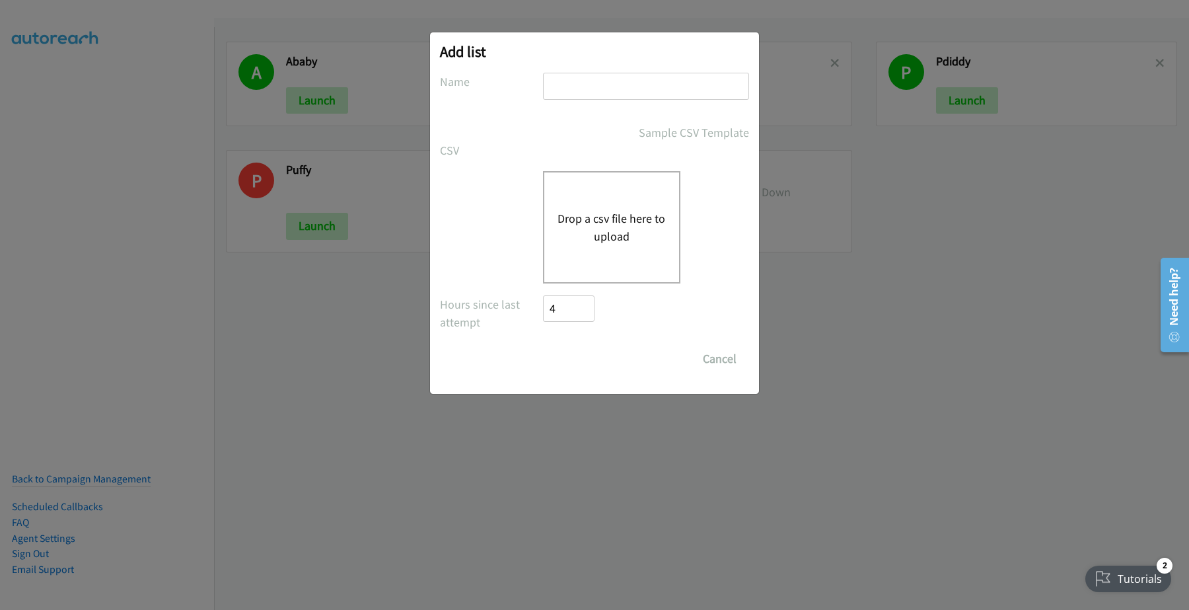
click at [595, 215] on button "Drop a csv file here to upload" at bounding box center [612, 227] width 108 height 36
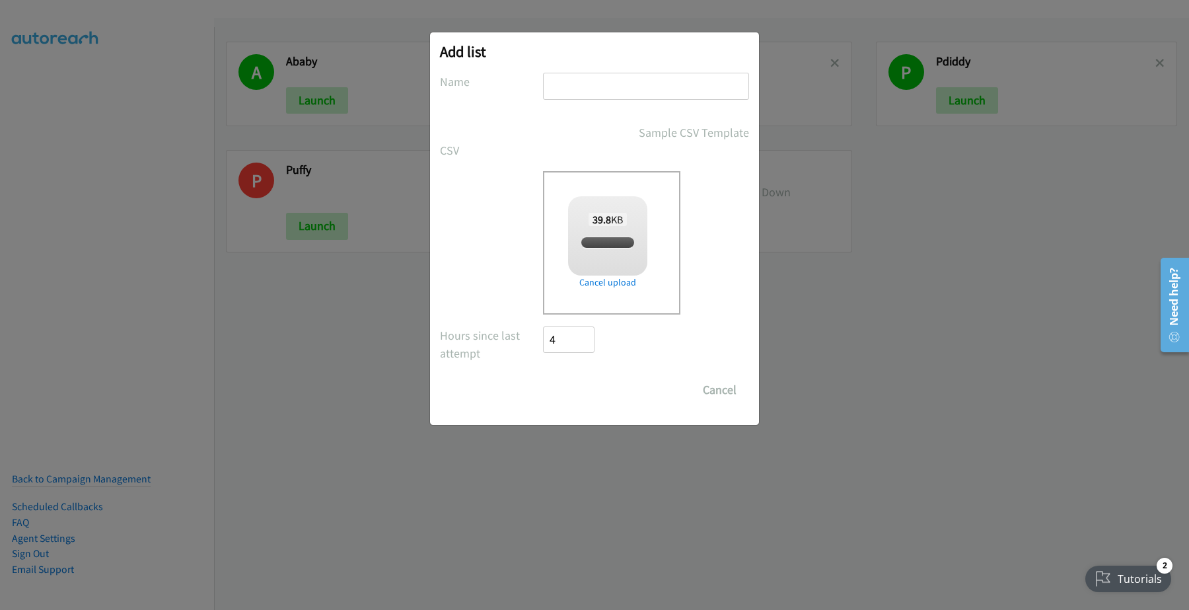
checkbox input "true"
click at [575, 81] on input "text" at bounding box center [646, 86] width 206 height 27
type input "puffd"
click at [589, 394] on input "Save List" at bounding box center [577, 390] width 69 height 26
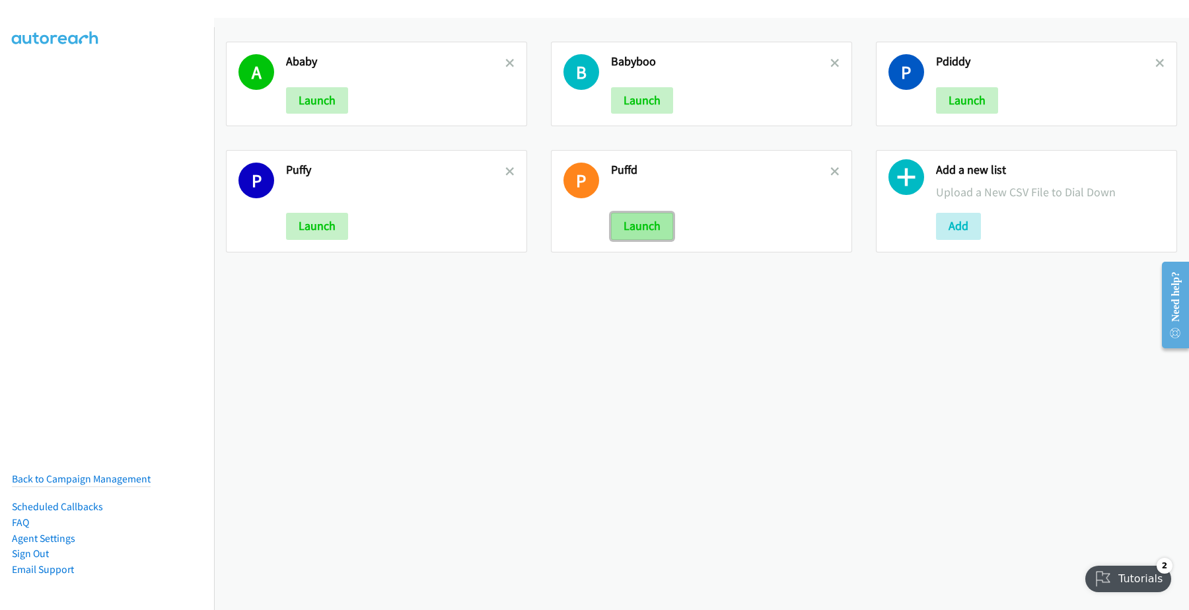
click at [644, 225] on button "Launch" at bounding box center [642, 226] width 62 height 26
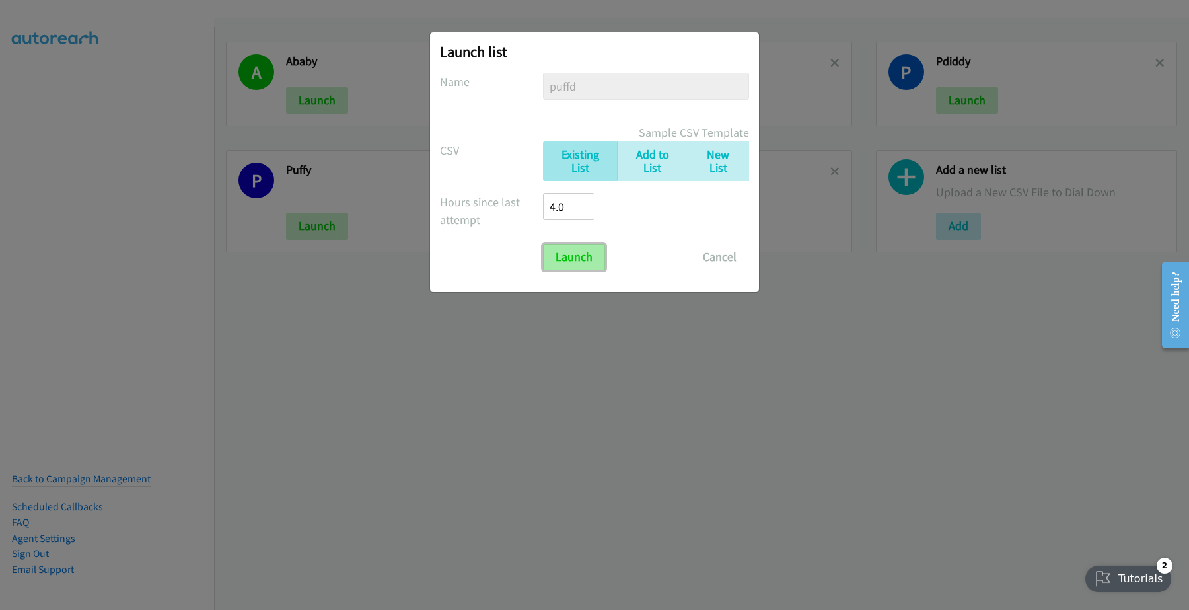
click at [564, 255] on input "Launch" at bounding box center [574, 257] width 62 height 26
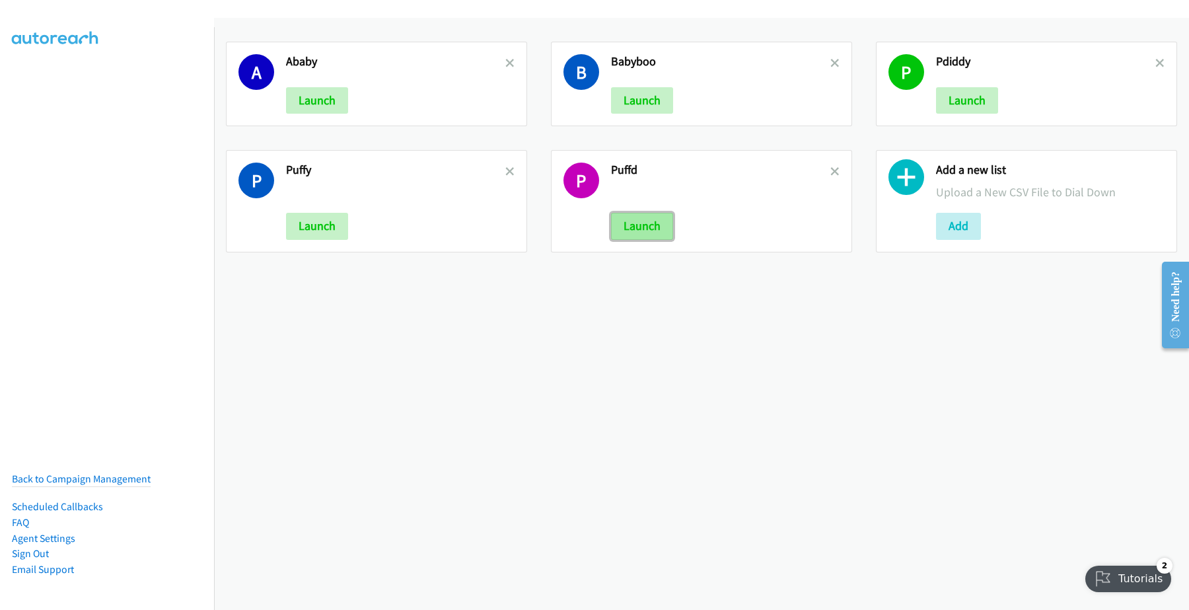
click at [653, 232] on button "Launch" at bounding box center [642, 226] width 62 height 26
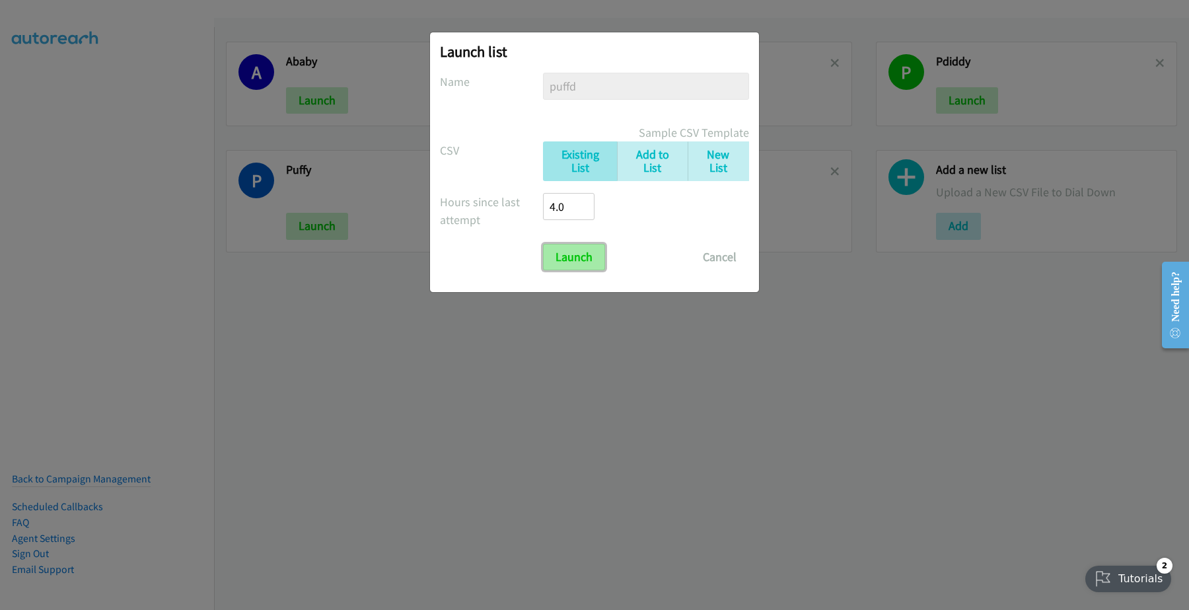
click at [576, 244] on input "Launch" at bounding box center [574, 257] width 62 height 26
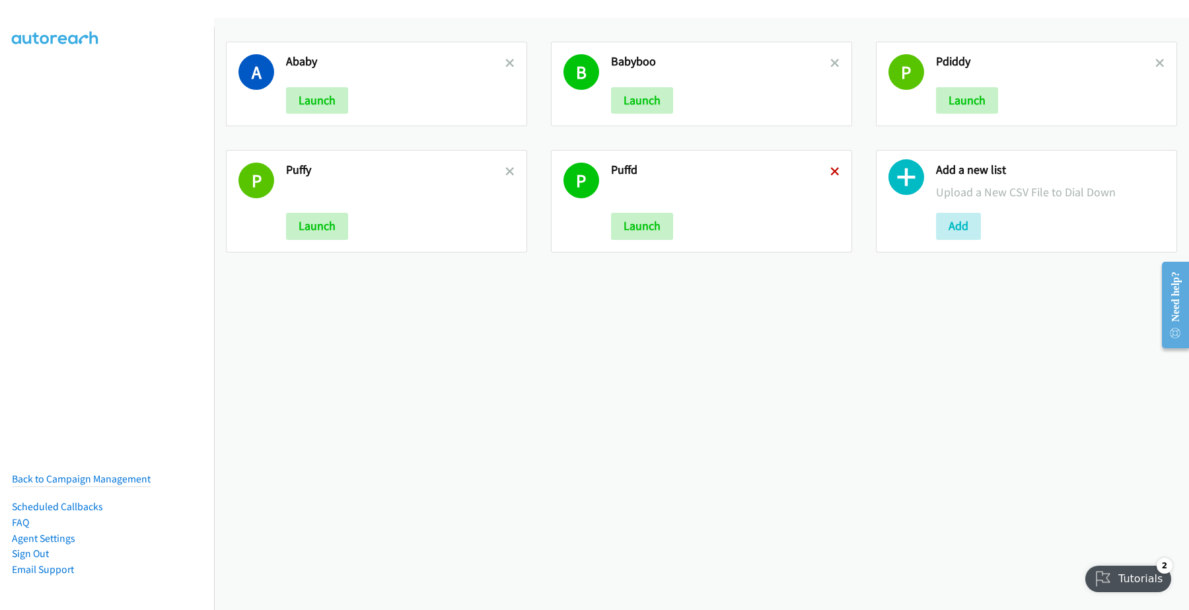
click at [831, 170] on icon at bounding box center [835, 172] width 9 height 9
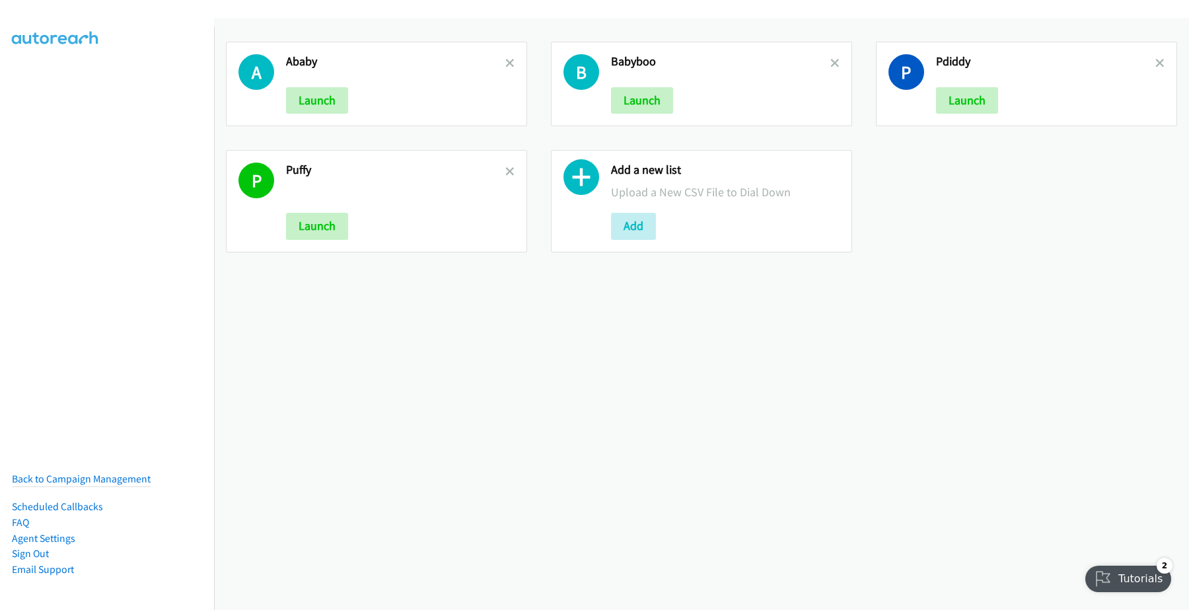
click at [505, 61] on icon at bounding box center [509, 63] width 9 height 9
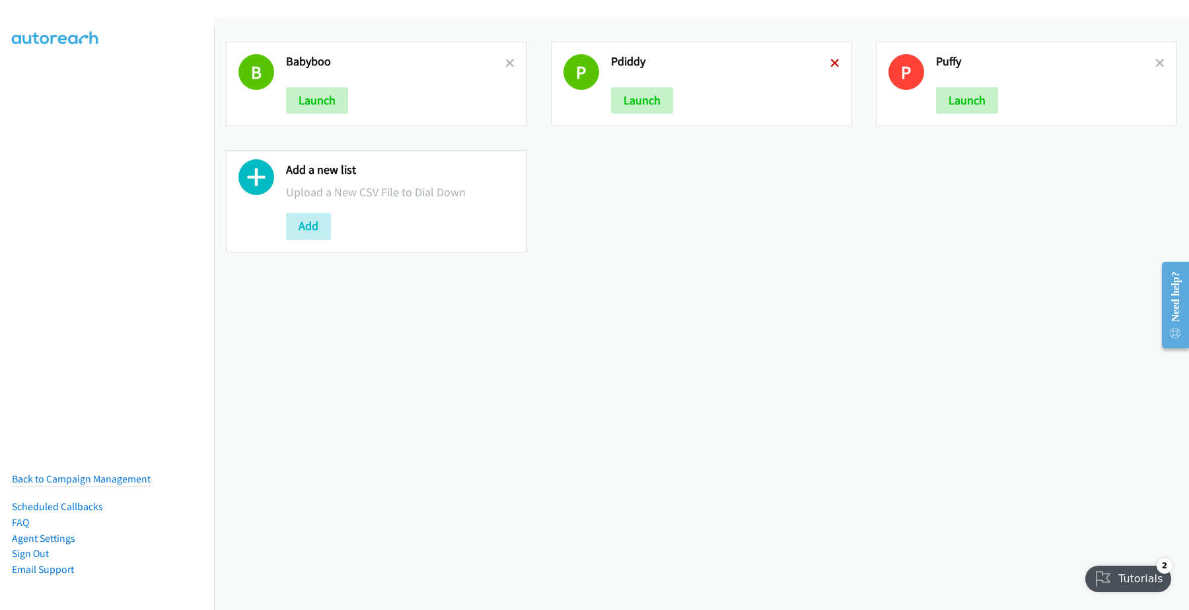
click at [831, 61] on icon at bounding box center [835, 63] width 9 height 9
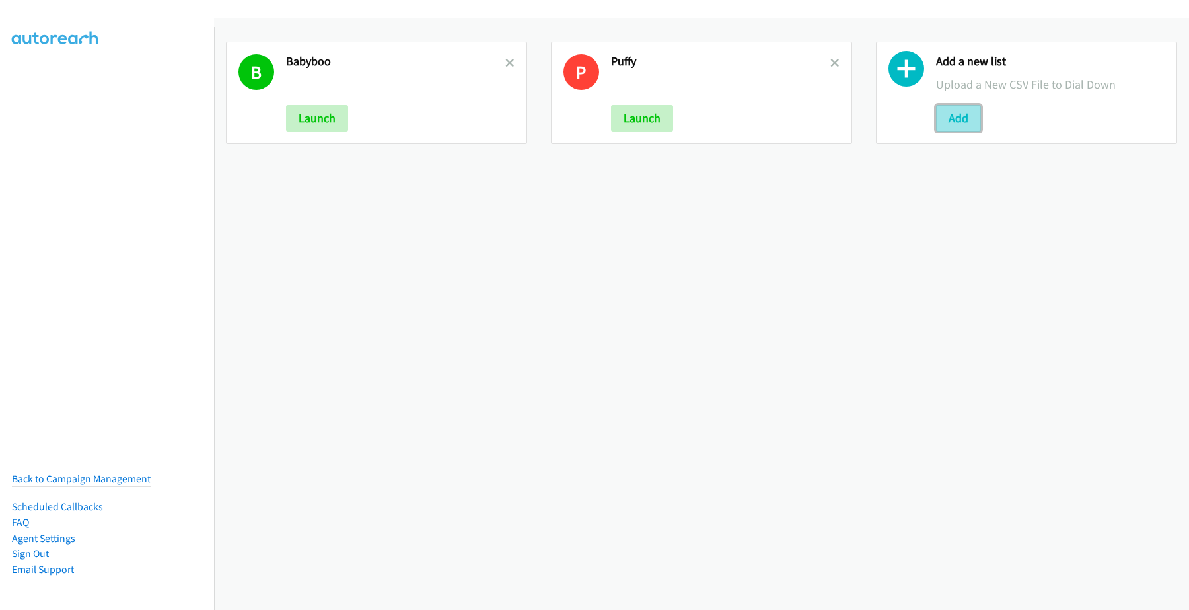
click at [953, 114] on button "Add" at bounding box center [958, 118] width 45 height 26
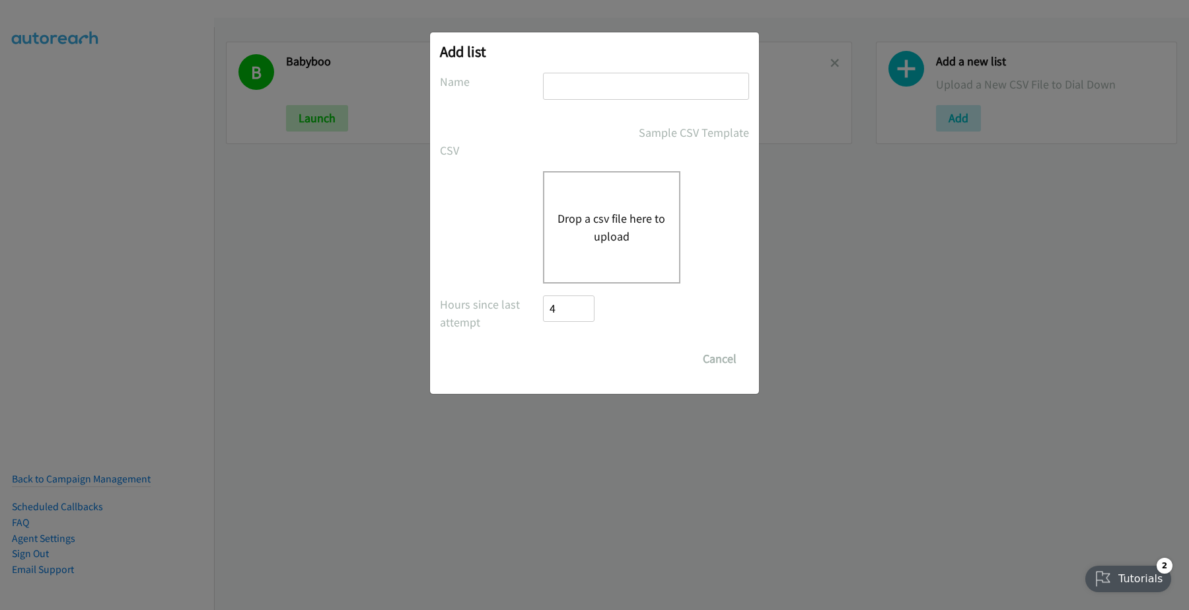
click at [589, 225] on button "Drop a csv file here to upload" at bounding box center [612, 227] width 108 height 36
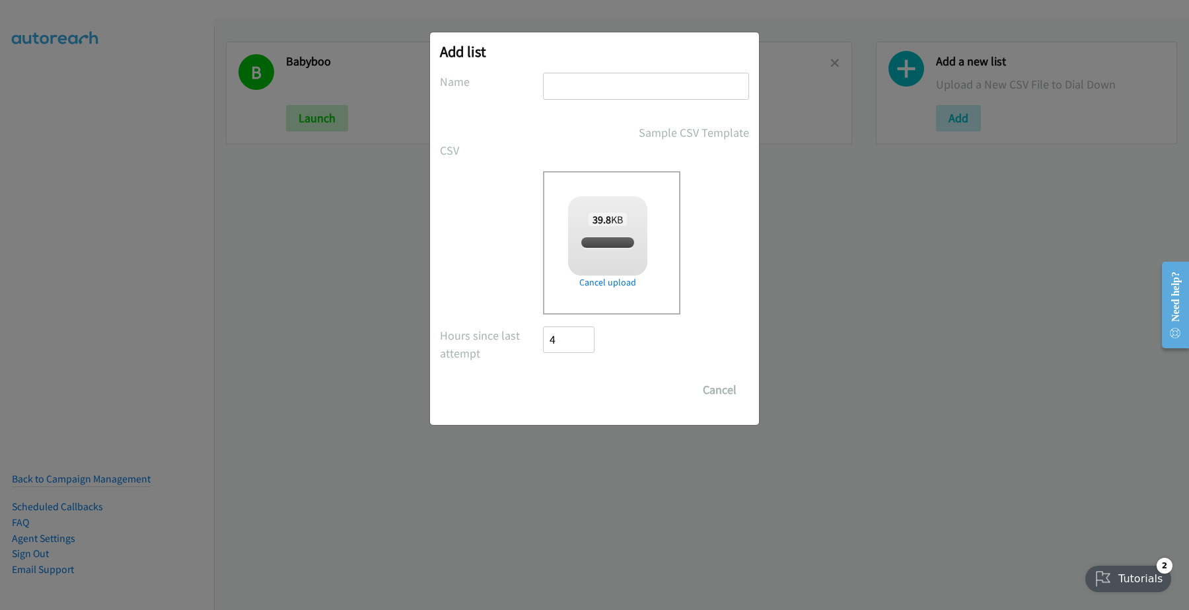
checkbox input "true"
click at [605, 91] on input "text" at bounding box center [646, 86] width 206 height 27
type input "Puffd"
click at [578, 390] on input "Save List" at bounding box center [577, 390] width 69 height 26
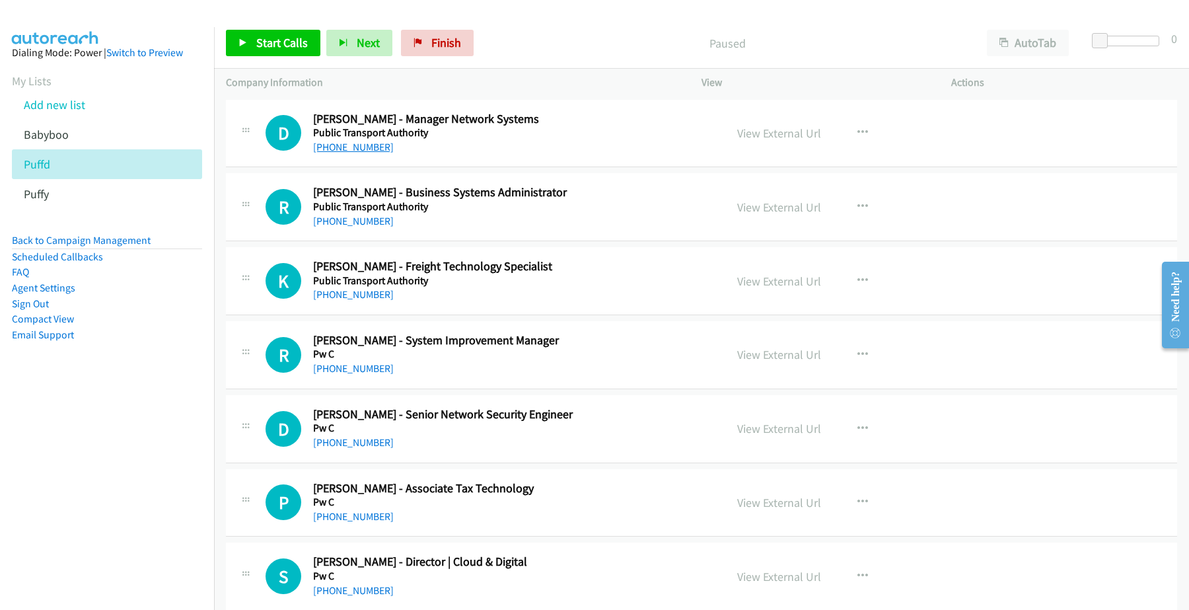
click at [347, 147] on link "[PHONE_NUMBER]" at bounding box center [353, 147] width 81 height 13
click at [747, 131] on link "View External Url" at bounding box center [779, 133] width 84 height 15
click at [362, 219] on link "[PHONE_NUMBER]" at bounding box center [353, 221] width 81 height 13
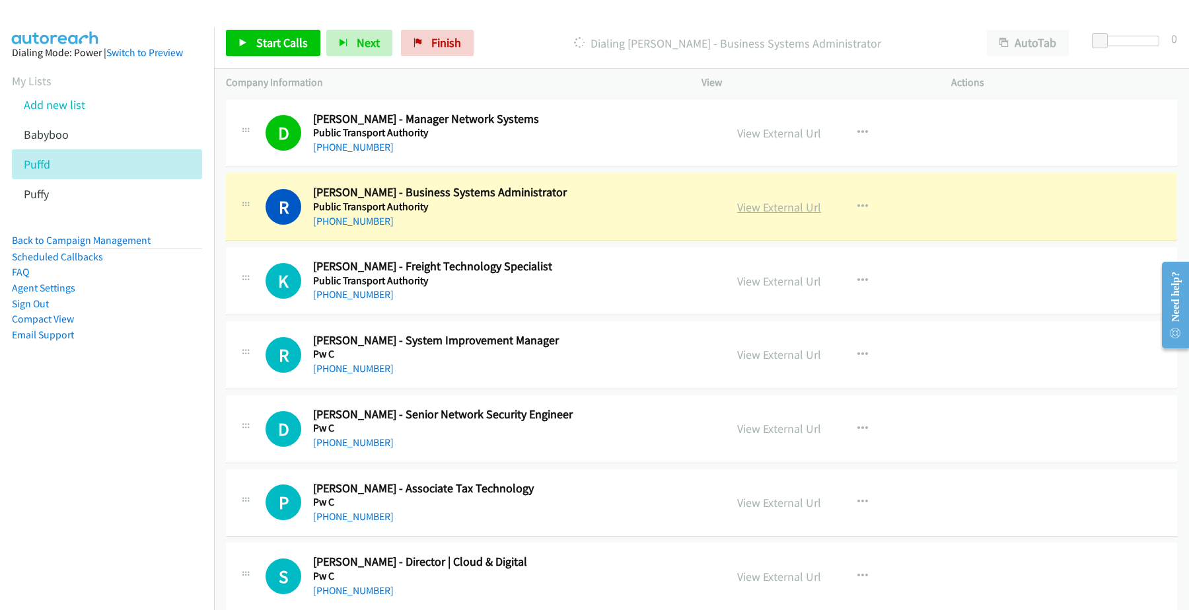
click at [772, 209] on link "View External Url" at bounding box center [779, 207] width 84 height 15
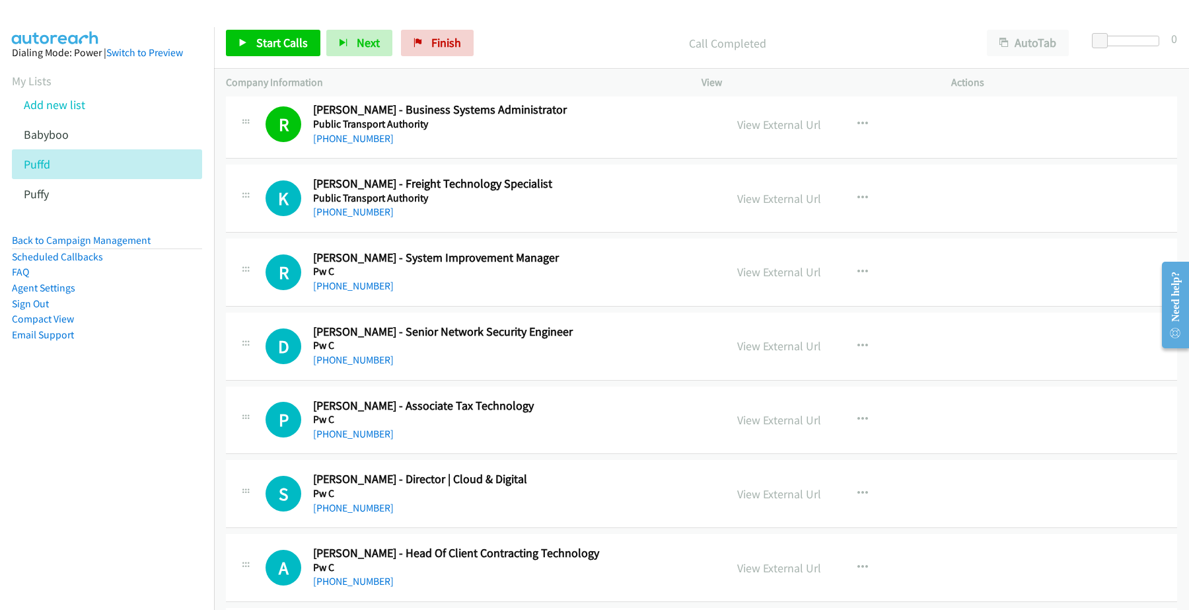
scroll to position [165, 0]
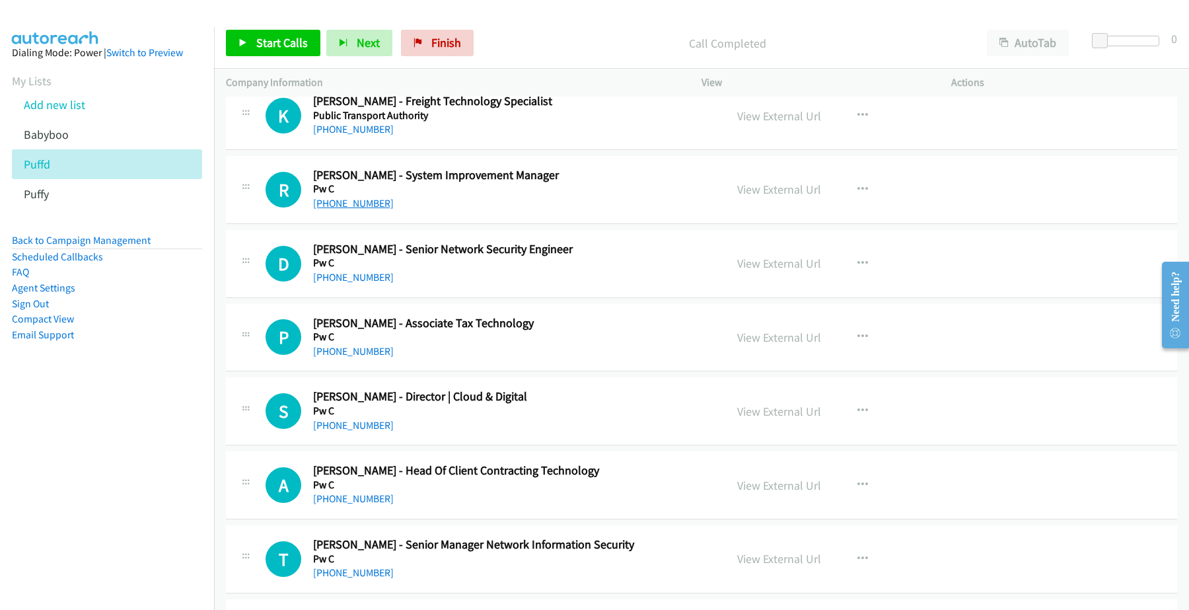
click at [342, 200] on link "[PHONE_NUMBER]" at bounding box center [353, 203] width 81 height 13
click at [778, 185] on link "View External Url" at bounding box center [779, 189] width 84 height 15
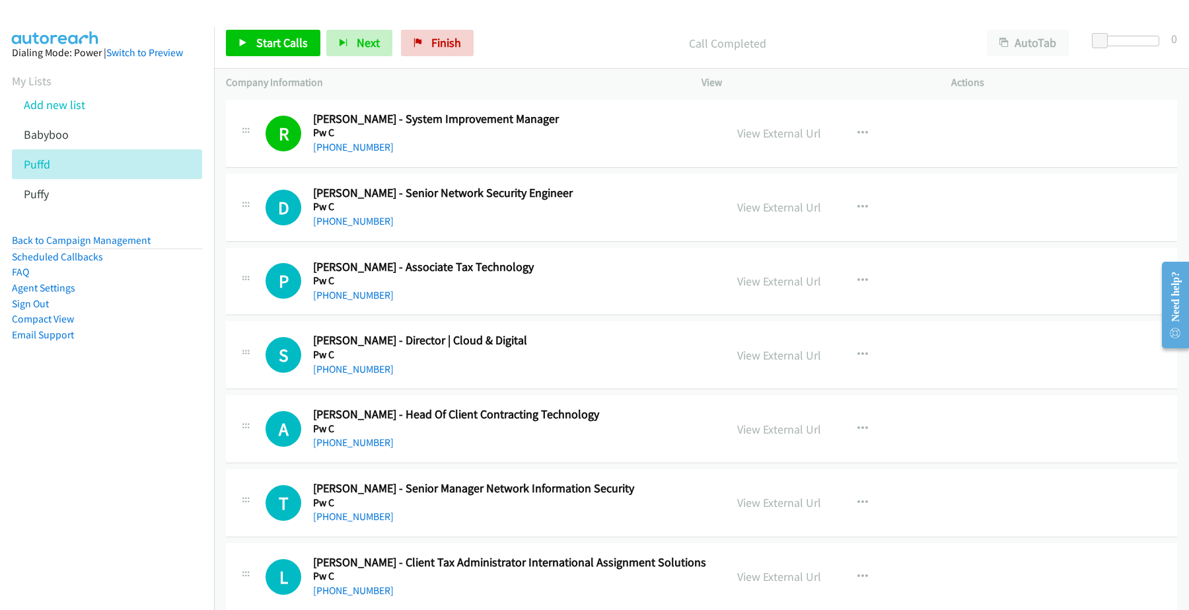
scroll to position [248, 0]
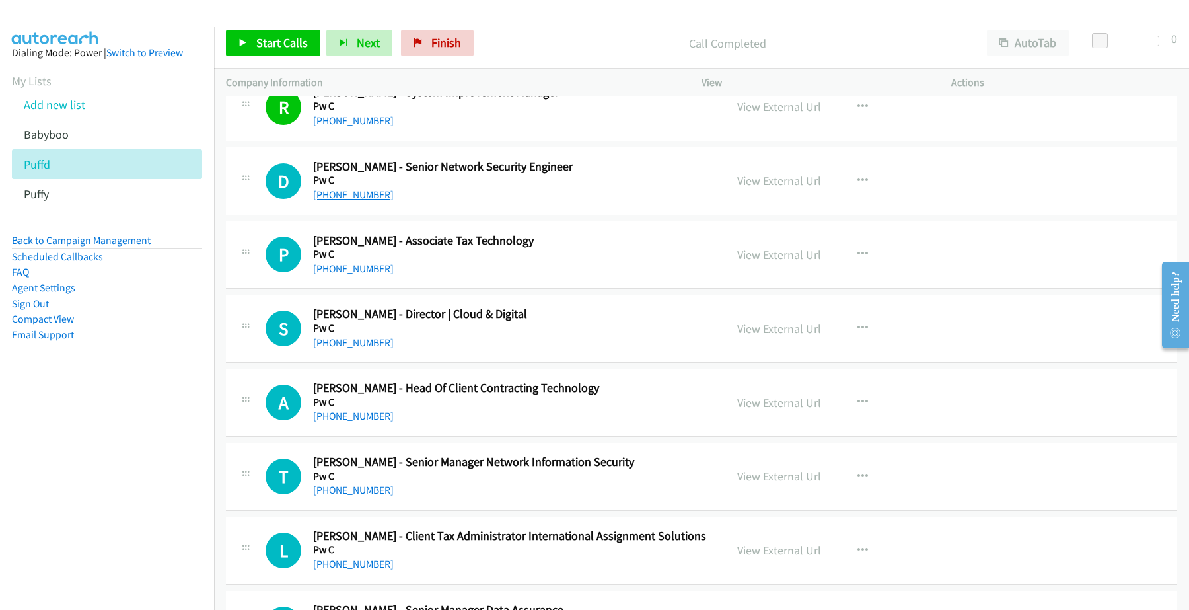
click at [363, 195] on link "[PHONE_NUMBER]" at bounding box center [353, 194] width 81 height 13
click at [784, 182] on link "View External Url" at bounding box center [779, 180] width 84 height 15
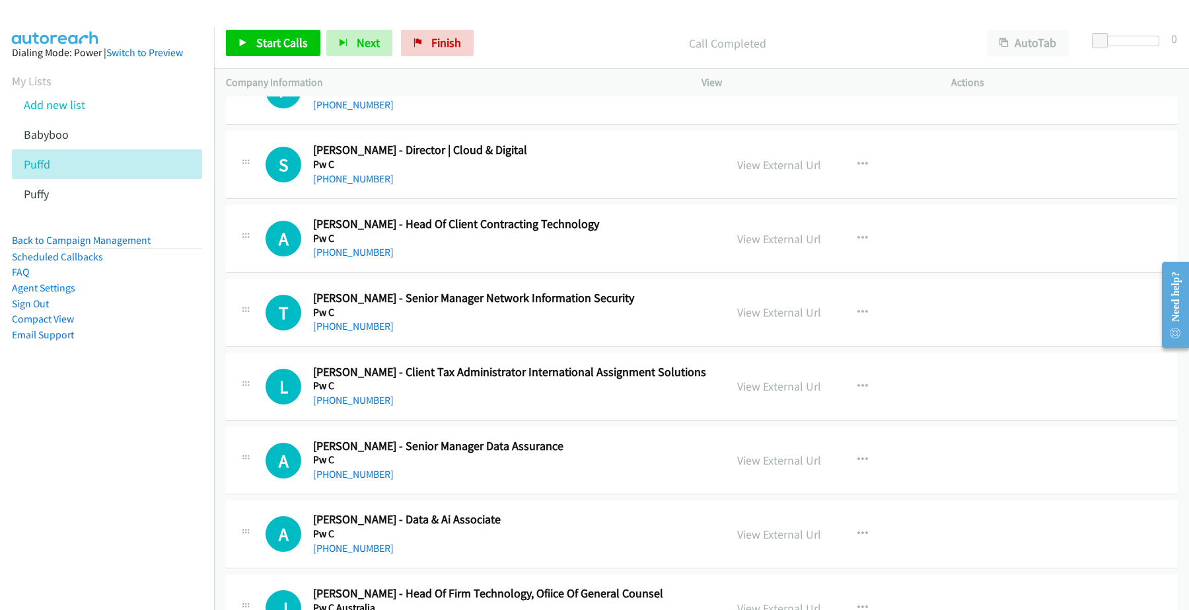
scroll to position [413, 0]
click at [357, 179] on link "[PHONE_NUMBER]" at bounding box center [353, 177] width 81 height 13
click at [785, 166] on link "View External Url" at bounding box center [779, 163] width 84 height 15
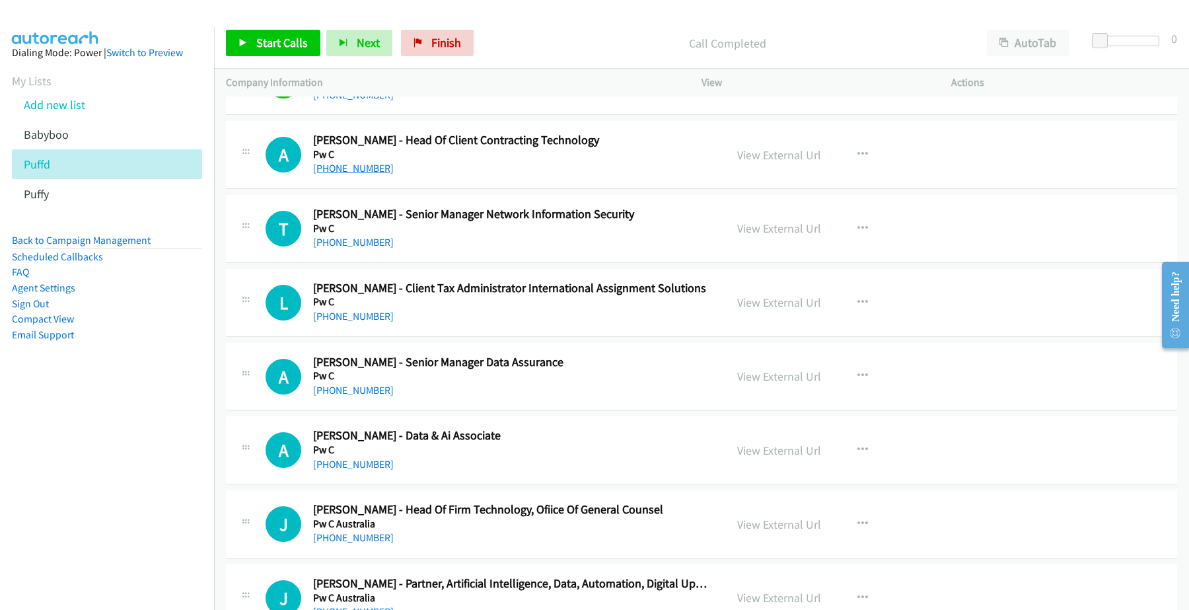
click at [364, 172] on link "[PHONE_NUMBER]" at bounding box center [353, 168] width 81 height 13
click at [341, 241] on link "[PHONE_NUMBER]" at bounding box center [353, 242] width 81 height 13
click at [773, 223] on link "View External Url" at bounding box center [779, 228] width 84 height 15
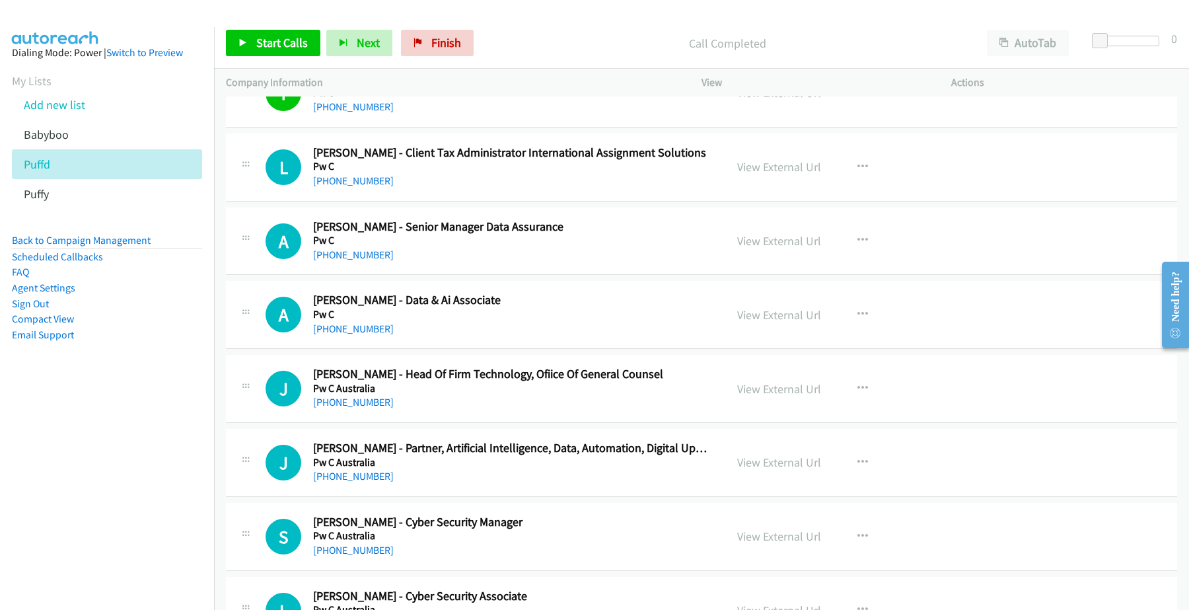
scroll to position [661, 0]
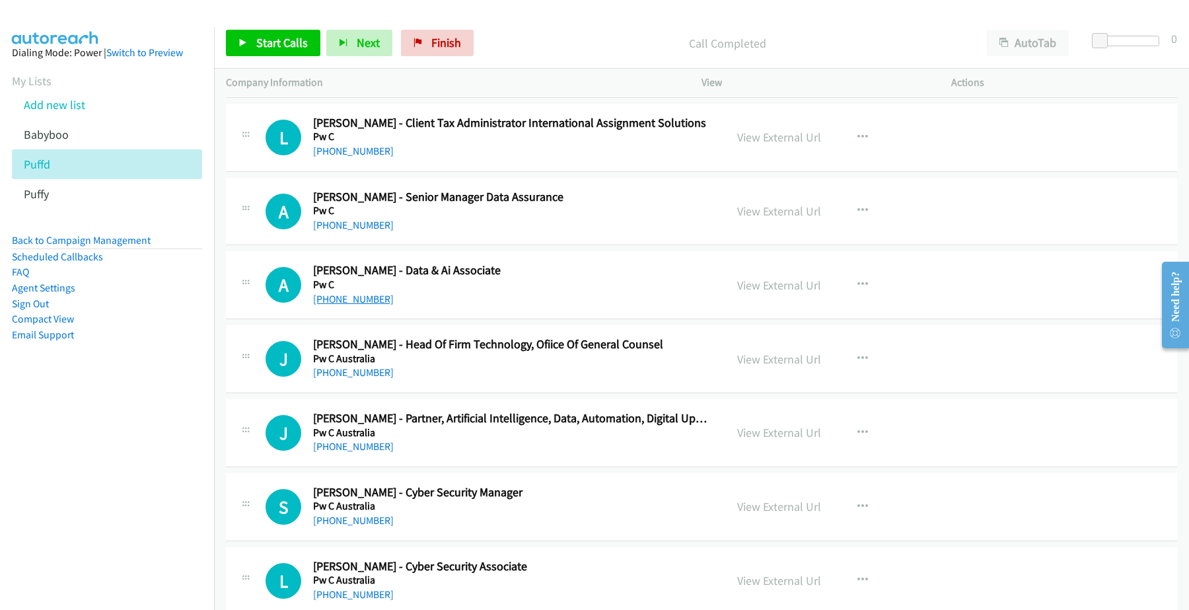
click at [347, 298] on link "[PHONE_NUMBER]" at bounding box center [353, 299] width 81 height 13
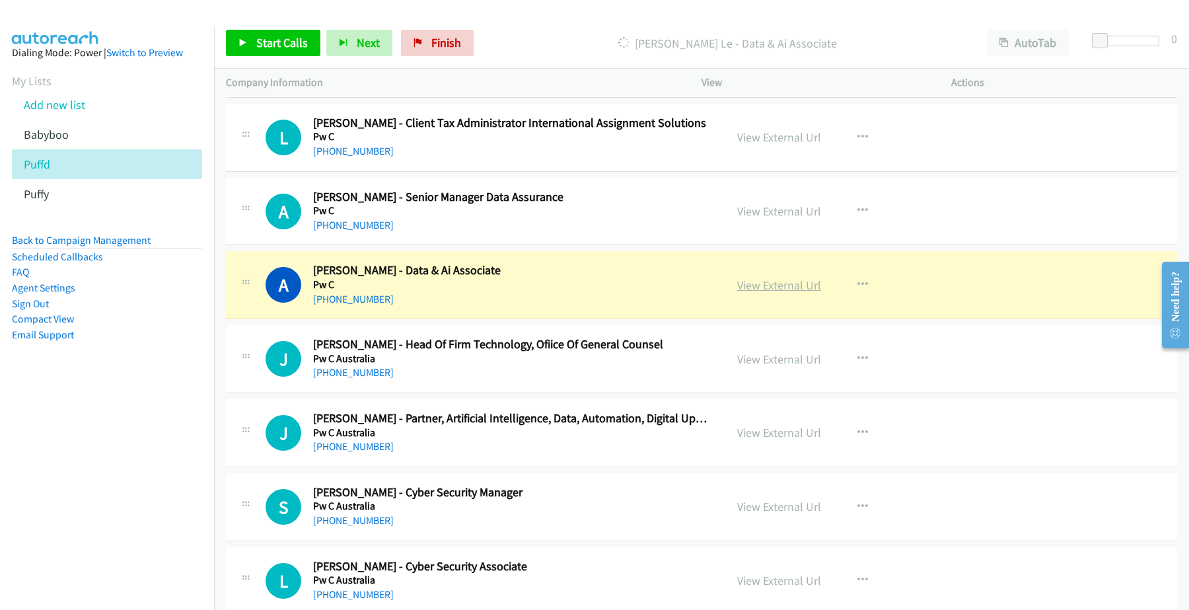
click at [763, 286] on link "View External Url" at bounding box center [779, 284] width 84 height 15
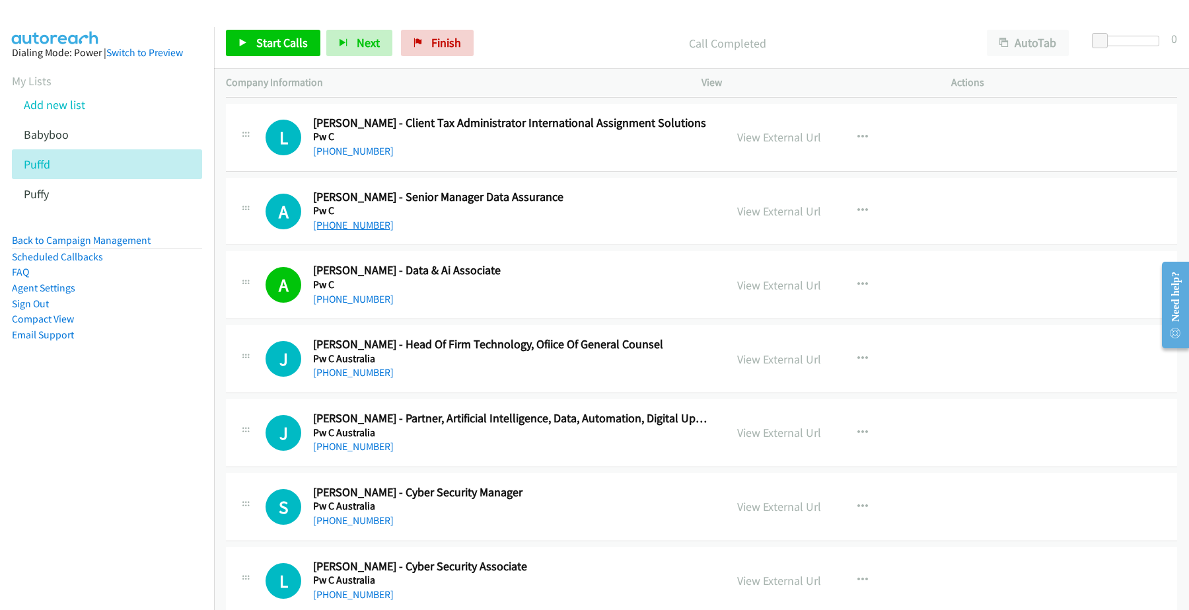
click at [357, 225] on link "[PHONE_NUMBER]" at bounding box center [353, 225] width 81 height 13
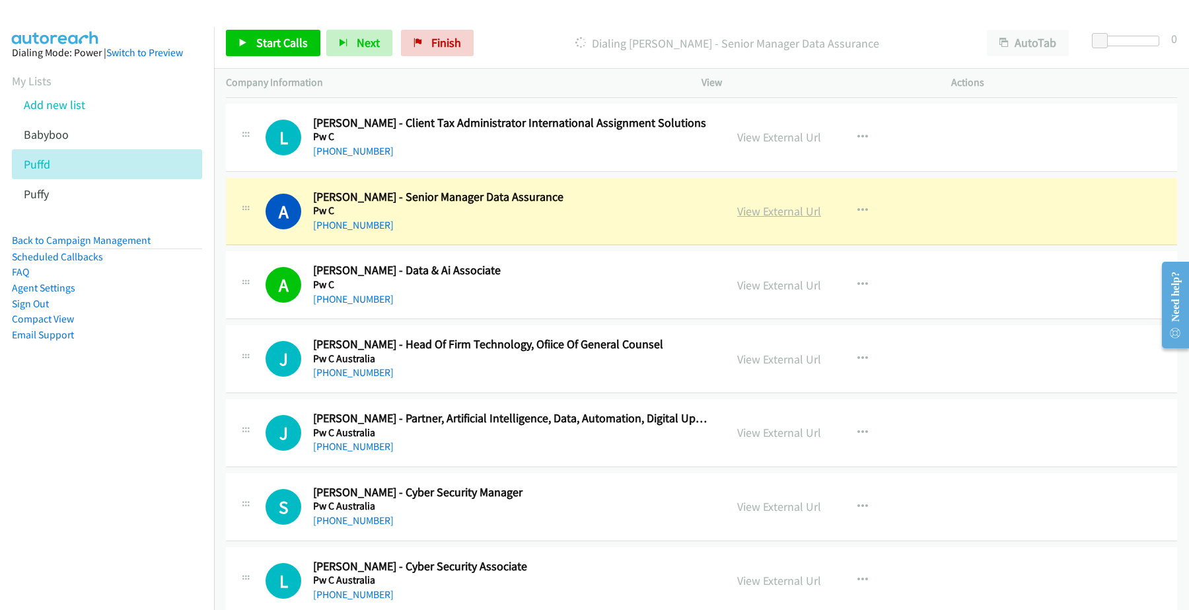
click at [770, 212] on link "View External Url" at bounding box center [779, 210] width 84 height 15
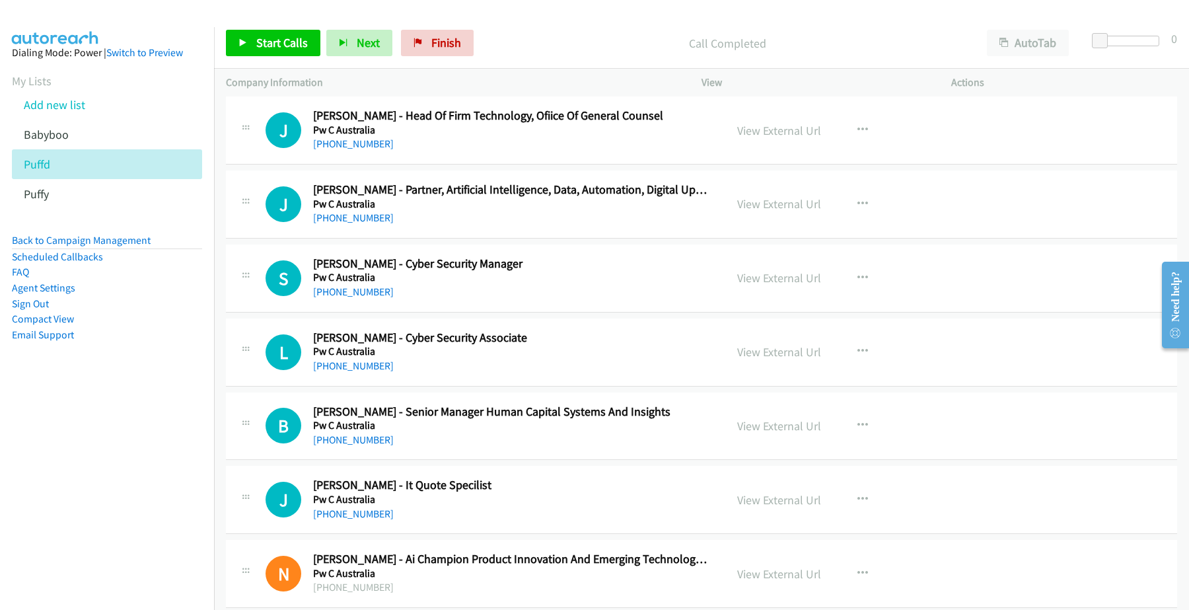
scroll to position [908, 0]
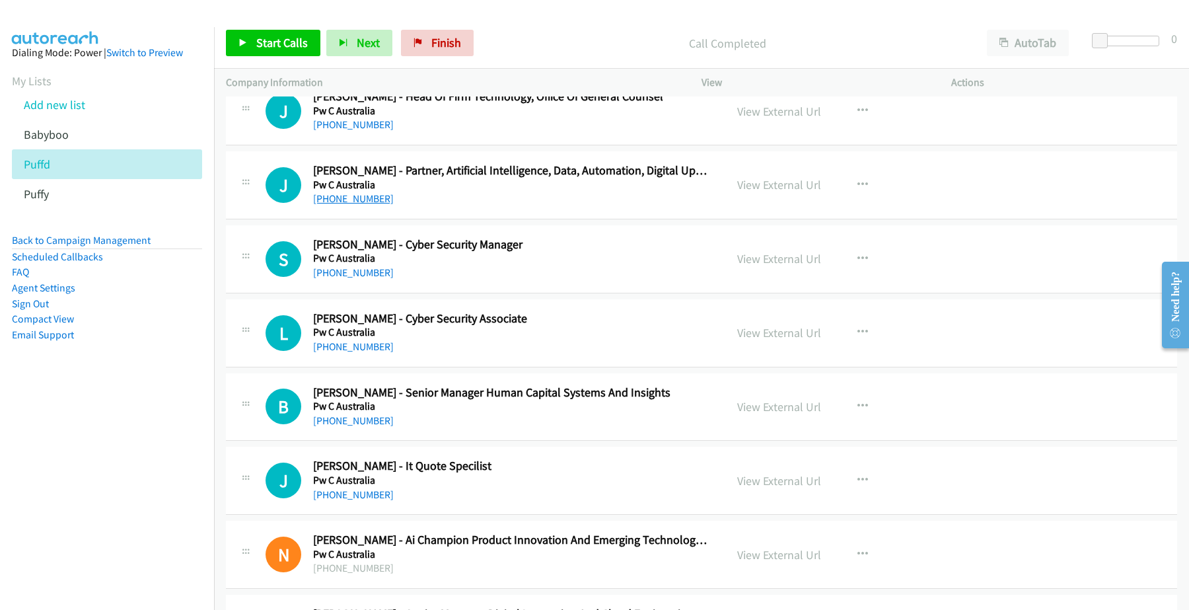
click at [354, 202] on link "[PHONE_NUMBER]" at bounding box center [353, 198] width 81 height 13
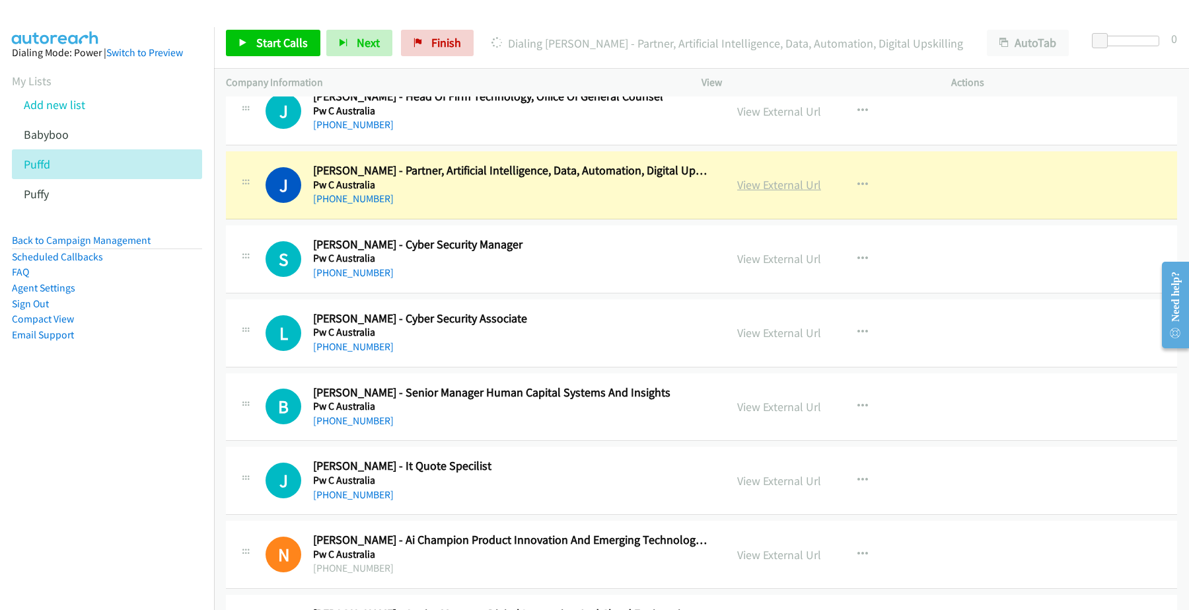
click at [788, 188] on link "View External Url" at bounding box center [779, 184] width 84 height 15
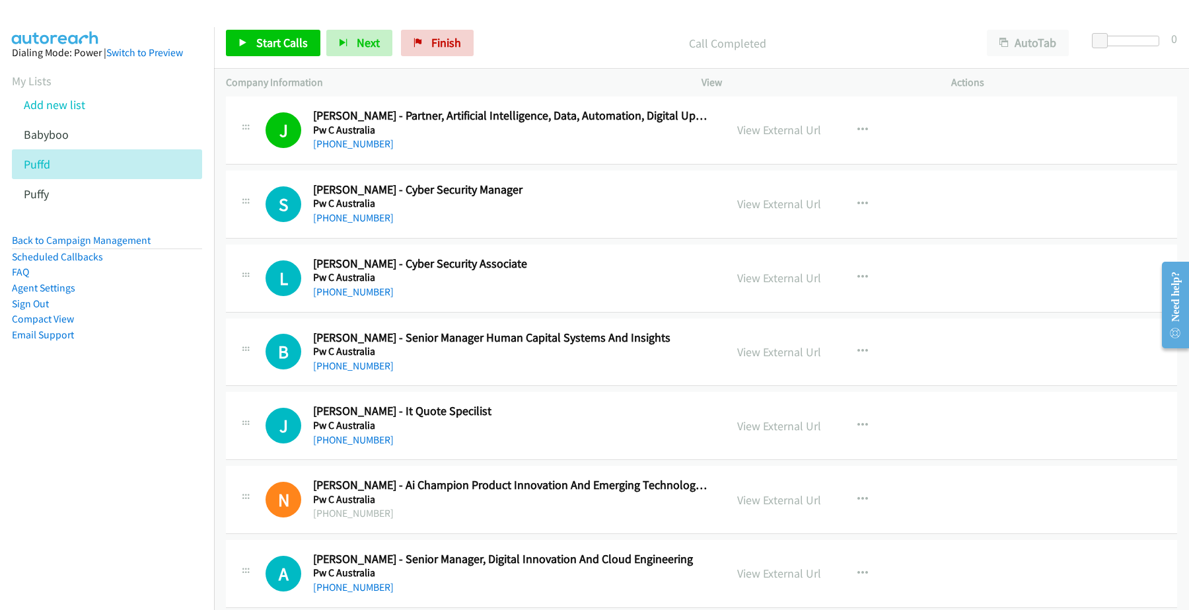
scroll to position [991, 0]
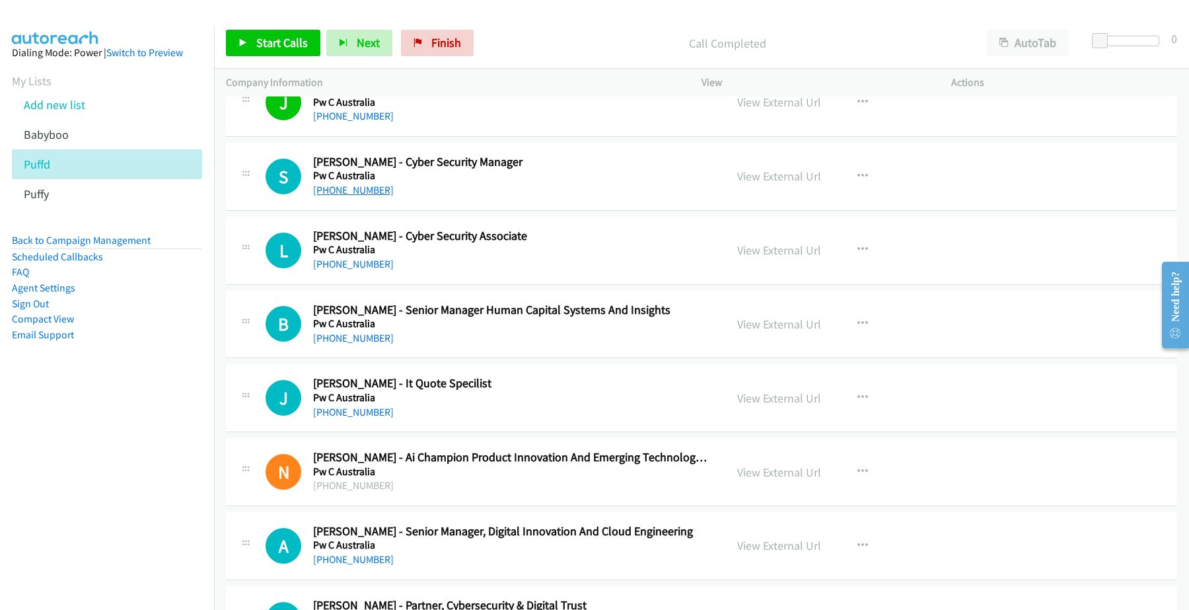
click at [348, 190] on link "[PHONE_NUMBER]" at bounding box center [353, 190] width 81 height 13
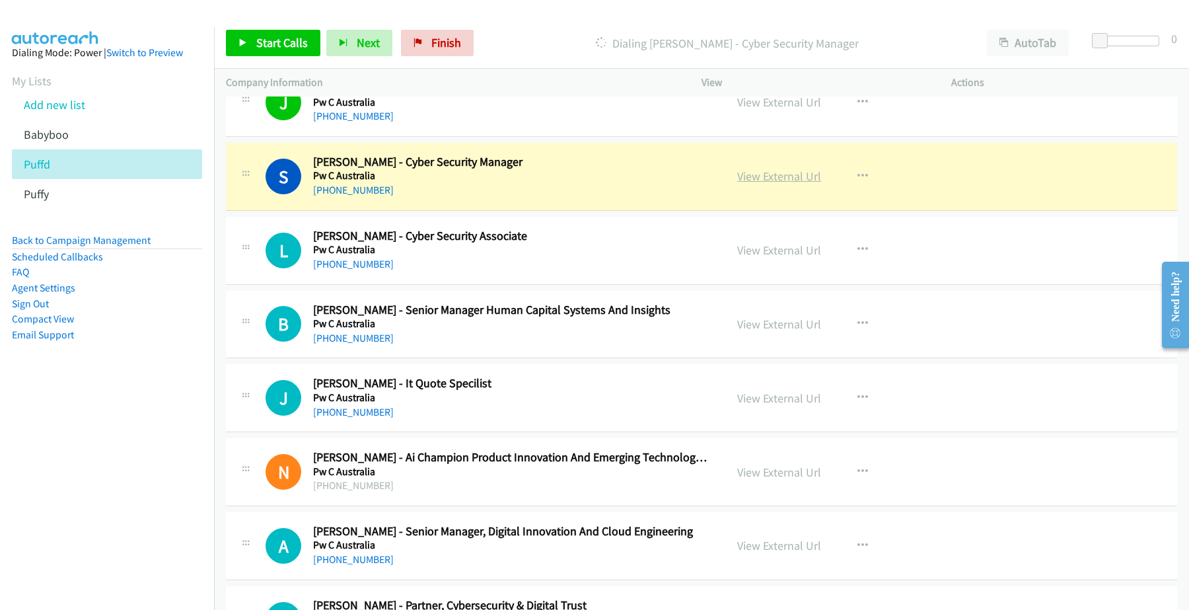
click at [755, 179] on link "View External Url" at bounding box center [779, 175] width 84 height 15
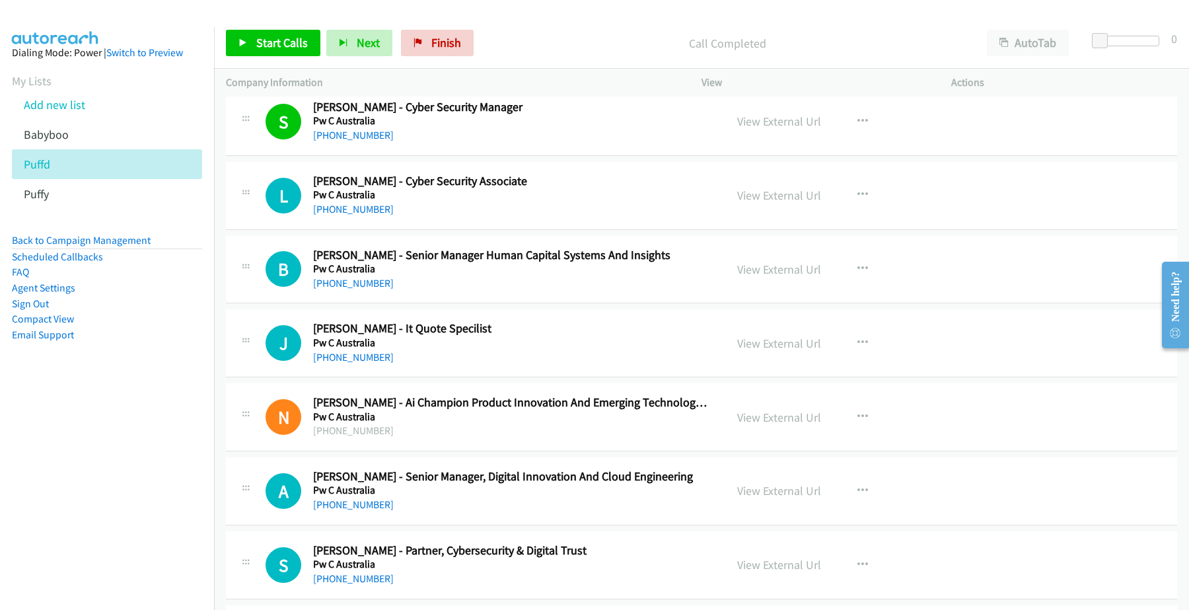
scroll to position [1074, 0]
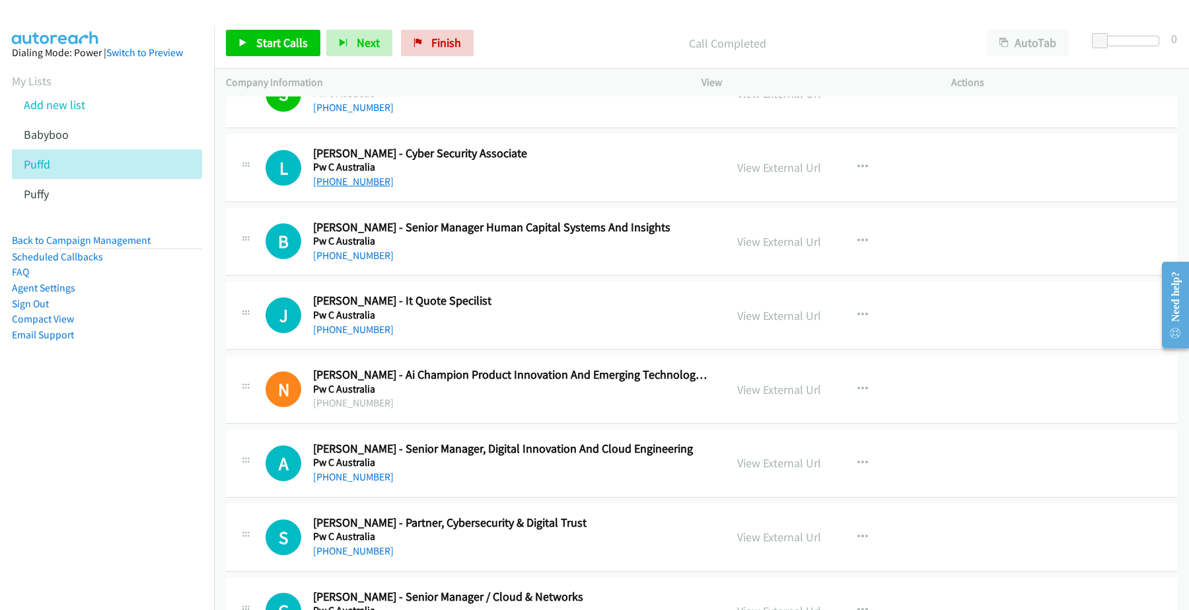
click at [352, 180] on link "[PHONE_NUMBER]" at bounding box center [353, 181] width 81 height 13
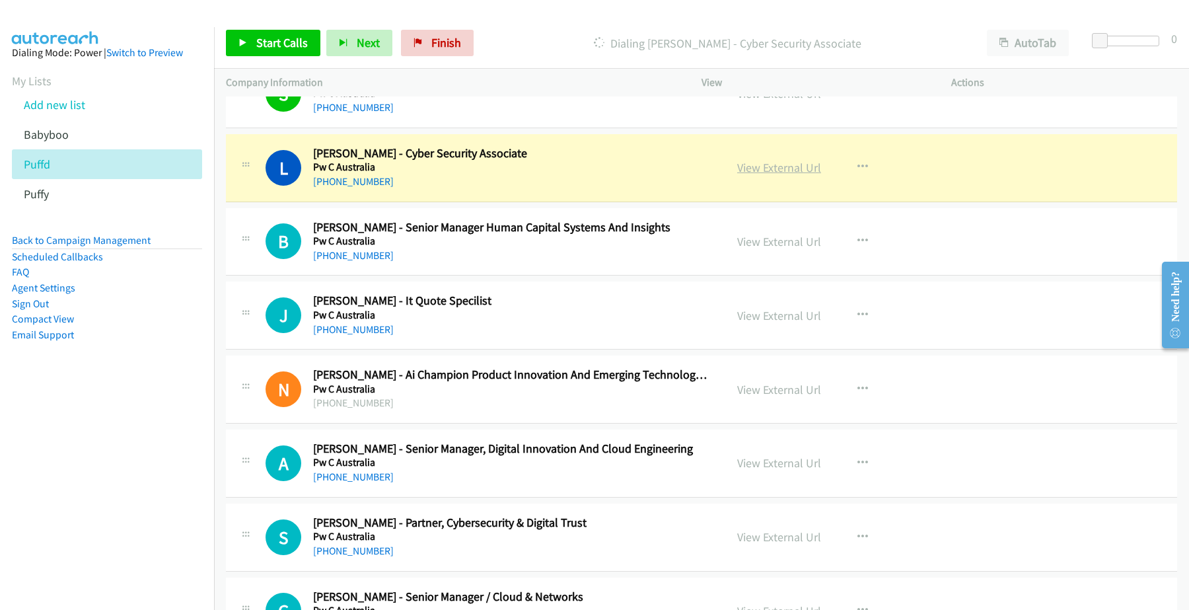
click at [776, 167] on link "View External Url" at bounding box center [779, 167] width 84 height 15
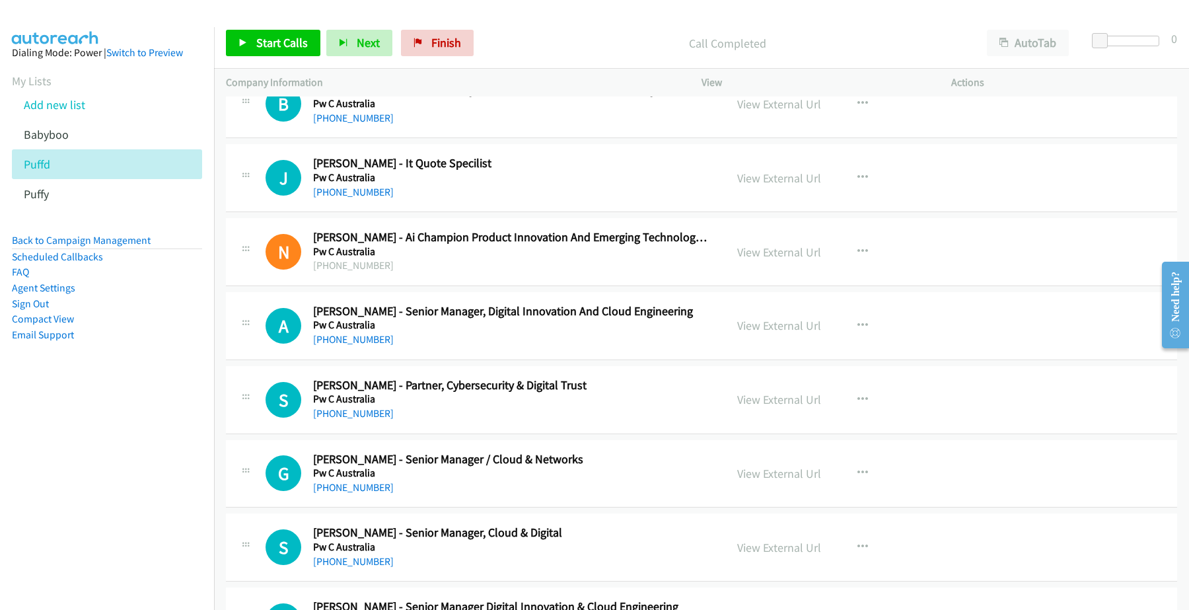
scroll to position [1239, 0]
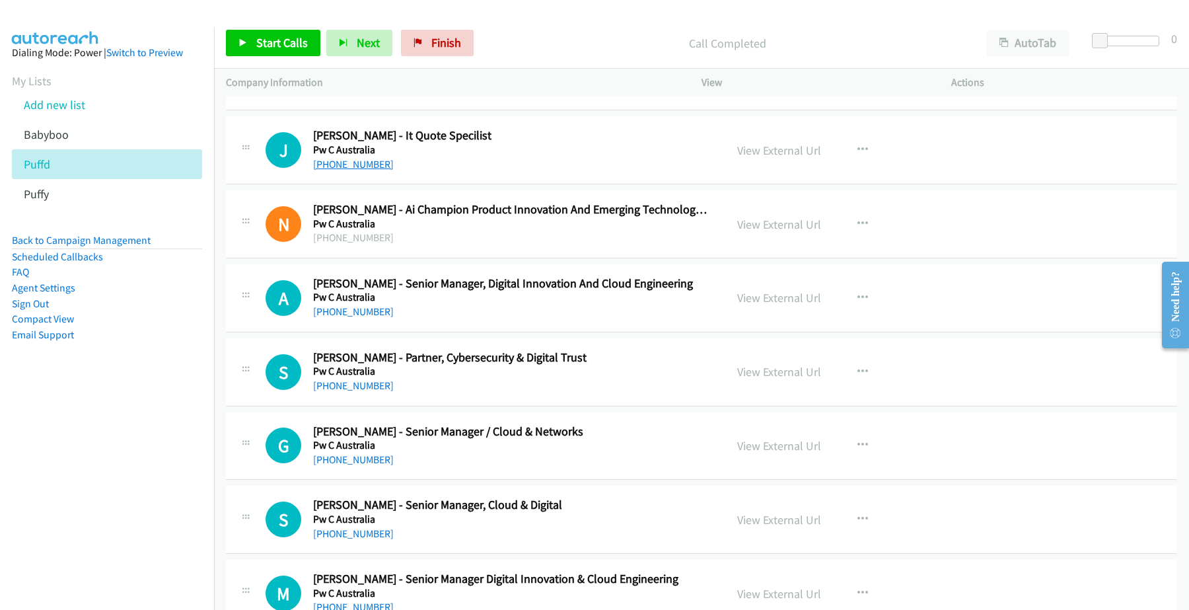
click at [355, 167] on link "[PHONE_NUMBER]" at bounding box center [353, 164] width 81 height 13
click at [775, 151] on link "View External Url" at bounding box center [779, 150] width 84 height 15
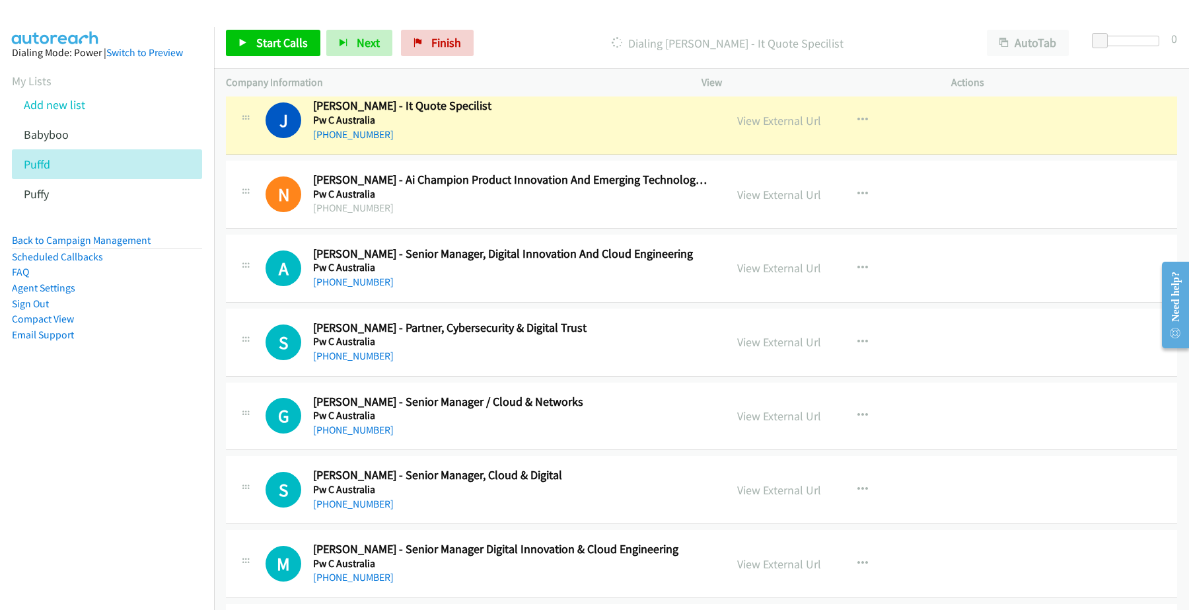
scroll to position [1321, 0]
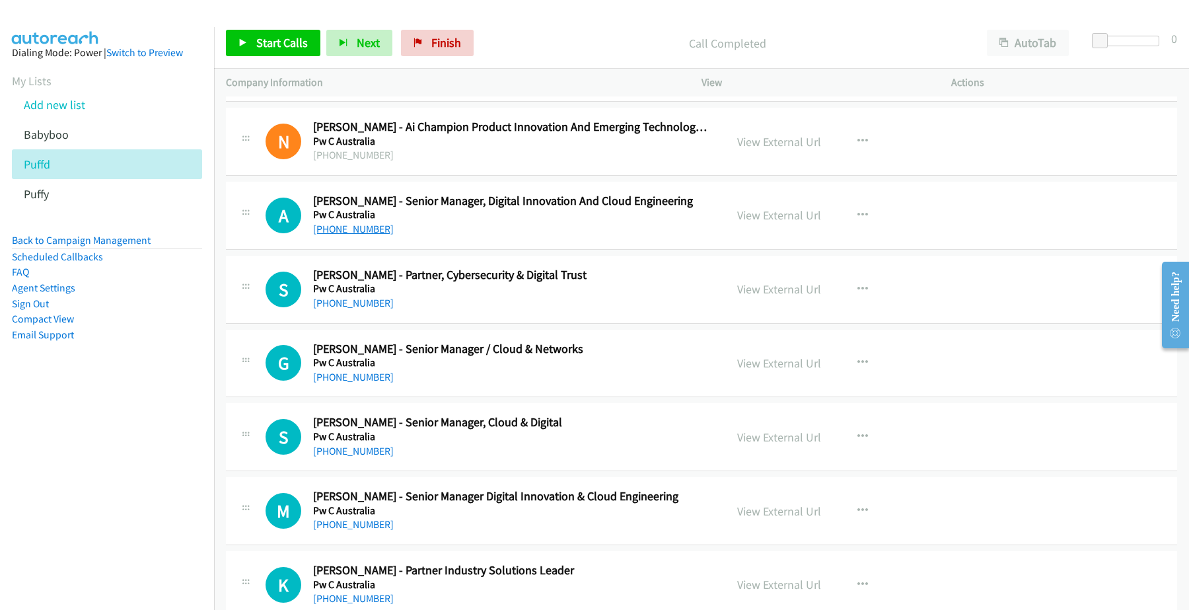
click at [358, 231] on link "[PHONE_NUMBER]" at bounding box center [353, 229] width 81 height 13
click at [762, 221] on link "View External Url" at bounding box center [779, 214] width 84 height 15
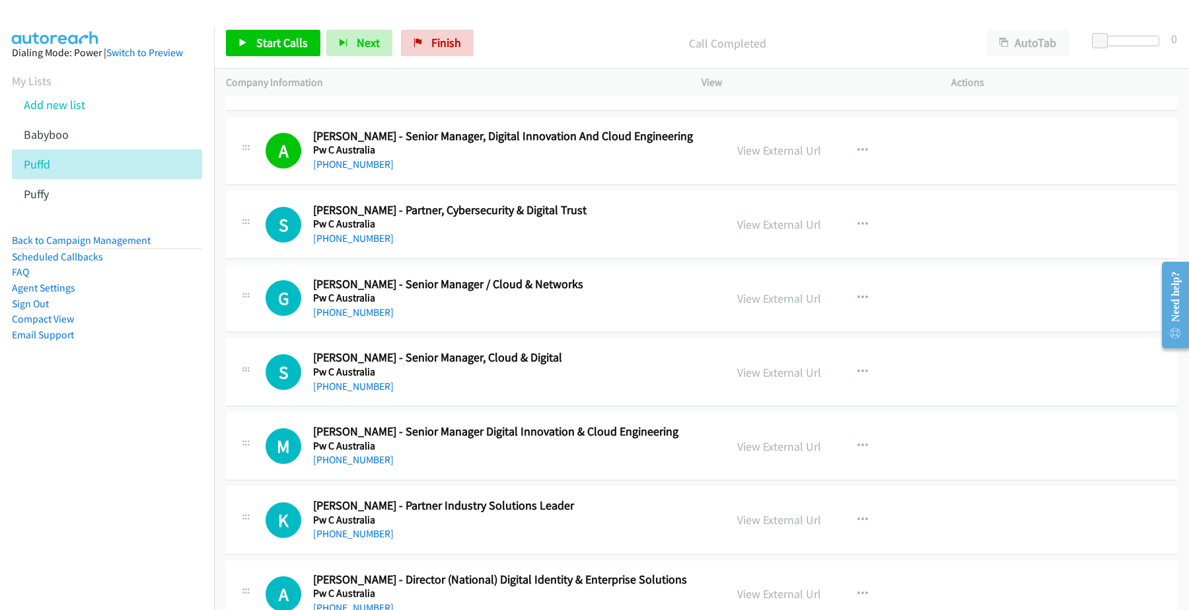
scroll to position [1487, 0]
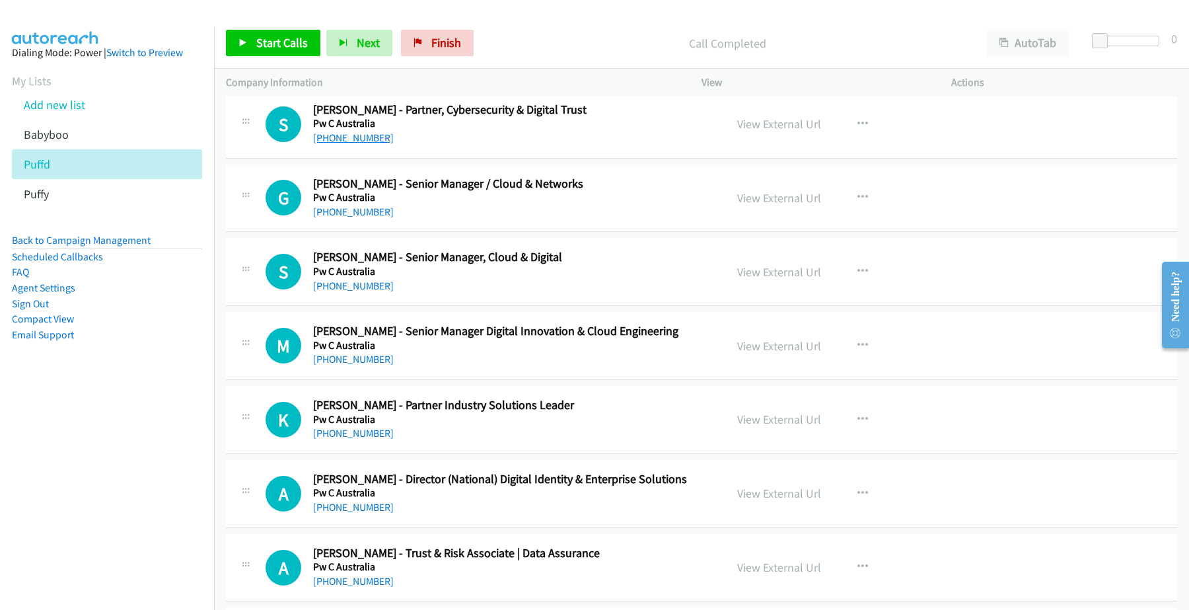
click at [359, 139] on link "[PHONE_NUMBER]" at bounding box center [353, 137] width 81 height 13
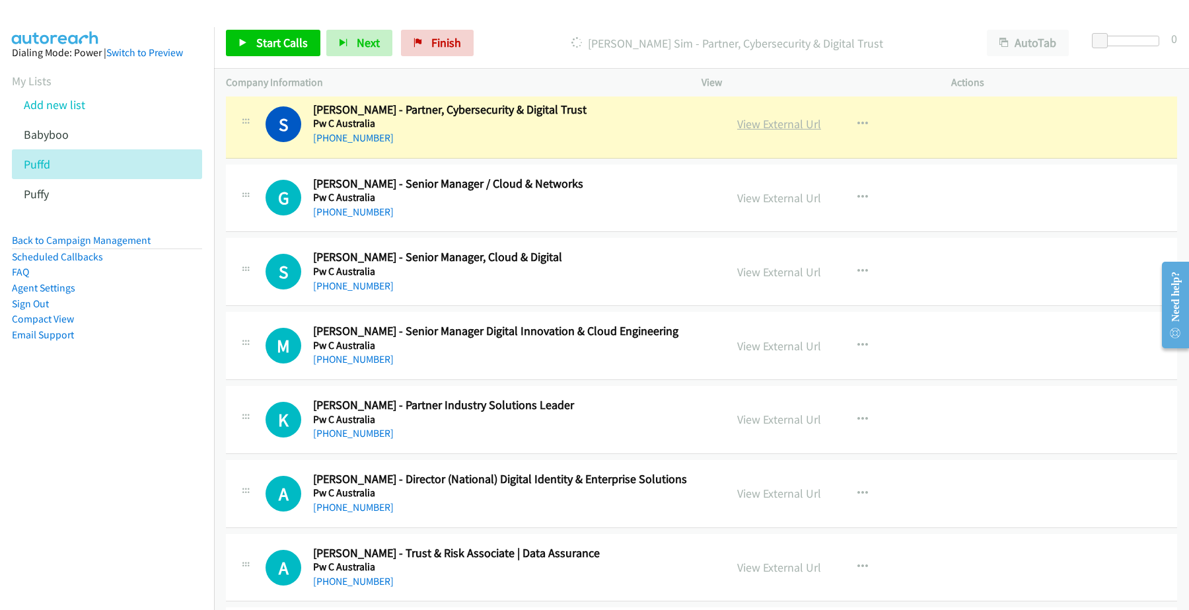
click at [790, 124] on link "View External Url" at bounding box center [779, 123] width 84 height 15
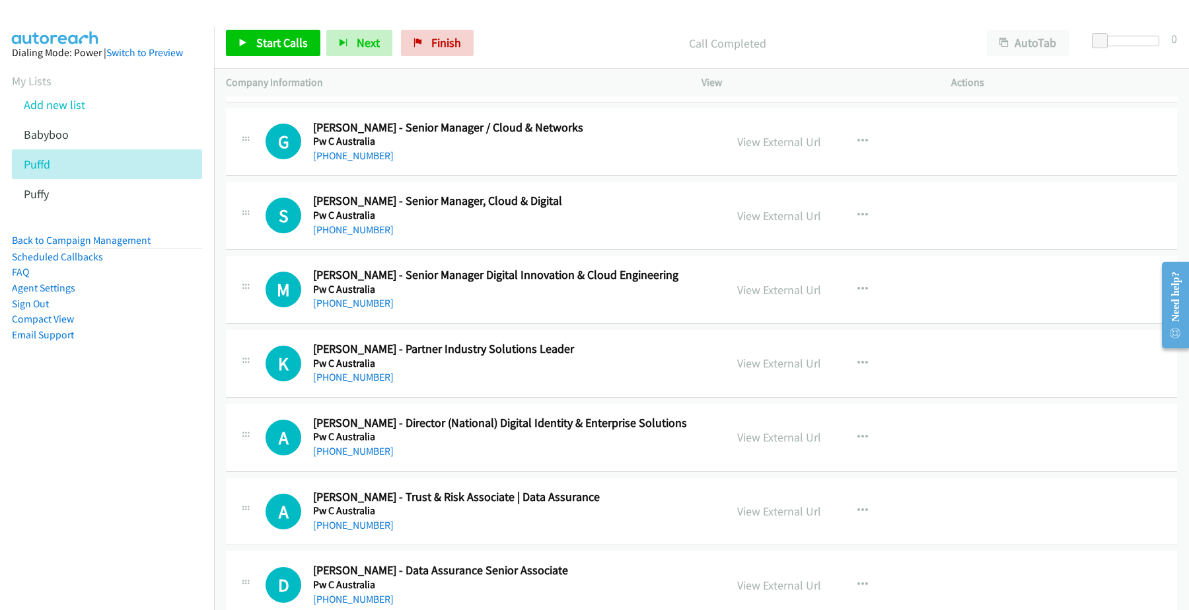
scroll to position [1569, 0]
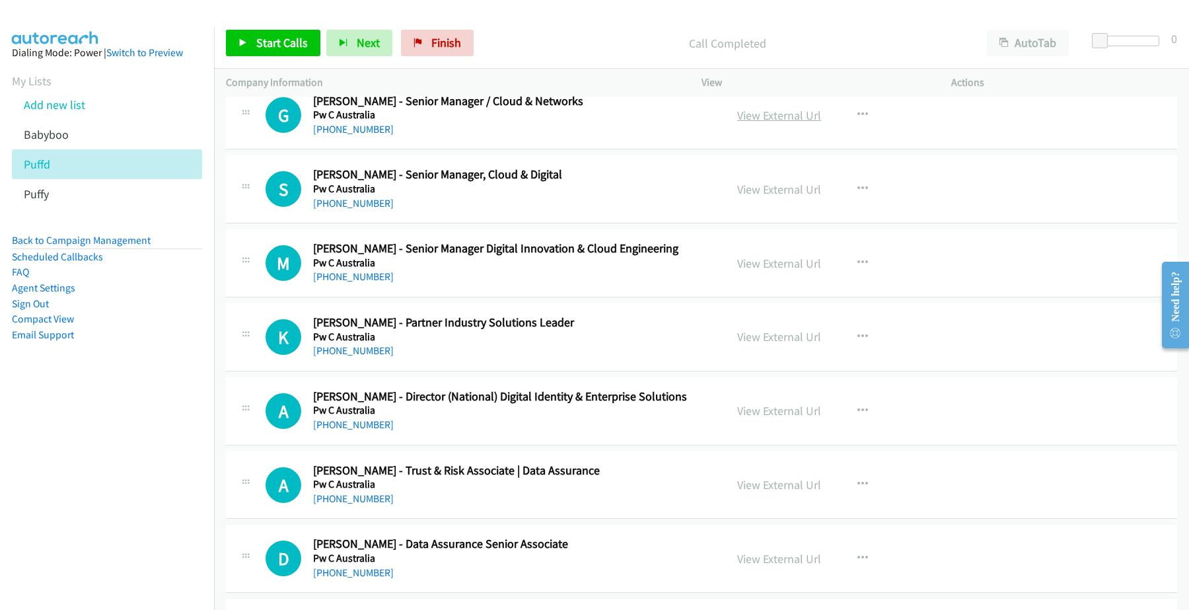
click at [766, 121] on link "View External Url" at bounding box center [779, 115] width 84 height 15
click at [353, 128] on link "[PHONE_NUMBER]" at bounding box center [353, 129] width 81 height 13
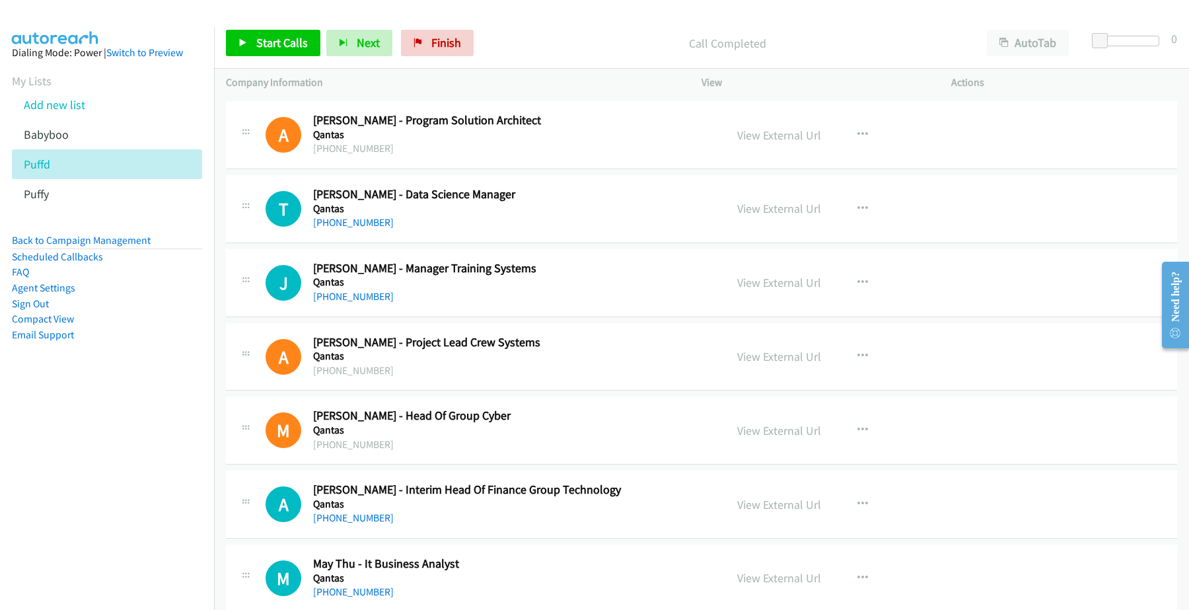
scroll to position [2973, 0]
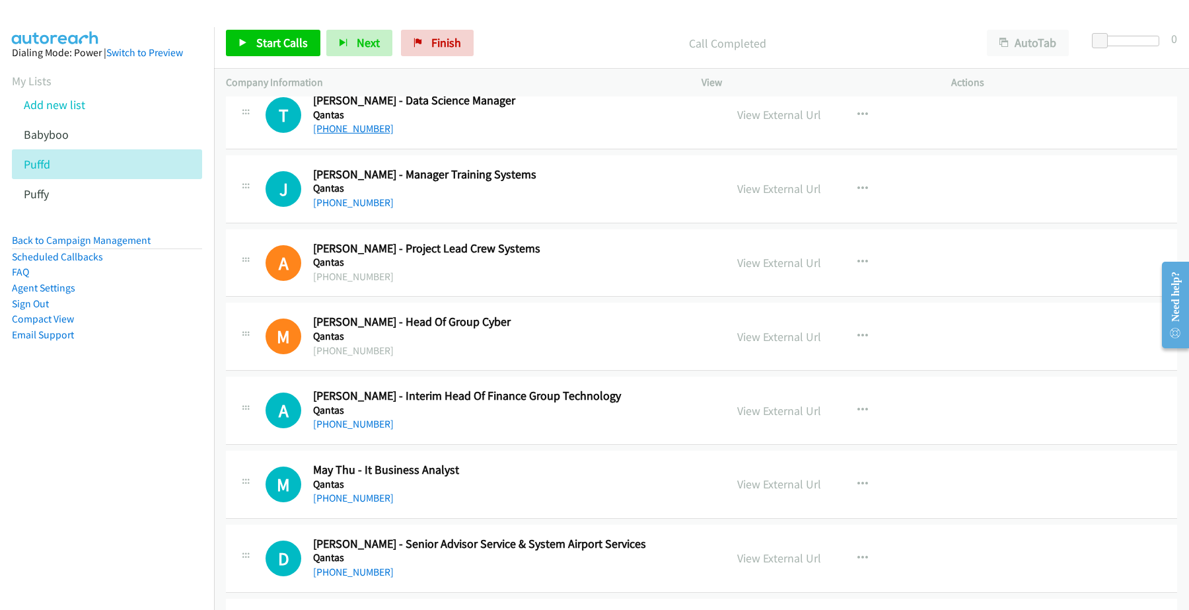
click at [335, 135] on link "[PHONE_NUMBER]" at bounding box center [353, 128] width 81 height 13
click at [350, 209] on link "[PHONE_NUMBER]" at bounding box center [353, 202] width 81 height 13
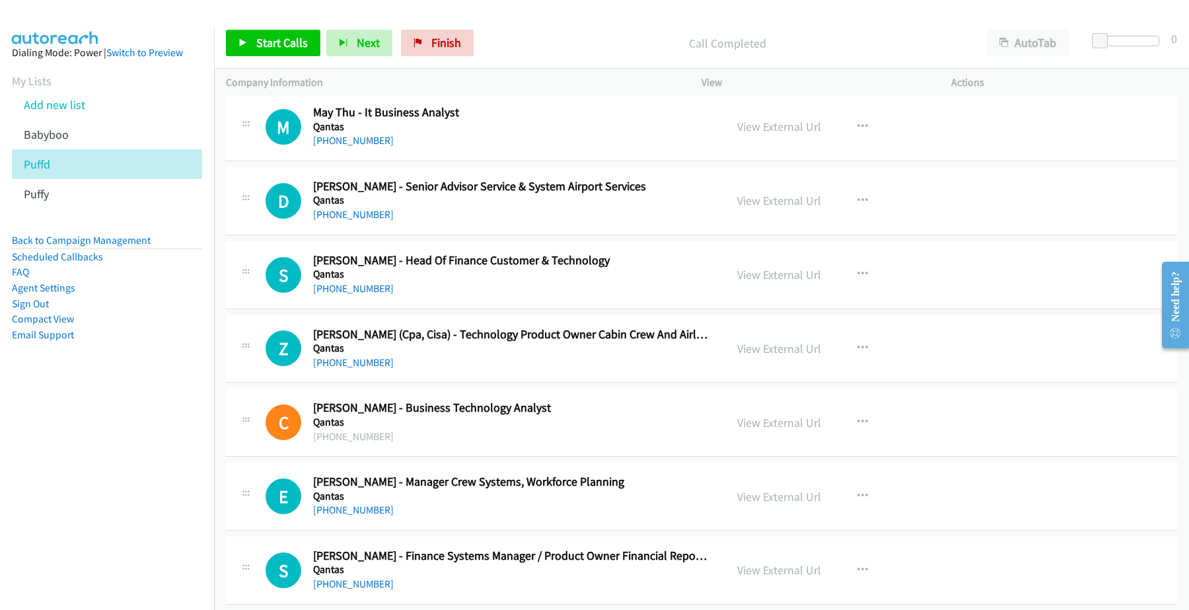
scroll to position [3304, 0]
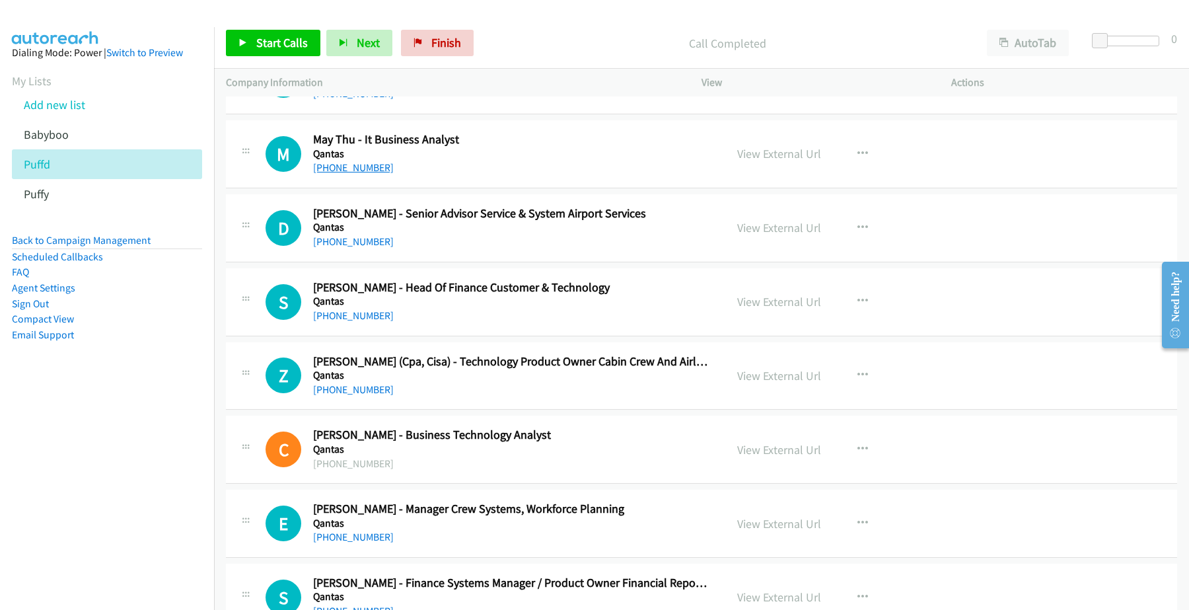
click at [353, 170] on link "[PHONE_NUMBER]" at bounding box center [353, 167] width 81 height 13
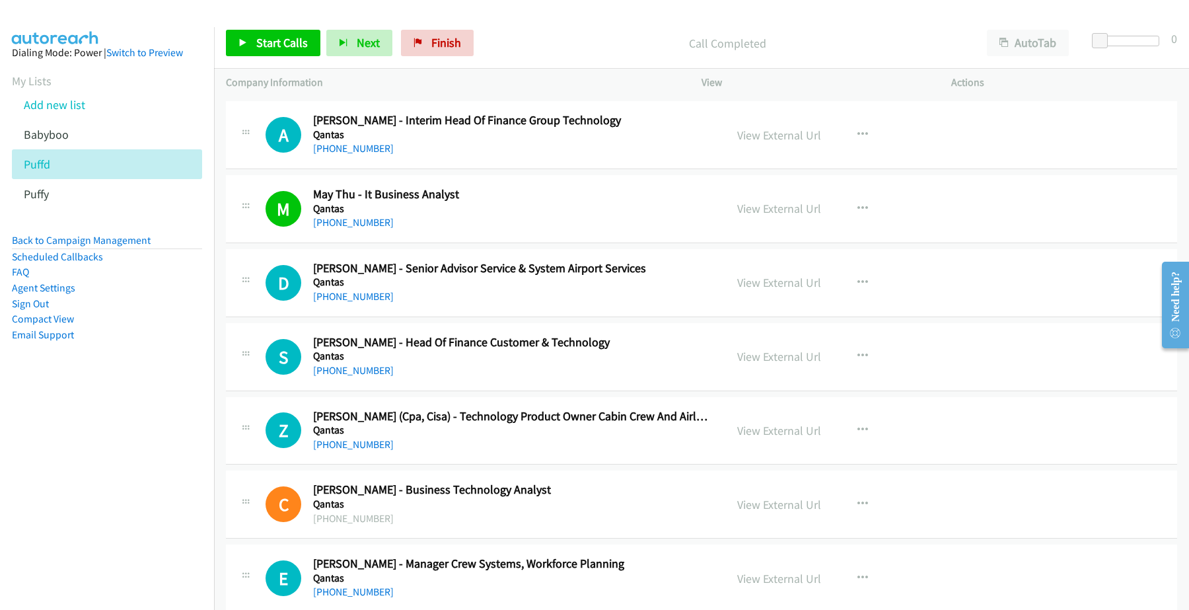
scroll to position [3138, 0]
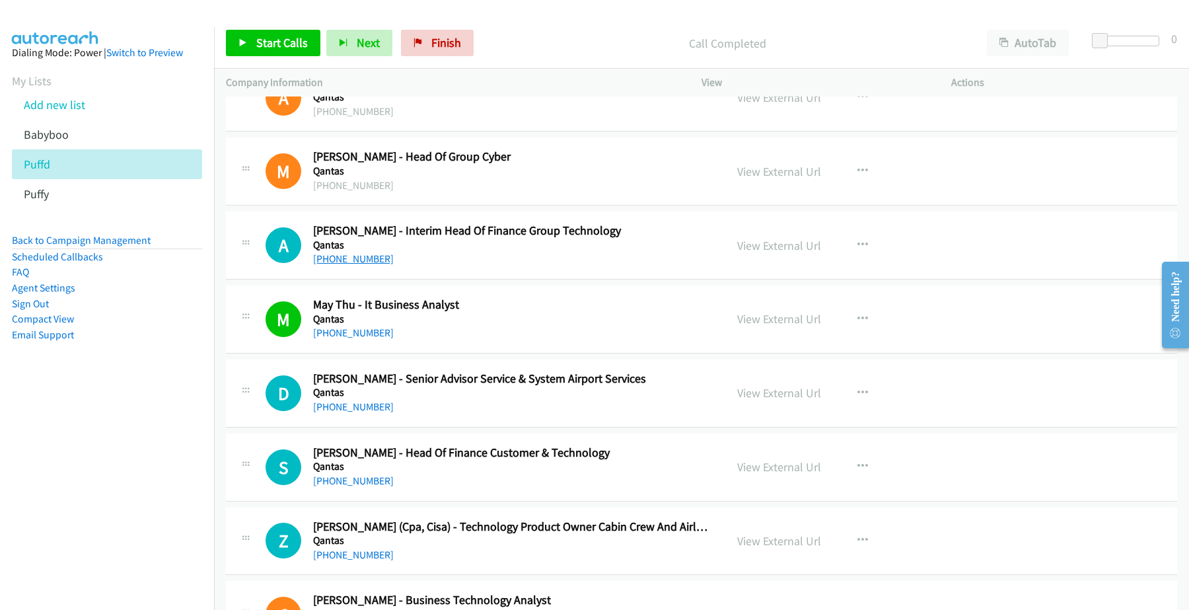
click at [363, 263] on link "[PHONE_NUMBER]" at bounding box center [353, 258] width 81 height 13
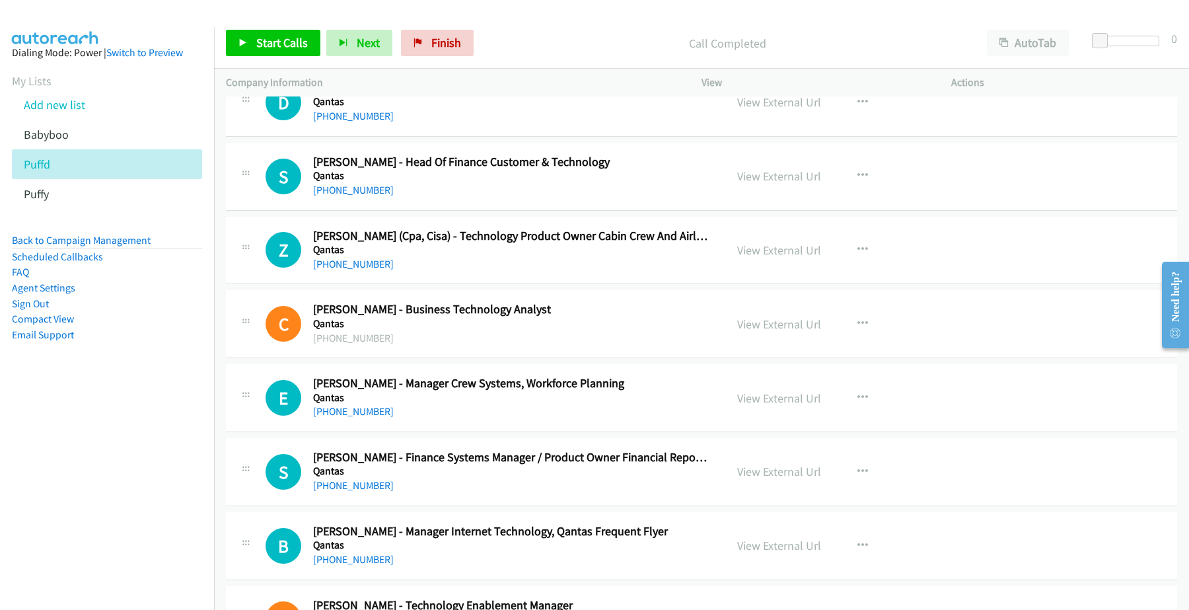
scroll to position [3469, 0]
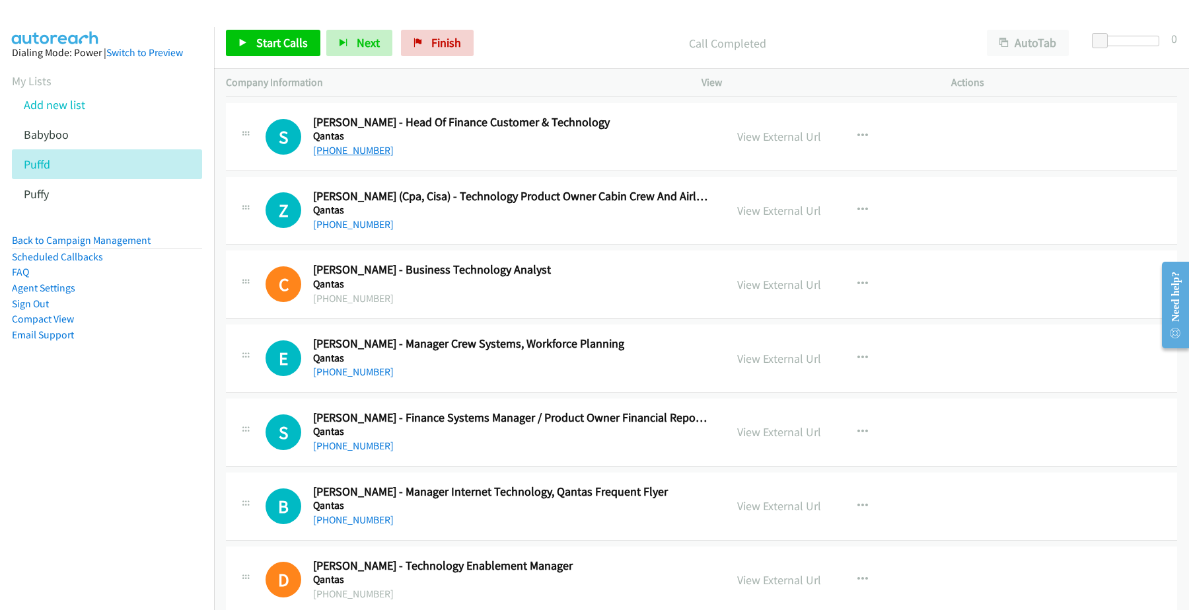
click at [348, 157] on link "[PHONE_NUMBER]" at bounding box center [353, 150] width 81 height 13
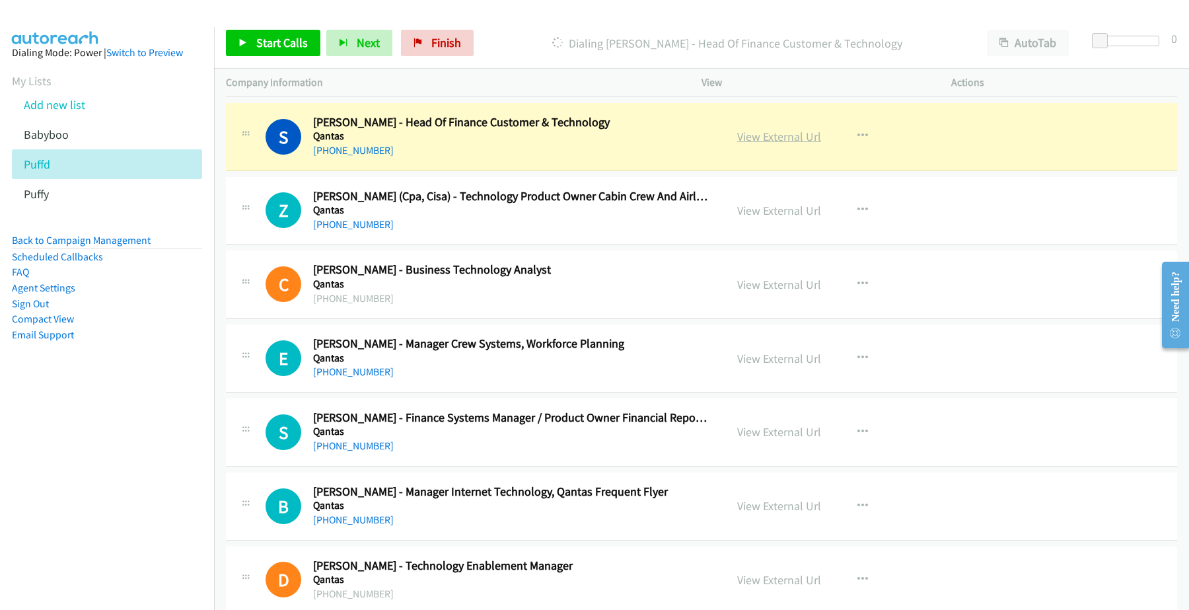
click at [795, 141] on link "View External Url" at bounding box center [779, 136] width 84 height 15
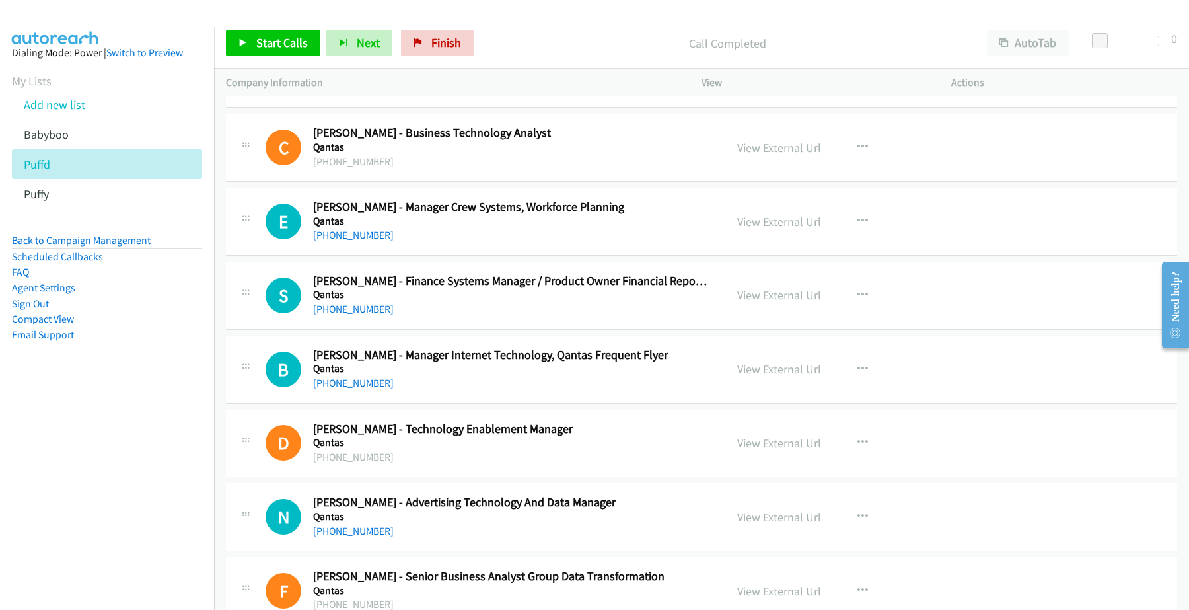
scroll to position [3634, 0]
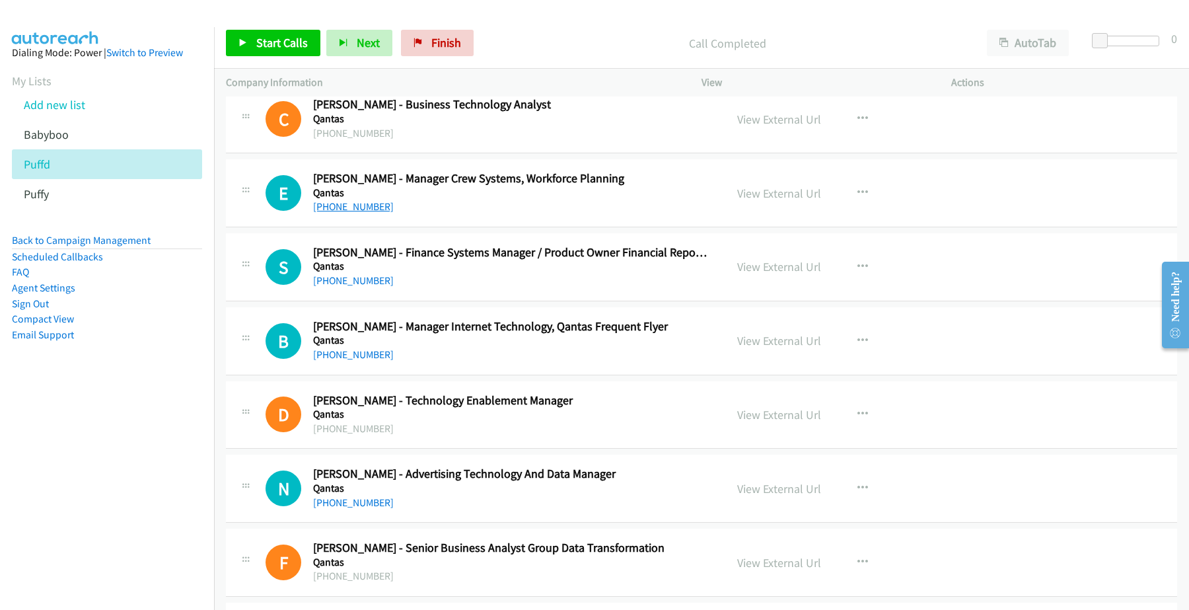
click at [351, 213] on link "[PHONE_NUMBER]" at bounding box center [353, 206] width 81 height 13
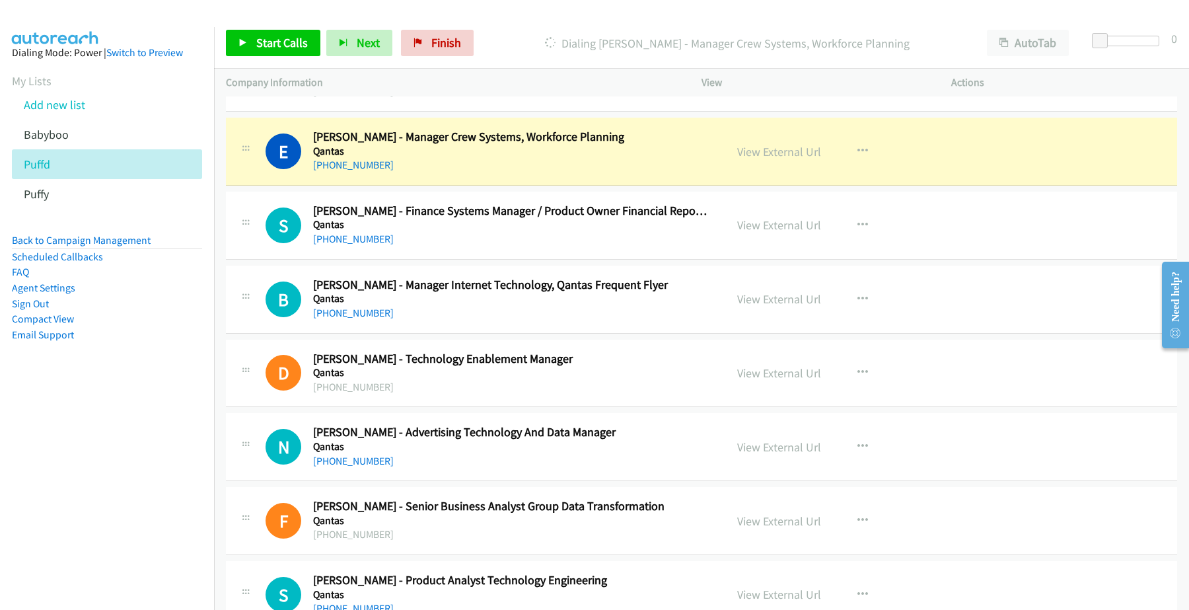
scroll to position [3717, 0]
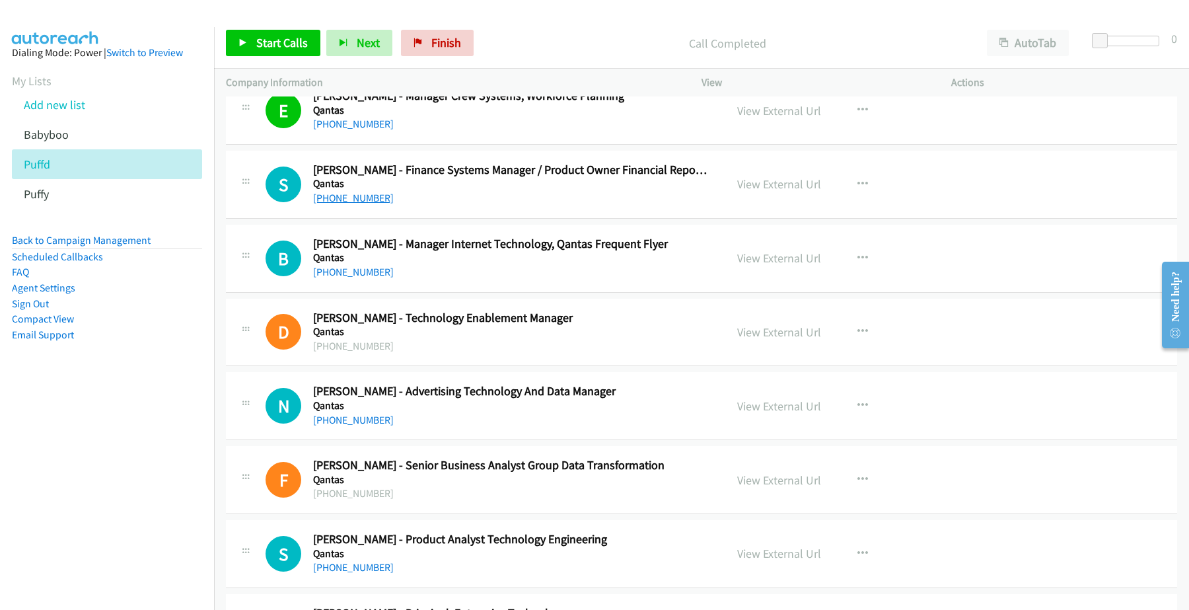
click at [370, 204] on link "[PHONE_NUMBER]" at bounding box center [353, 198] width 81 height 13
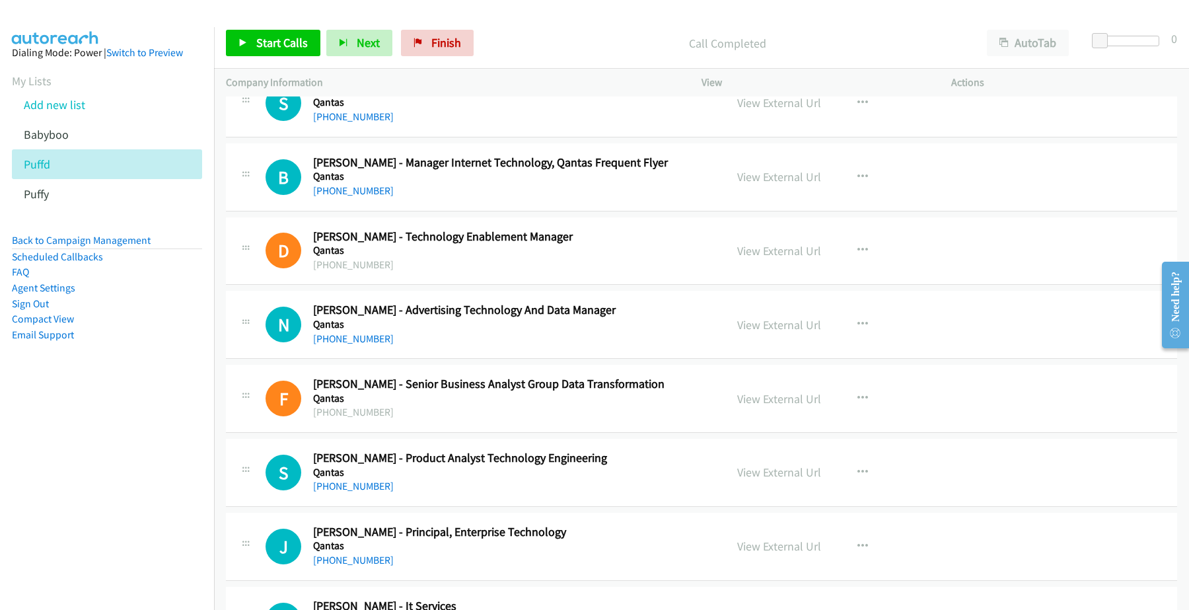
scroll to position [3799, 0]
click at [360, 192] on link "[PHONE_NUMBER]" at bounding box center [353, 189] width 81 height 13
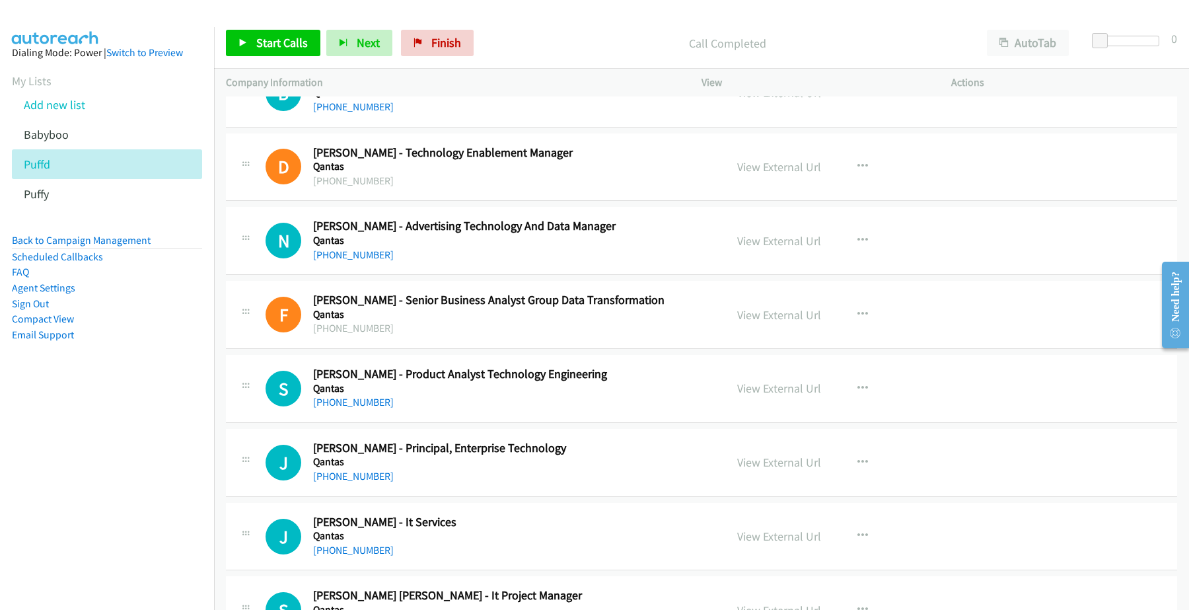
scroll to position [3964, 0]
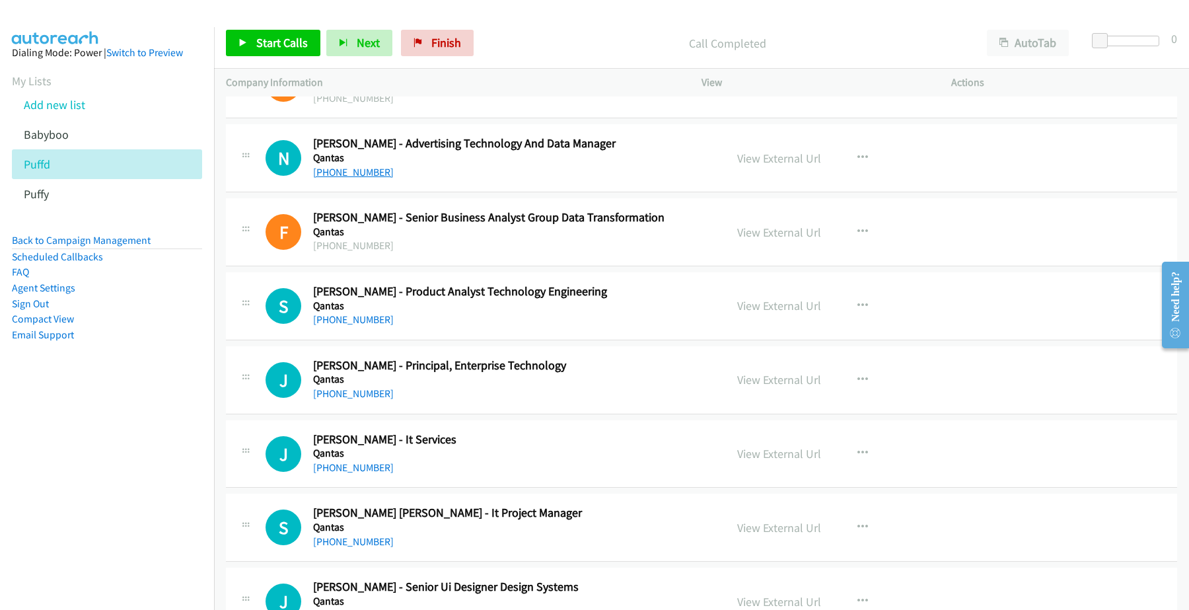
click at [346, 178] on link "[PHONE_NUMBER]" at bounding box center [353, 172] width 81 height 13
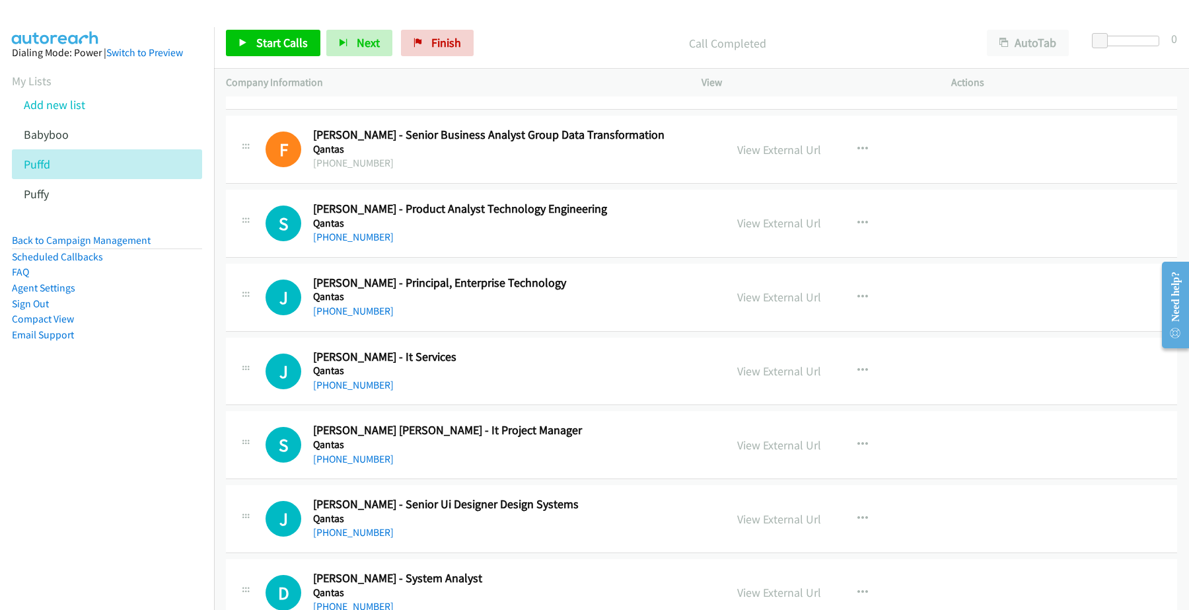
scroll to position [4129, 0]
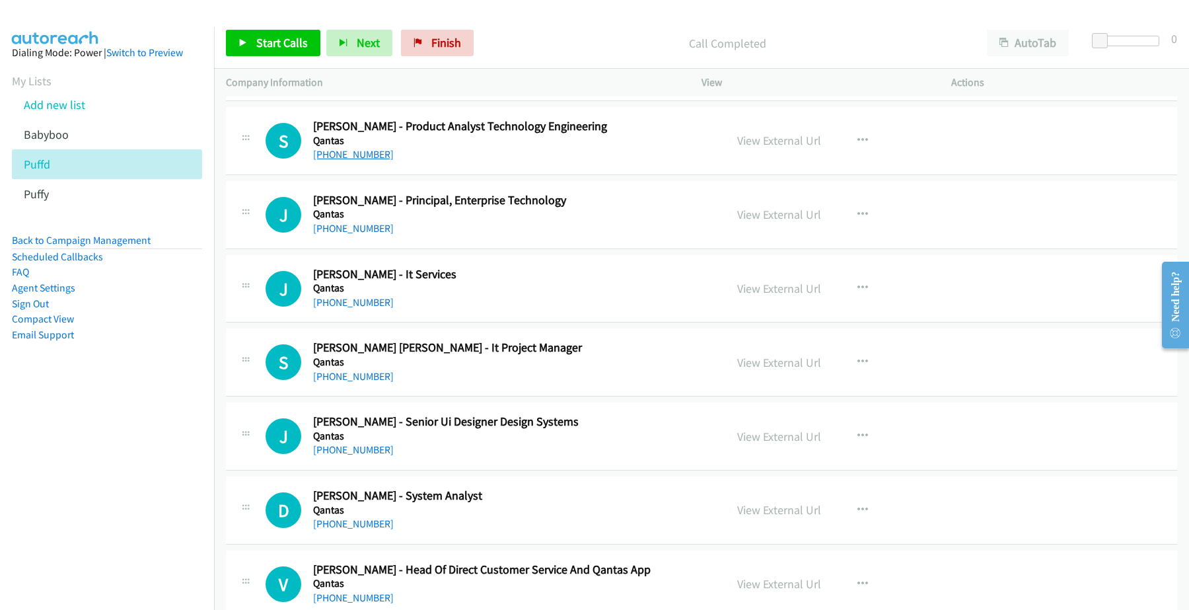
click at [348, 159] on link "[PHONE_NUMBER]" at bounding box center [353, 154] width 81 height 13
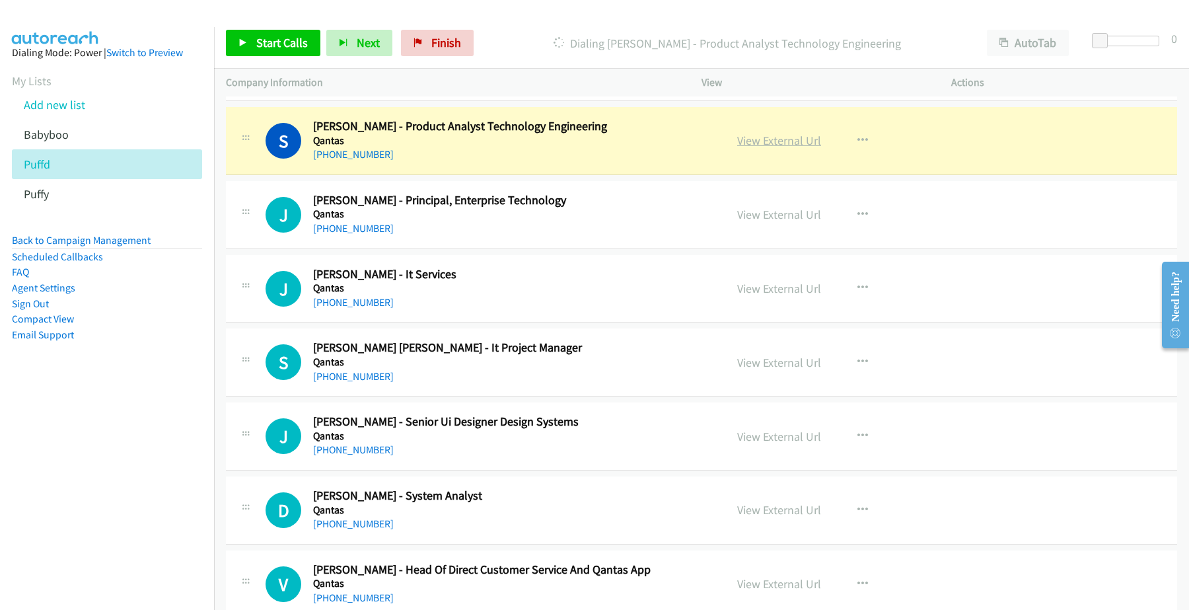
click at [776, 146] on link "View External Url" at bounding box center [779, 140] width 84 height 15
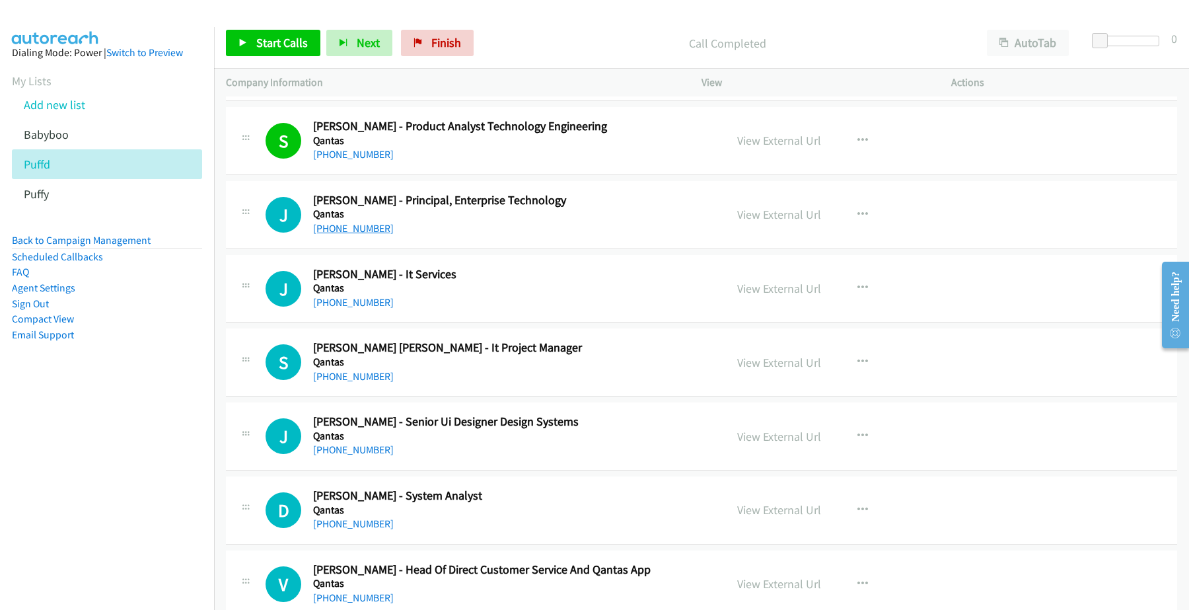
click at [339, 235] on link "[PHONE_NUMBER]" at bounding box center [353, 228] width 81 height 13
click at [784, 221] on link "View External Url" at bounding box center [779, 214] width 84 height 15
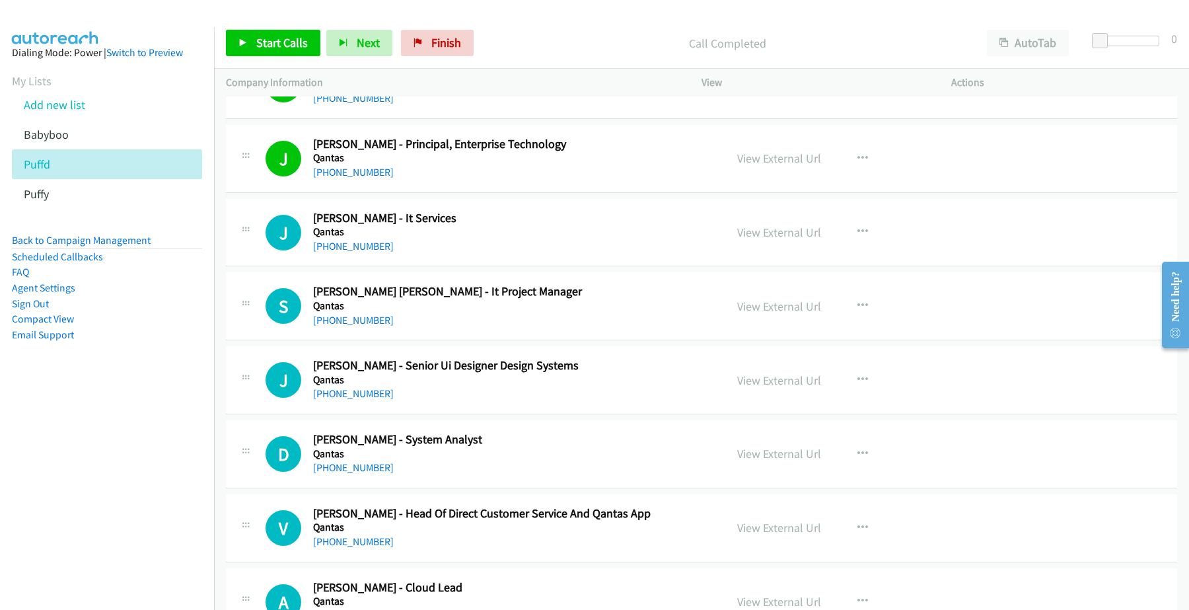
scroll to position [4212, 0]
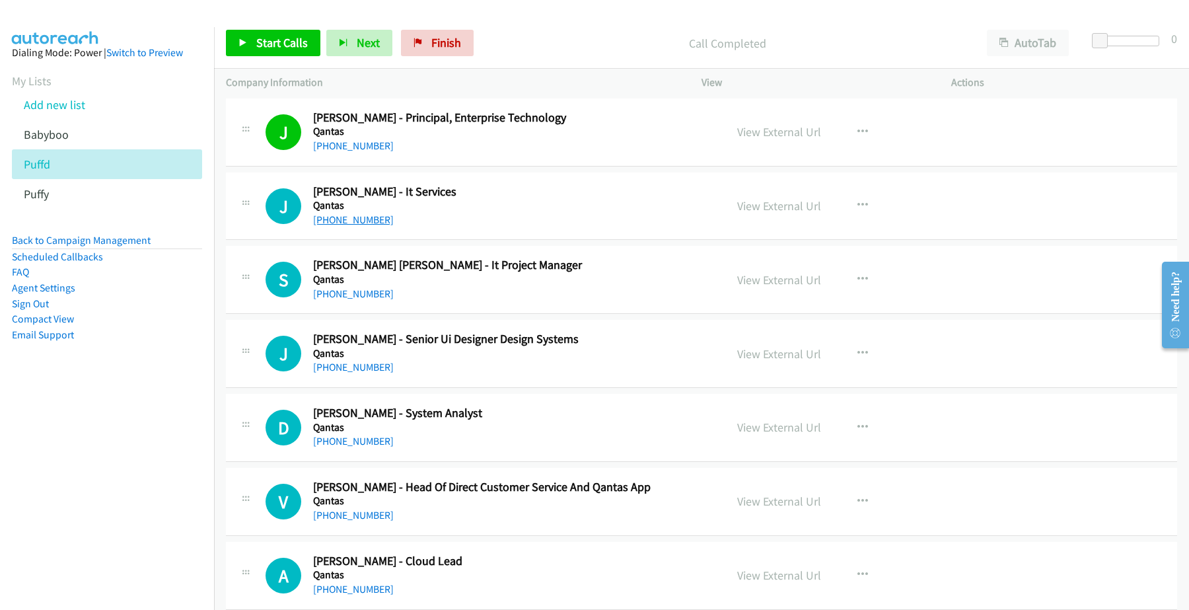
click at [348, 226] on link "[PHONE_NUMBER]" at bounding box center [353, 219] width 81 height 13
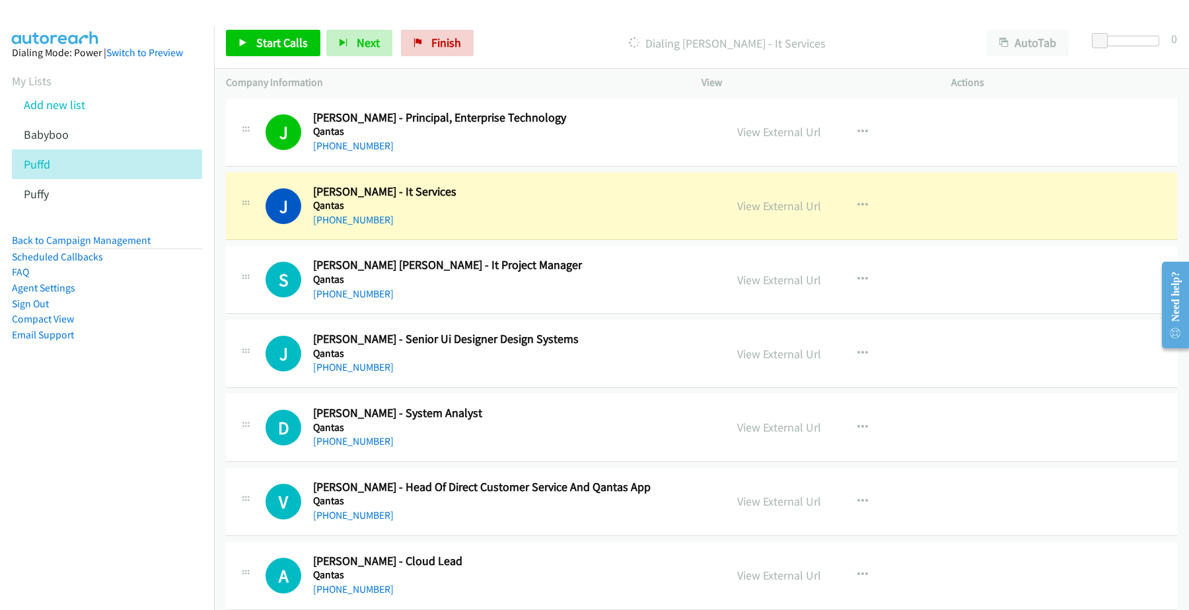
drag, startPoint x: 761, startPoint y: 211, endPoint x: 783, endPoint y: 235, distance: 32.3
click at [794, 213] on link "View External Url" at bounding box center [779, 205] width 84 height 15
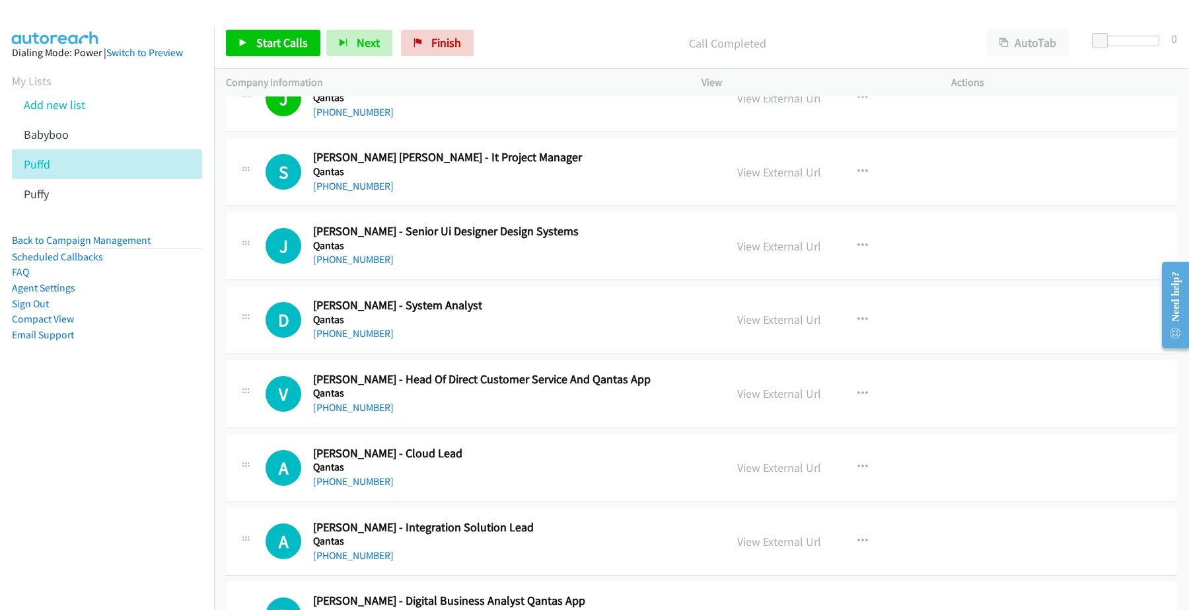
scroll to position [4377, 0]
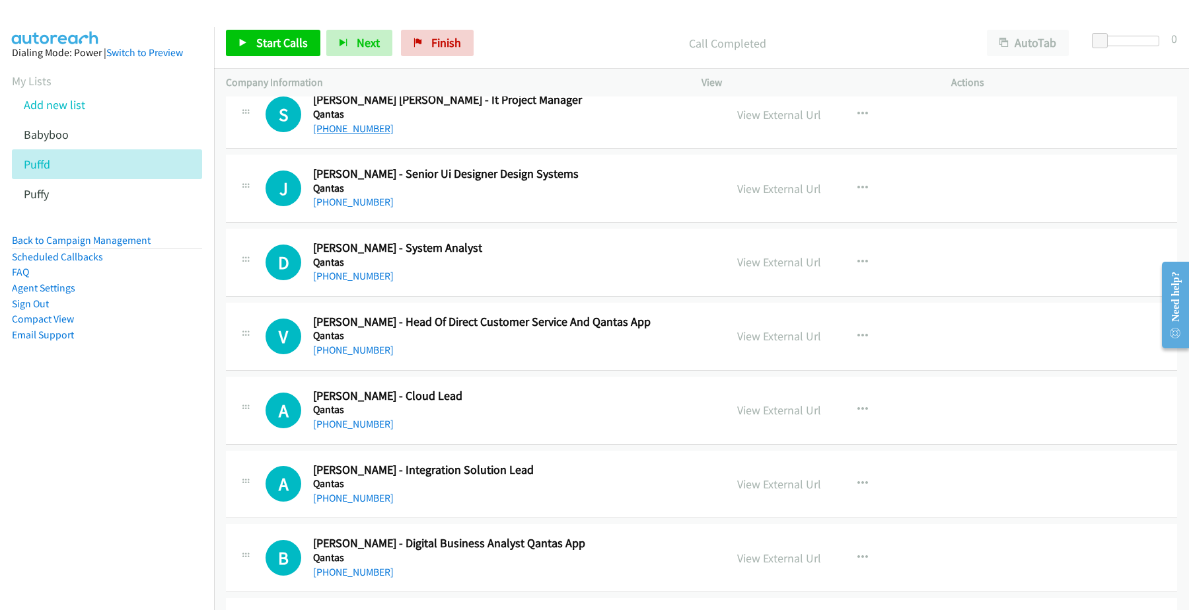
click at [346, 134] on link "[PHONE_NUMBER]" at bounding box center [353, 128] width 81 height 13
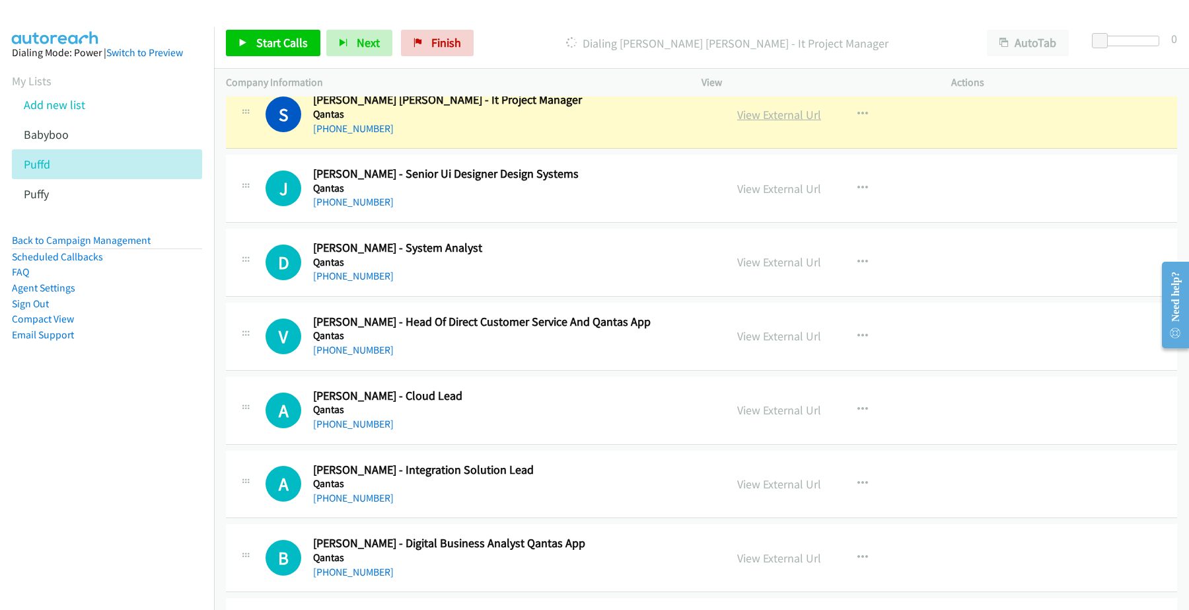
click at [748, 120] on link "View External Url" at bounding box center [779, 114] width 84 height 15
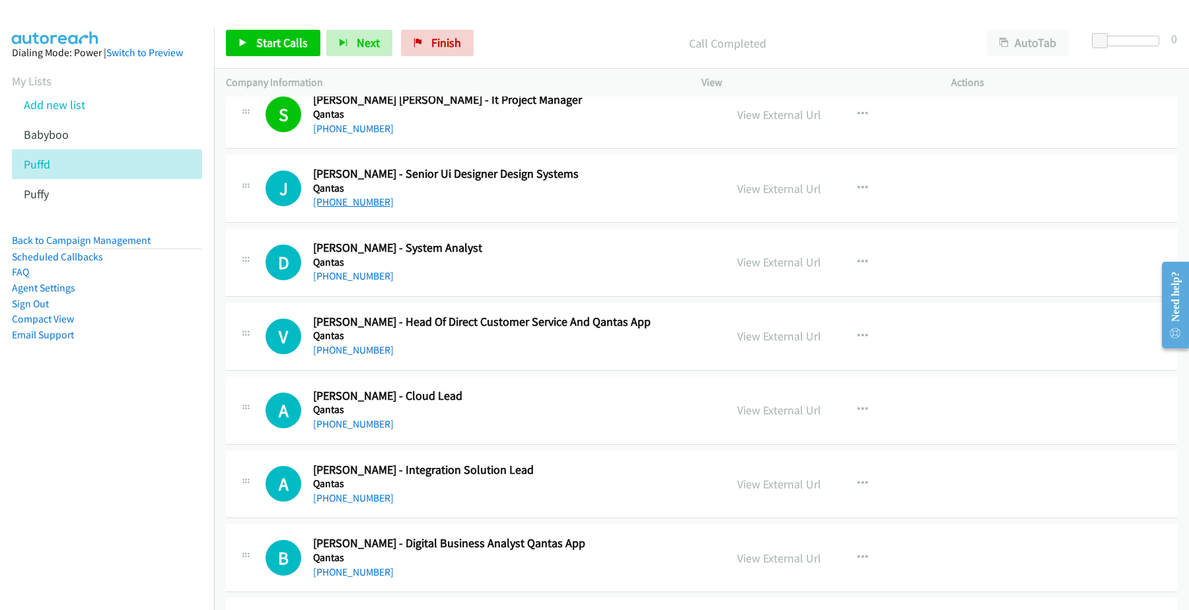
click at [360, 205] on link "[PHONE_NUMBER]" at bounding box center [353, 202] width 81 height 13
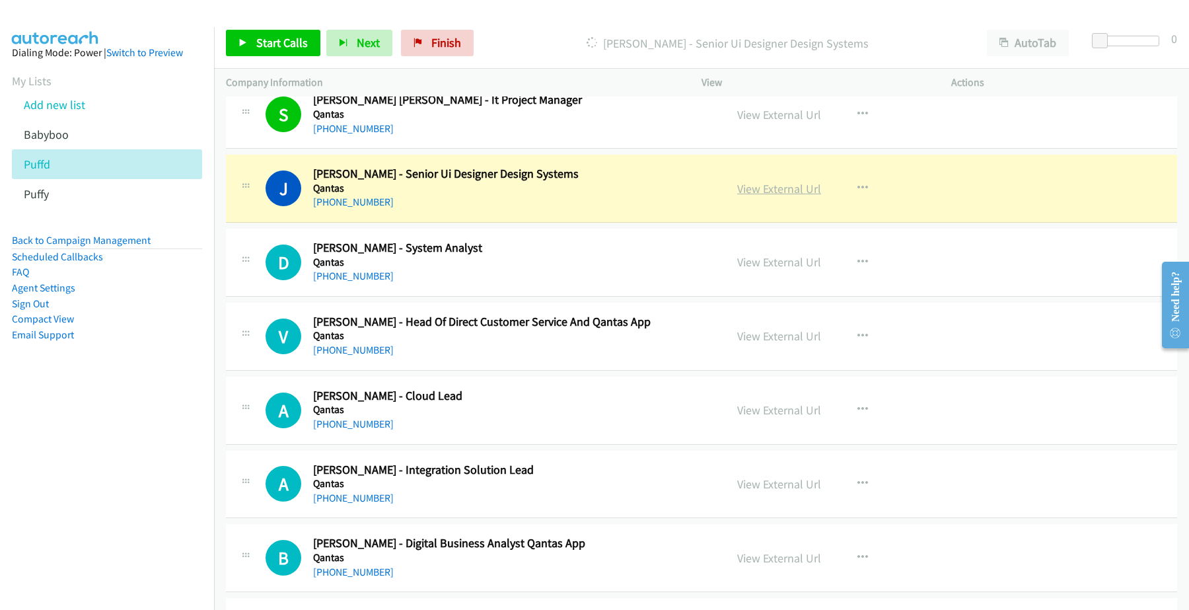
click at [781, 196] on link "View External Url" at bounding box center [779, 188] width 84 height 15
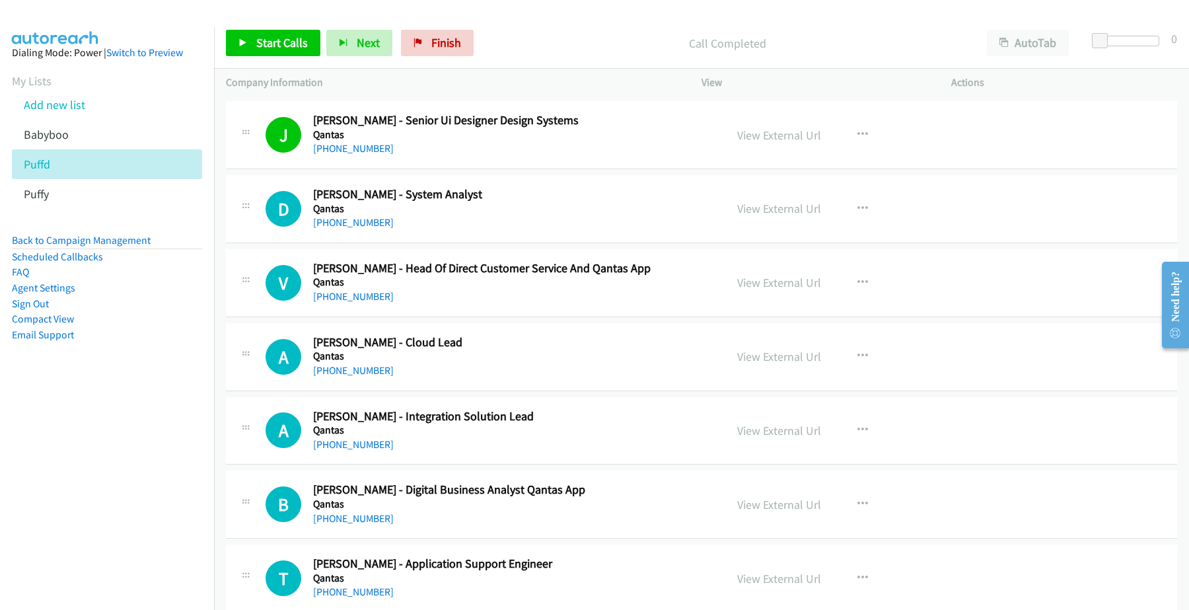
scroll to position [4460, 0]
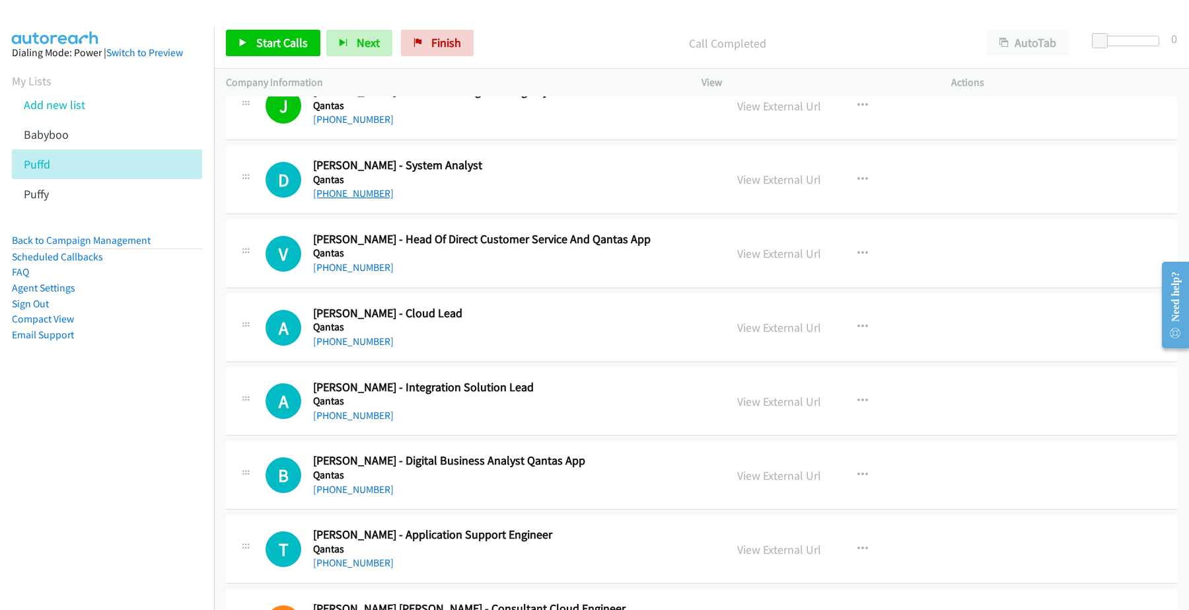
click at [325, 200] on link "[PHONE_NUMBER]" at bounding box center [353, 193] width 81 height 13
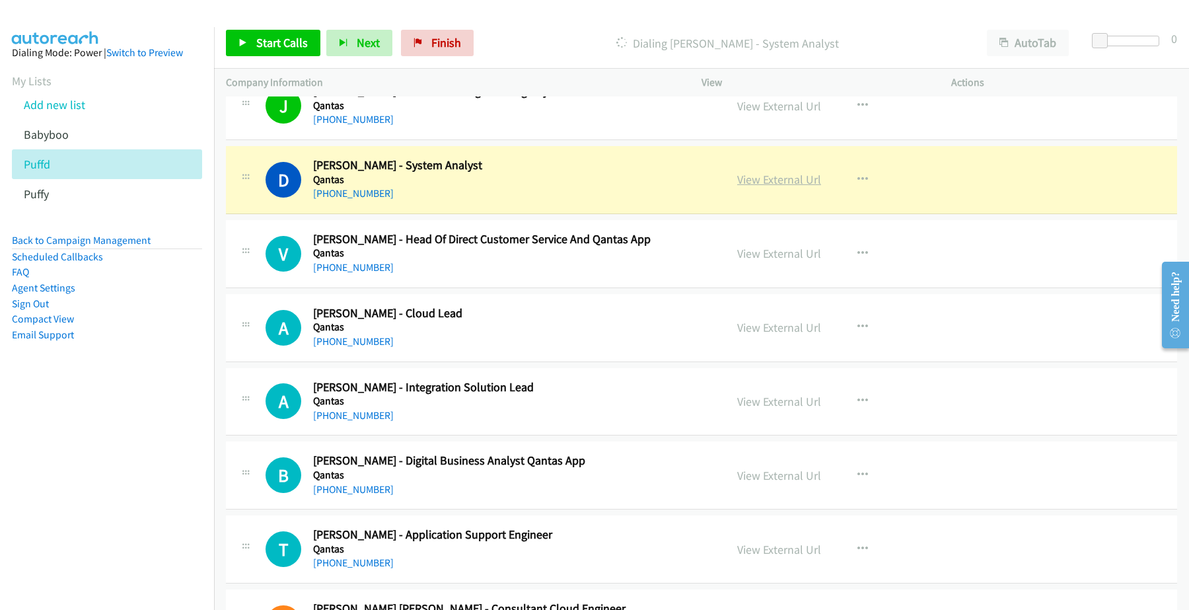
click at [757, 183] on link "View External Url" at bounding box center [779, 179] width 84 height 15
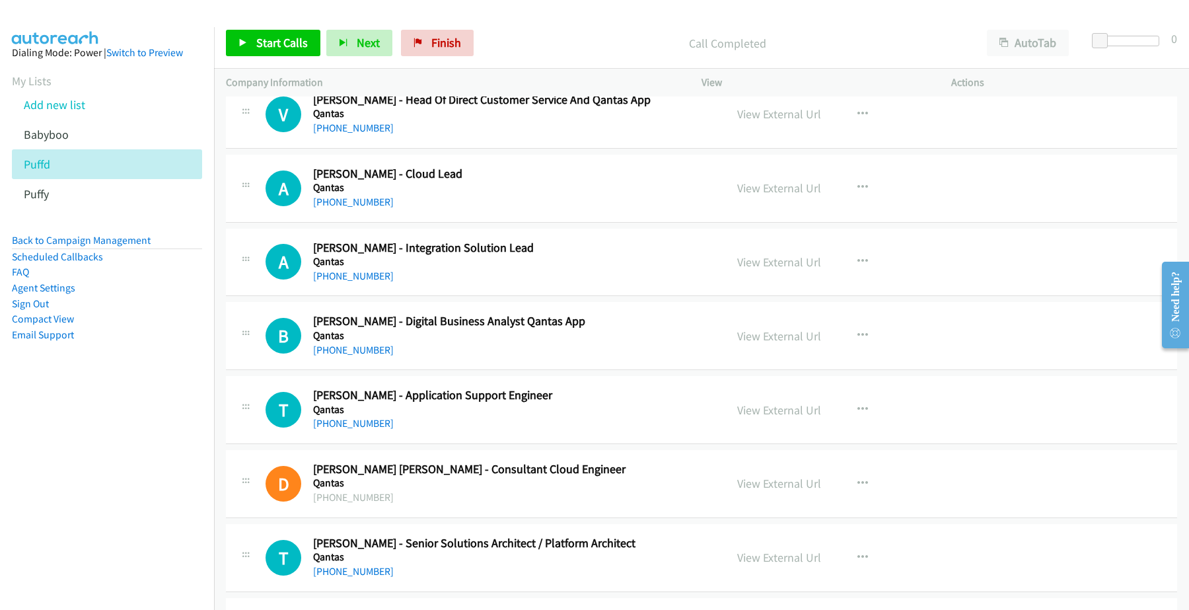
scroll to position [4625, 0]
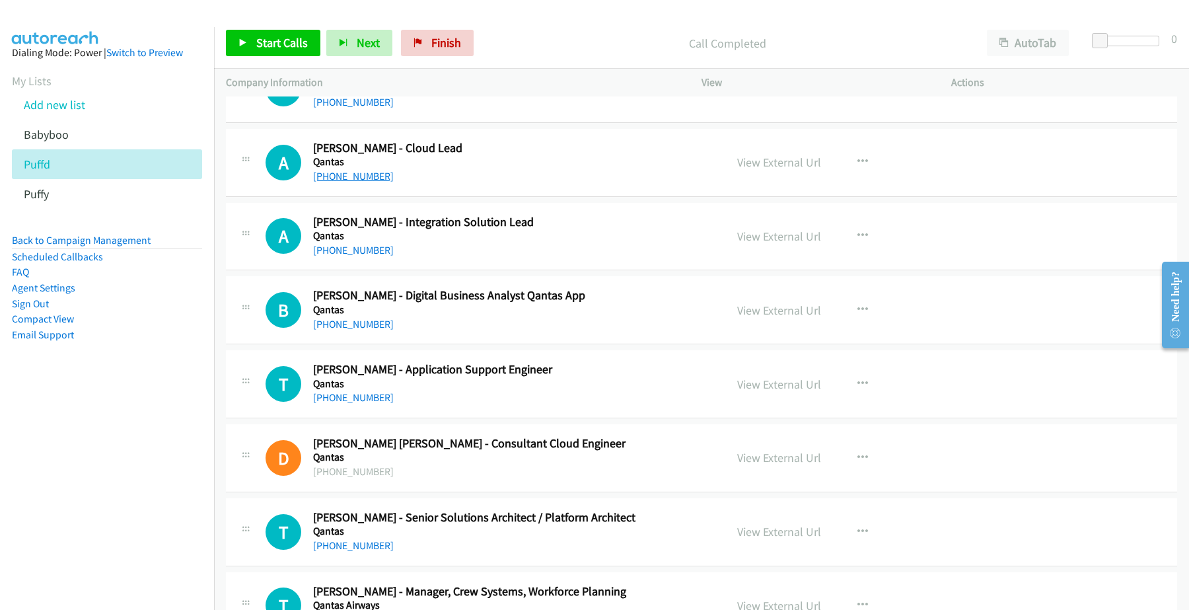
click at [348, 182] on link "[PHONE_NUMBER]" at bounding box center [353, 176] width 81 height 13
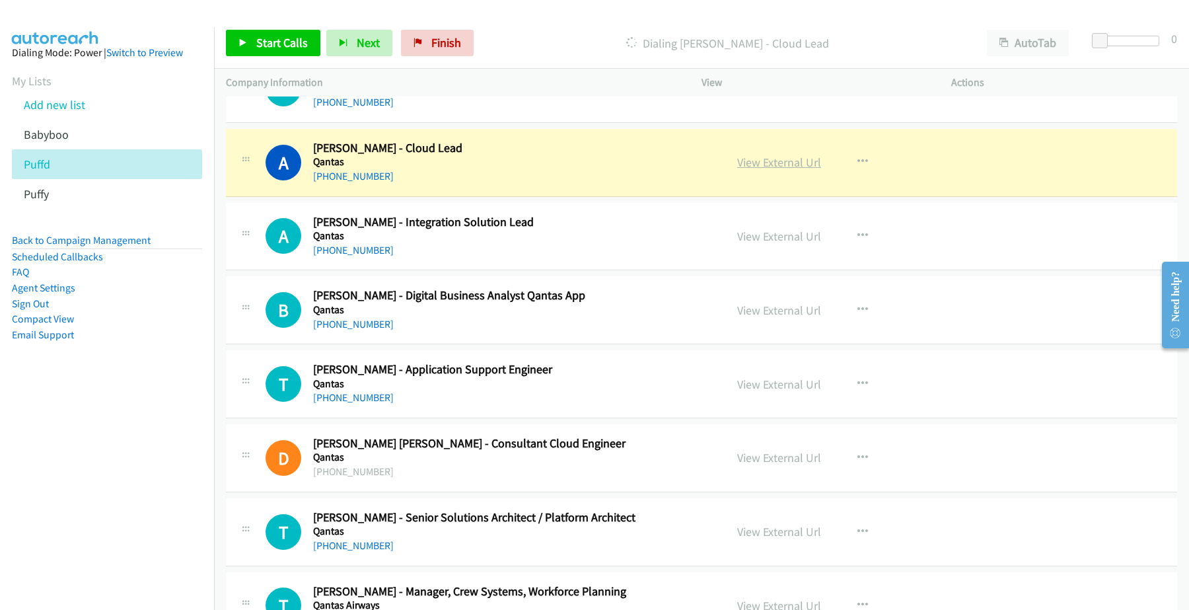
click at [768, 167] on link "View External Url" at bounding box center [779, 162] width 84 height 15
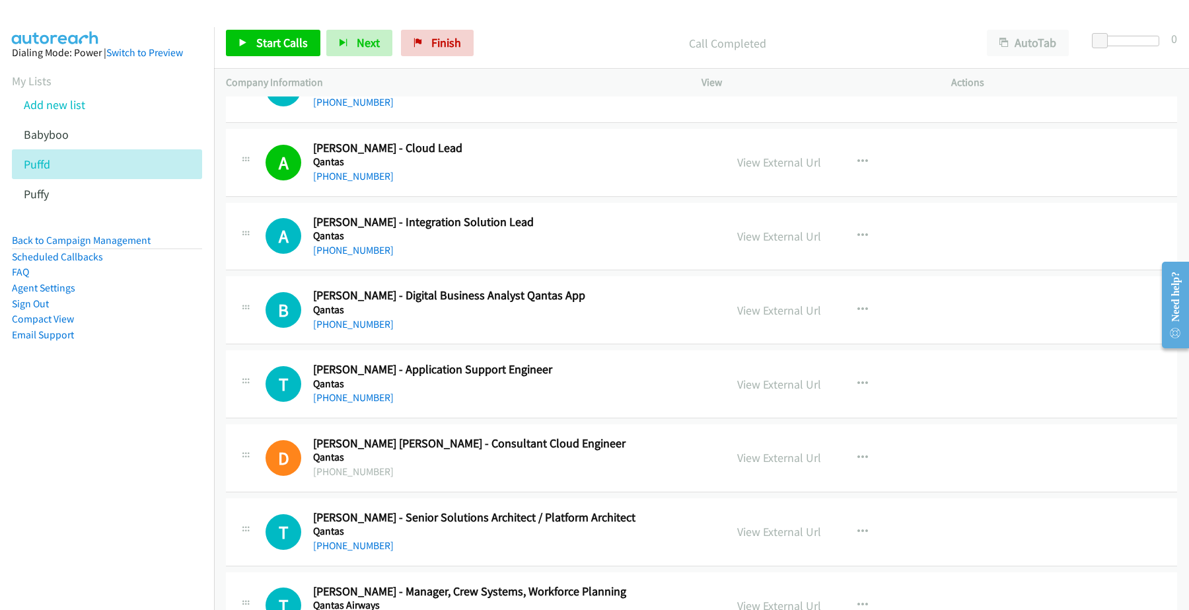
scroll to position [4708, 0]
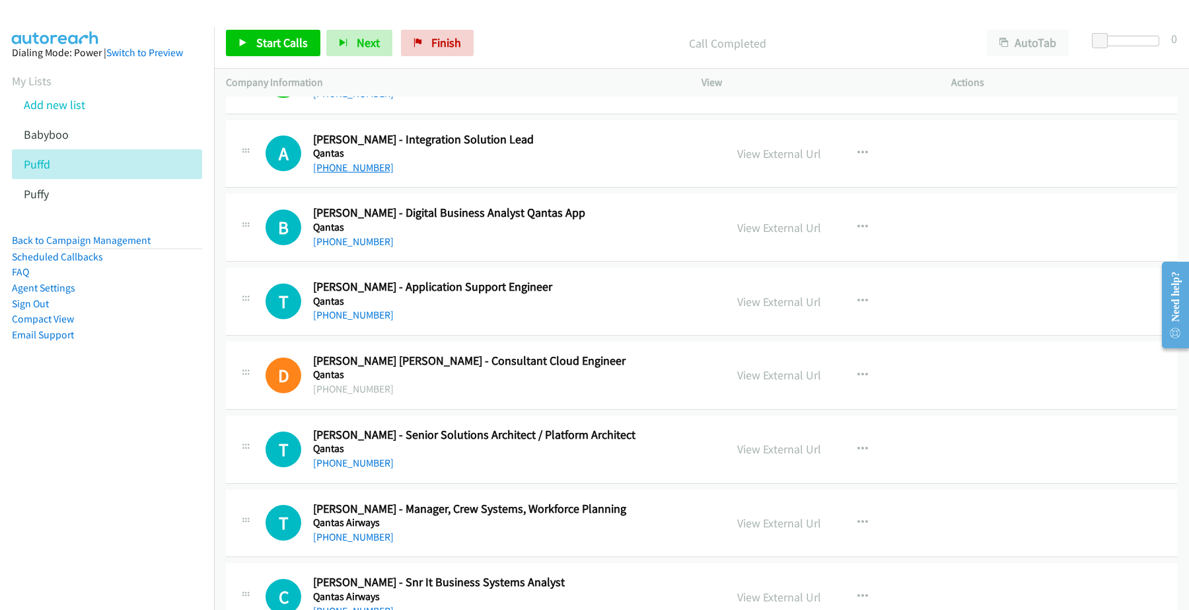
click at [349, 174] on link "[PHONE_NUMBER]" at bounding box center [353, 167] width 81 height 13
click at [777, 160] on link "View External Url" at bounding box center [779, 153] width 84 height 15
click at [467, 234] on h5 "Qantas" at bounding box center [510, 227] width 394 height 13
click at [782, 231] on link "View External Url" at bounding box center [779, 227] width 84 height 15
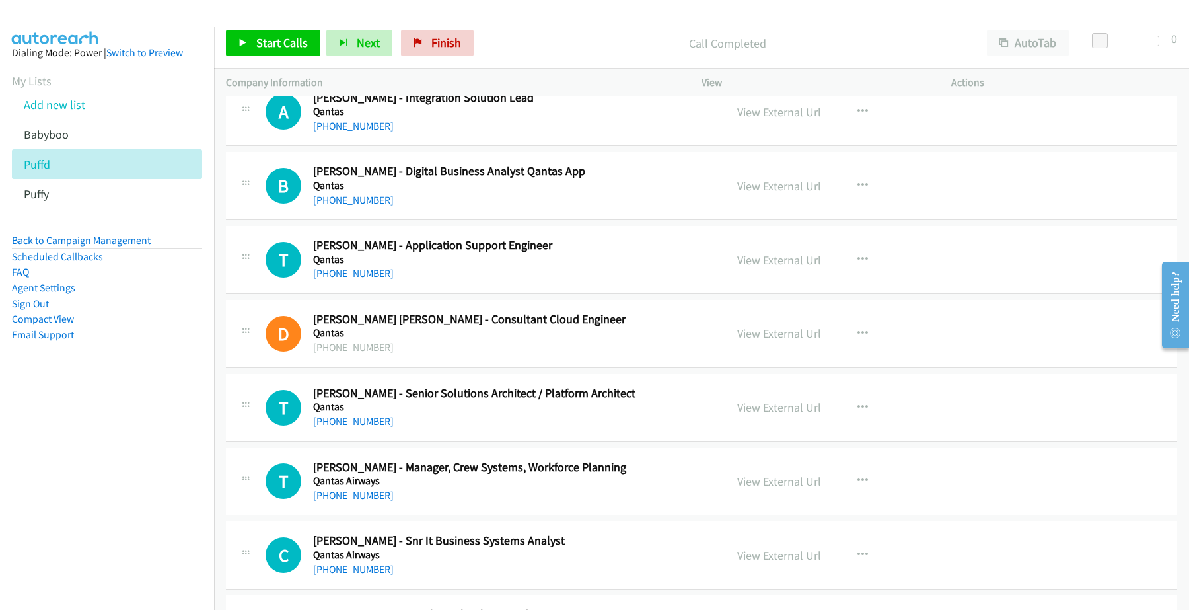
scroll to position [4790, 0]
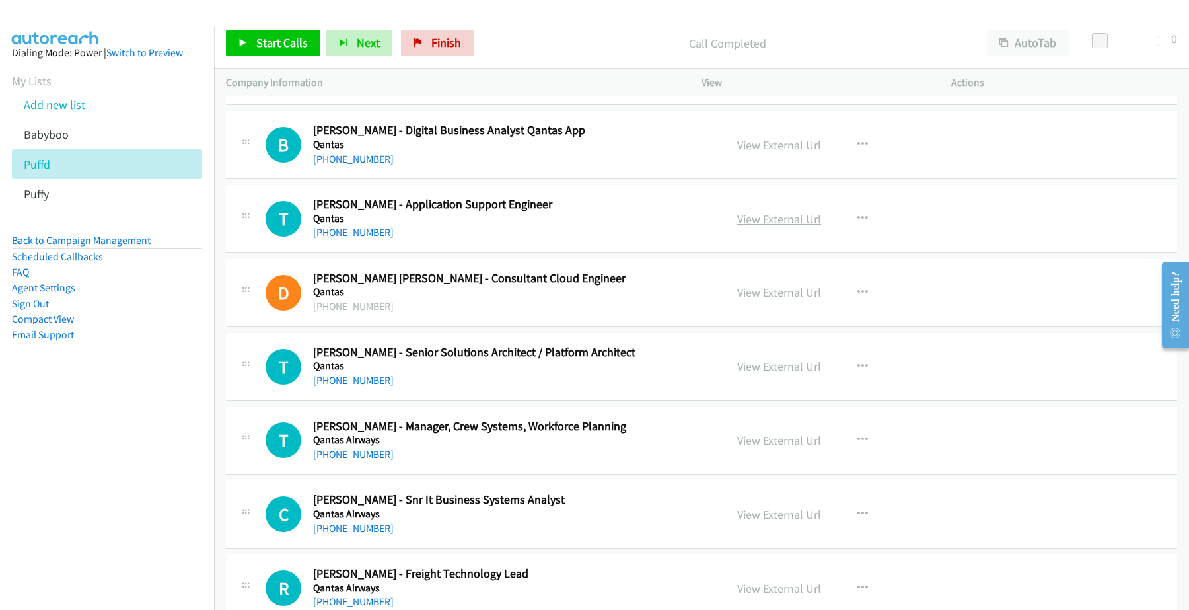
click at [760, 223] on link "View External Url" at bounding box center [779, 218] width 84 height 15
click at [351, 239] on link "[PHONE_NUMBER]" at bounding box center [353, 232] width 81 height 13
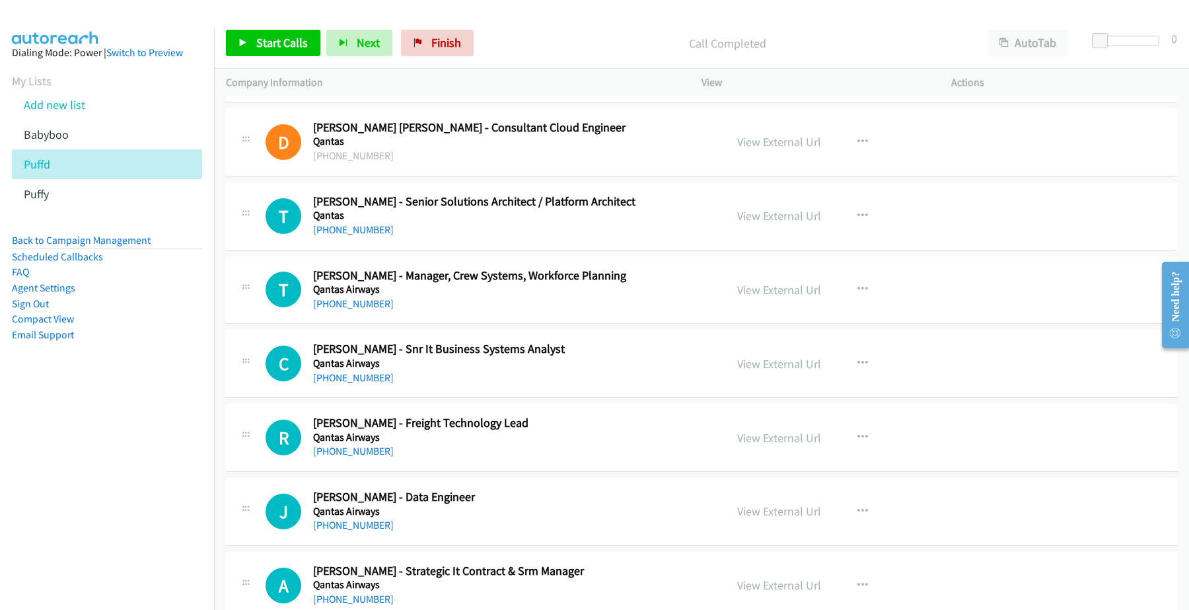
scroll to position [4955, 0]
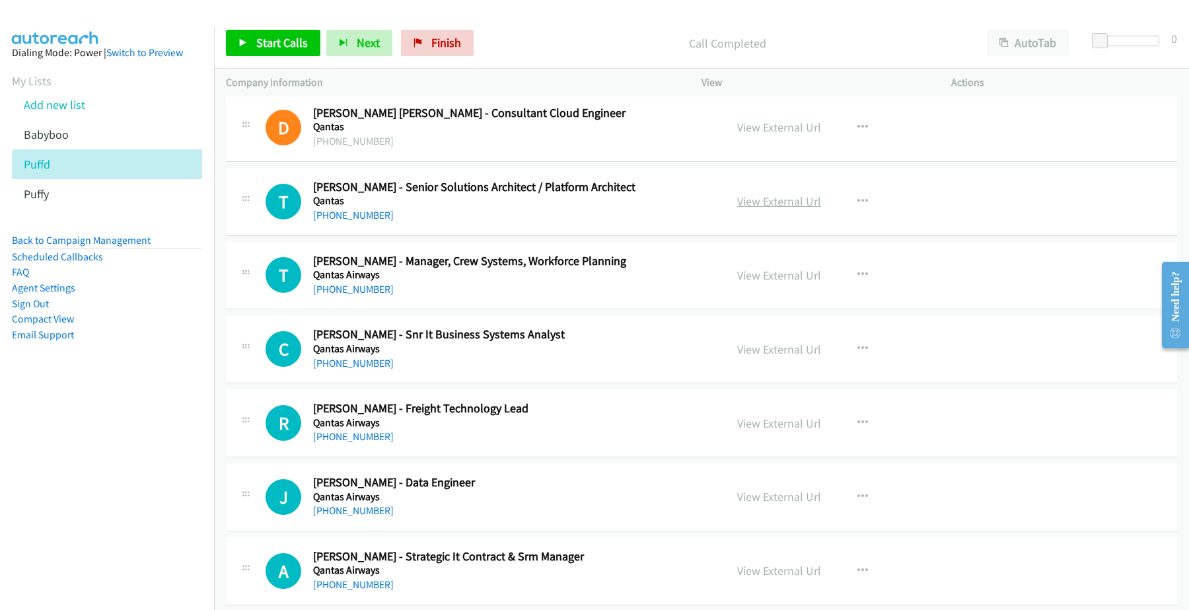
click at [776, 207] on link "View External Url" at bounding box center [779, 201] width 84 height 15
click at [369, 221] on link "[PHONE_NUMBER]" at bounding box center [353, 215] width 81 height 13
click at [774, 282] on link "View External Url" at bounding box center [779, 275] width 84 height 15
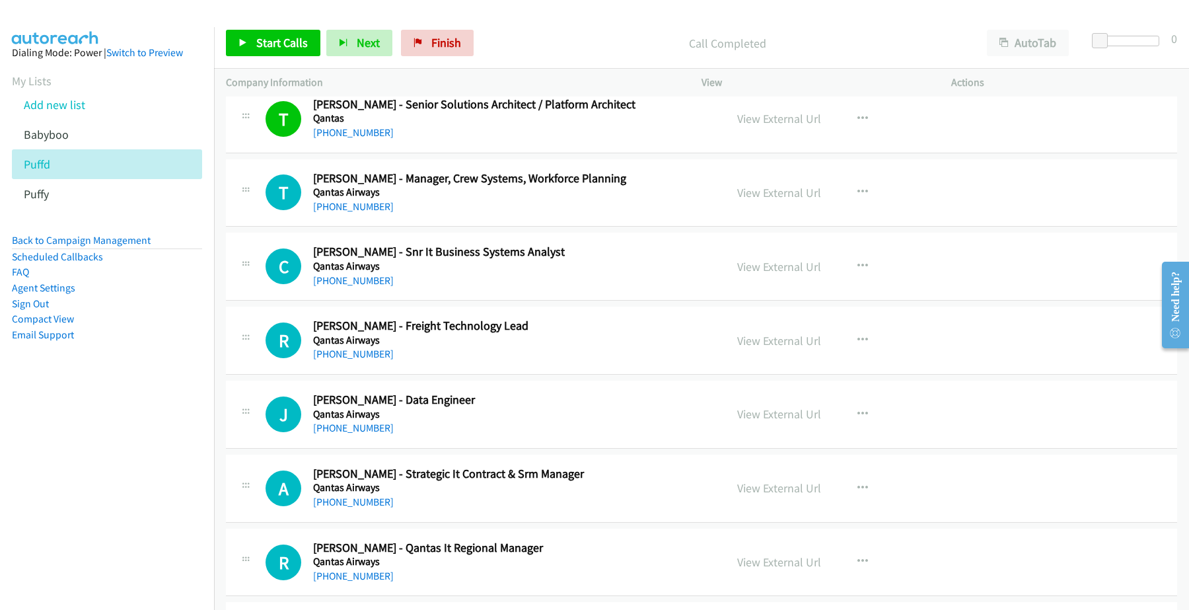
scroll to position [5121, 0]
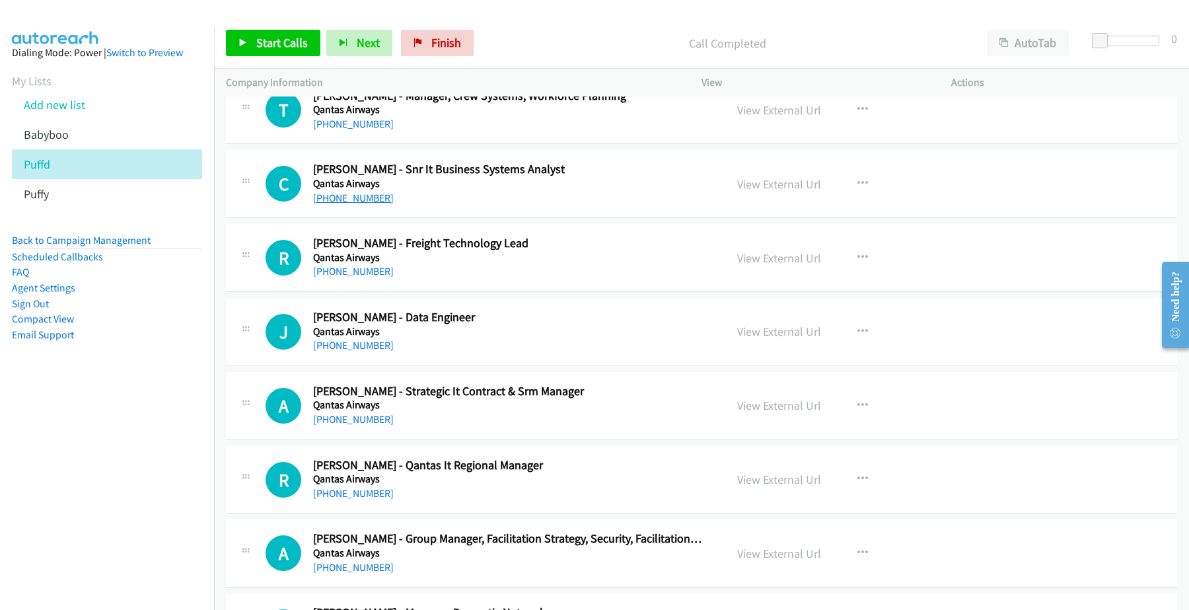
click at [342, 203] on link "[PHONE_NUMBER]" at bounding box center [353, 198] width 81 height 13
click at [771, 189] on link "View External Url" at bounding box center [779, 183] width 84 height 15
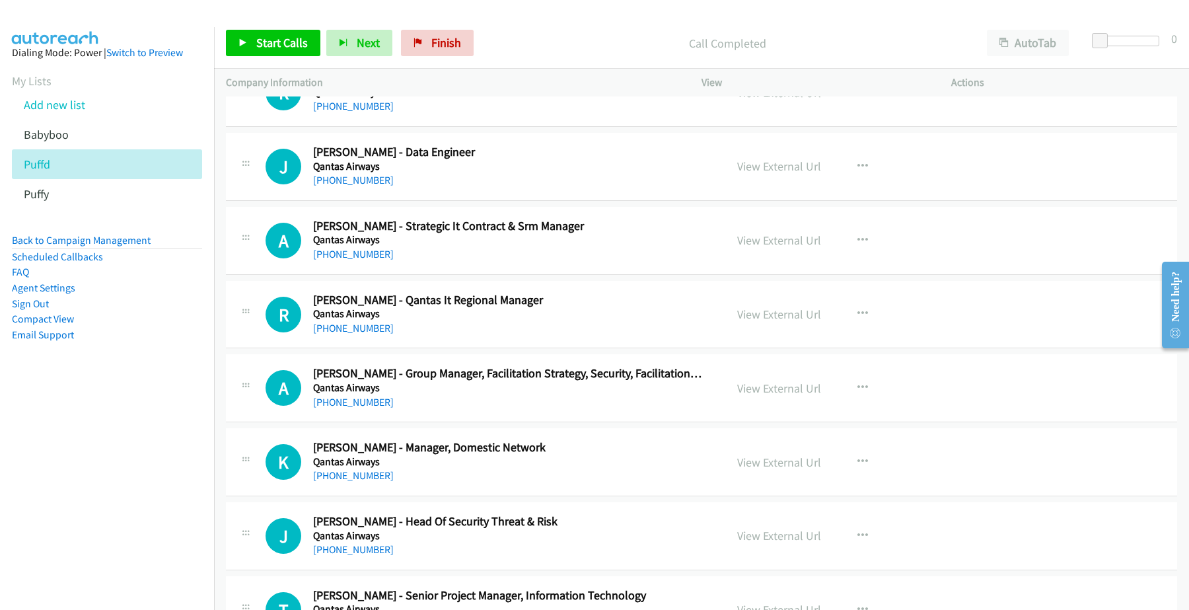
scroll to position [5203, 0]
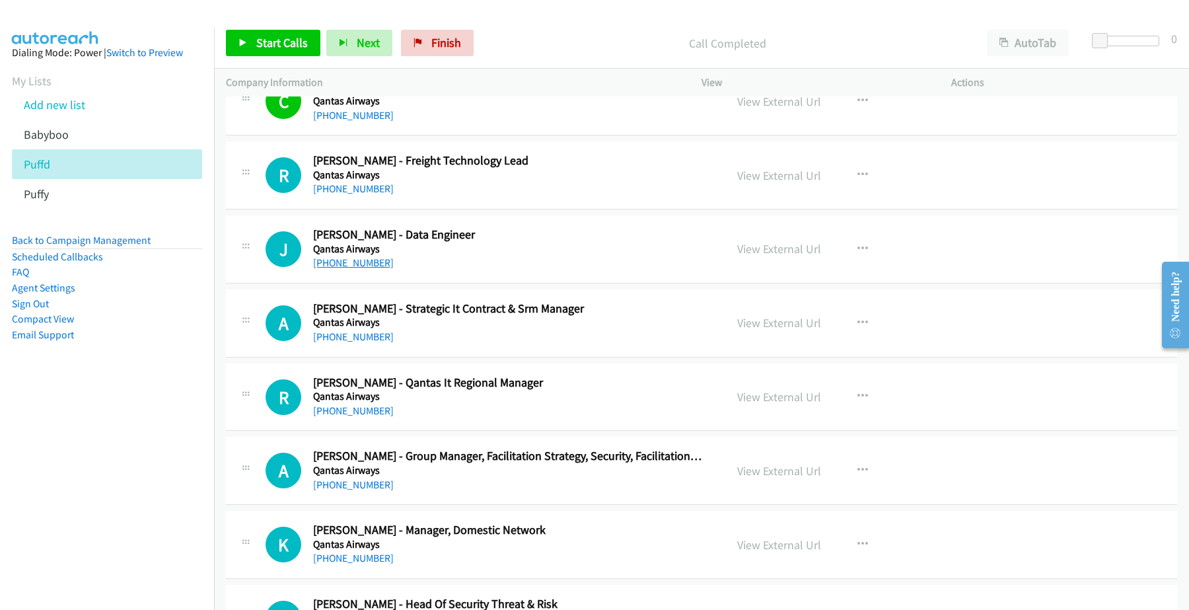
click at [354, 269] on link "[PHONE_NUMBER]" at bounding box center [353, 262] width 81 height 13
click at [770, 256] on link "View External Url" at bounding box center [779, 248] width 84 height 15
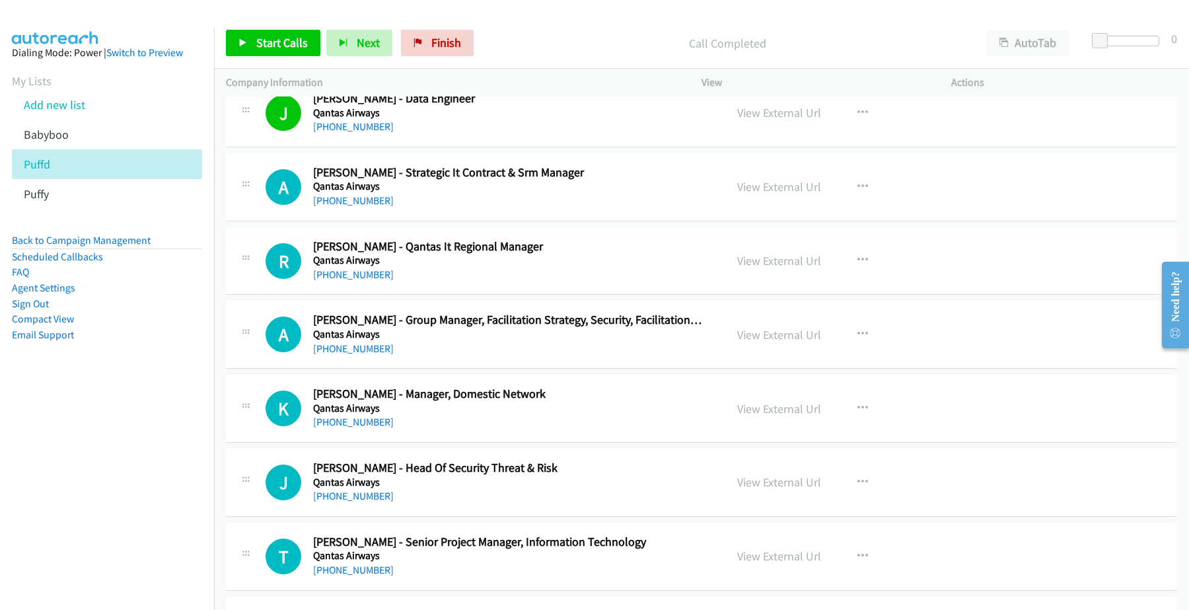
scroll to position [5368, 0]
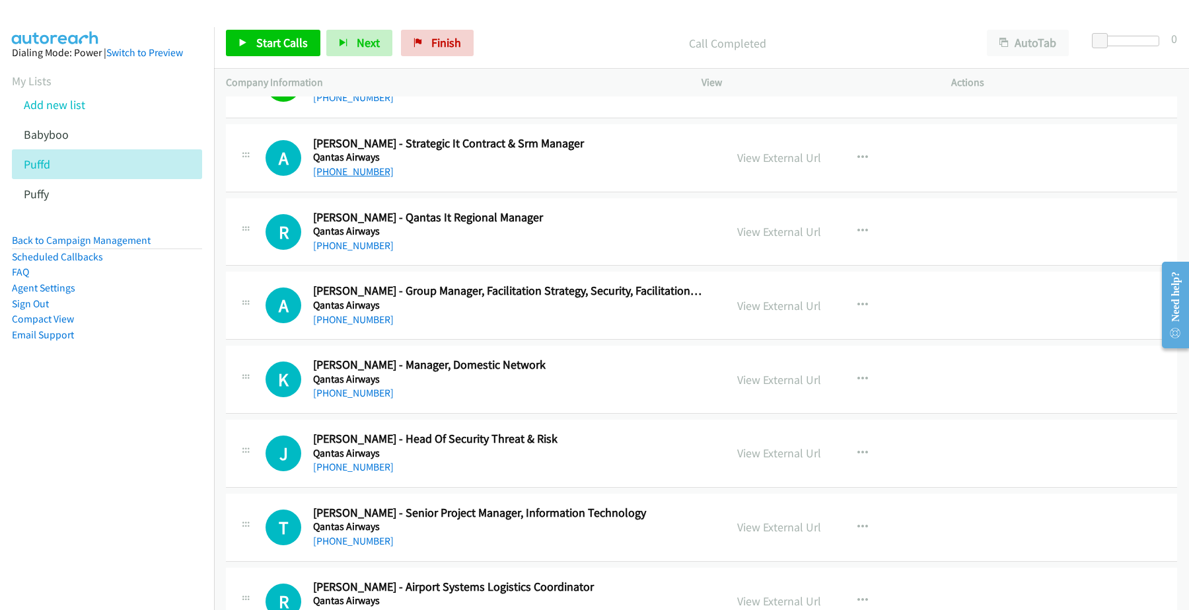
click at [351, 178] on link "[PHONE_NUMBER]" at bounding box center [353, 171] width 81 height 13
click at [780, 165] on link "View External Url" at bounding box center [779, 157] width 84 height 15
click at [362, 252] on link "[PHONE_NUMBER]" at bounding box center [353, 245] width 81 height 13
click at [758, 239] on link "View External Url" at bounding box center [779, 231] width 84 height 15
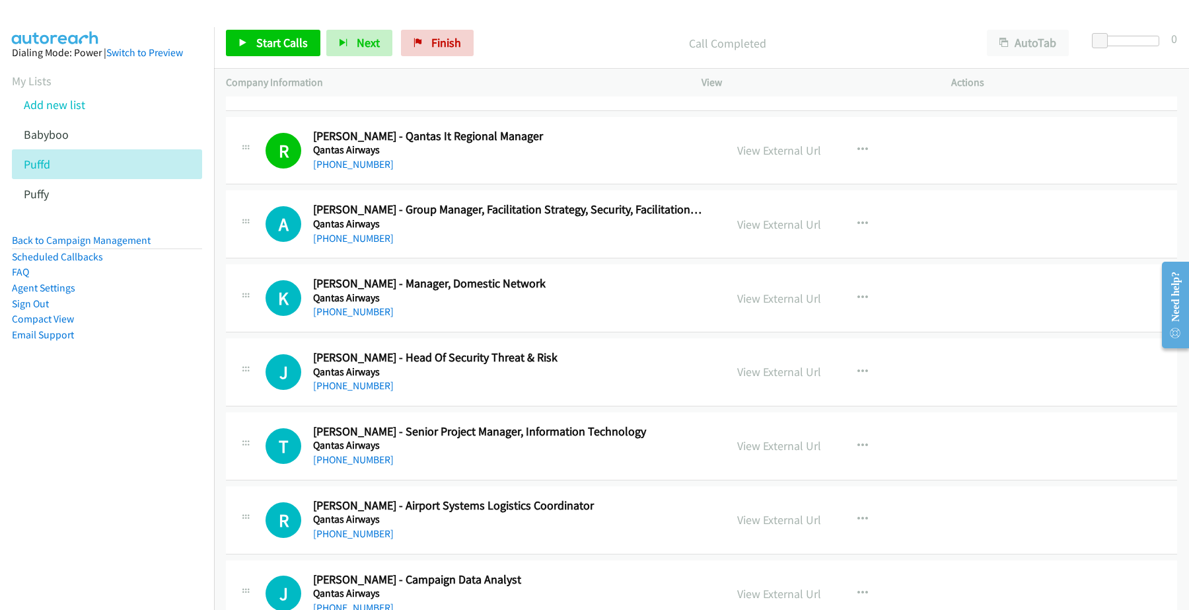
scroll to position [5451, 0]
click at [345, 243] on link "[PHONE_NUMBER]" at bounding box center [353, 237] width 81 height 13
click at [760, 231] on link "View External Url" at bounding box center [779, 222] width 84 height 15
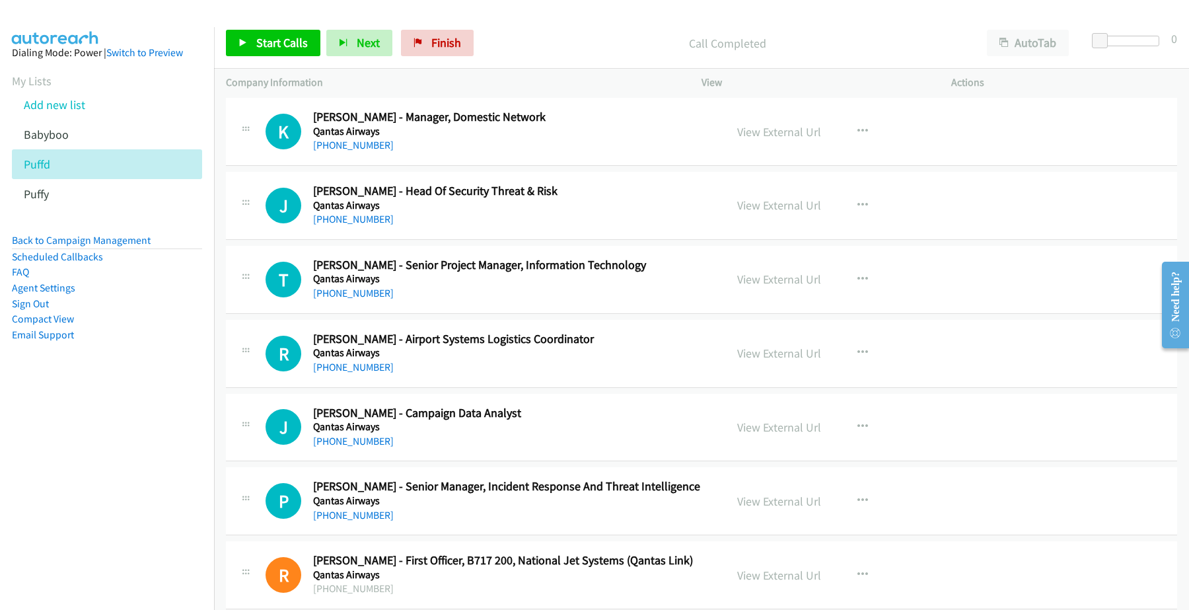
scroll to position [5699, 0]
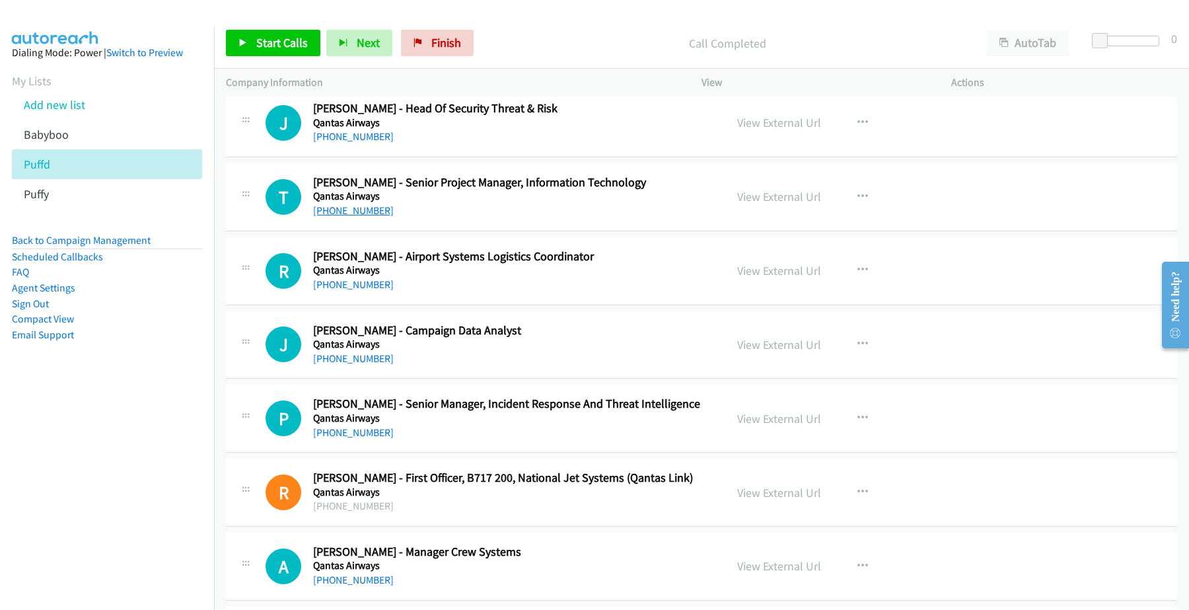
click at [352, 217] on link "[PHONE_NUMBER]" at bounding box center [353, 210] width 81 height 13
click at [806, 202] on link "View External Url" at bounding box center [779, 196] width 84 height 15
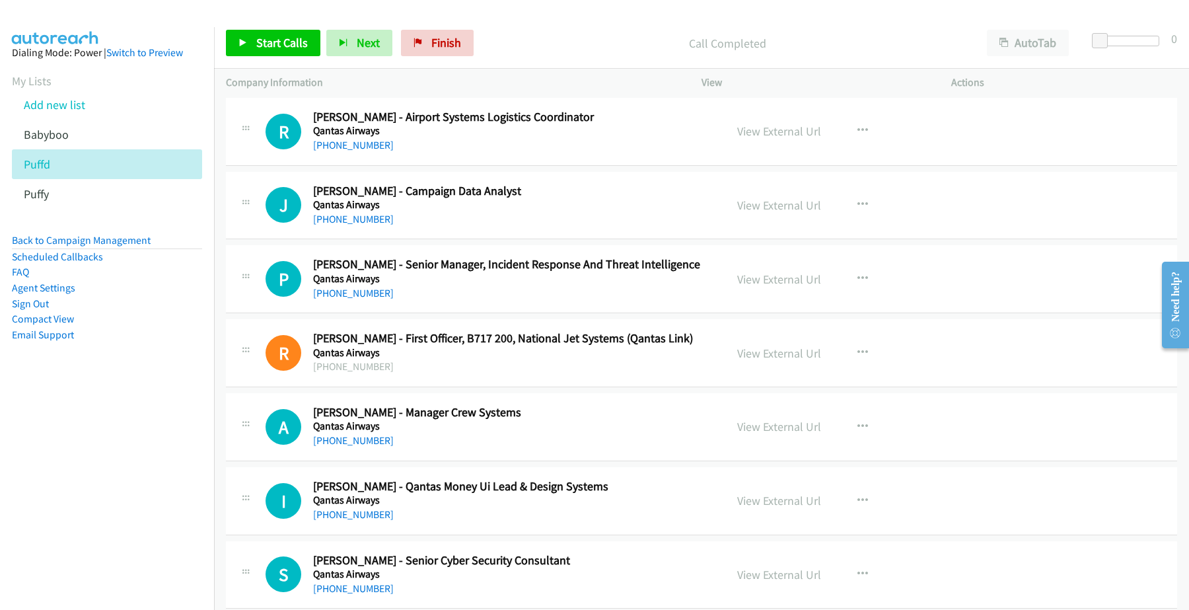
scroll to position [5864, 0]
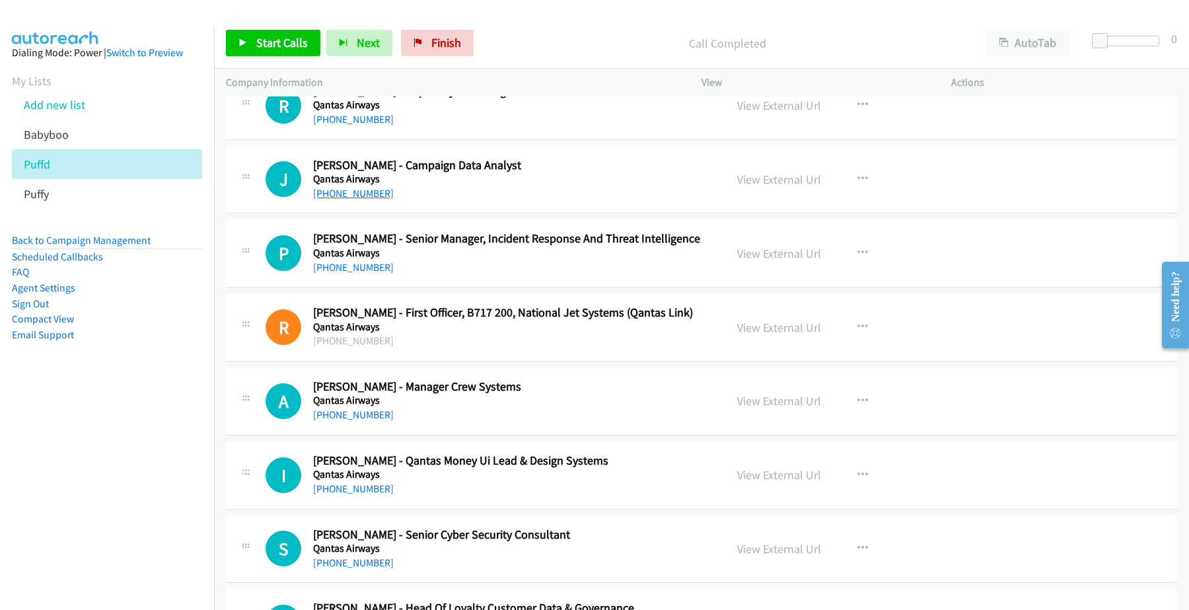
click at [354, 200] on link "[PHONE_NUMBER]" at bounding box center [353, 193] width 81 height 13
click at [762, 187] on link "View External Url" at bounding box center [779, 179] width 84 height 15
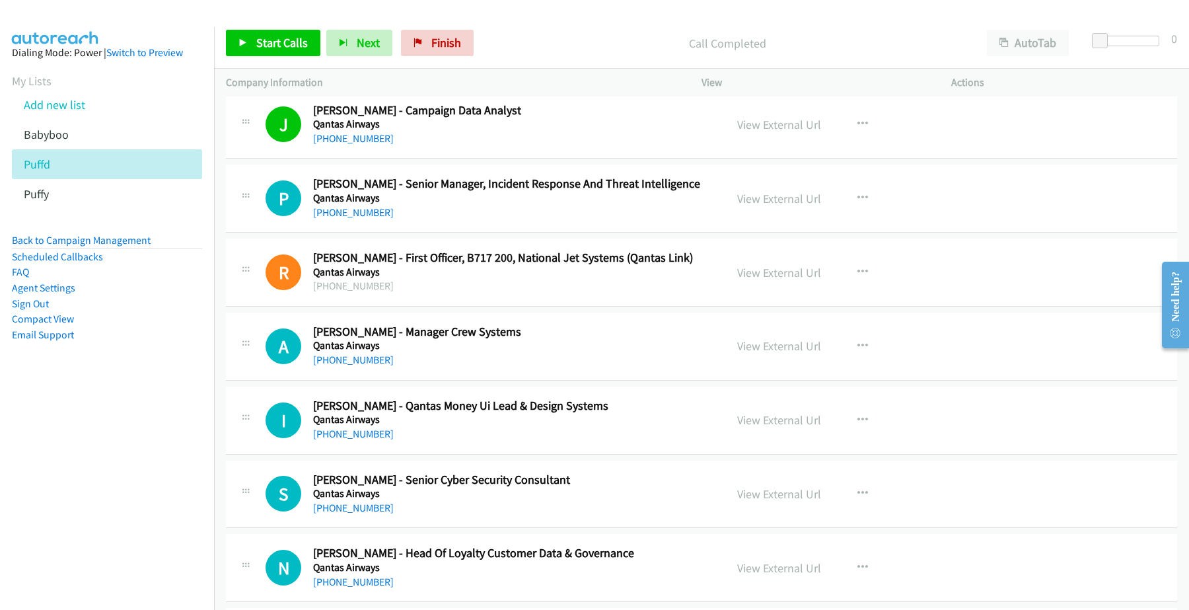
scroll to position [5946, 0]
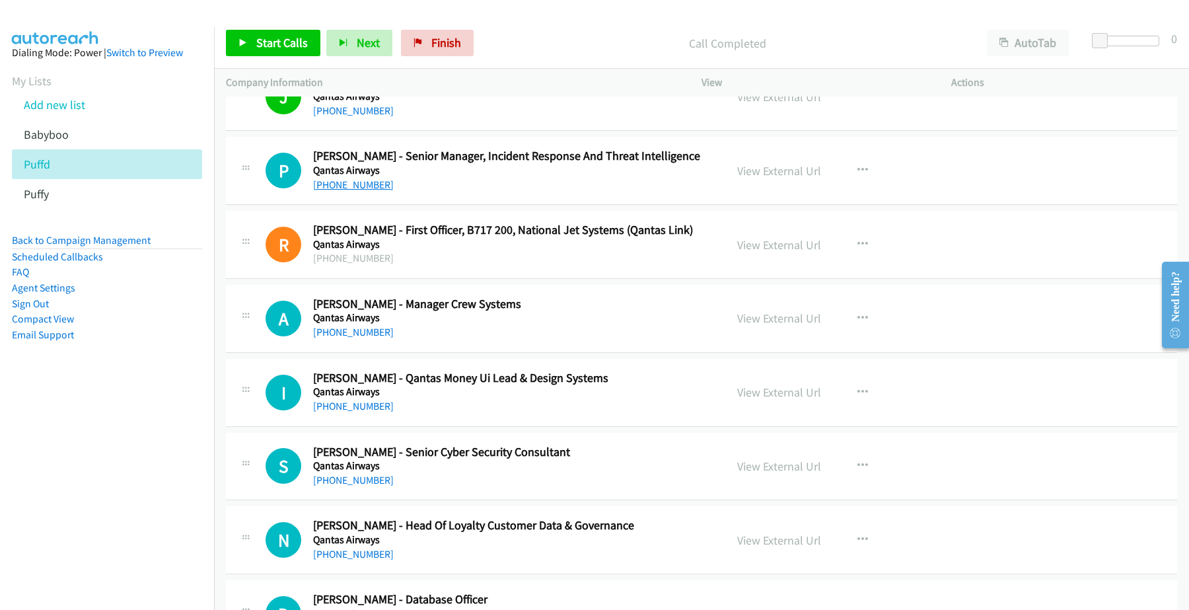
click at [361, 191] on link "[PHONE_NUMBER]" at bounding box center [353, 184] width 81 height 13
click at [783, 178] on link "View External Url" at bounding box center [779, 170] width 84 height 15
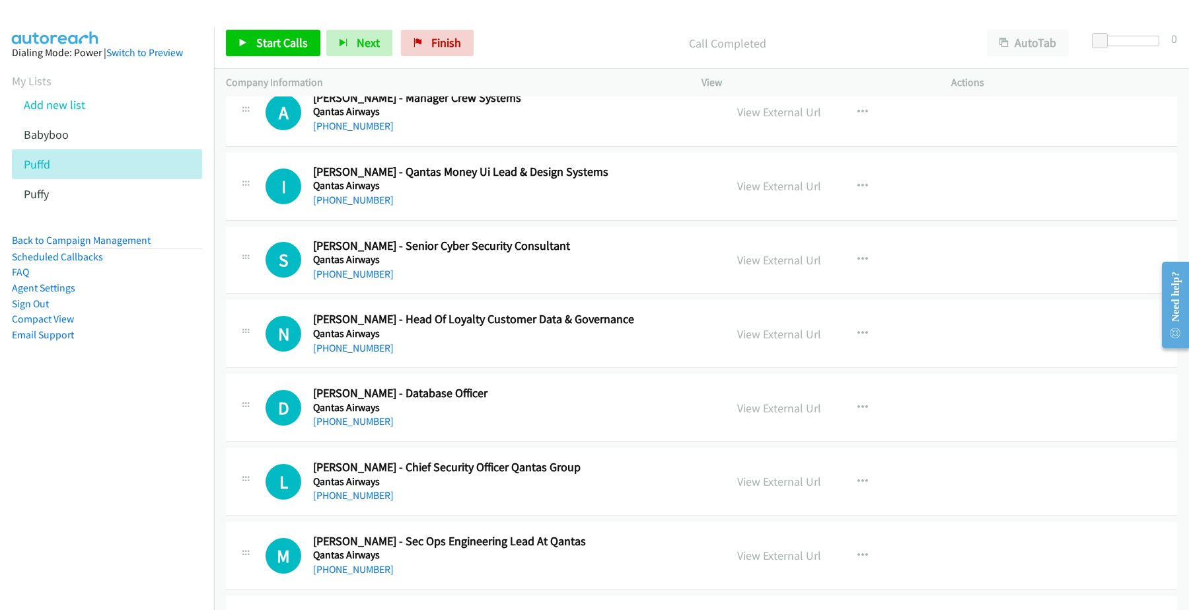
scroll to position [6194, 0]
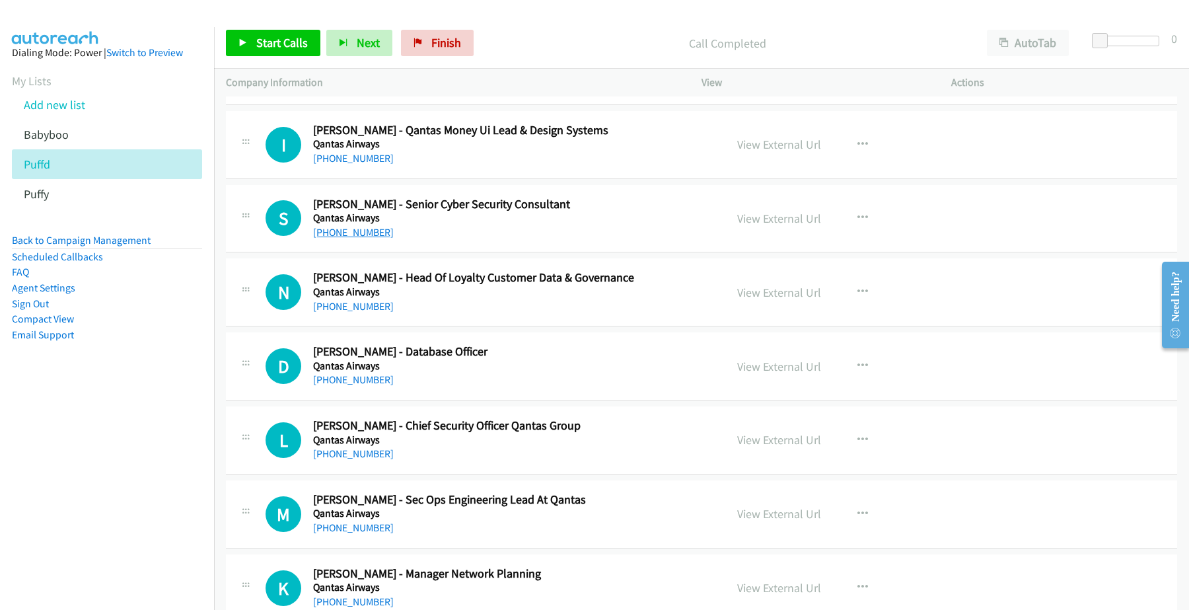
click at [355, 239] on link "[PHONE_NUMBER]" at bounding box center [353, 232] width 81 height 13
click at [787, 226] on link "View External Url" at bounding box center [779, 218] width 84 height 15
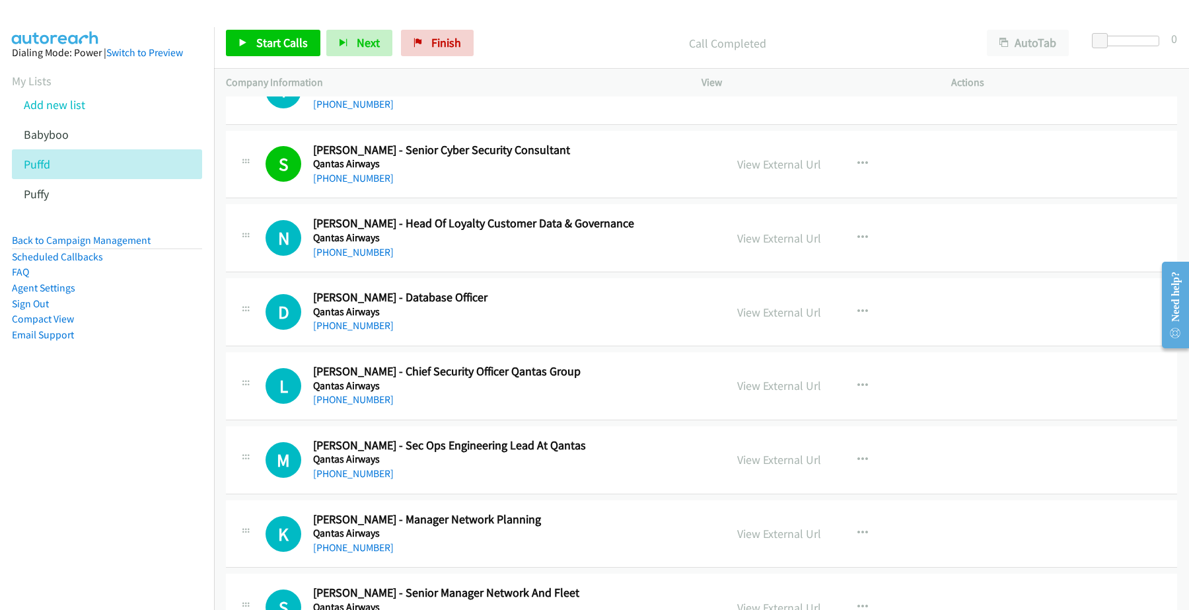
scroll to position [6277, 0]
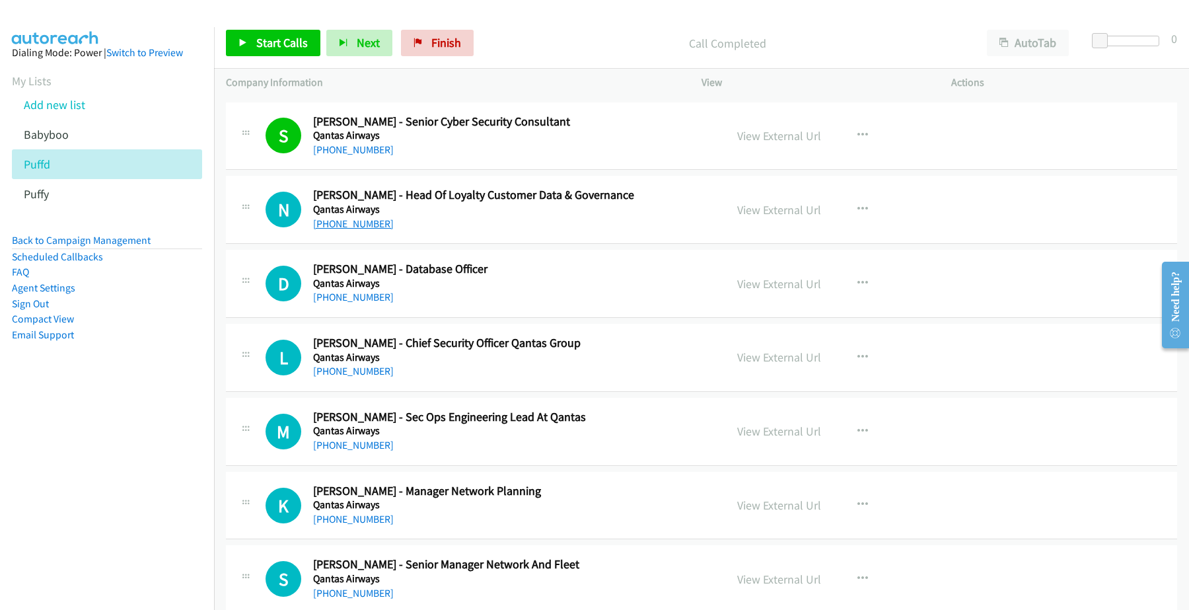
click at [349, 230] on link "[PHONE_NUMBER]" at bounding box center [353, 223] width 81 height 13
click at [790, 217] on link "View External Url" at bounding box center [779, 209] width 84 height 15
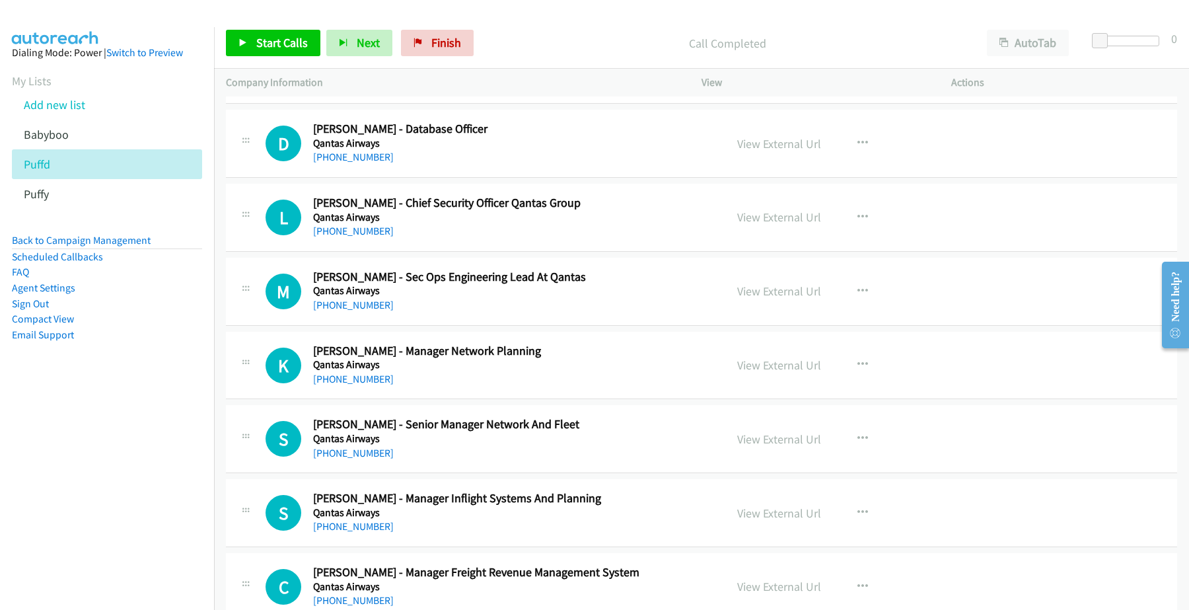
scroll to position [6442, 0]
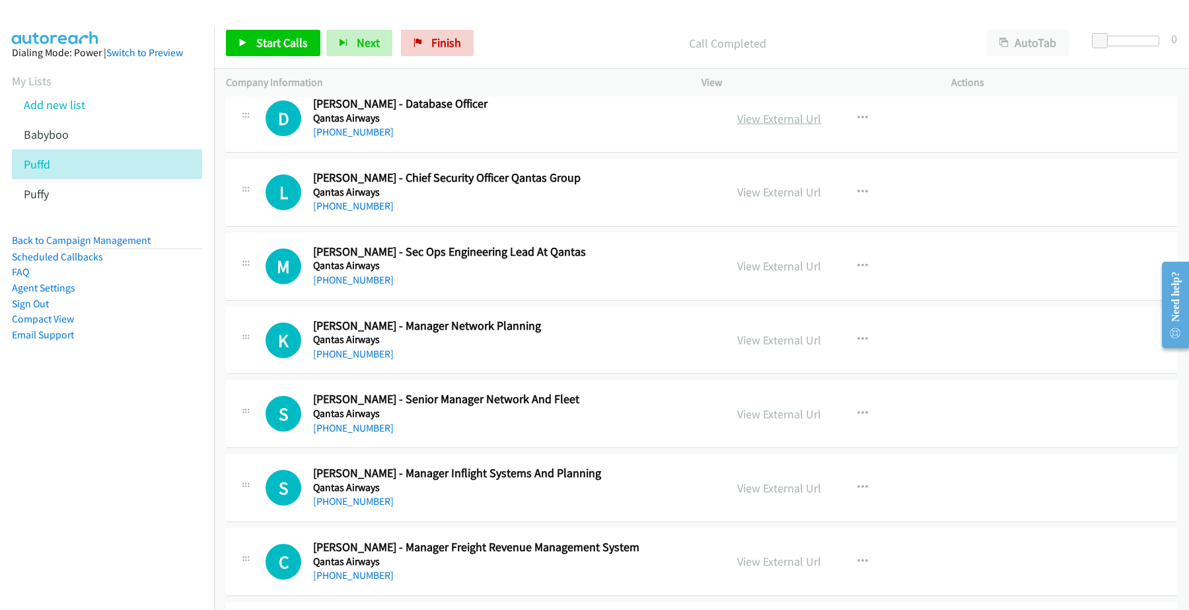
click at [793, 126] on link "View External Url" at bounding box center [779, 118] width 84 height 15
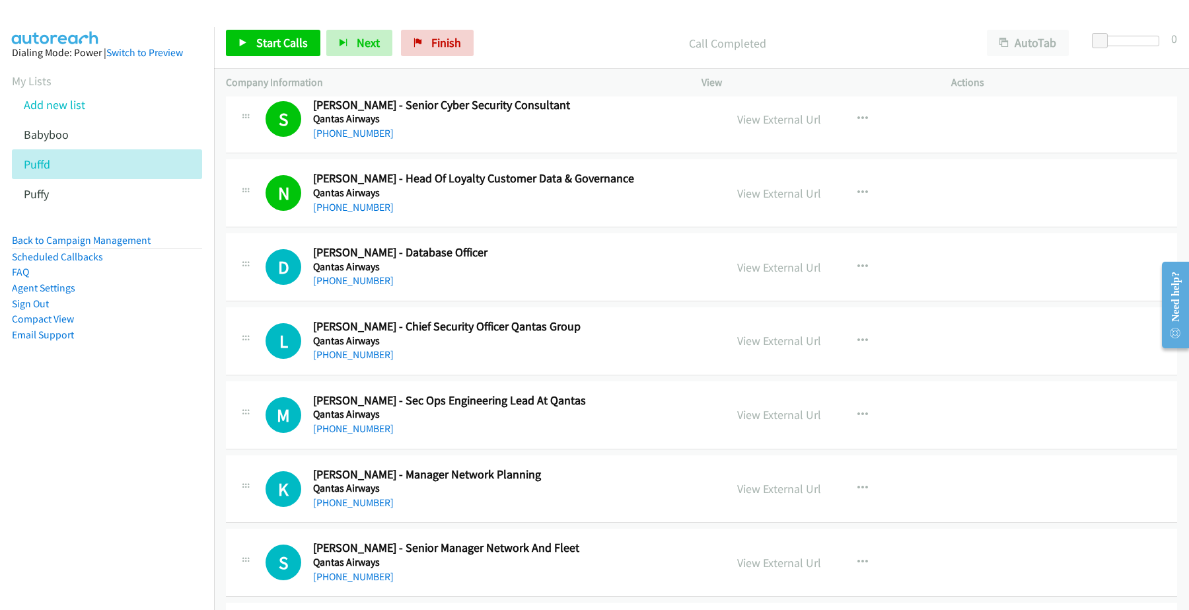
scroll to position [6277, 0]
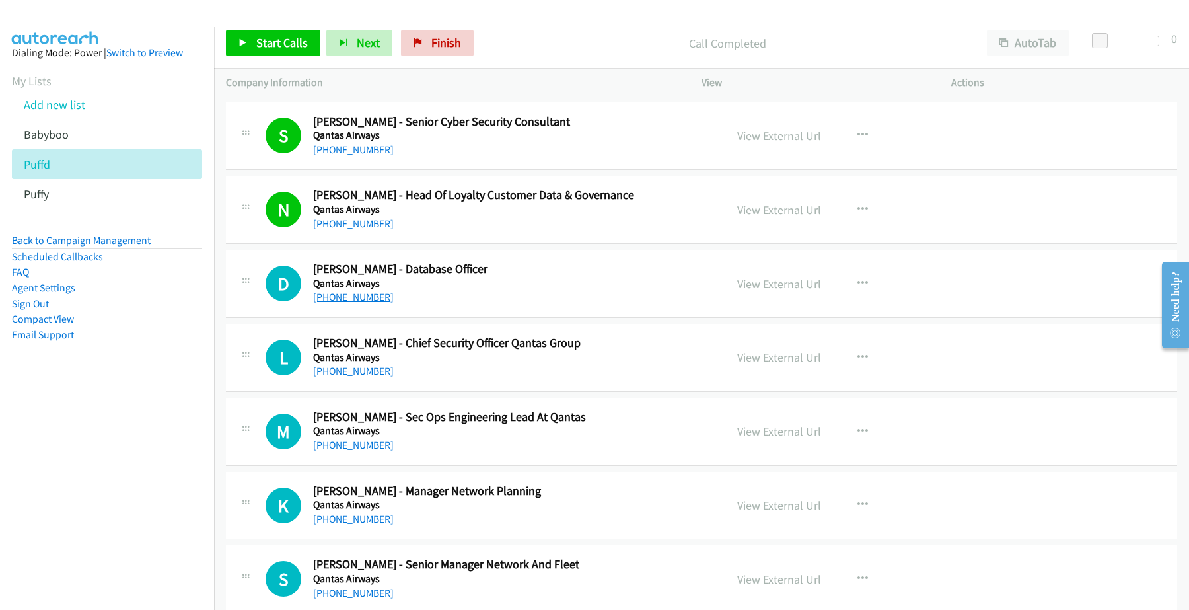
click at [348, 303] on link "[PHONE_NUMBER]" at bounding box center [353, 297] width 81 height 13
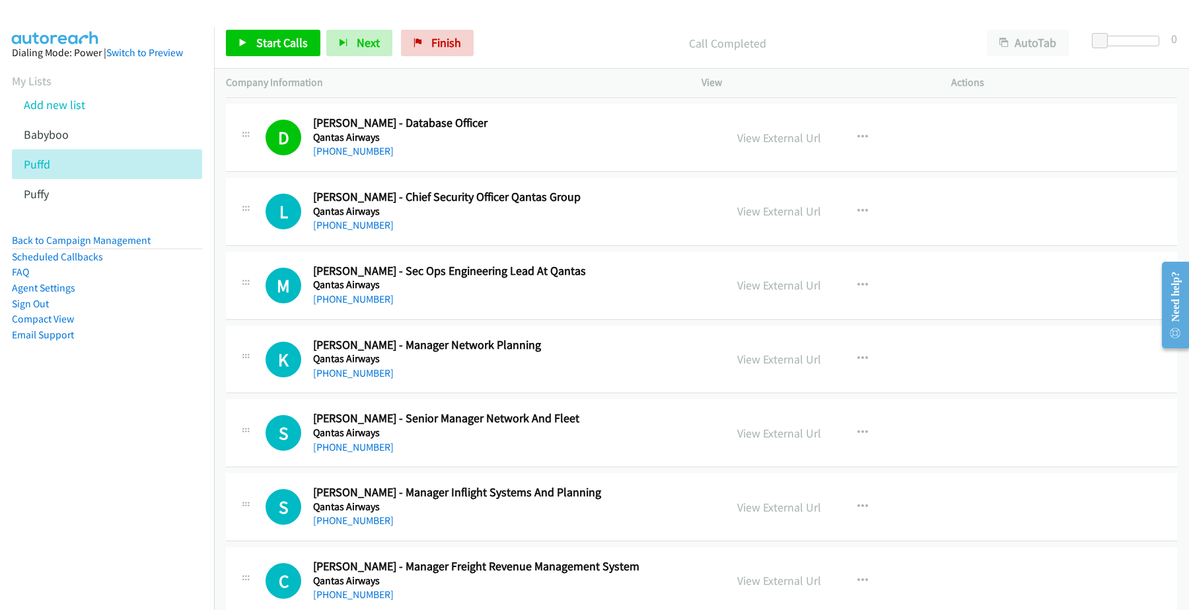
scroll to position [6442, 0]
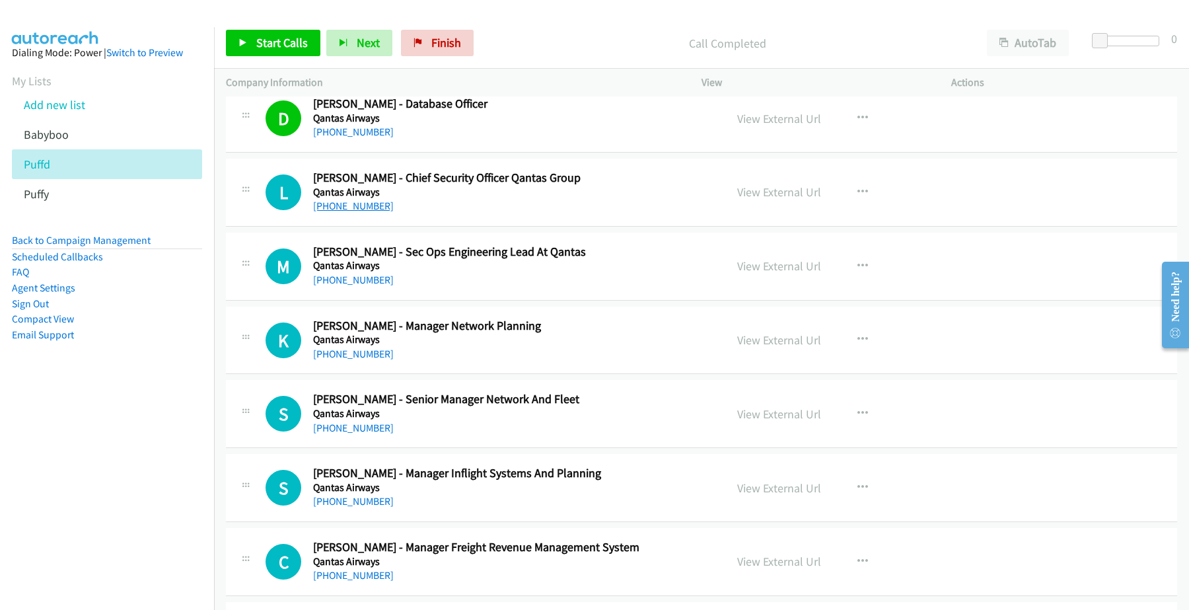
click at [348, 211] on link "[PHONE_NUMBER]" at bounding box center [353, 206] width 81 height 13
click at [772, 200] on link "View External Url" at bounding box center [779, 191] width 84 height 15
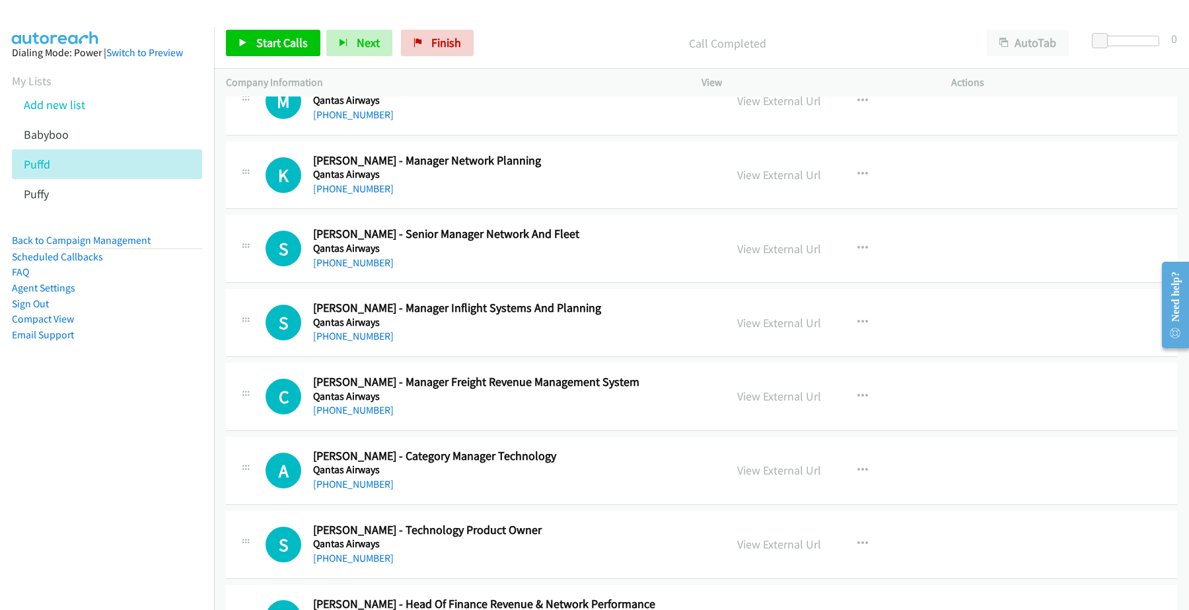
scroll to position [6525, 0]
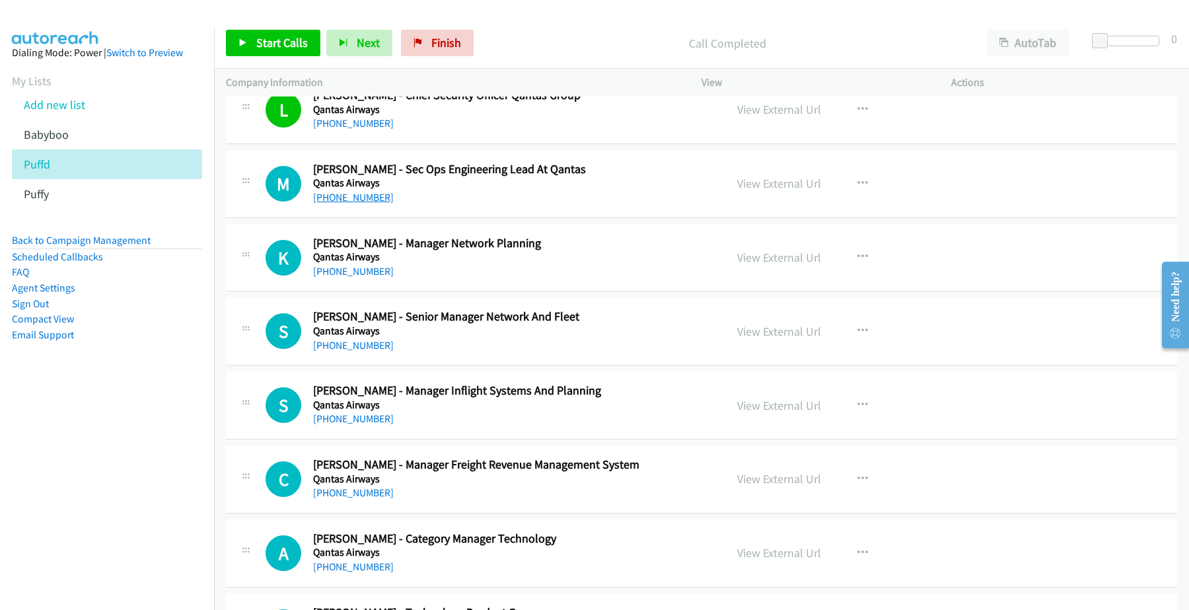
click at [367, 203] on link "[PHONE_NUMBER]" at bounding box center [353, 197] width 81 height 13
click at [749, 190] on link "View External Url" at bounding box center [779, 183] width 84 height 15
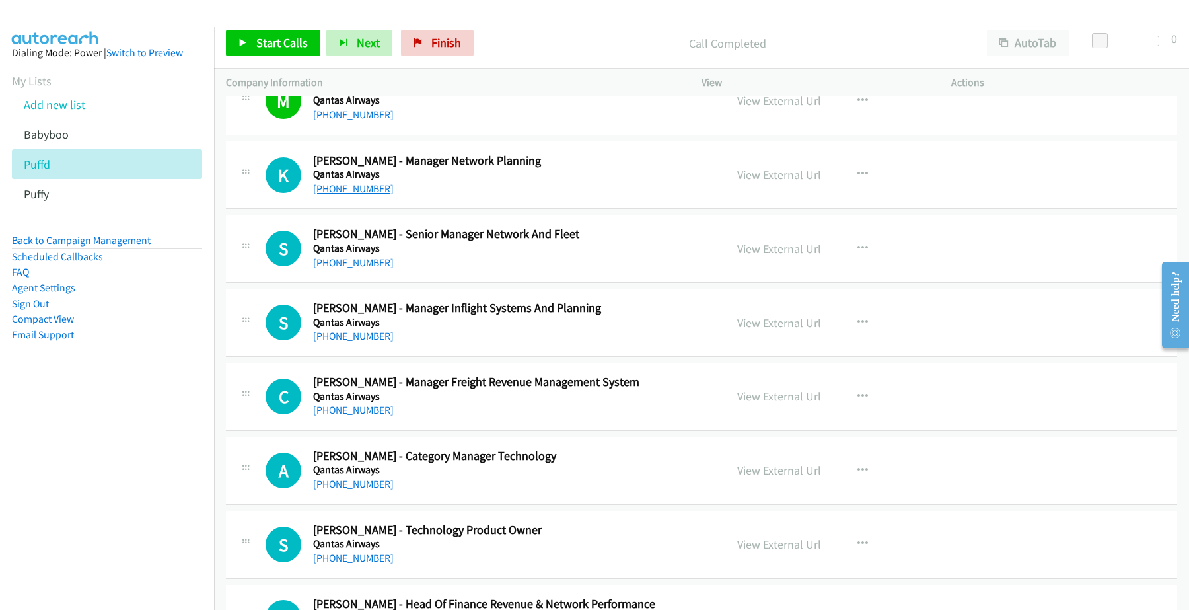
click at [377, 195] on link "[PHONE_NUMBER]" at bounding box center [353, 188] width 81 height 13
click at [768, 179] on link "View External Url" at bounding box center [779, 174] width 84 height 15
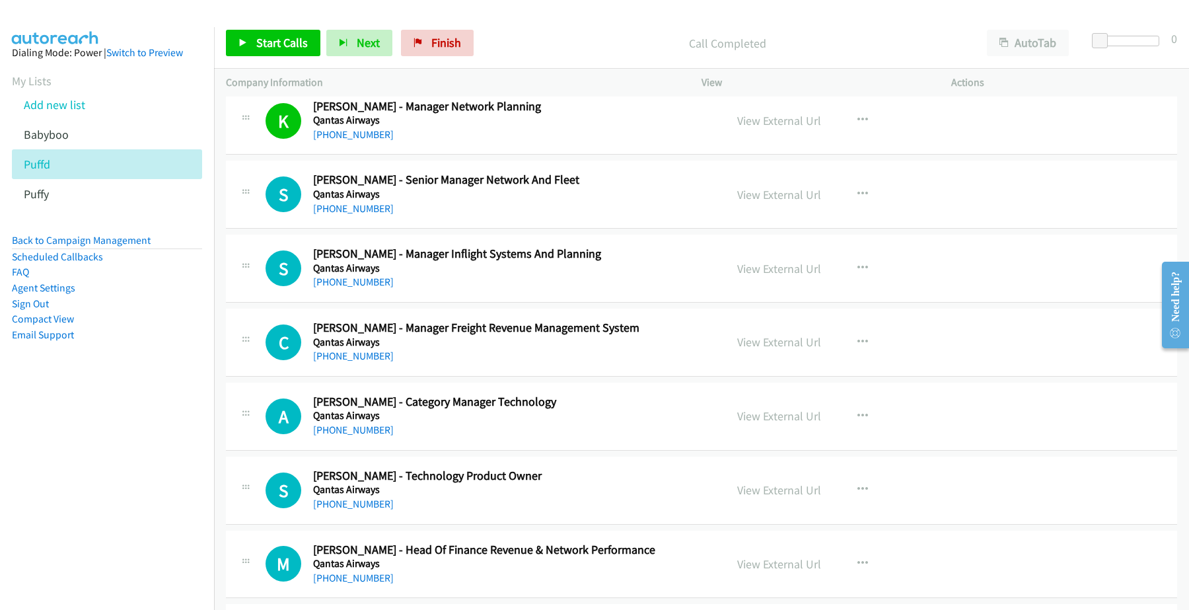
scroll to position [6690, 0]
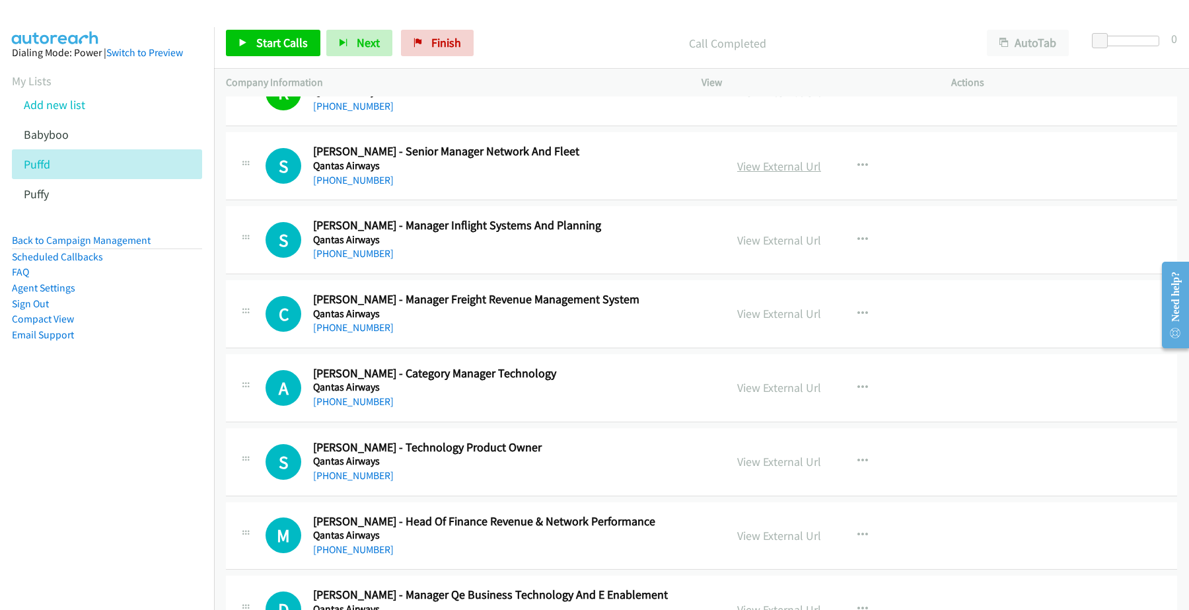
click at [781, 174] on link "View External Url" at bounding box center [779, 166] width 84 height 15
click at [348, 186] on link "[PHONE_NUMBER]" at bounding box center [353, 180] width 81 height 13
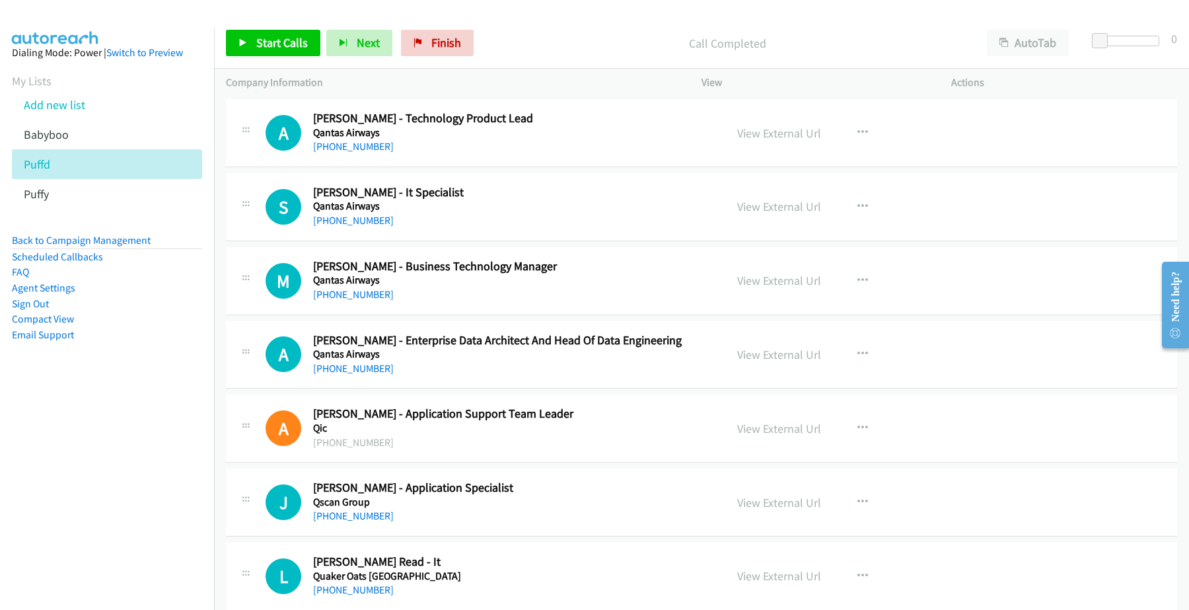
scroll to position [7268, 0]
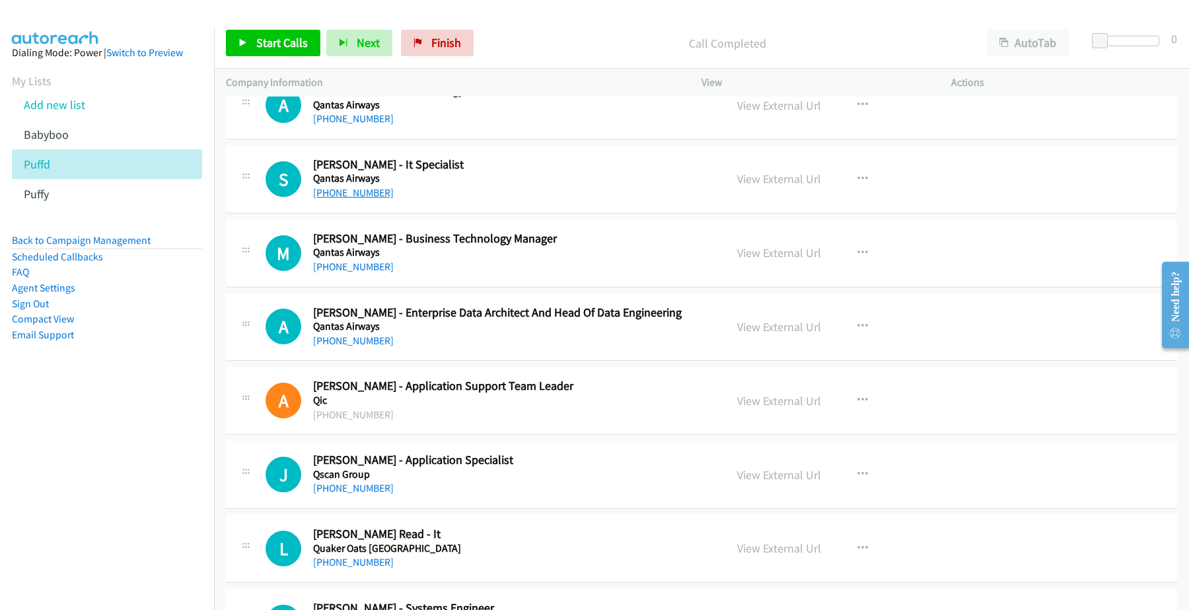
click at [355, 199] on link "[PHONE_NUMBER]" at bounding box center [353, 192] width 81 height 13
click at [772, 186] on link "View External Url" at bounding box center [779, 178] width 84 height 15
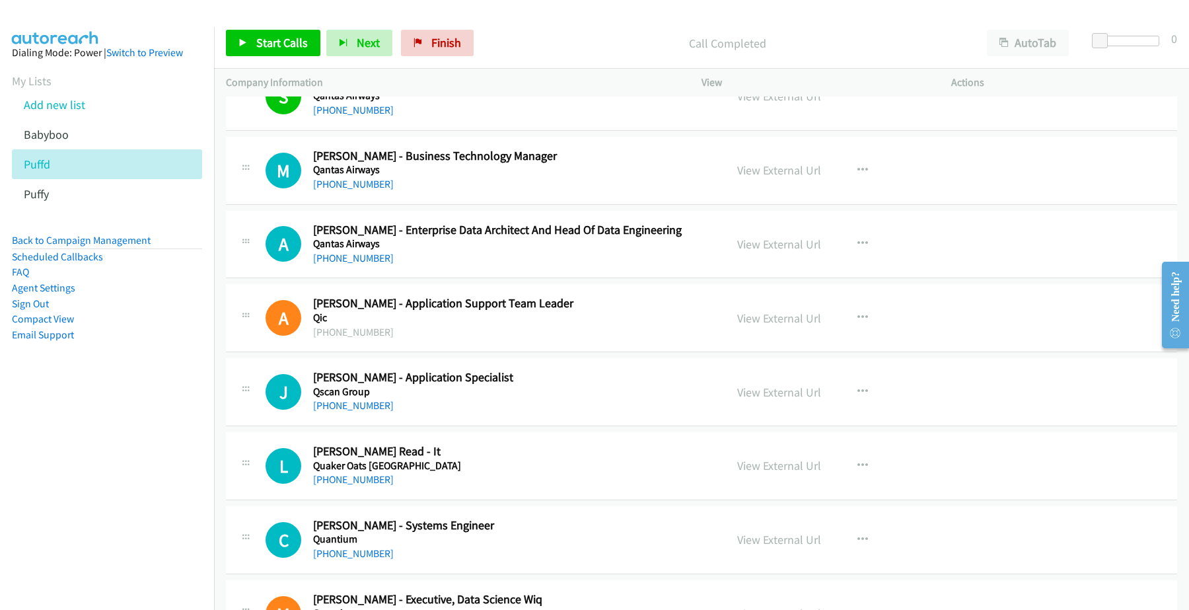
scroll to position [7433, 0]
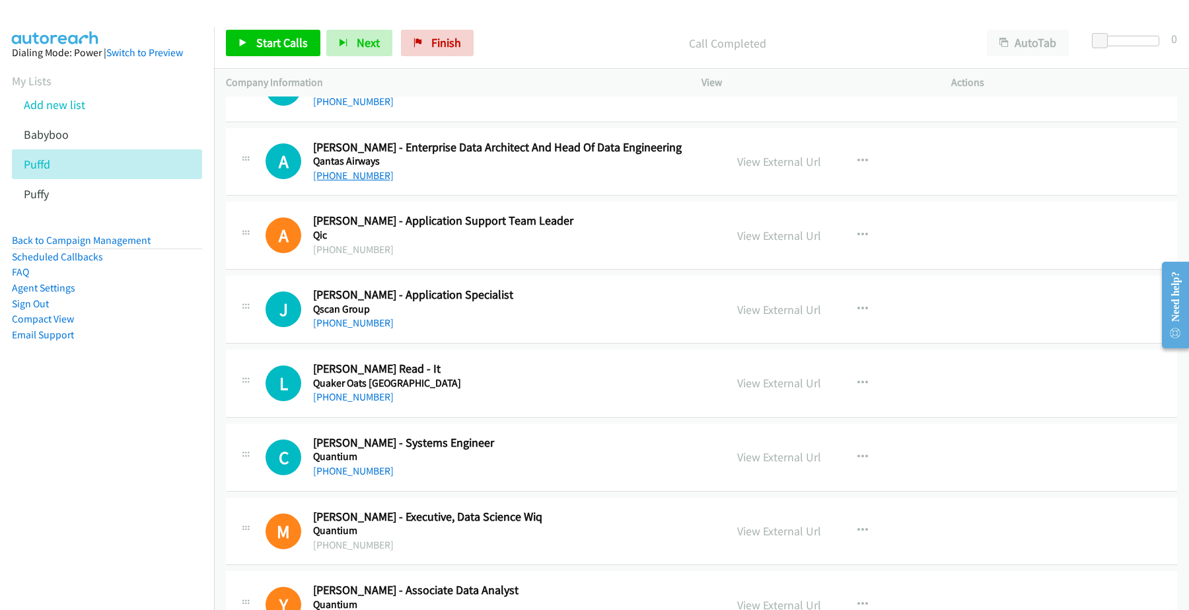
click at [348, 182] on link "[PHONE_NUMBER]" at bounding box center [353, 175] width 81 height 13
click at [768, 169] on link "View External Url" at bounding box center [779, 161] width 84 height 15
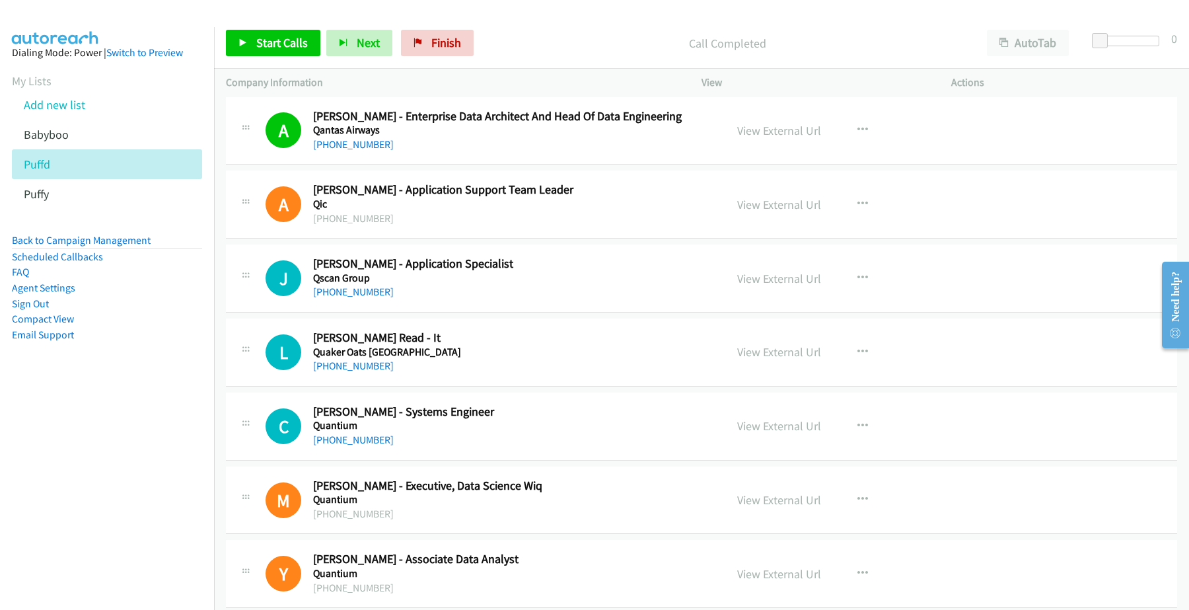
scroll to position [7516, 0]
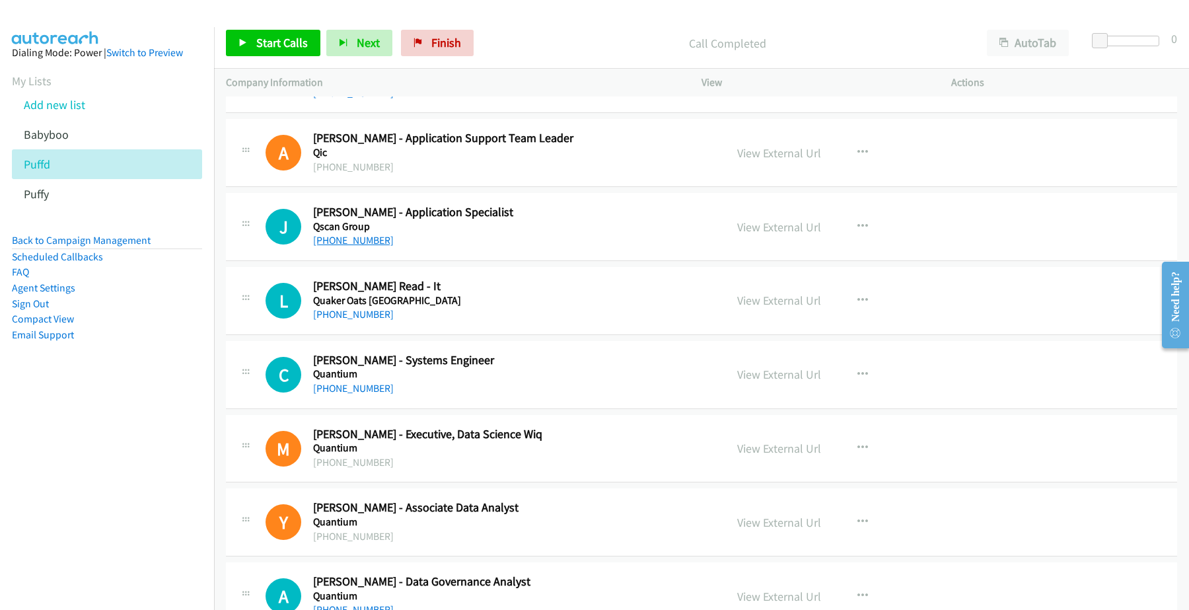
click at [361, 246] on link "[PHONE_NUMBER]" at bounding box center [353, 240] width 81 height 13
click at [766, 235] on link "View External Url" at bounding box center [779, 226] width 84 height 15
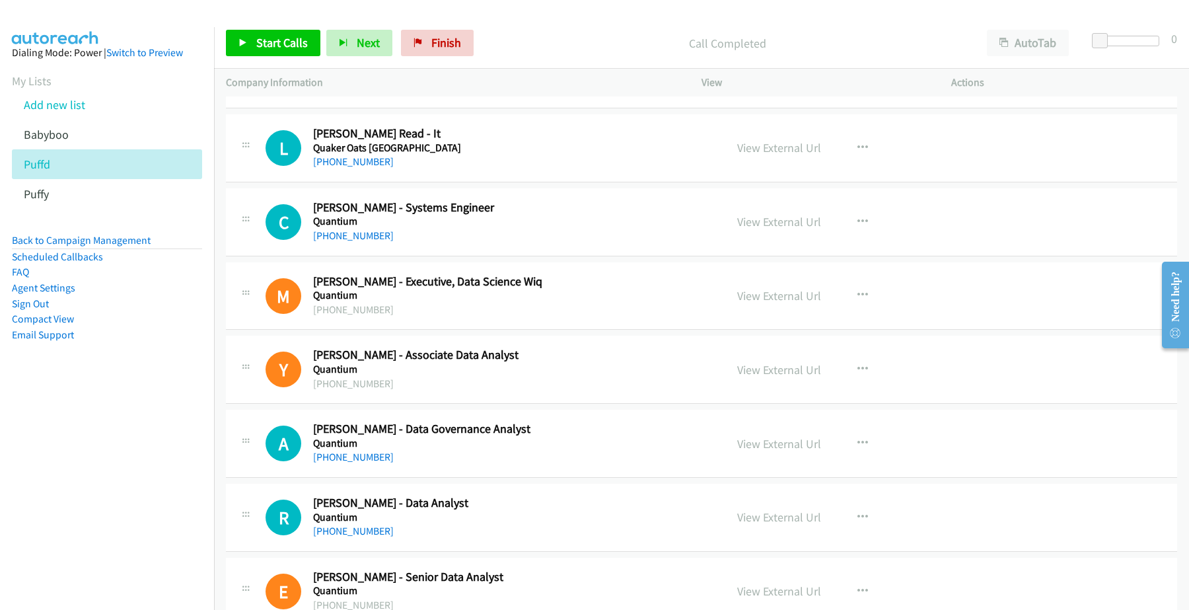
scroll to position [7681, 0]
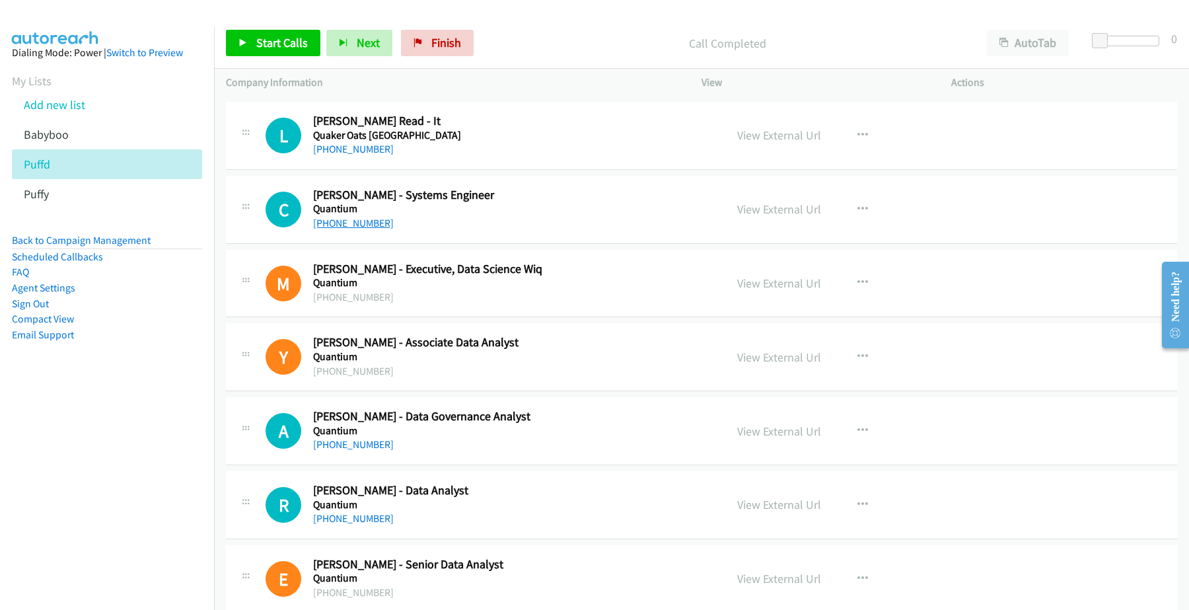
click at [351, 229] on link "[PHONE_NUMBER]" at bounding box center [353, 223] width 81 height 13
click at [766, 217] on link "View External Url" at bounding box center [779, 209] width 84 height 15
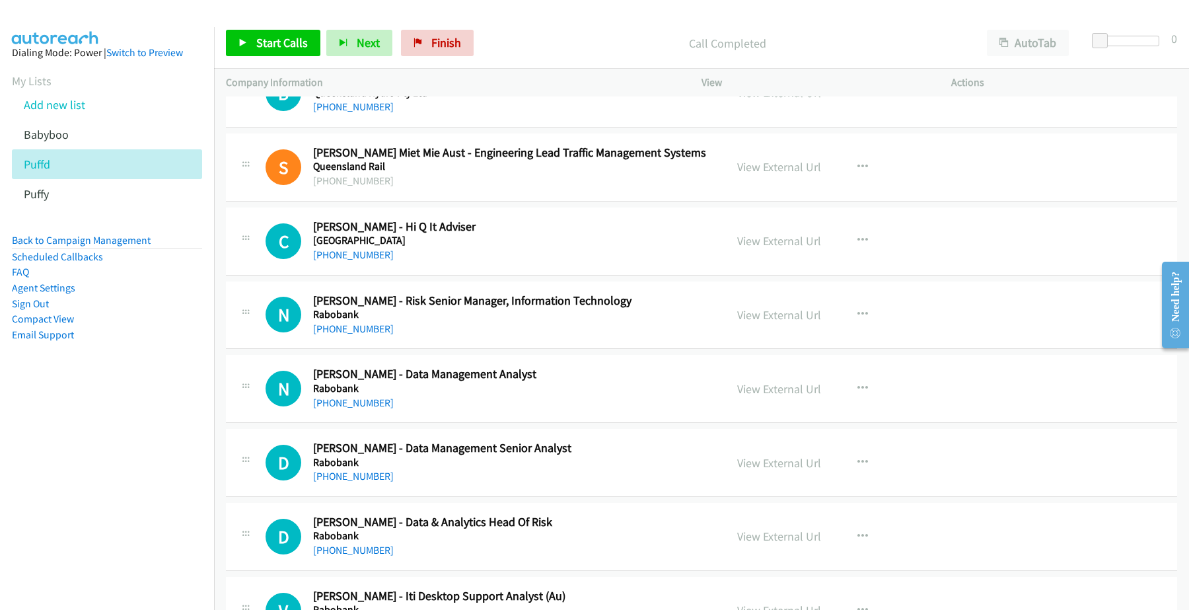
scroll to position [10489, 0]
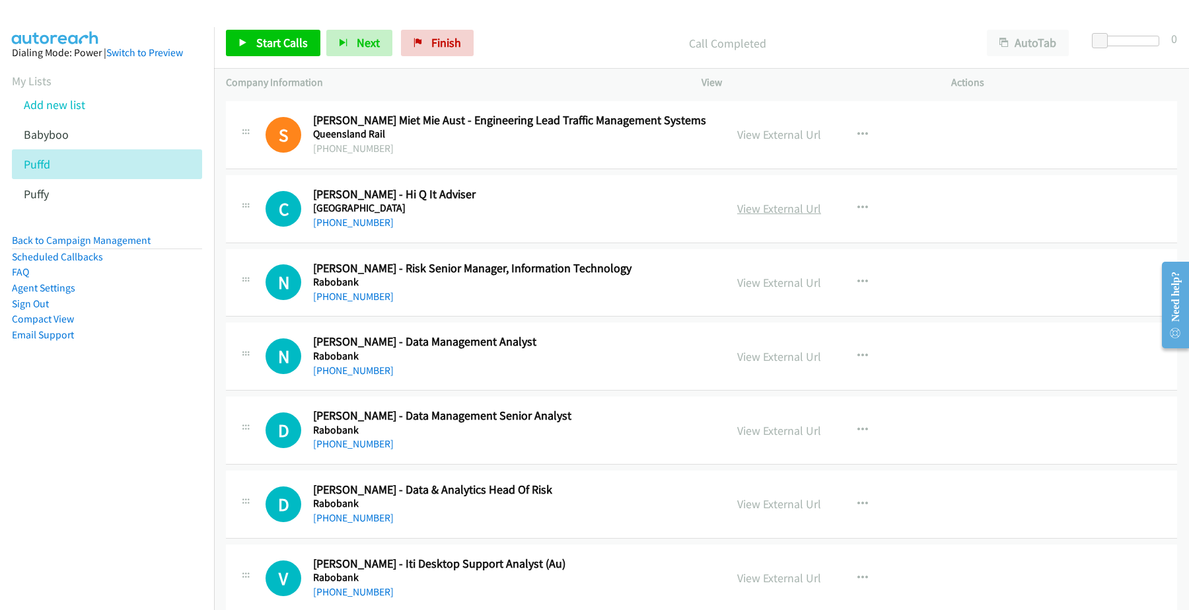
click at [760, 216] on link "View External Url" at bounding box center [779, 208] width 84 height 15
click at [375, 229] on link "[PHONE_NUMBER]" at bounding box center [353, 222] width 81 height 13
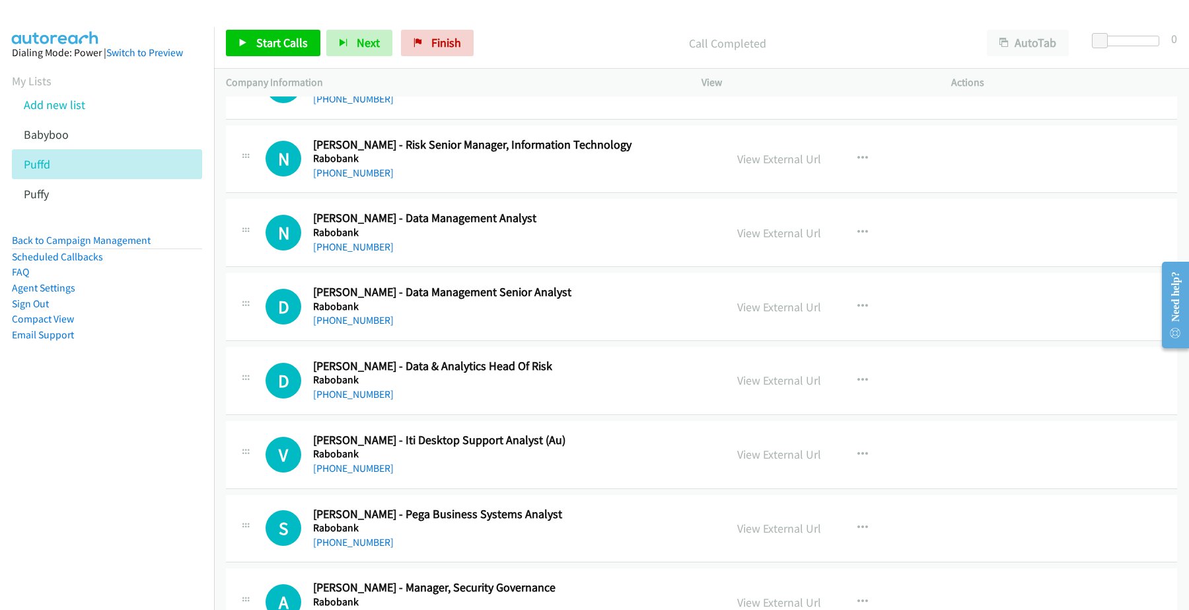
scroll to position [10571, 0]
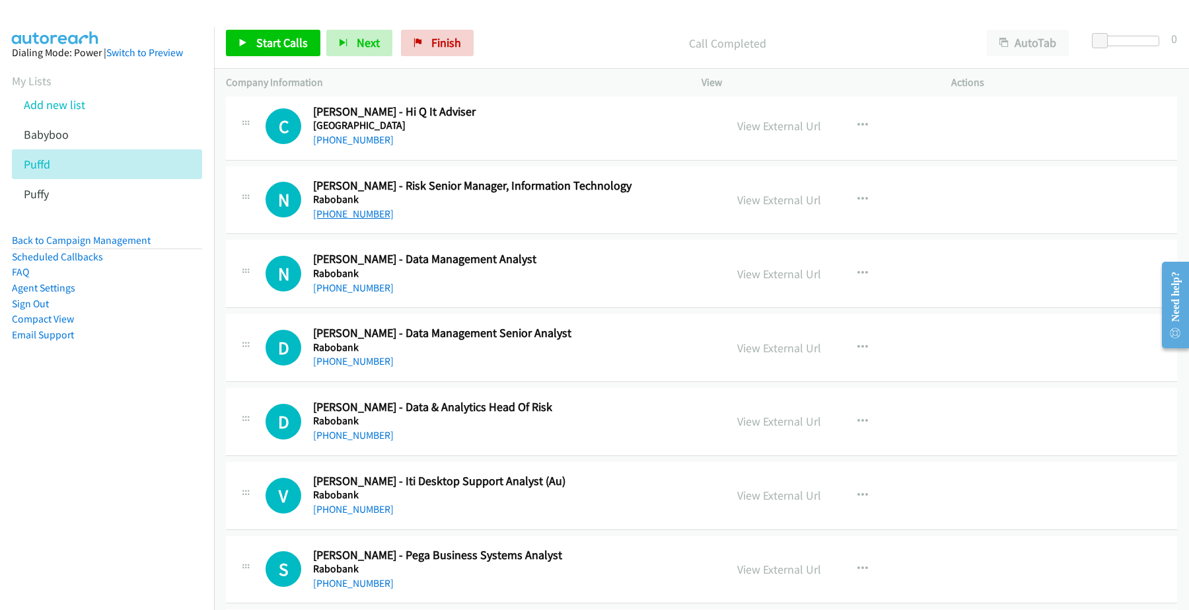
click at [351, 220] on link "[PHONE_NUMBER]" at bounding box center [353, 213] width 81 height 13
click at [790, 207] on link "View External Url" at bounding box center [779, 199] width 84 height 15
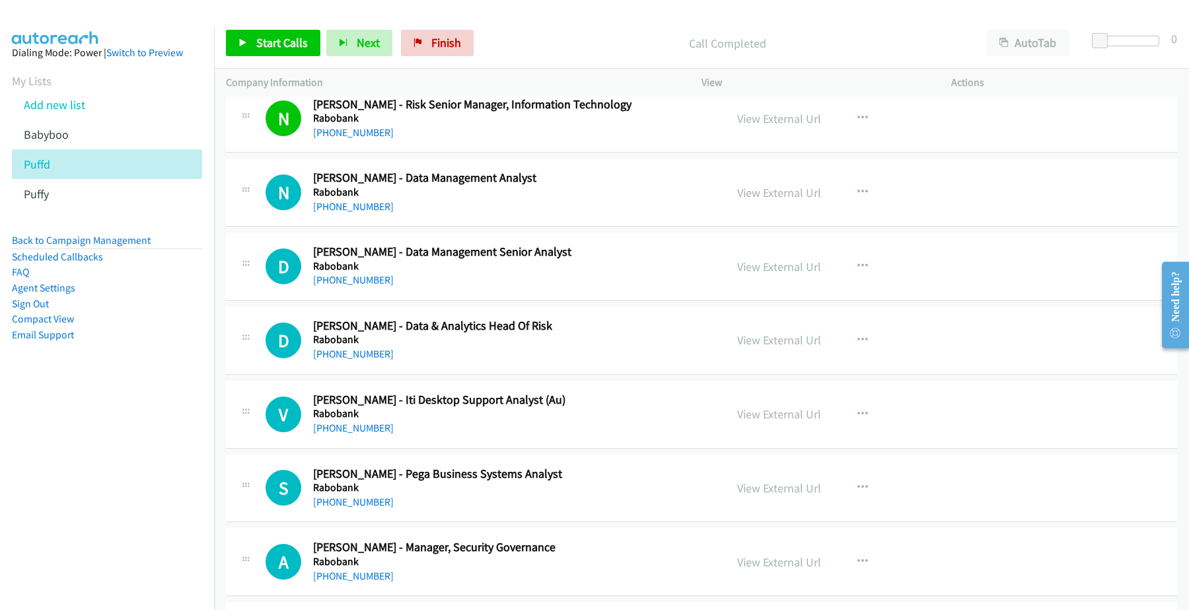
scroll to position [10654, 0]
click at [355, 211] on link "[PHONE_NUMBER]" at bounding box center [353, 205] width 81 height 13
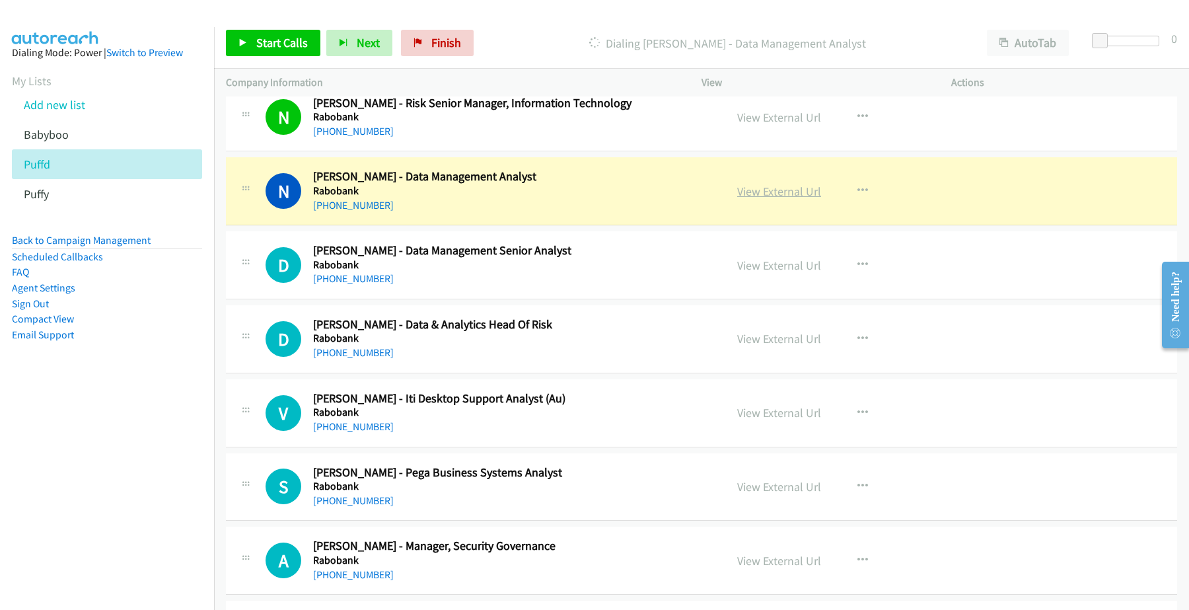
click at [776, 199] on link "View External Url" at bounding box center [779, 191] width 84 height 15
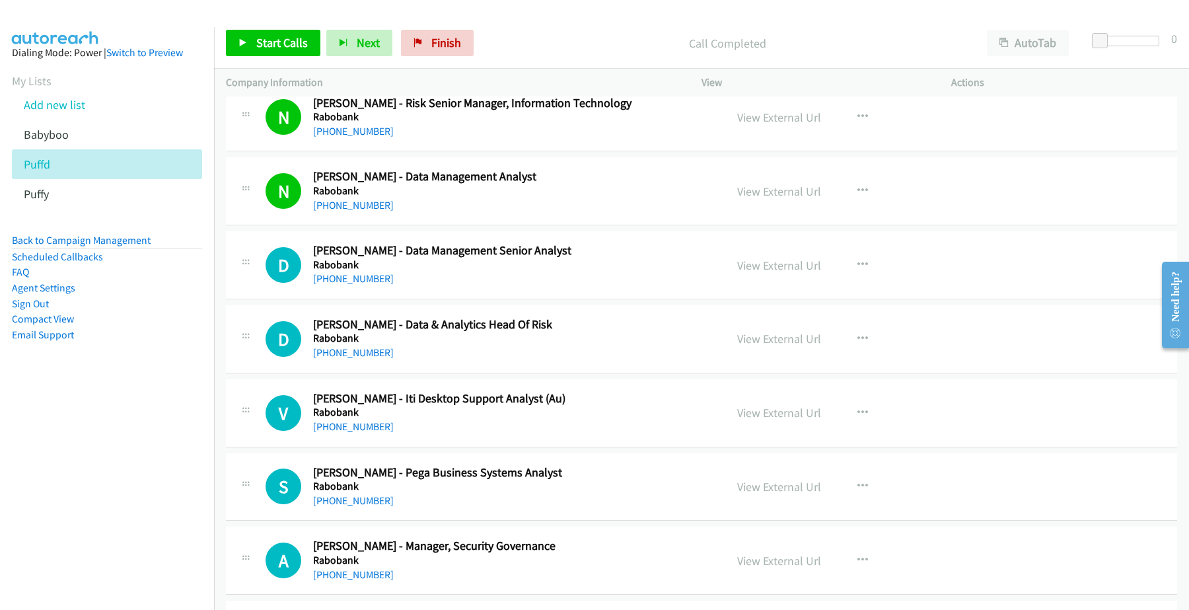
scroll to position [10737, 0]
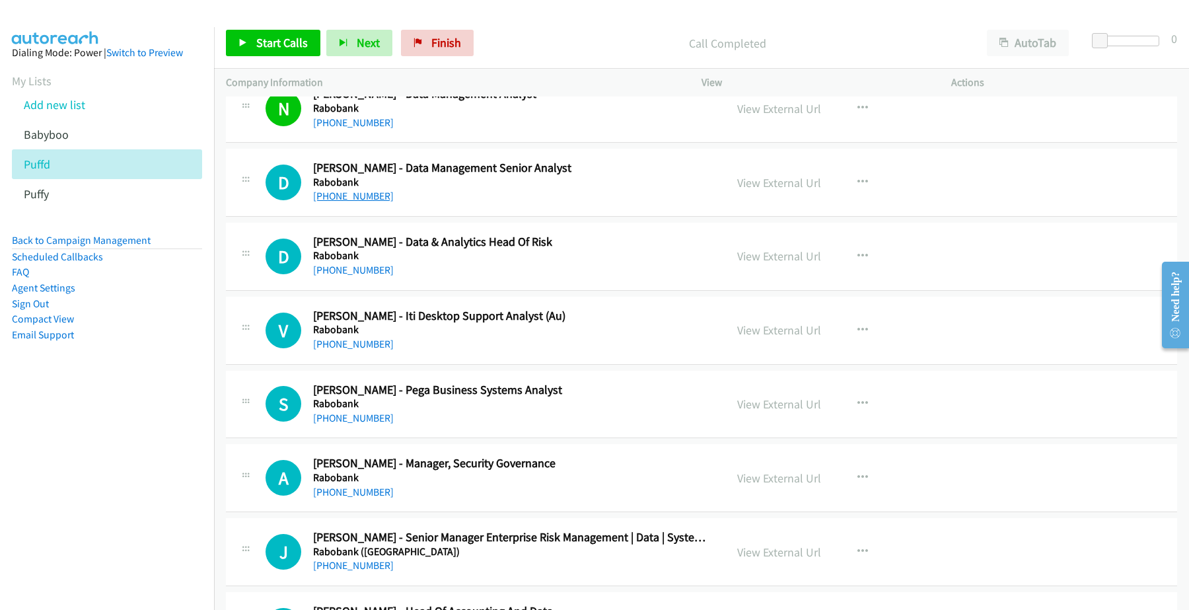
click at [361, 202] on link "[PHONE_NUMBER]" at bounding box center [353, 196] width 81 height 13
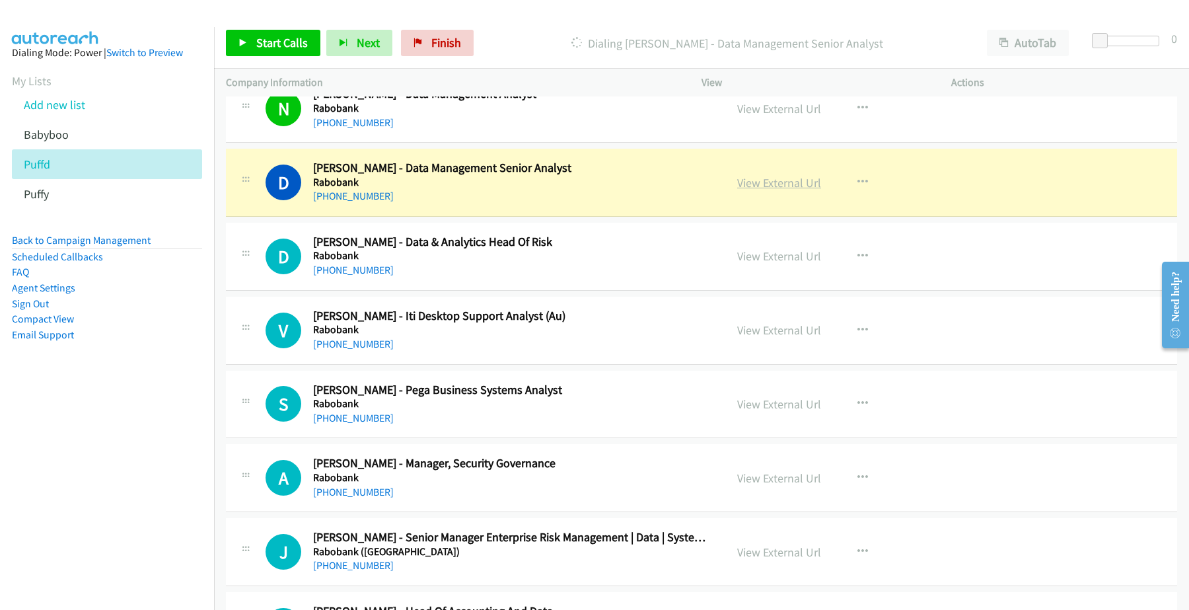
click at [797, 190] on link "View External Url" at bounding box center [779, 182] width 84 height 15
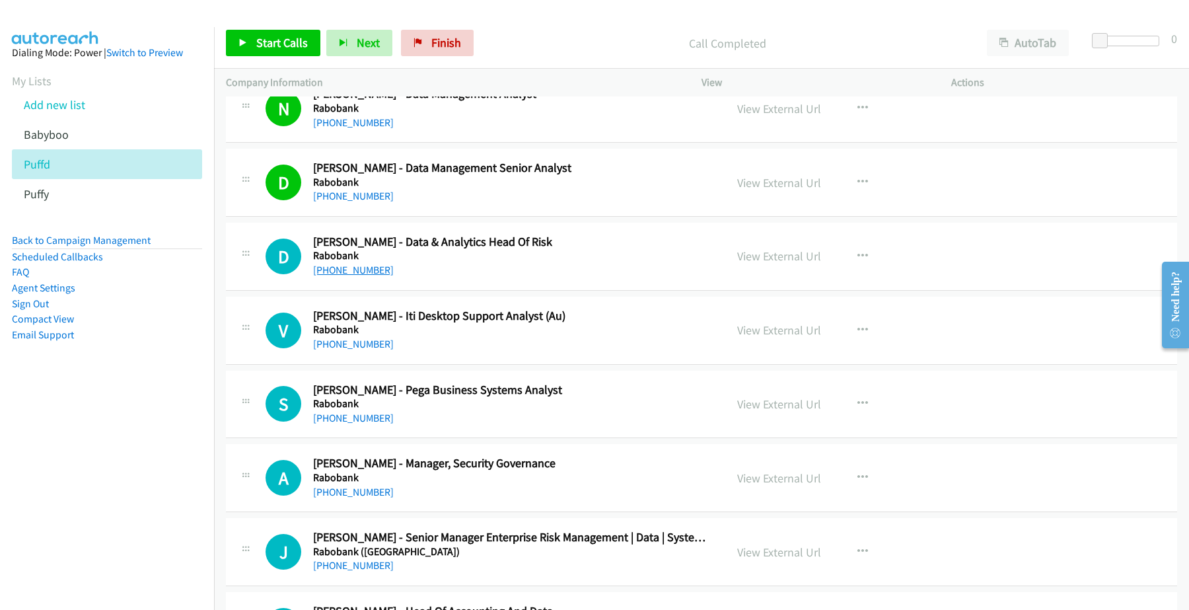
click at [335, 276] on link "[PHONE_NUMBER]" at bounding box center [353, 270] width 81 height 13
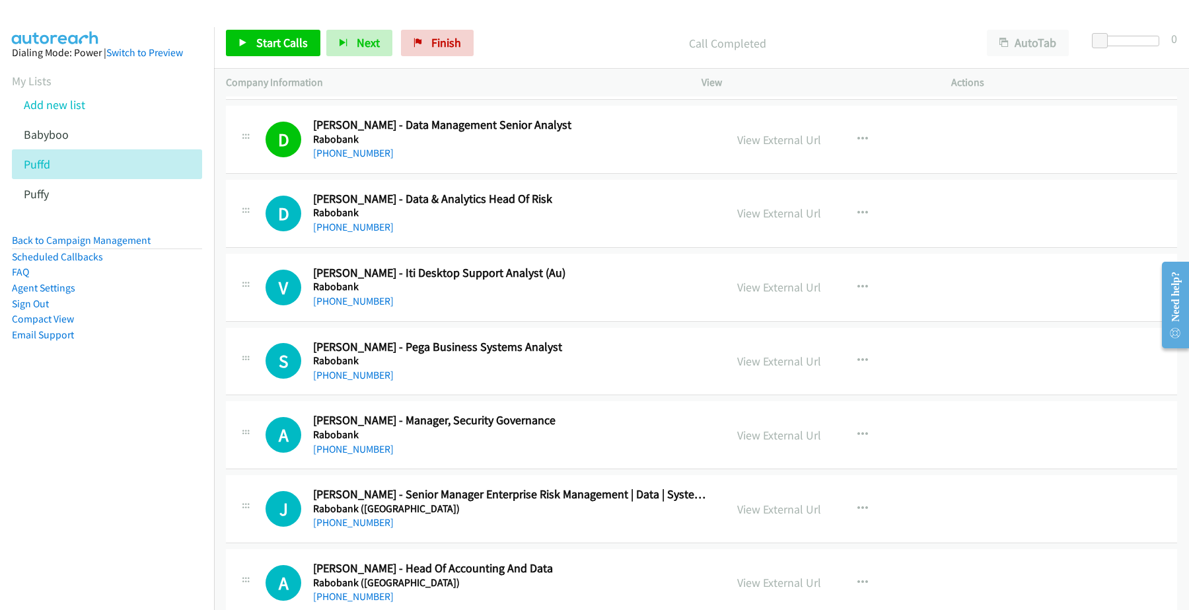
scroll to position [10819, 0]
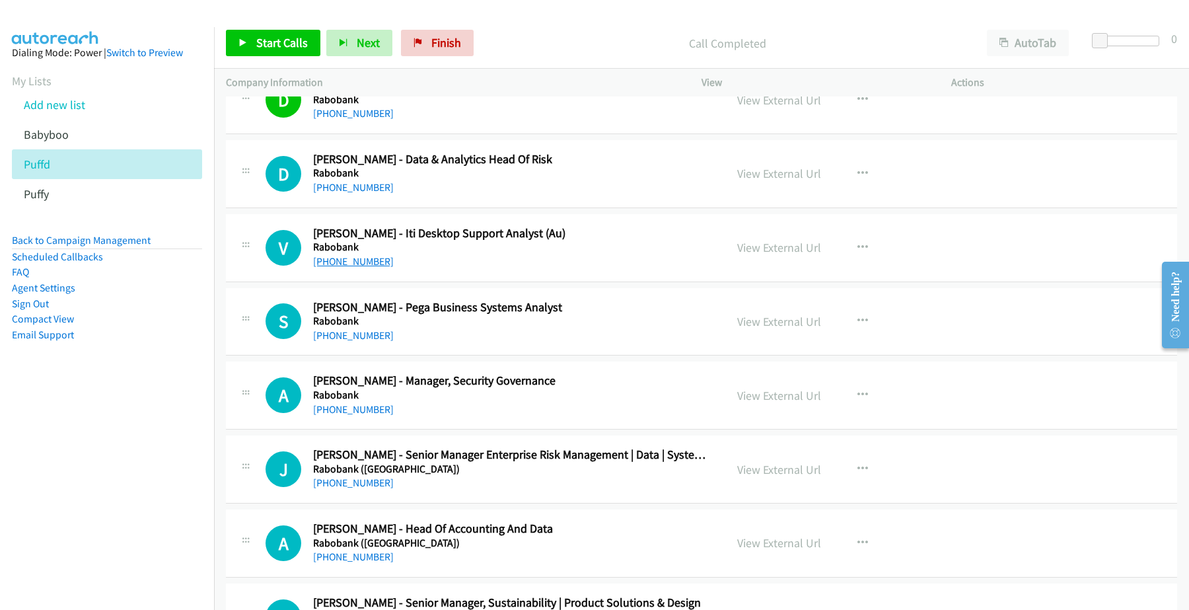
click at [345, 268] on link "[PHONE_NUMBER]" at bounding box center [353, 261] width 81 height 13
click at [762, 255] on link "View External Url" at bounding box center [779, 247] width 84 height 15
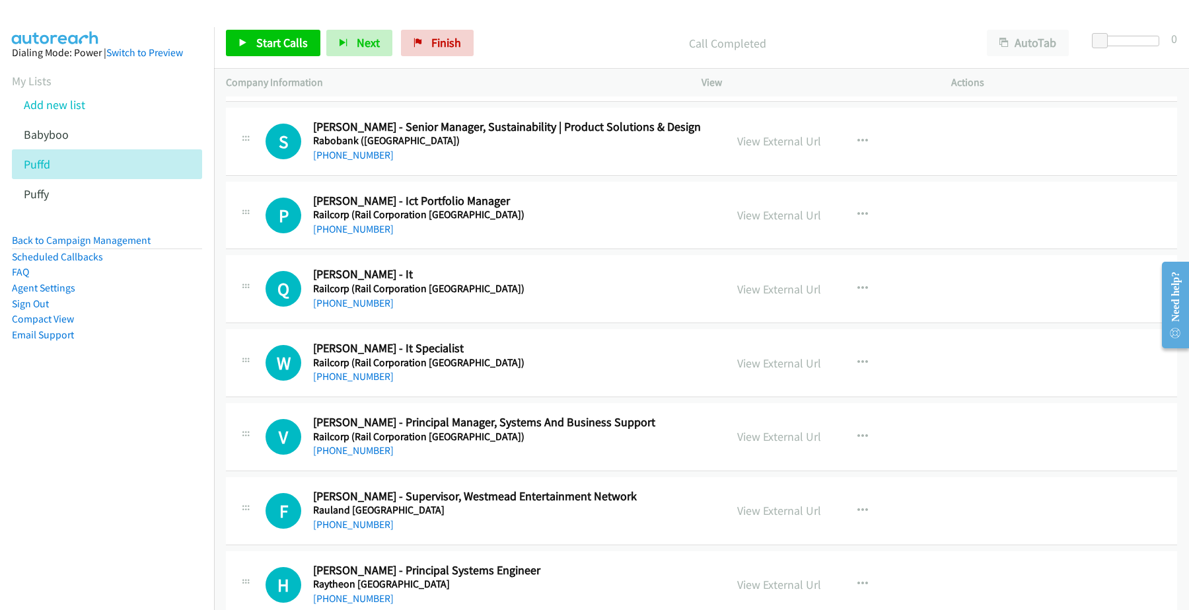
scroll to position [11397, 0]
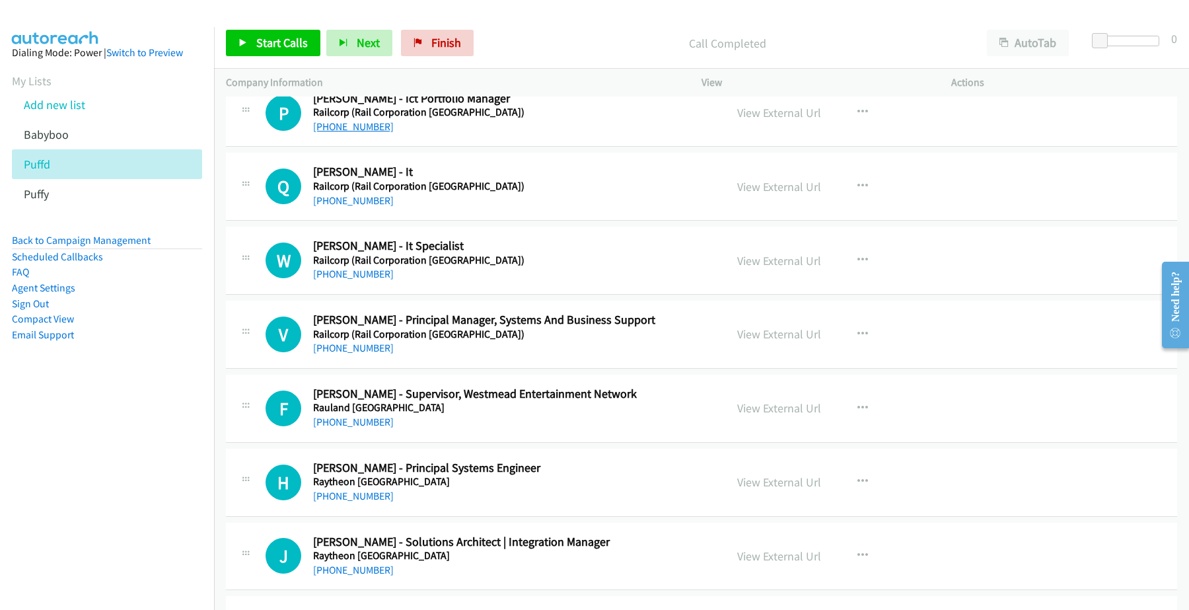
click at [346, 133] on link "[PHONE_NUMBER]" at bounding box center [353, 126] width 81 height 13
click at [778, 120] on link "View External Url" at bounding box center [779, 112] width 84 height 15
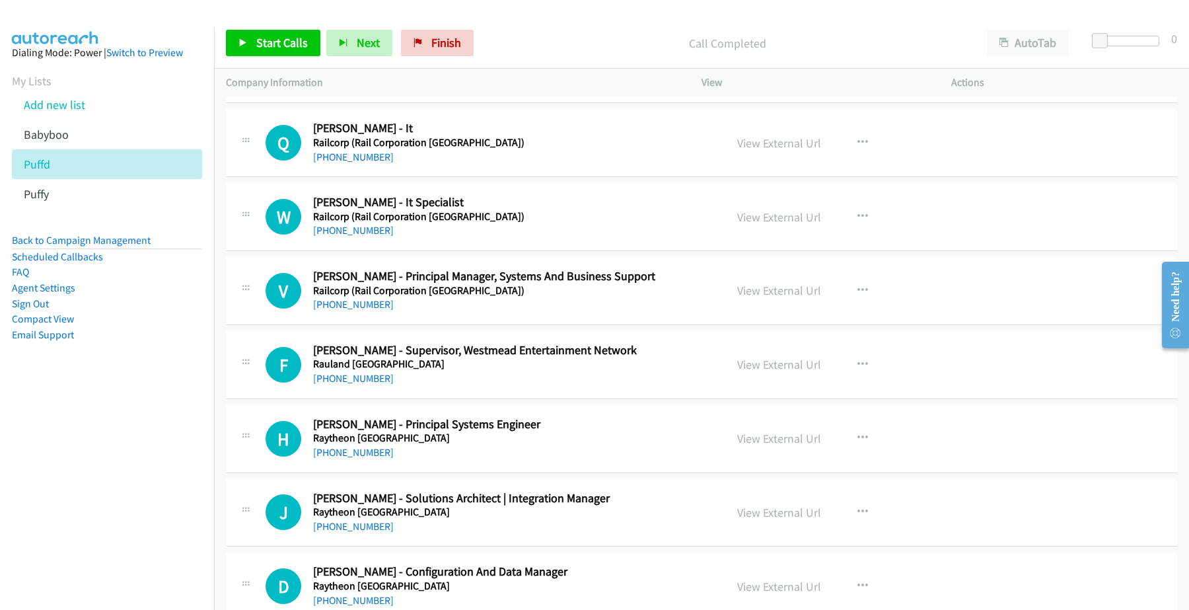
scroll to position [11480, 0]
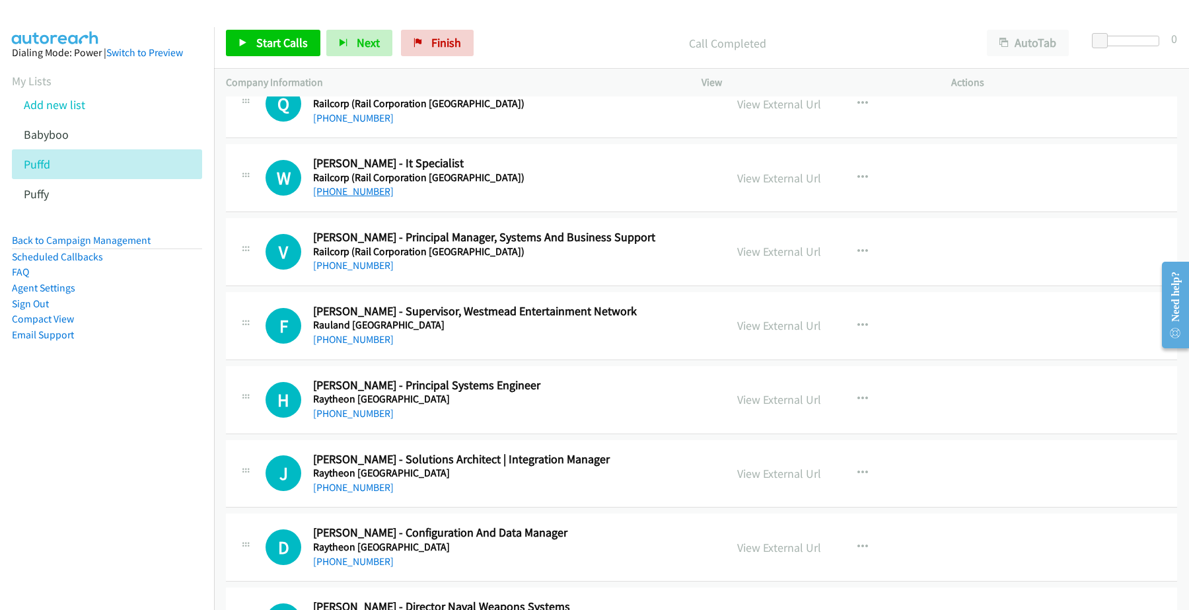
click at [365, 198] on link "[PHONE_NUMBER]" at bounding box center [353, 191] width 81 height 13
click at [757, 186] on link "View External Url" at bounding box center [779, 177] width 84 height 15
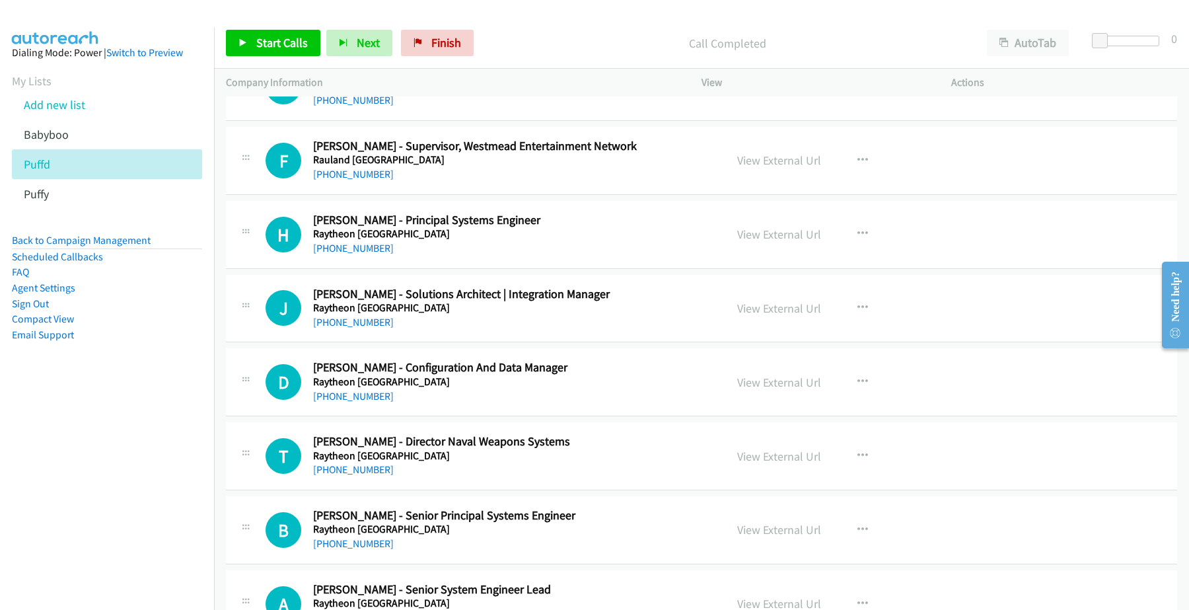
scroll to position [11728, 0]
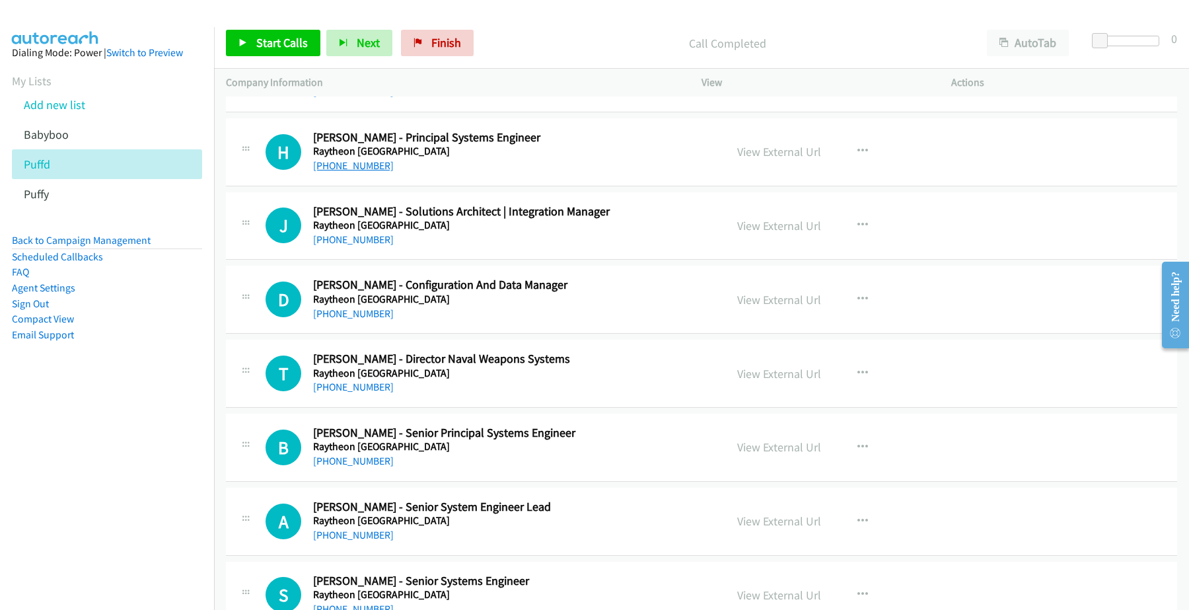
click at [346, 172] on link "[PHONE_NUMBER]" at bounding box center [353, 165] width 81 height 13
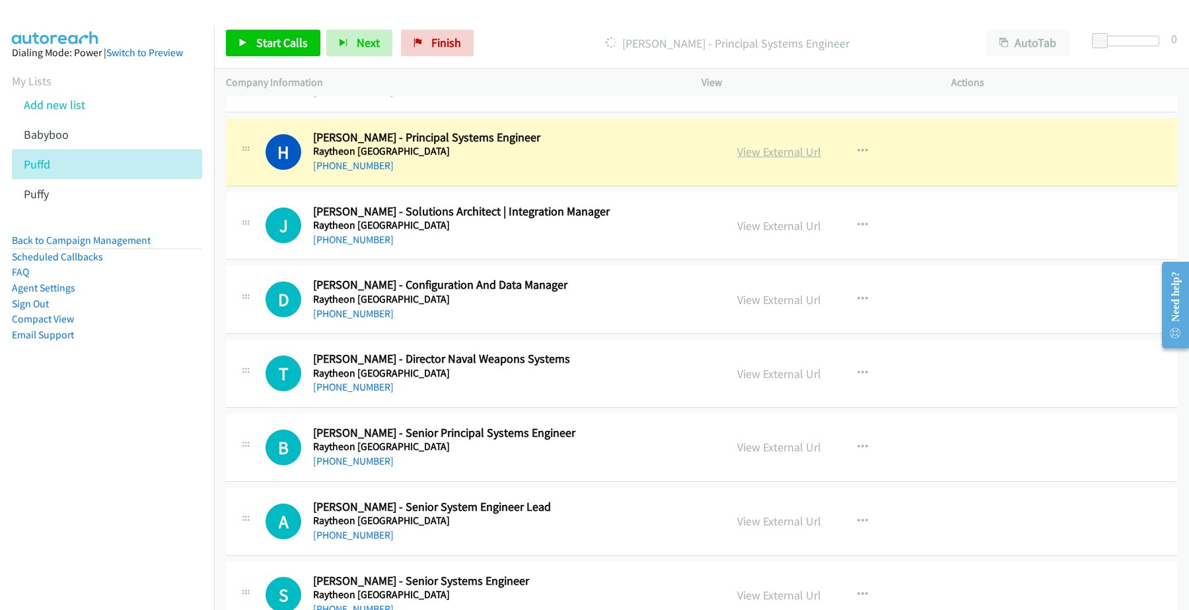
click at [781, 159] on link "View External Url" at bounding box center [779, 151] width 84 height 15
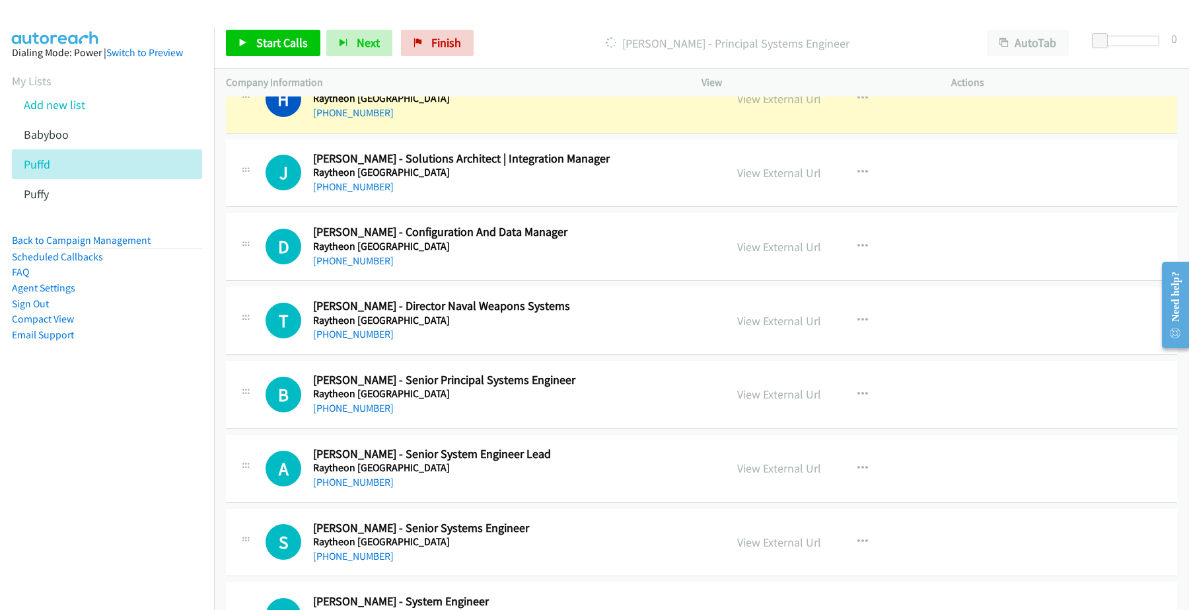
scroll to position [11810, 0]
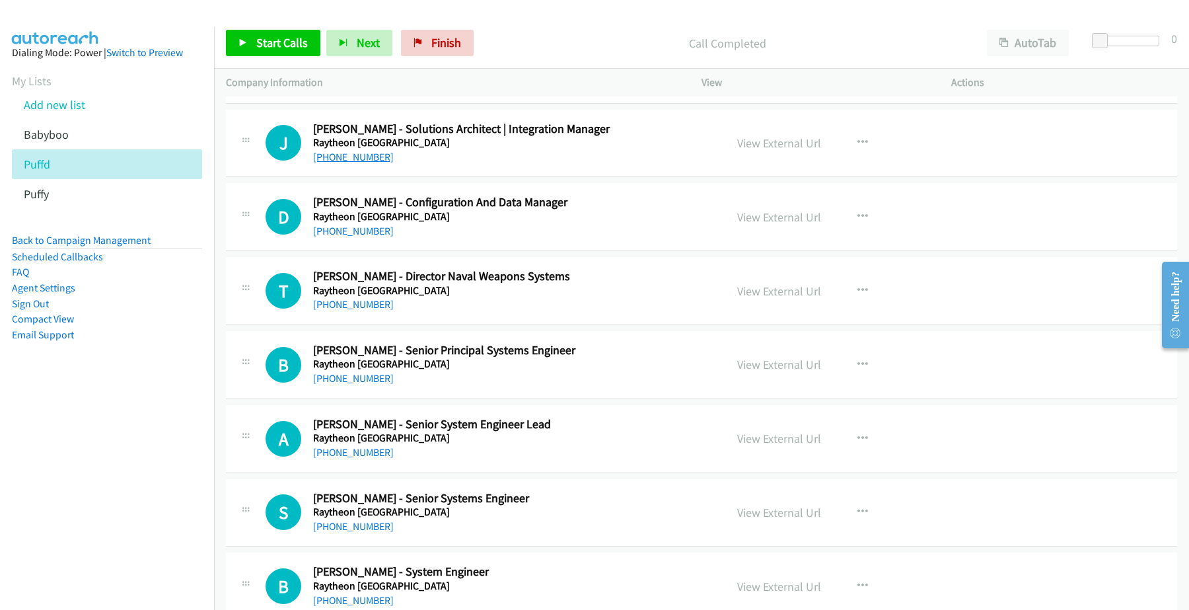
click at [360, 163] on link "[PHONE_NUMBER]" at bounding box center [353, 157] width 81 height 13
click at [772, 151] on link "View External Url" at bounding box center [779, 142] width 84 height 15
click at [346, 237] on link "[PHONE_NUMBER]" at bounding box center [353, 231] width 81 height 13
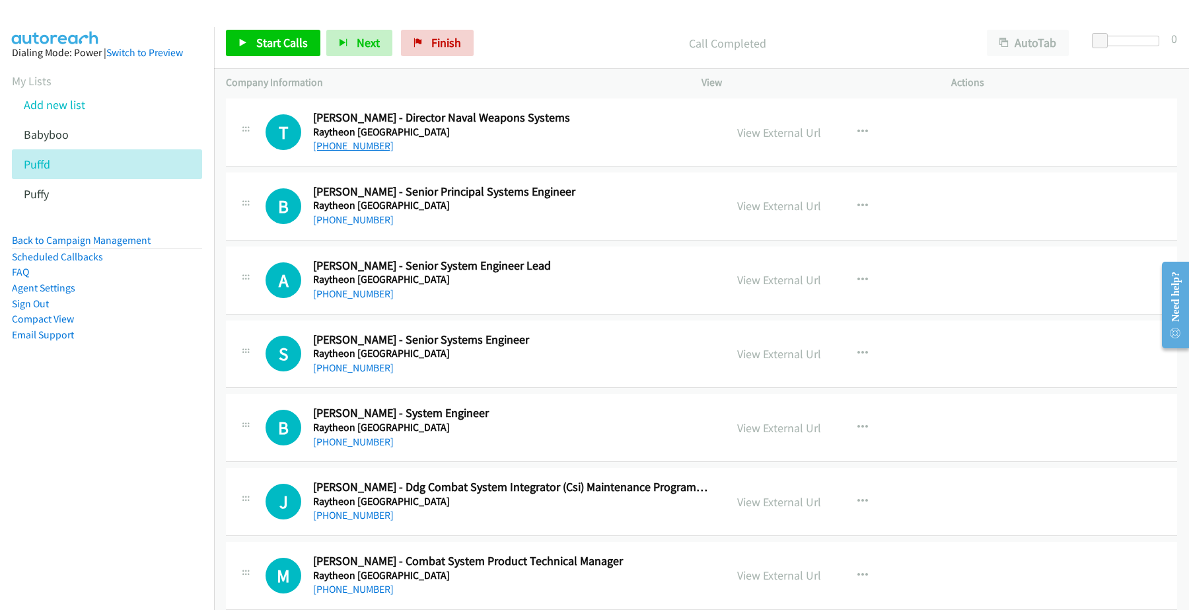
scroll to position [12058, 0]
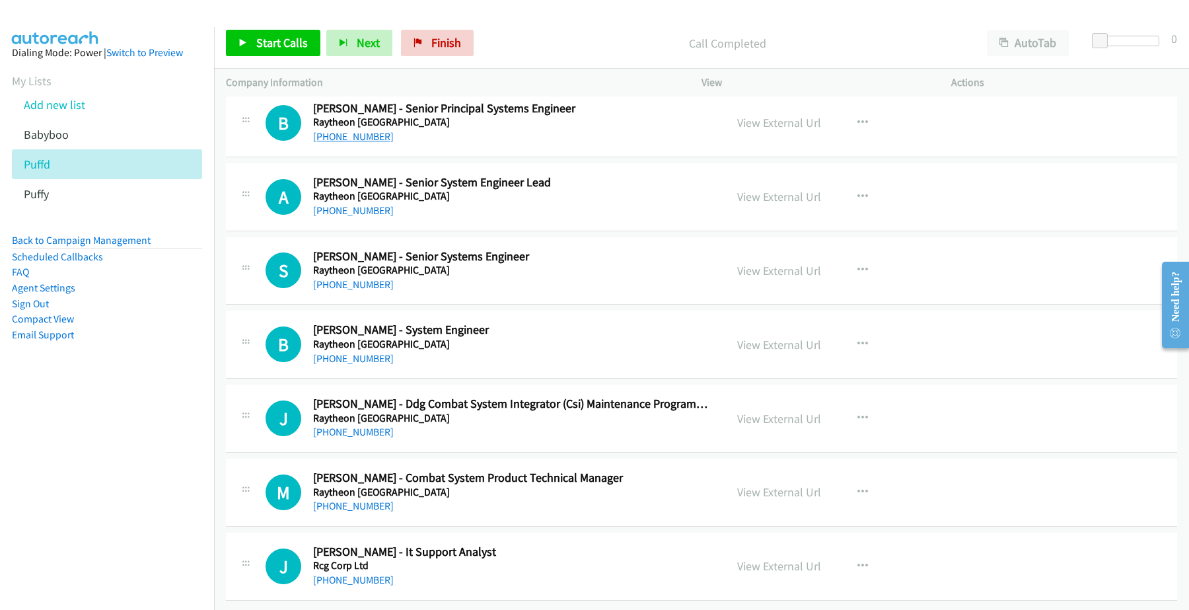
click at [357, 143] on link "[PHONE_NUMBER]" at bounding box center [353, 136] width 81 height 13
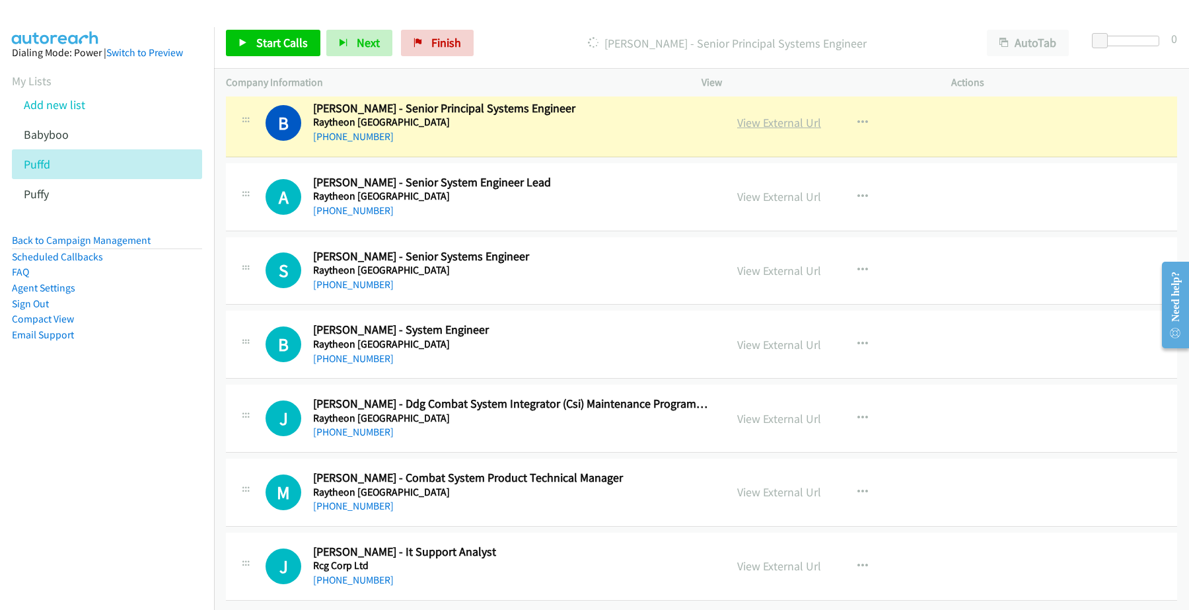
click at [768, 130] on link "View External Url" at bounding box center [779, 122] width 84 height 15
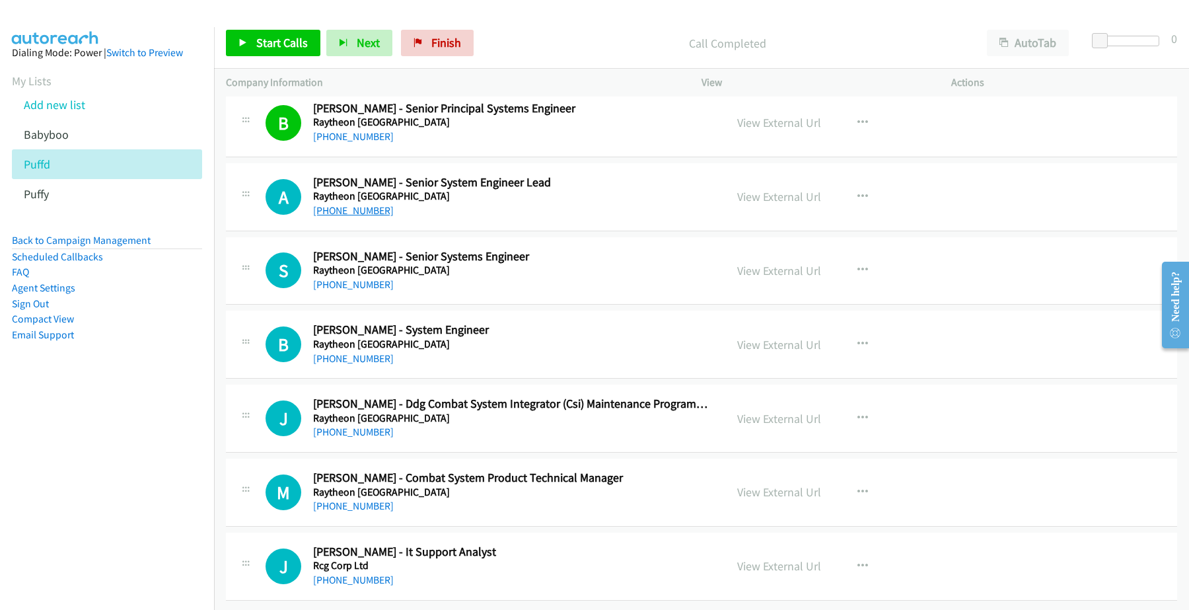
click at [363, 217] on link "[PHONE_NUMBER]" at bounding box center [353, 210] width 81 height 13
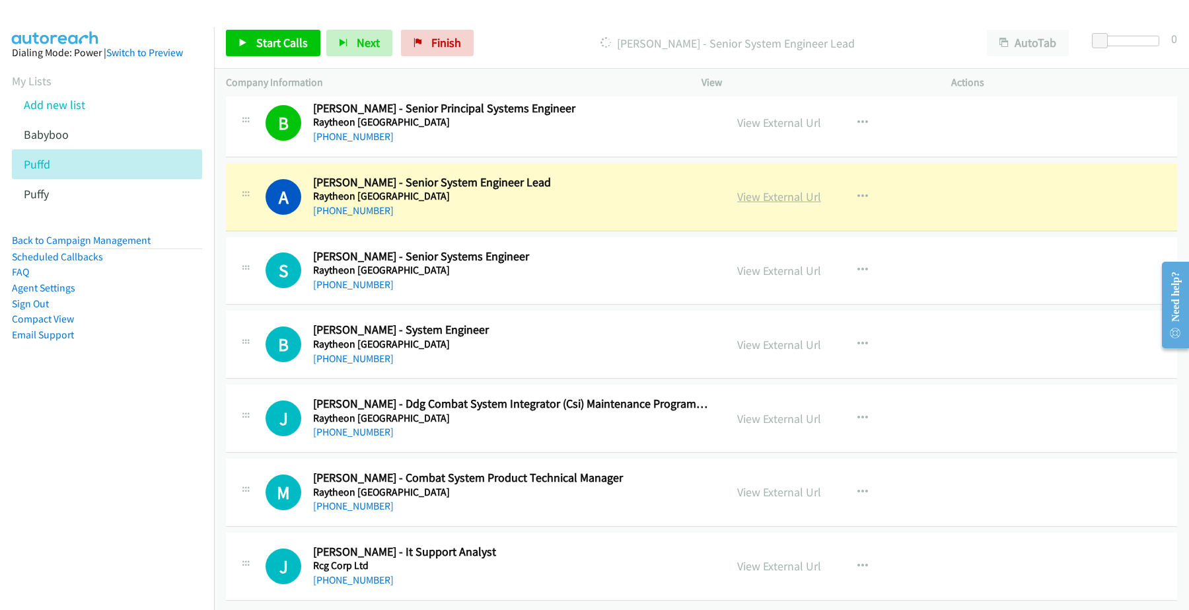
click at [774, 204] on link "View External Url" at bounding box center [779, 196] width 84 height 15
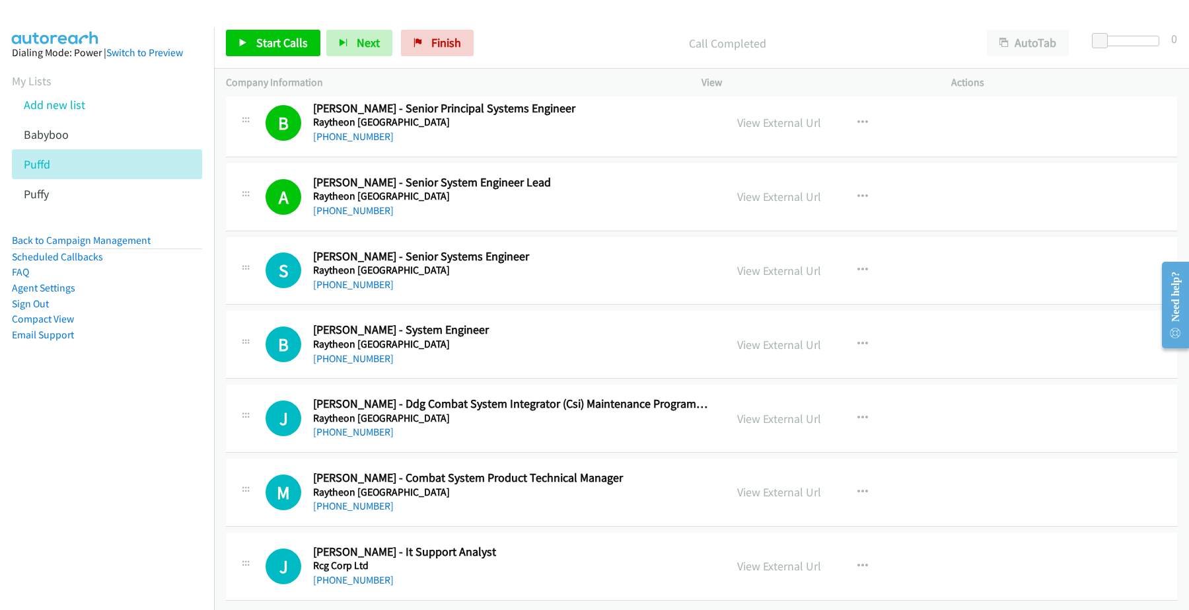
scroll to position [12084, 0]
click at [371, 278] on link "[PHONE_NUMBER]" at bounding box center [353, 284] width 81 height 13
click at [764, 263] on link "View External Url" at bounding box center [779, 270] width 84 height 15
click at [360, 352] on link "[PHONE_NUMBER]" at bounding box center [353, 358] width 81 height 13
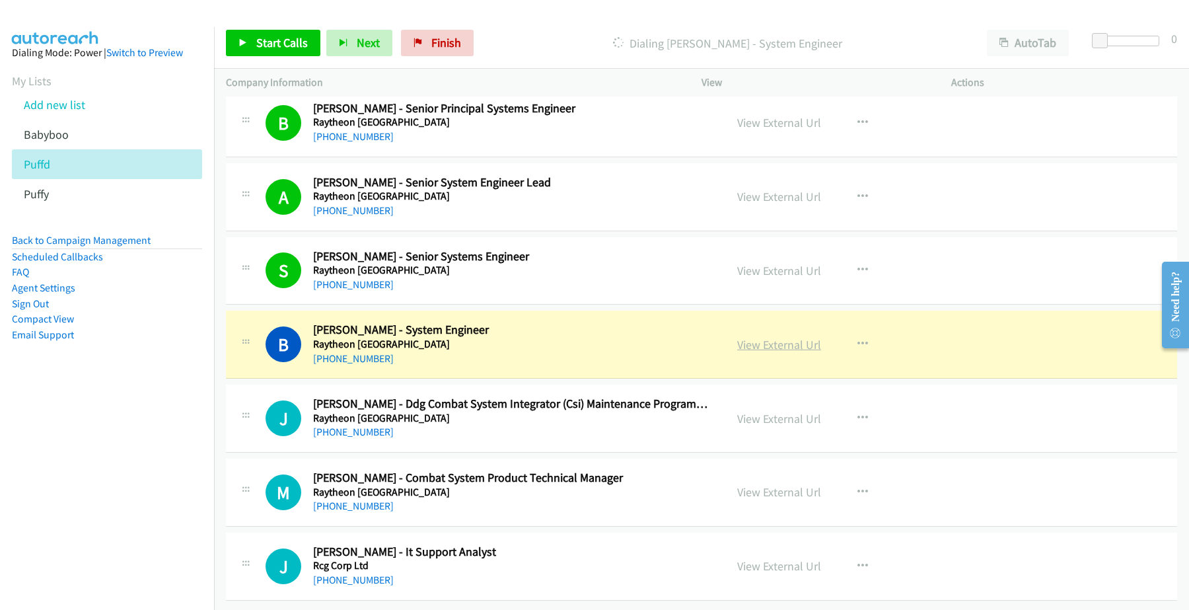
click at [784, 337] on link "View External Url" at bounding box center [779, 344] width 84 height 15
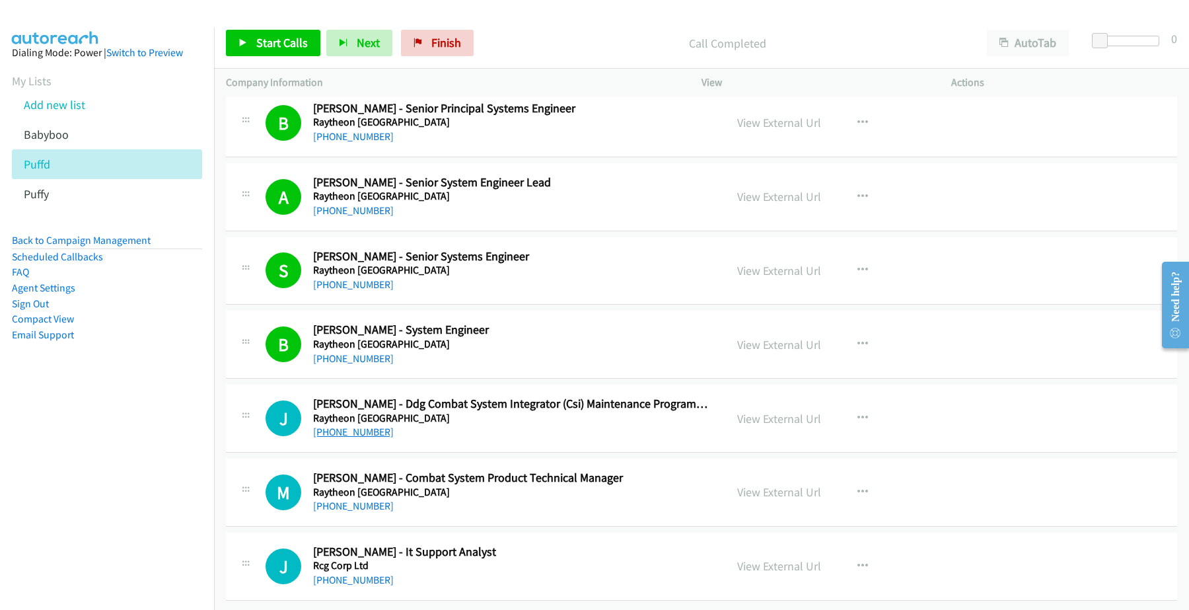
click at [349, 425] on link "[PHONE_NUMBER]" at bounding box center [353, 431] width 81 height 13
click at [344, 499] on link "[PHONE_NUMBER]" at bounding box center [353, 505] width 81 height 13
click at [339, 573] on link "[PHONE_NUMBER]" at bounding box center [353, 579] width 81 height 13
click at [763, 558] on link "View External Url" at bounding box center [779, 565] width 84 height 15
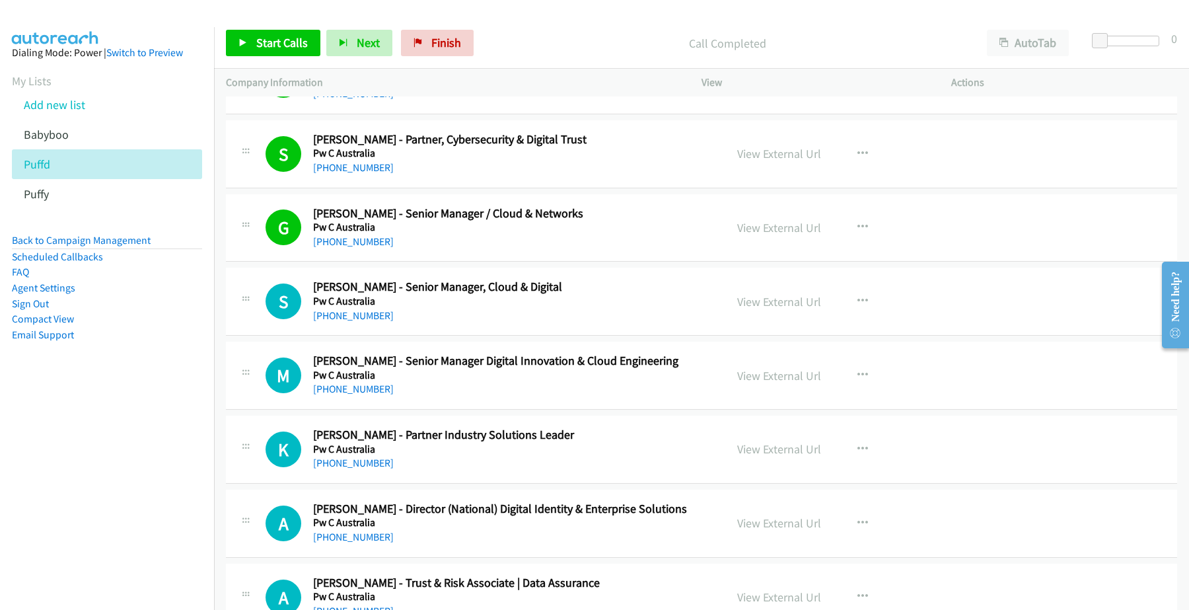
scroll to position [1487, 0]
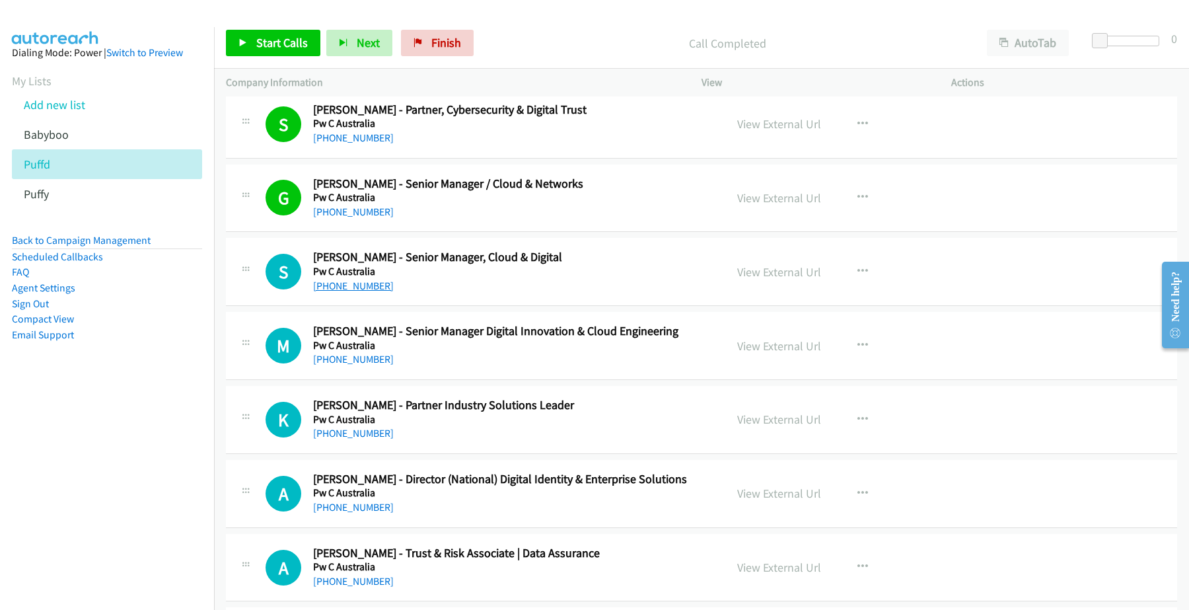
click at [352, 289] on link "[PHONE_NUMBER]" at bounding box center [353, 285] width 81 height 13
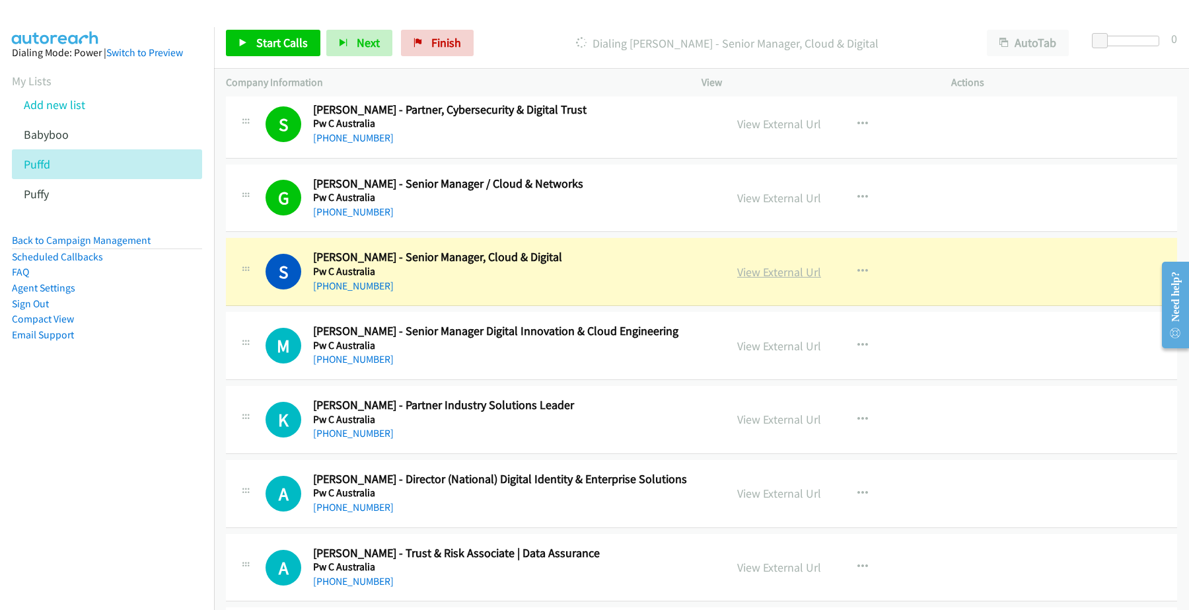
click at [778, 271] on link "View External Url" at bounding box center [779, 271] width 84 height 15
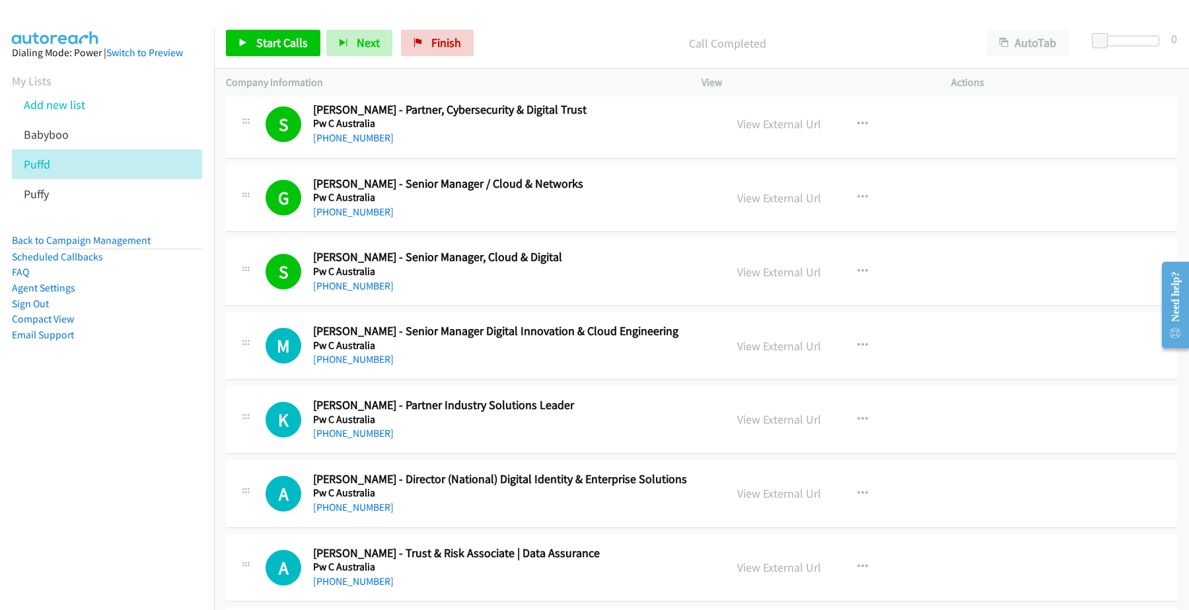
scroll to position [1652, 0]
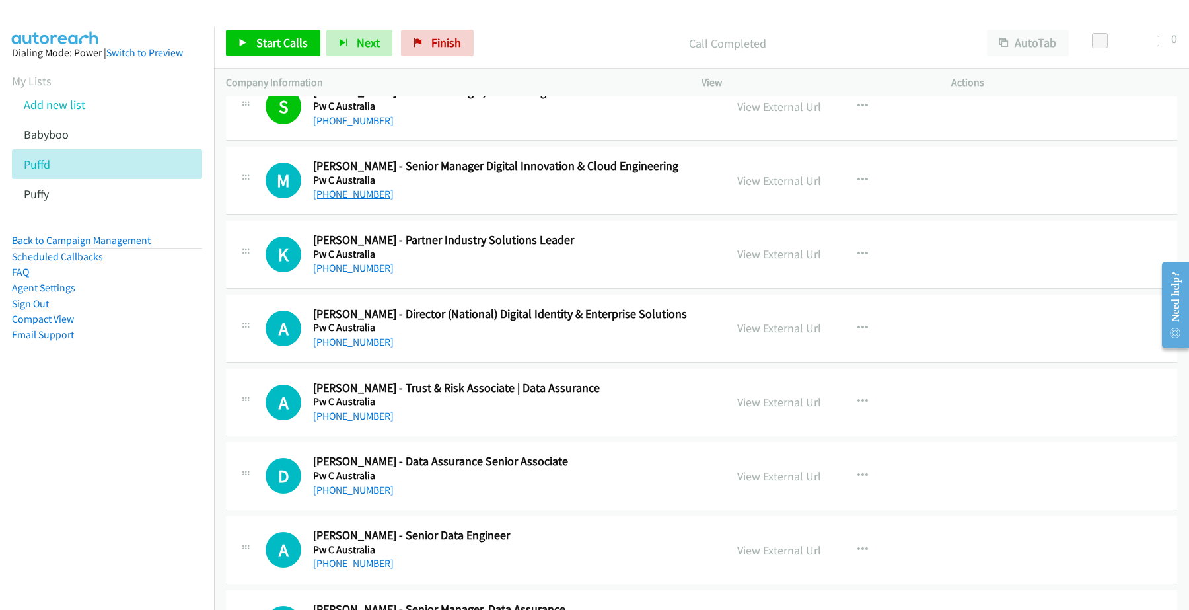
click at [361, 200] on link "[PHONE_NUMBER]" at bounding box center [353, 194] width 81 height 13
click at [745, 182] on link "View External Url" at bounding box center [779, 180] width 84 height 15
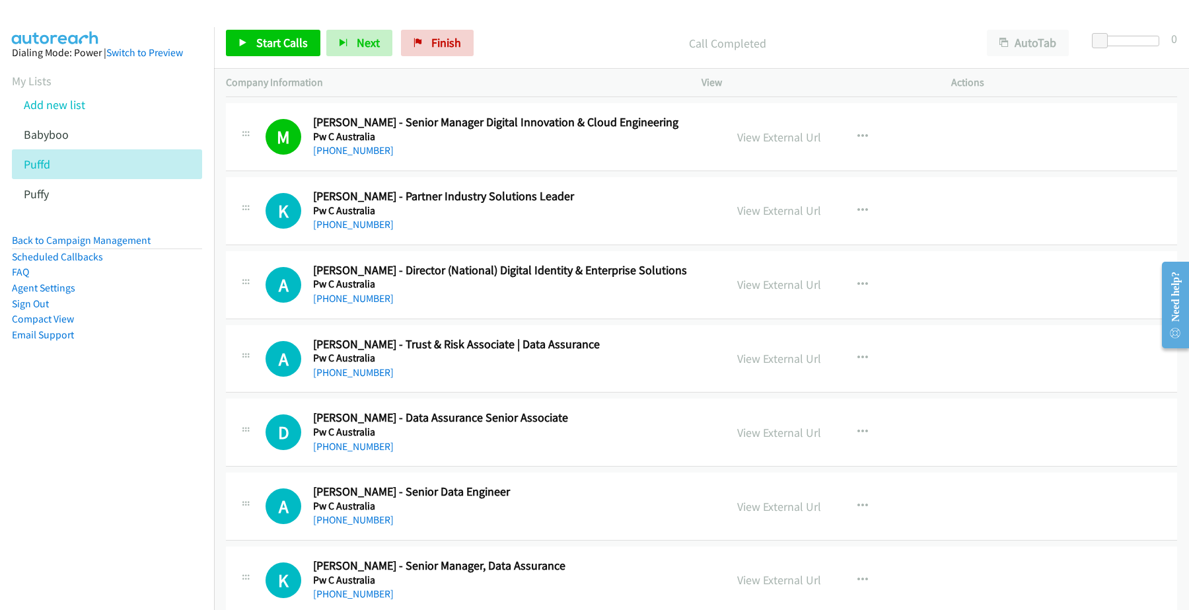
scroll to position [1734, 0]
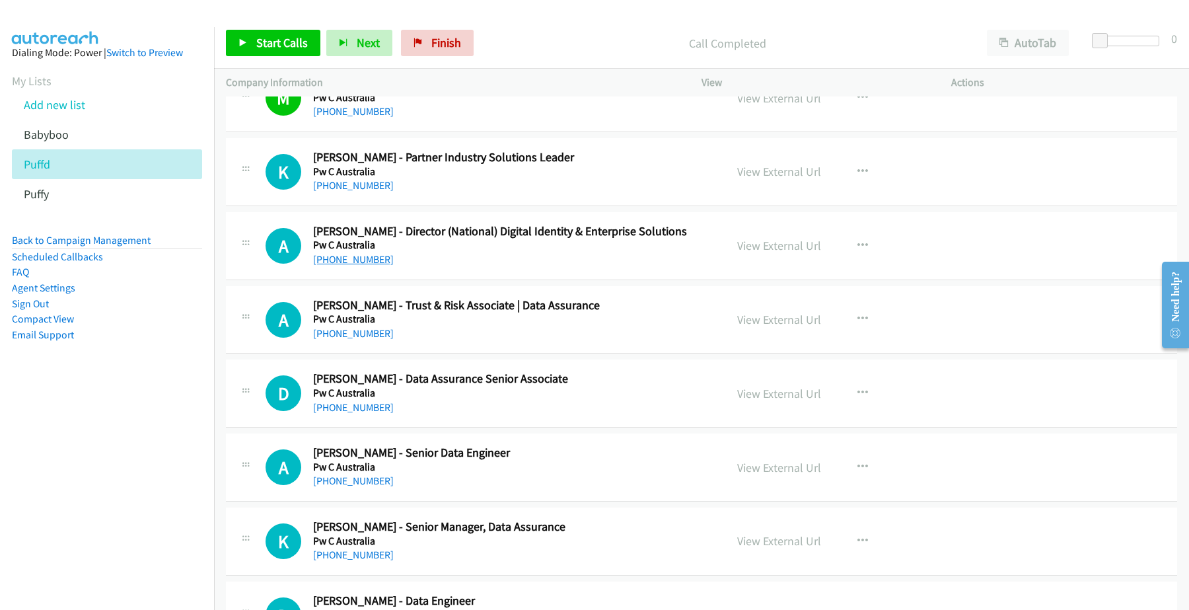
click at [359, 260] on link "[PHONE_NUMBER]" at bounding box center [353, 259] width 81 height 13
click at [773, 249] on link "View External Url" at bounding box center [779, 245] width 84 height 15
